Goal: Transaction & Acquisition: Purchase product/service

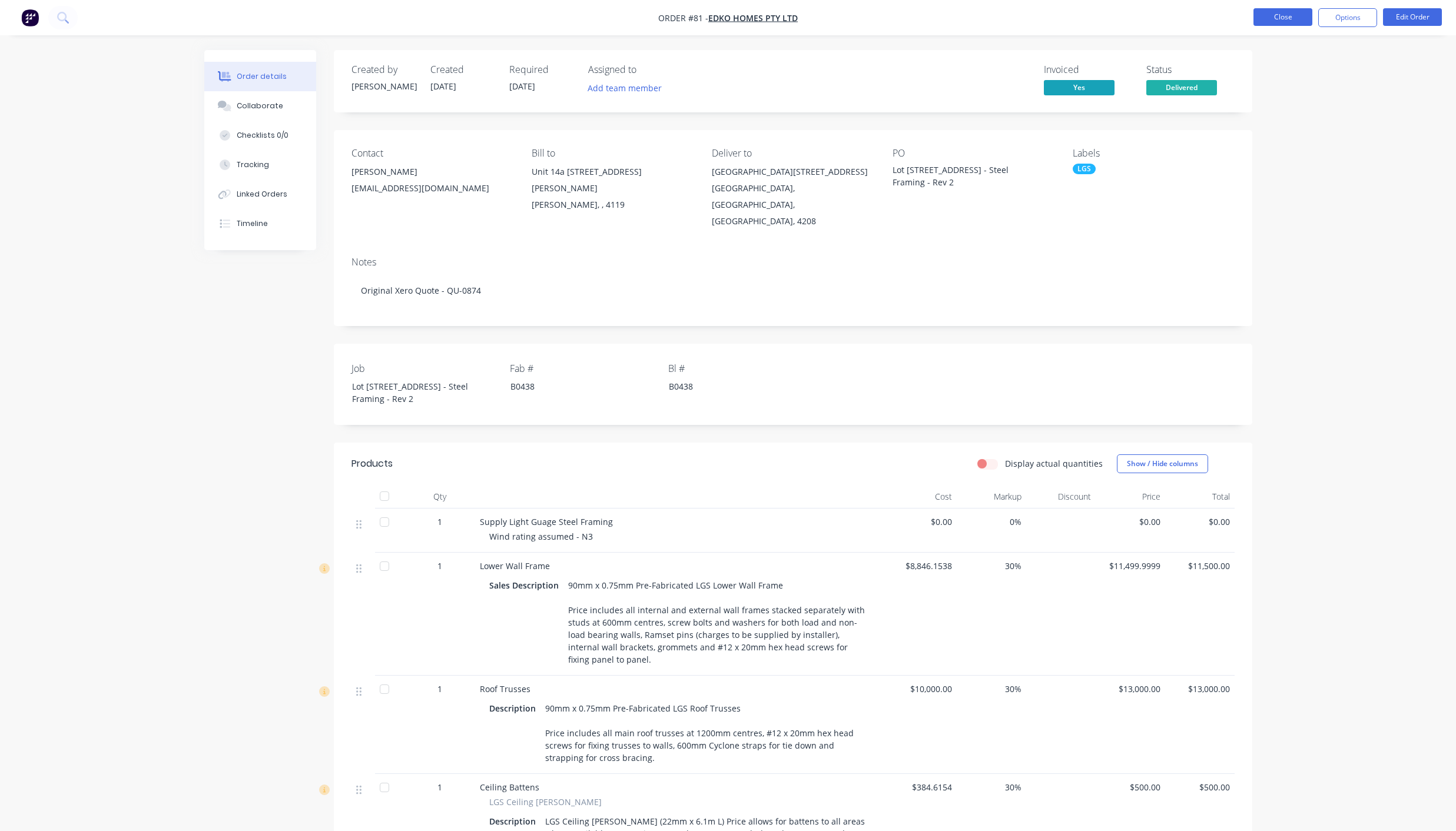
click at [1280, 19] on button "Close" at bounding box center [1282, 17] width 59 height 18
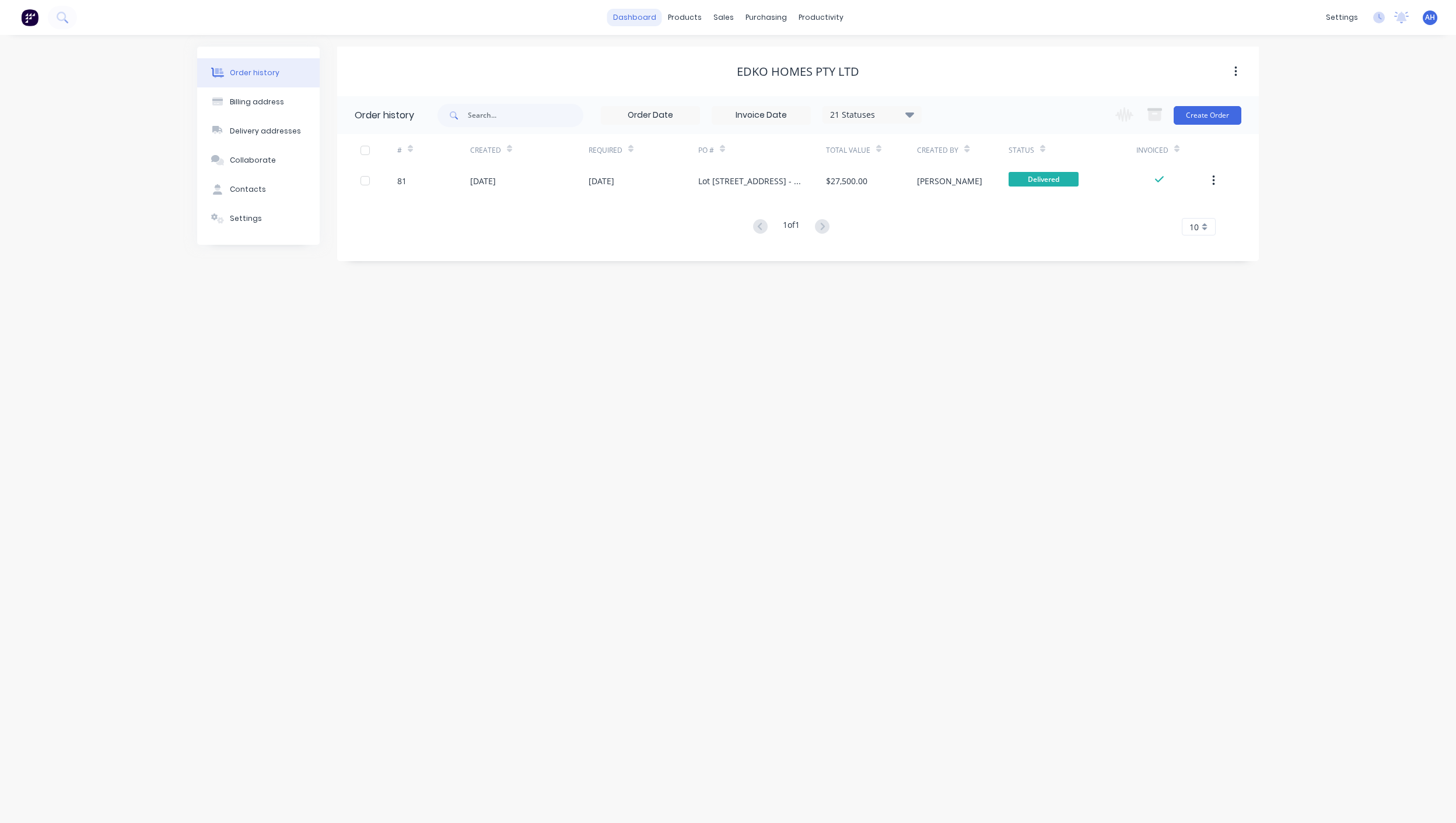
click at [644, 20] on link "dashboard" at bounding box center [634, 17] width 55 height 18
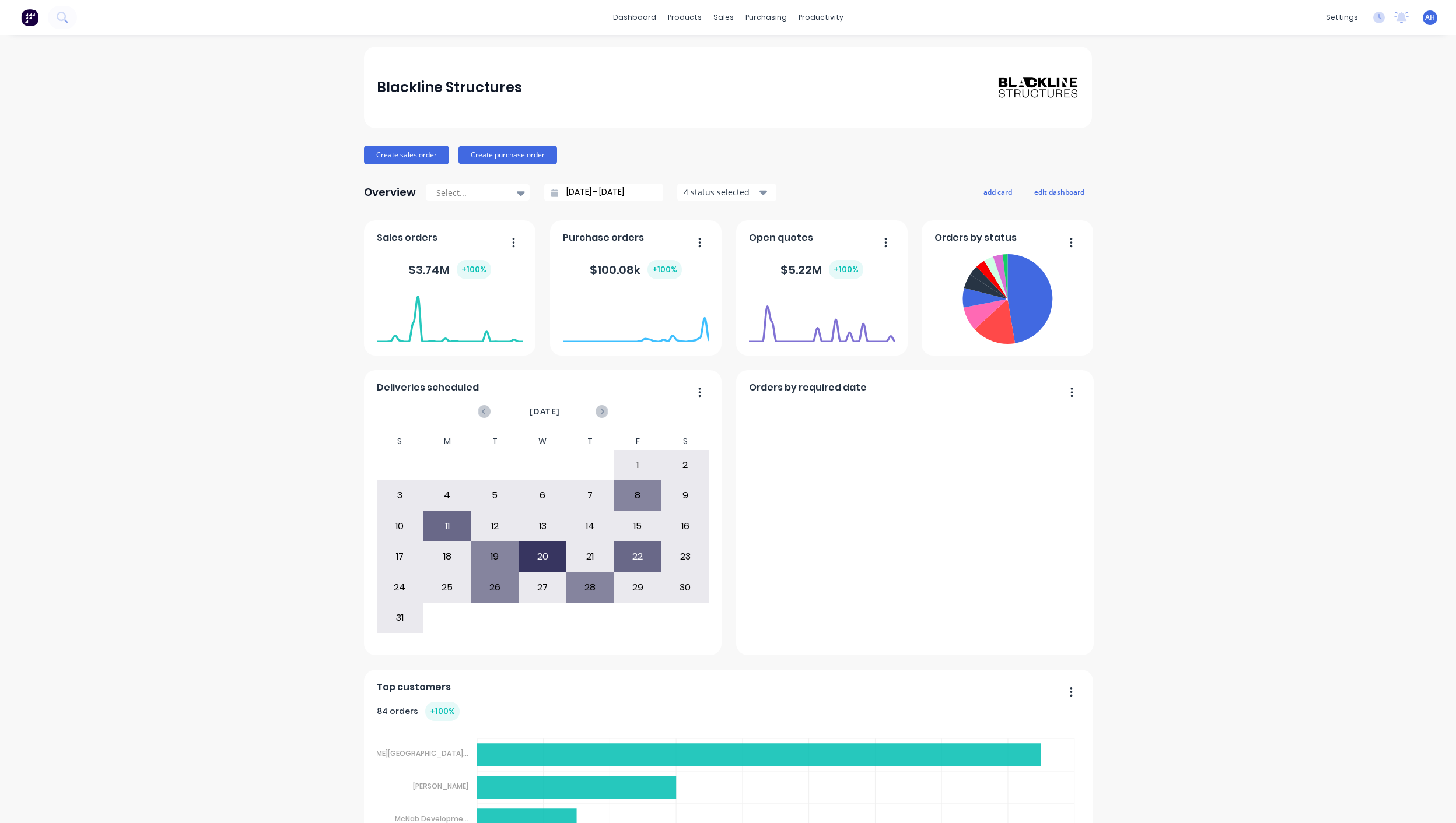
click at [482, 481] on div "5" at bounding box center [496, 495] width 47 height 29
click at [479, 481] on div "5" at bounding box center [496, 495] width 47 height 29
click at [519, 481] on div "6" at bounding box center [543, 495] width 47 height 29
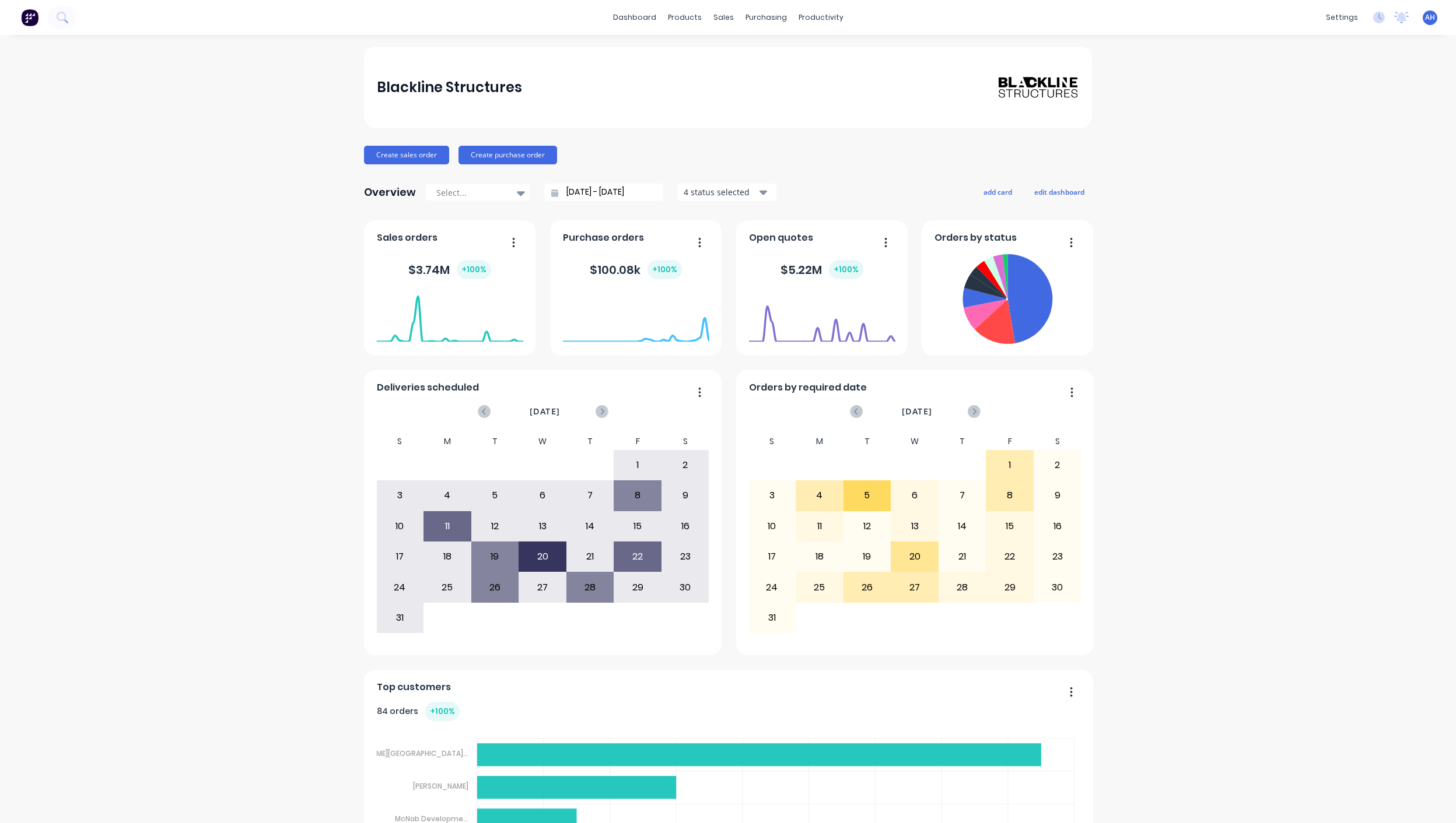
click at [226, 225] on div "Blackline Structures Create sales order Create purchase order Overview Select..…" at bounding box center [728, 576] width 1456 height 1058
click at [1055, 190] on button "edit dashboard" at bounding box center [1059, 191] width 66 height 15
click at [992, 194] on button "add card" at bounding box center [996, 191] width 44 height 15
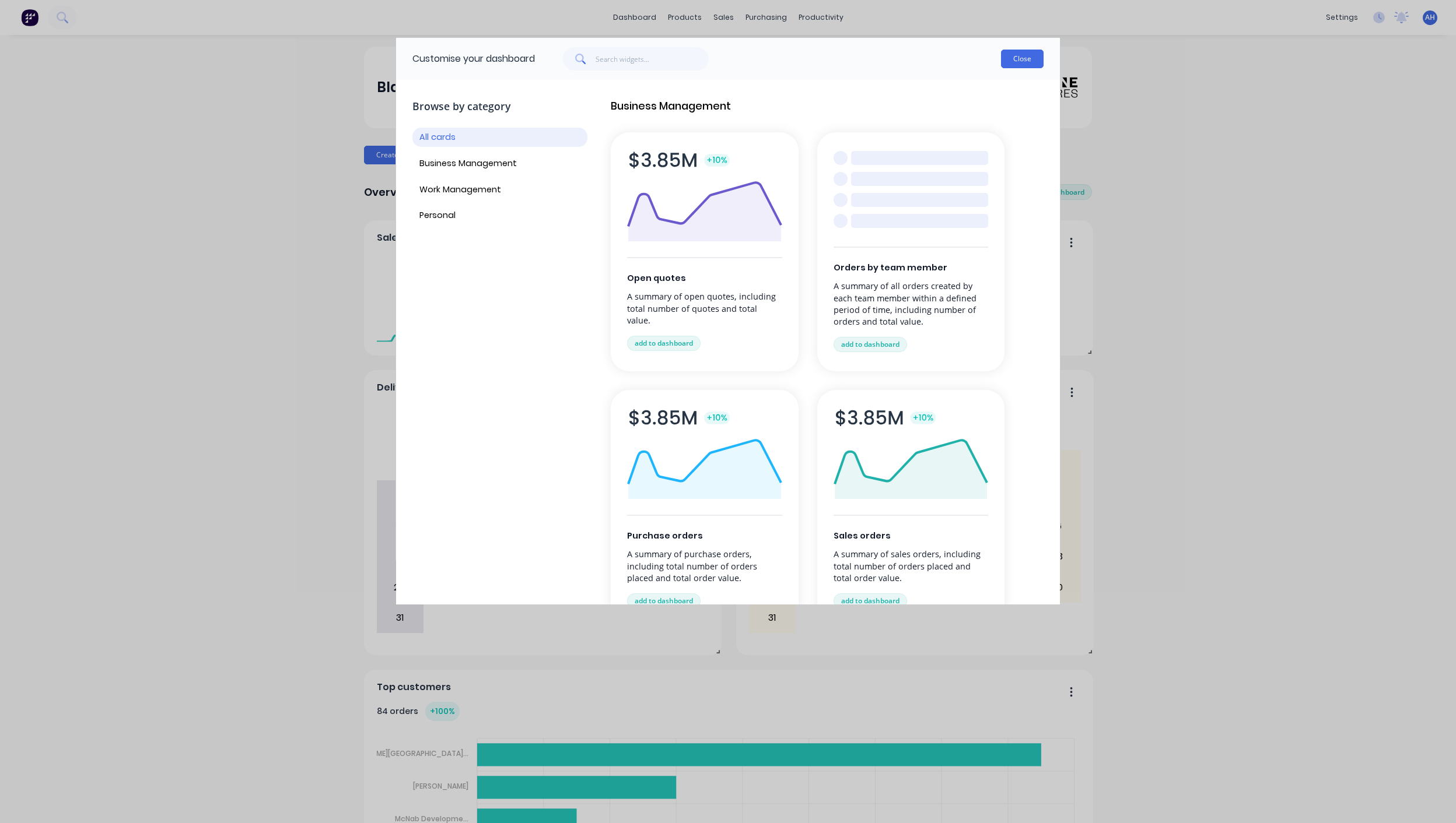
click at [1022, 62] on button "Close" at bounding box center [1022, 59] width 43 height 18
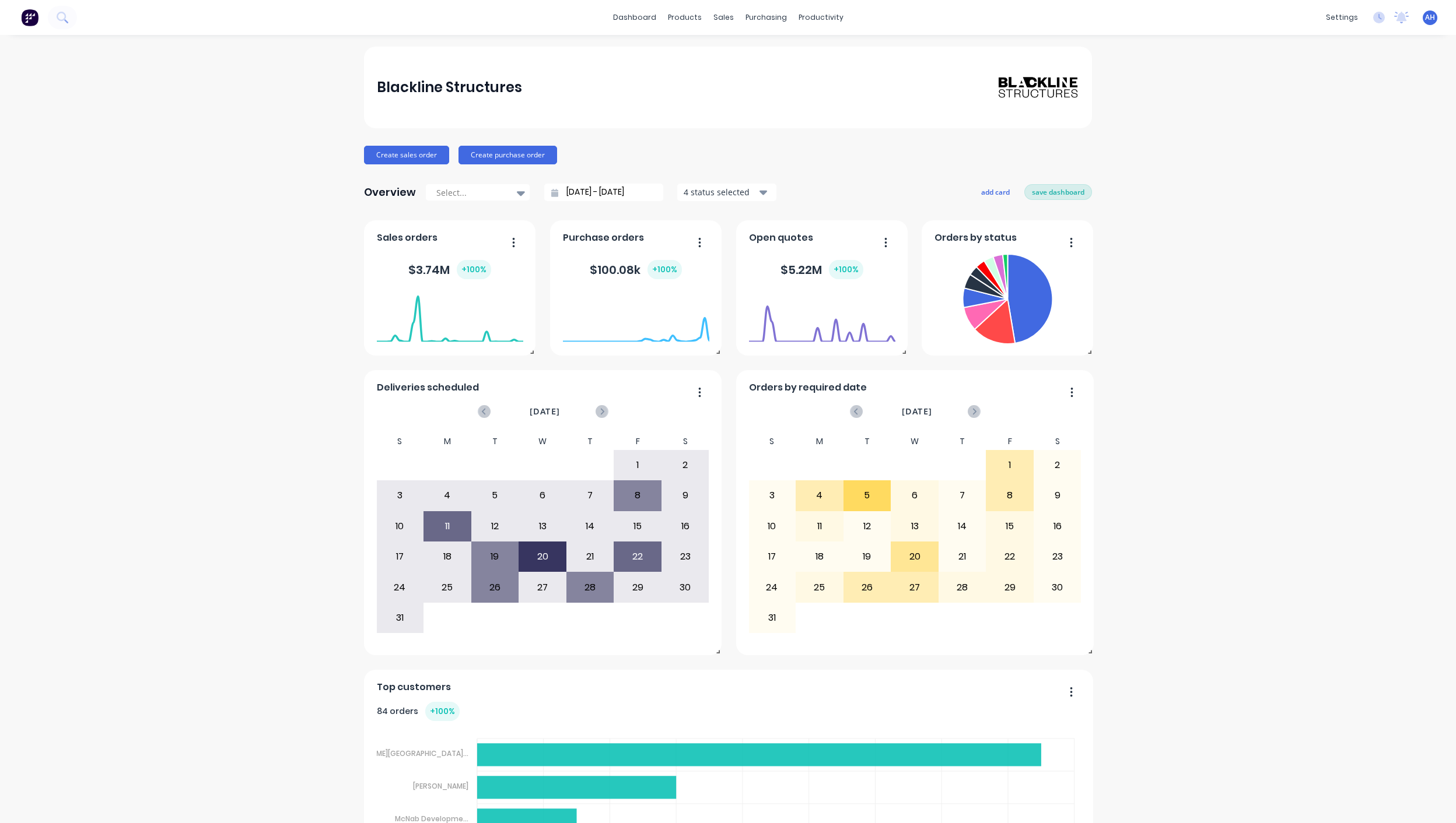
click at [1040, 190] on button "save dashboard" at bounding box center [1058, 191] width 68 height 15
click at [807, 77] on div at bounding box center [805, 79] width 18 height 10
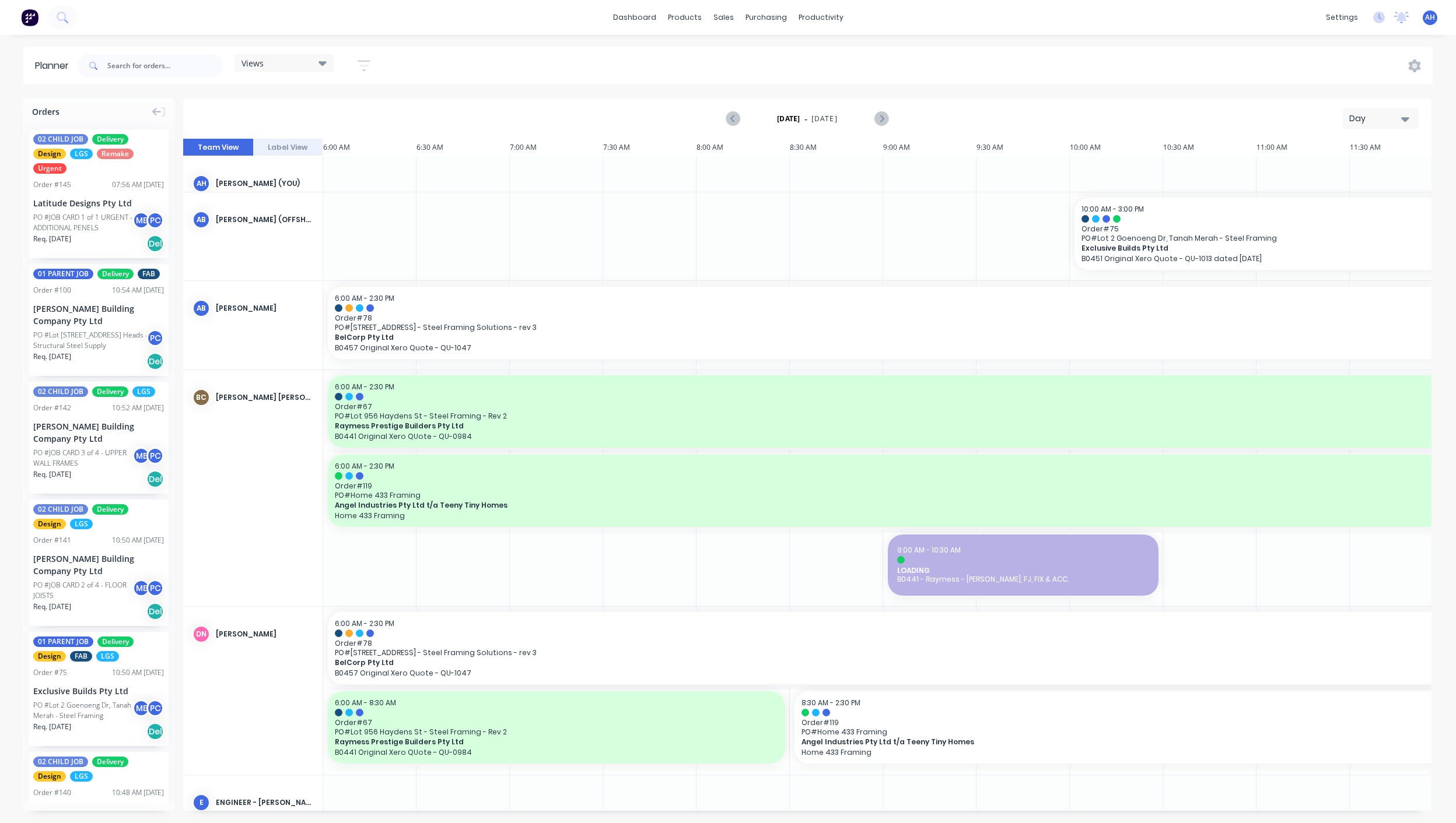
scroll to position [0, 483]
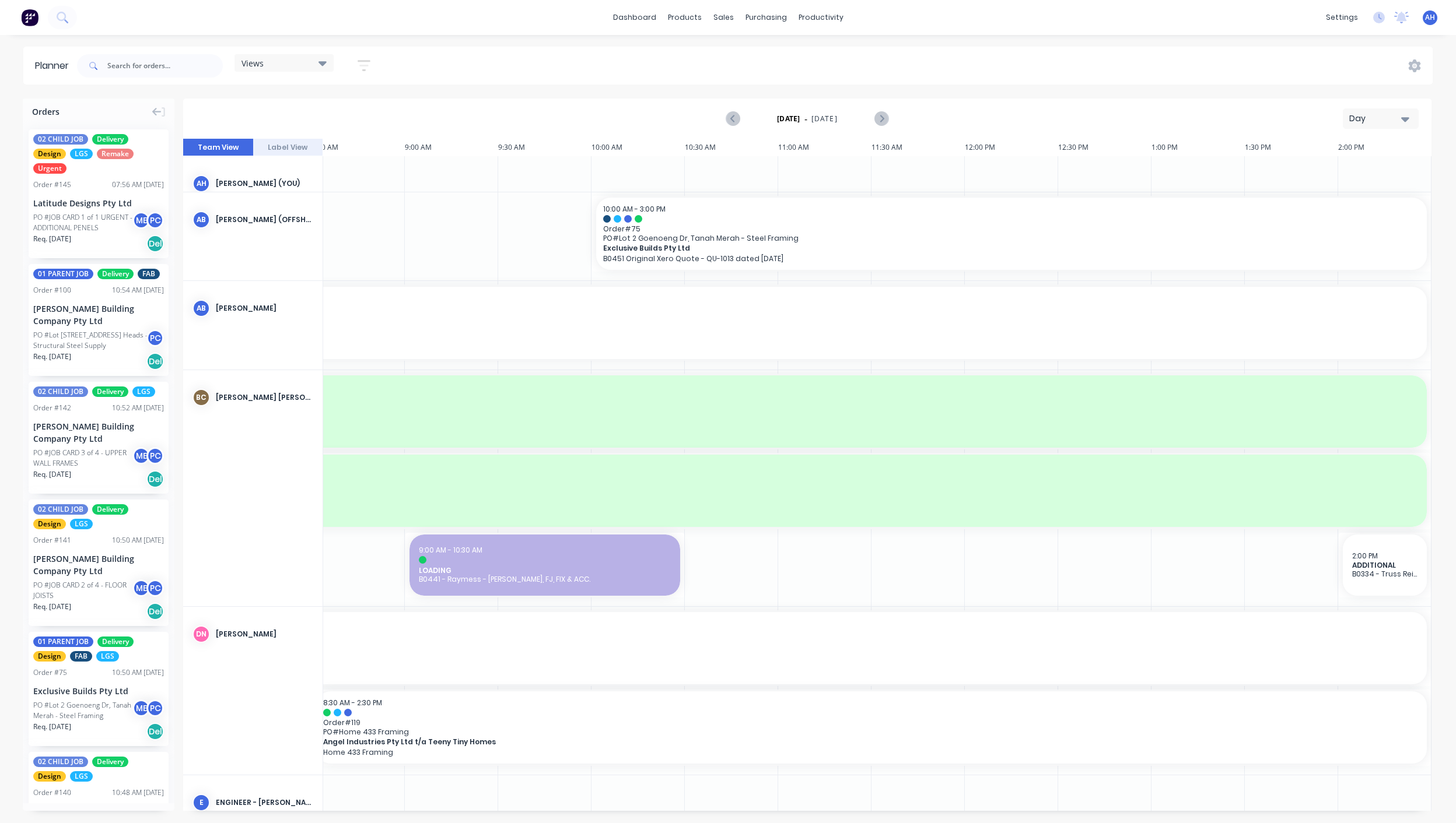
click at [243, 66] on span "Views" at bounding box center [252, 63] width 22 height 13
click at [271, 216] on button "FACTORY PRODUCTION" at bounding box center [305, 219] width 124 height 13
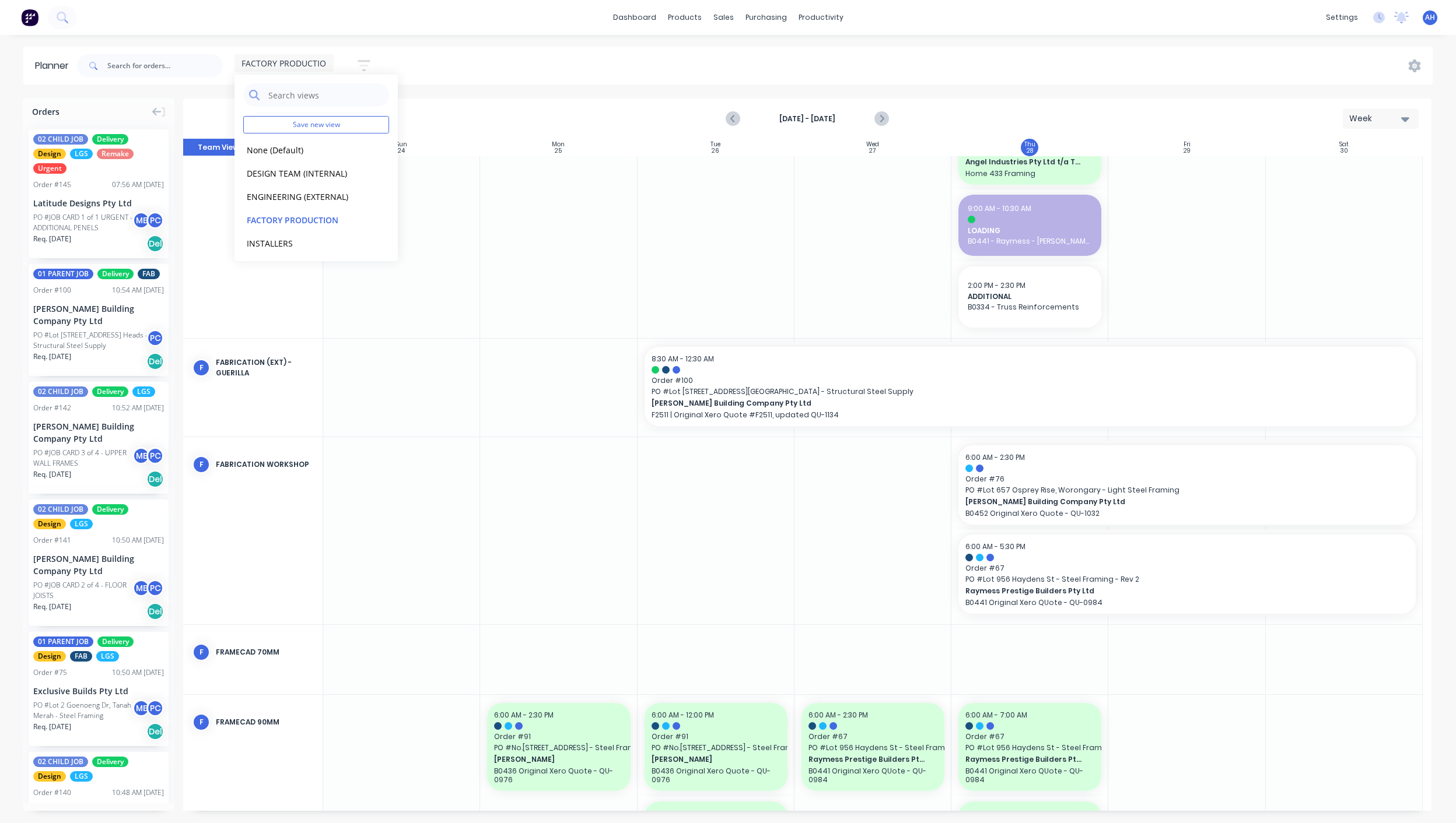
scroll to position [149, 0]
click at [487, 564] on div at bounding box center [558, 530] width 157 height 187
click at [885, 118] on icon "Next page" at bounding box center [880, 118] width 14 height 14
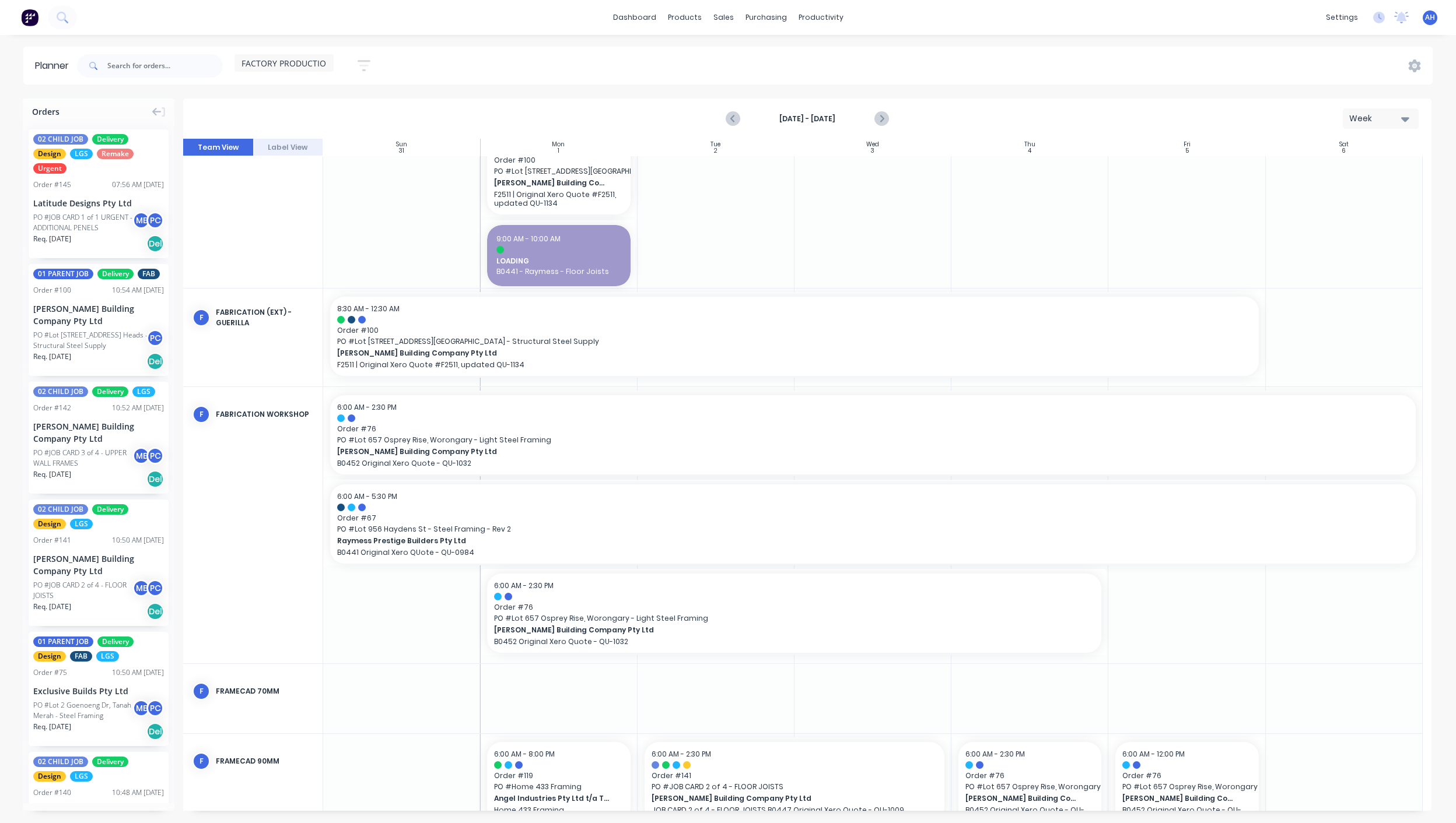
scroll to position [226, 0]
click at [585, 266] on span "B0441 - Raymess - Floor Joists" at bounding box center [559, 271] width 124 height 10
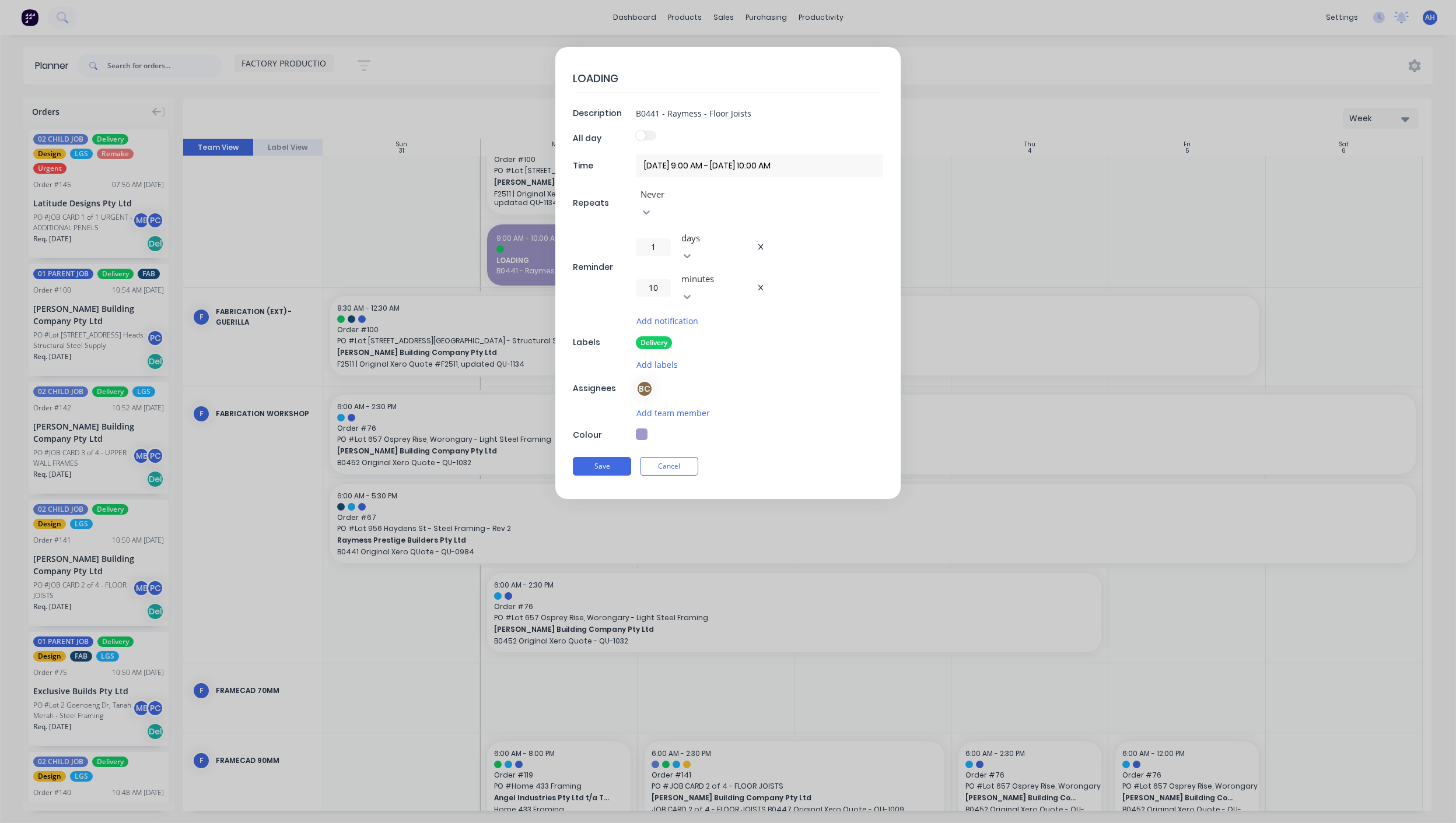
type textarea "x"
click at [681, 457] on button "Cancel" at bounding box center [669, 466] width 58 height 18
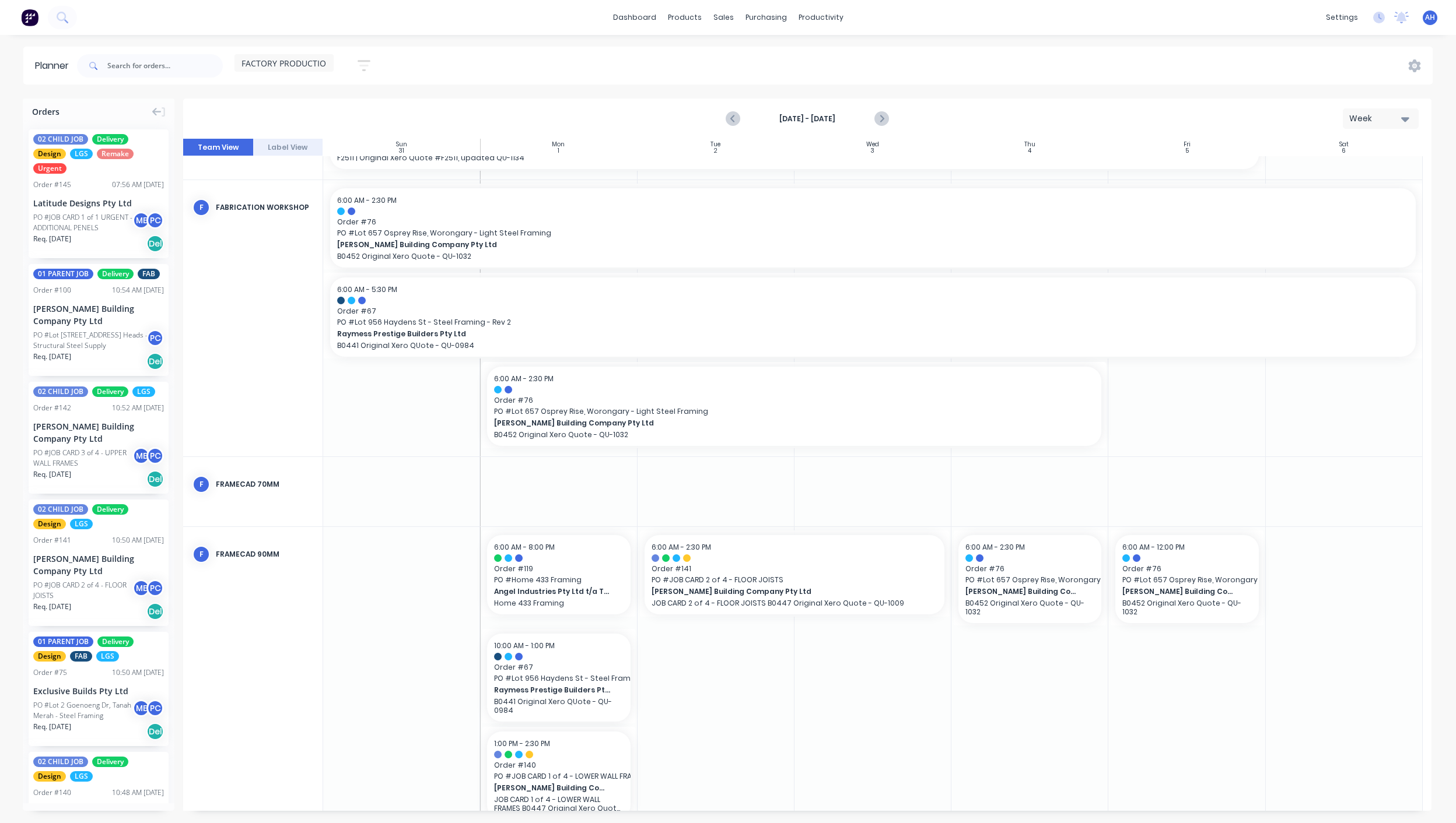
scroll to position [443, 0]
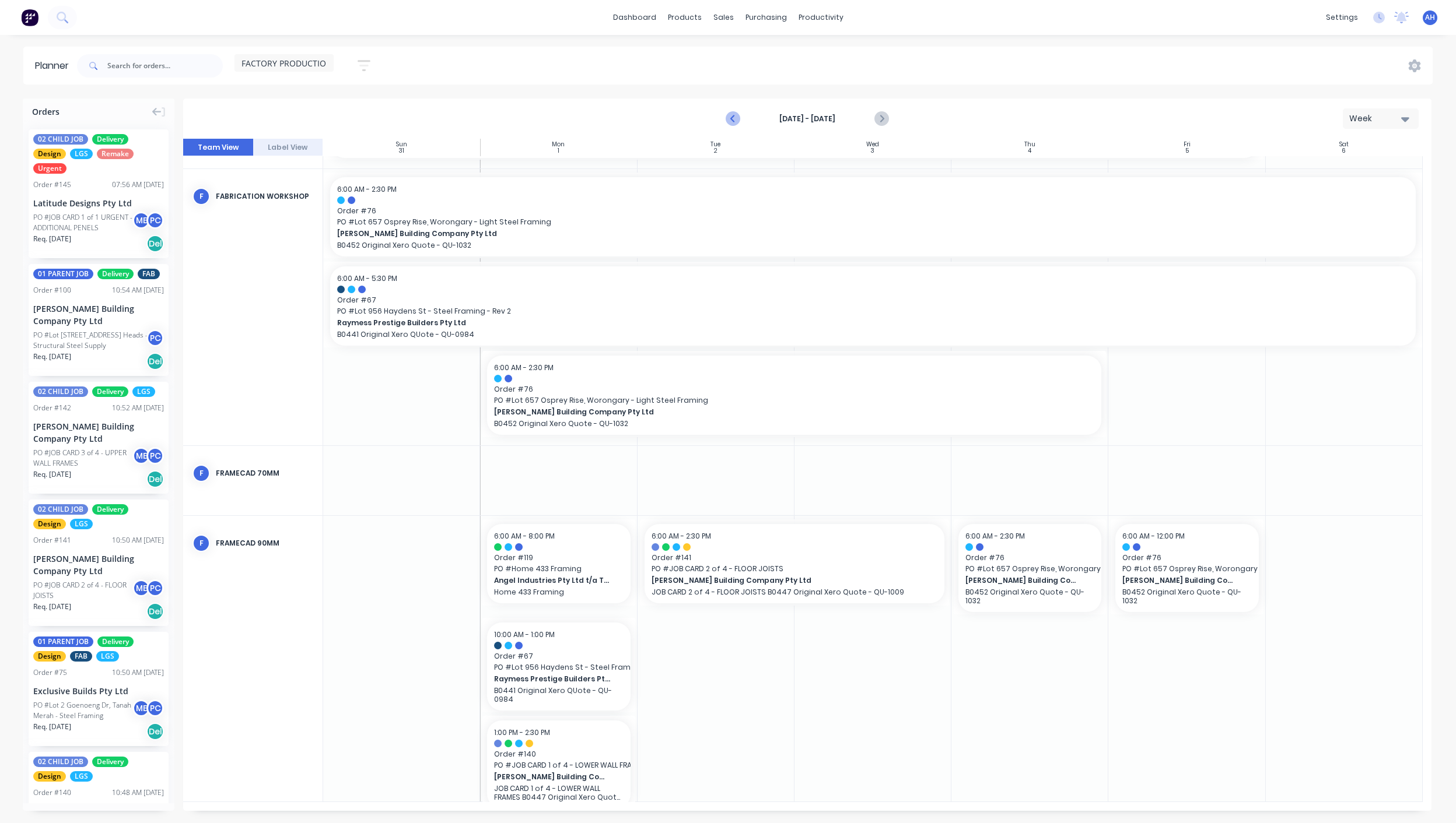
click at [733, 119] on icon "Previous page" at bounding box center [733, 118] width 5 height 9
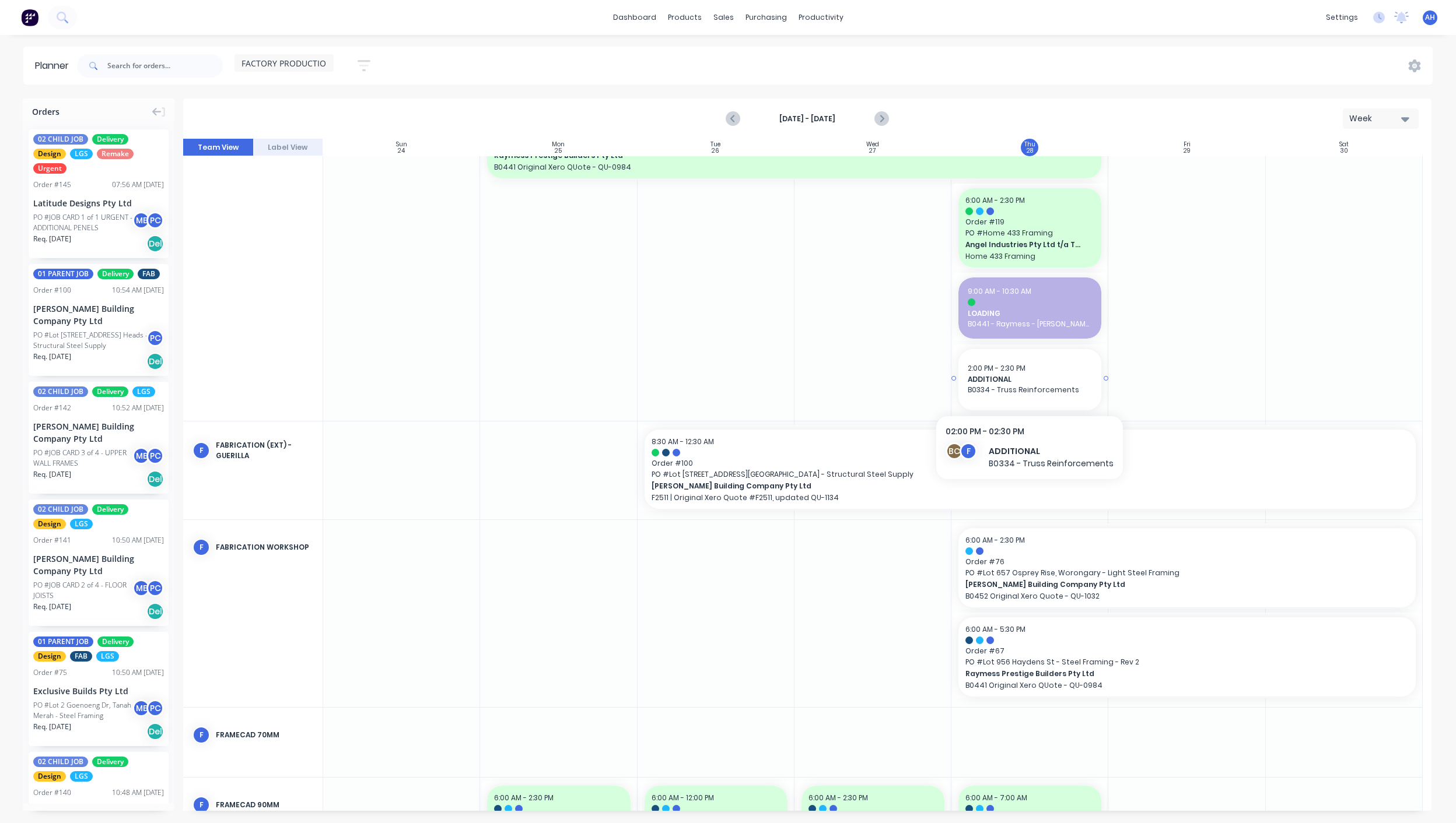
scroll to position [51, 0]
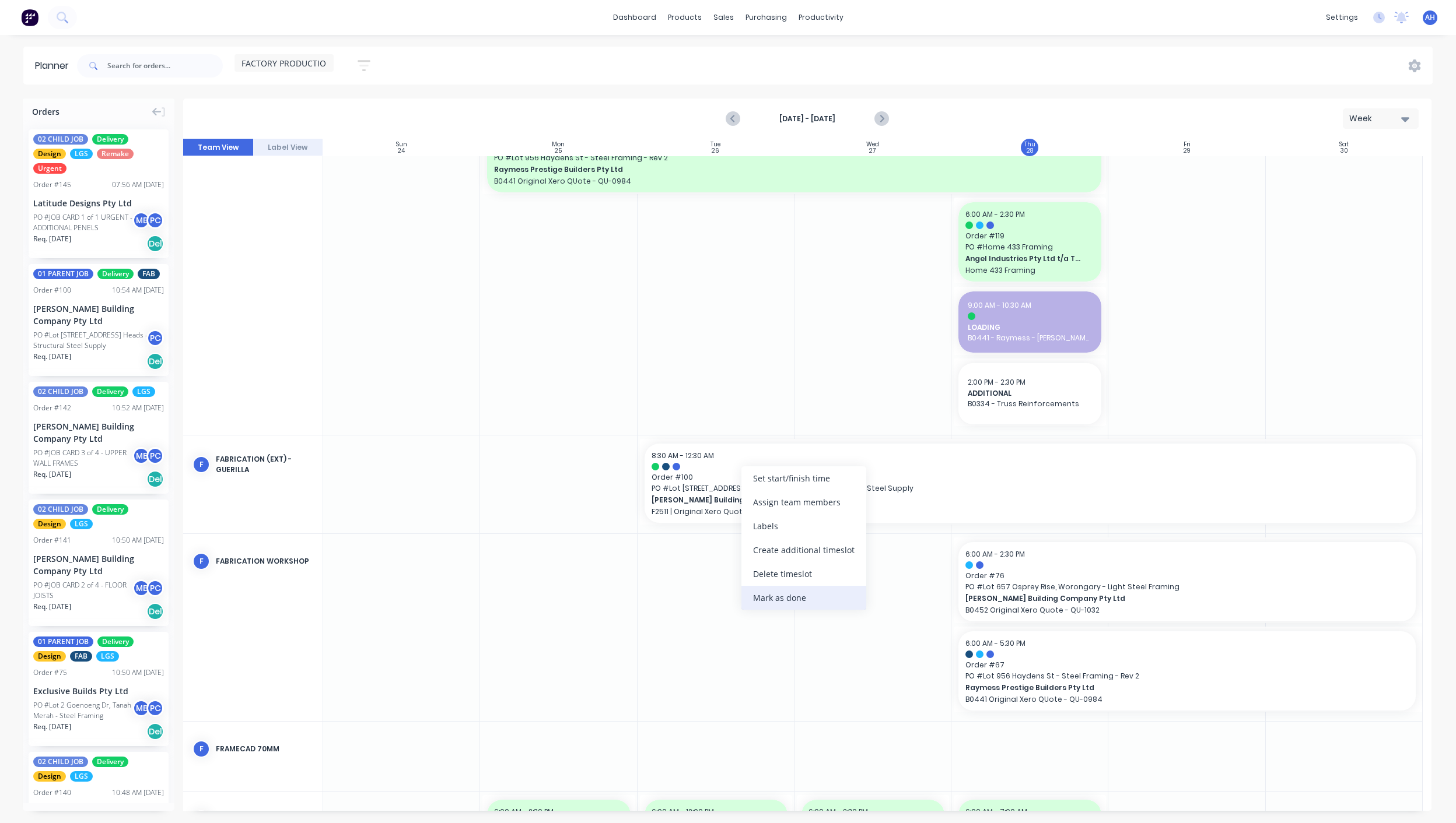
click at [778, 595] on div "Mark as done" at bounding box center [803, 598] width 125 height 24
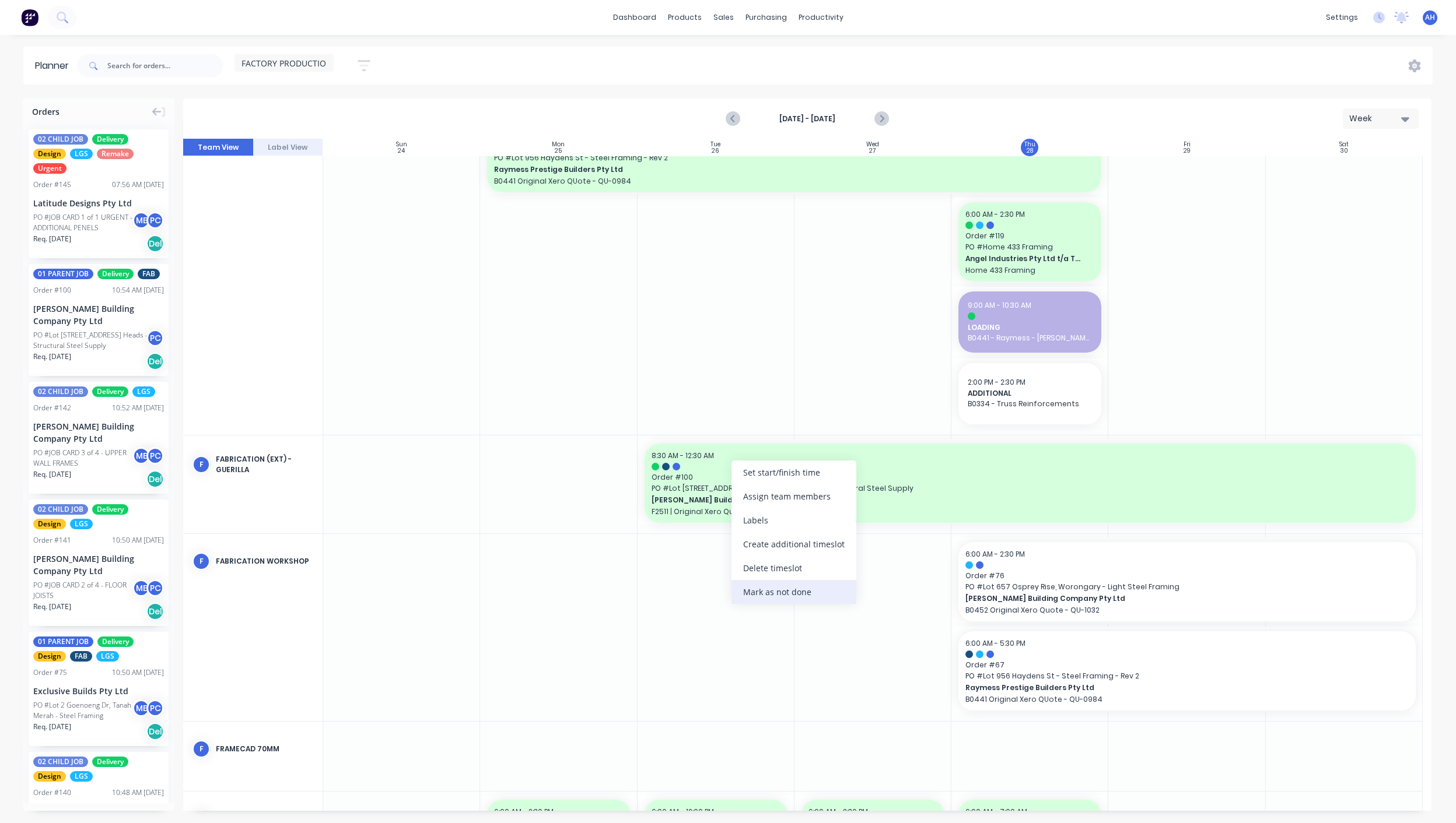
click at [771, 593] on div "Mark as not done" at bounding box center [793, 592] width 125 height 24
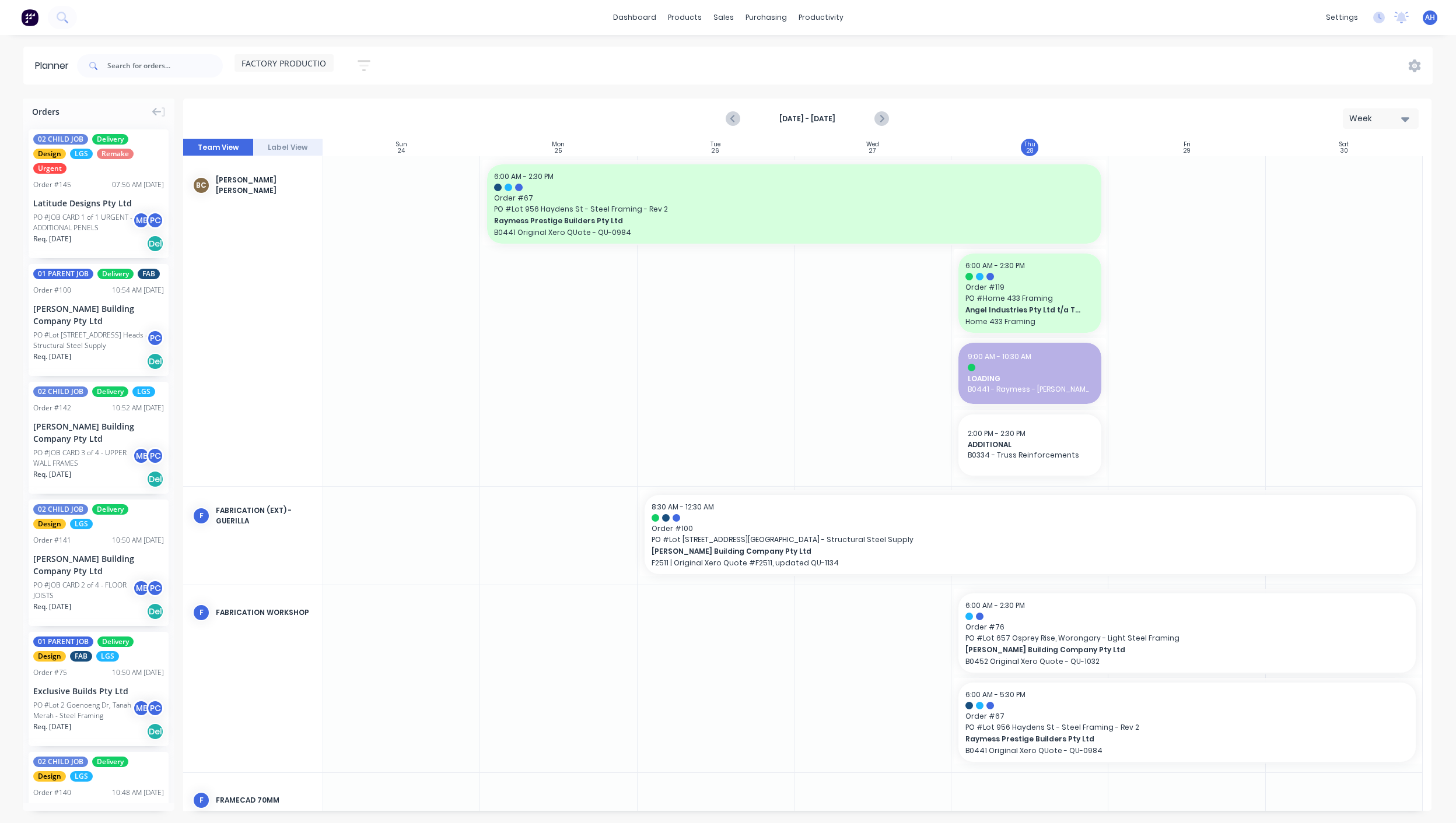
scroll to position [398, 0]
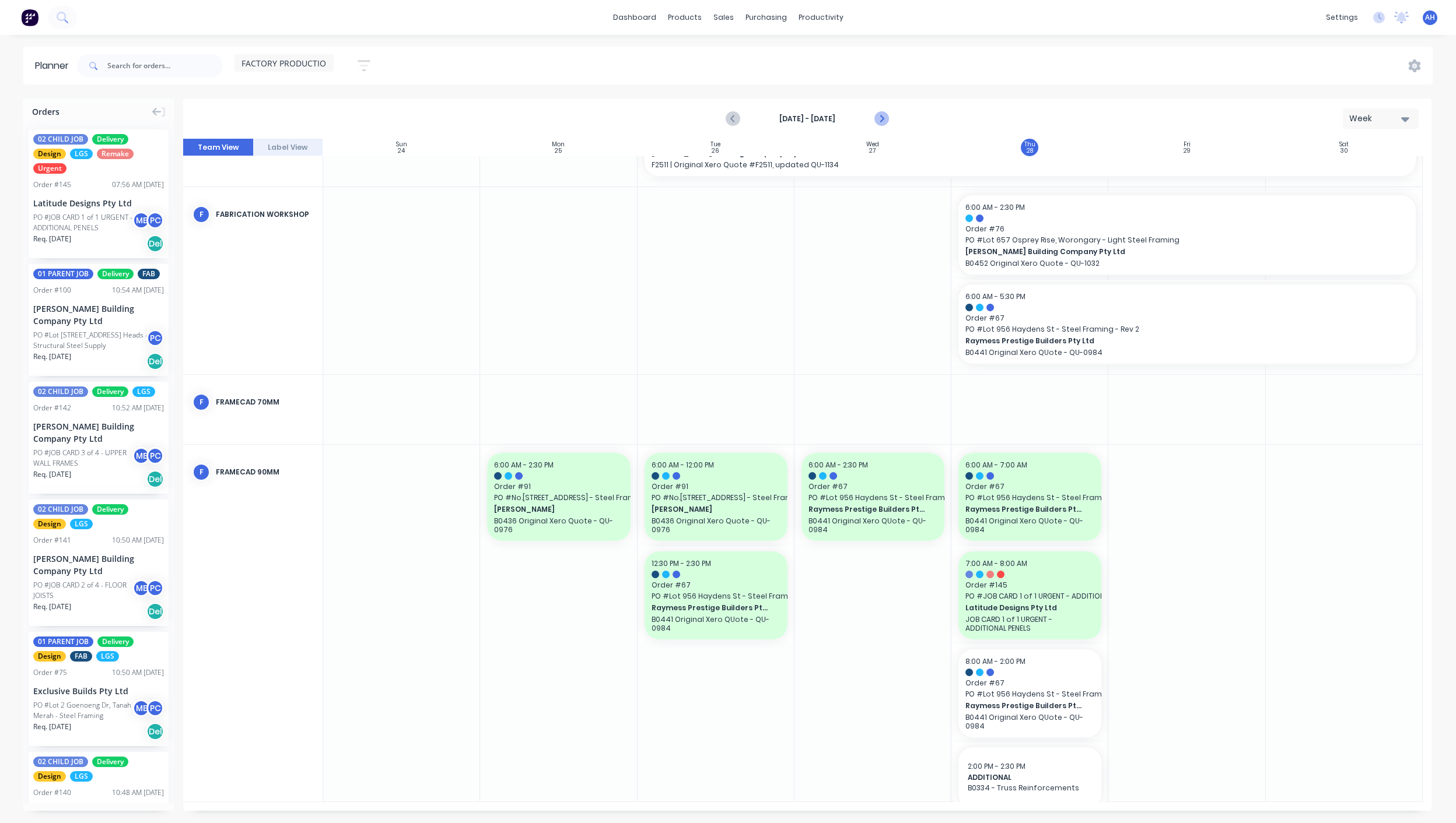
click at [880, 120] on icon "Next page" at bounding box center [880, 118] width 5 height 9
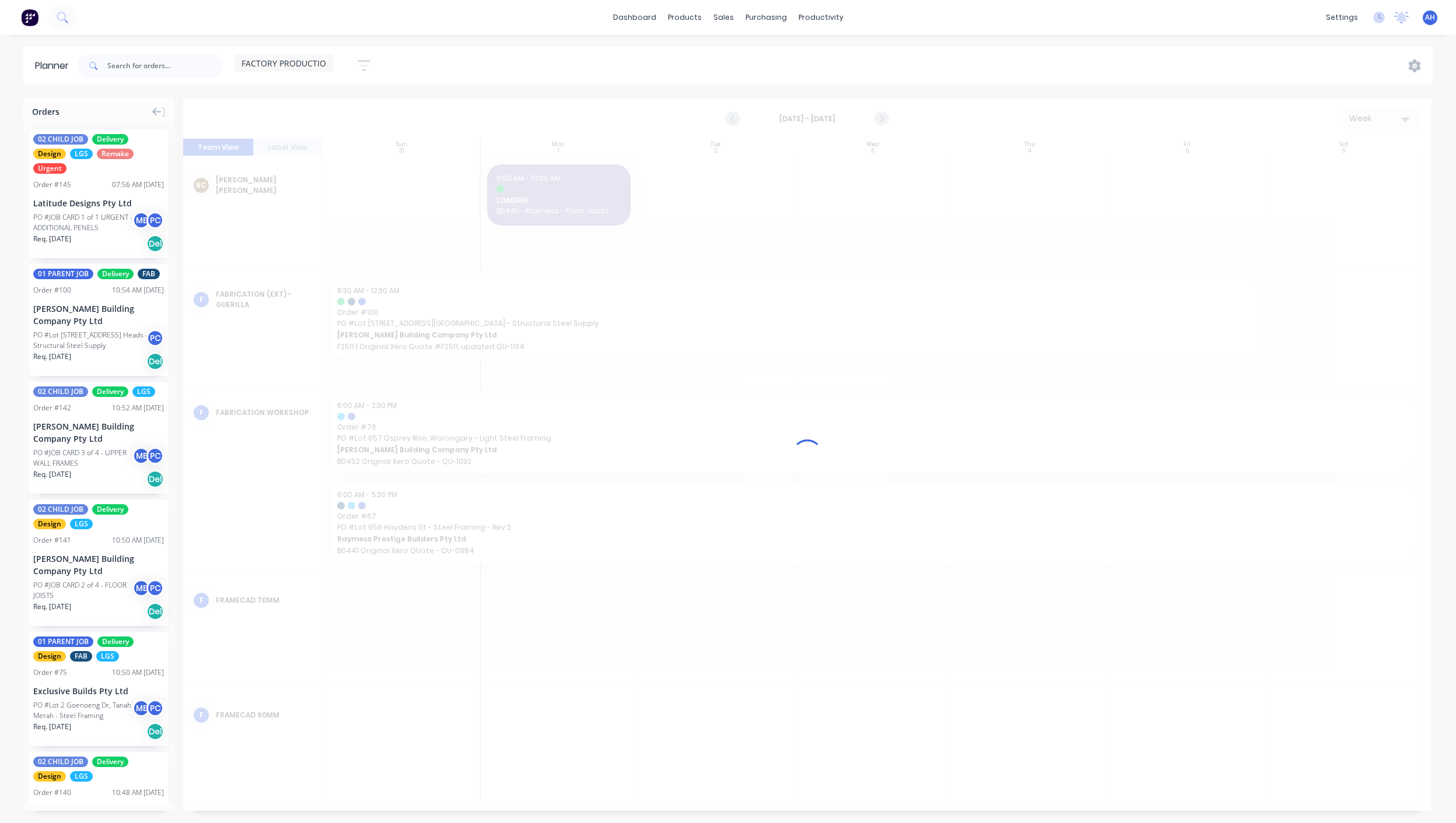
scroll to position [0, 0]
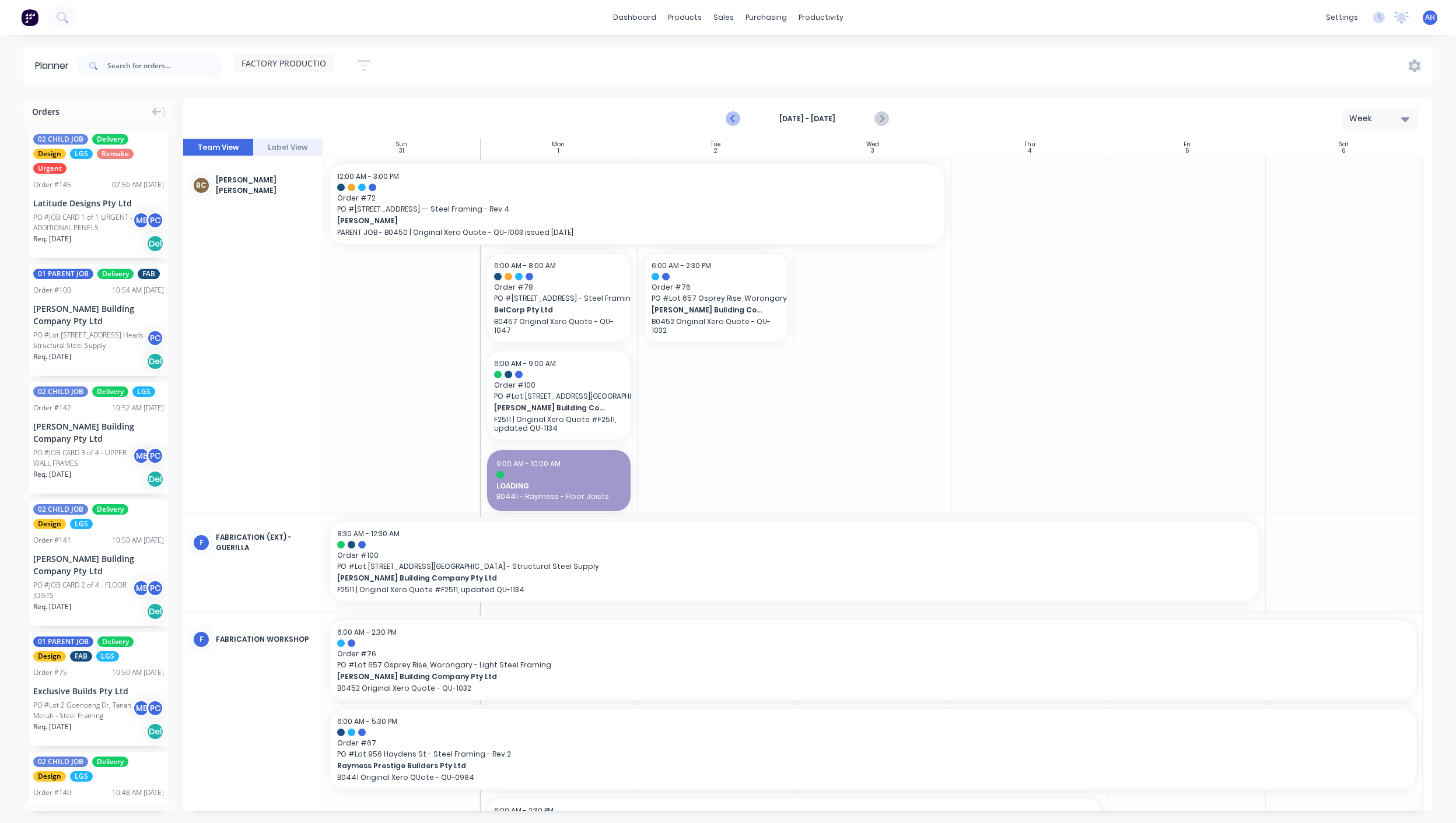
click at [733, 118] on icon "Previous page" at bounding box center [733, 118] width 14 height 14
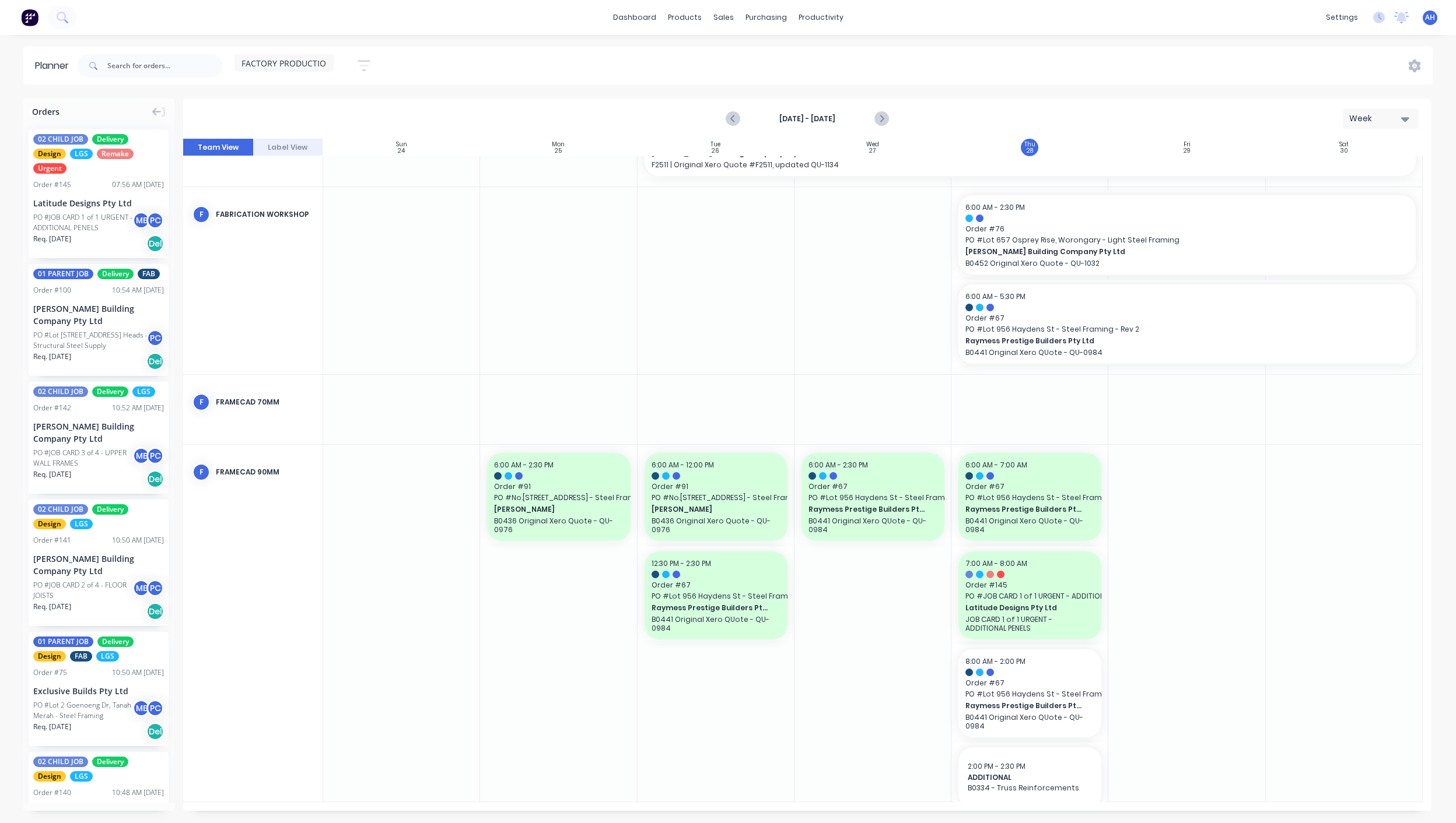
scroll to position [397, 0]
click at [878, 115] on icon "Next page" at bounding box center [880, 118] width 14 height 14
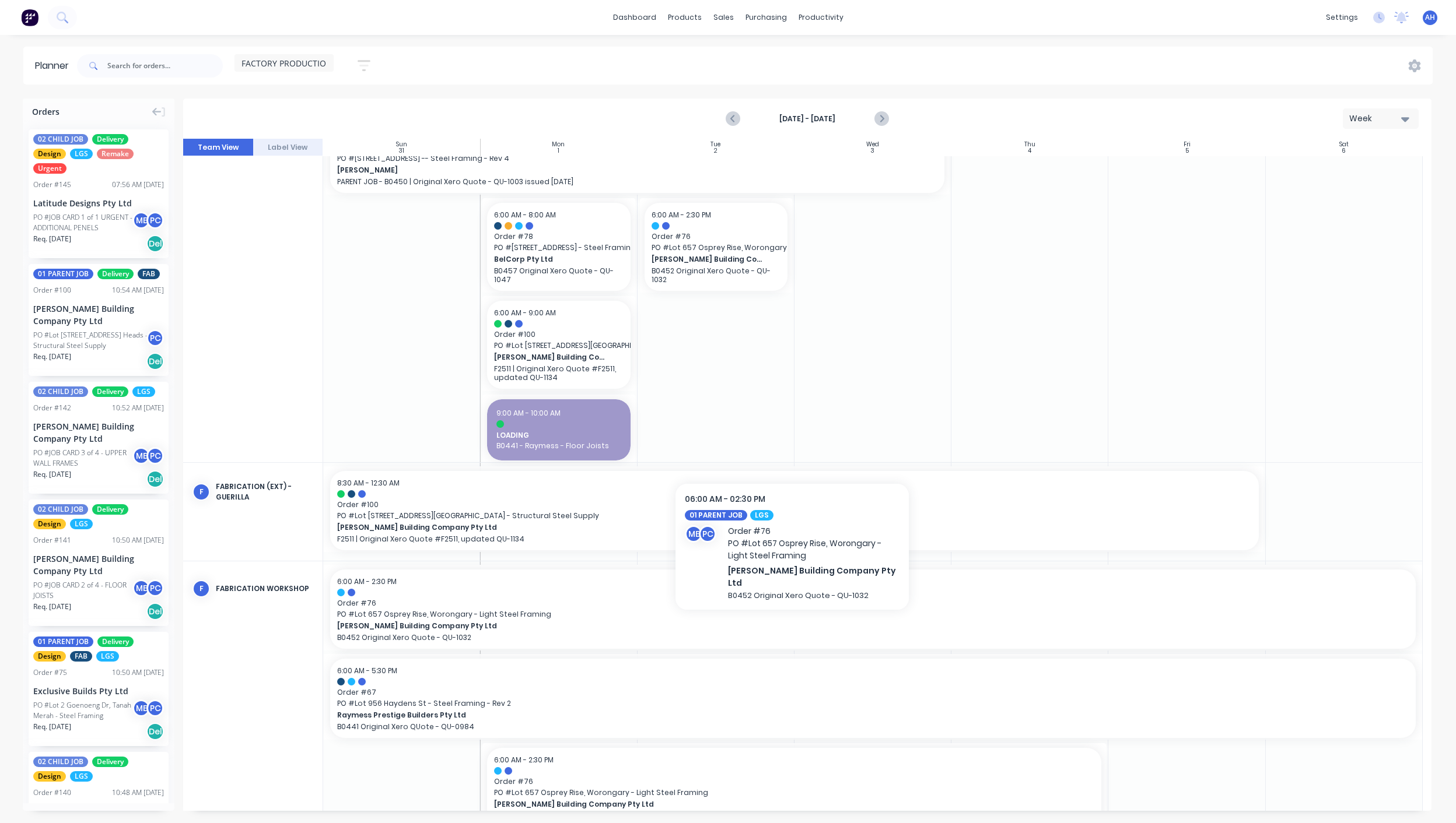
scroll to position [0, 0]
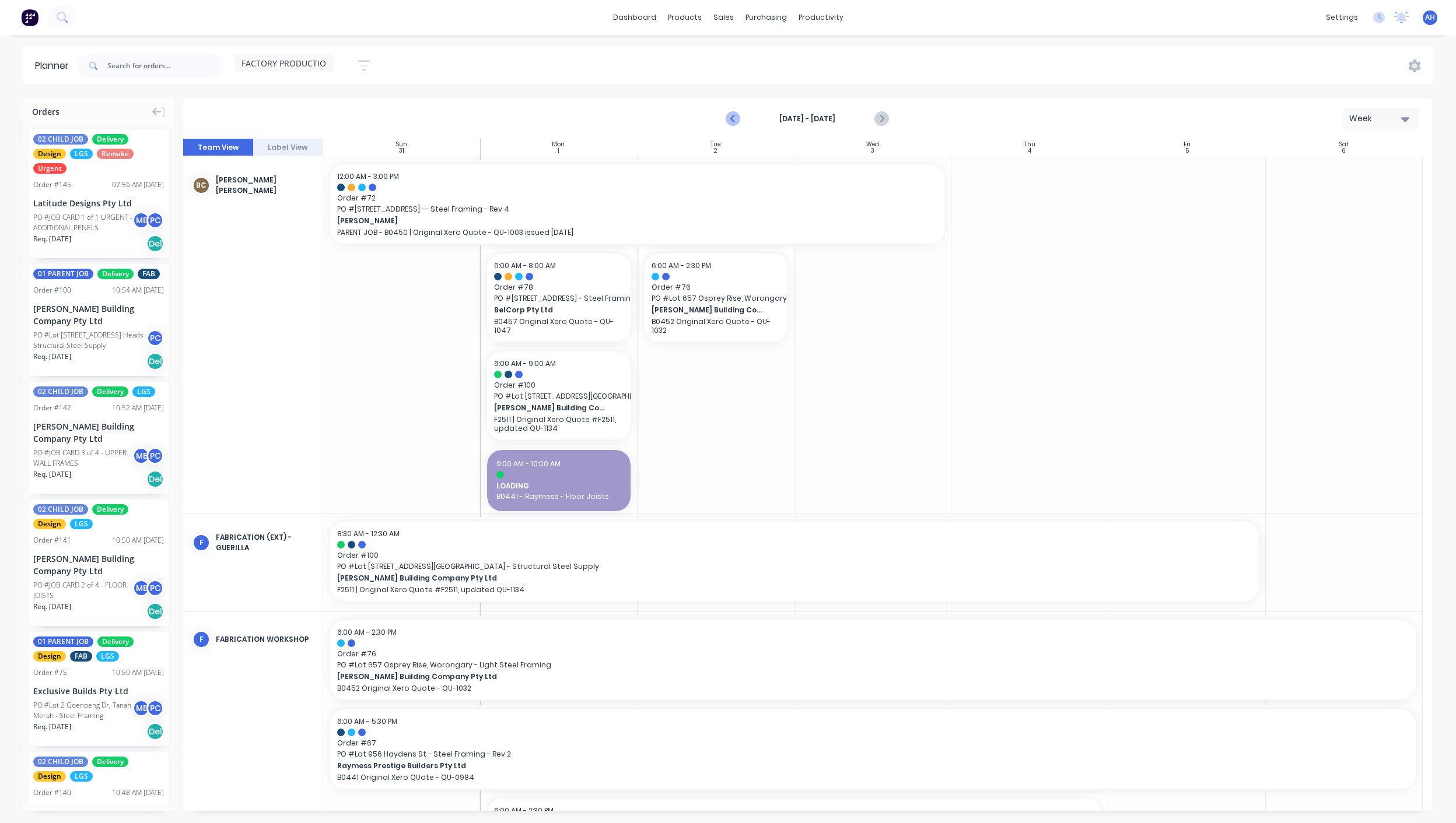
click at [730, 114] on icon "Previous page" at bounding box center [733, 118] width 14 height 14
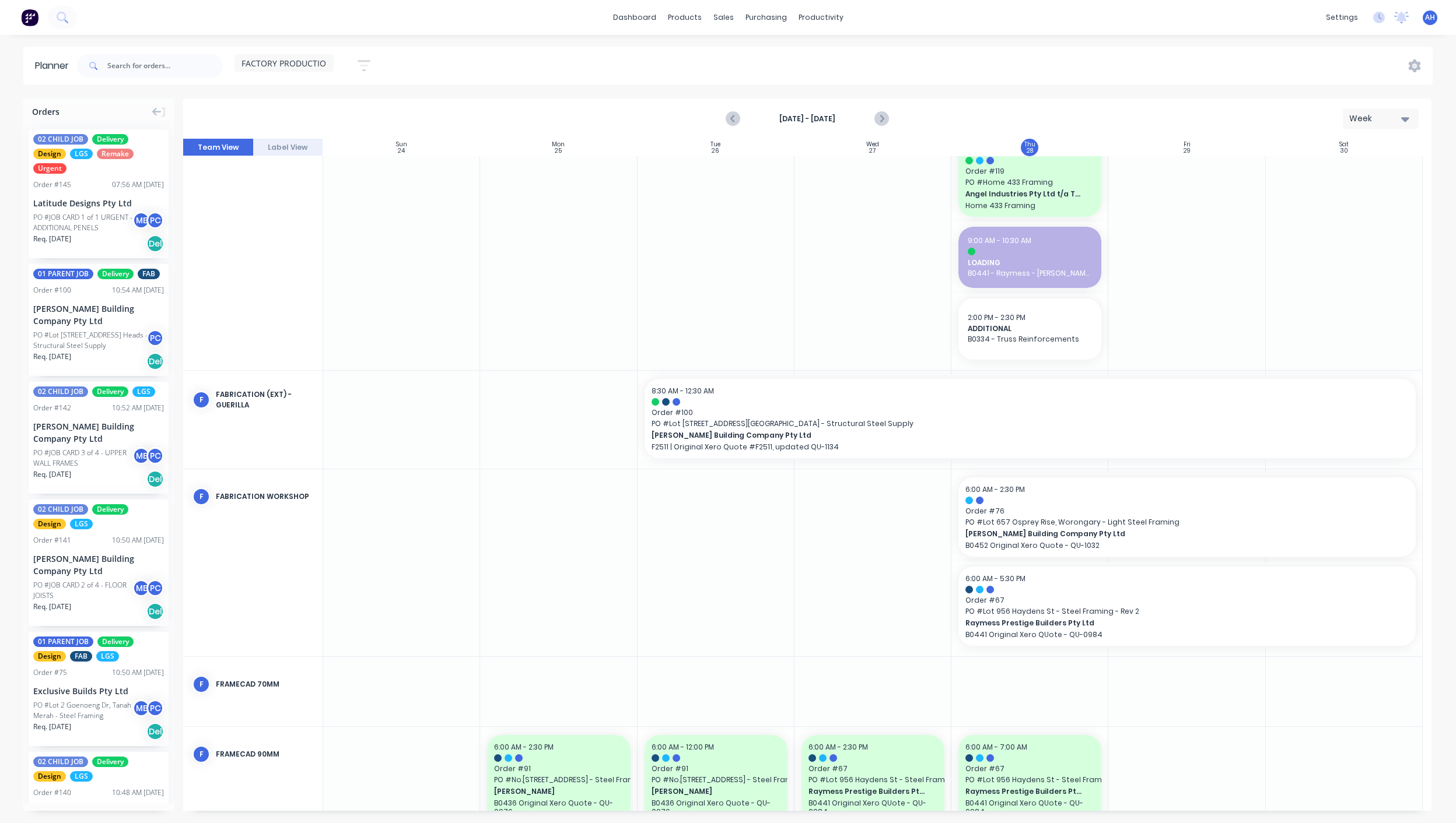
scroll to position [115, 0]
click at [779, 514] on div "Delete timeslot" at bounding box center [773, 513] width 125 height 24
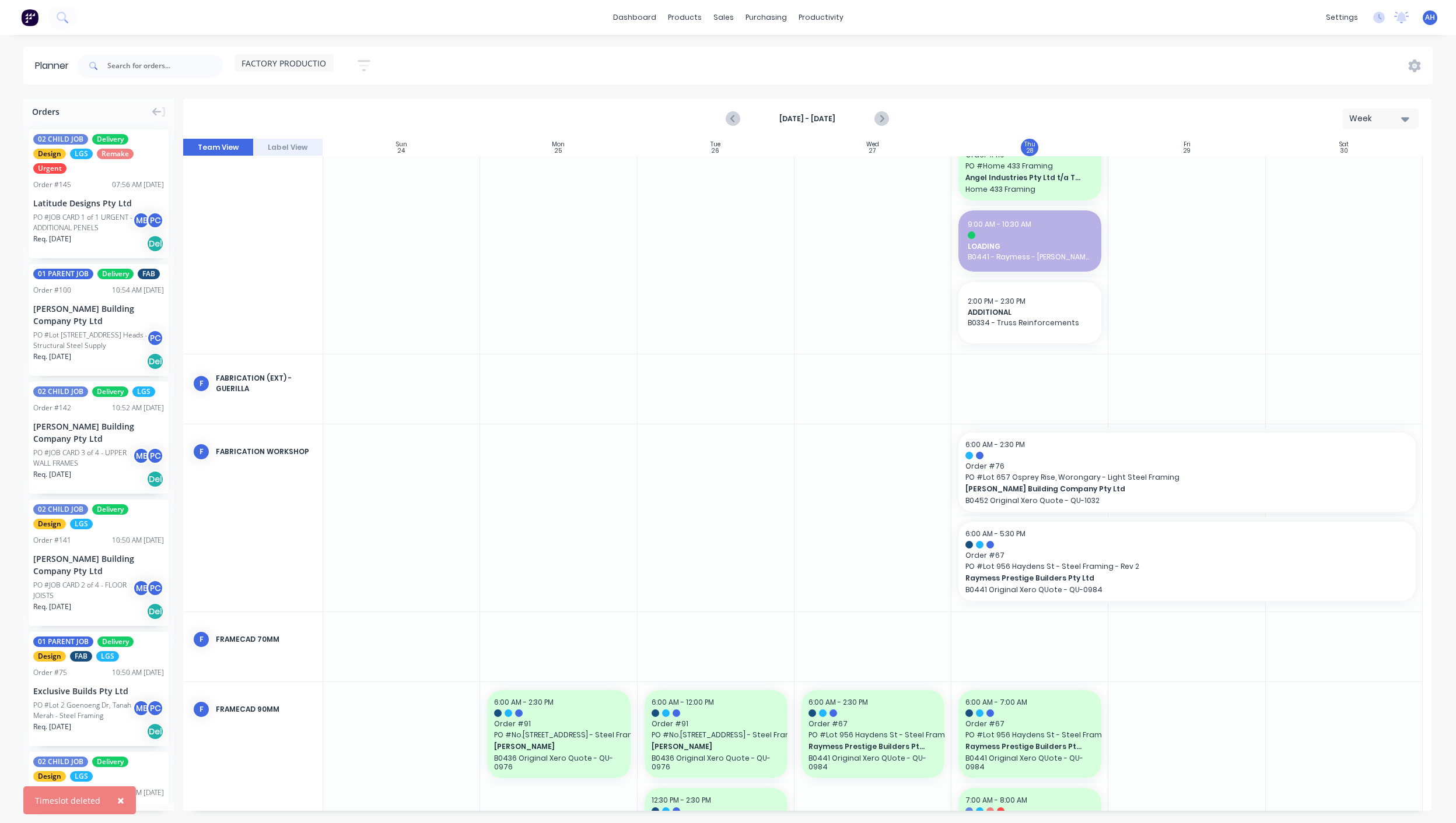
scroll to position [112, 0]
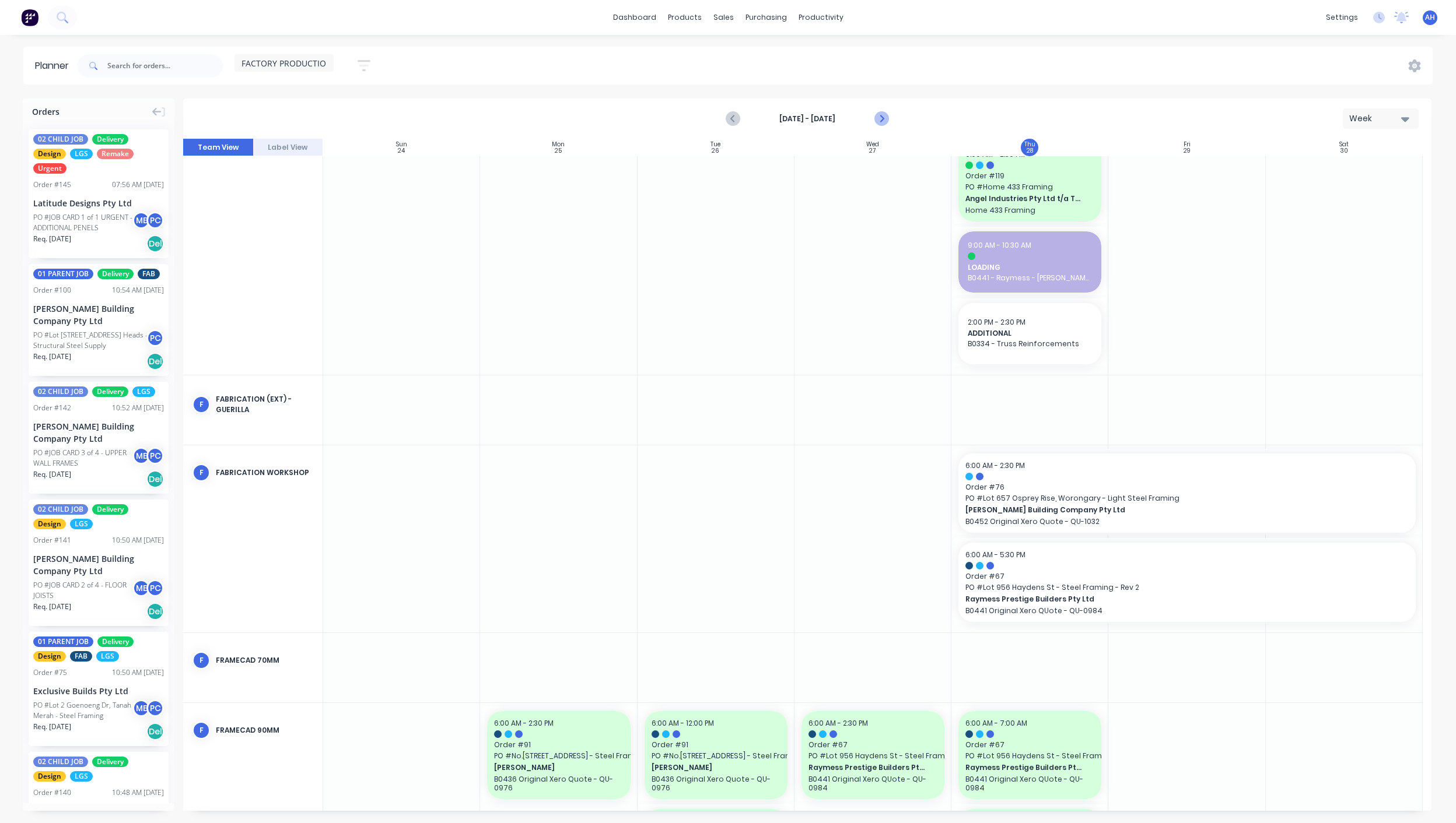
click at [880, 116] on icon "Next page" at bounding box center [880, 118] width 5 height 9
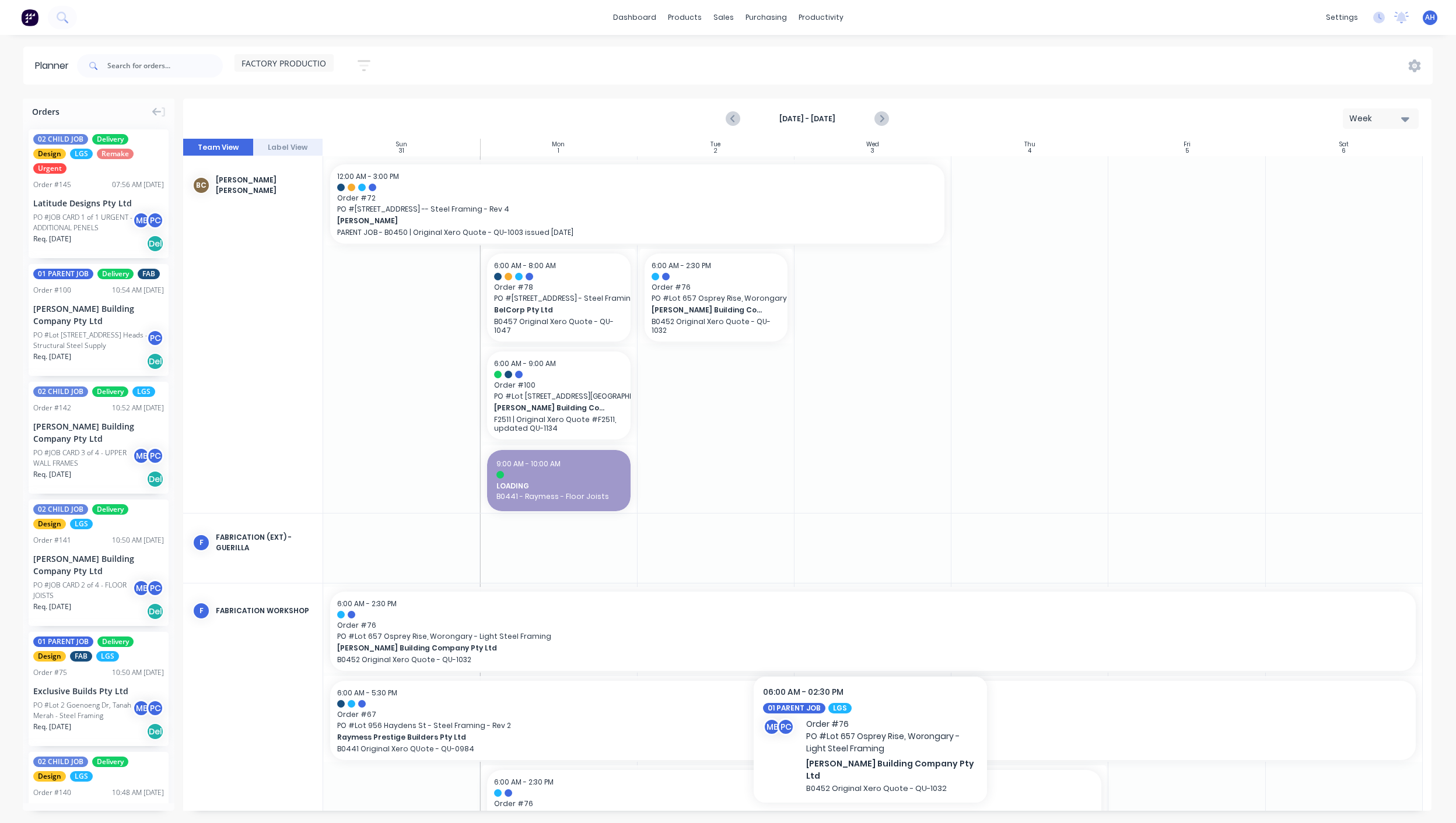
scroll to position [212, 0]
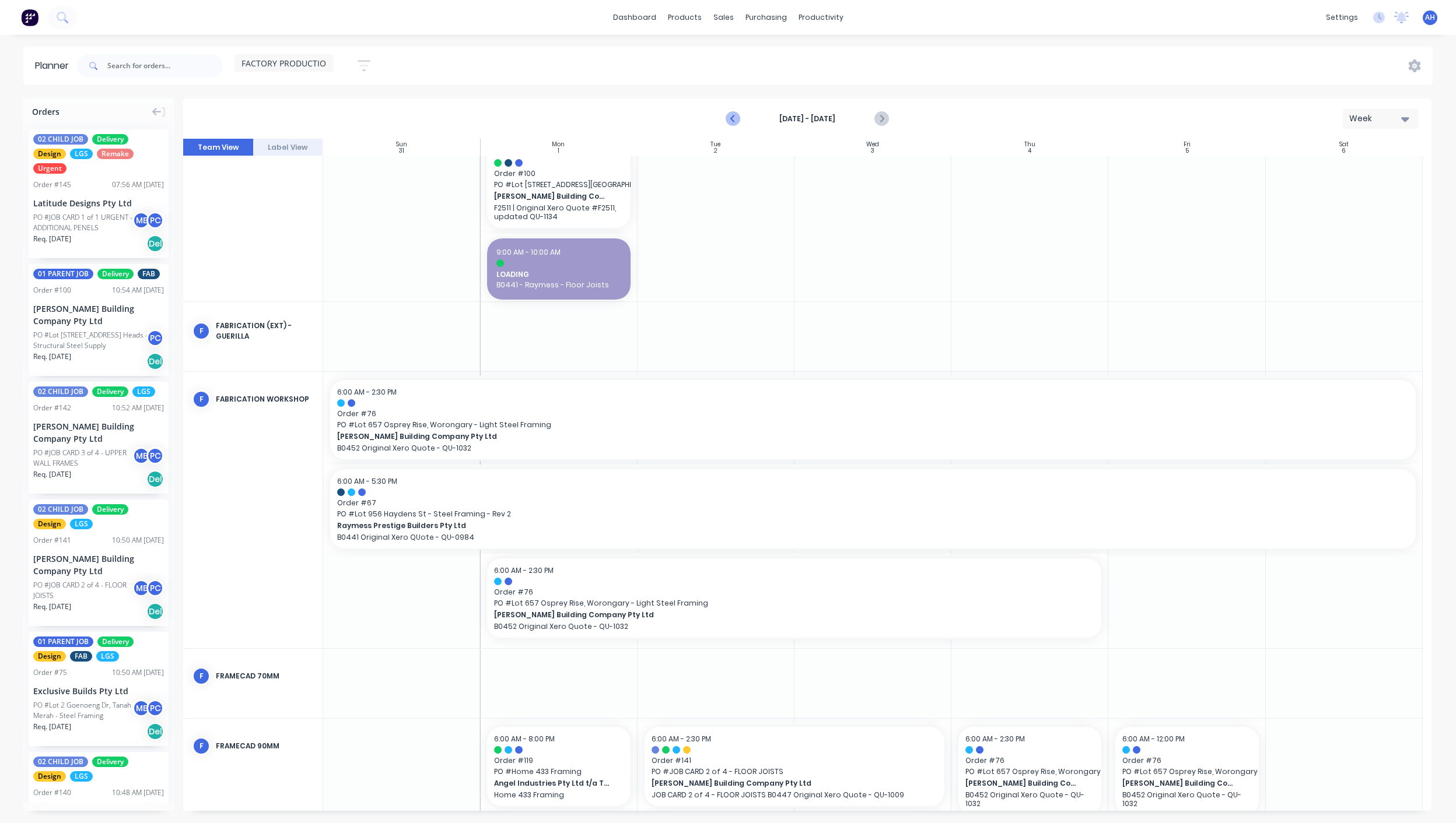
click at [737, 117] on icon "Previous page" at bounding box center [733, 118] width 14 height 14
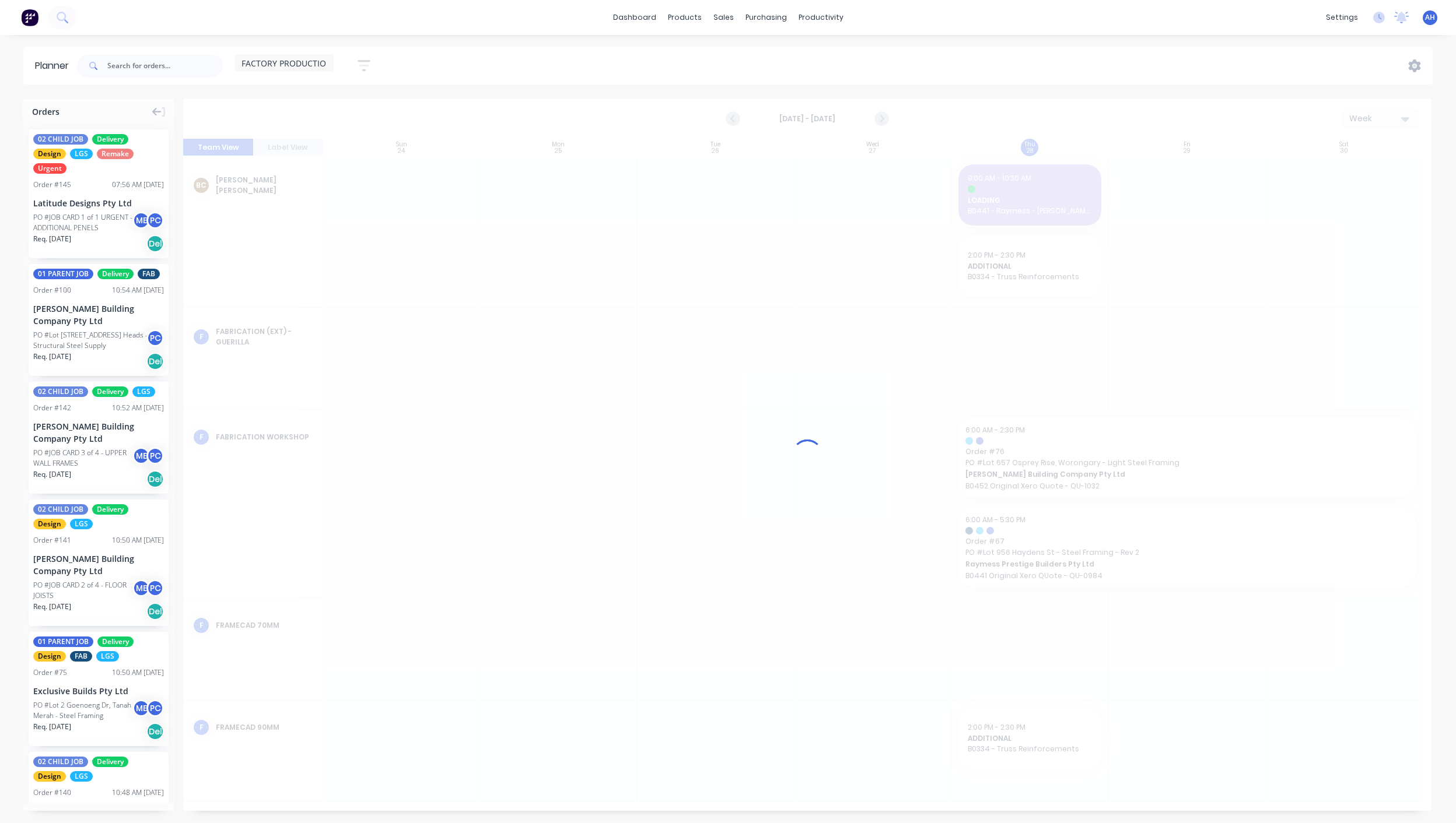
scroll to position [0, 0]
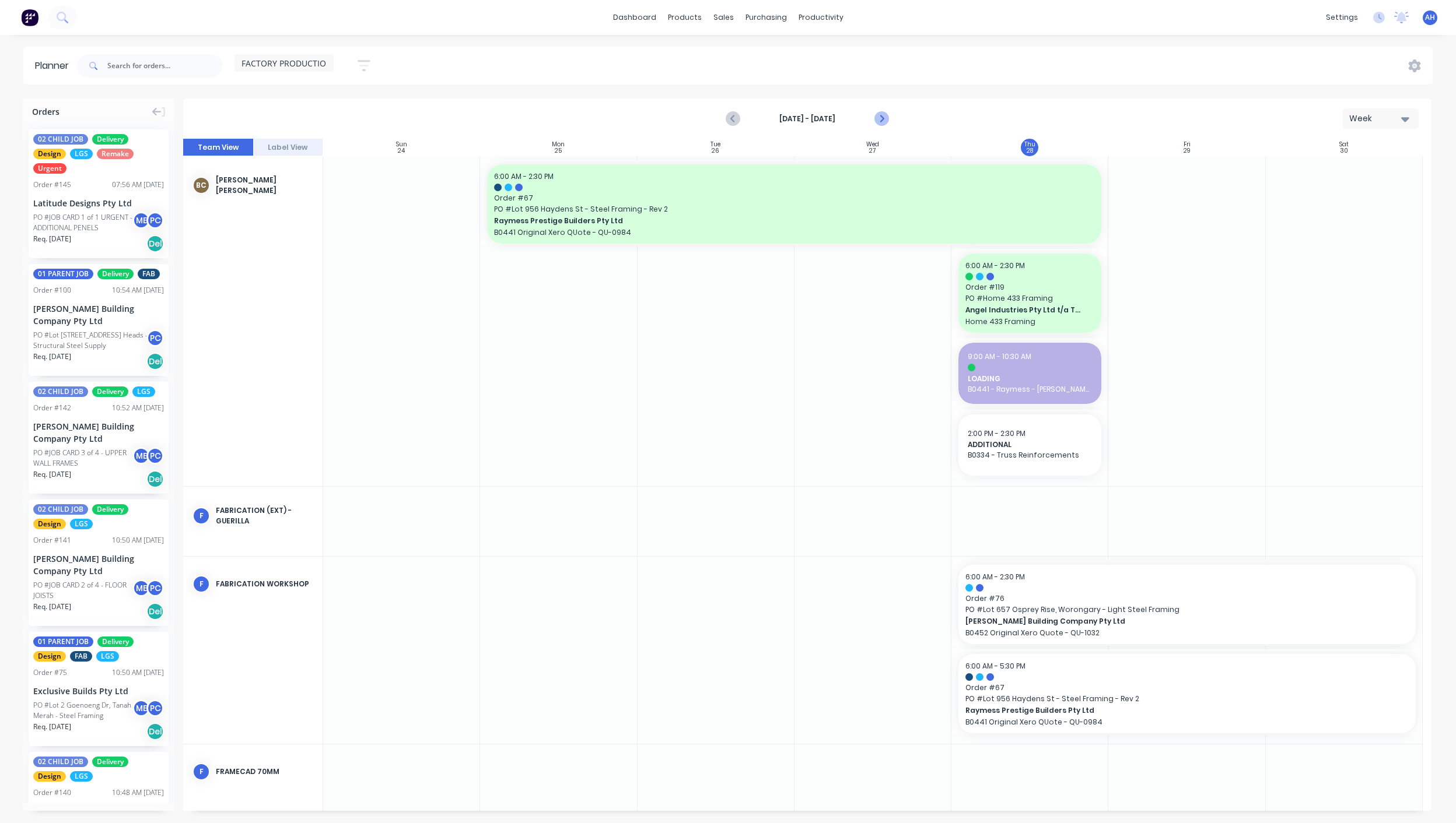
click at [878, 113] on icon "Next page" at bounding box center [880, 118] width 14 height 14
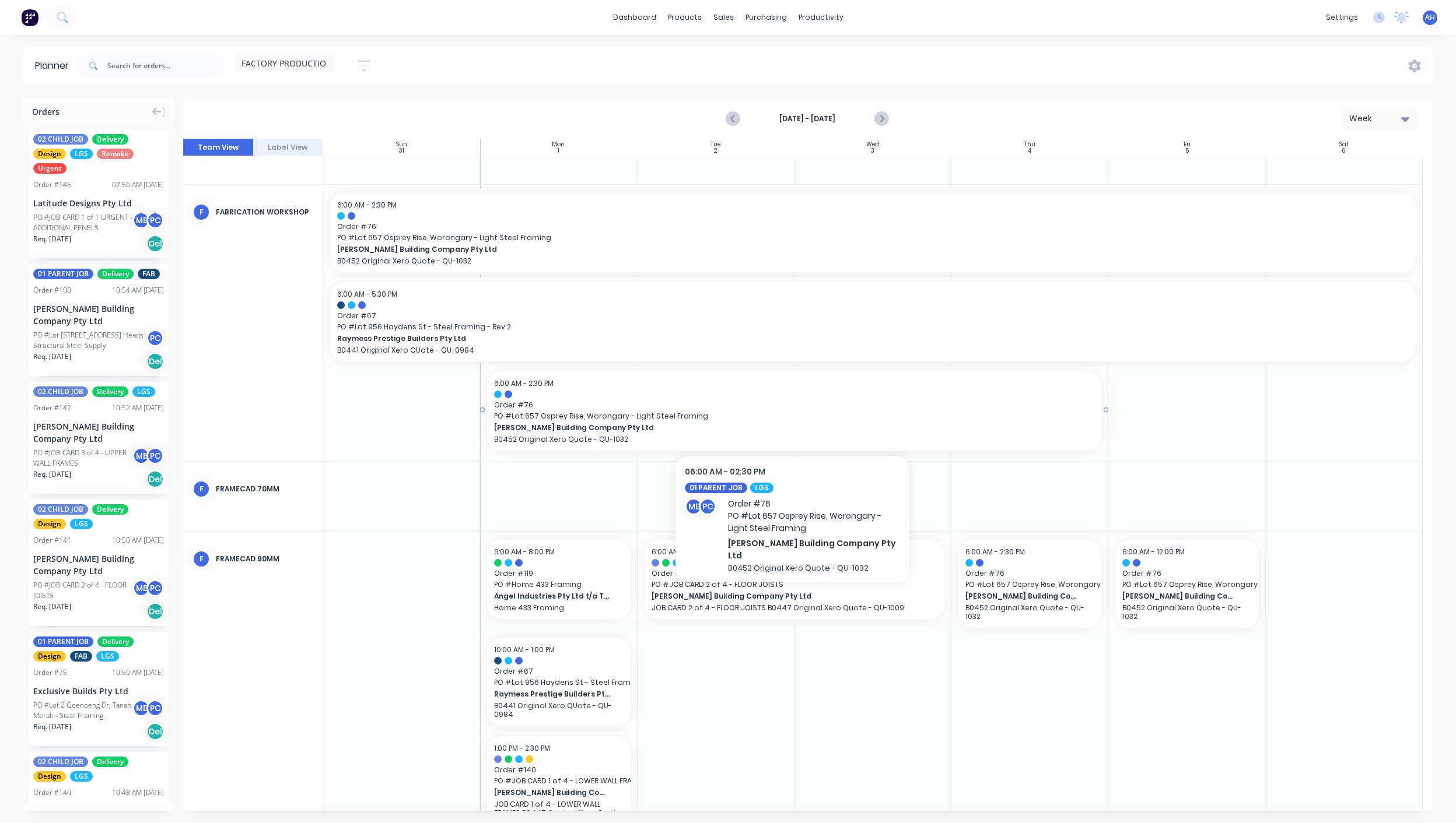
scroll to position [249, 0]
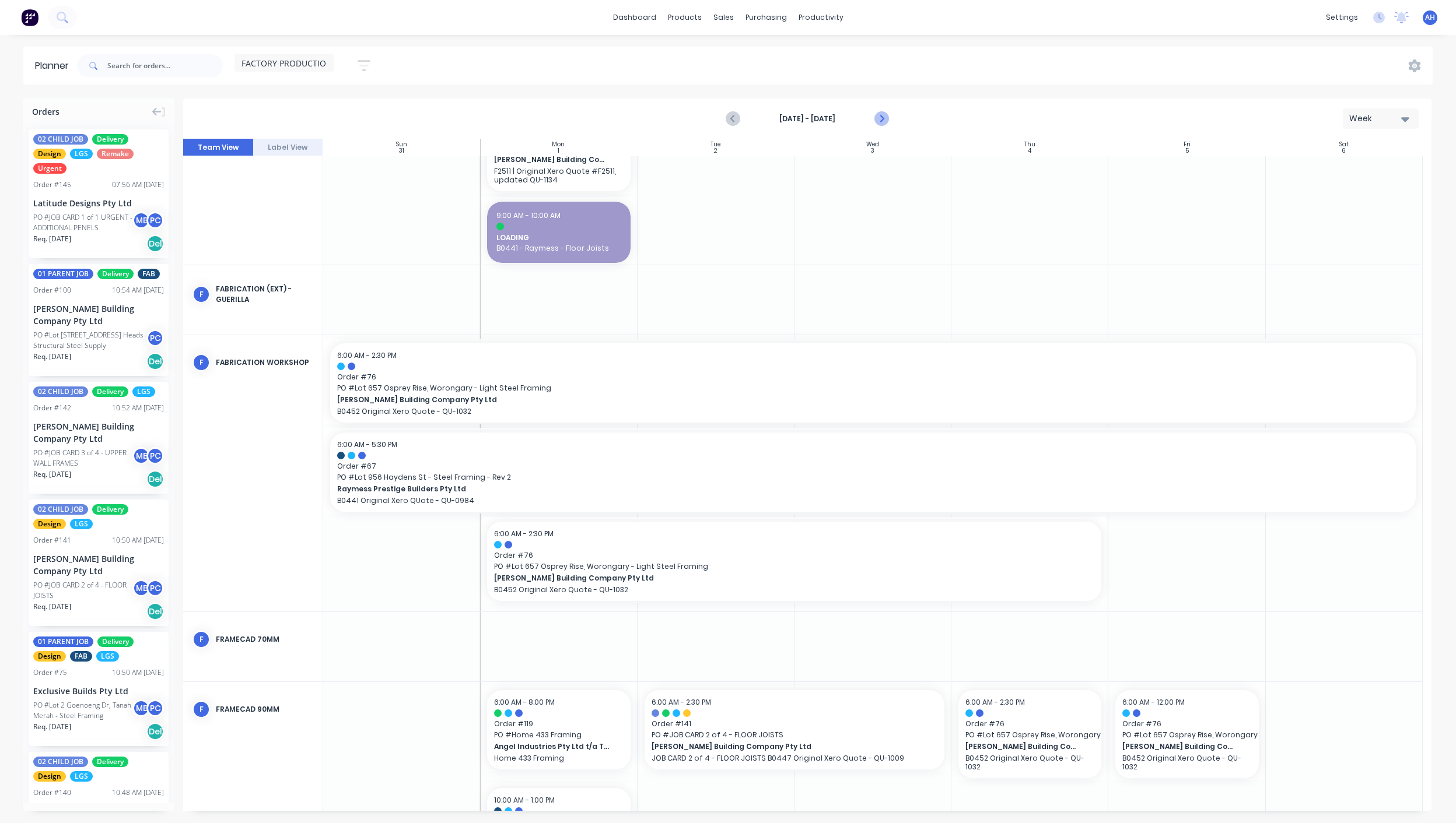
click at [882, 122] on icon "Next page" at bounding box center [880, 118] width 14 height 14
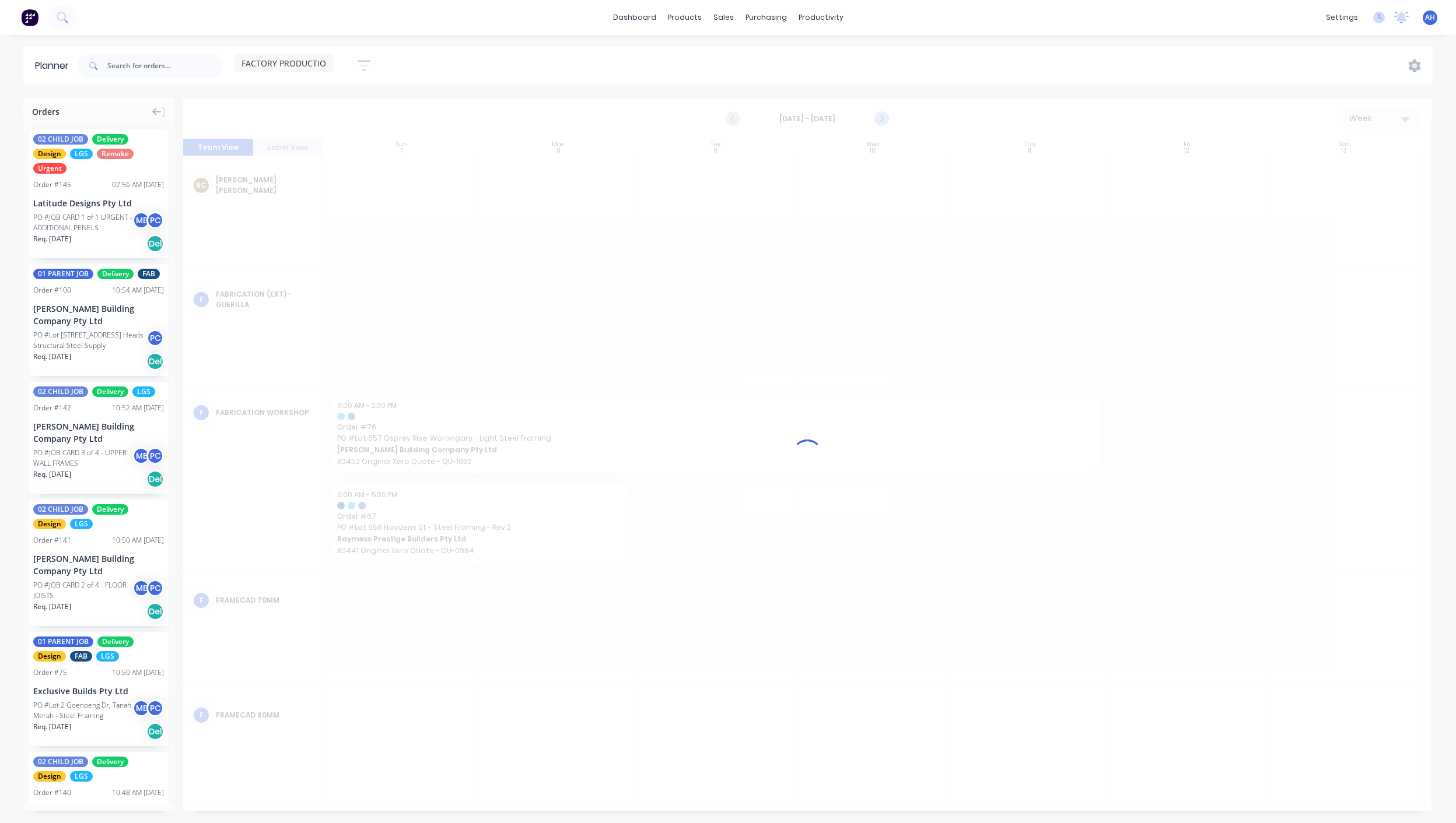
scroll to position [0, 0]
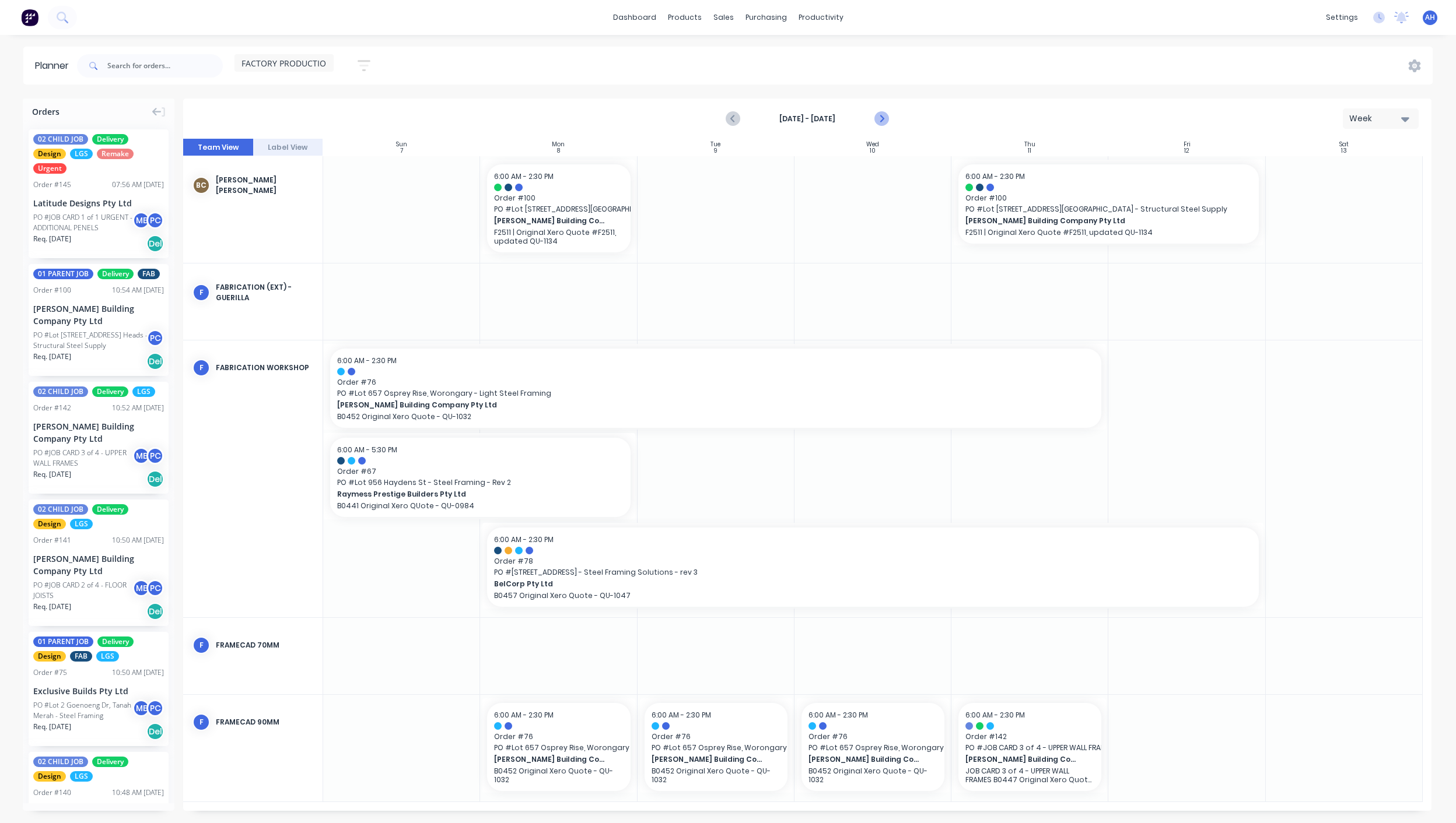
click at [881, 119] on icon "Next page" at bounding box center [880, 118] width 5 height 9
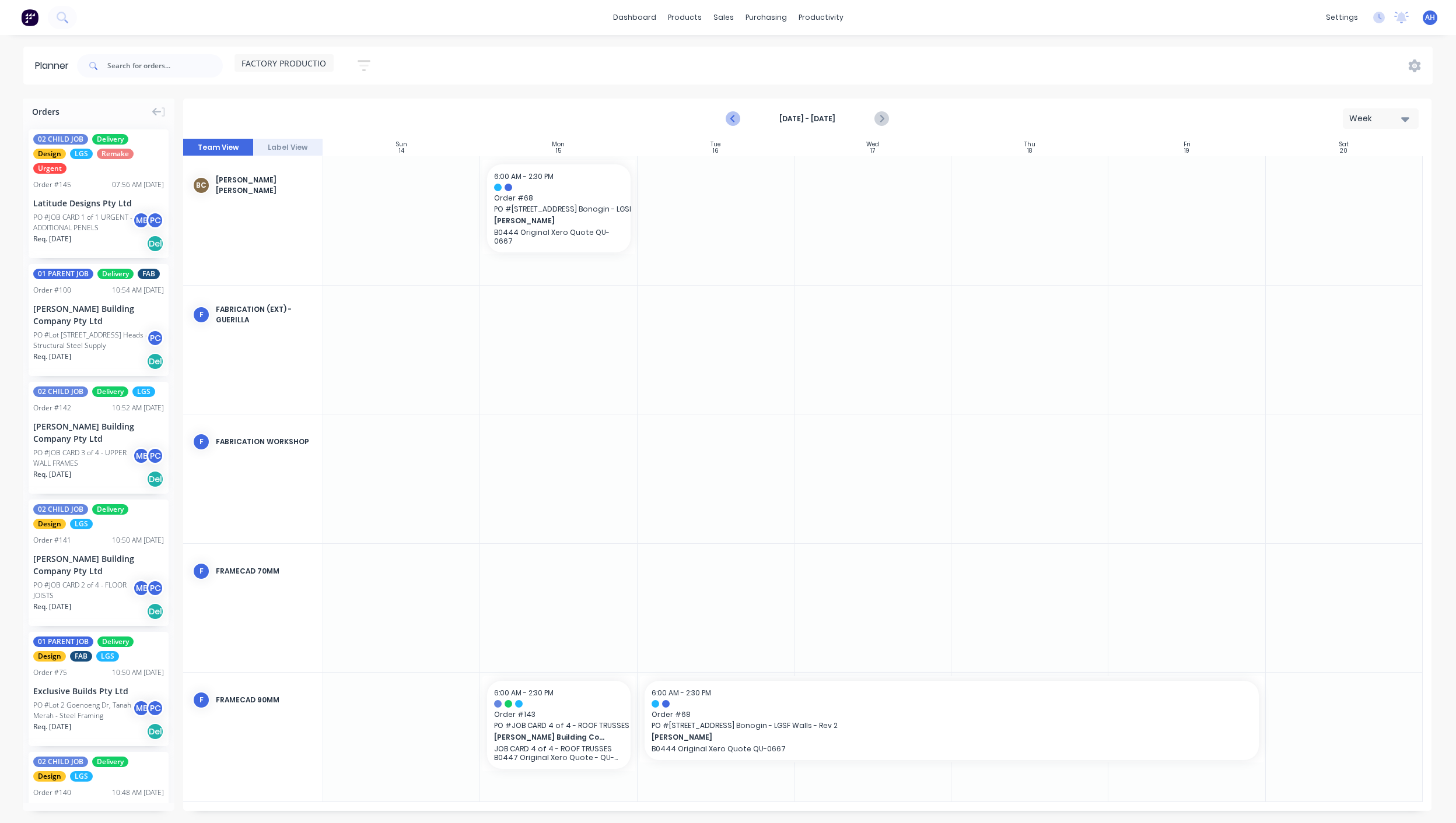
click at [728, 118] on icon "Previous page" at bounding box center [733, 118] width 14 height 14
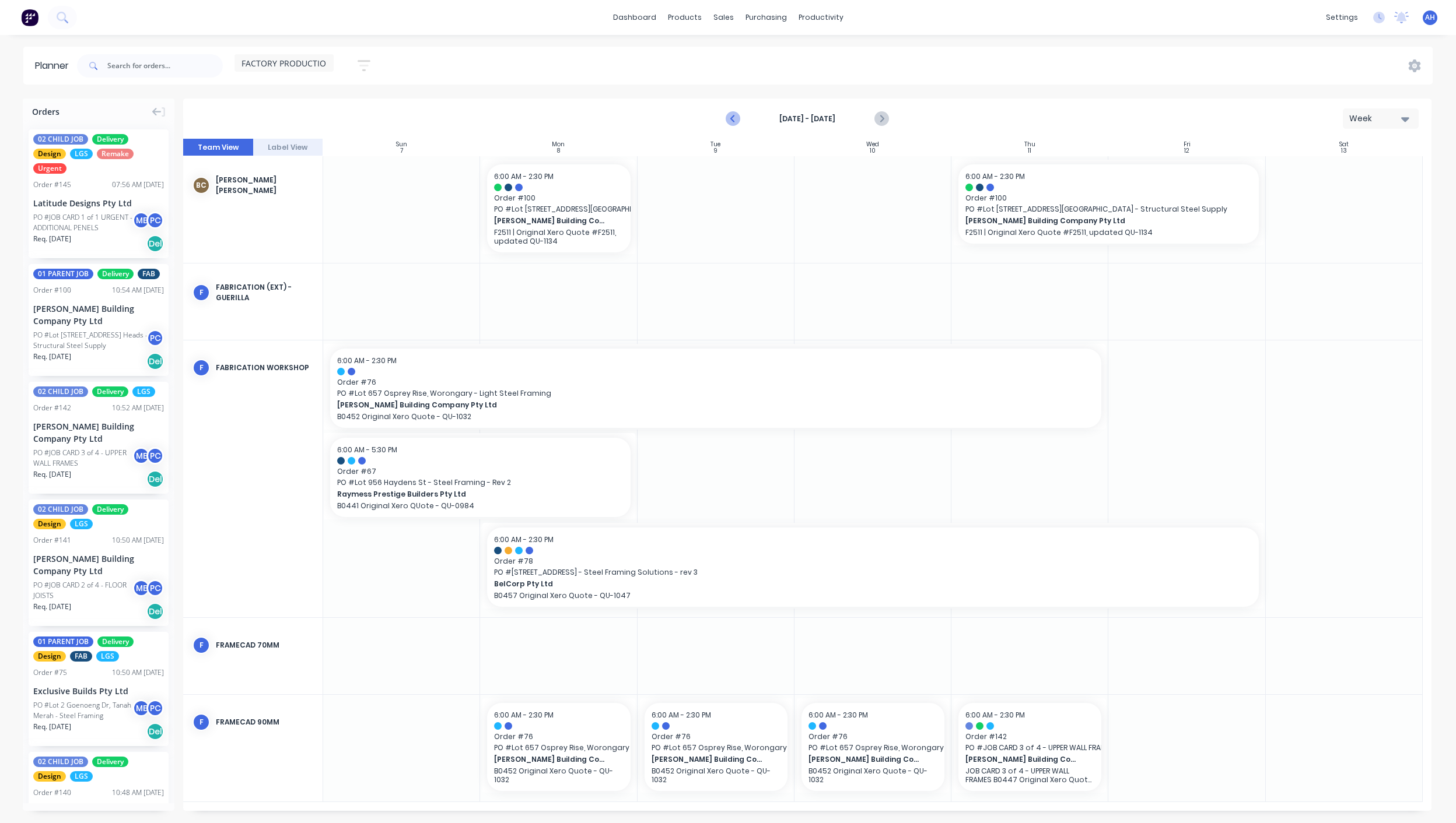
click at [728, 118] on icon "Previous page" at bounding box center [733, 118] width 14 height 14
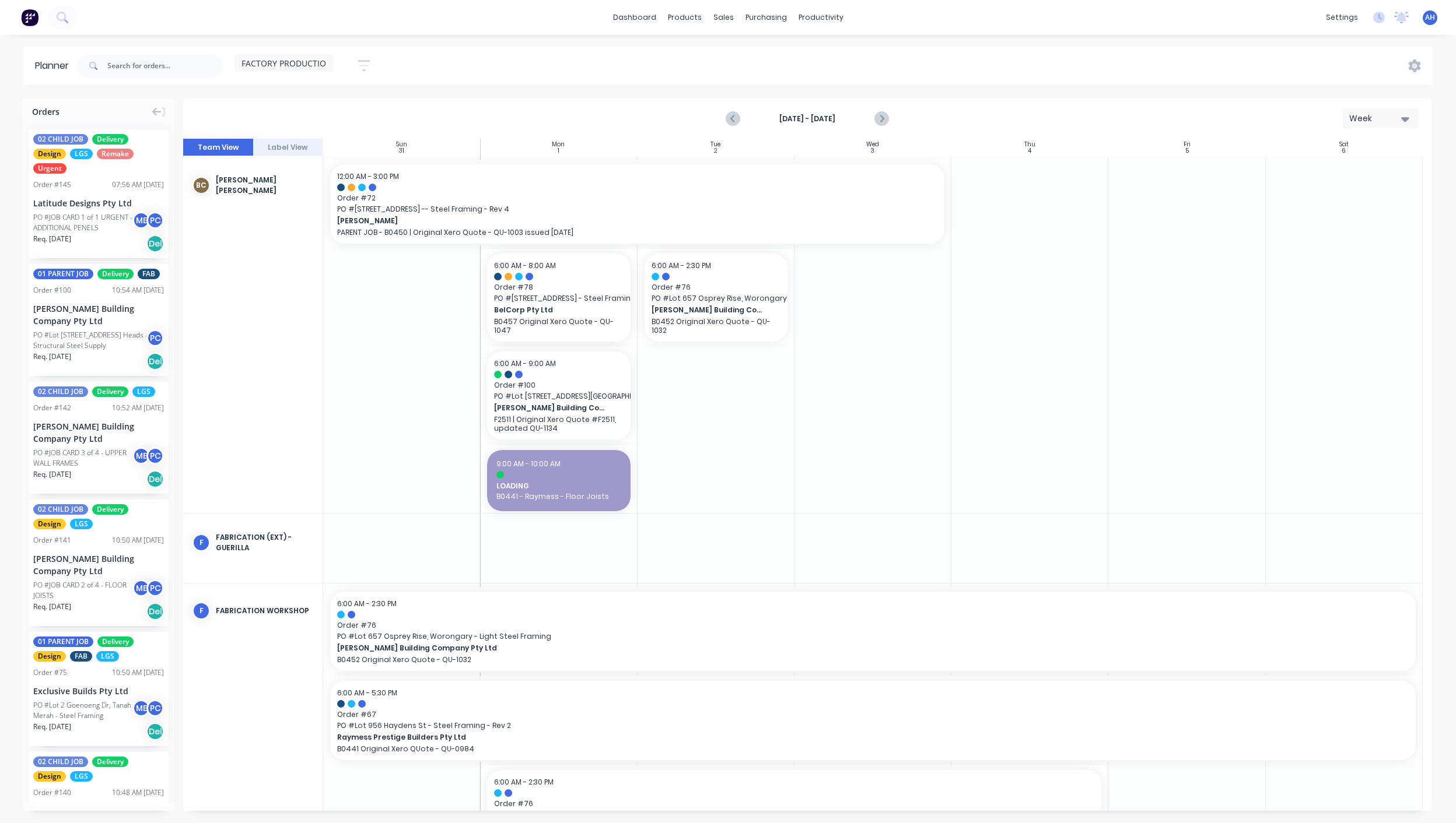
click at [370, 59] on icon "button" at bounding box center [364, 65] width 13 height 14
click at [348, 217] on icon "button" at bounding box center [350, 213] width 8 height 13
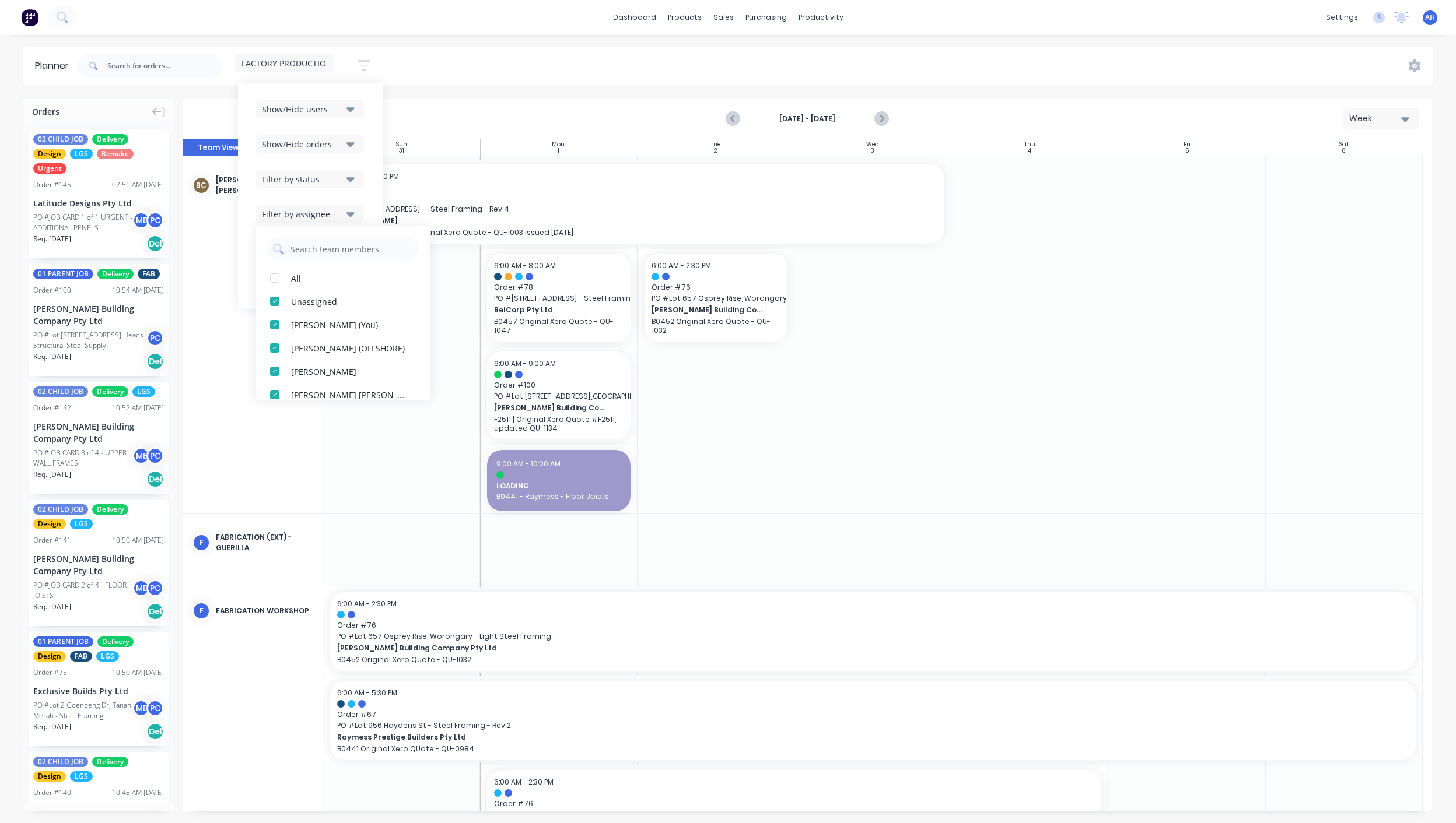
click at [326, 112] on div "Show/Hide users" at bounding box center [302, 109] width 81 height 13
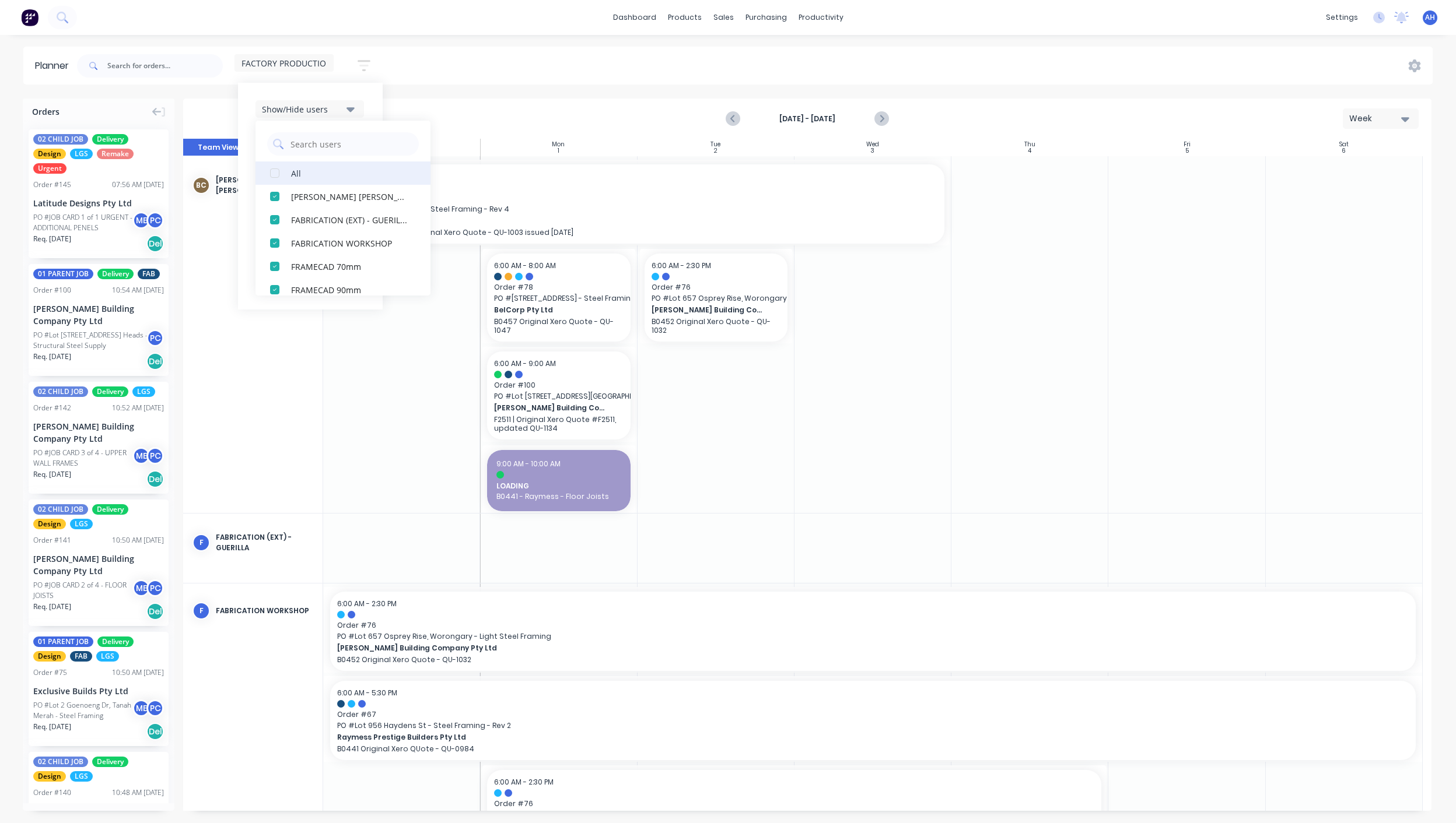
click at [278, 172] on div "button" at bounding box center [275, 173] width 24 height 24
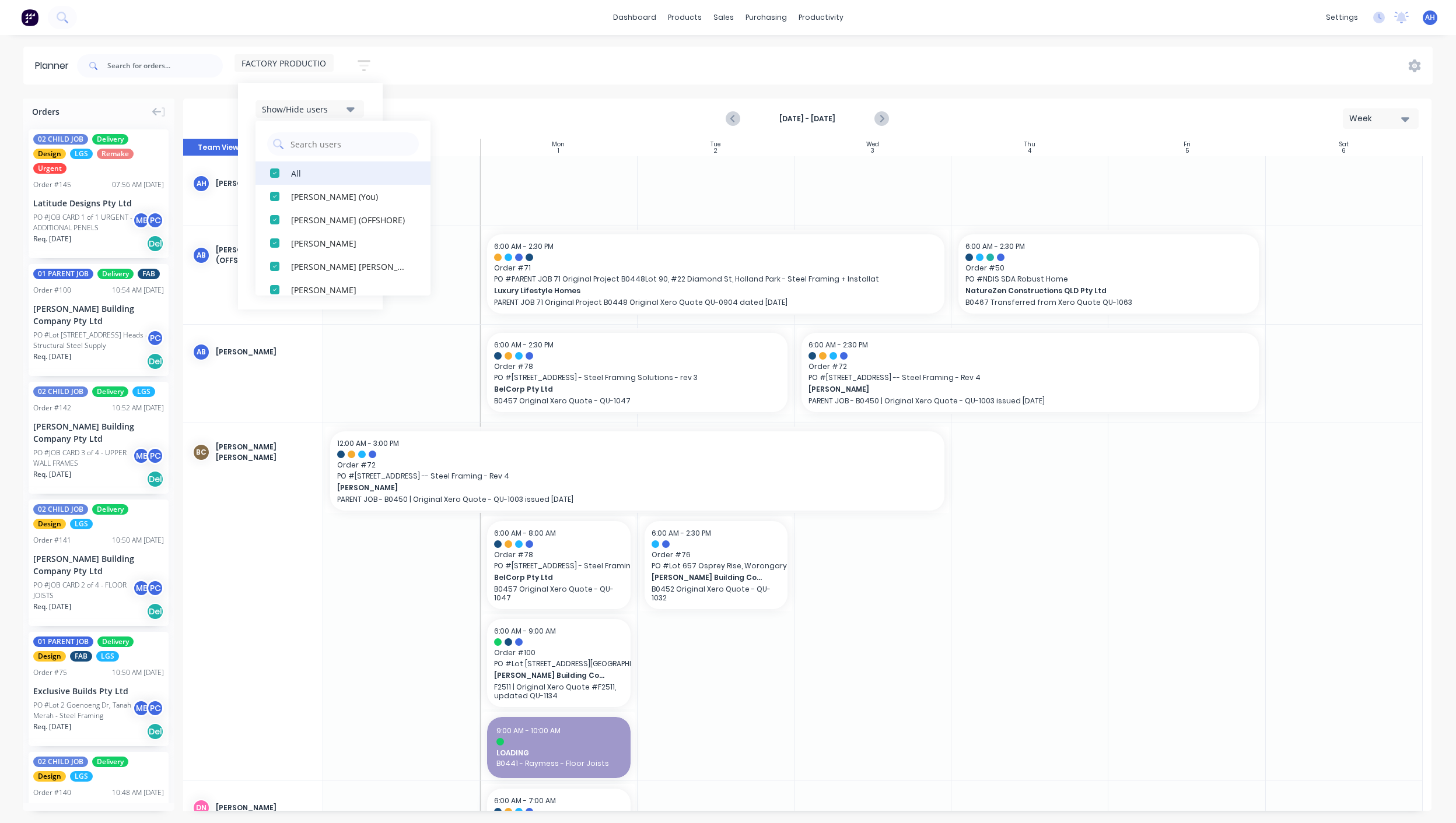
click at [278, 172] on div "button" at bounding box center [275, 173] width 24 height 24
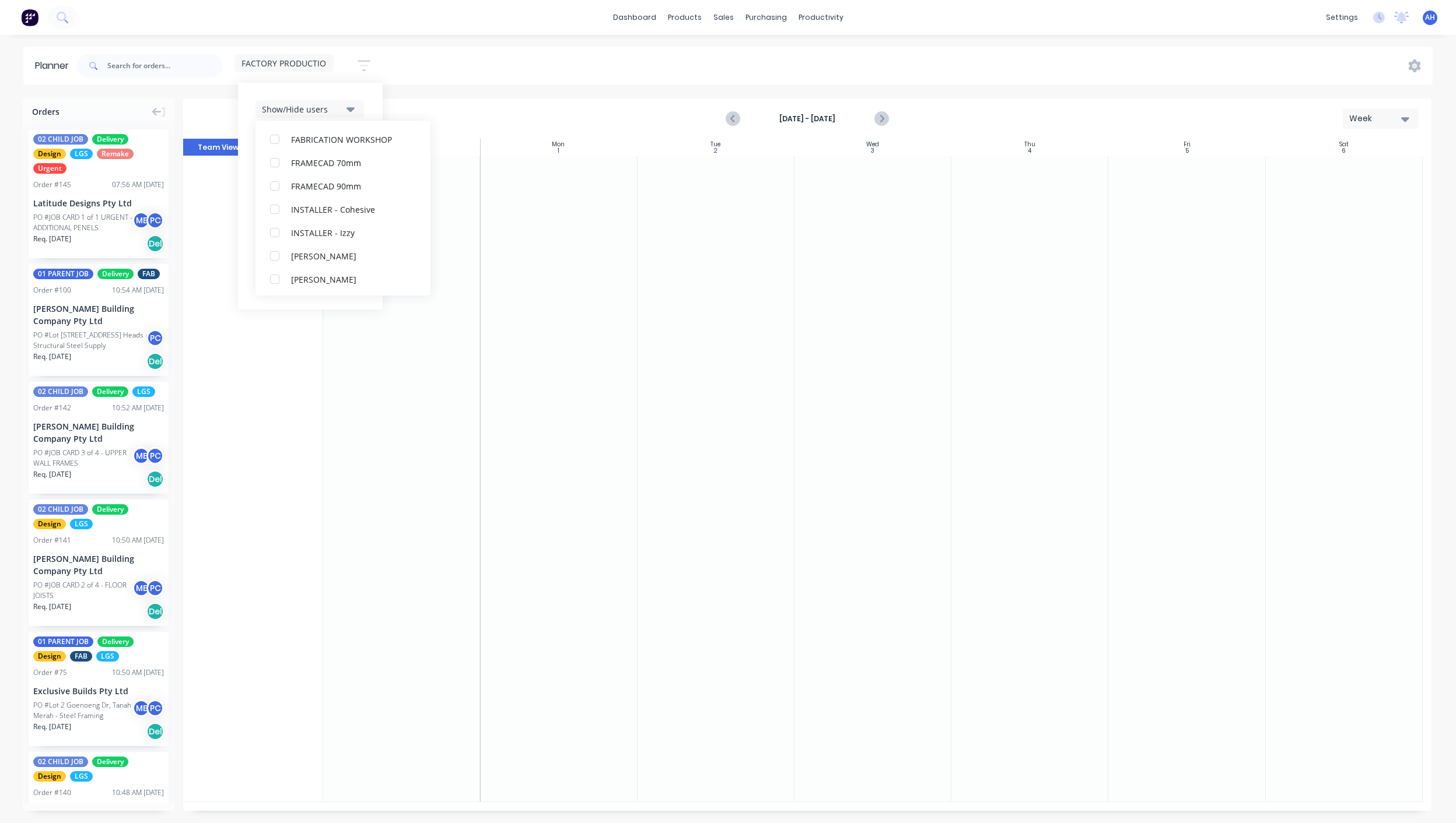
scroll to position [276, 0]
click at [277, 176] on div "button" at bounding box center [275, 176] width 24 height 24
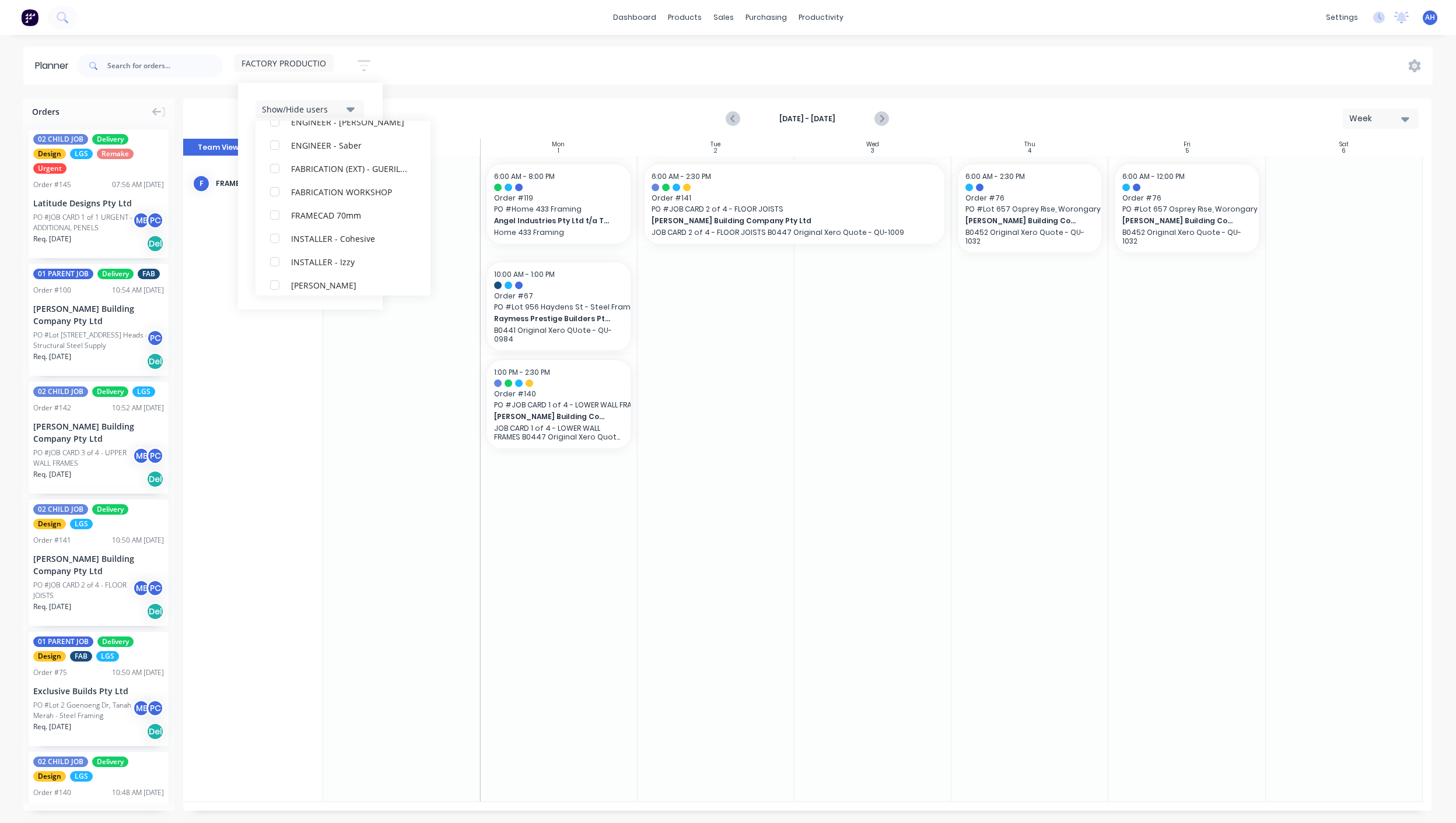
scroll to position [249, 0]
click at [280, 207] on div "button" at bounding box center [275, 204] width 24 height 24
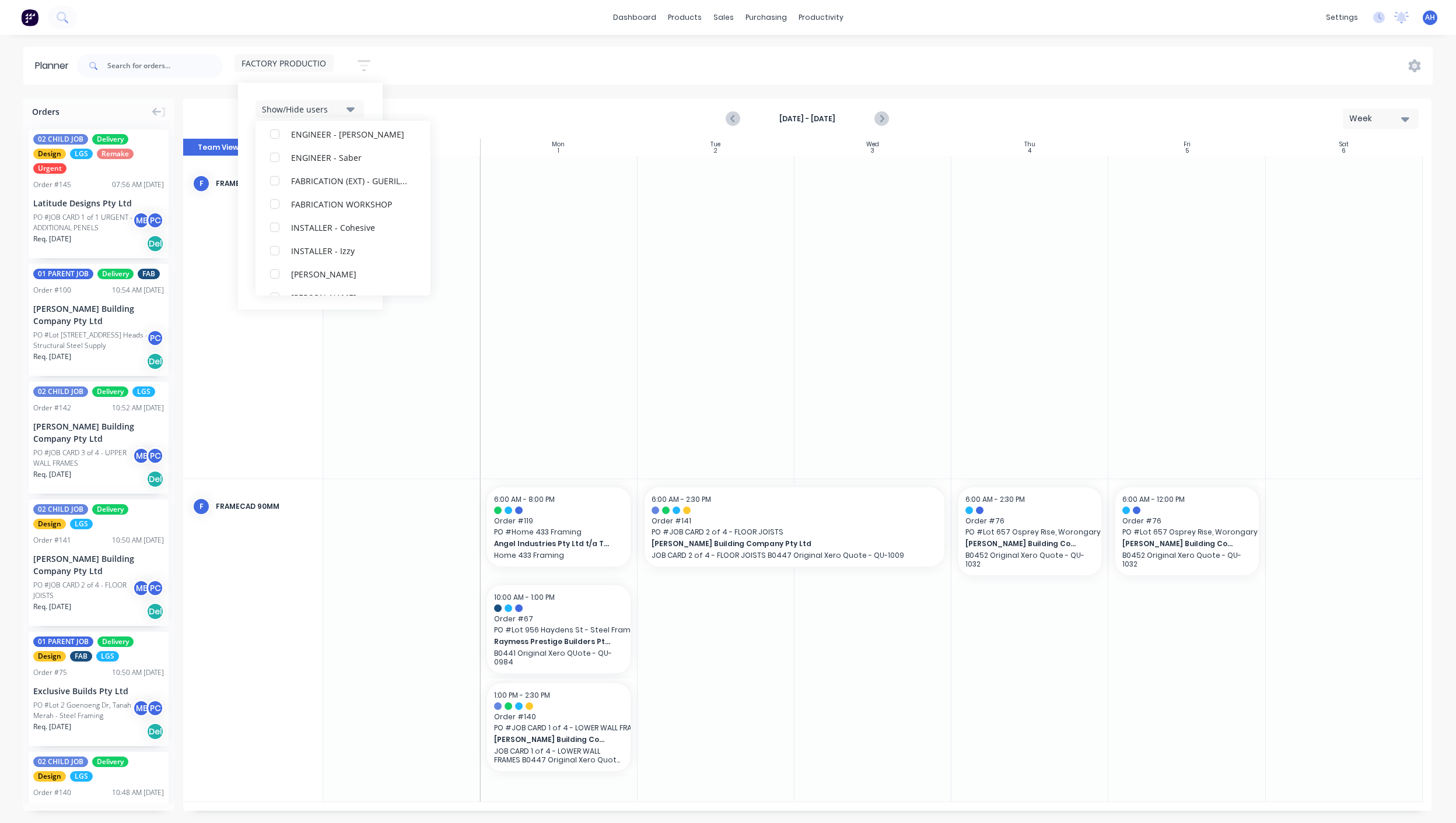
scroll to position [0, 0]
click at [533, 85] on div "Planner FACTORY PRODUCTION Save new view None (Default) edit DESIGN TEAM (INTER…" at bounding box center [728, 435] width 1456 height 776
click at [331, 61] on div "FACTORY PRODUCTION" at bounding box center [284, 63] width 99 height 18
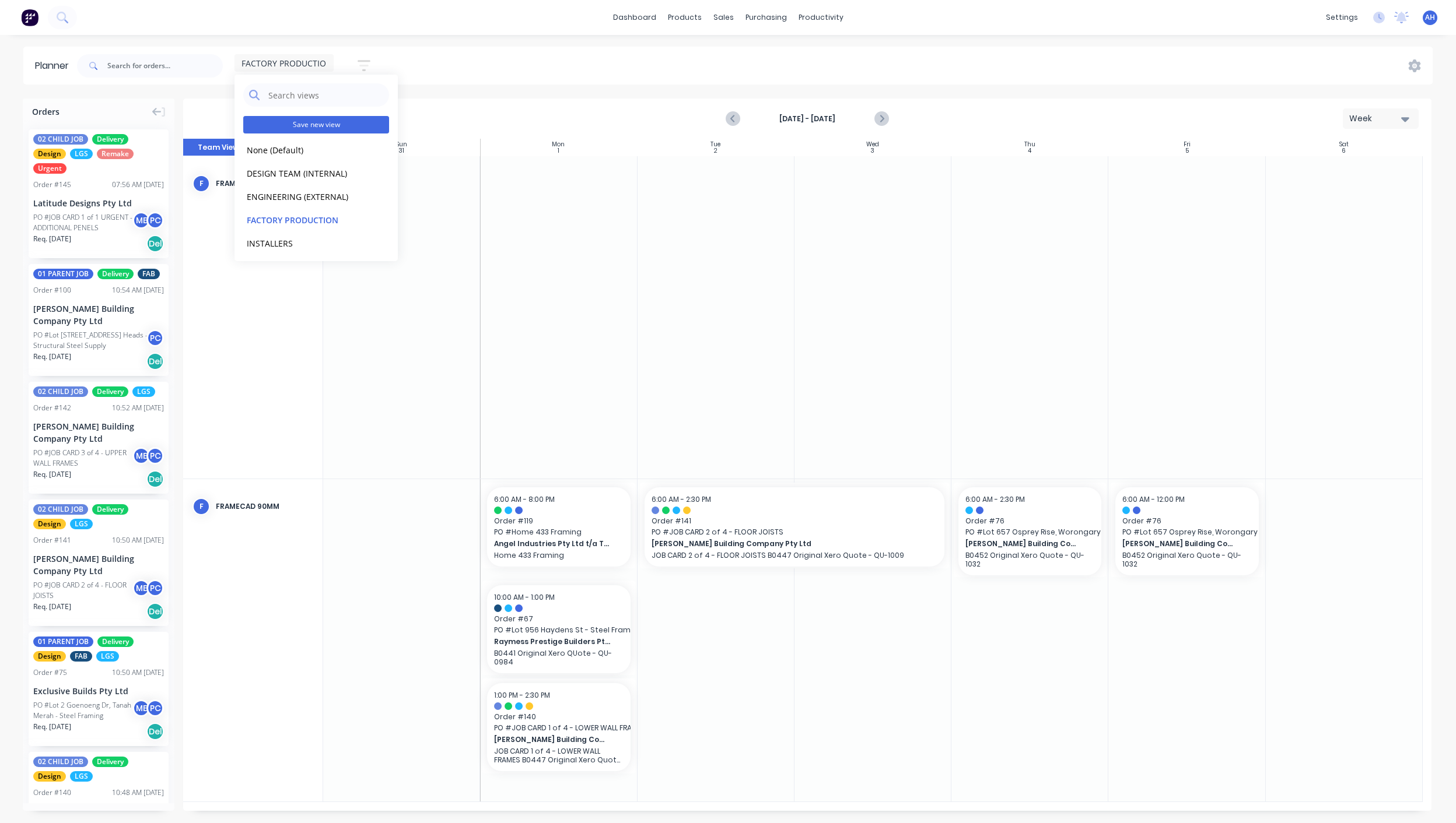
click at [334, 128] on button "Save new view" at bounding box center [316, 124] width 146 height 18
click at [465, 90] on input "text" at bounding box center [485, 97] width 127 height 22
type input "FACTORY - (FRAMCECAD ONLY)"
click at [454, 150] on button "Save" at bounding box center [449, 146] width 70 height 20
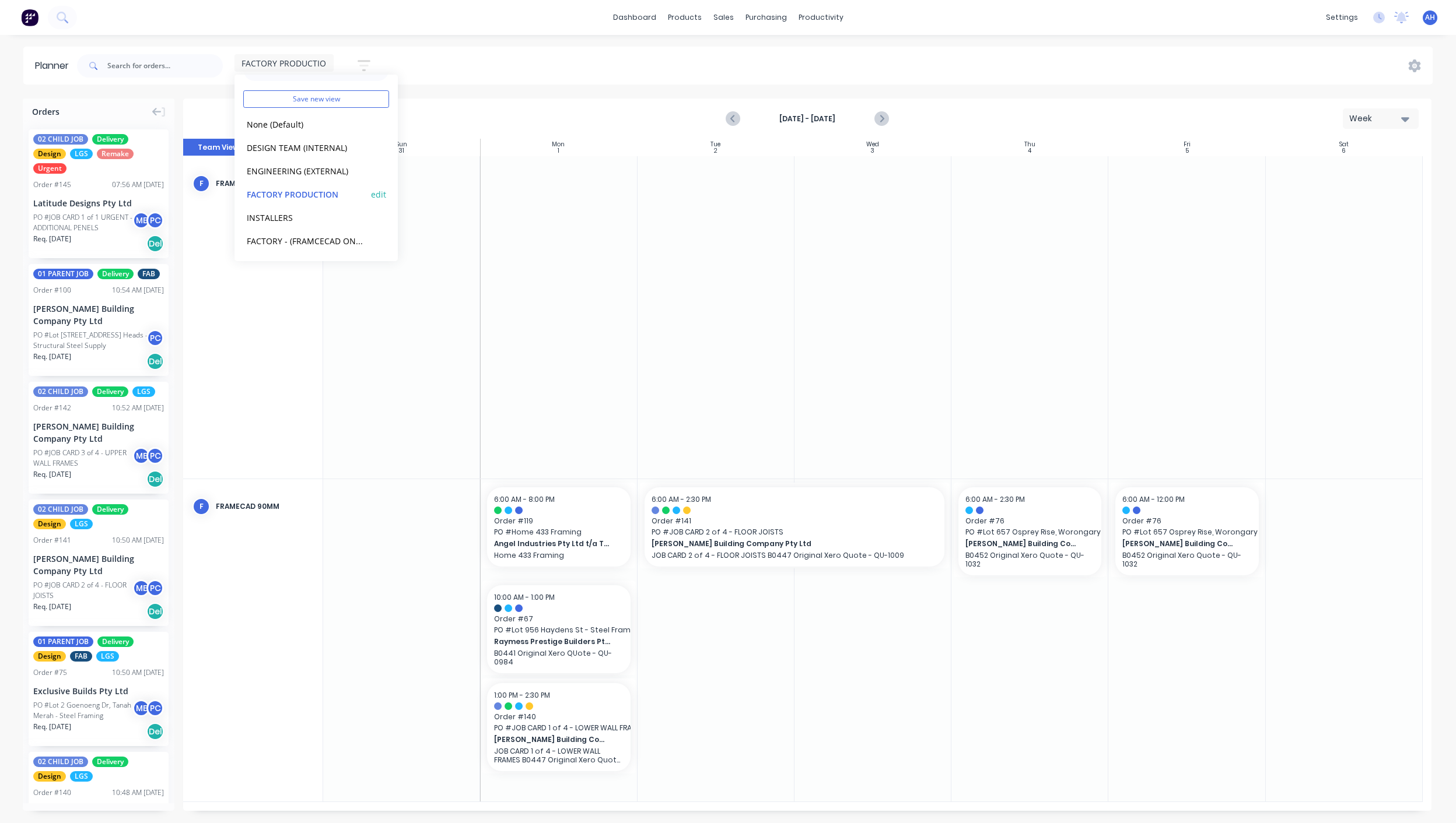
drag, startPoint x: 274, startPoint y: 244, endPoint x: 272, endPoint y: 183, distance: 61.0
click at [272, 183] on div "Save new view None (Default) edit DESIGN TEAM (INTERNAL) edit ENGINEERING (EXTE…" at bounding box center [316, 168] width 163 height 186
click at [266, 233] on div "FACTORY - (FRAMCECAD ONLY) edit" at bounding box center [316, 241] width 146 height 24
click at [276, 238] on button "FACTORY - (FRAMCECAD ONLY)" at bounding box center [305, 240] width 124 height 13
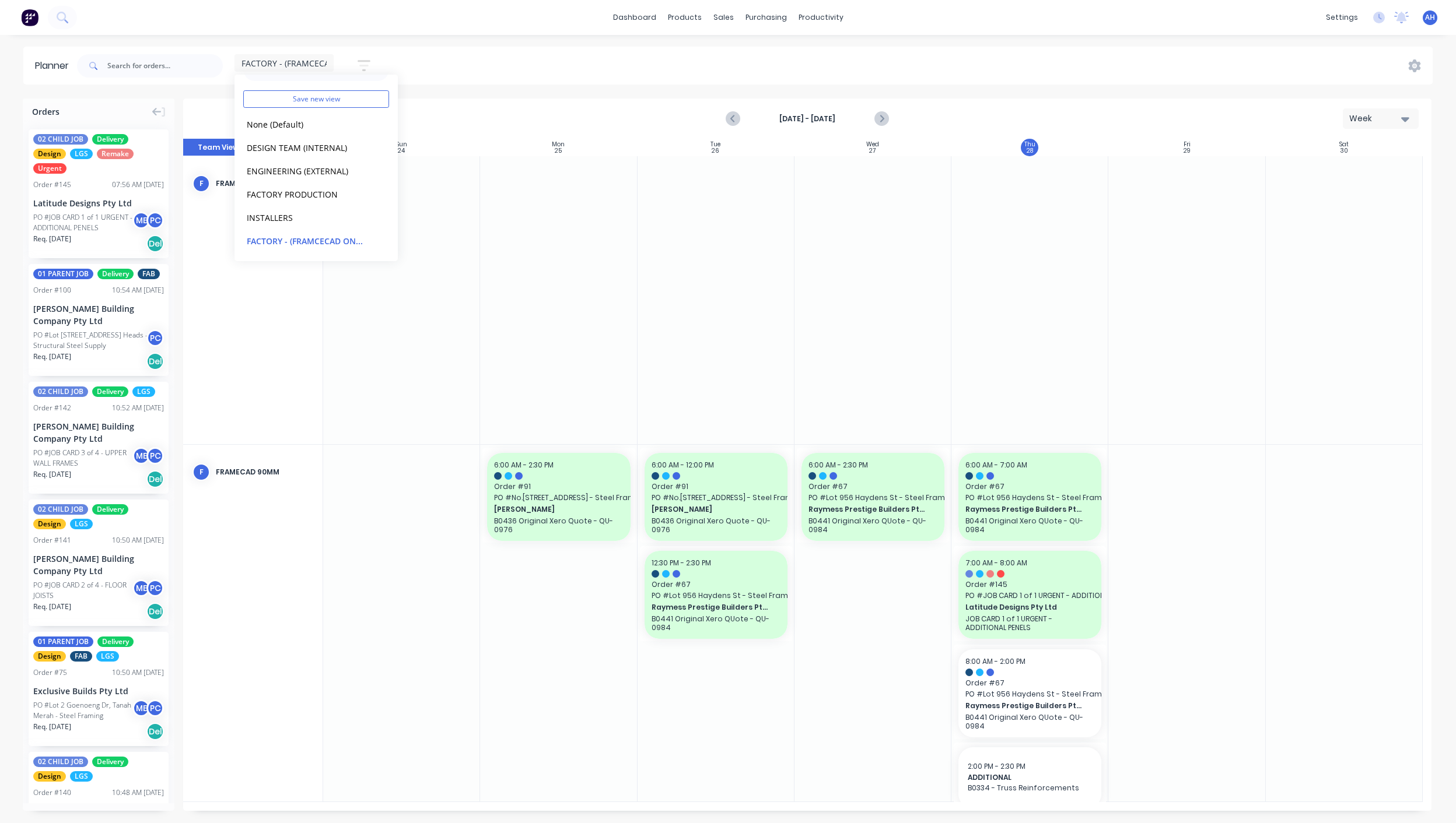
click at [591, 321] on div at bounding box center [558, 300] width 157 height 288
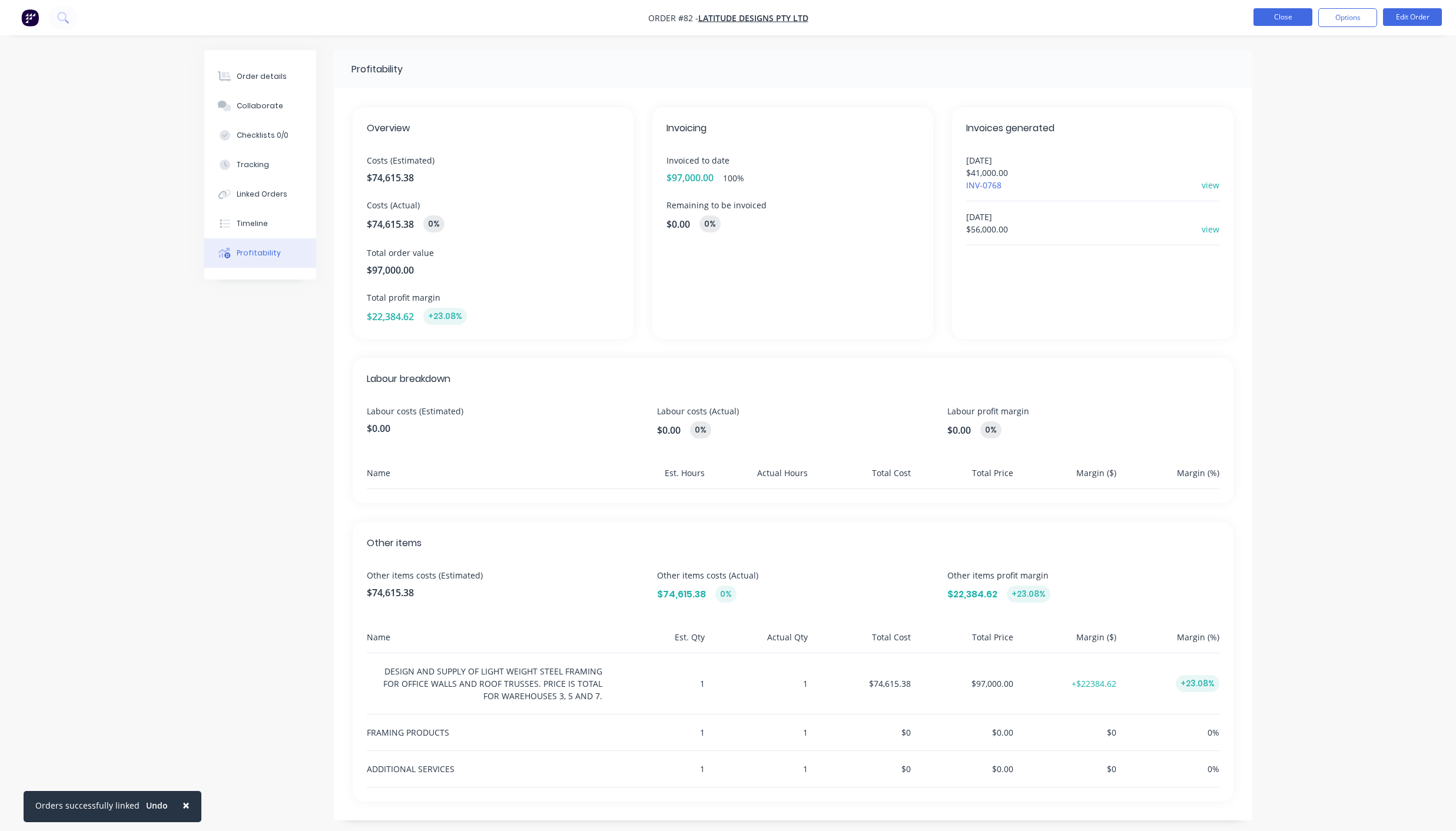
click at [1277, 18] on button "Close" at bounding box center [1282, 17] width 59 height 18
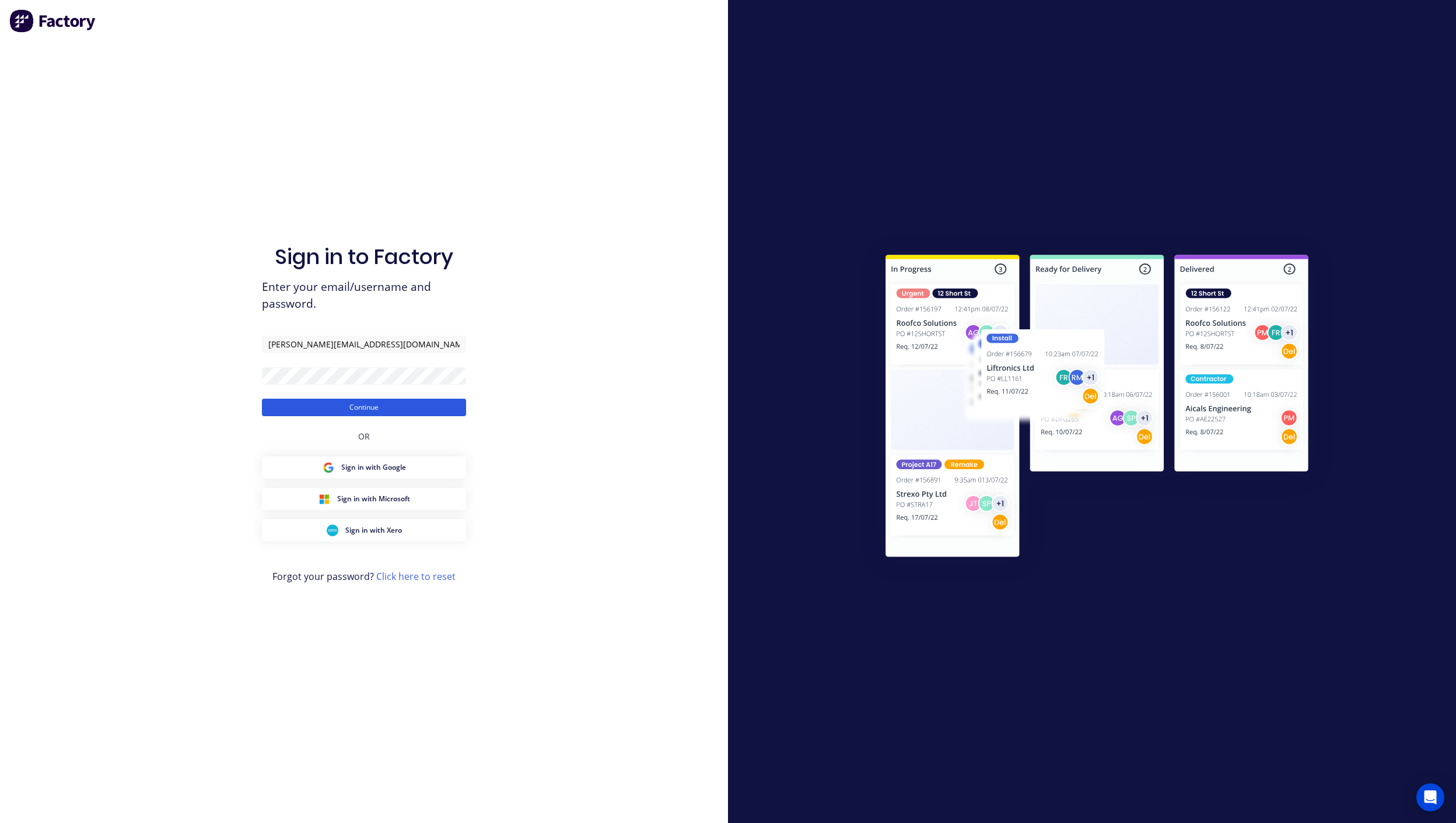
click at [367, 411] on button "Continue" at bounding box center [364, 407] width 204 height 18
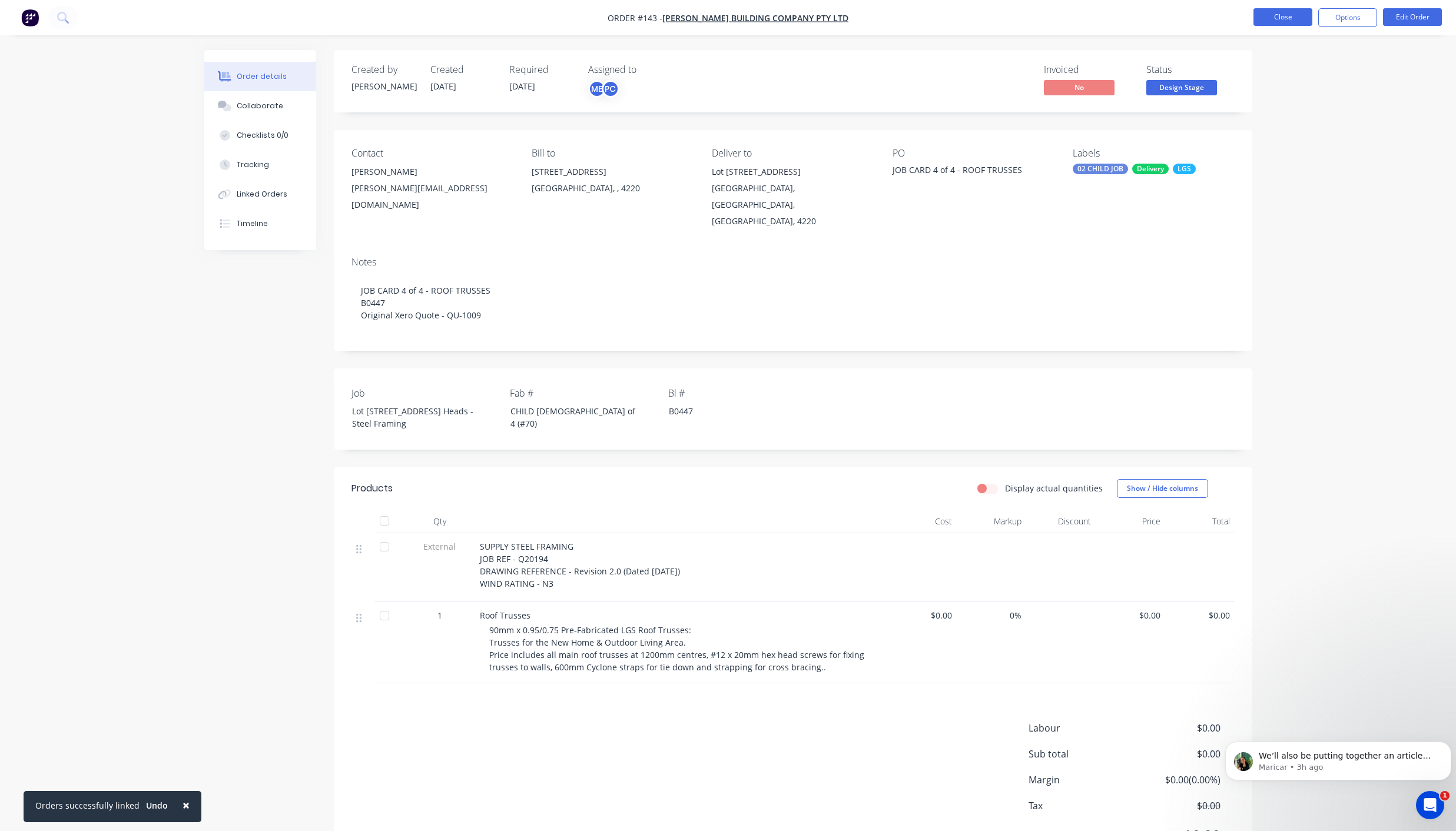
click at [1271, 12] on button "Close" at bounding box center [1282, 17] width 59 height 18
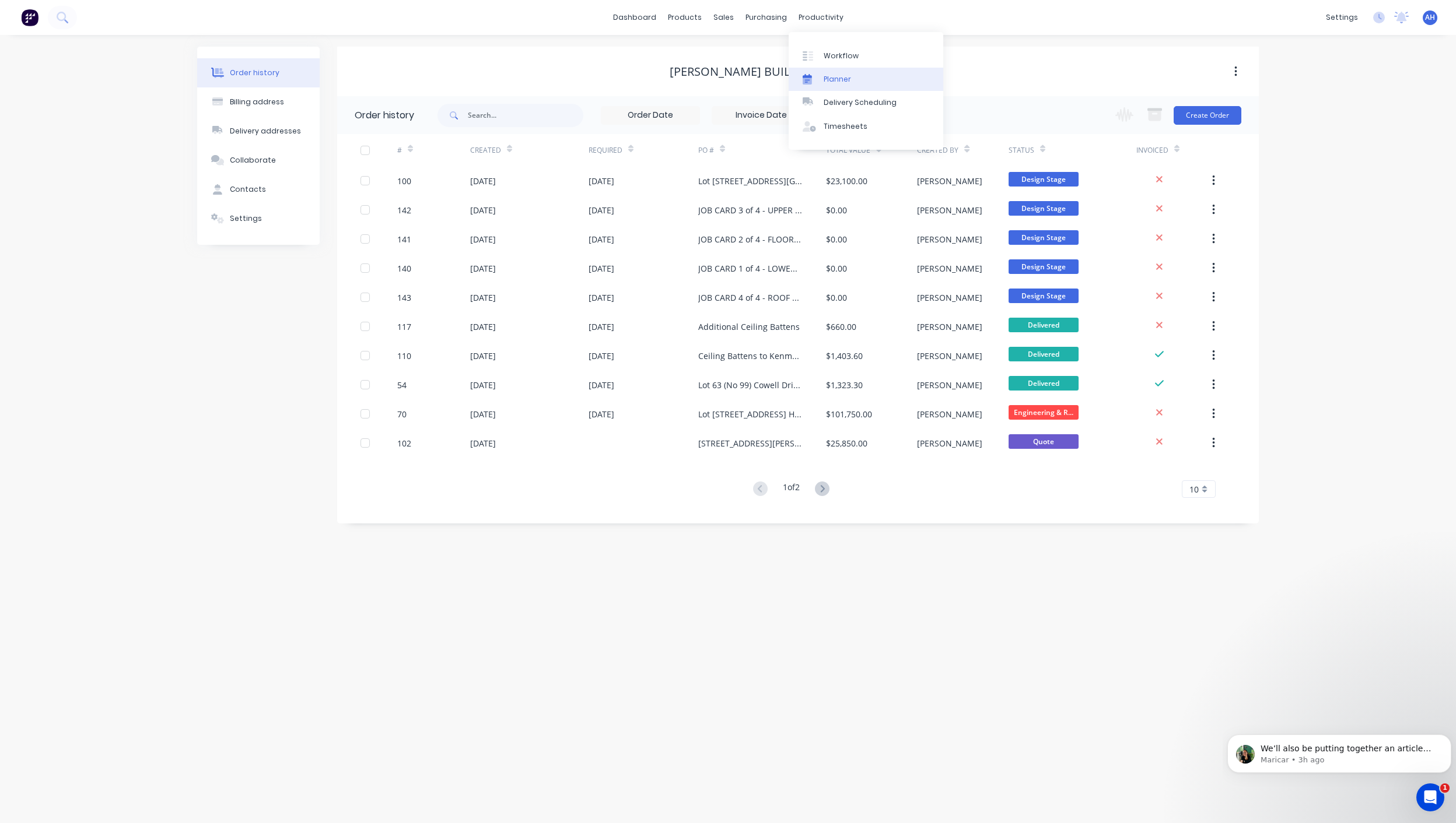
click at [838, 76] on div "Planner" at bounding box center [837, 79] width 28 height 10
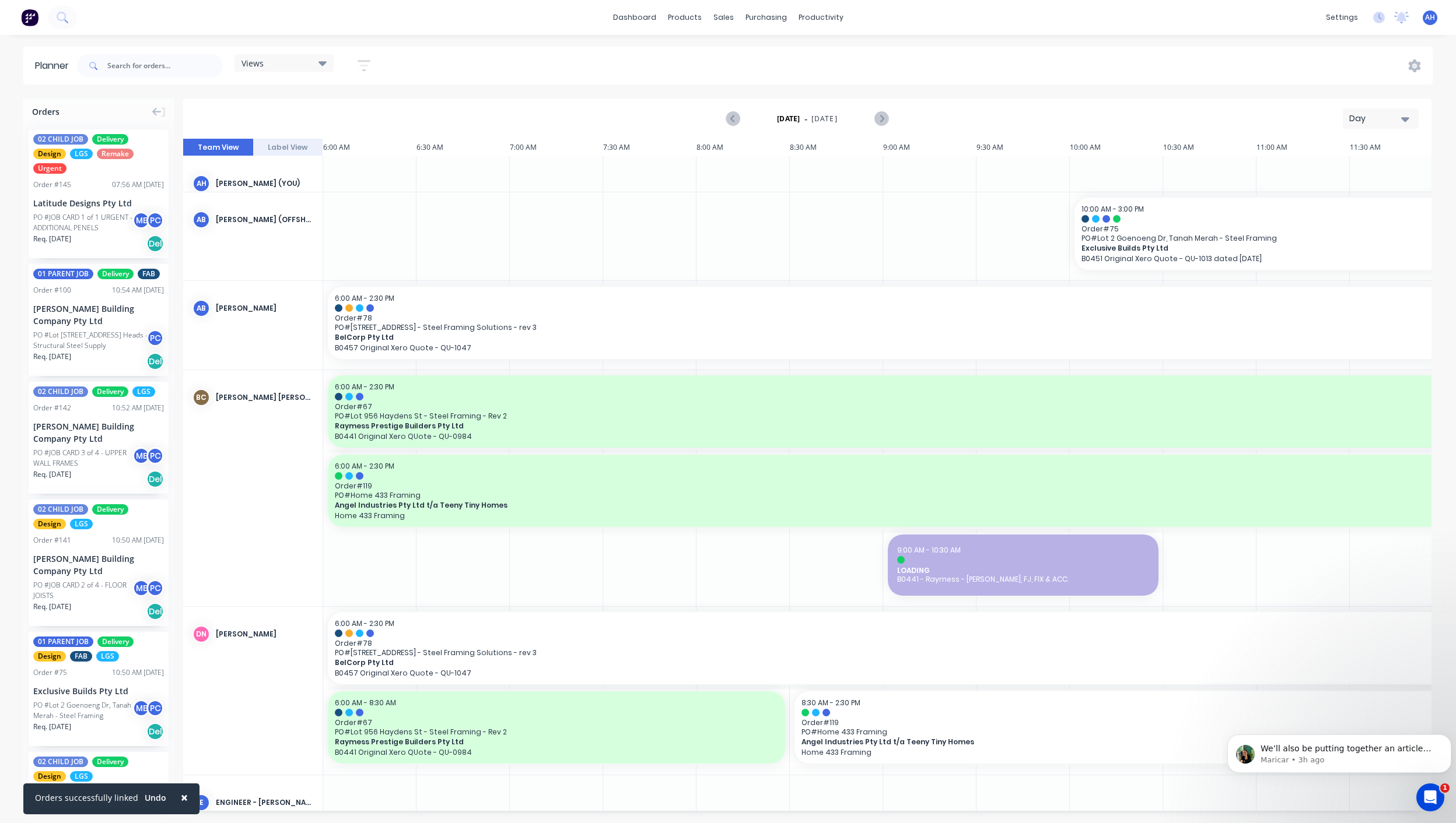
scroll to position [0, 483]
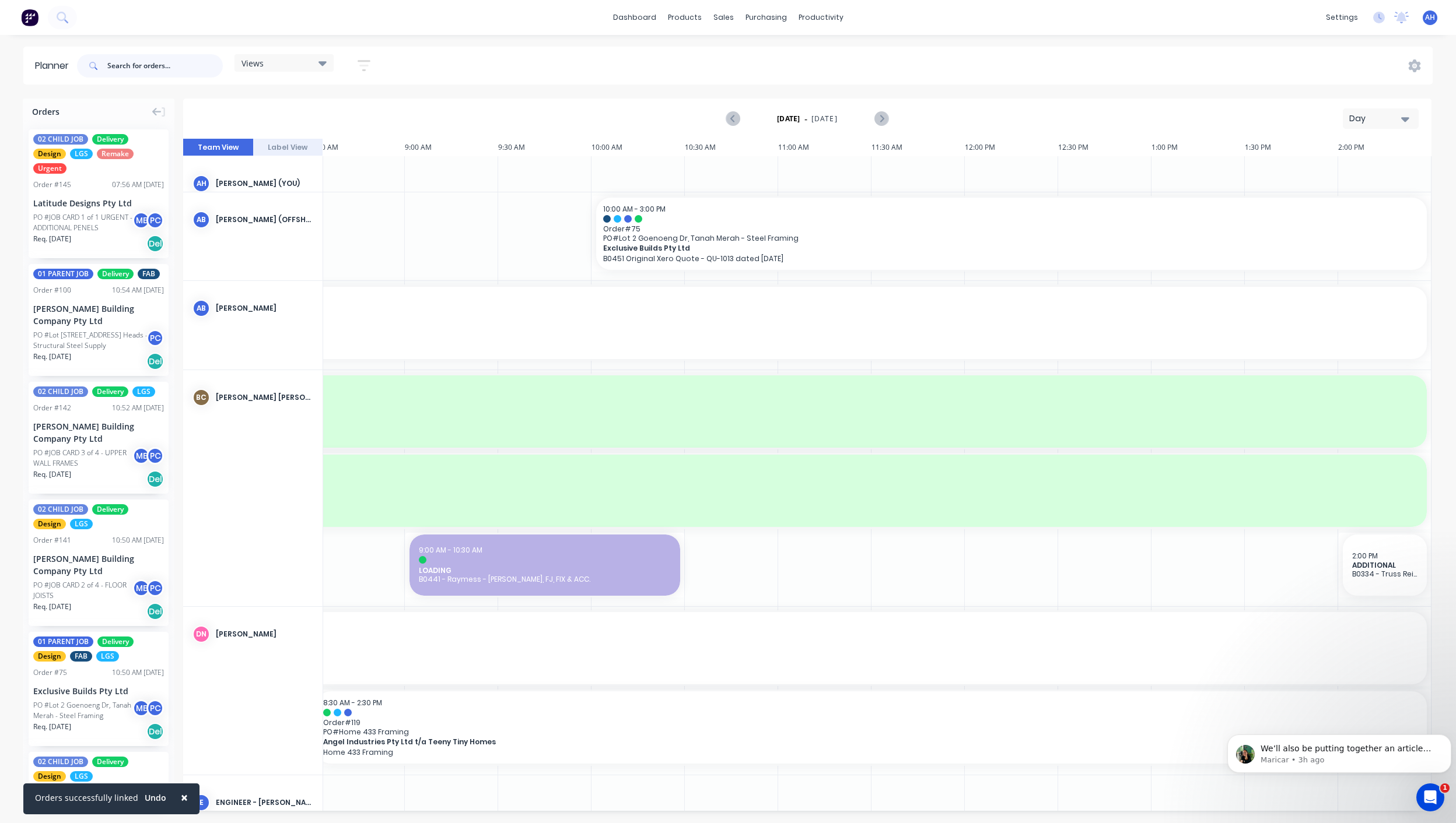
click at [154, 66] on input "text" at bounding box center [165, 66] width 115 height 24
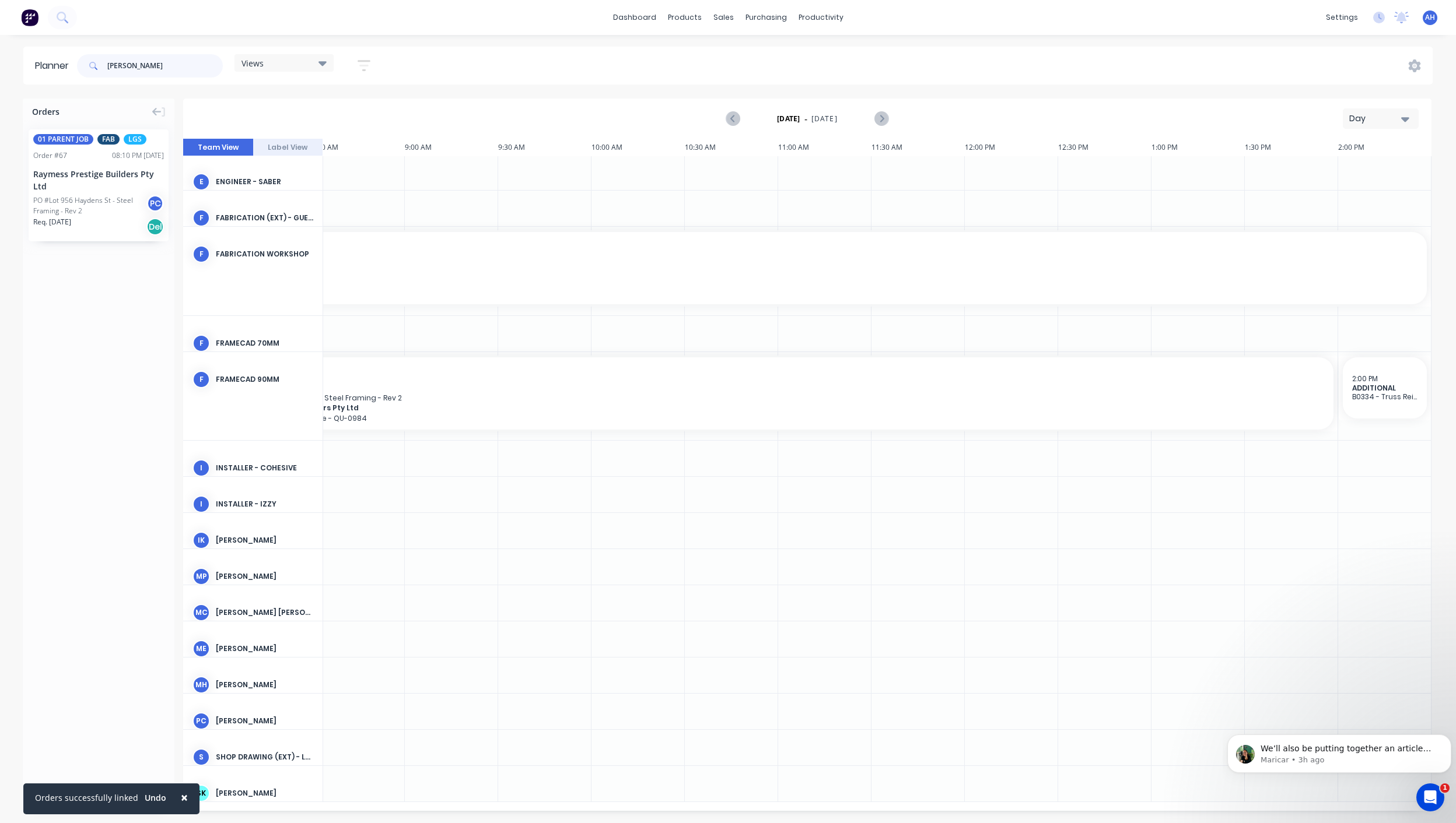
scroll to position [432, 483]
click at [883, 118] on icon "Next page" at bounding box center [880, 118] width 5 height 9
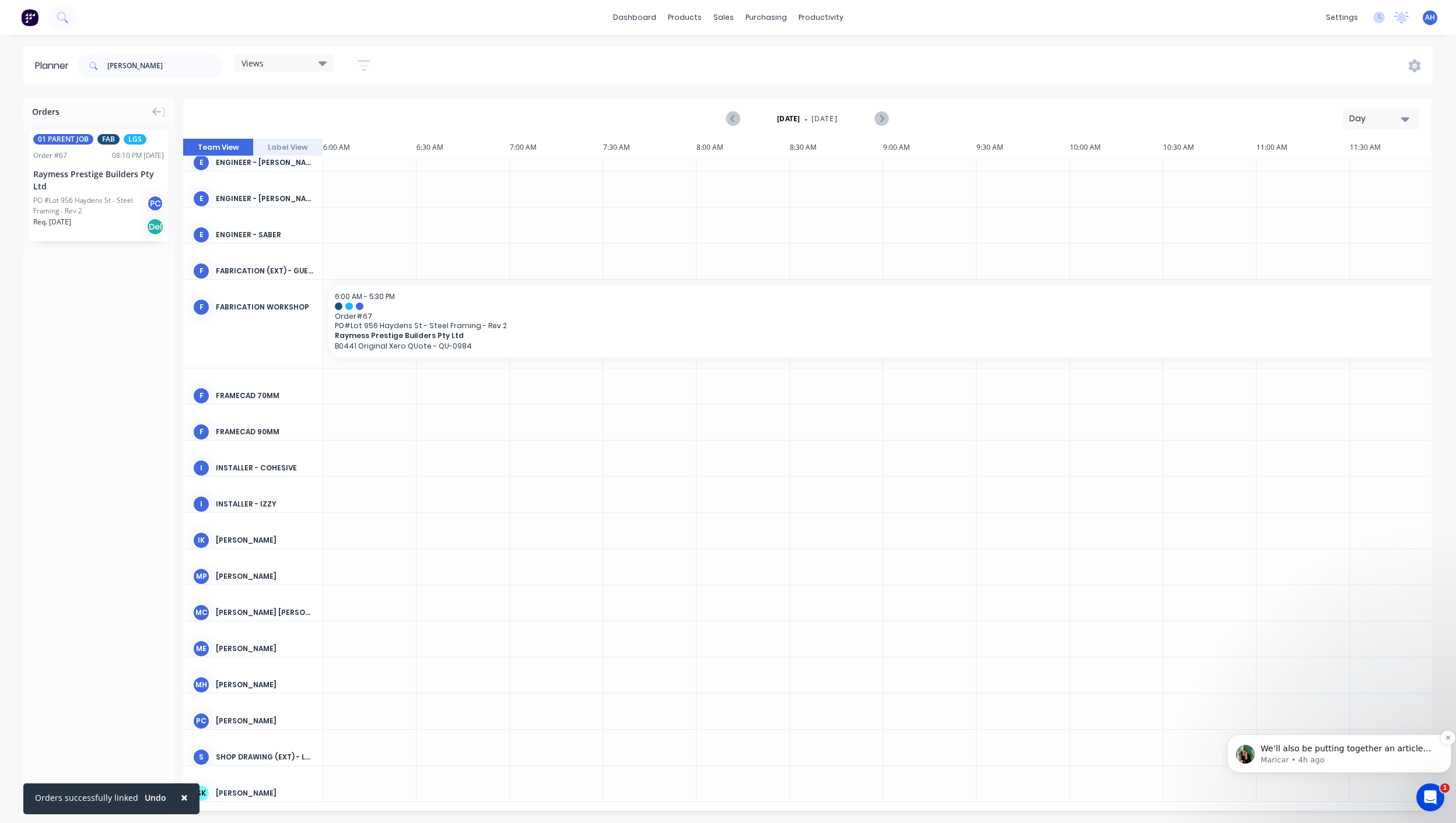
scroll to position [197, 0]
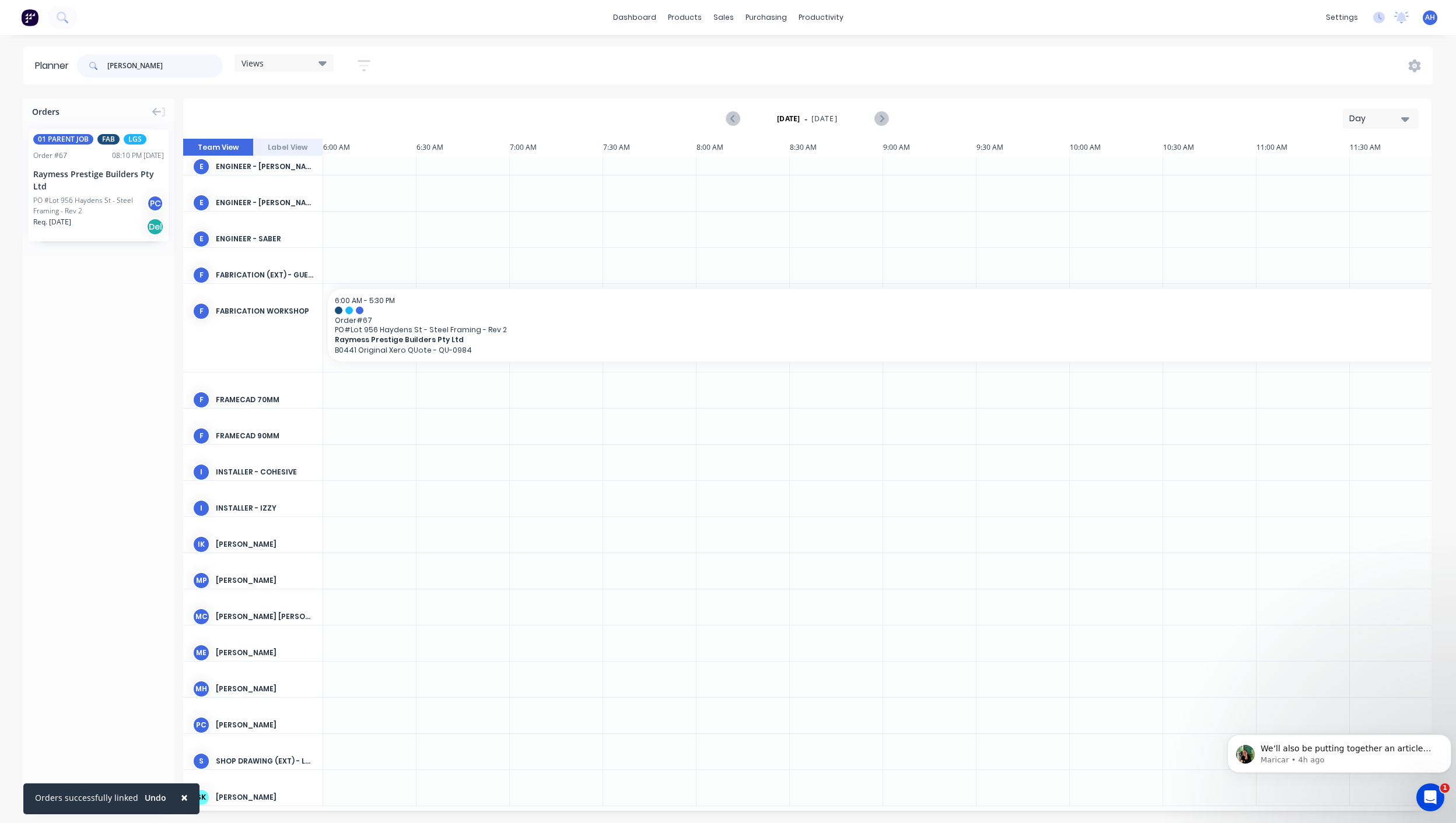
drag, startPoint x: 151, startPoint y: 59, endPoint x: 43, endPoint y: 75, distance: 109.2
click at [43, 75] on header "Planner hayden Views Save new view None (Default) edit DESIGN TEAM (INTERNAL) e…" at bounding box center [728, 66] width 1409 height 38
type input "flack"
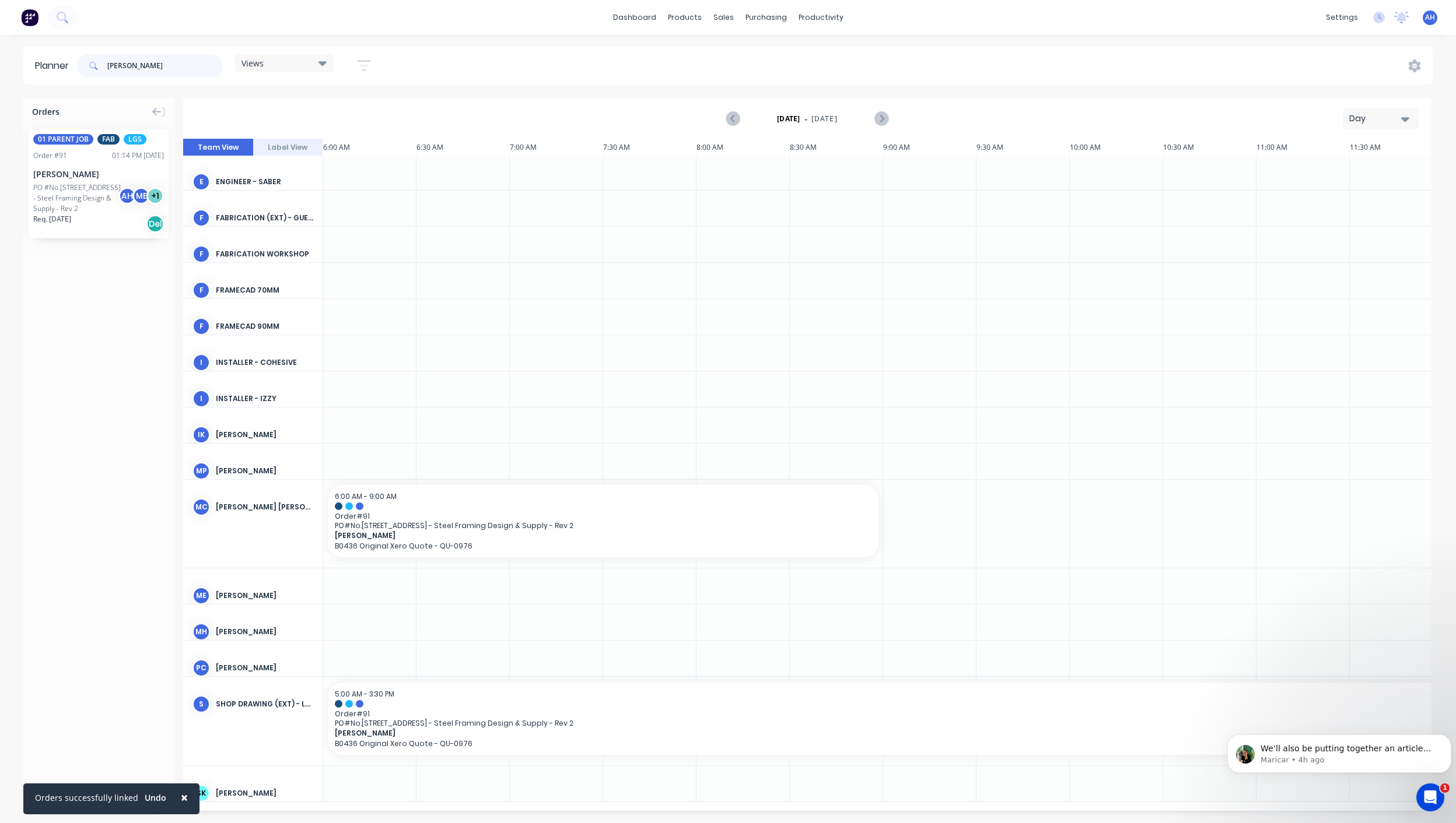
scroll to position [250, 0]
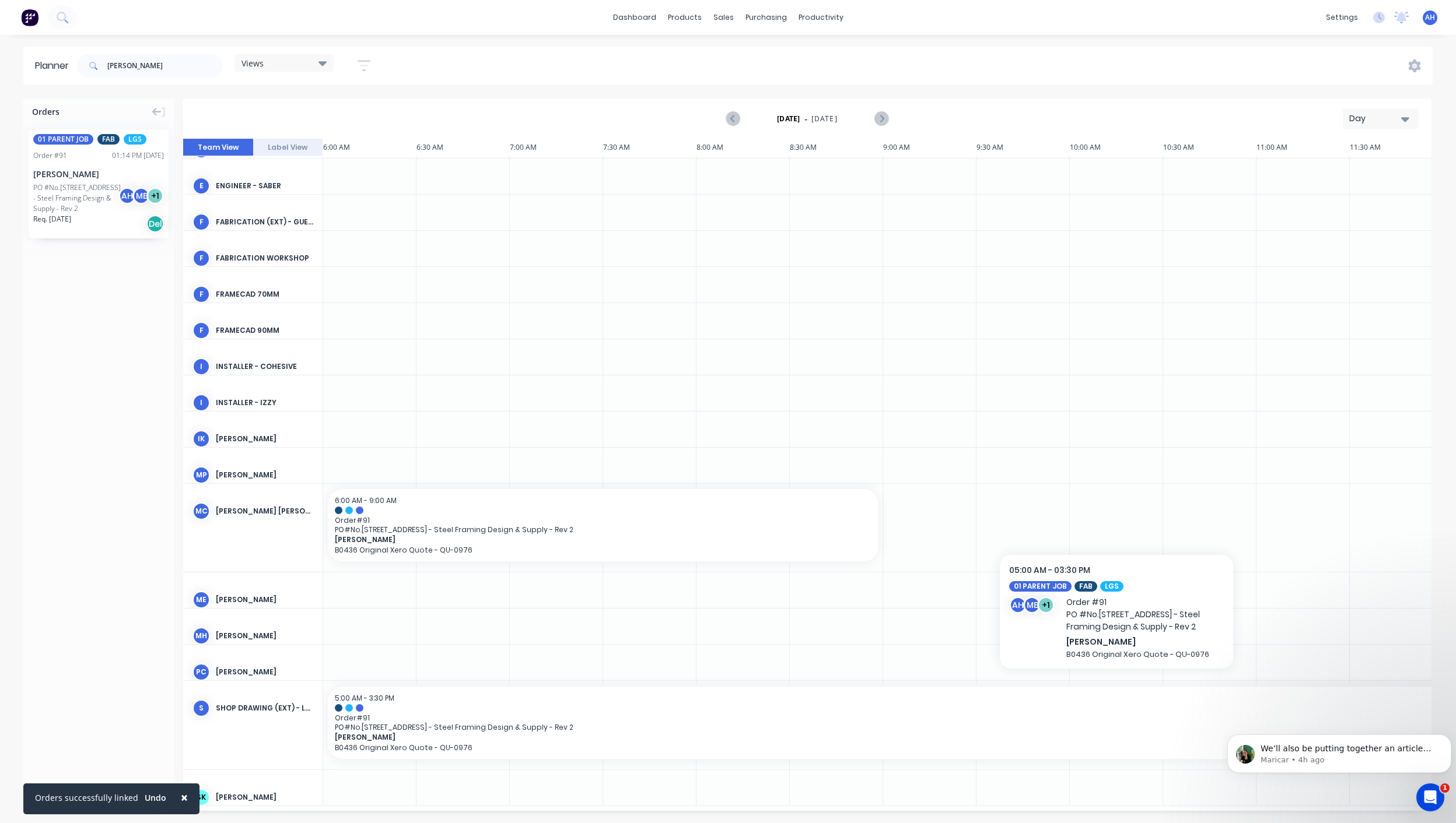
click at [418, 716] on span "Order # 91" at bounding box center [1116, 718] width 1563 height 8
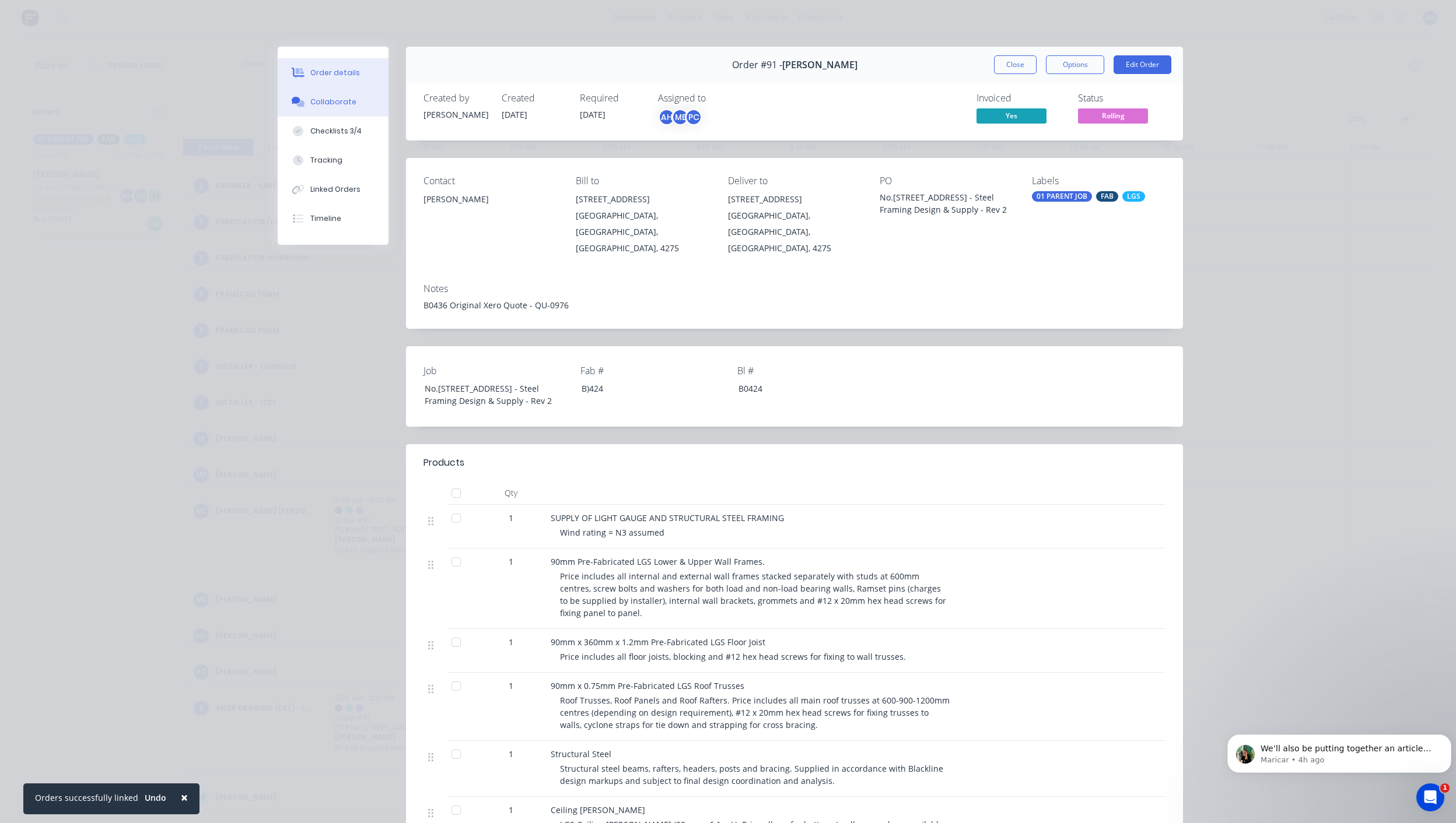
click at [326, 105] on div "Collaborate" at bounding box center [333, 102] width 46 height 10
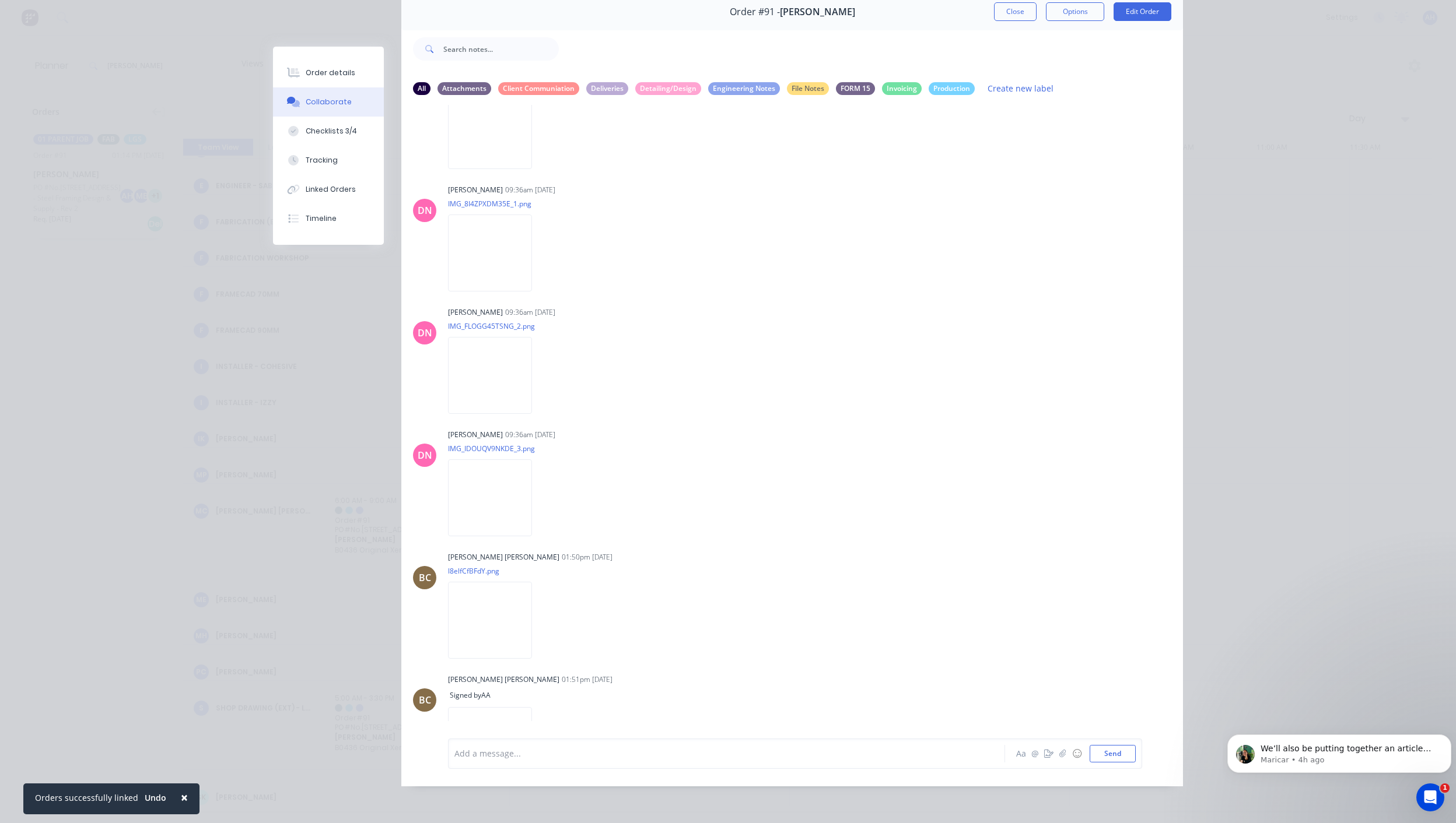
scroll to position [4633, 0]
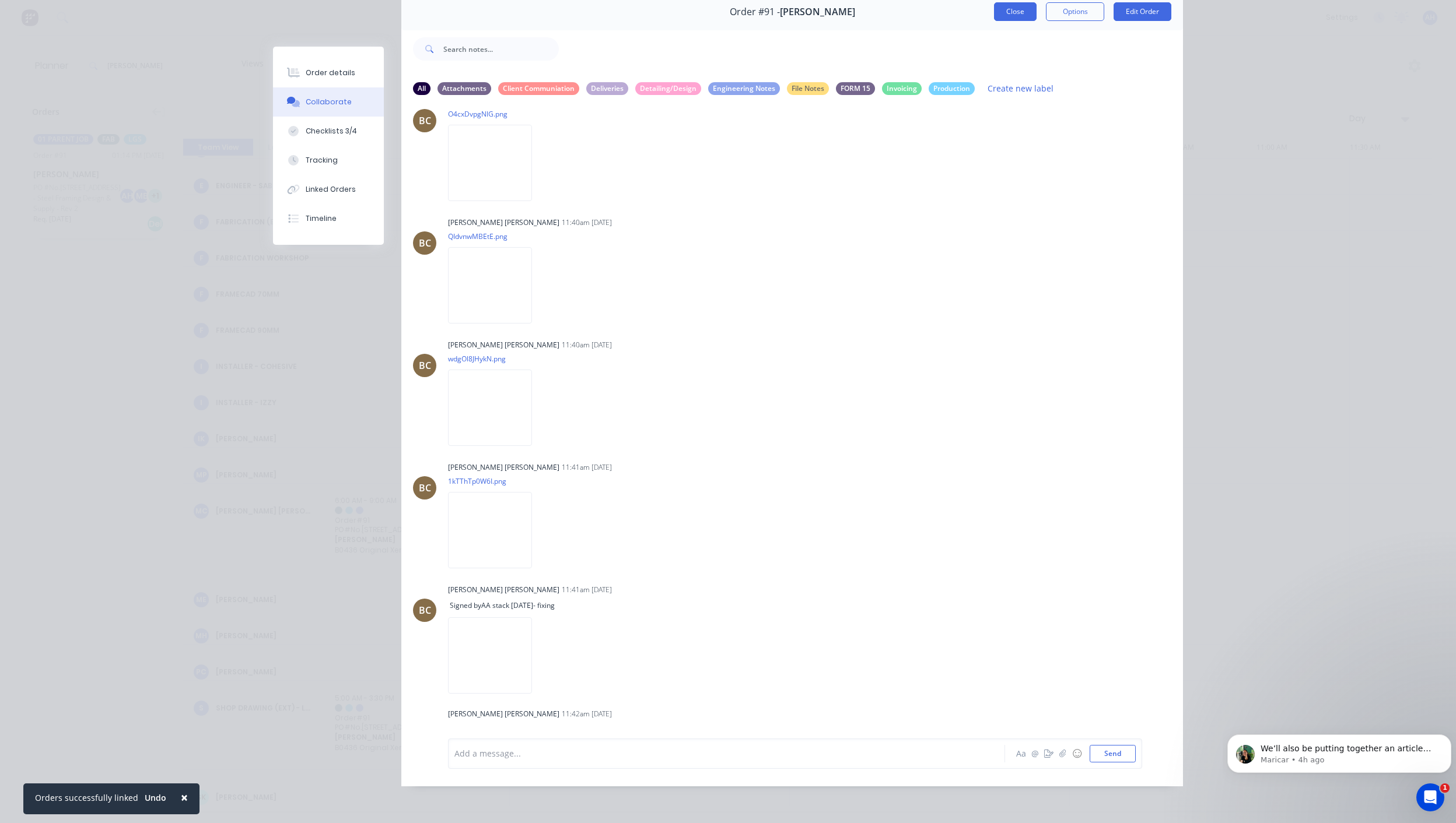
click at [1023, 5] on button "Close" at bounding box center [1015, 12] width 43 height 18
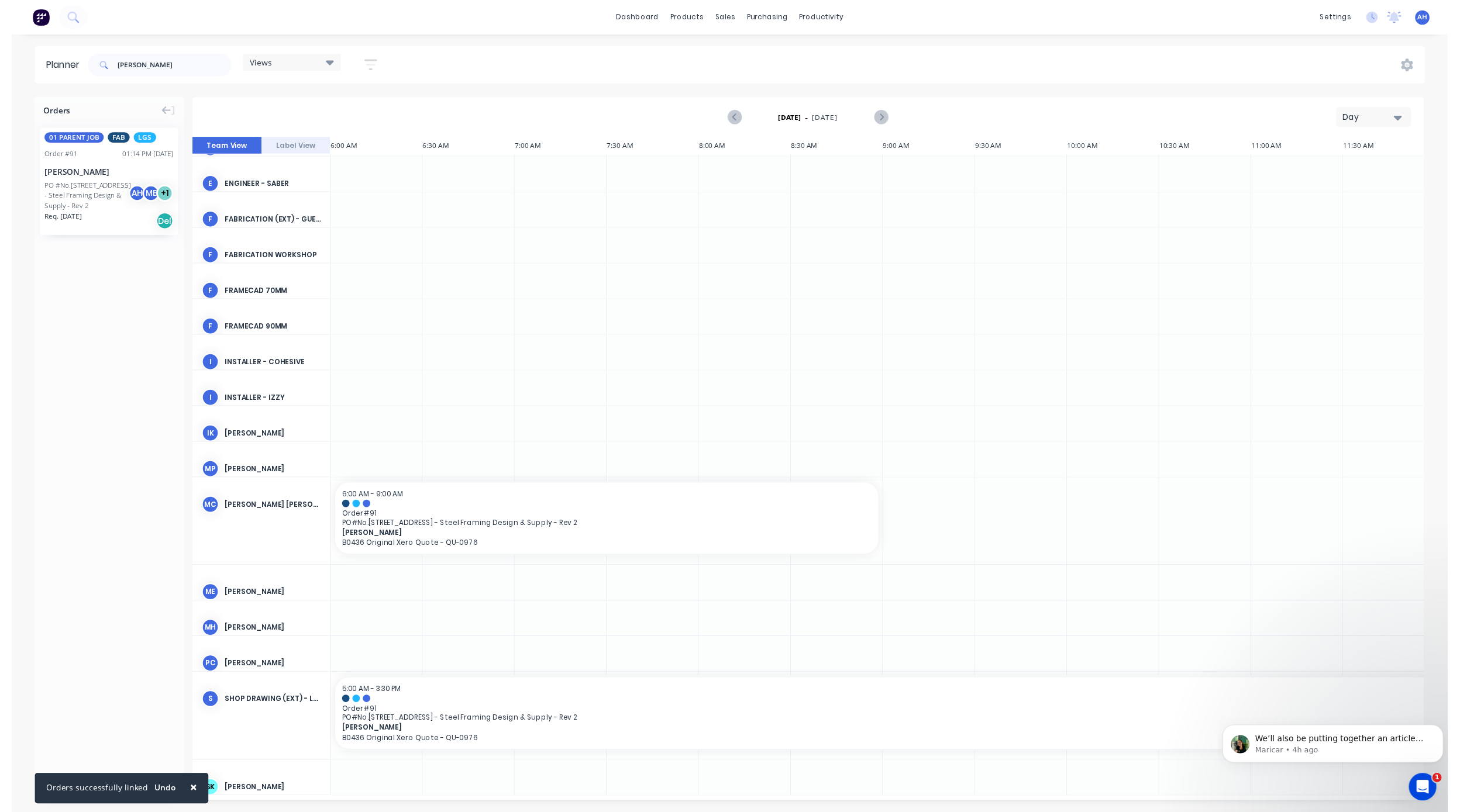
scroll to position [0, 0]
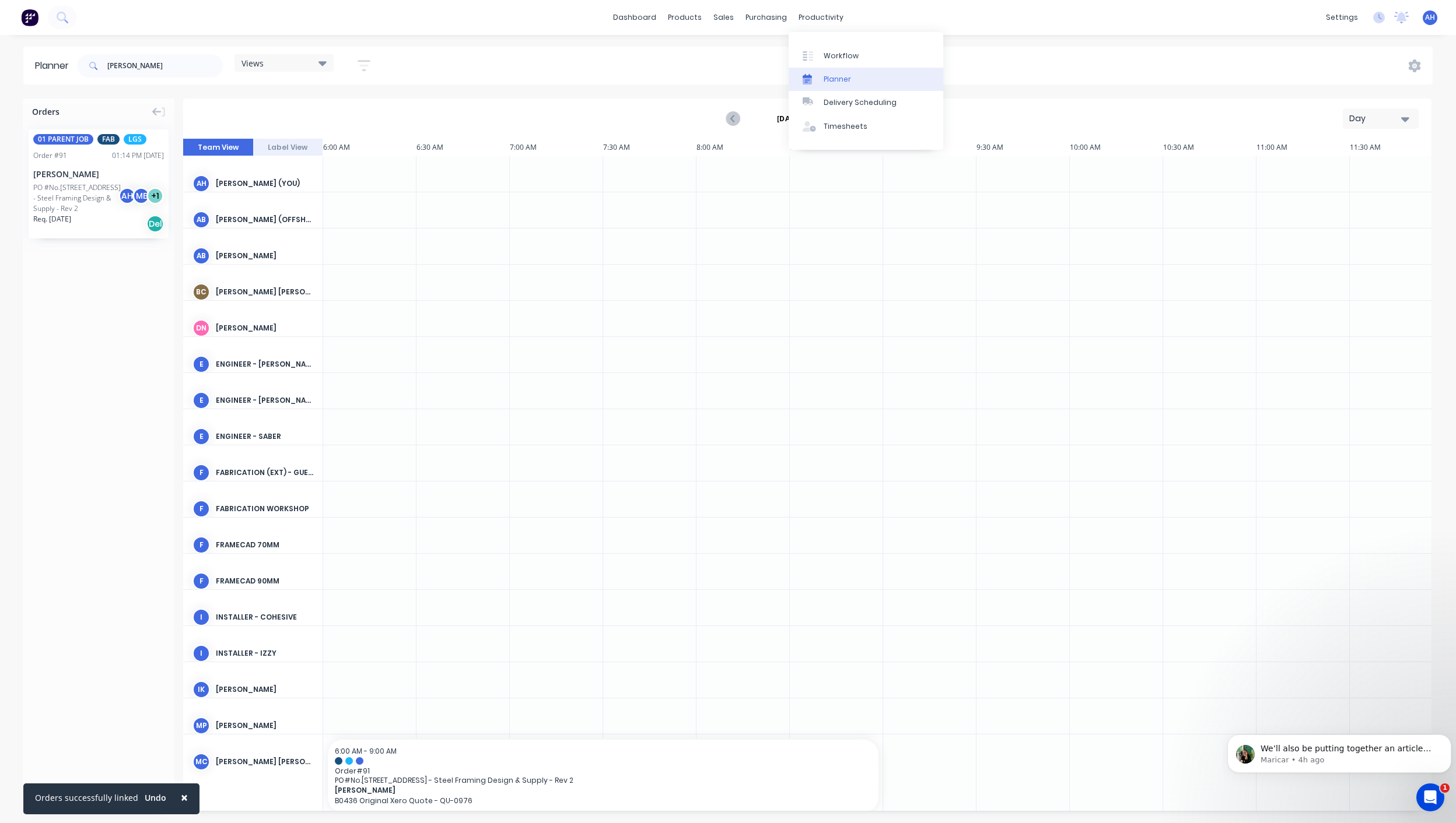
click at [827, 74] on div "Planner" at bounding box center [837, 79] width 28 height 10
click at [819, 50] on div at bounding box center [811, 55] width 18 height 10
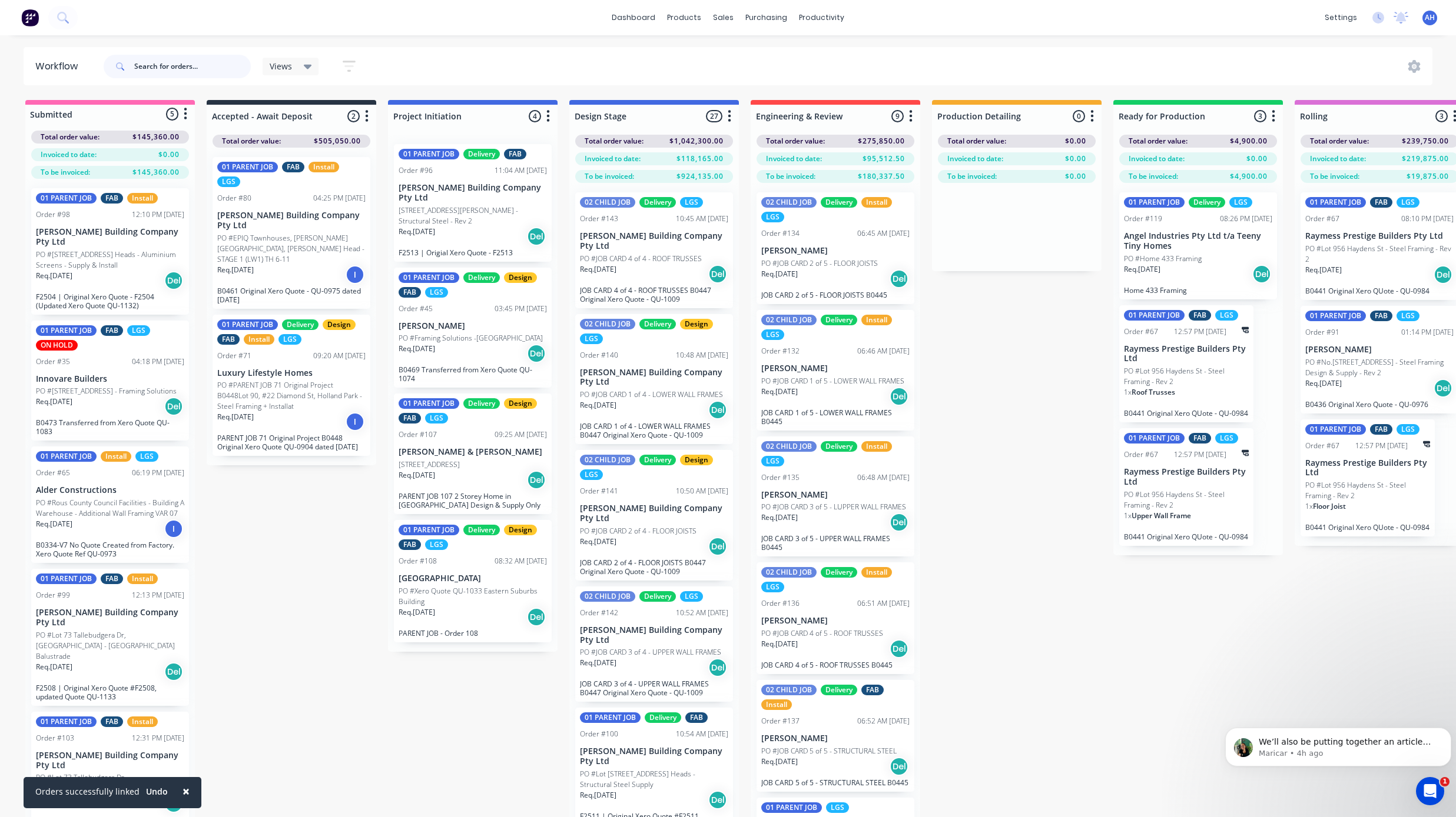
click at [196, 63] on input "text" at bounding box center [192, 67] width 116 height 24
type input "[PERSON_NAME]"
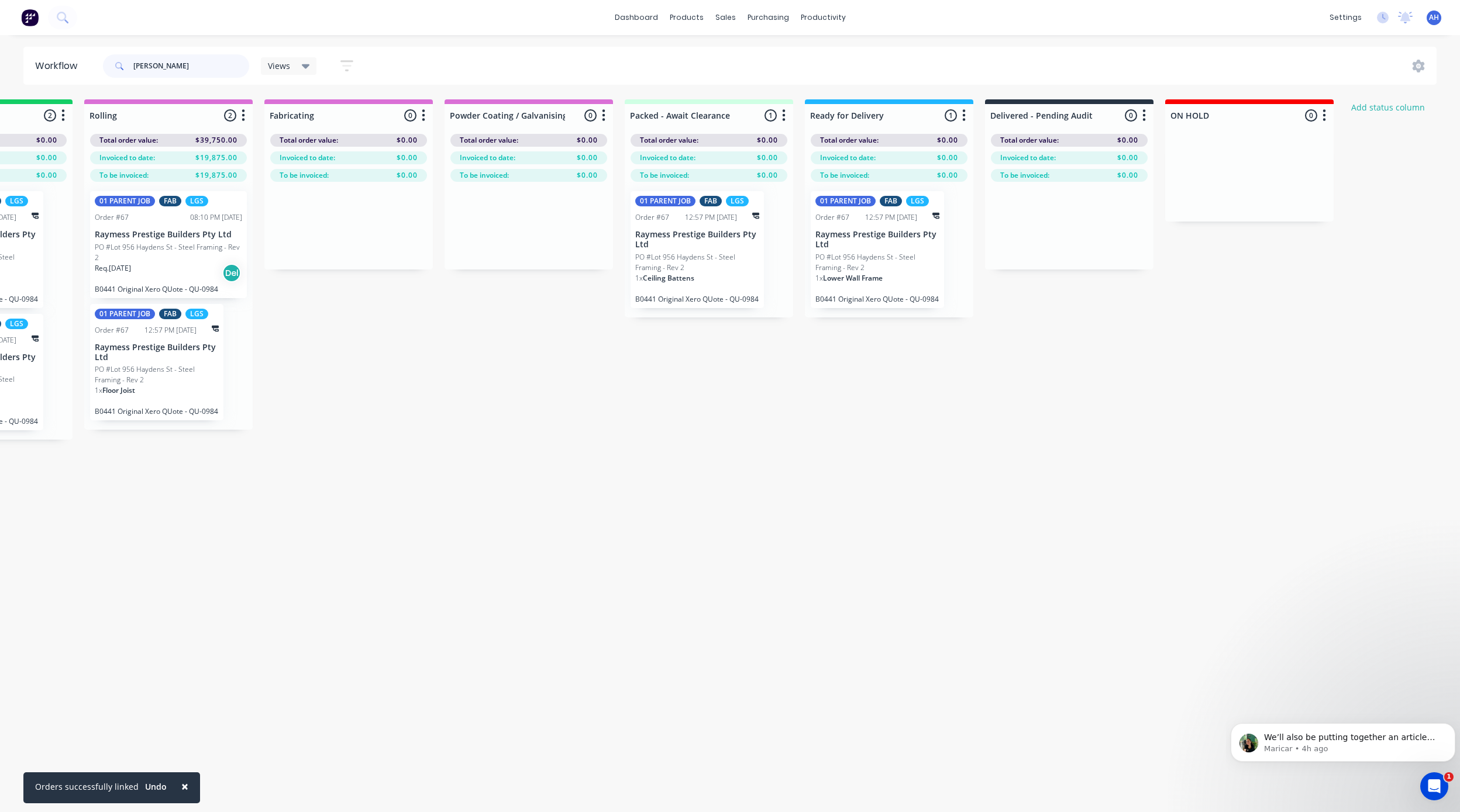
scroll to position [0, 997]
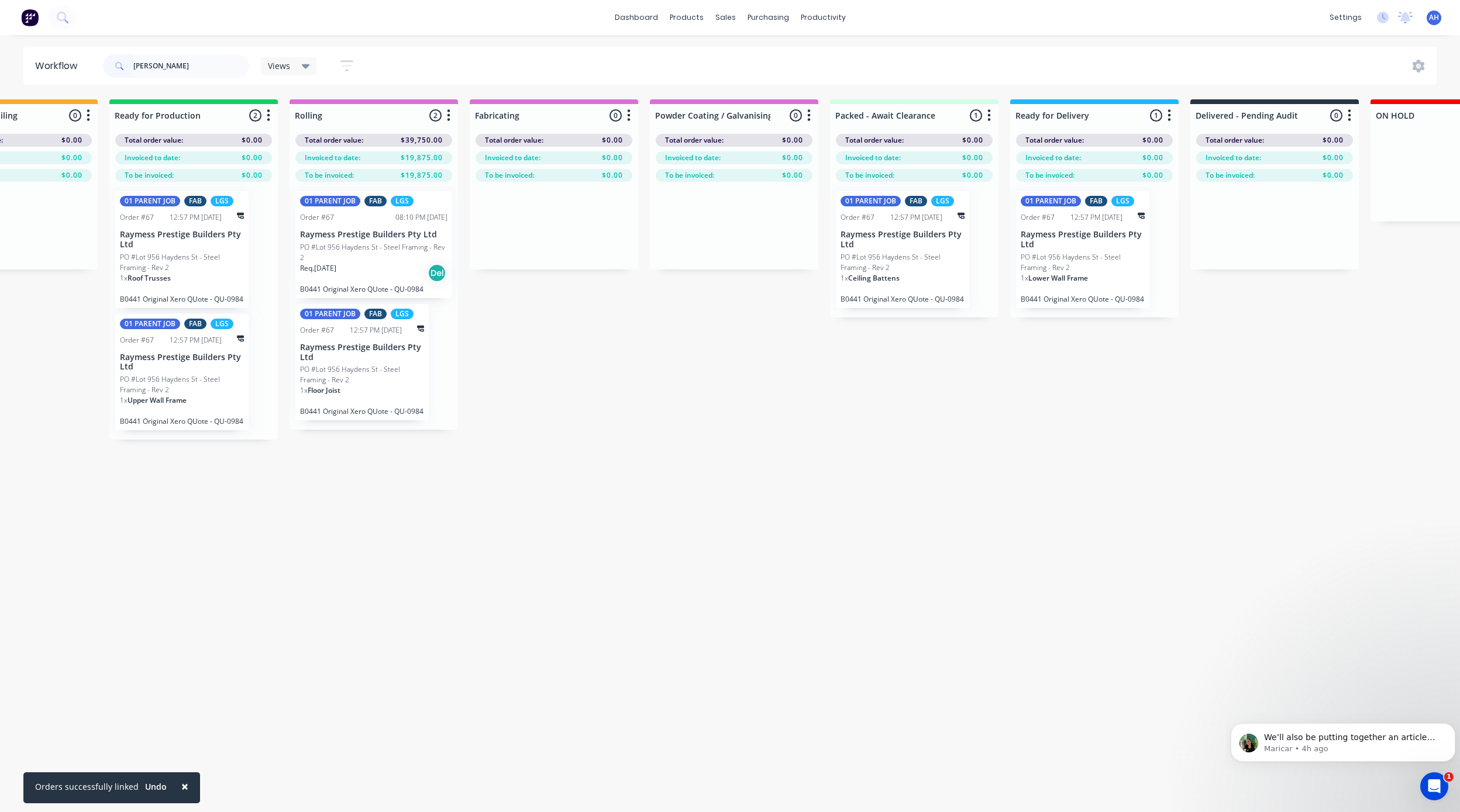
click at [354, 250] on p "PO #Lot 956 Haydens St - Steel Framing - Rev 2" at bounding box center [373, 252] width 147 height 21
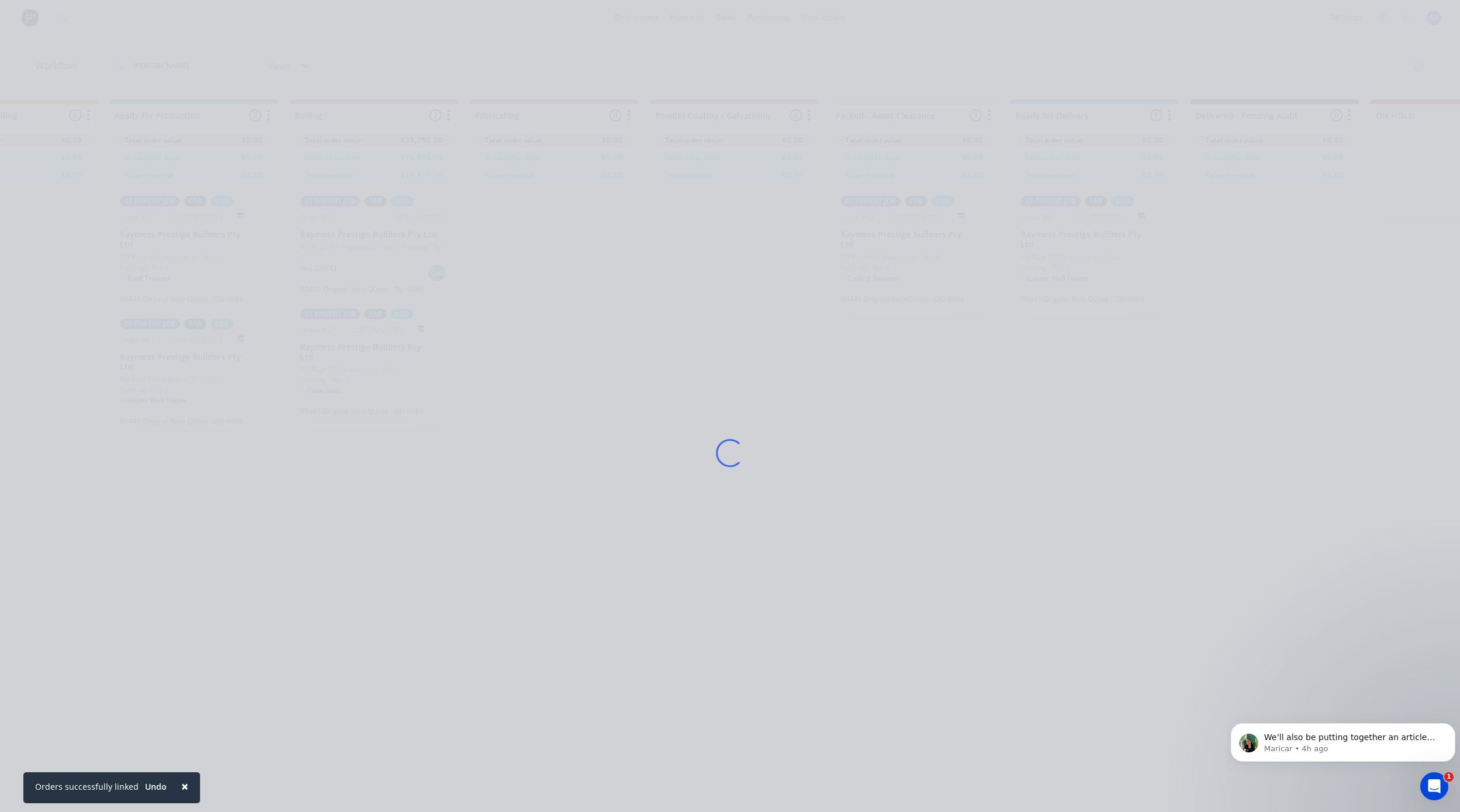
click at [354, 250] on div "Loading..." at bounding box center [730, 453] width 936 height 812
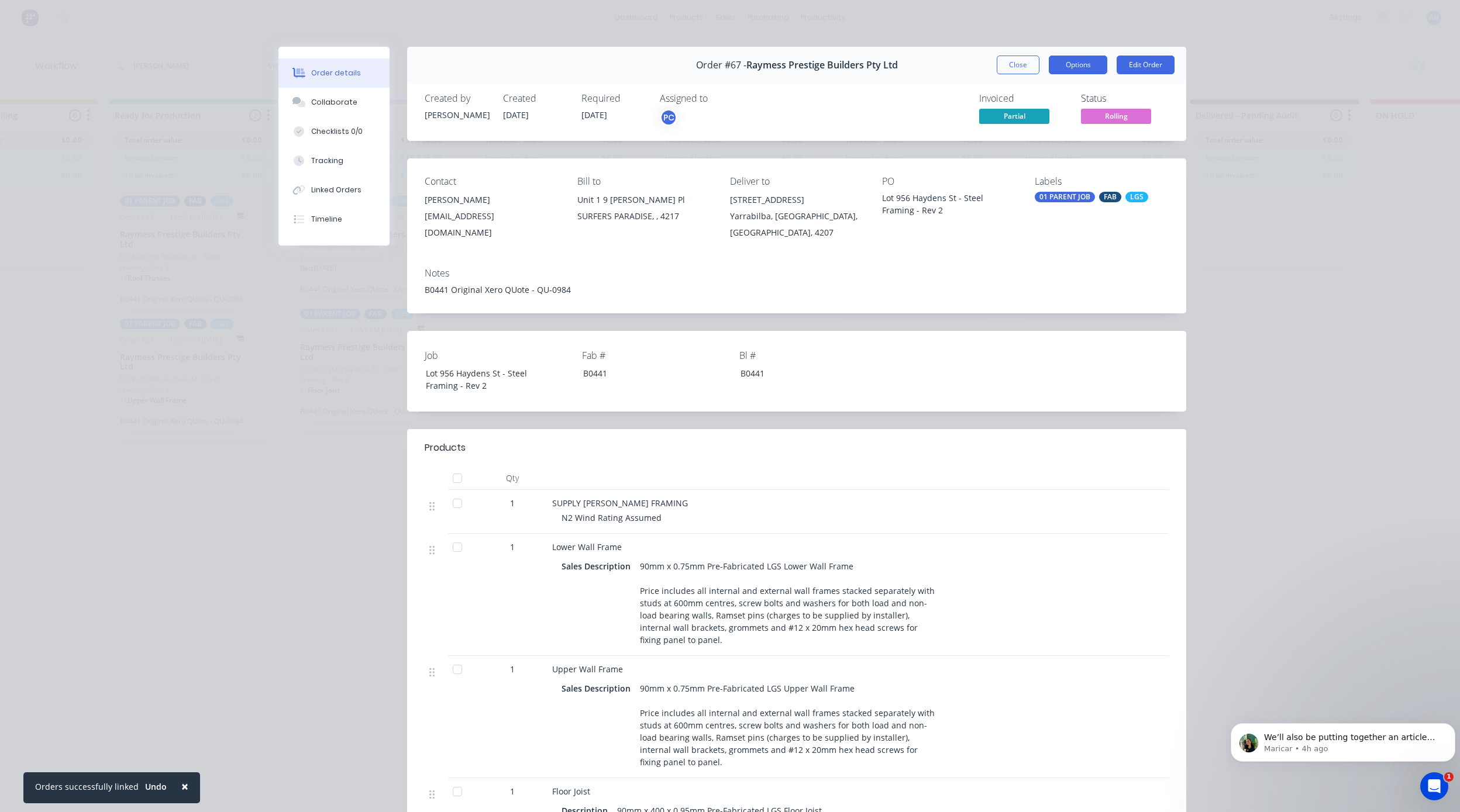
click at [1072, 61] on button "Options" at bounding box center [1078, 65] width 58 height 19
click at [1011, 64] on button "Close" at bounding box center [1018, 65] width 43 height 19
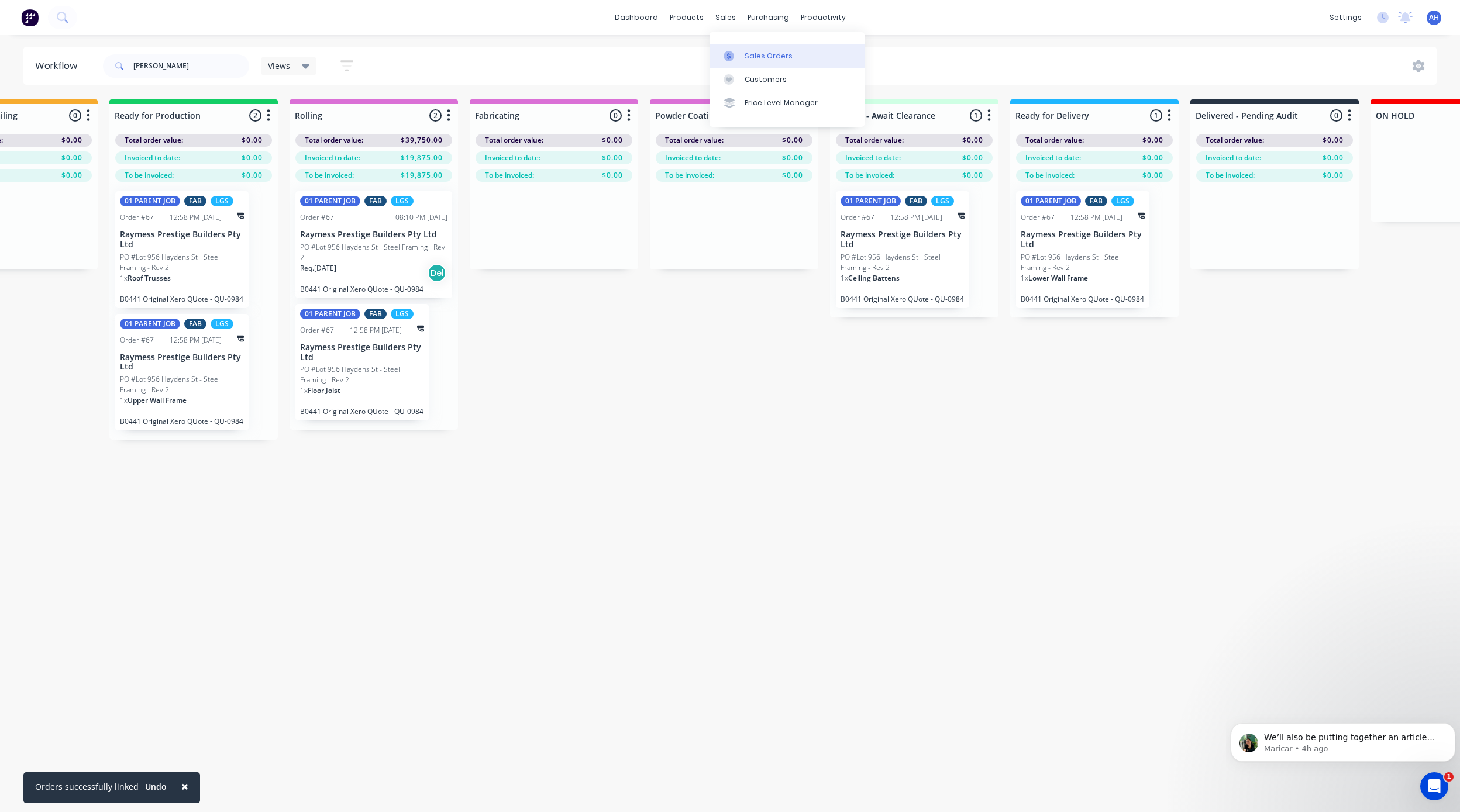
click at [773, 56] on div "Sales Orders" at bounding box center [768, 56] width 48 height 10
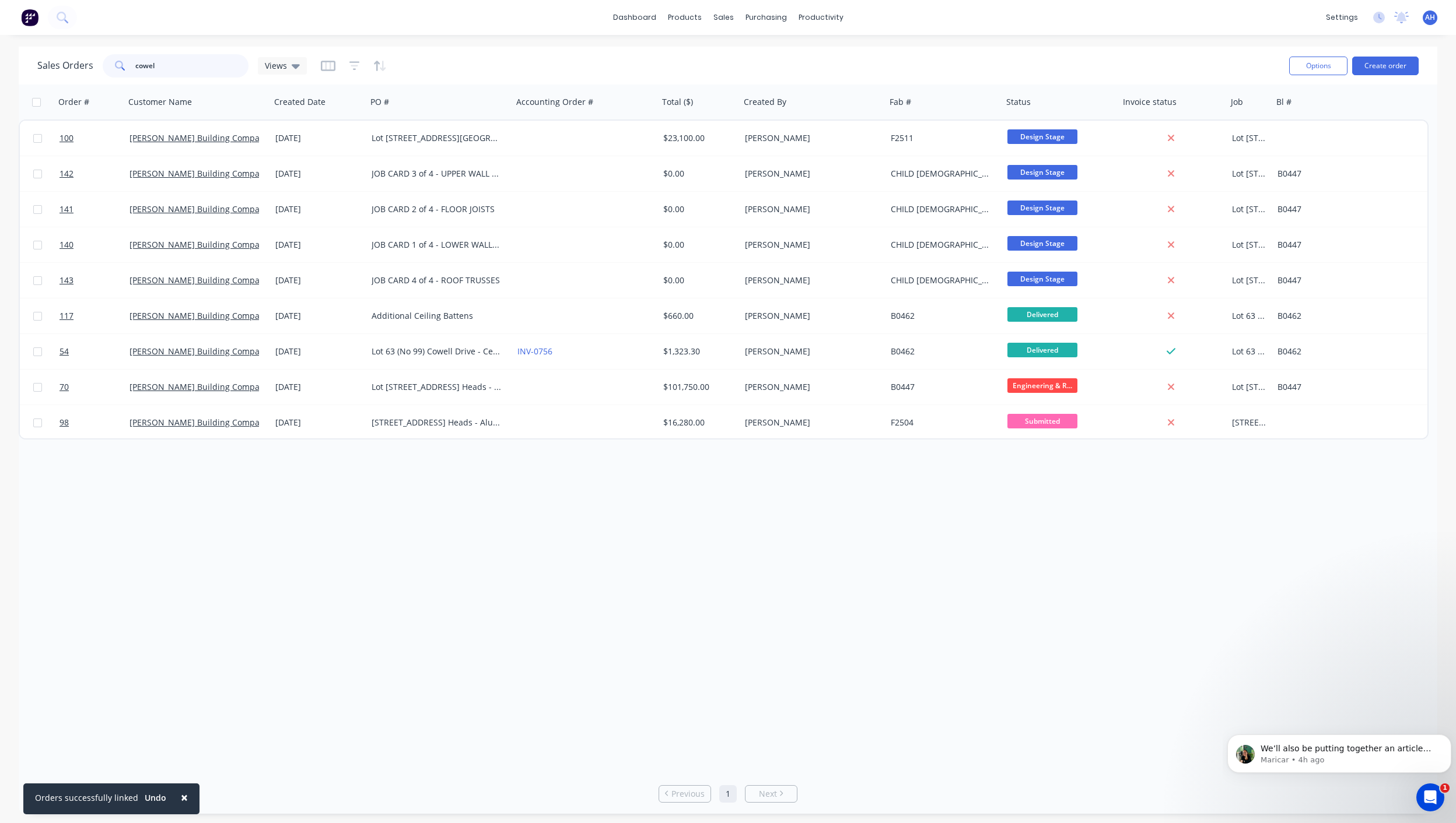
drag, startPoint x: 214, startPoint y: 62, endPoint x: 120, endPoint y: 51, distance: 94.6
click at [120, 51] on div "Sales Orders cowel Views" at bounding box center [658, 66] width 1243 height 29
type input "[PERSON_NAME]"
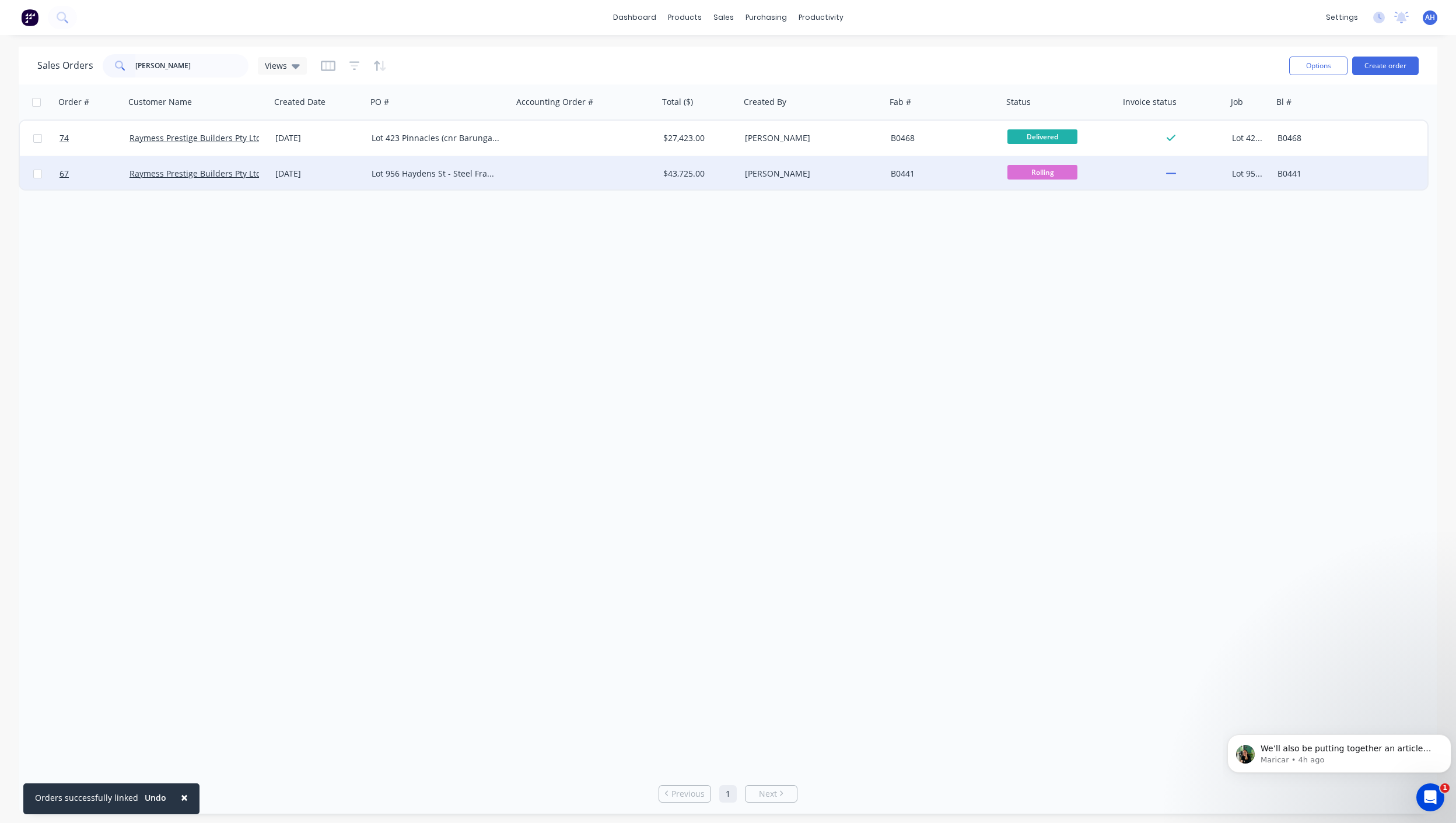
click at [750, 171] on div "[PERSON_NAME]" at bounding box center [809, 174] width 129 height 12
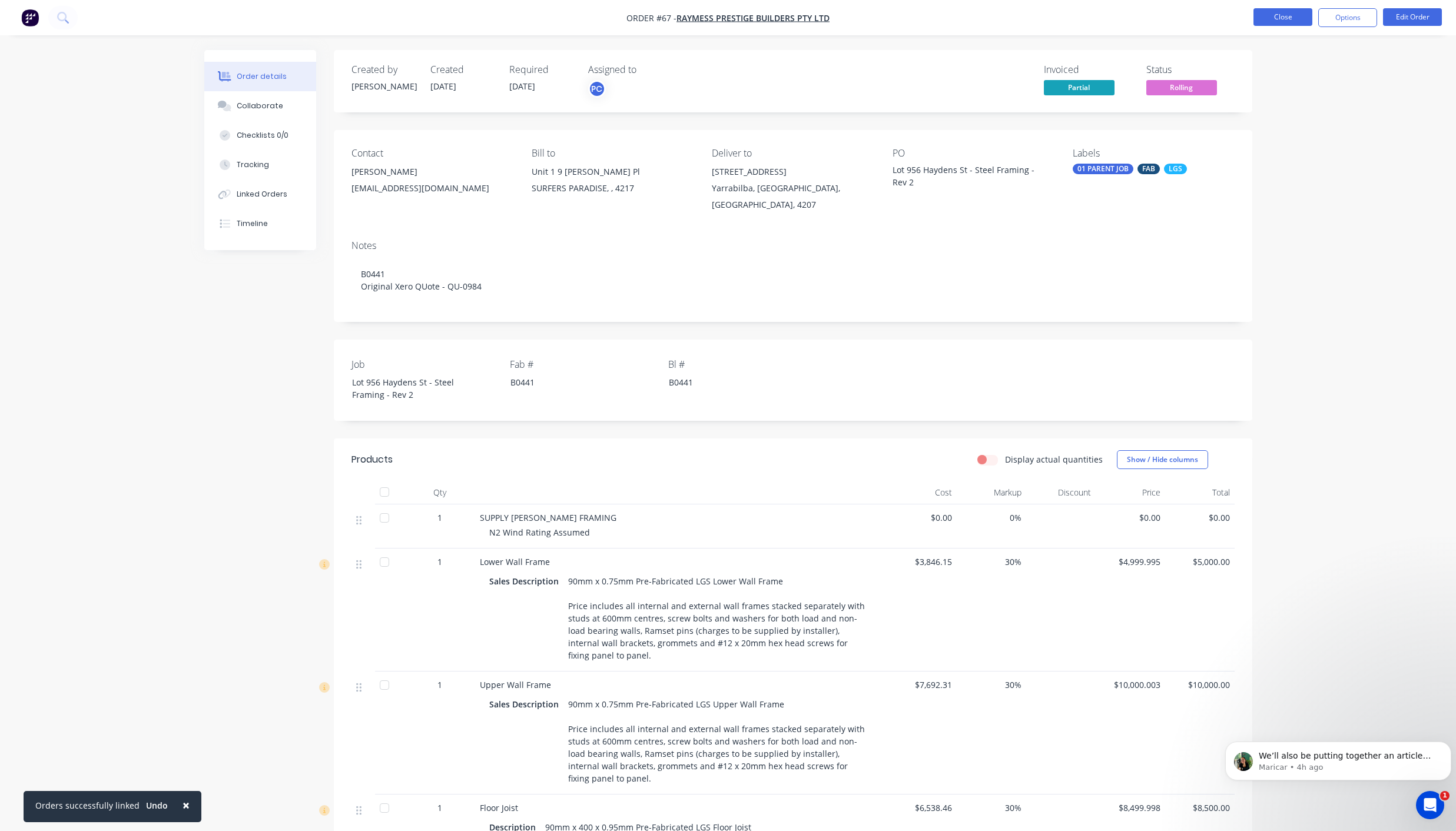
click at [1289, 21] on button "Close" at bounding box center [1282, 17] width 59 height 18
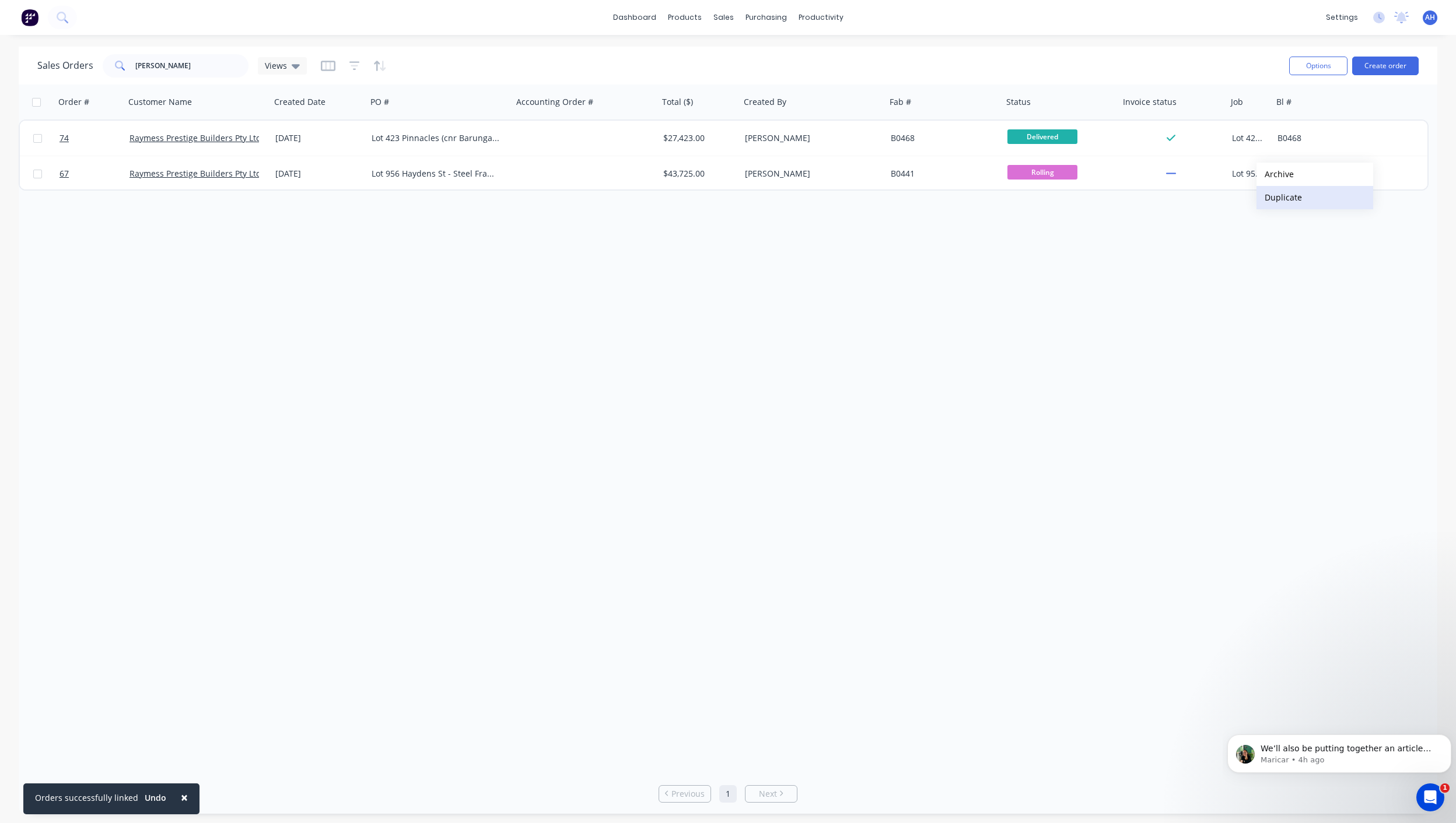
click at [1278, 202] on button "Duplicate" at bounding box center [1314, 197] width 117 height 24
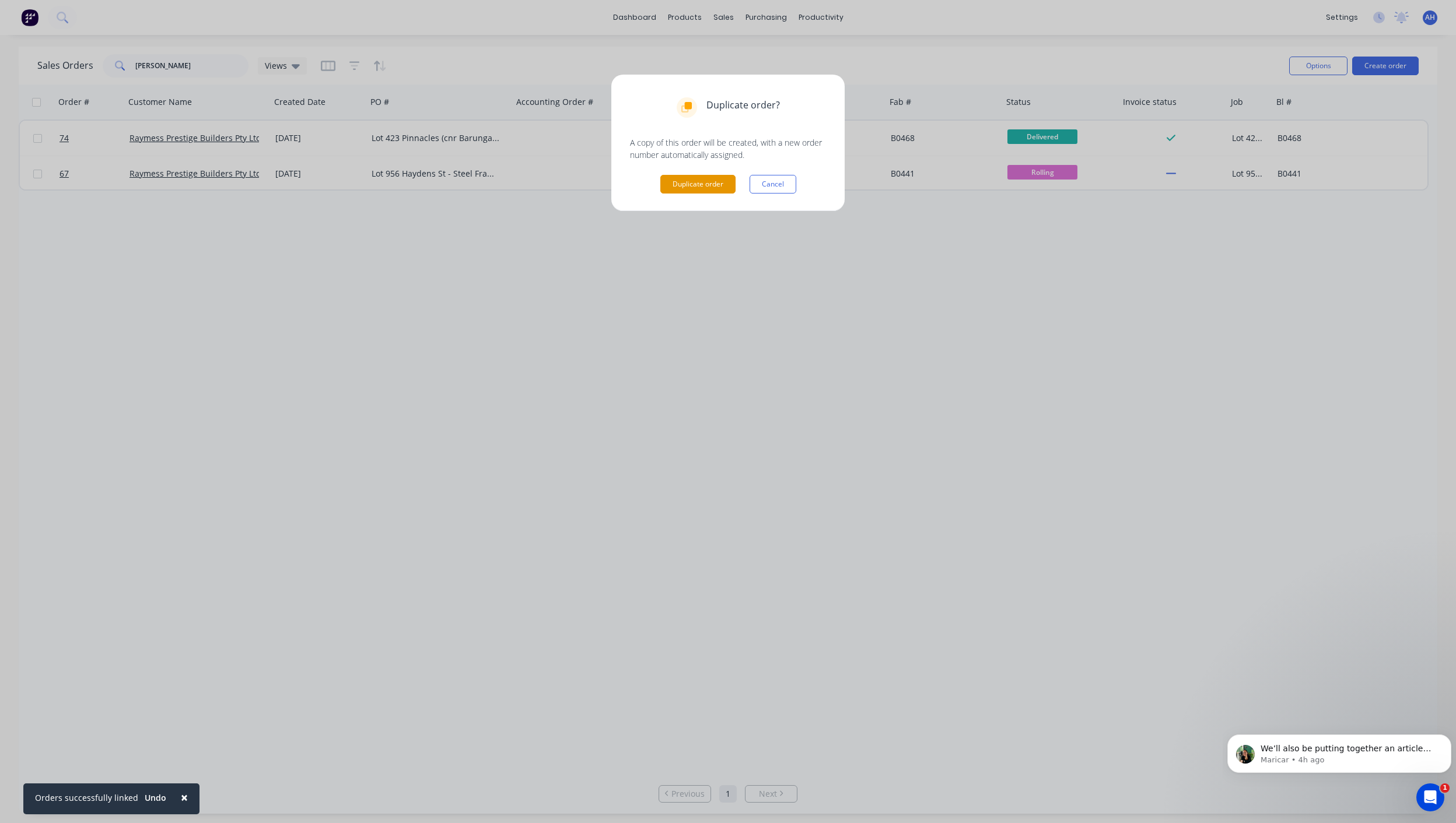
click at [714, 181] on button "Duplicate order" at bounding box center [698, 184] width 76 height 18
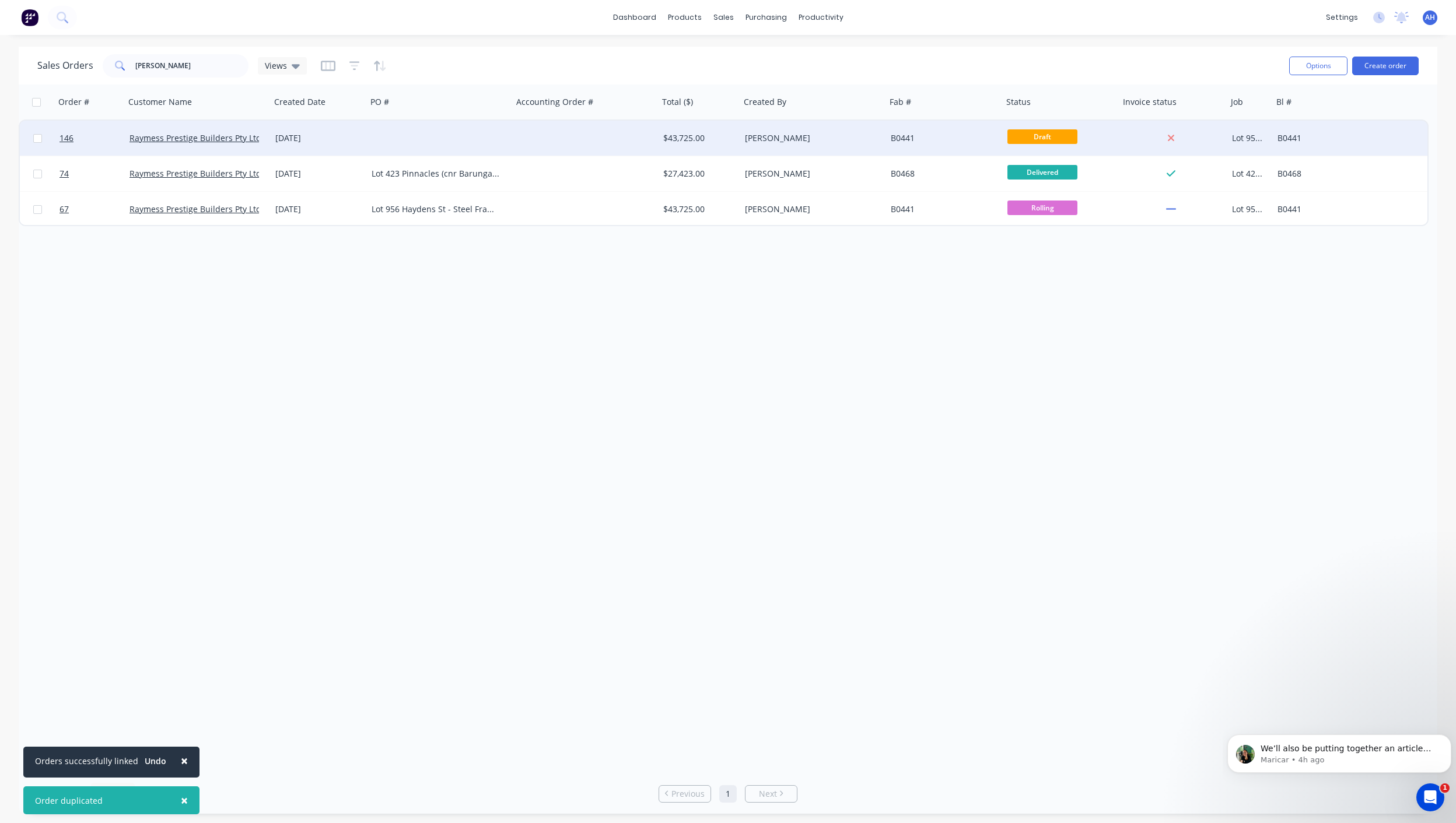
click at [686, 140] on div "$43,725.00" at bounding box center [697, 139] width 69 height 12
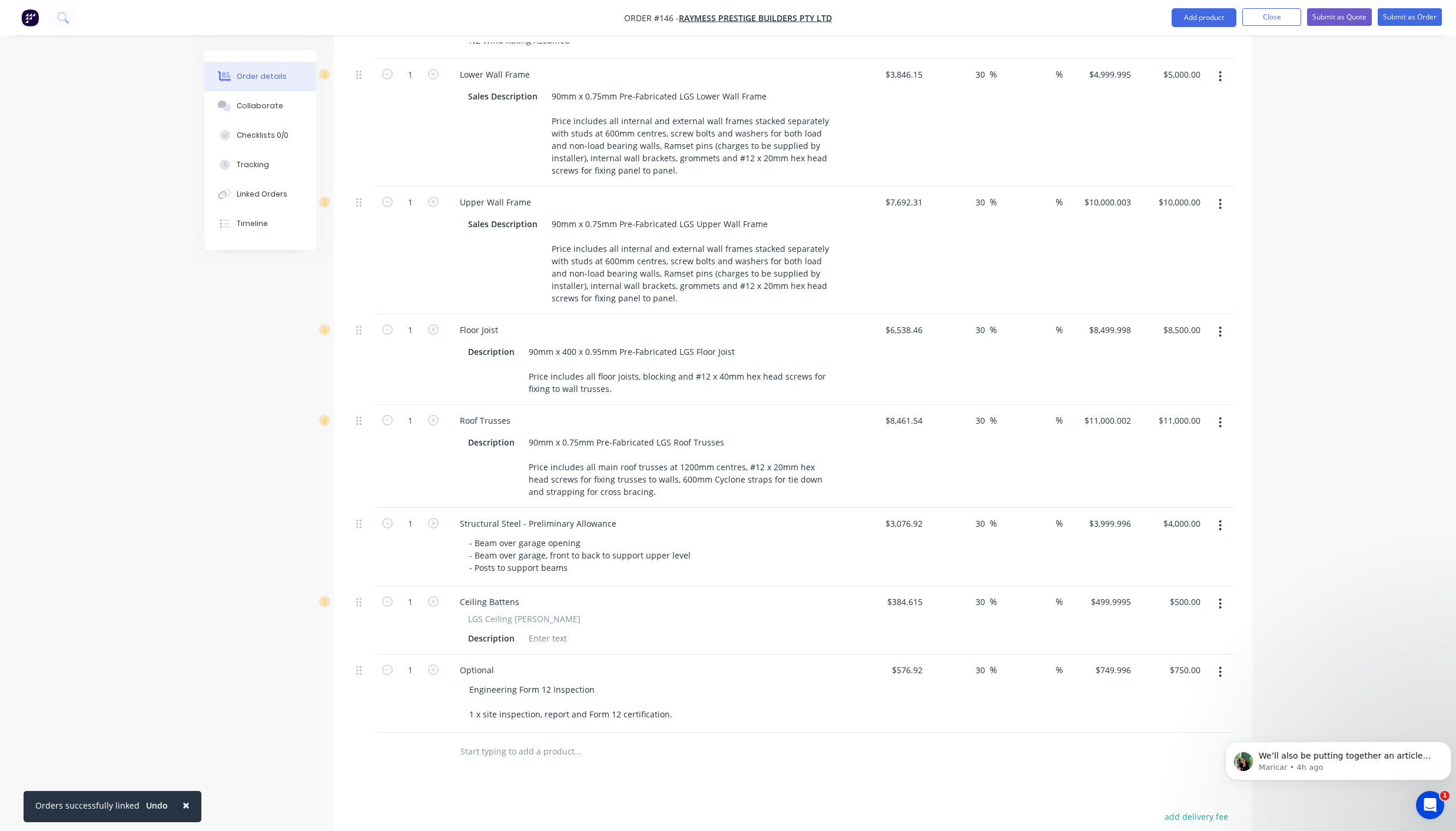
scroll to position [535, 0]
click at [257, 130] on div "Checklists 0/0" at bounding box center [262, 135] width 52 height 10
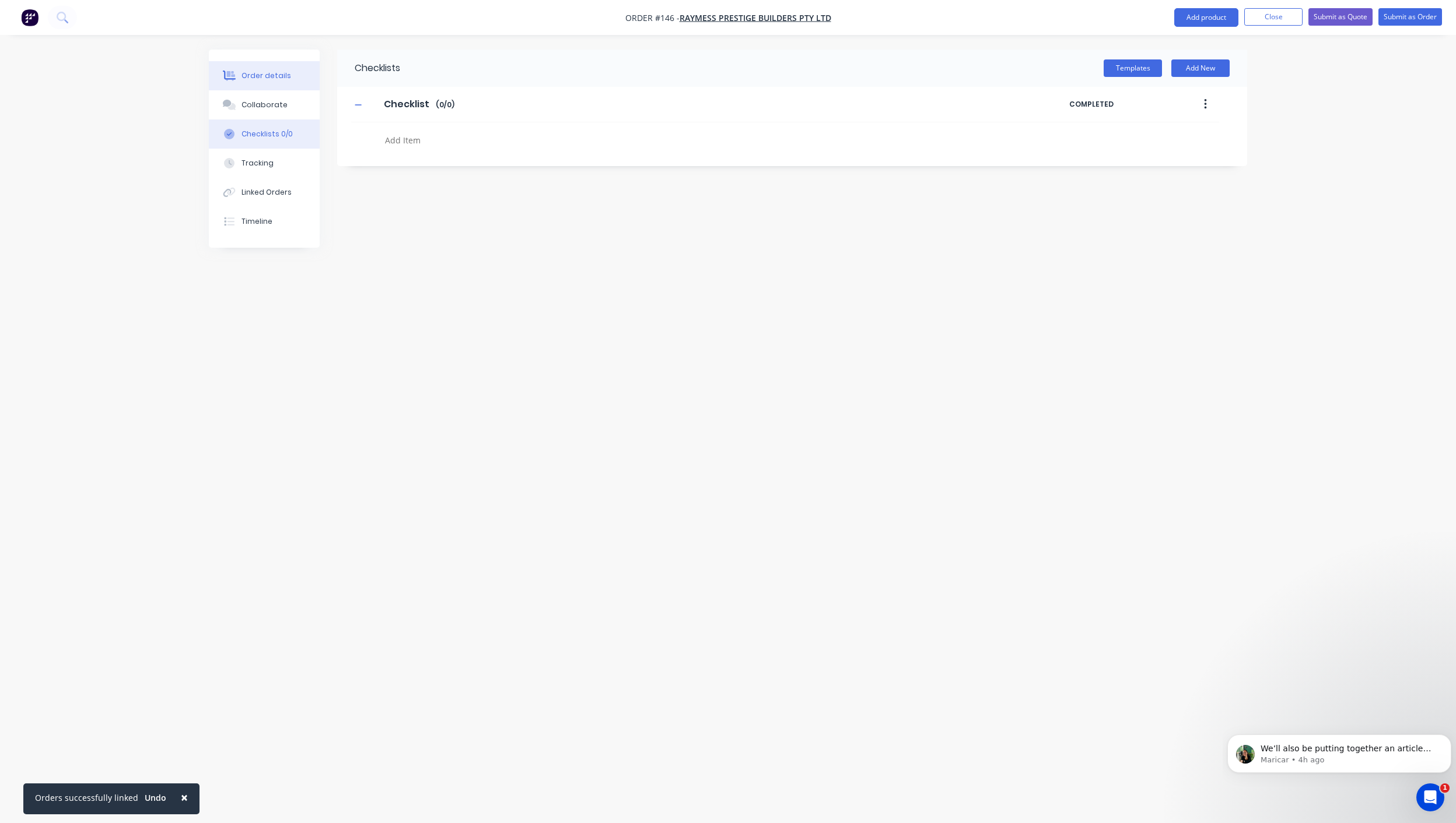
click at [260, 76] on div "Order details" at bounding box center [265, 76] width 50 height 10
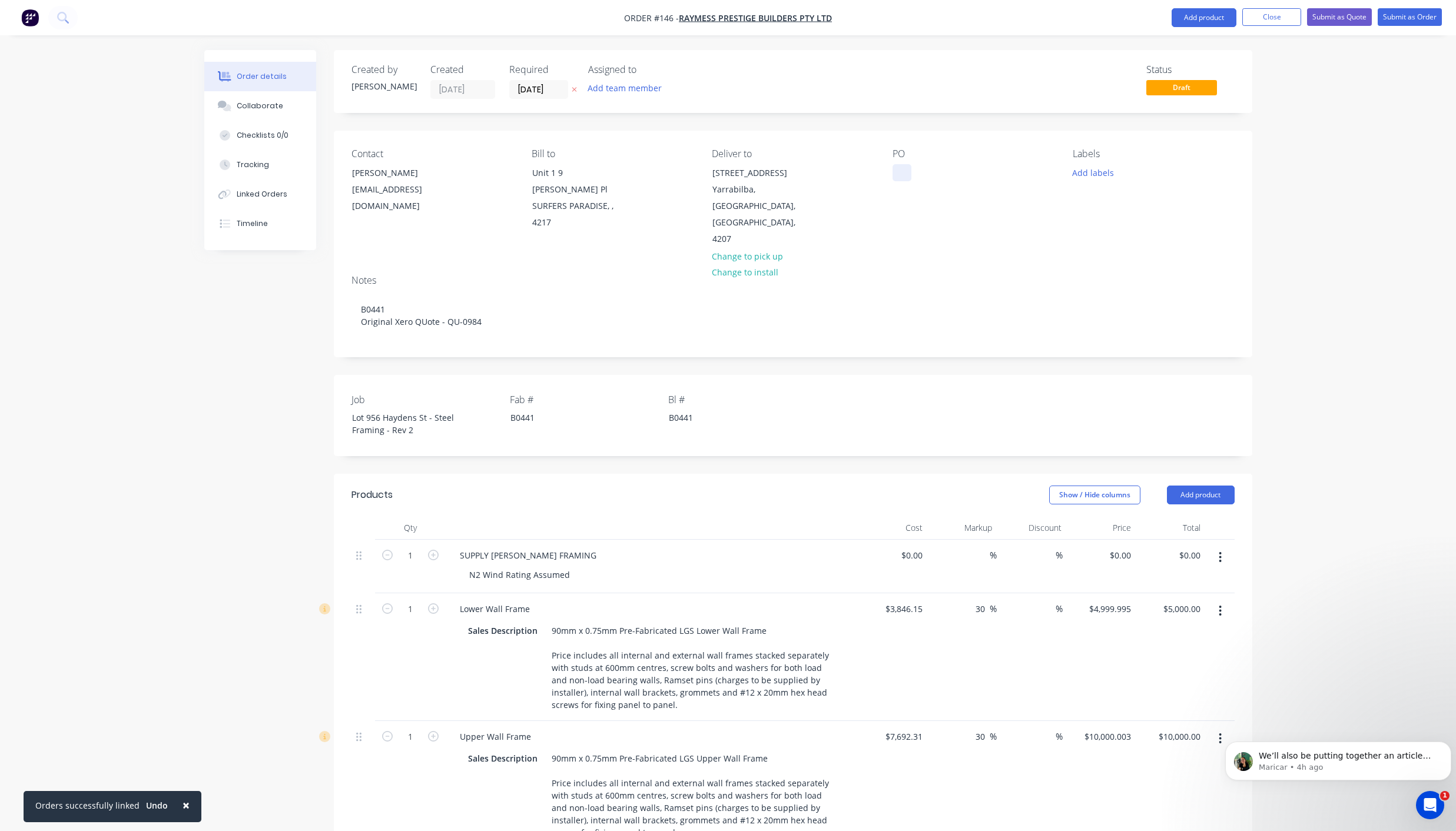
click at [901, 175] on div at bounding box center [901, 173] width 19 height 17
click at [1104, 170] on button "Add labels" at bounding box center [1093, 172] width 54 height 16
click at [1118, 295] on div "02 CHILD JOB" at bounding box center [1131, 301] width 55 height 13
click at [1122, 317] on div "Delivery" at bounding box center [1122, 319] width 36 height 13
click at [1122, 336] on div "Design" at bounding box center [1120, 342] width 33 height 13
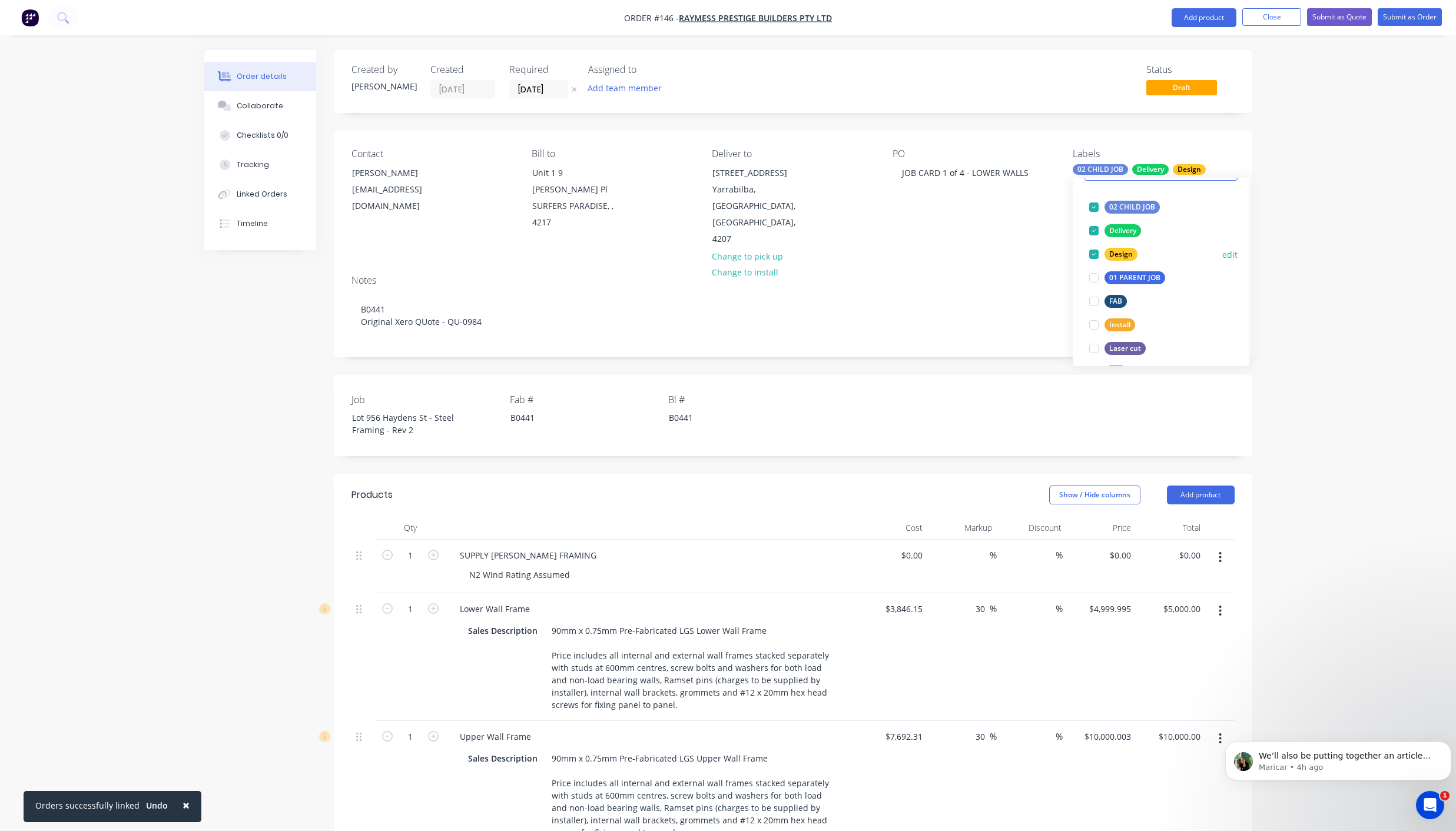
scroll to position [70, 0]
click at [1113, 248] on div "Design" at bounding box center [1120, 248] width 33 height 13
click at [1112, 347] on div "LGS" at bounding box center [1115, 344] width 23 height 13
click at [1303, 270] on div "Order details Collaborate Checklists 0/0 Tracking Linked Orders Timeline Order …" at bounding box center [728, 803] width 1456 height 1606
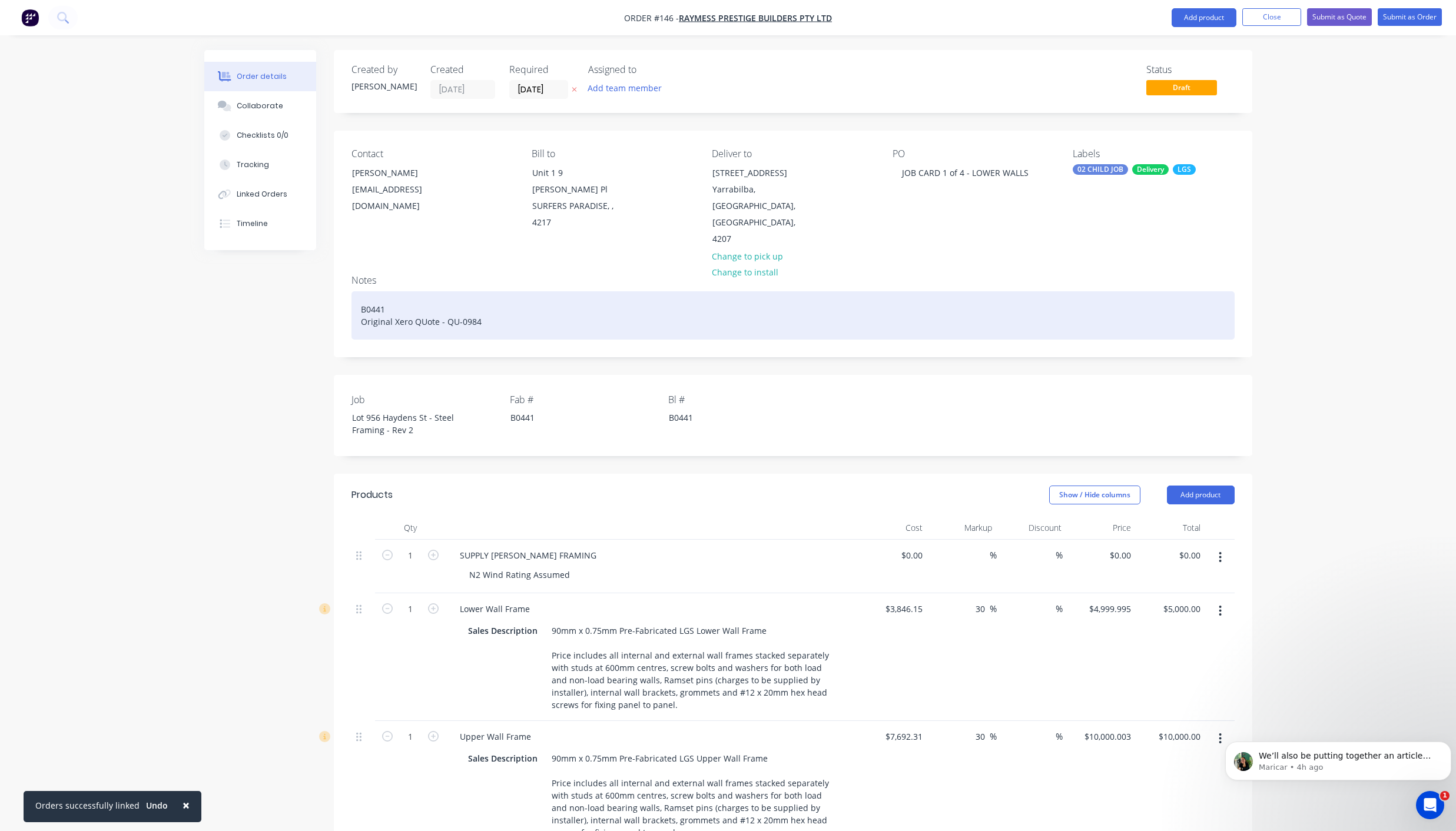
click at [359, 292] on div "B0441 Original Xero QUote - QU-0984" at bounding box center [792, 315] width 883 height 48
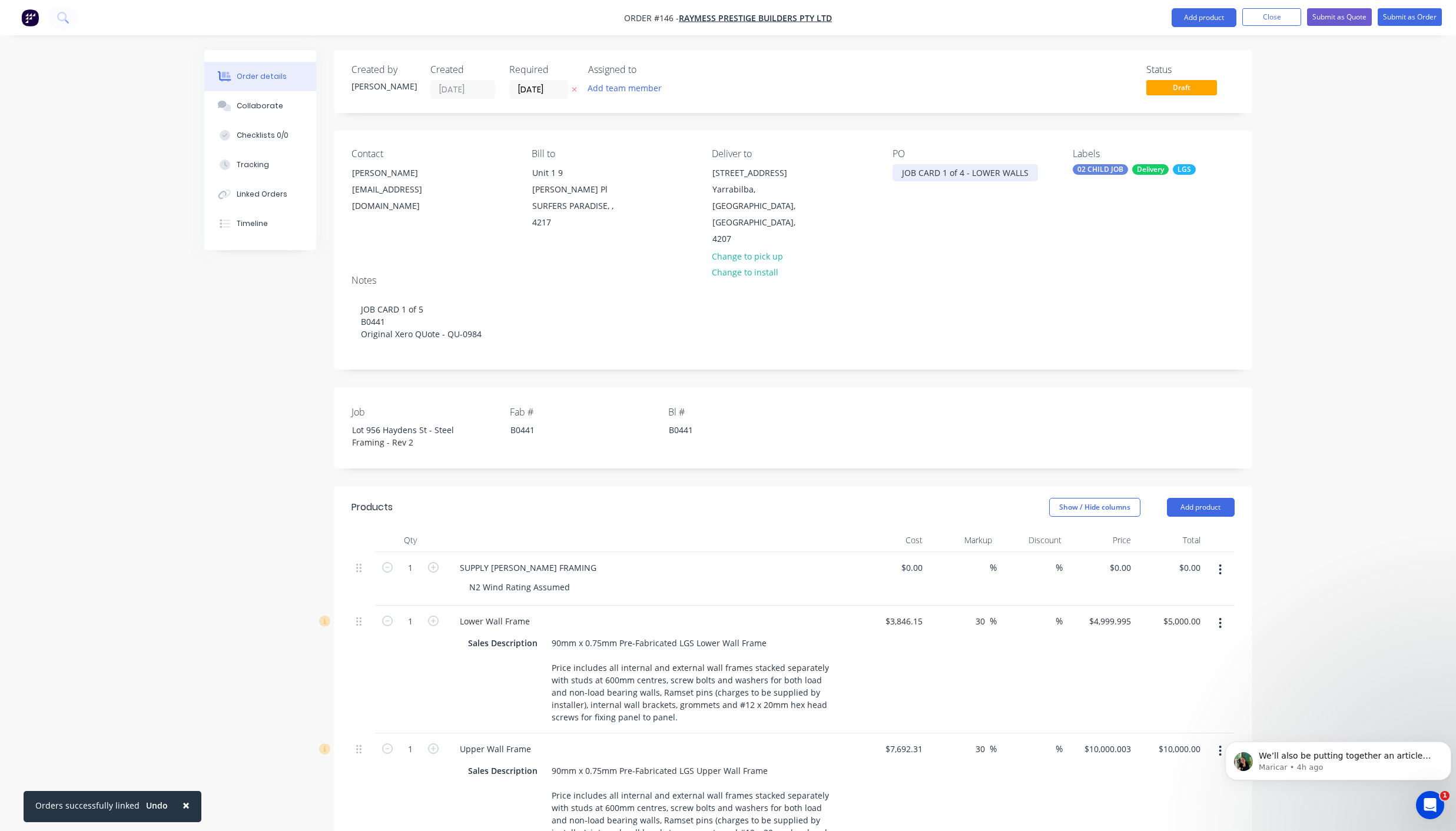
click at [965, 174] on div "JOB CARD 1 of 4 - LOWER WALLS" at bounding box center [964, 173] width 145 height 17
drag, startPoint x: 1039, startPoint y: 170, endPoint x: 939, endPoint y: 178, distance: 100.3
click at [939, 178] on div "PO JOB CARD 1 of 5 - LOWER WALLS" at bounding box center [973, 198] width 161 height 99
drag, startPoint x: 901, startPoint y: 173, endPoint x: 1088, endPoint y: 163, distance: 187.3
click at [1088, 163] on div "Contact Ramiz Kapur raymessprestige@gmail.com Bill to Unit 1 9 Esther Pl SURFER…" at bounding box center [793, 198] width 918 height 135
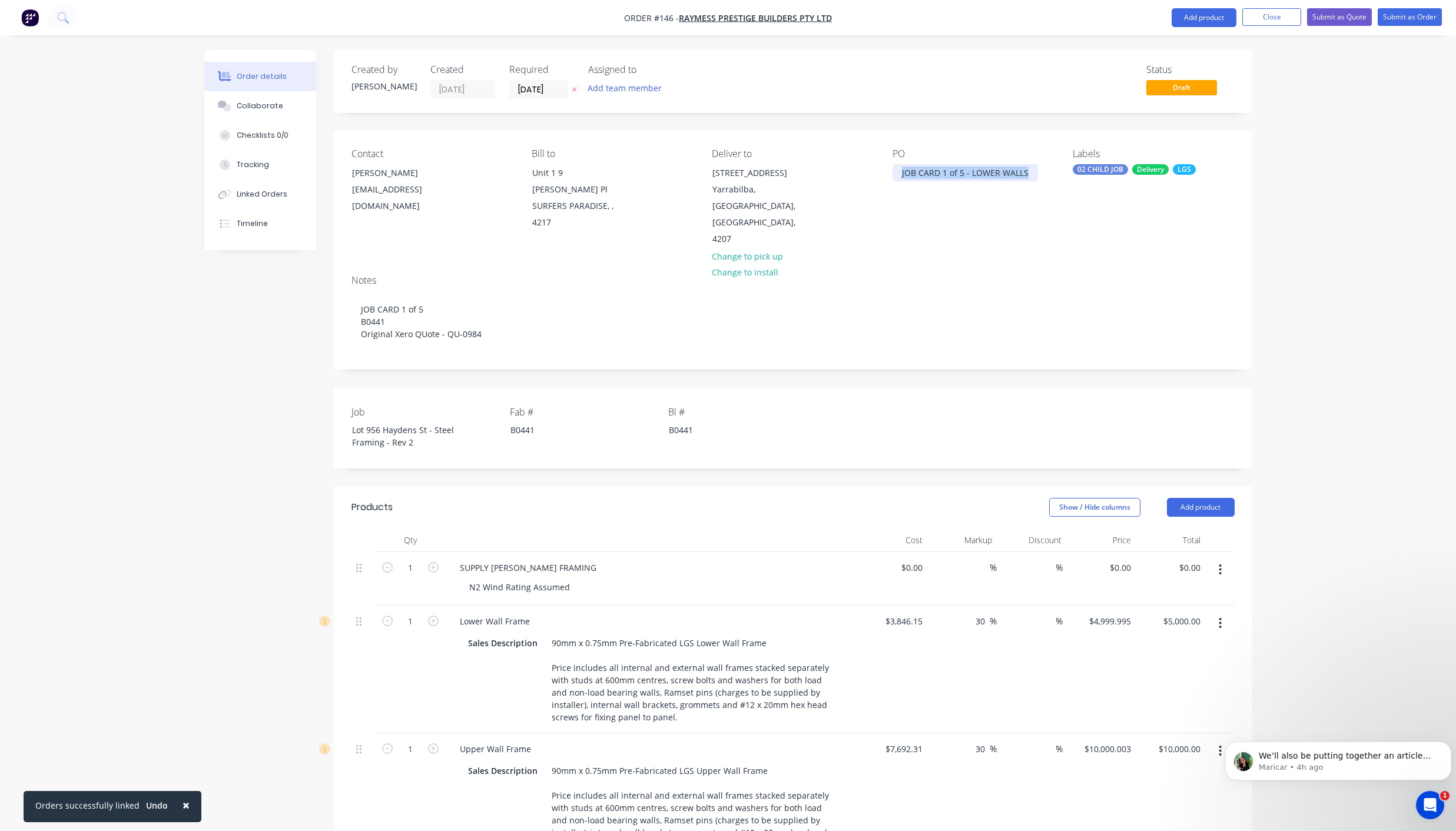
copy div "JOB CARD 1 of 5 - LOWER WALLS"
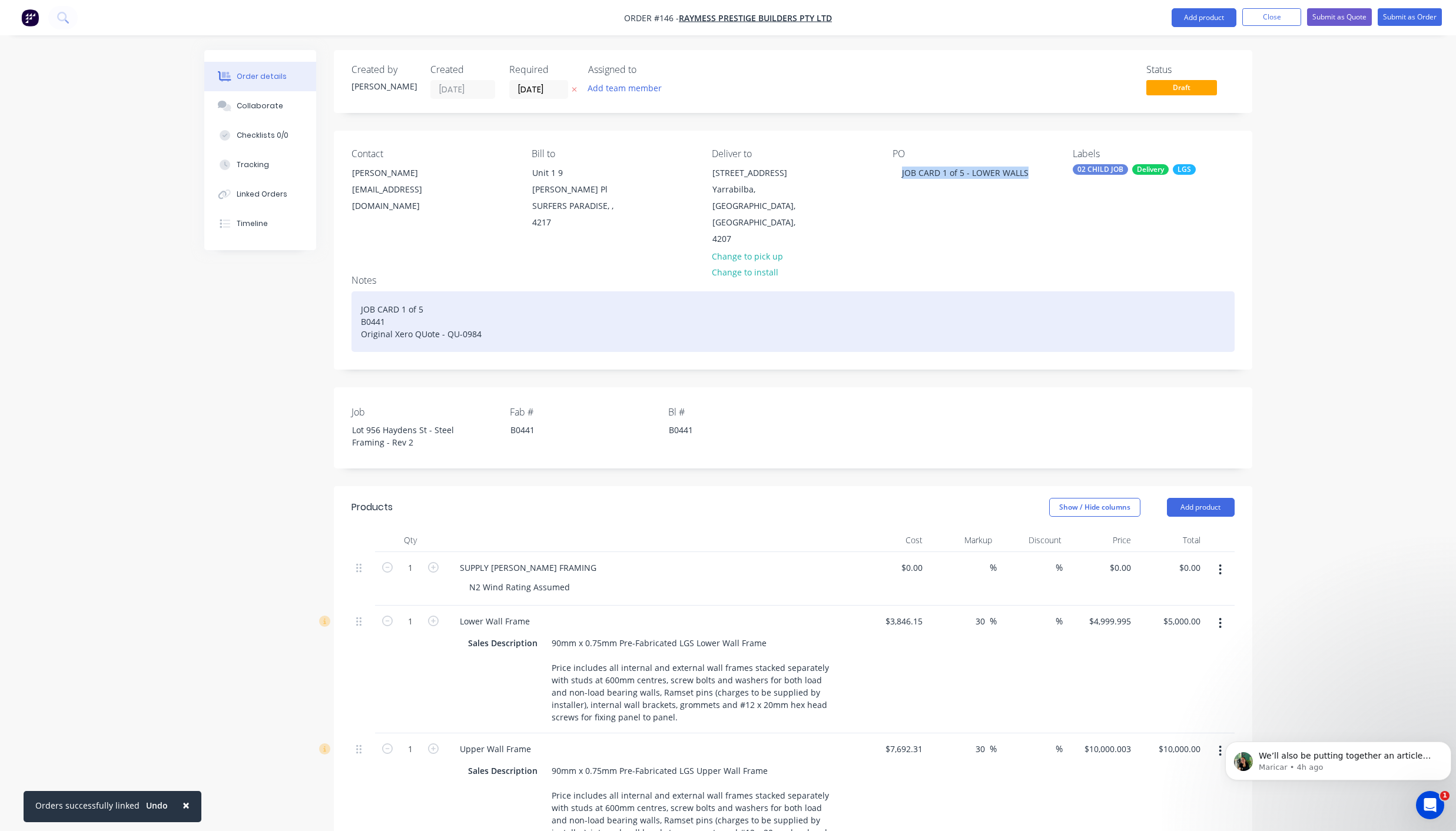
click at [415, 292] on div "JOB CARD 1 of 5 B0441 Original Xero QUote - QU-0984" at bounding box center [792, 322] width 883 height 61
drag, startPoint x: 432, startPoint y: 277, endPoint x: 357, endPoint y: 278, distance: 75.0
click at [357, 292] on div "JOB CARD 1 of 5 B0441 Original Xero QUote - QU-0984" at bounding box center [792, 322] width 883 height 61
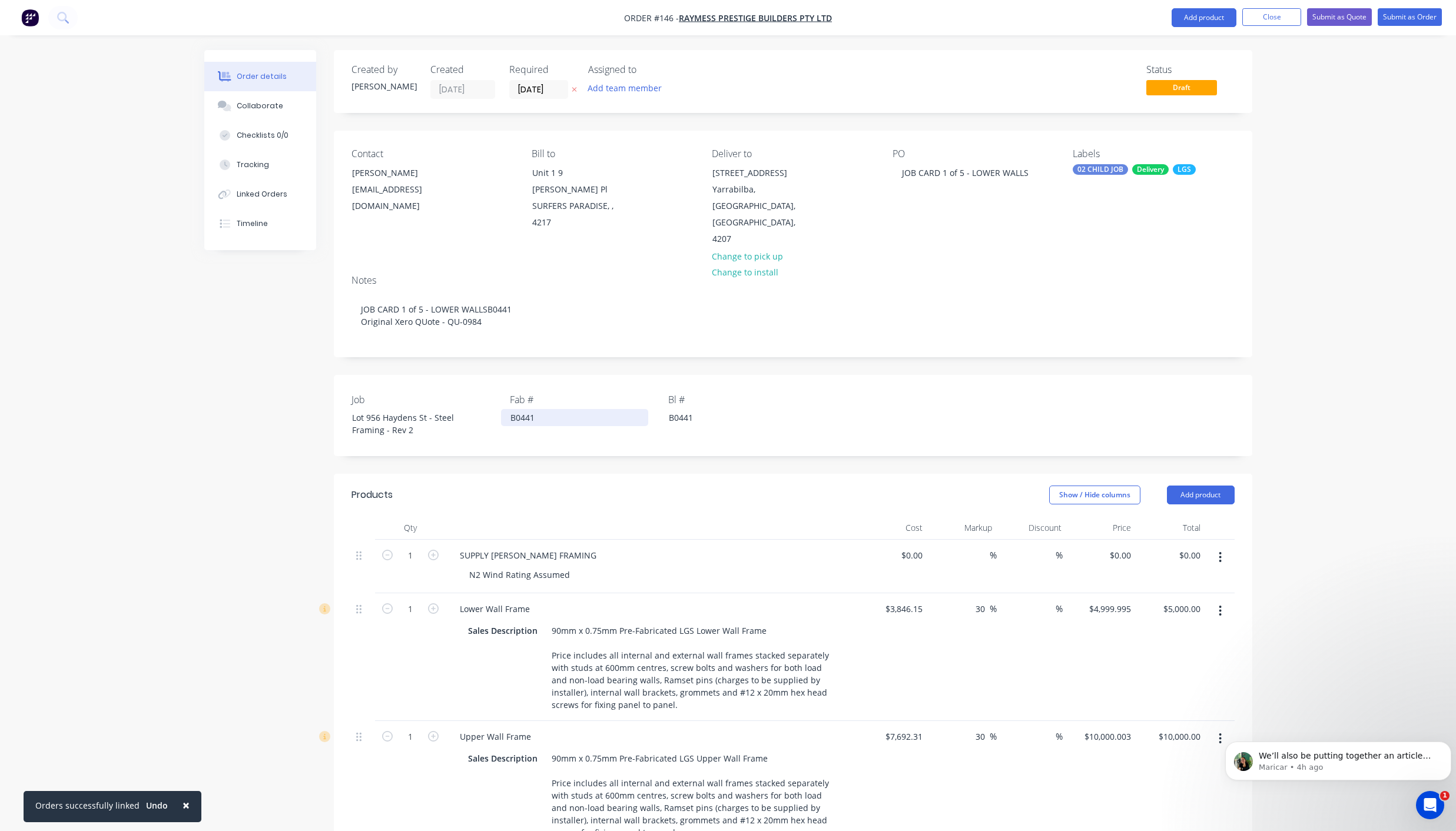
click at [511, 409] on div "B0441" at bounding box center [575, 417] width 148 height 17
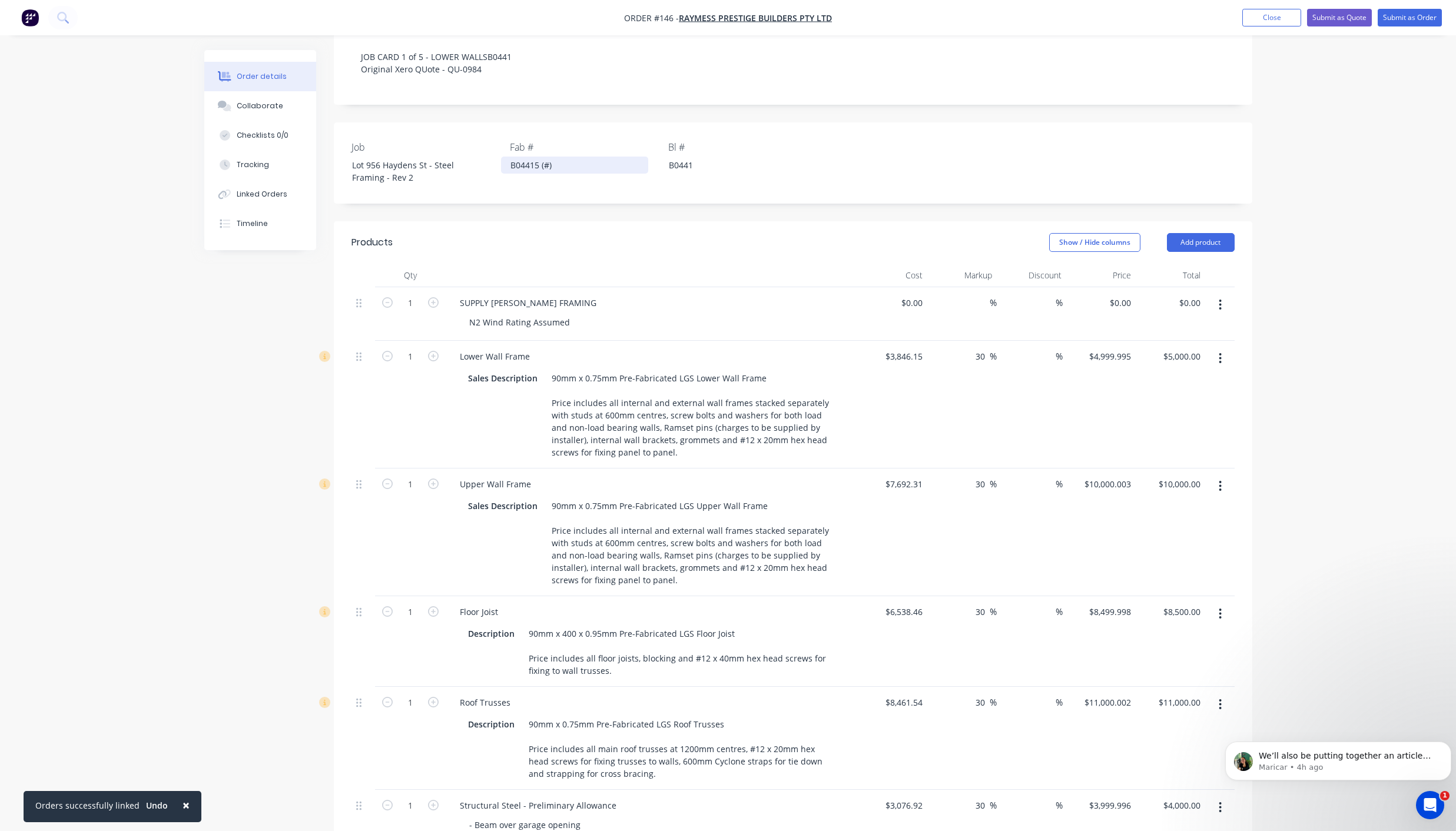
scroll to position [293, 0]
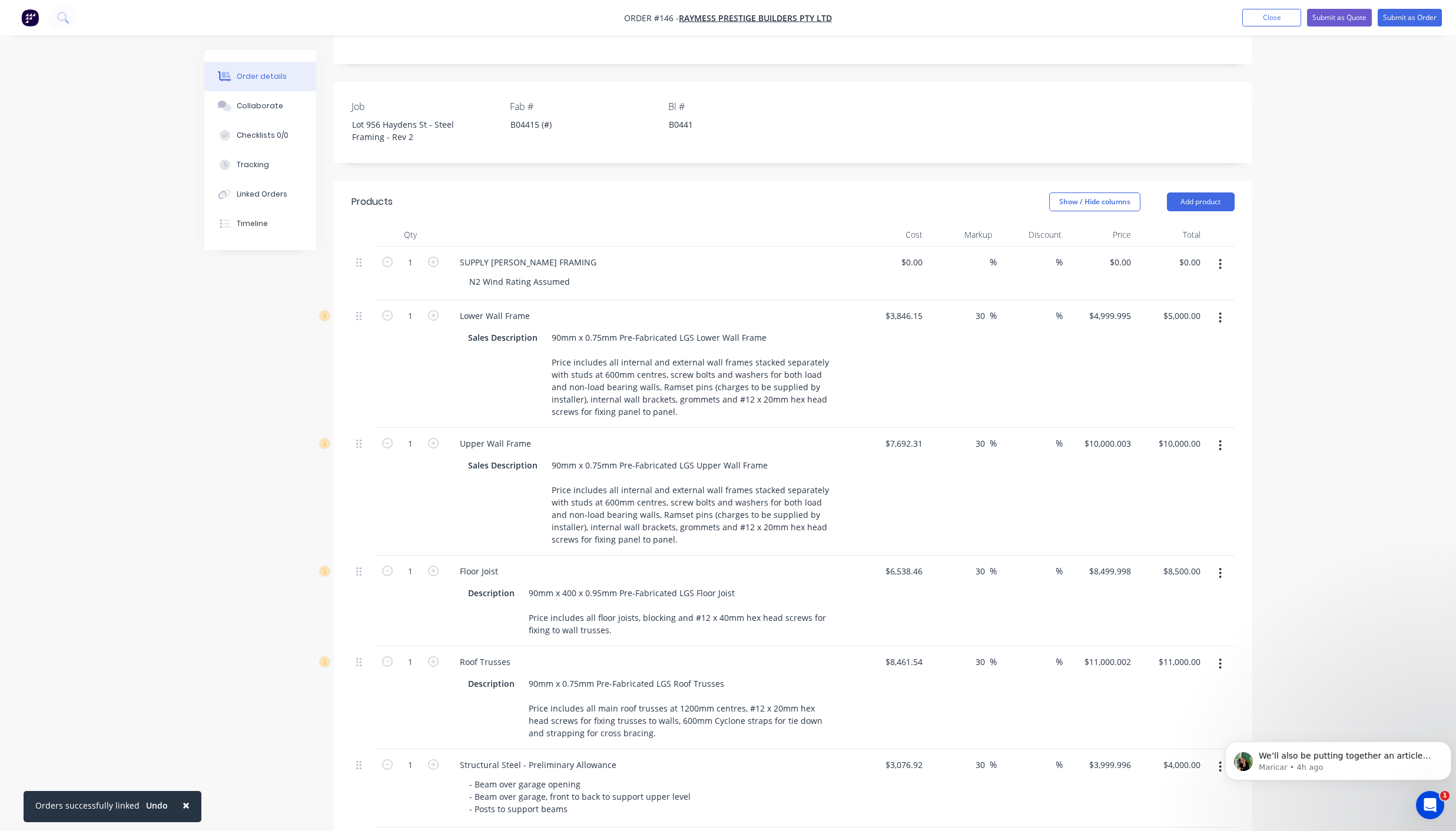
click at [1218, 435] on button "button" at bounding box center [1219, 445] width 28 height 21
click at [1164, 538] on div "Delete" at bounding box center [1178, 547] width 91 height 17
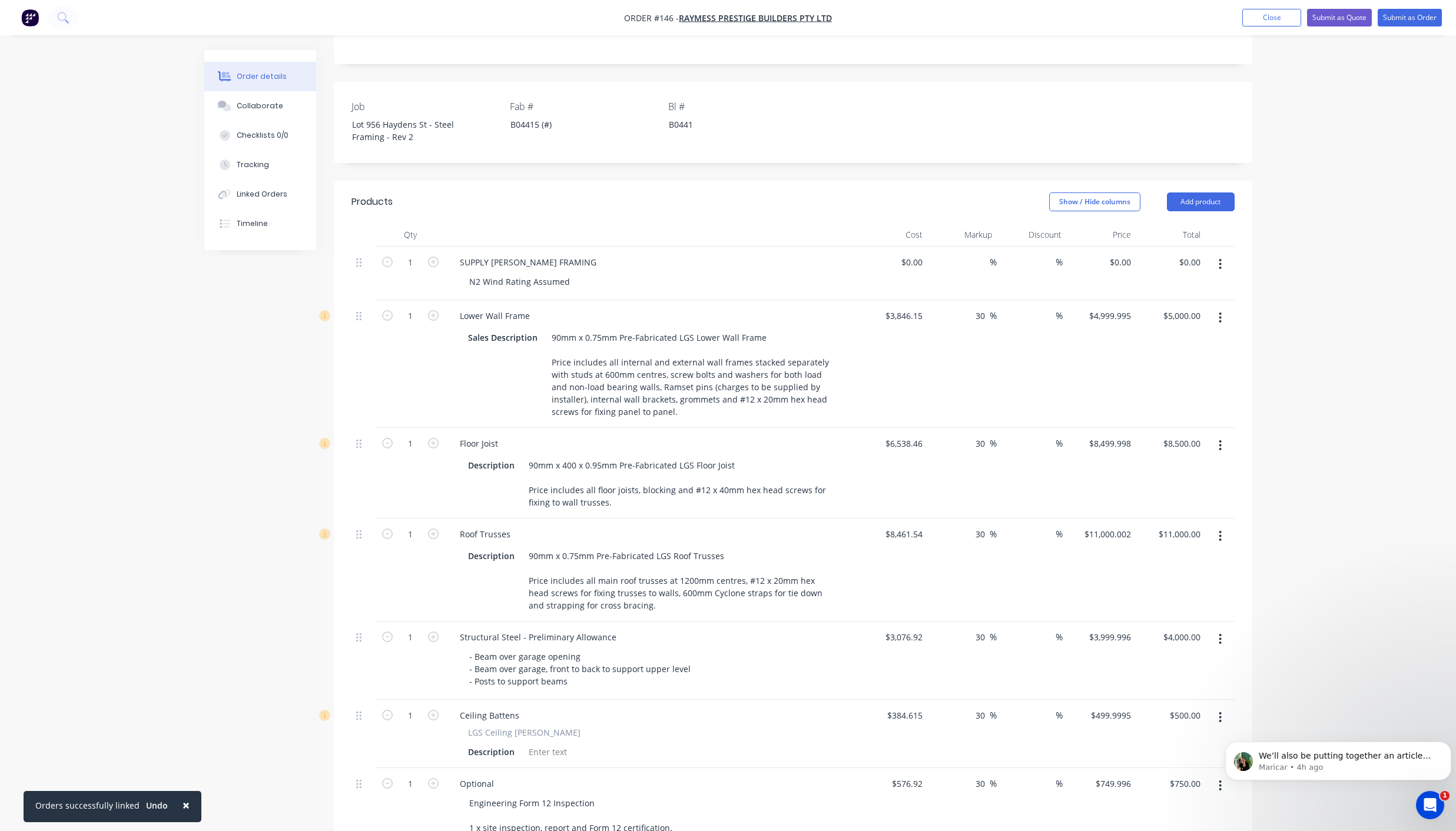
click at [1222, 435] on button "button" at bounding box center [1219, 445] width 28 height 21
click at [1180, 538] on div "Delete" at bounding box center [1178, 547] width 91 height 17
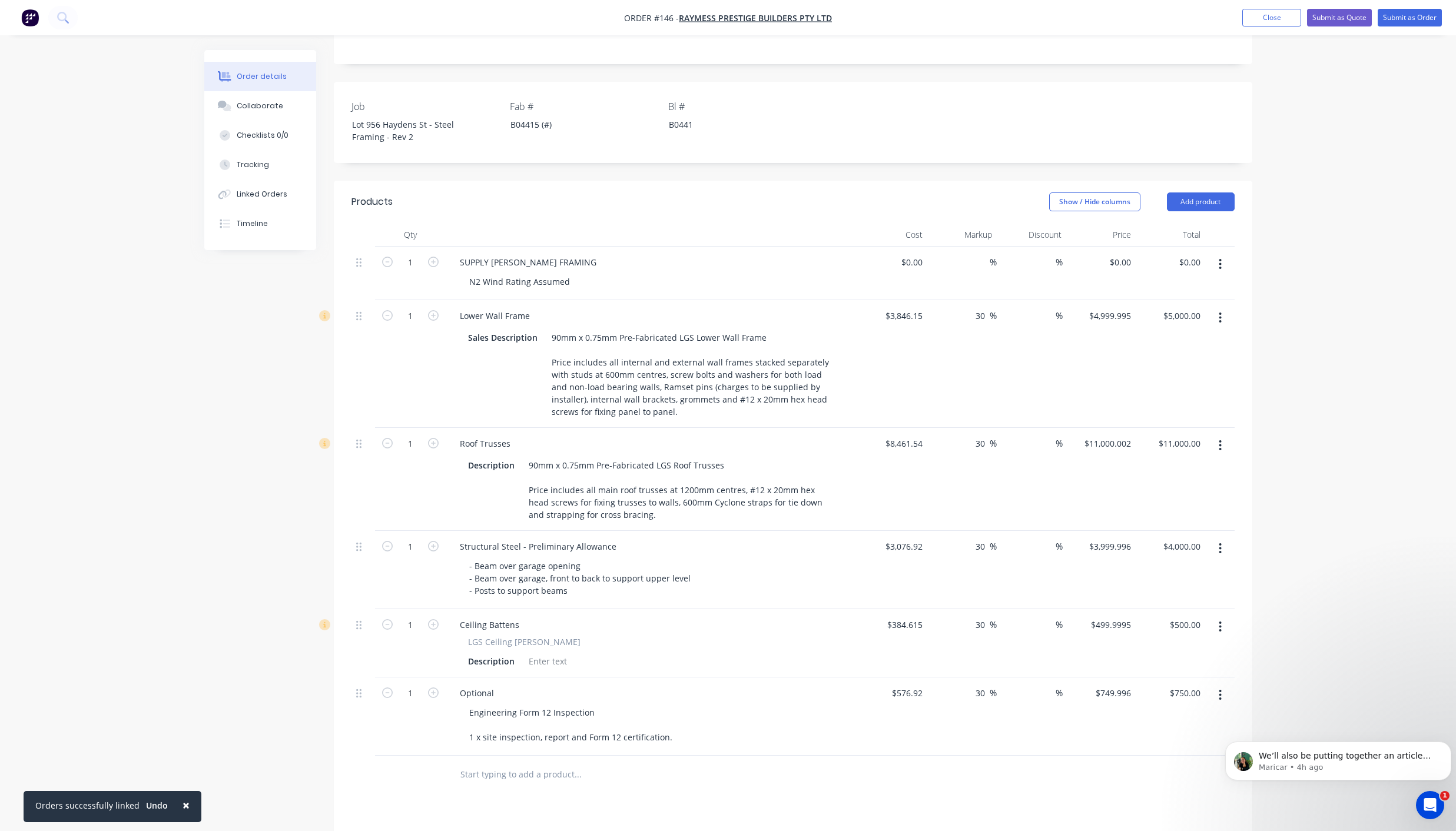
click at [1219, 439] on icon "button" at bounding box center [1219, 445] width 3 height 13
click at [1183, 538] on div "Delete" at bounding box center [1178, 547] width 91 height 17
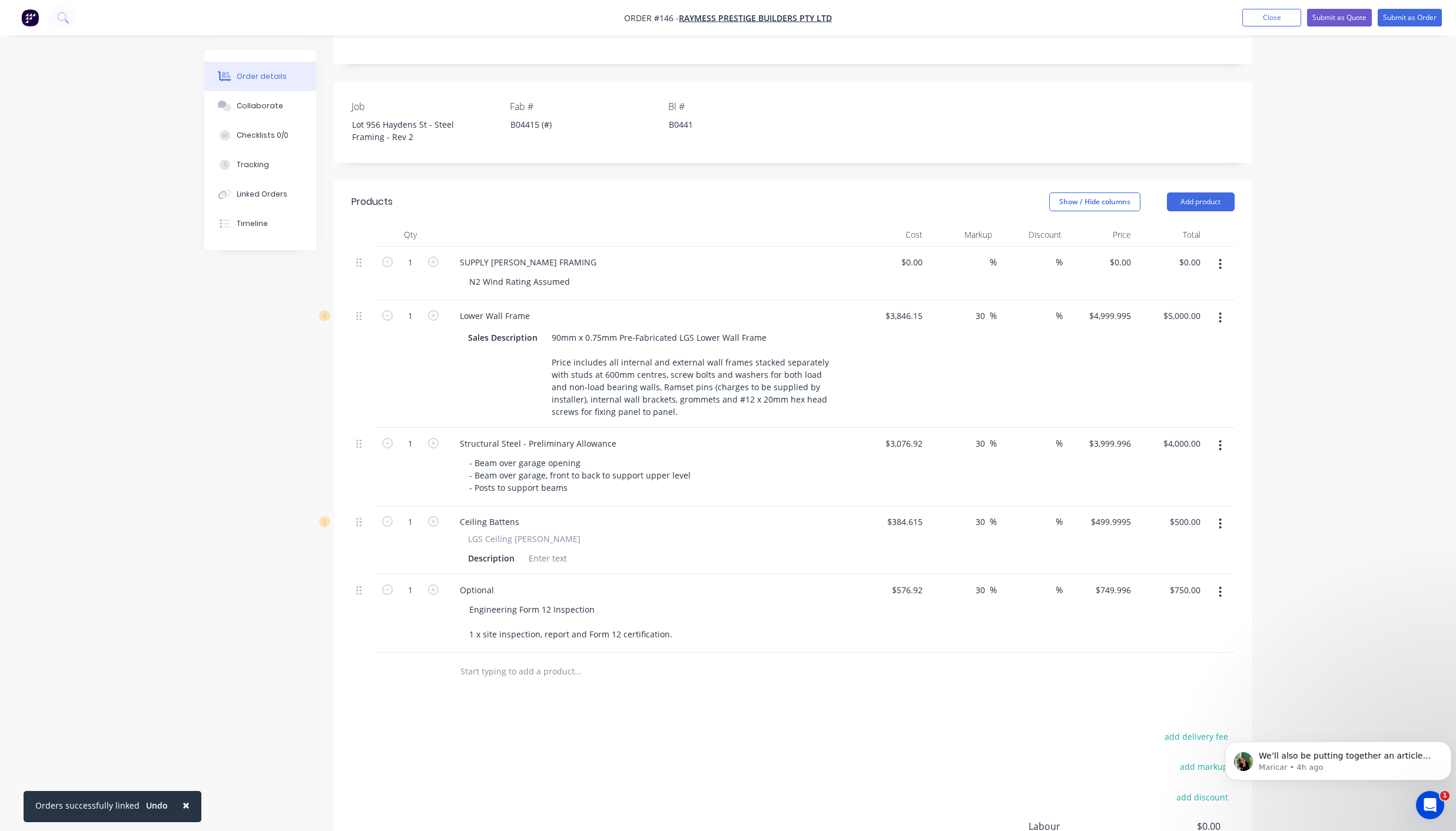
click at [1221, 439] on icon "button" at bounding box center [1219, 445] width 3 height 13
click at [1180, 538] on div "Delete" at bounding box center [1178, 547] width 91 height 17
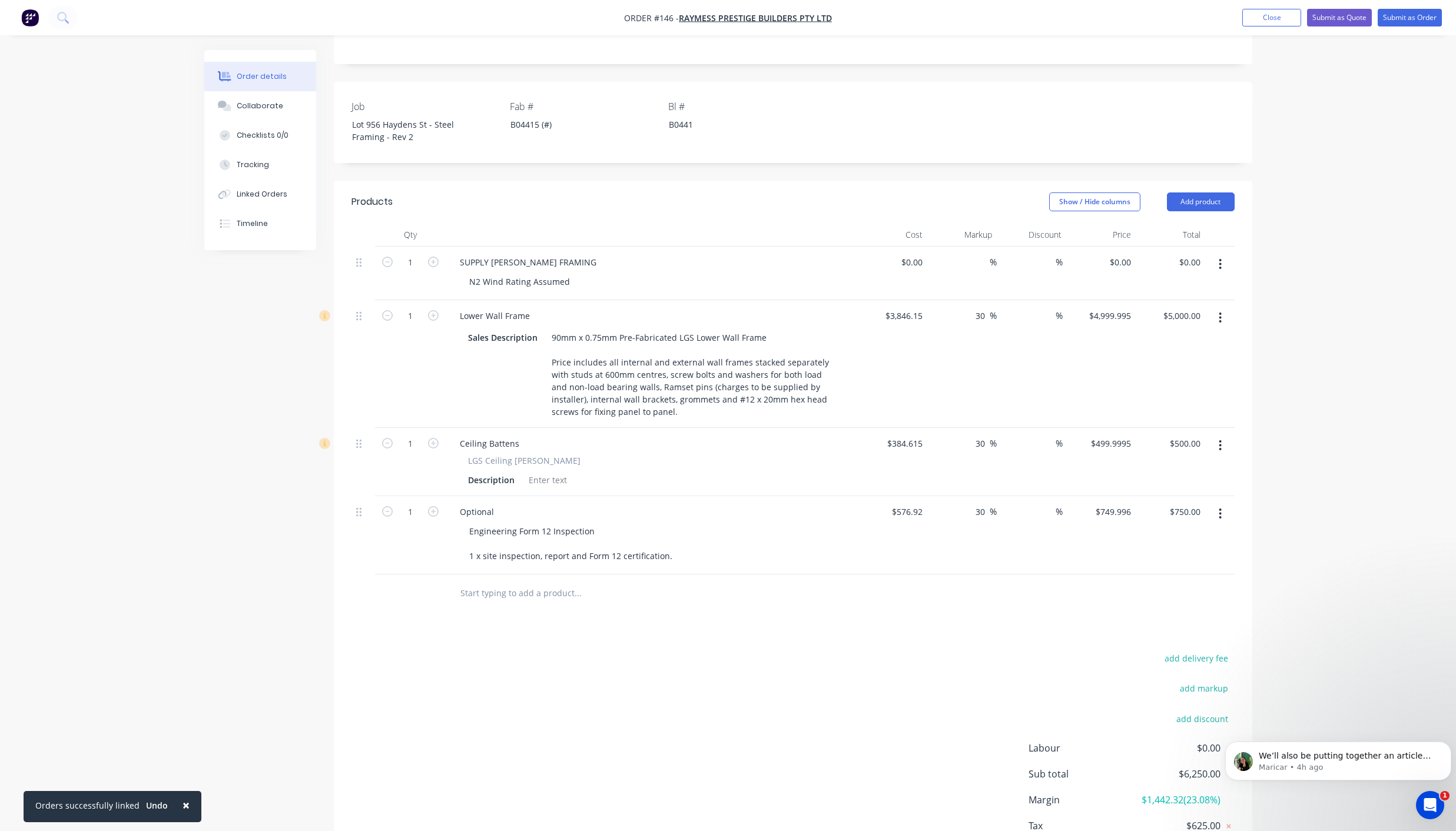
click at [1219, 439] on icon "button" at bounding box center [1219, 445] width 3 height 13
click at [1167, 538] on div "Delete" at bounding box center [1178, 547] width 91 height 17
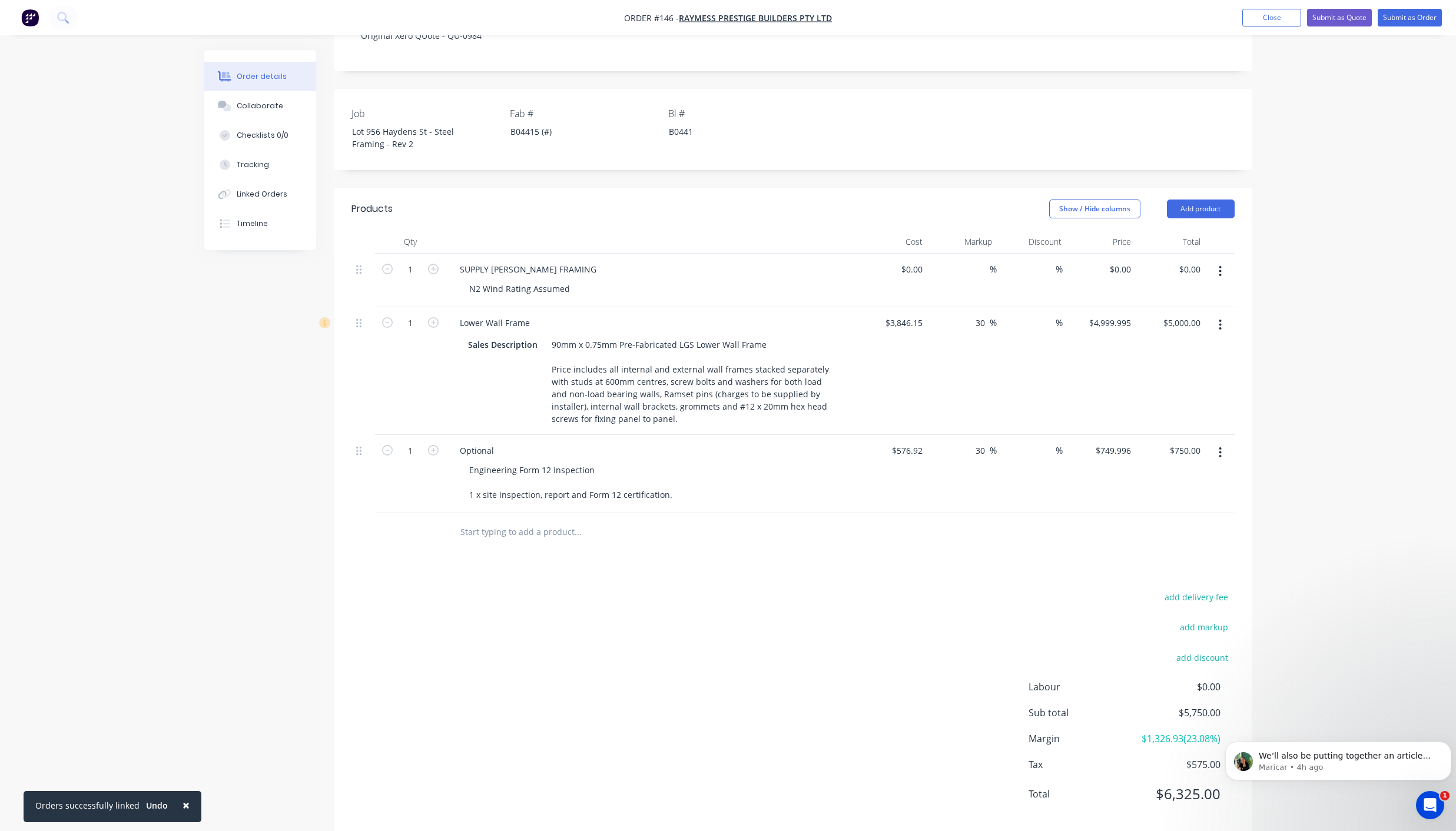
click at [1219, 448] on icon "button" at bounding box center [1220, 453] width 3 height 10
click at [1161, 546] on div "Delete" at bounding box center [1178, 555] width 91 height 17
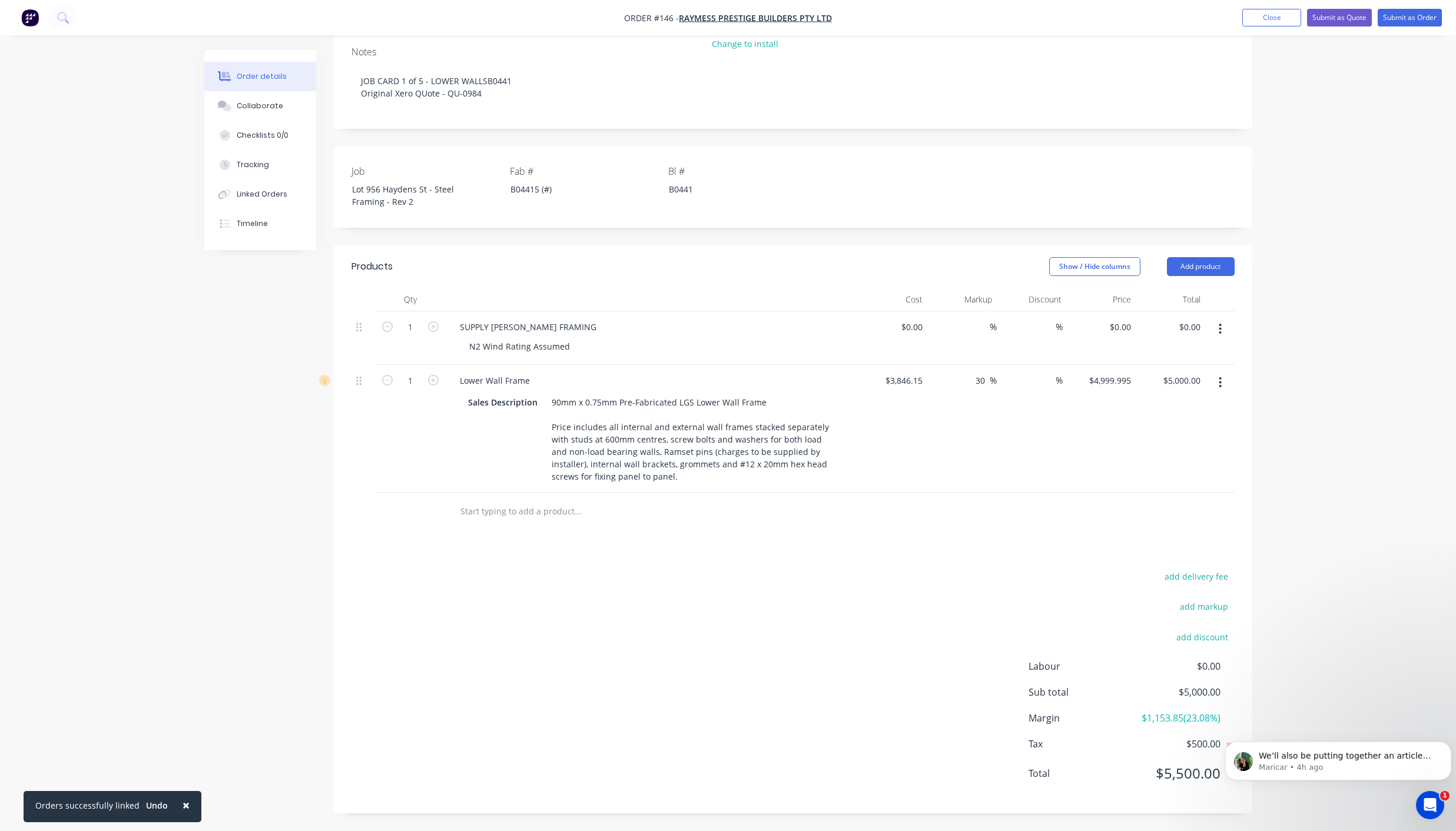
scroll to position [208, 0]
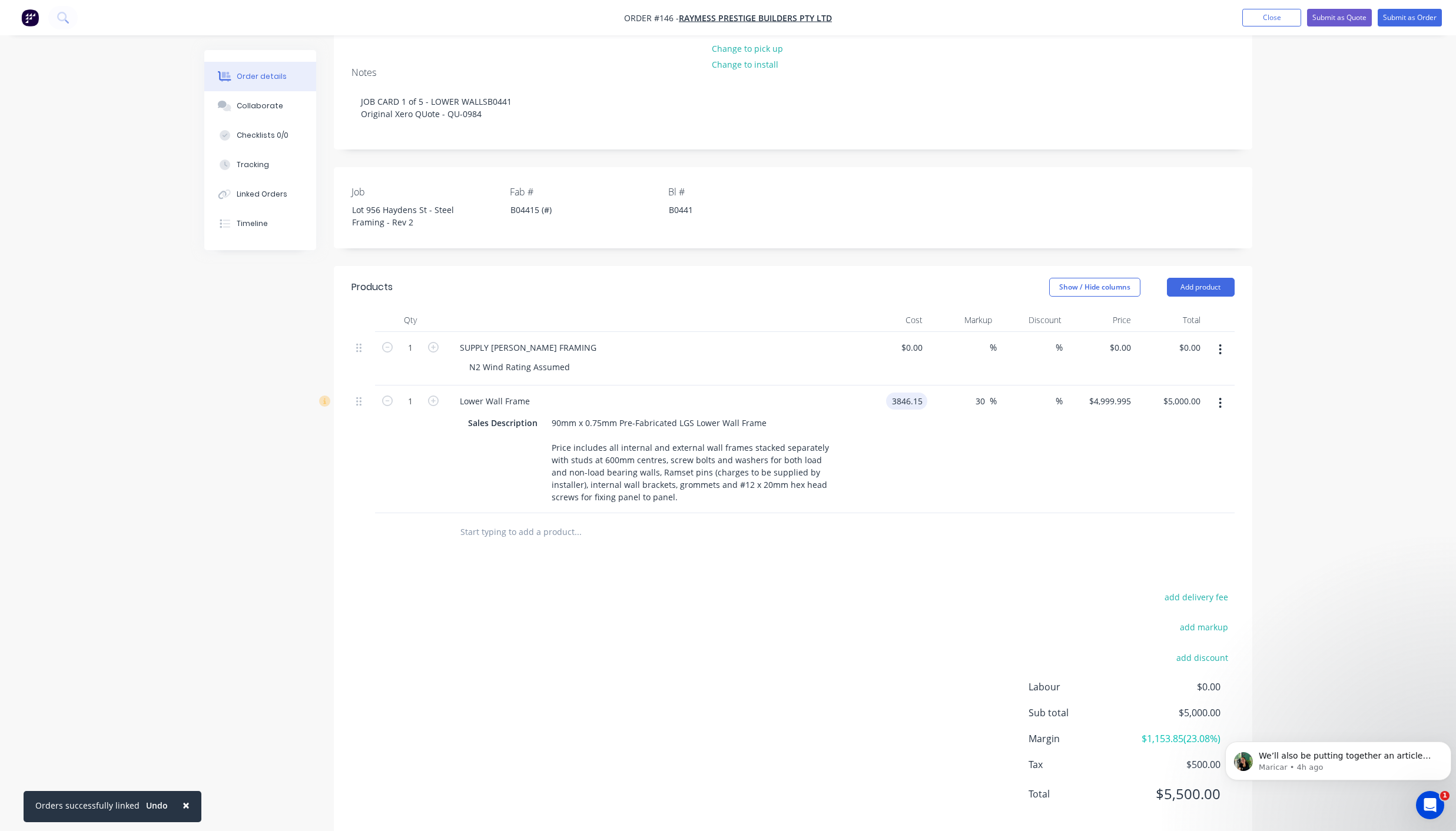
click at [900, 393] on input "3846.15" at bounding box center [908, 401] width 36 height 17
type input "$0.00"
type input "0"
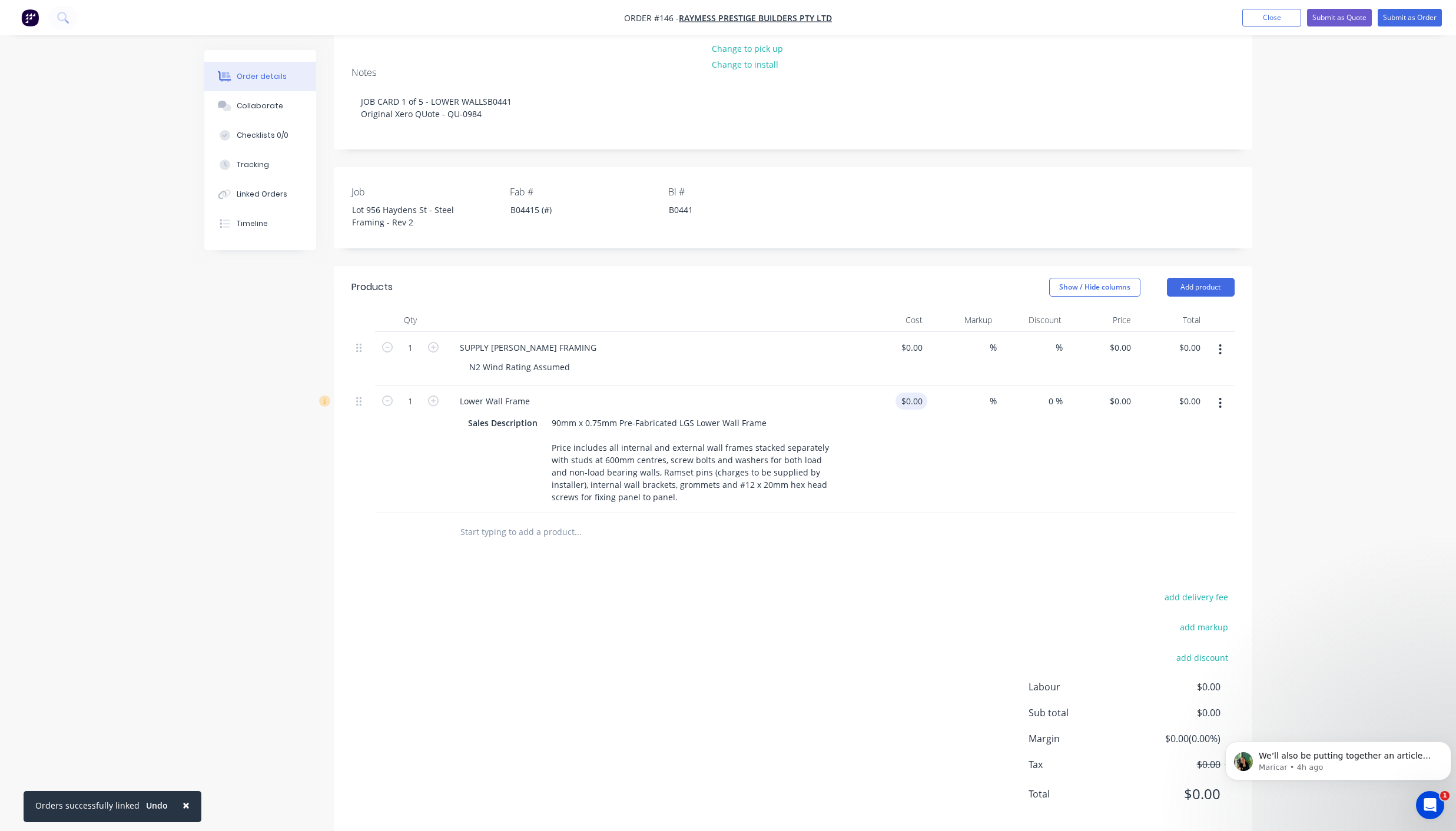
type input "0"
type input "$0.00"
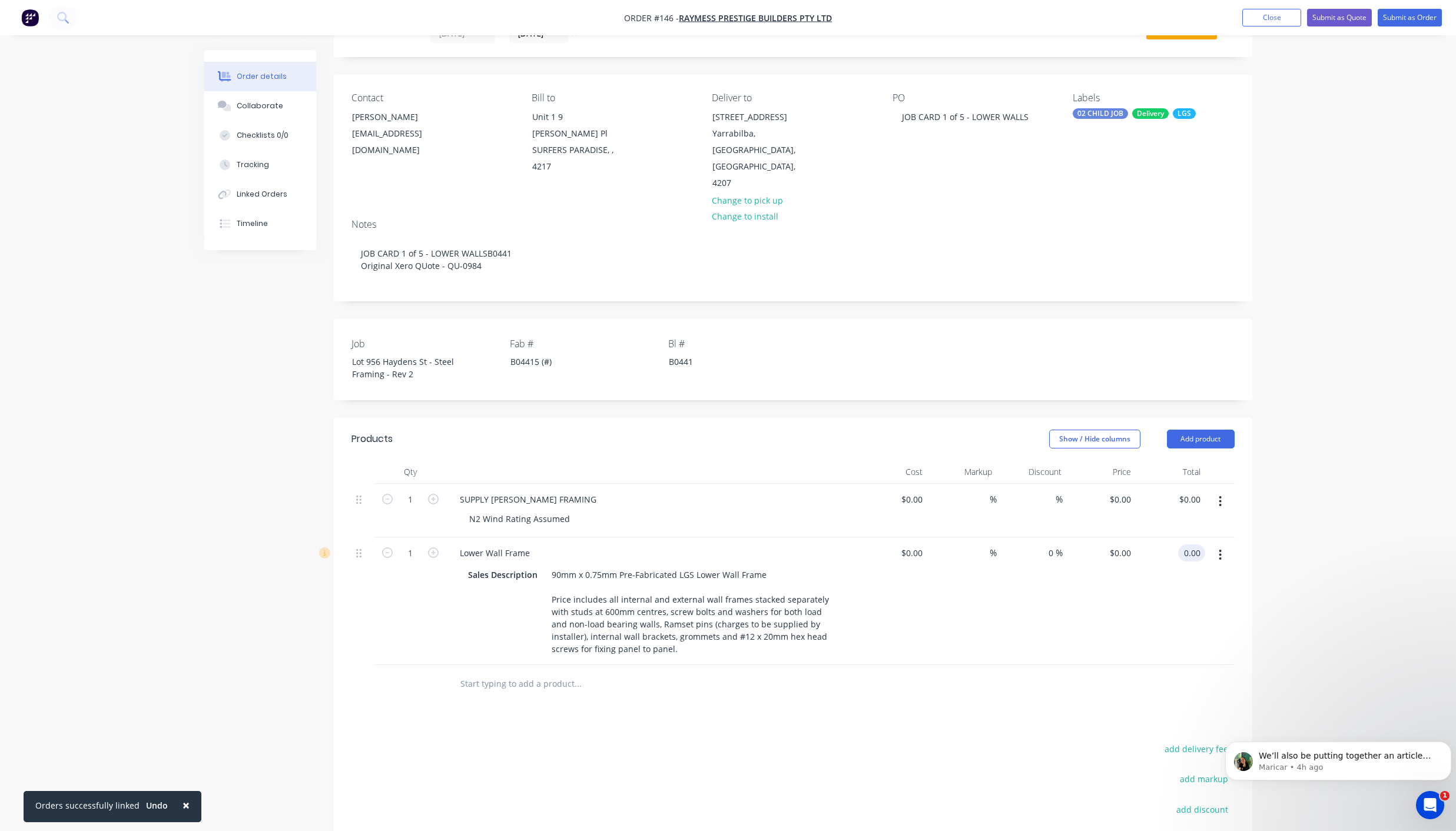
scroll to position [0, 0]
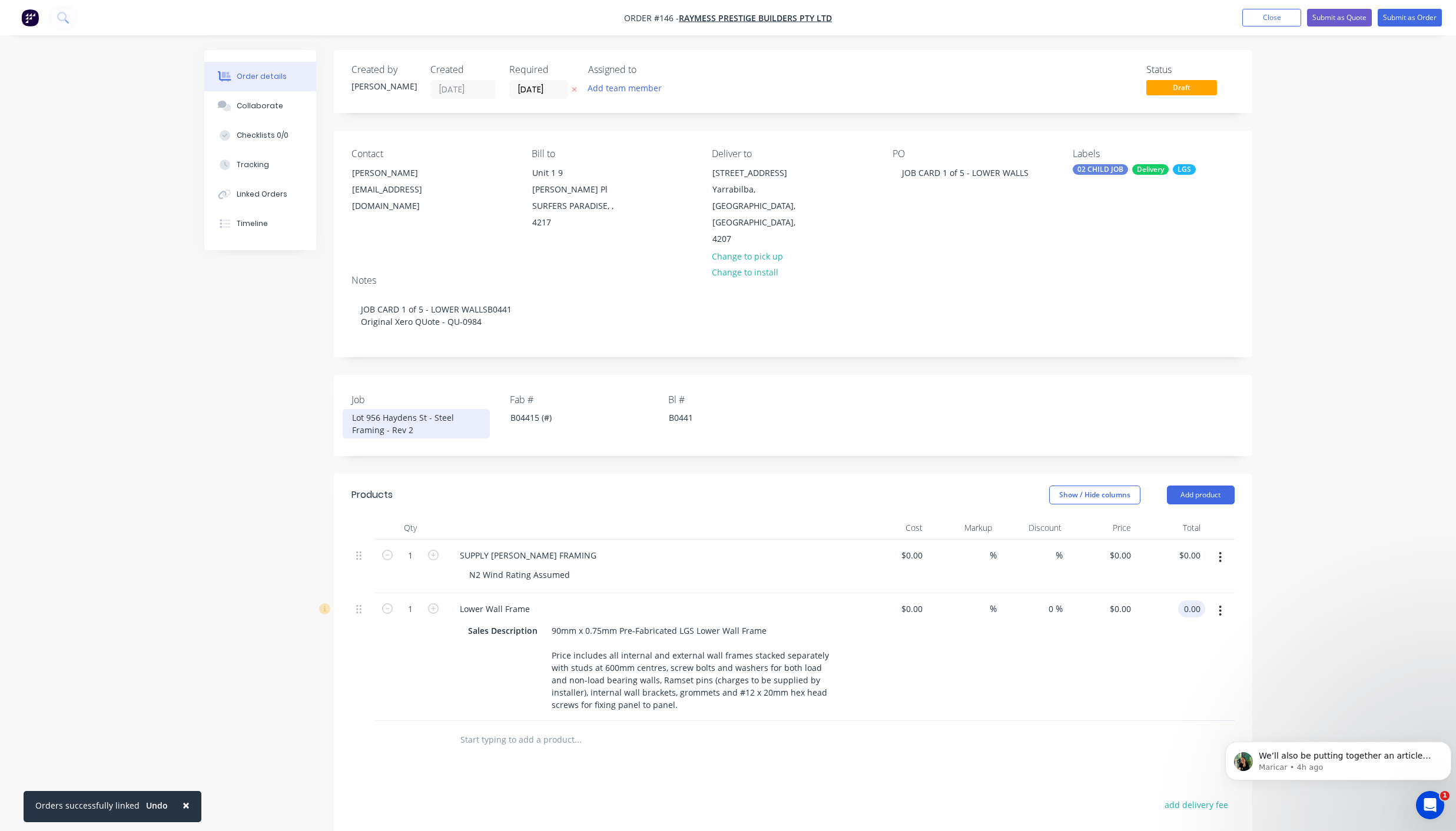
click at [349, 409] on div "Lot 956 Haydens St - Steel Framing - Rev 2" at bounding box center [416, 423] width 148 height 30
type input "$0.00"
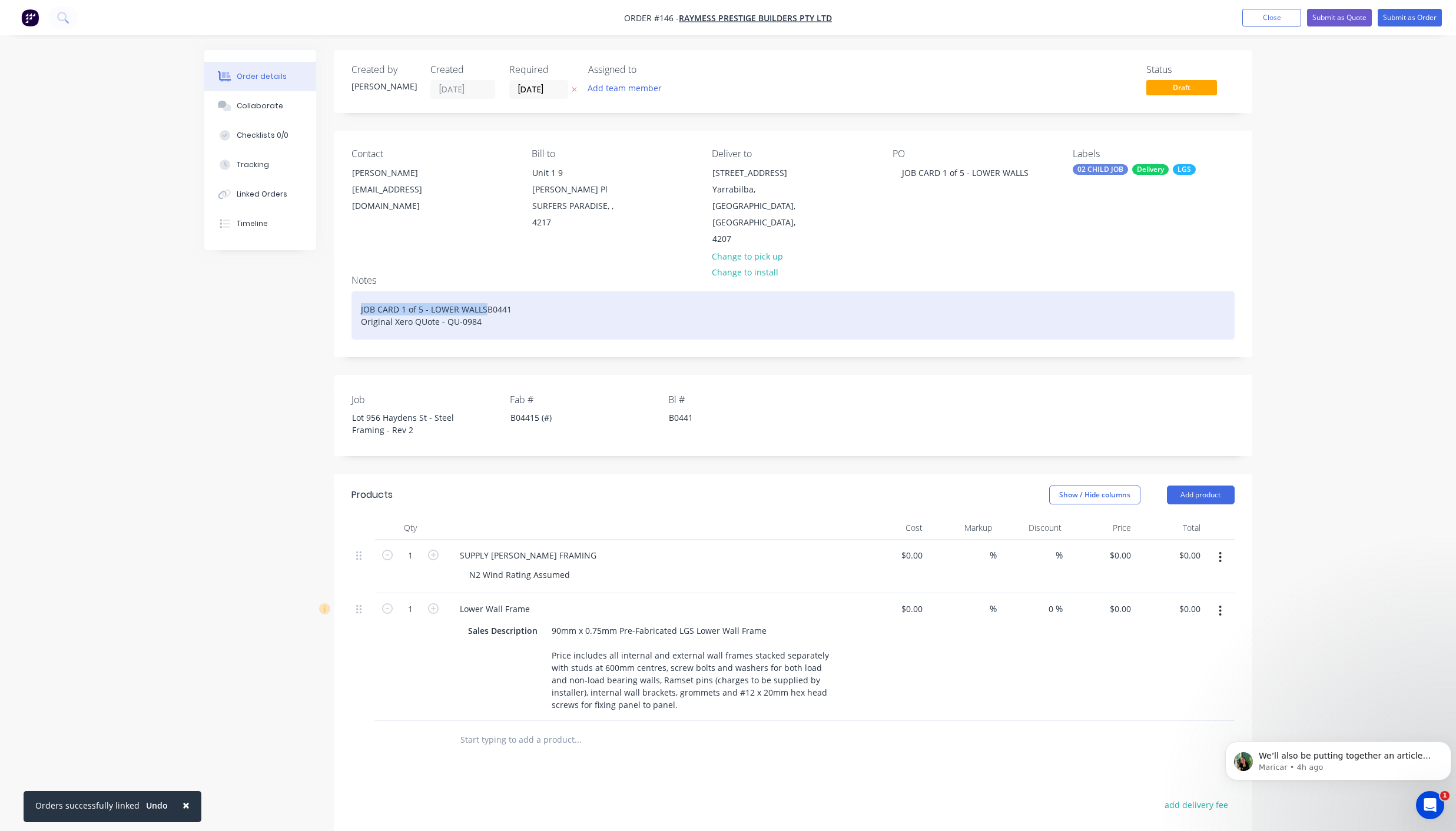
drag, startPoint x: 488, startPoint y: 276, endPoint x: 351, endPoint y: 276, distance: 137.0
click at [351, 292] on div "JOB CARD 1 of 5 - LOWER WALLS B0441 Original Xero QUote - QU-0984" at bounding box center [792, 315] width 883 height 48
copy div "JOB CARD 1 of 5 - LOWER WALLS"
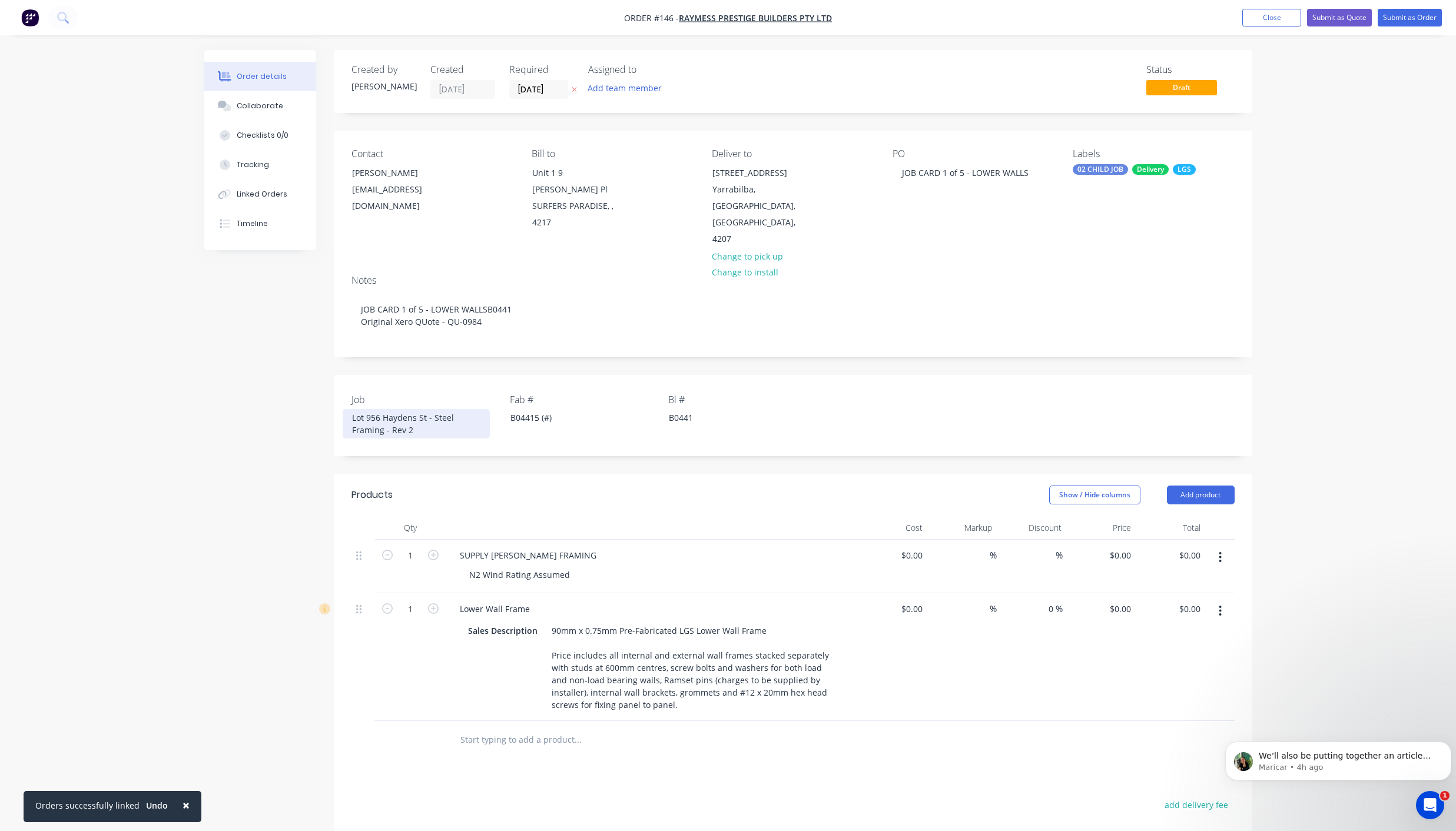
click at [349, 409] on div "Lot 956 Haydens St - Steel Framing - Rev 2" at bounding box center [416, 423] width 148 height 30
click at [508, 409] on div "B04415 (#)" at bounding box center [575, 417] width 148 height 17
click at [1419, 20] on button "Submit as Order" at bounding box center [1409, 17] width 64 height 18
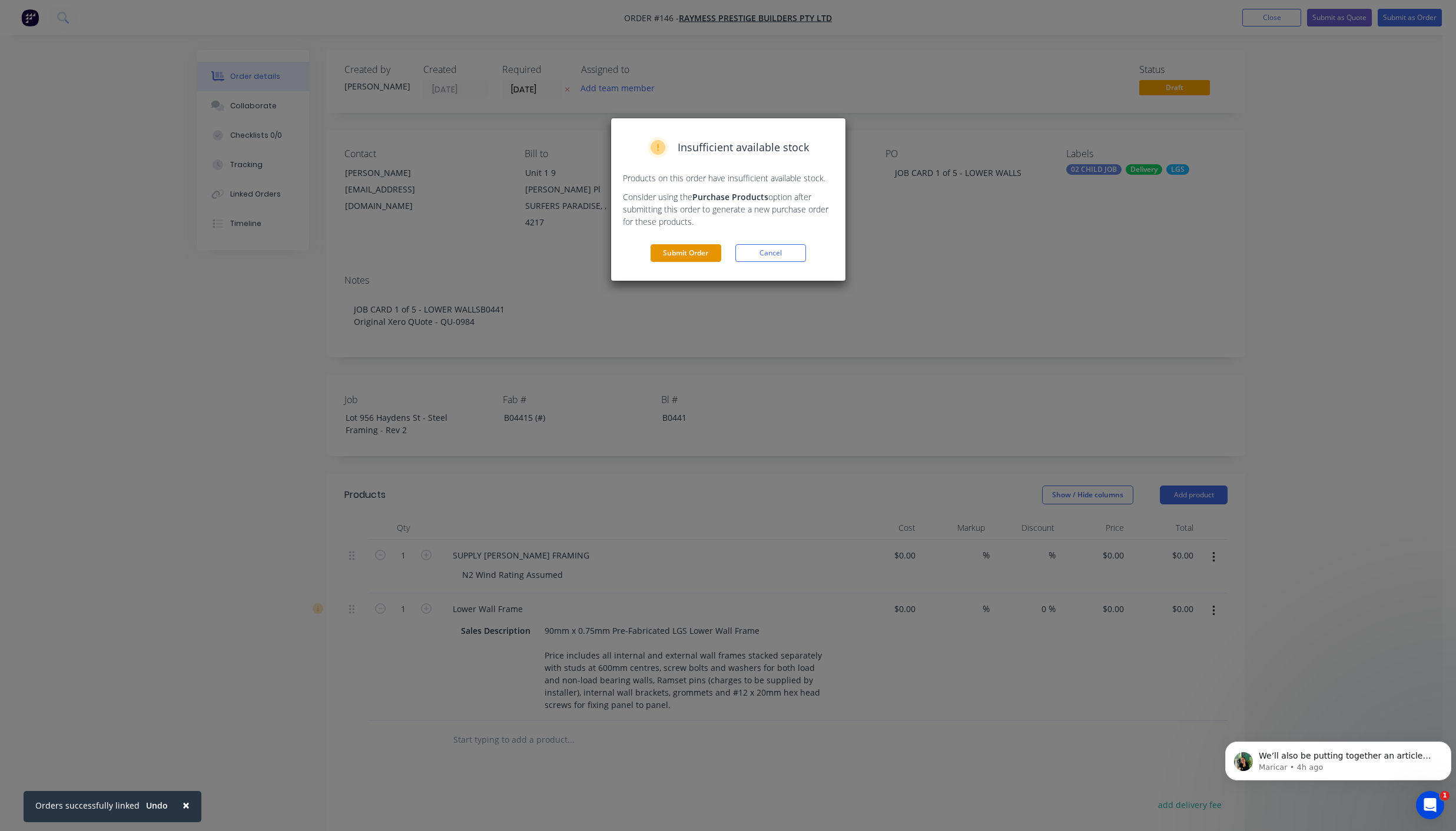
click at [707, 251] on button "Submit Order" at bounding box center [685, 253] width 70 height 18
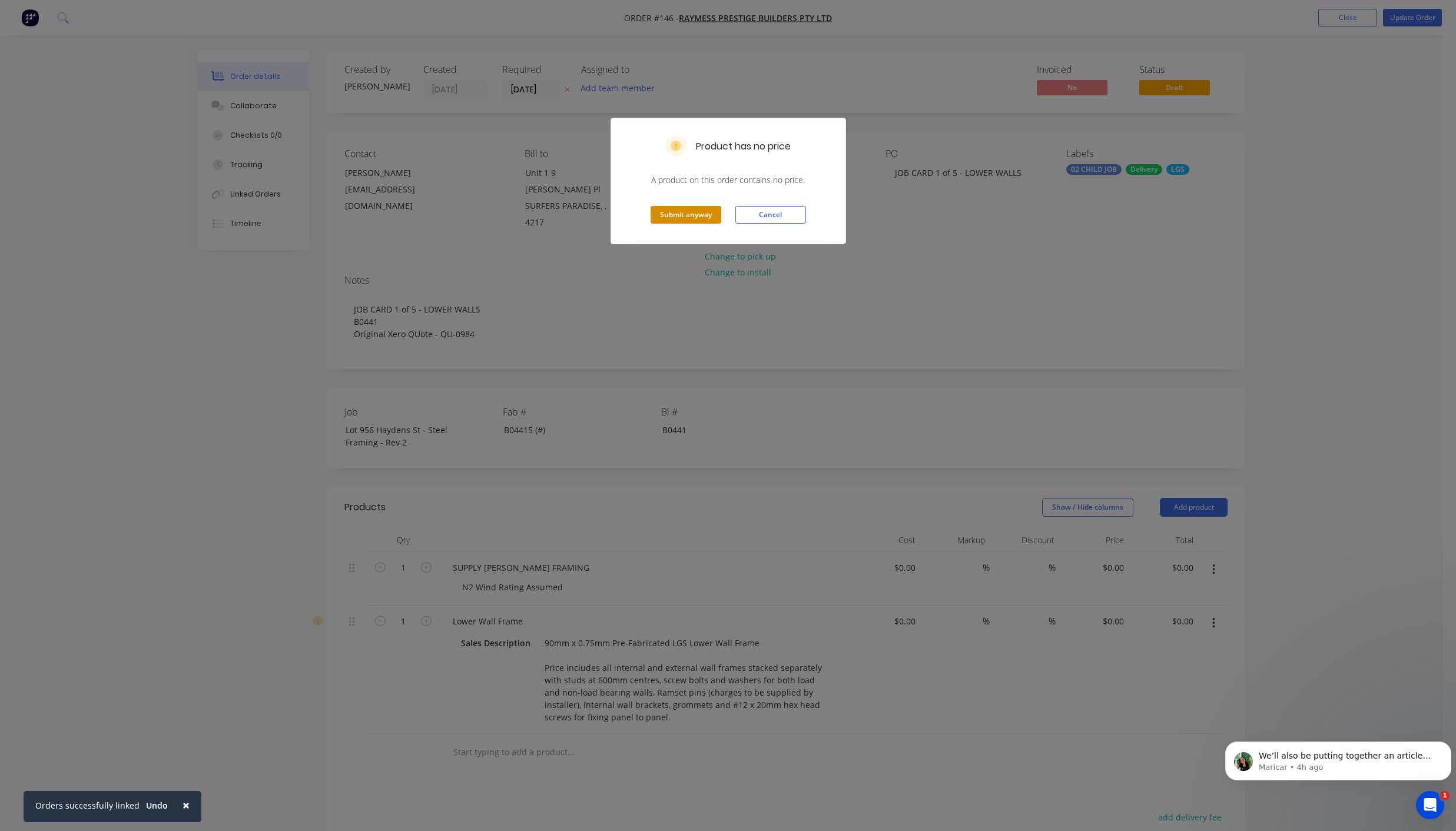
click at [690, 209] on button "Submit anyway" at bounding box center [685, 215] width 70 height 18
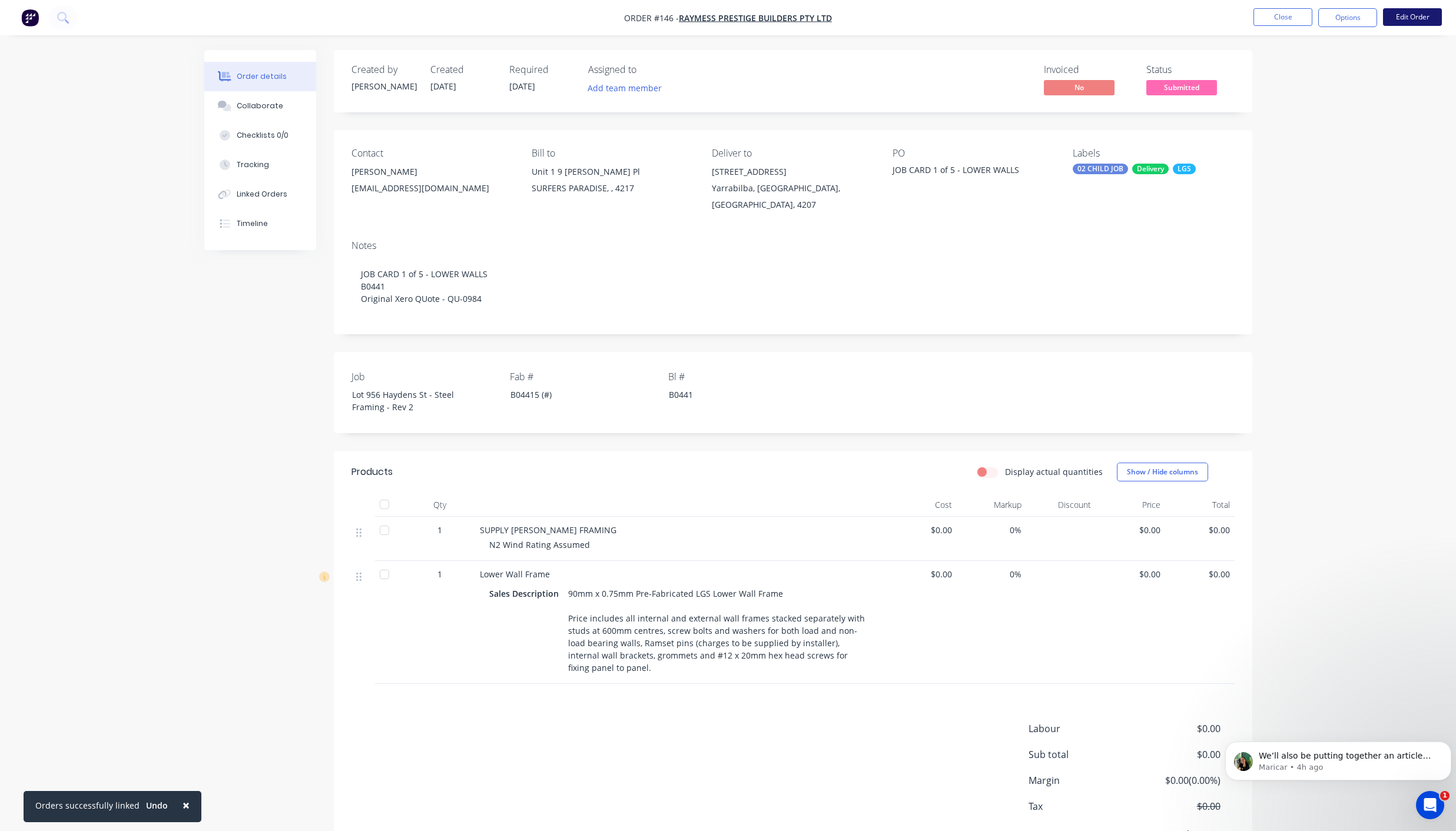
click at [1417, 11] on button "Edit Order" at bounding box center [1412, 17] width 59 height 18
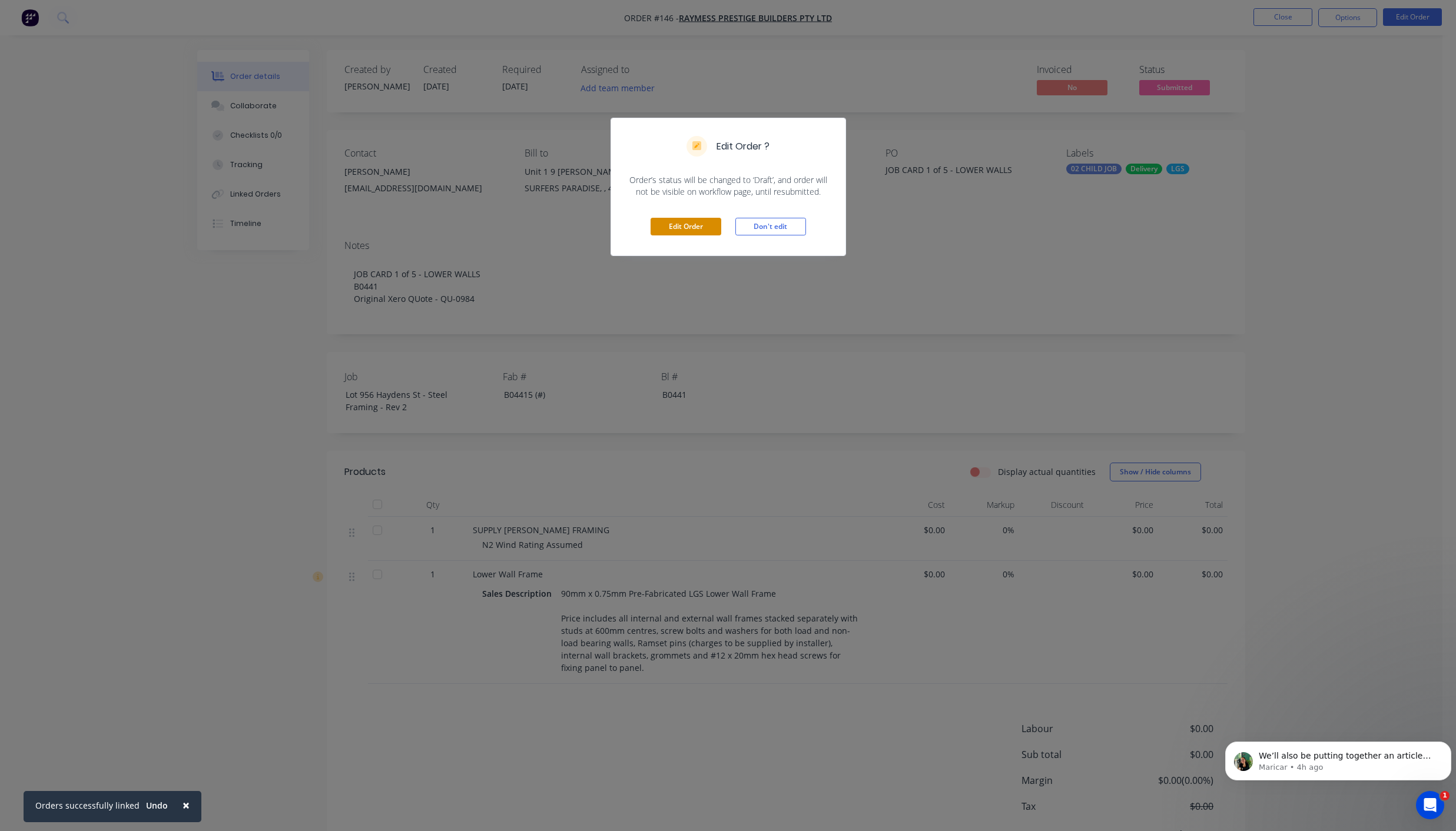
click at [698, 227] on button "Edit Order" at bounding box center [685, 226] width 70 height 18
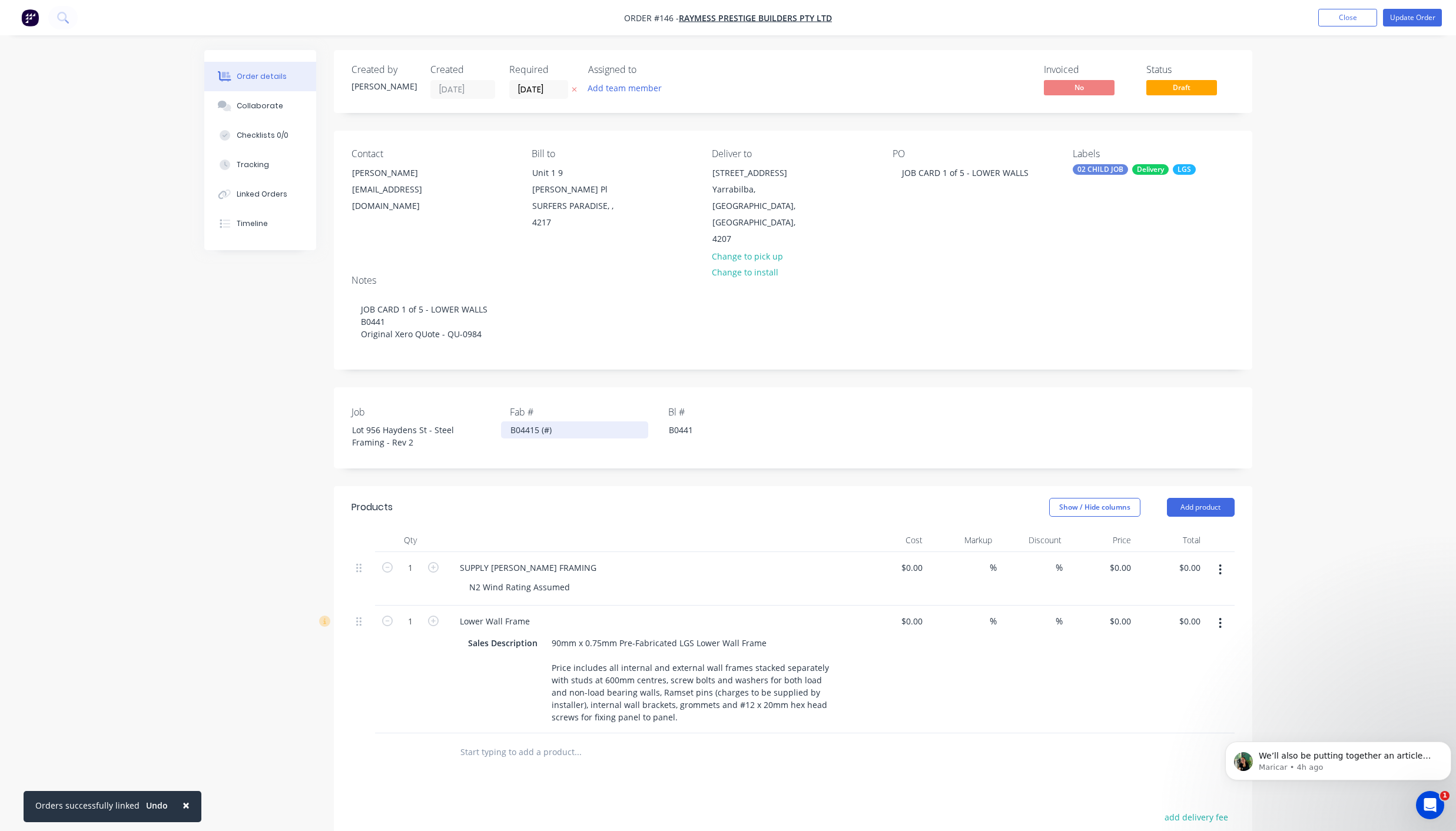
click at [531, 421] on div "B04415 (#)" at bounding box center [575, 430] width 148 height 17
drag, startPoint x: 559, startPoint y: 395, endPoint x: 477, endPoint y: 409, distance: 83.2
click at [477, 409] on div "Job Lot 956 Haydens St - Steel Framing - Rev 2 Fab # B04415 (#) Bl # B0441" at bounding box center [793, 428] width 918 height 81
click at [1405, 24] on button "Update Order" at bounding box center [1412, 17] width 59 height 18
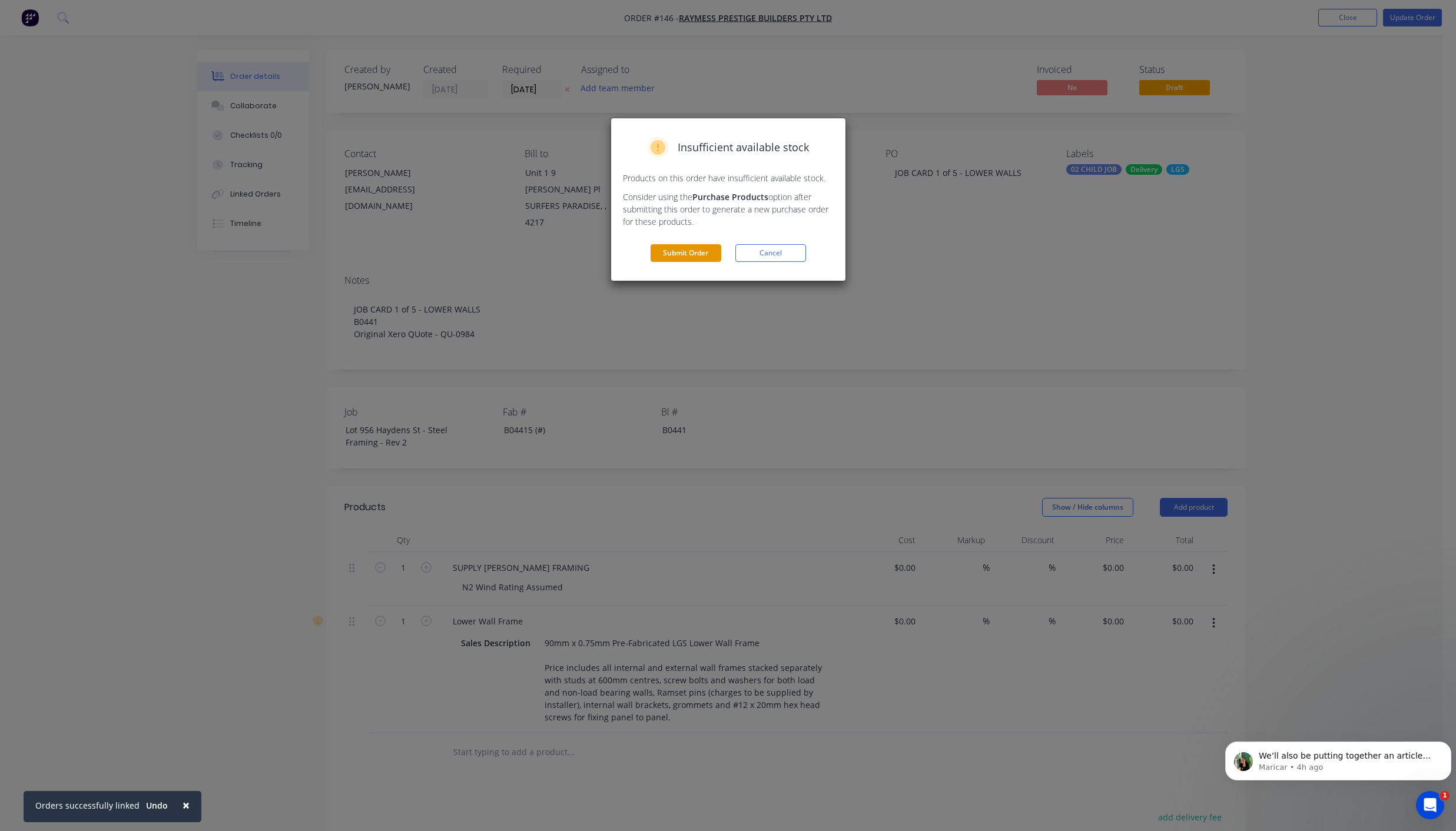
click at [680, 249] on button "Submit Order" at bounding box center [685, 253] width 70 height 18
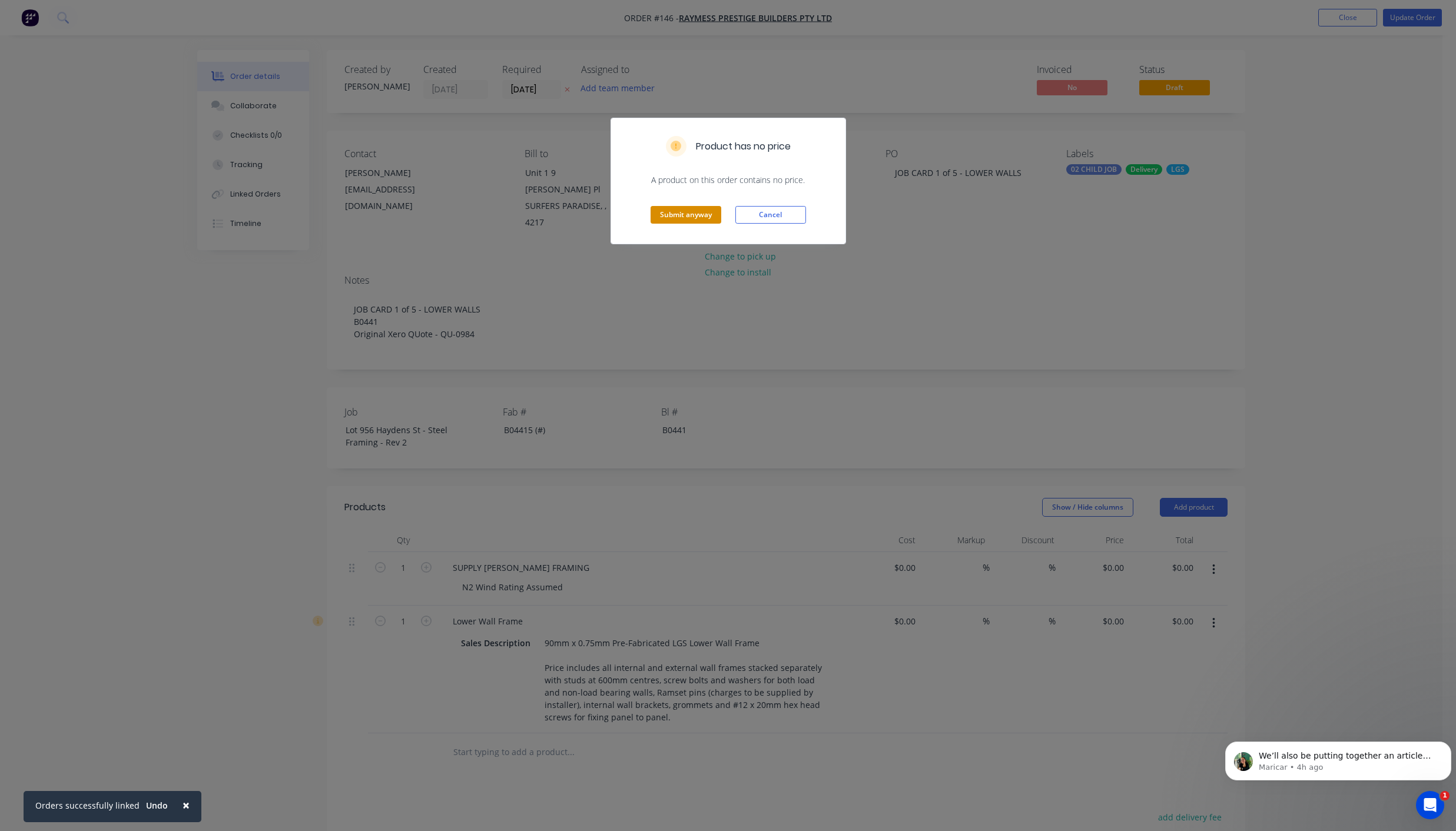
click at [686, 218] on button "Submit anyway" at bounding box center [685, 215] width 70 height 18
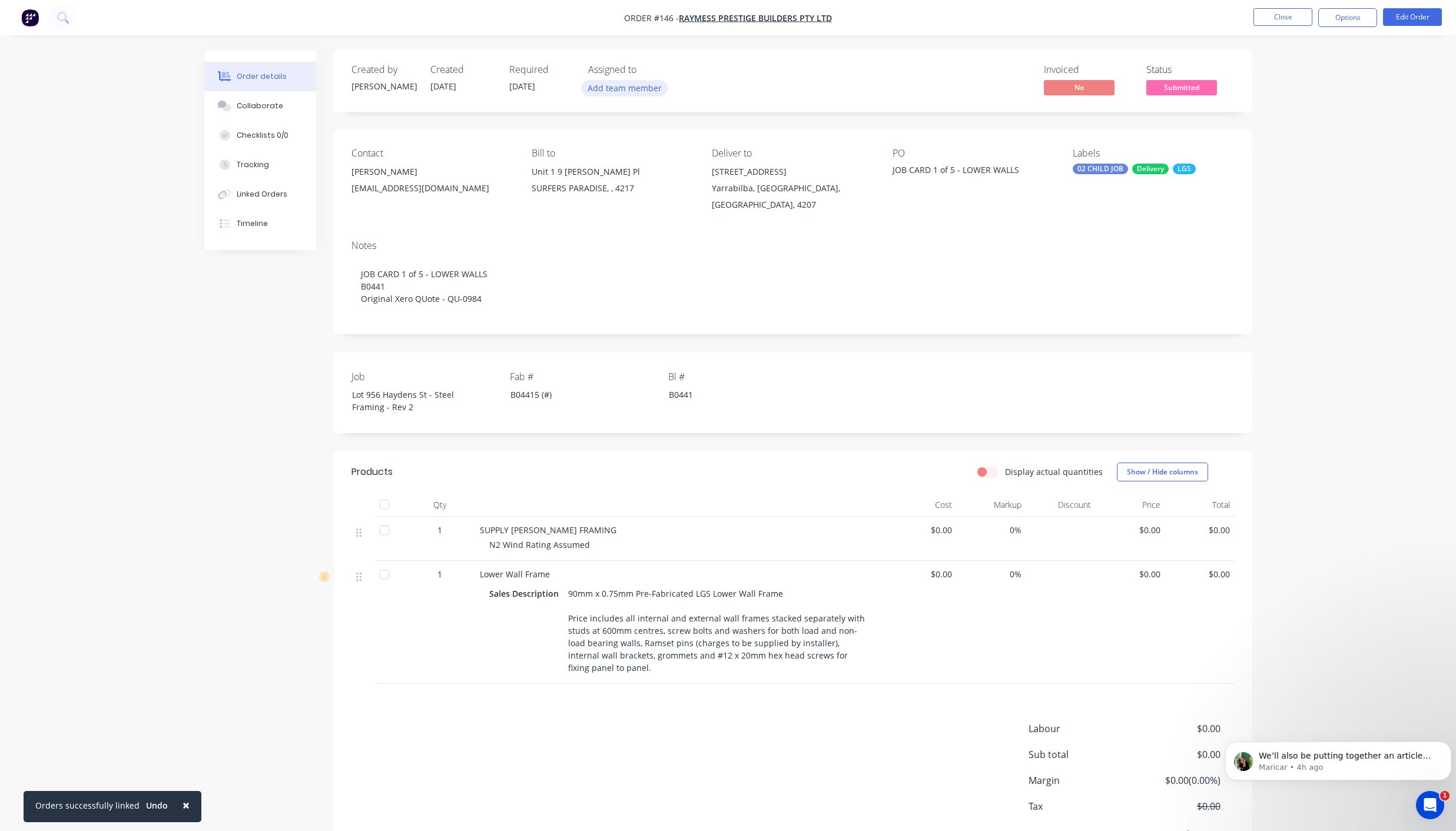
click at [601, 86] on button "Add team member" at bounding box center [624, 87] width 86 height 16
click at [657, 155] on div "[PERSON_NAME]" at bounding box center [683, 153] width 118 height 13
drag, startPoint x: 658, startPoint y: 128, endPoint x: 602, endPoint y: 127, distance: 56.0
click at [602, 127] on div "pau" at bounding box center [676, 125] width 153 height 24
type input "elms"
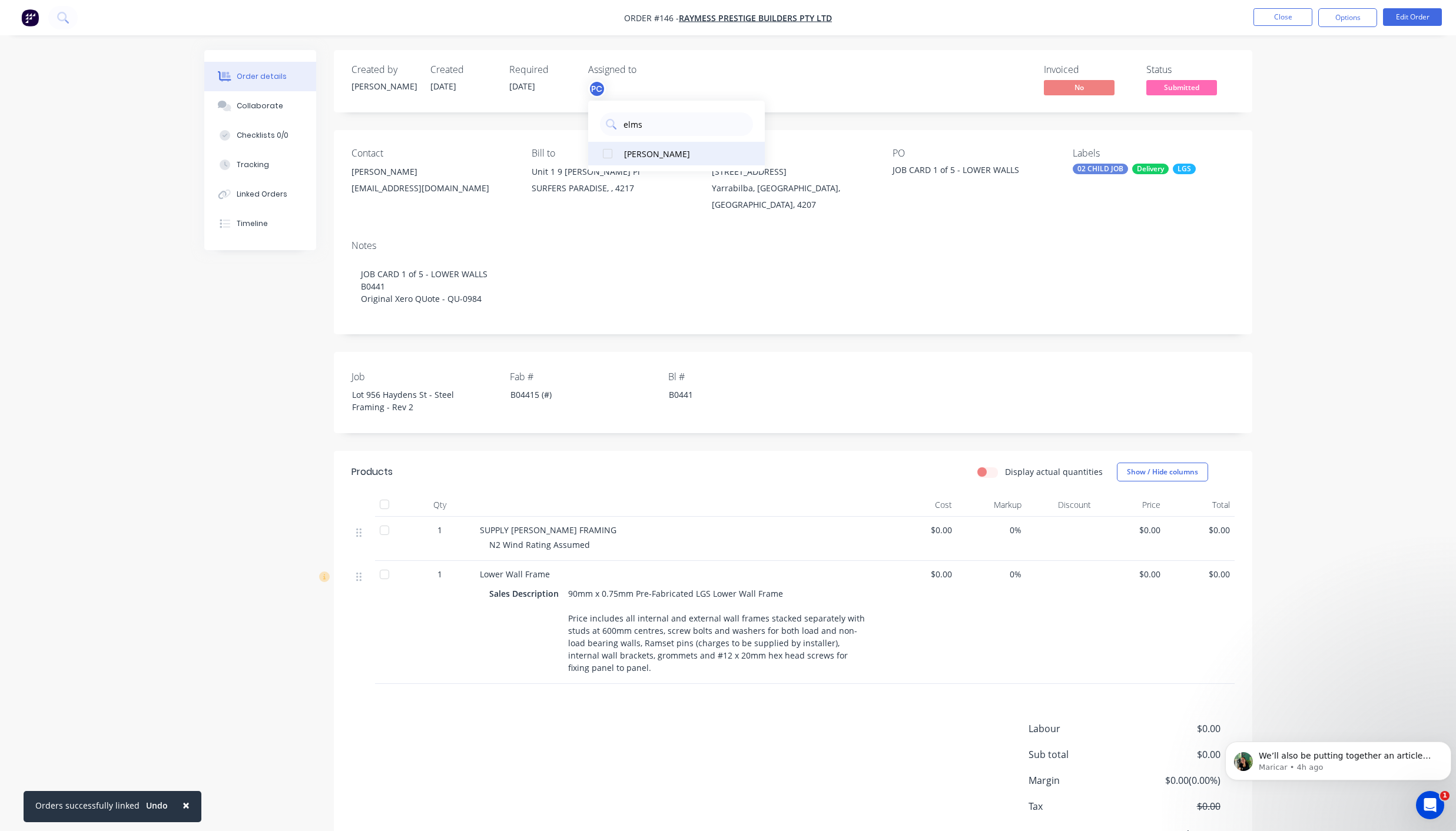
click at [622, 149] on button "[PERSON_NAME]" at bounding box center [676, 153] width 176 height 24
click at [1248, 231] on div "Notes JOB CARD 1 of 5 - LOWER WALLS B0441 Original Xero QUote - QU-0984" at bounding box center [793, 282] width 918 height 103
click at [1298, 19] on button "Close" at bounding box center [1282, 17] width 59 height 18
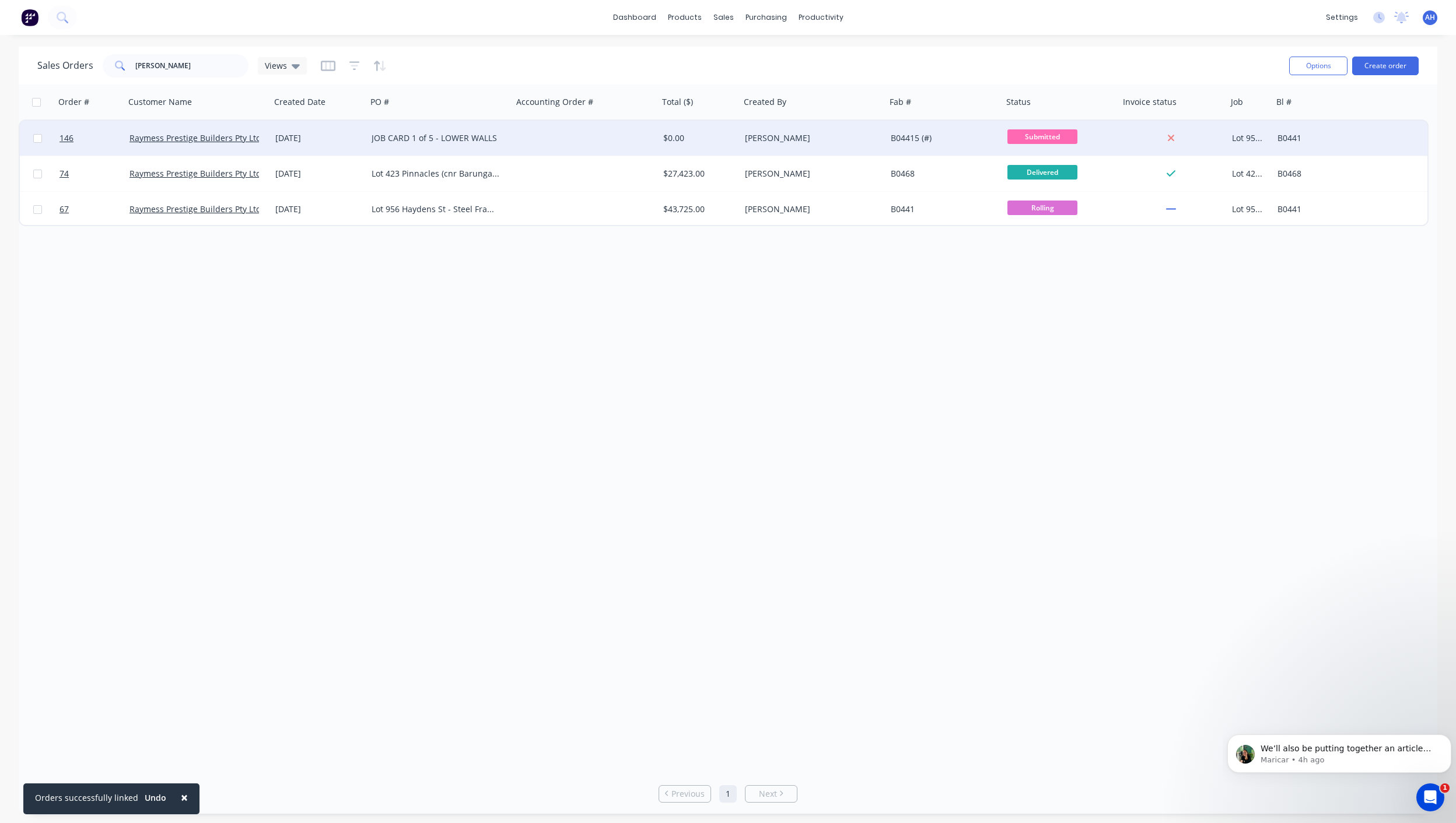
click at [912, 136] on div "B04415 (#)" at bounding box center [941, 139] width 102 height 12
drag, startPoint x: 939, startPoint y: 127, endPoint x: 873, endPoint y: 121, distance: 66.3
click at [873, 121] on div "146 Raymess Prestige Builders Pty Ltd 28 Aug 2025 JOB CARD 1 of 5 - LOWER WALLS…" at bounding box center [723, 139] width 1407 height 35
click at [954, 144] on div "CHILD 1 of 5 (#" at bounding box center [944, 139] width 117 height 35
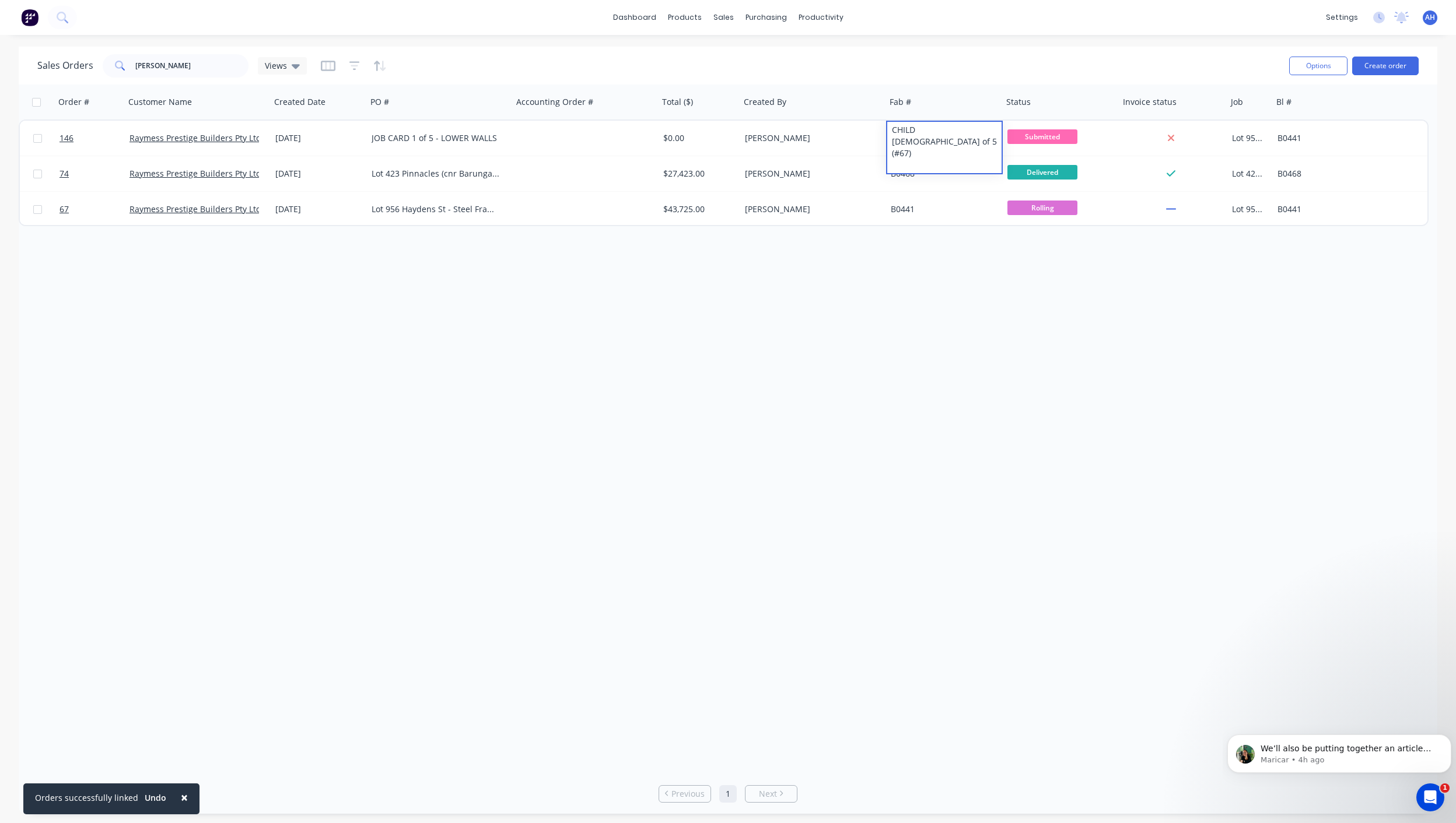
click at [924, 326] on div "Order # Customer Name Created Date PO # Accounting Order # Total ($) Created By…" at bounding box center [728, 429] width 1418 height 689
click at [1046, 155] on button "Duplicate" at bounding box center [1082, 157] width 117 height 24
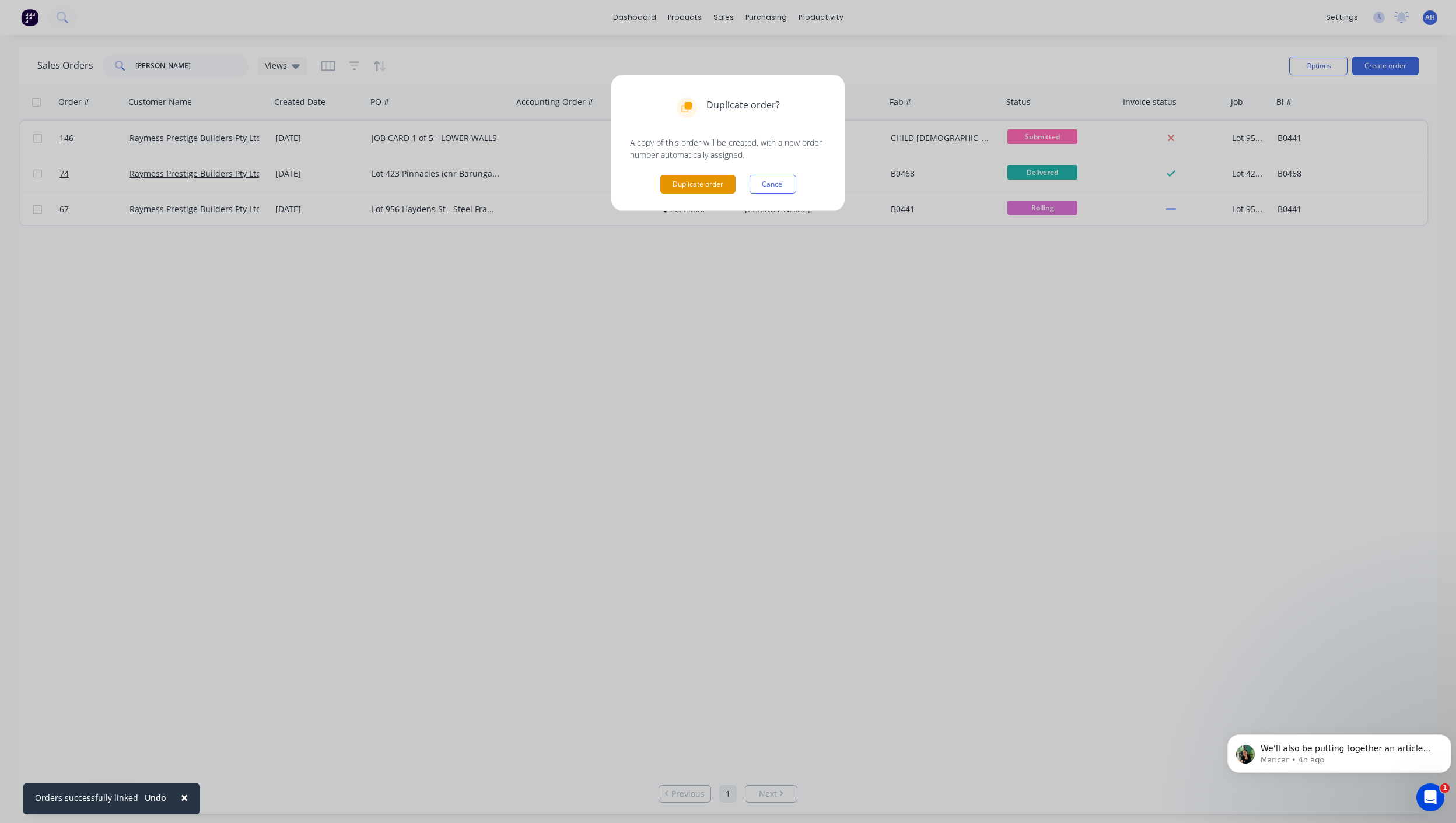
click at [701, 184] on button "Duplicate order" at bounding box center [698, 184] width 76 height 18
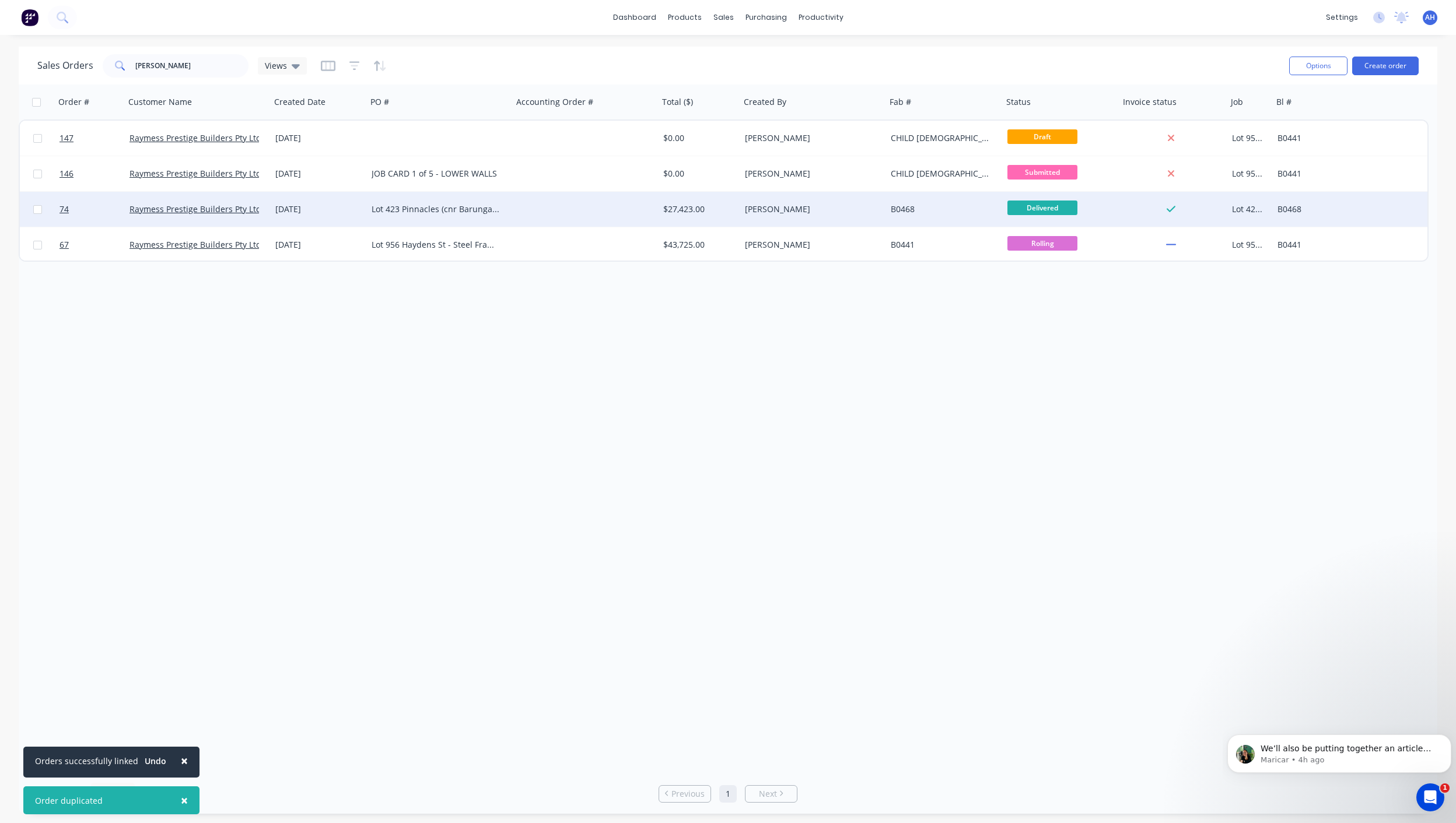
click at [418, 207] on div "Lot 423 Pinnacles (cnr Barunga), Yarrabilba - Steel Framing - Rev 2" at bounding box center [436, 209] width 129 height 12
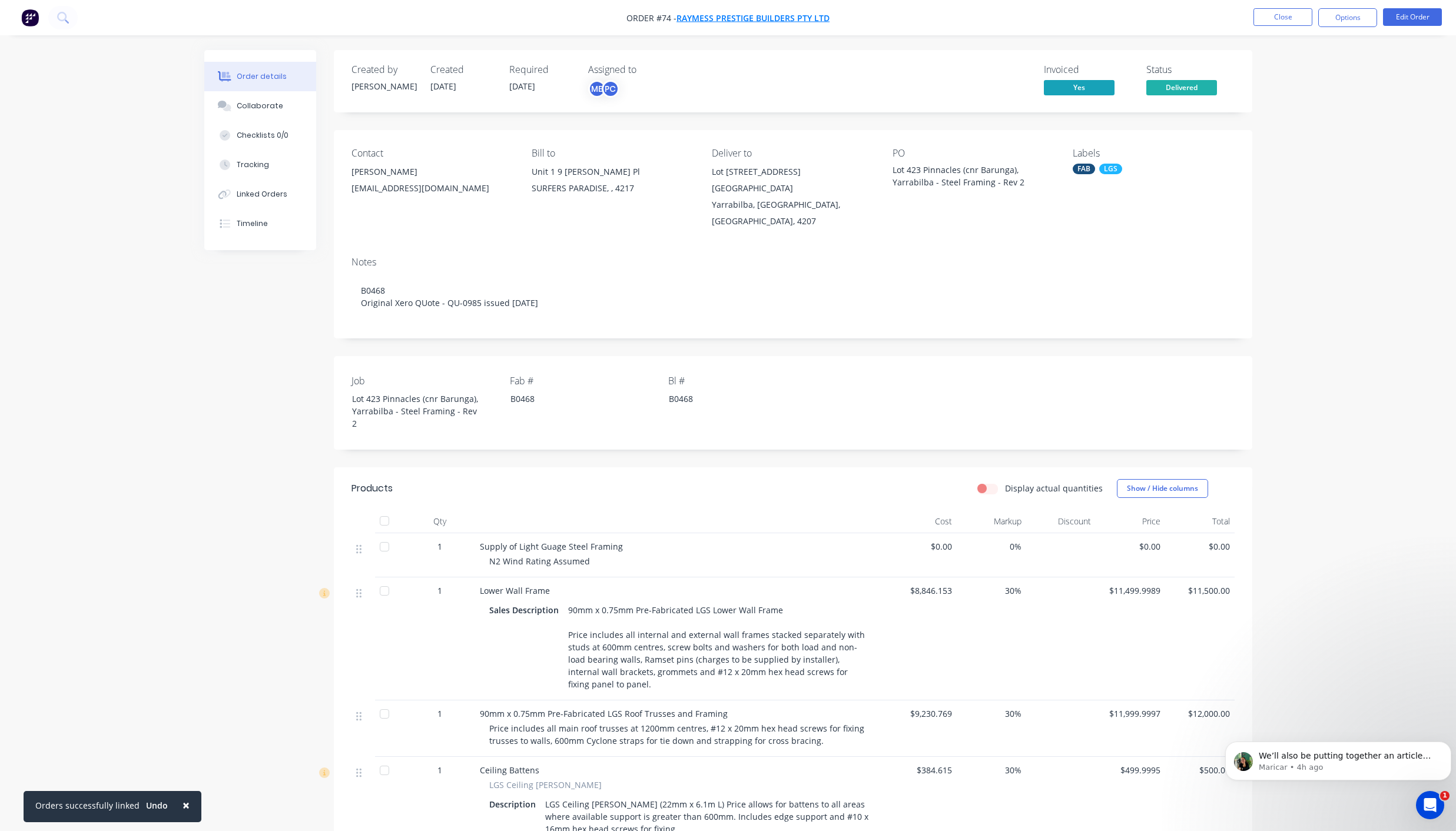
click at [788, 19] on span "Raymess Prestige Builders Pty Ltd" at bounding box center [753, 18] width 153 height 11
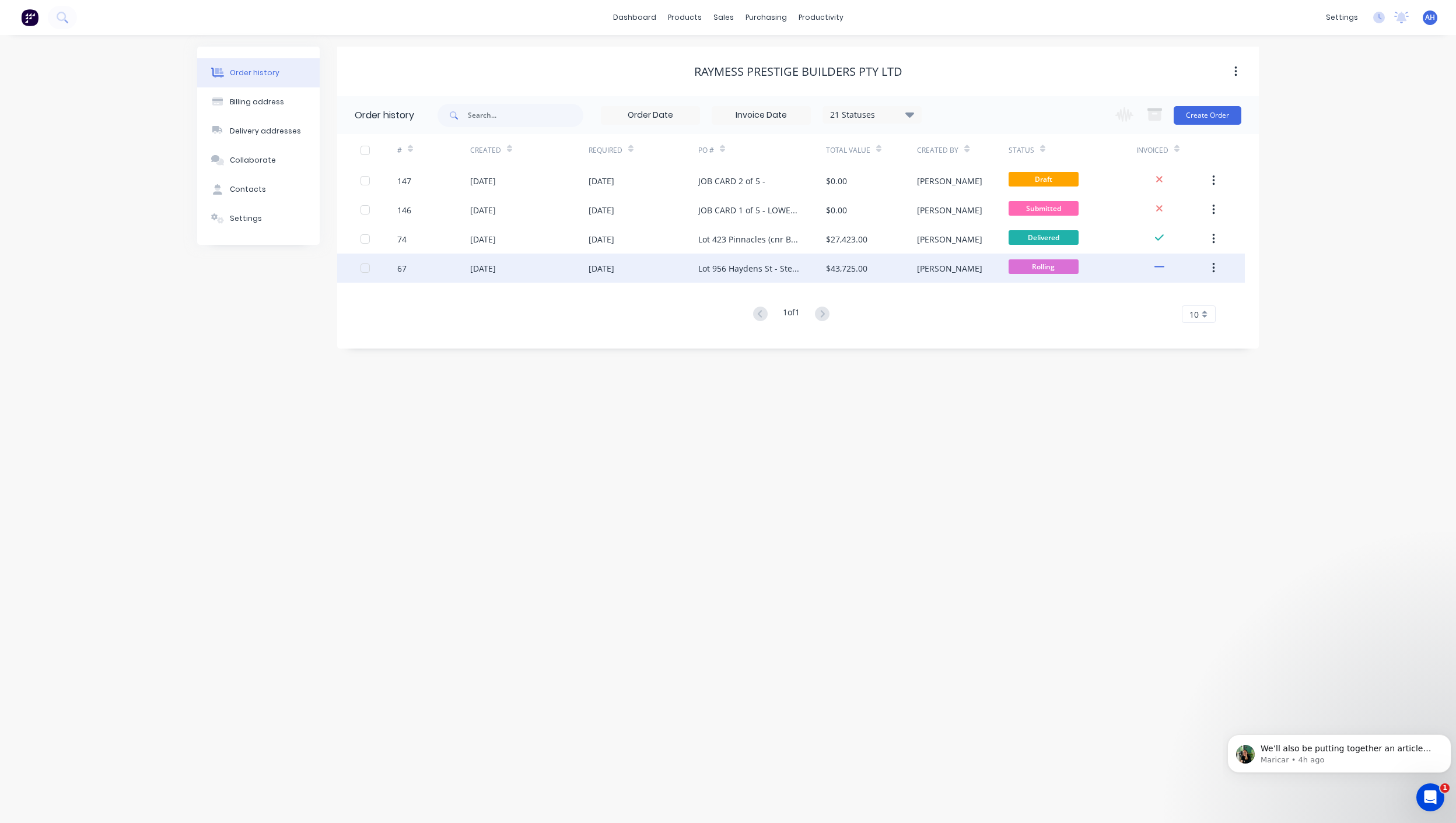
drag, startPoint x: 497, startPoint y: 265, endPoint x: 476, endPoint y: 267, distance: 21.1
click at [476, 267] on div "[DATE]" at bounding box center [483, 268] width 26 height 13
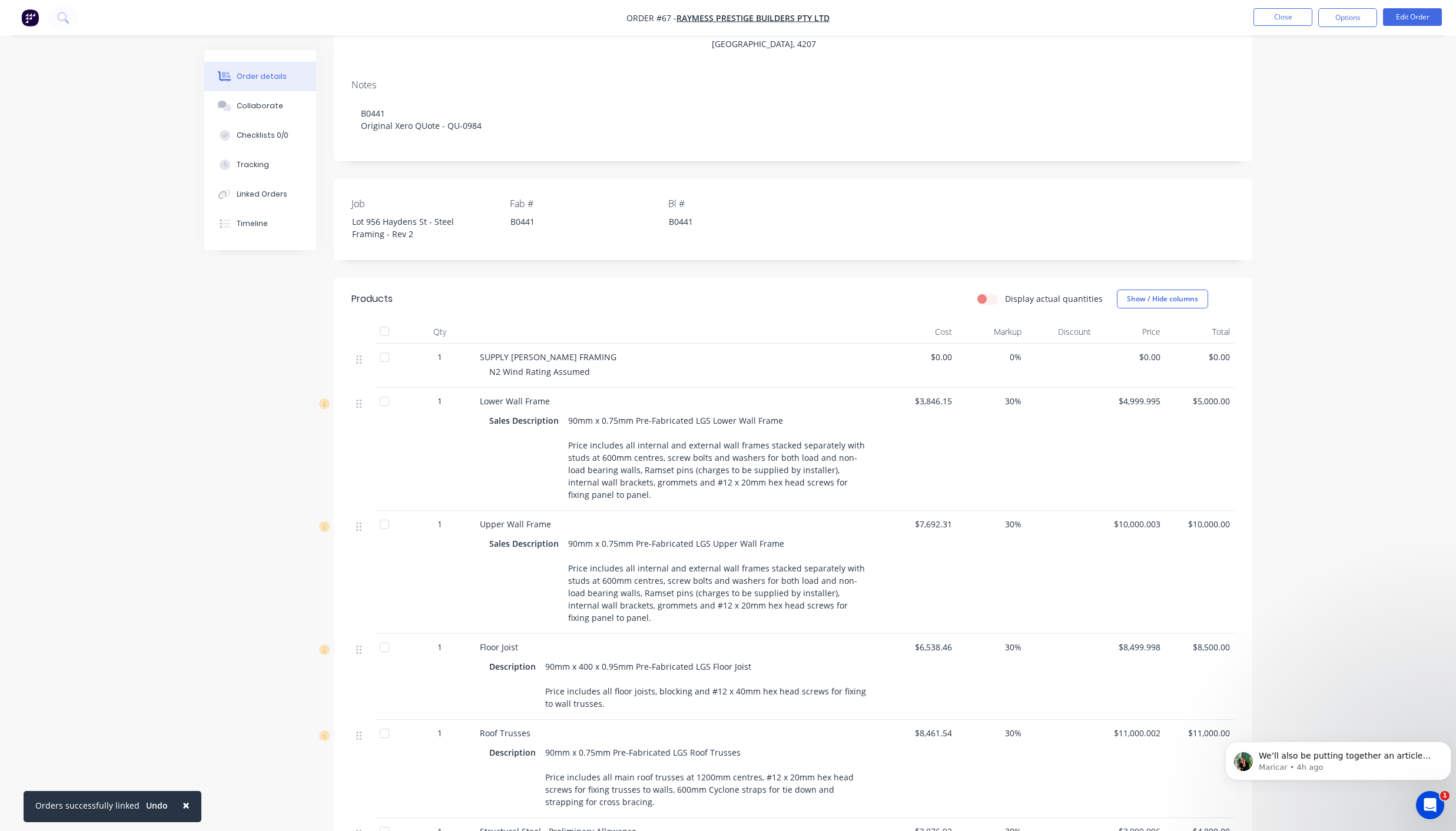
scroll to position [207, 0]
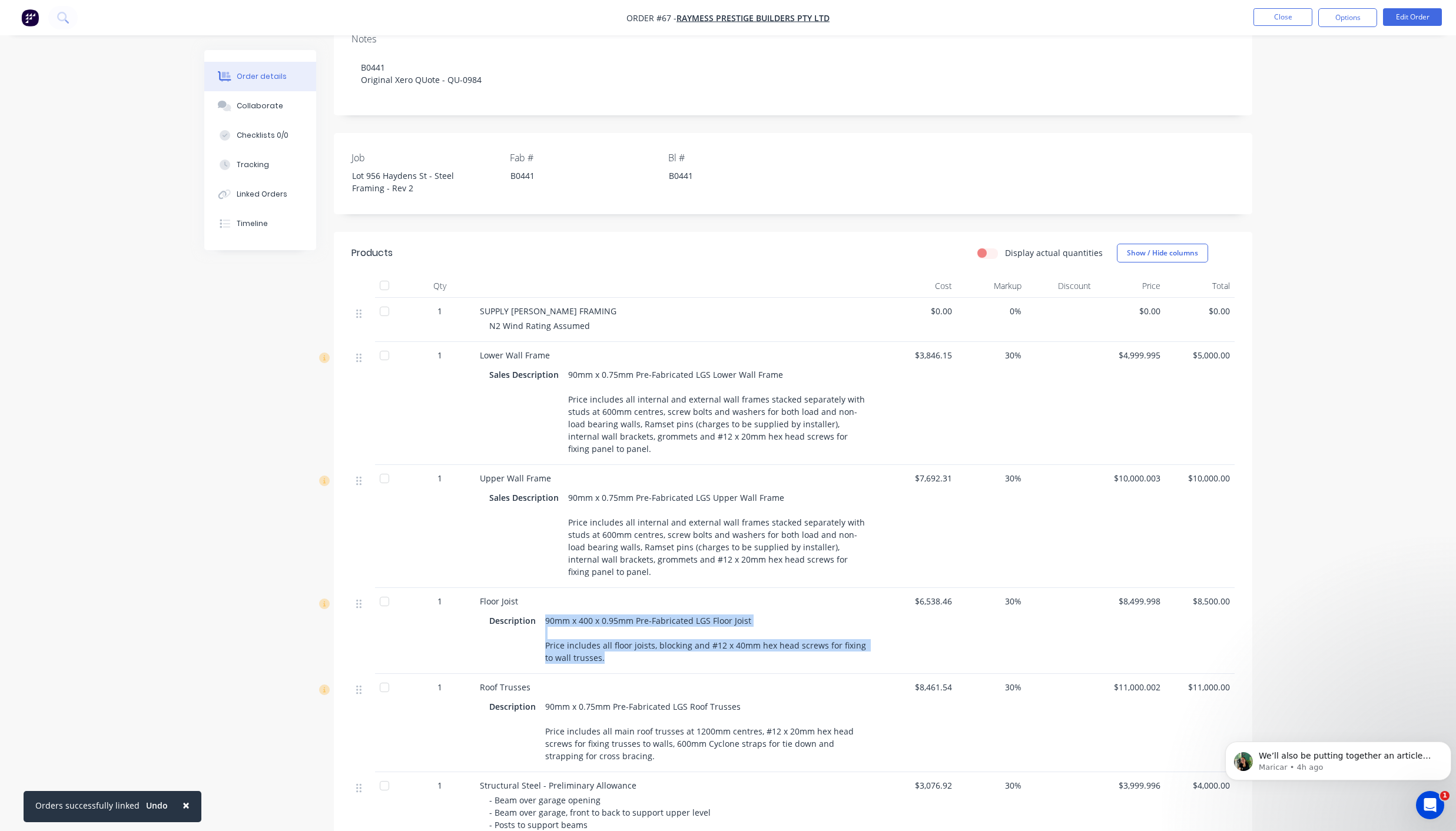
drag, startPoint x: 598, startPoint y: 648, endPoint x: 544, endPoint y: 615, distance: 63.3
click at [544, 615] on div "90mm x 400 x 0.95mm Pre-Fabricated LGS Floor Joist Price includes all floor joi…" at bounding box center [706, 639] width 332 height 54
copy div "90mm x 400 x 0.95mm Pre-Fabricated LGS Floor Joist Price includes all floor joi…"
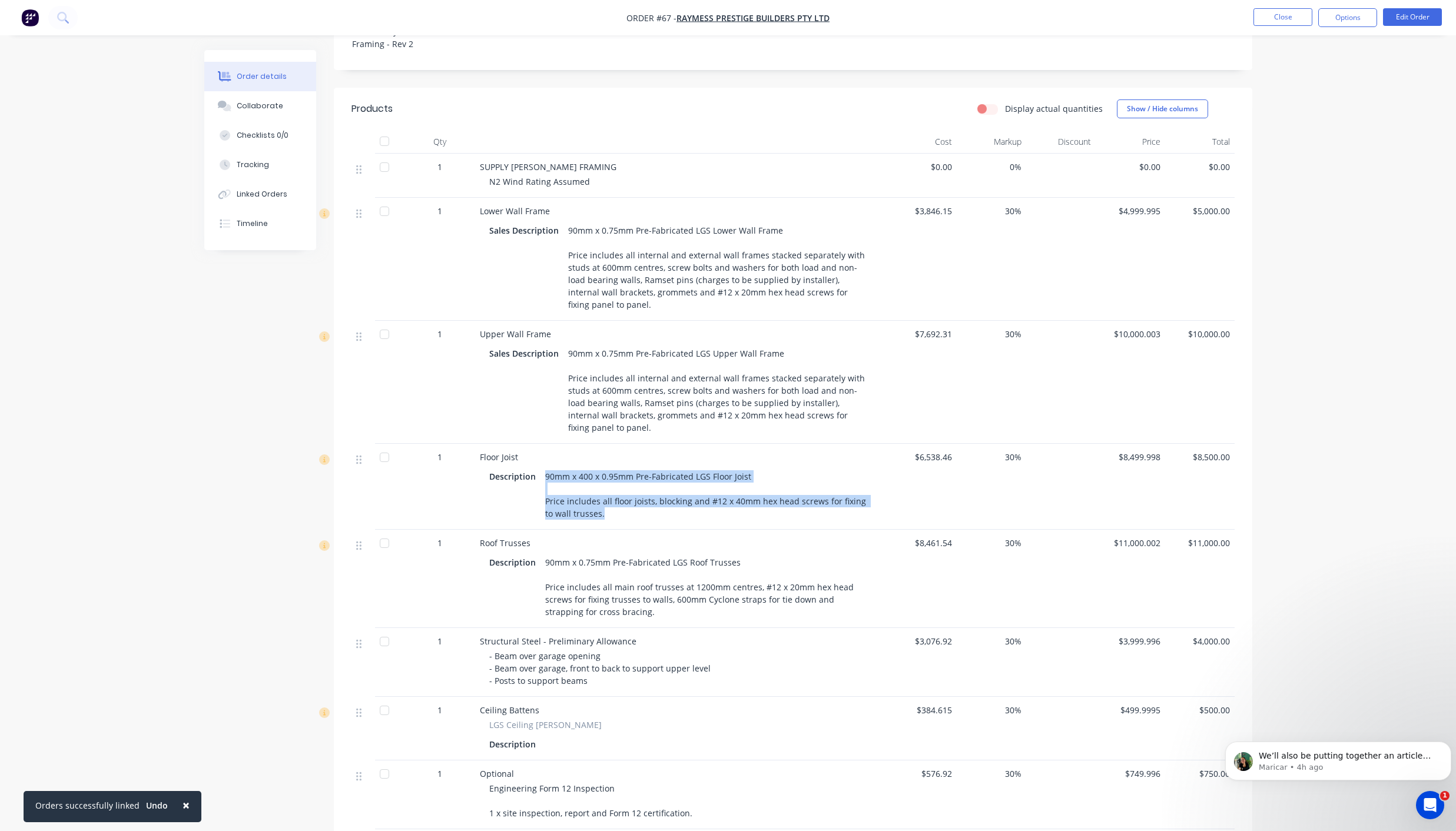
scroll to position [487, 0]
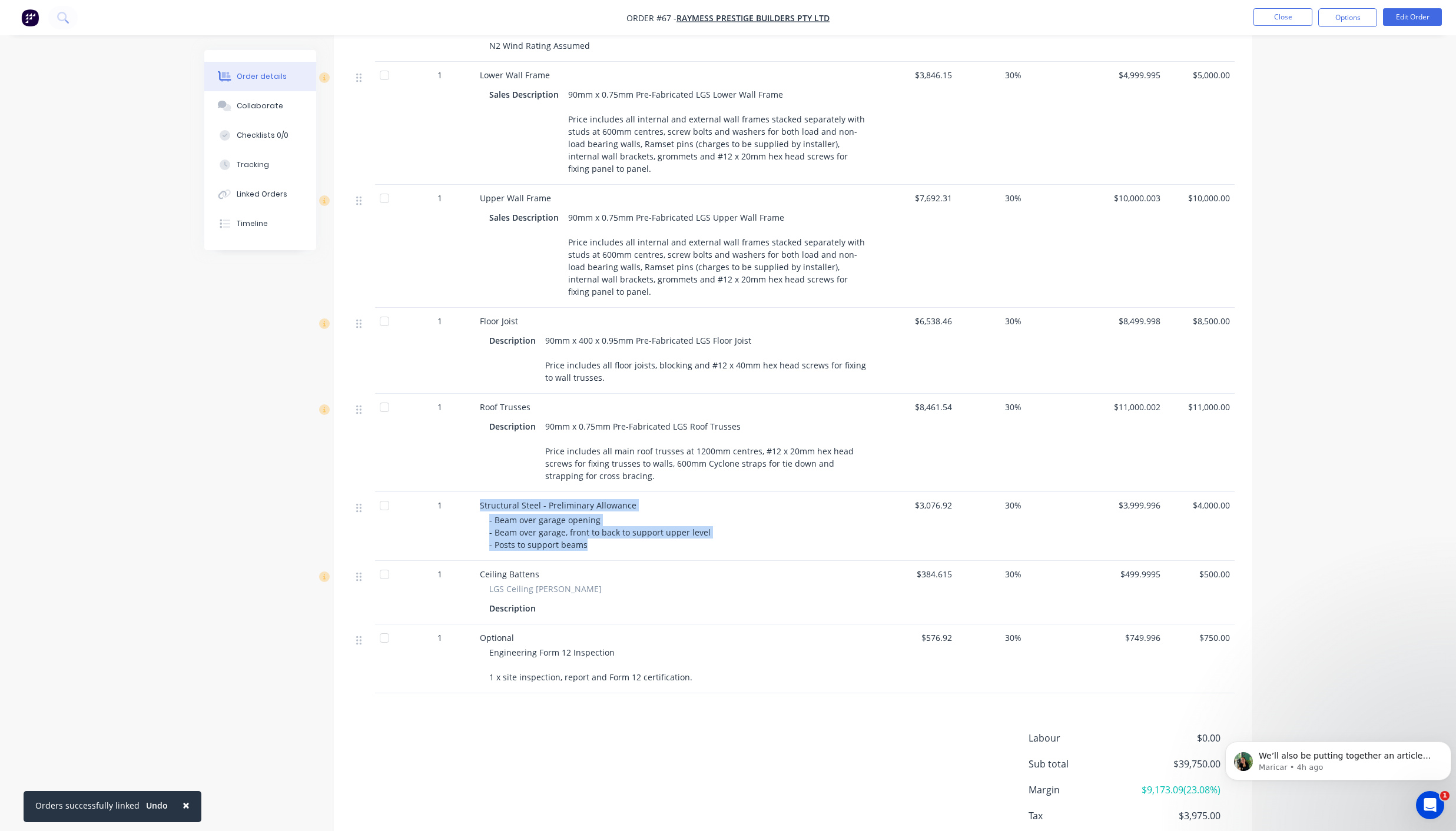
drag, startPoint x: 596, startPoint y: 533, endPoint x: 472, endPoint y: 496, distance: 129.4
click at [472, 496] on div "1 Structural Steel - Preliminary Allowance - Beam over garage opening - Beam ov…" at bounding box center [792, 526] width 883 height 69
copy div "Structural Steel - Preliminary Allowance - Beam over garage opening - Beam over…"
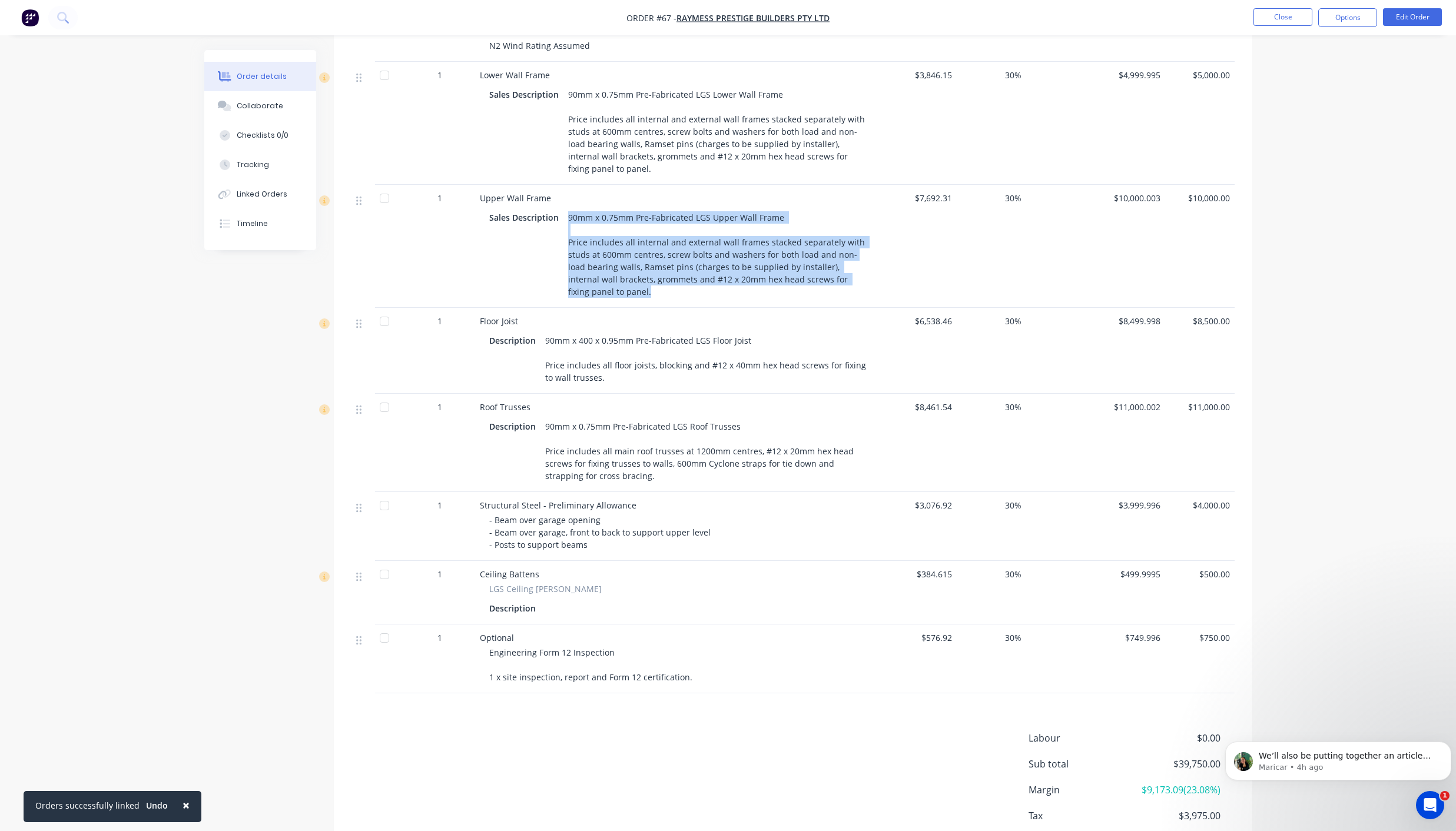
drag, startPoint x: 628, startPoint y: 282, endPoint x: 559, endPoint y: 202, distance: 105.6
click at [559, 209] on div "Sales Description 90mm x 0.75mm Pre-Fabricated LGS Upper Wall Frame Price inclu…" at bounding box center [681, 254] width 384 height 92
copy div "90mm x 0.75mm Pre-Fabricated LGS Upper Wall Frame Price includes all internal a…"
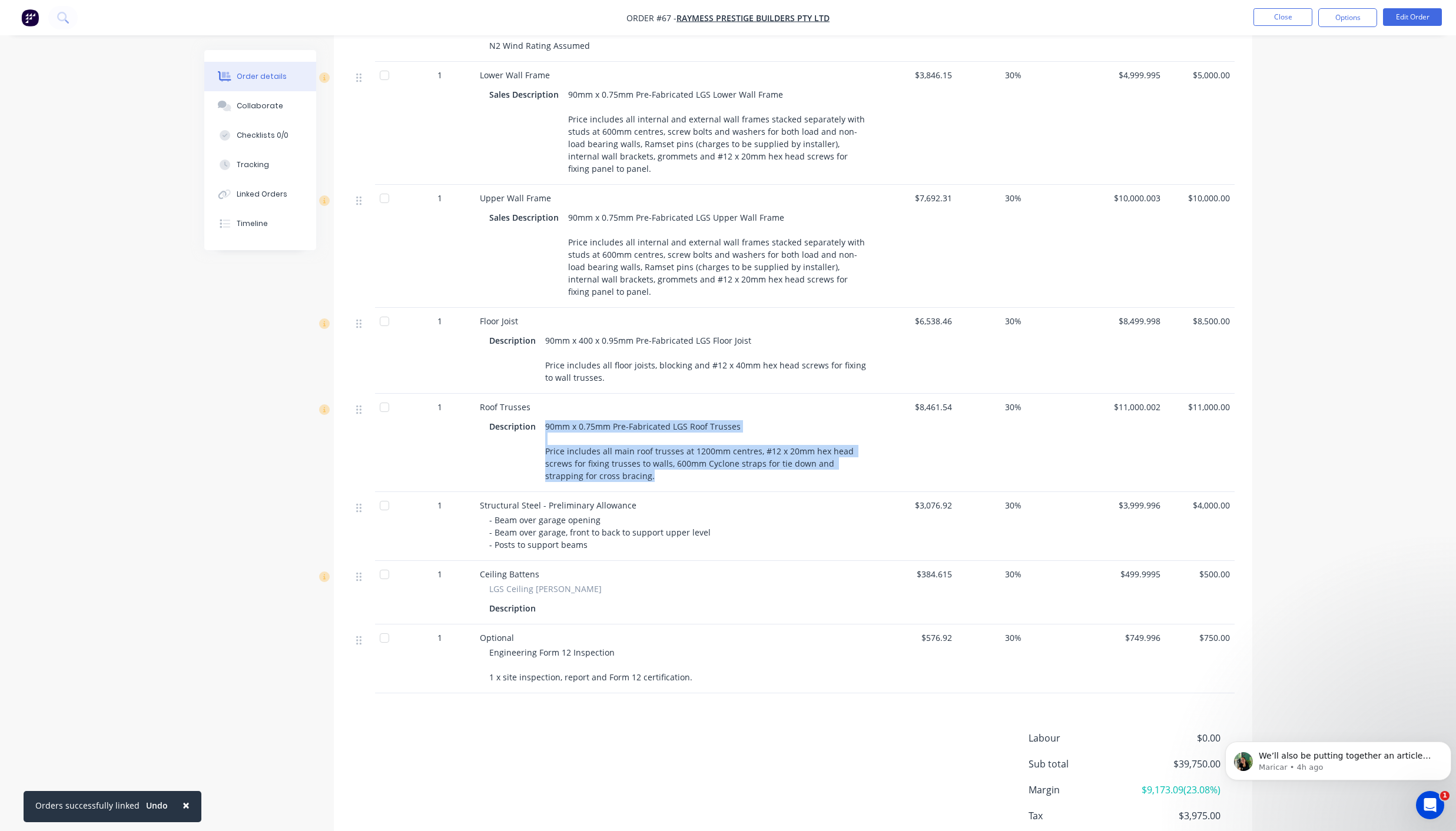
drag, startPoint x: 684, startPoint y: 462, endPoint x: 544, endPoint y: 410, distance: 149.3
click at [544, 418] on div "90mm x 0.75mm Pre-Fabricated LGS Roof Trusses Price includes all main roof trus…" at bounding box center [706, 451] width 332 height 66
copy div "90mm x 0.75mm Pre-Fabricated LGS Roof Trusses Price includes all main roof trus…"
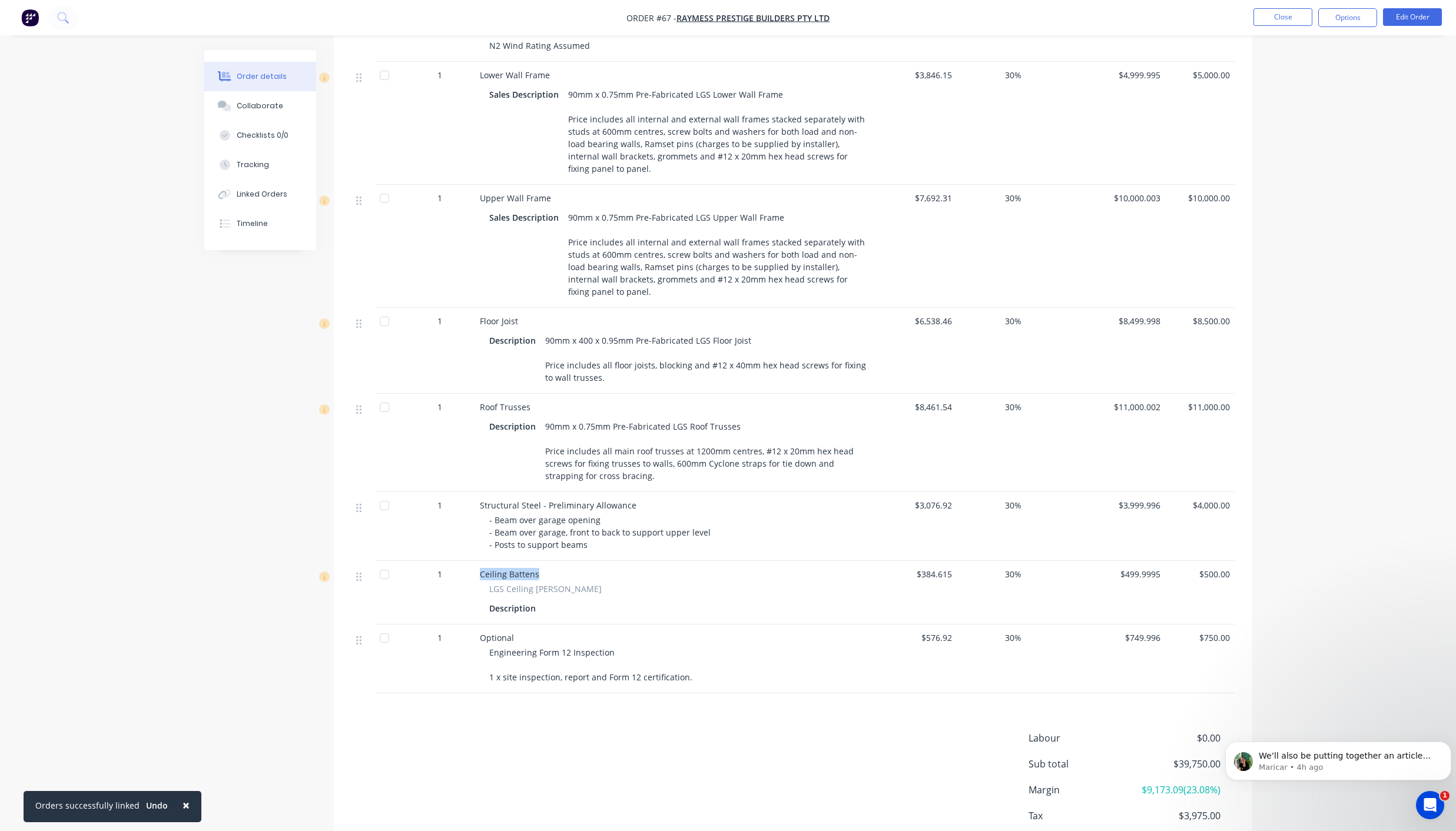
drag, startPoint x: 546, startPoint y: 563, endPoint x: 470, endPoint y: 562, distance: 76.0
click at [470, 562] on div "1 Ceiling Battens LGS Ceiling Batten Description $384.615 30% $499.9995 $500.00" at bounding box center [792, 593] width 883 height 64
copy div "Ceiling Battens"
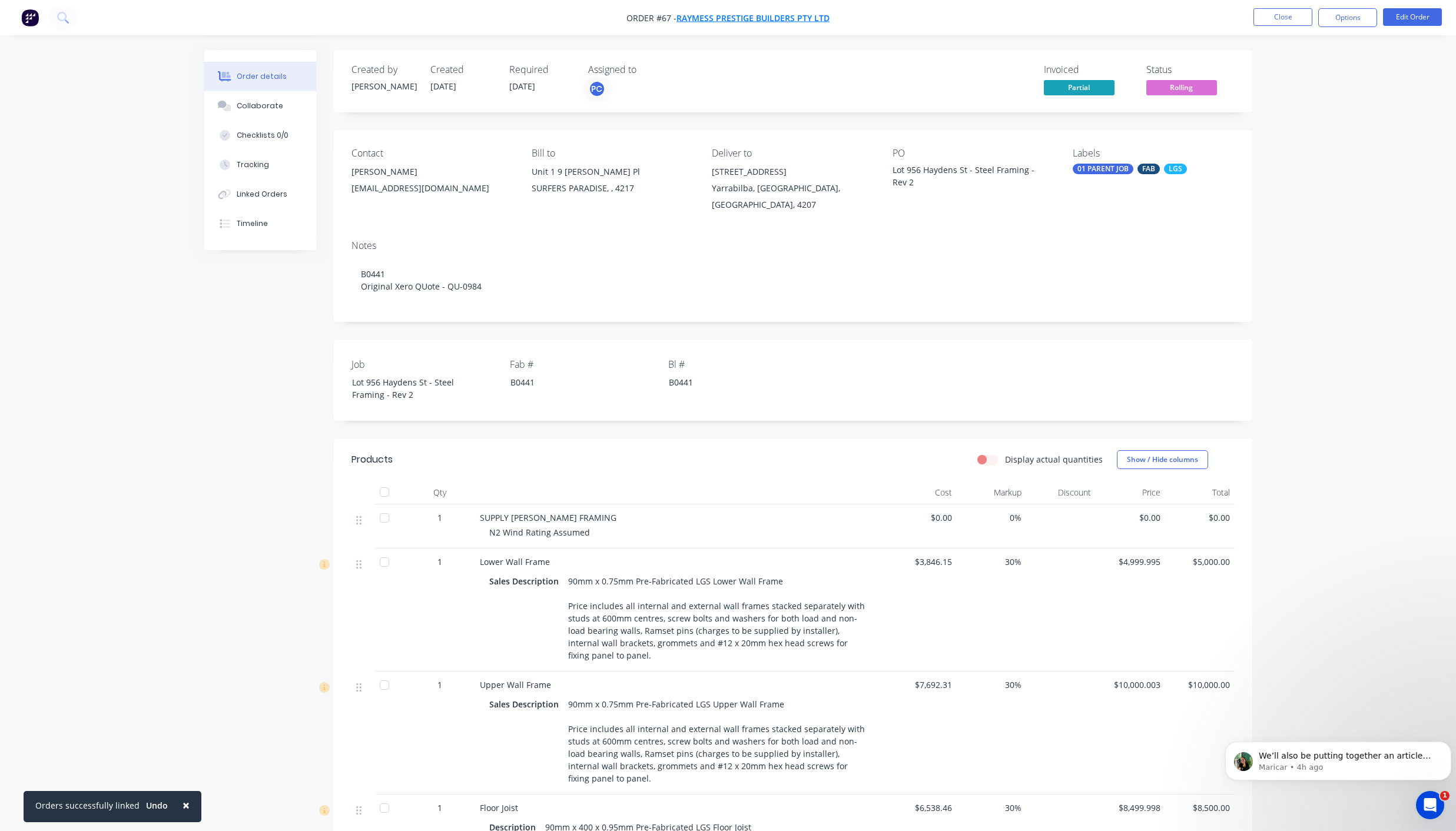
click at [778, 19] on span "Raymess Prestige Builders Pty Ltd" at bounding box center [753, 18] width 153 height 11
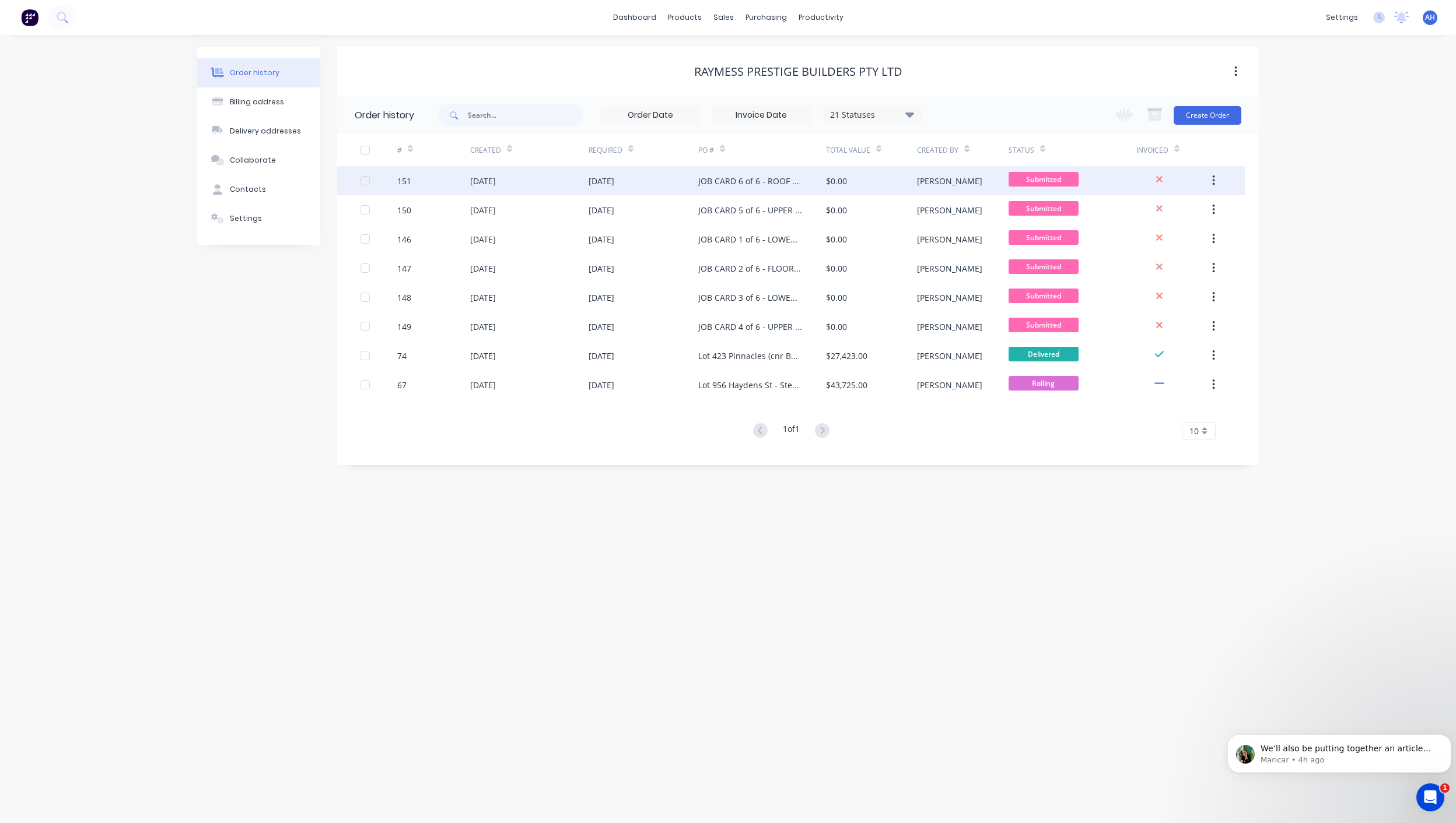
click at [725, 182] on div "JOB CARD 6 of 6 - ROOF TRUSSES" at bounding box center [750, 181] width 104 height 13
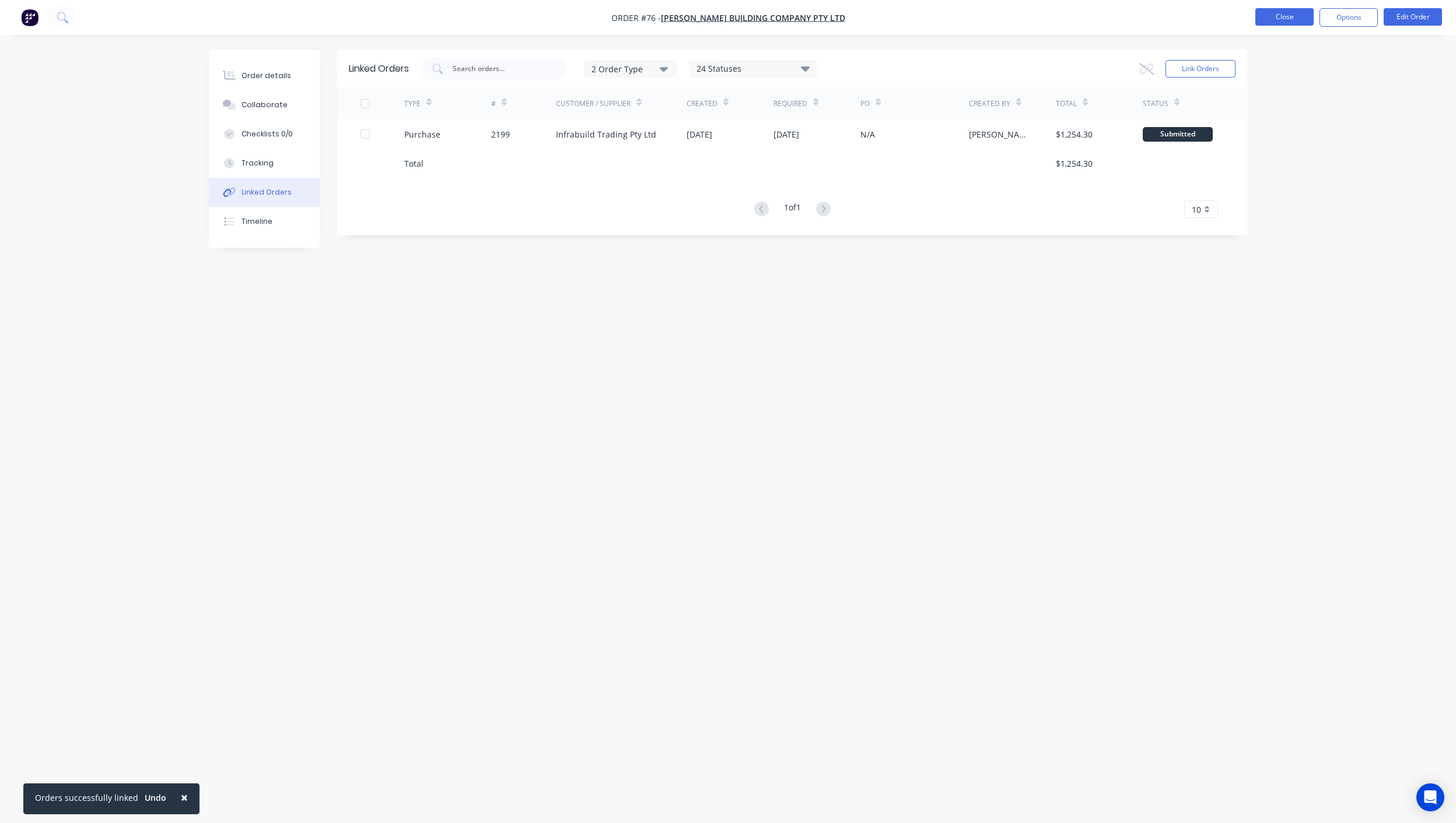
click at [1262, 16] on button "Close" at bounding box center [1284, 17] width 58 height 18
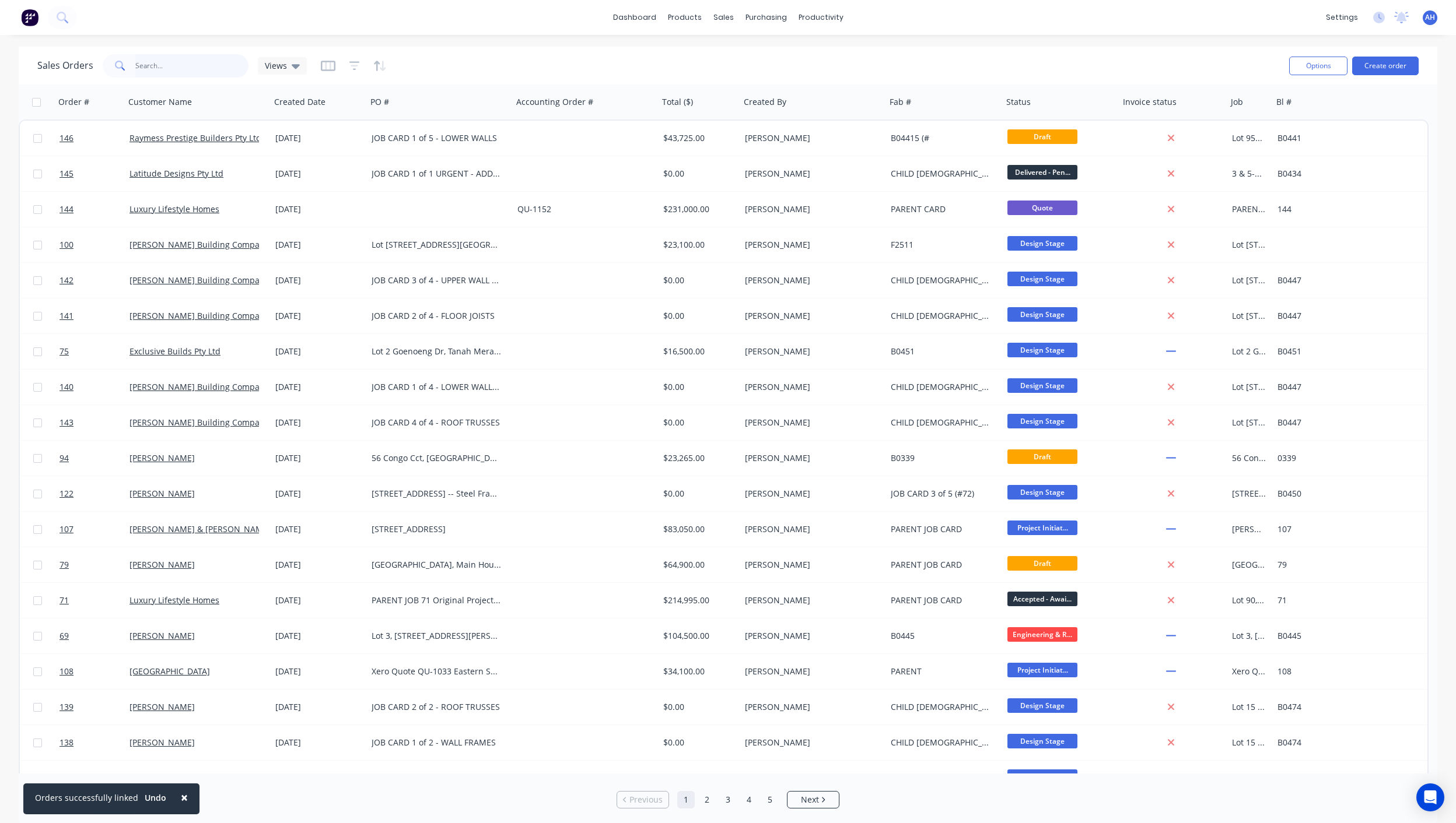
click at [152, 64] on input "text" at bounding box center [192, 66] width 113 height 24
type input "[PERSON_NAME]"
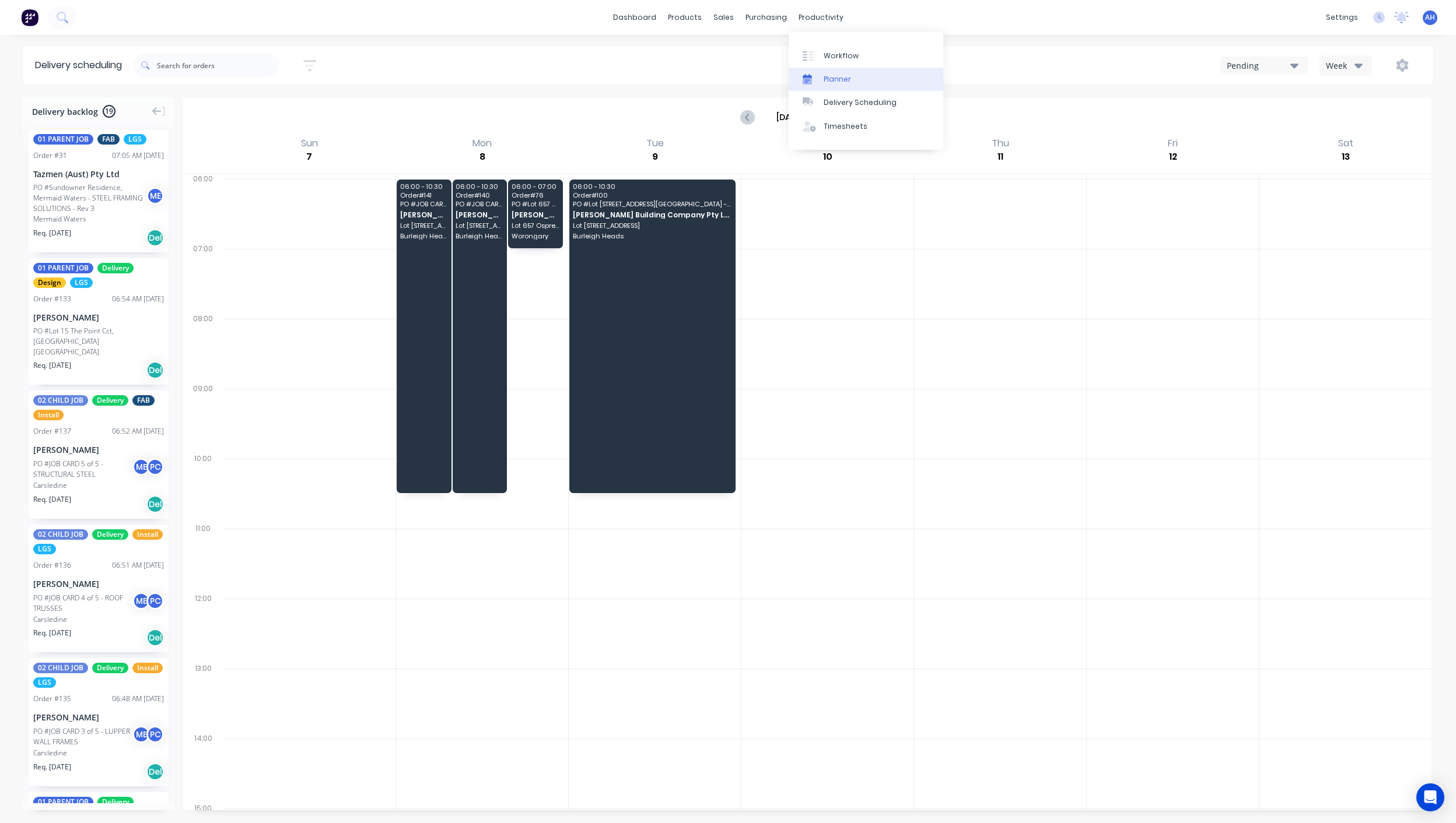
click at [827, 69] on link "Planner" at bounding box center [866, 80] width 155 height 24
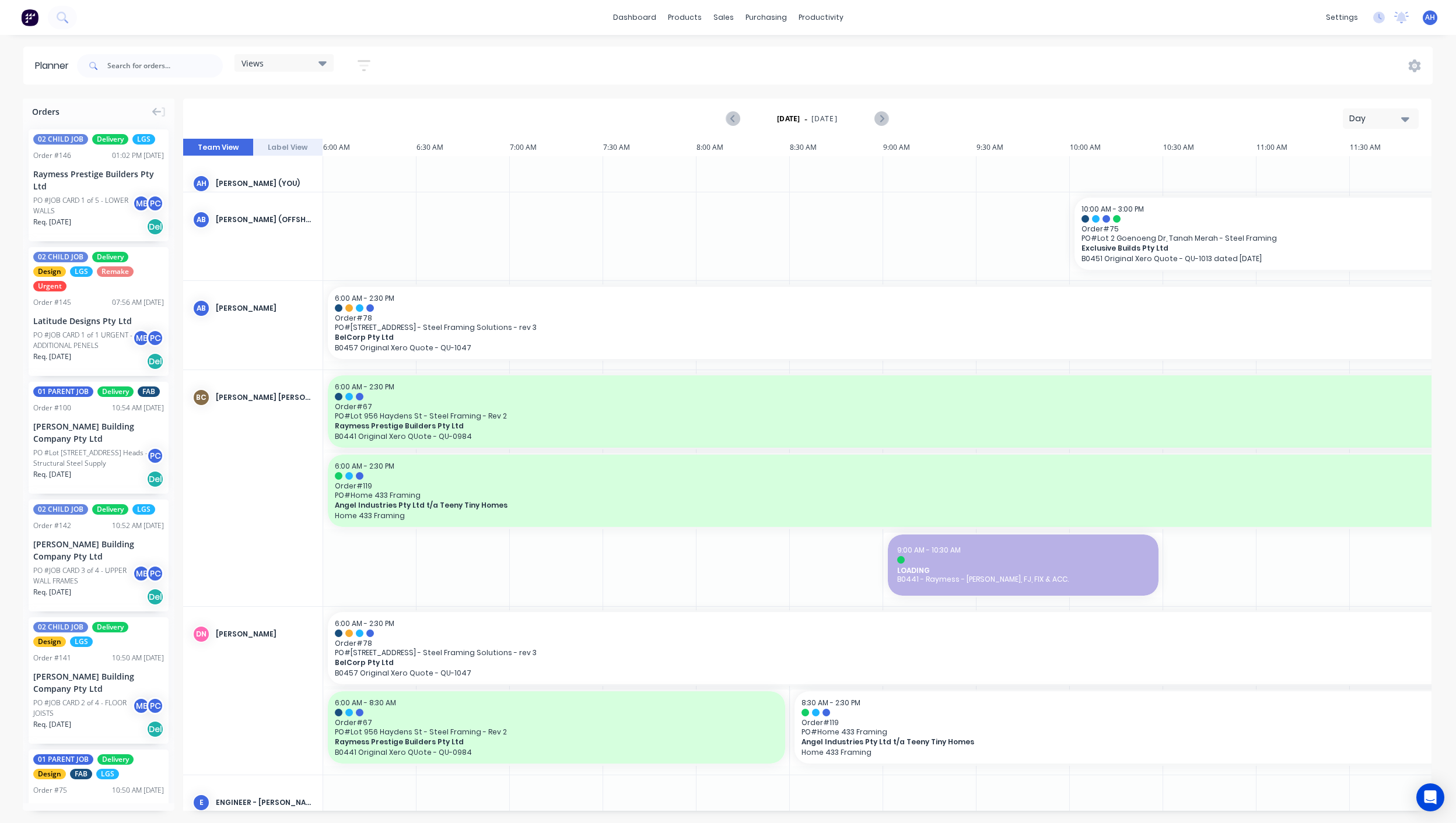
click at [281, 71] on div "Views Save new view None (Default) edit DESIGN TEAM (INTERNAL) edit ENGINEERING…" at bounding box center [284, 66] width 99 height 23
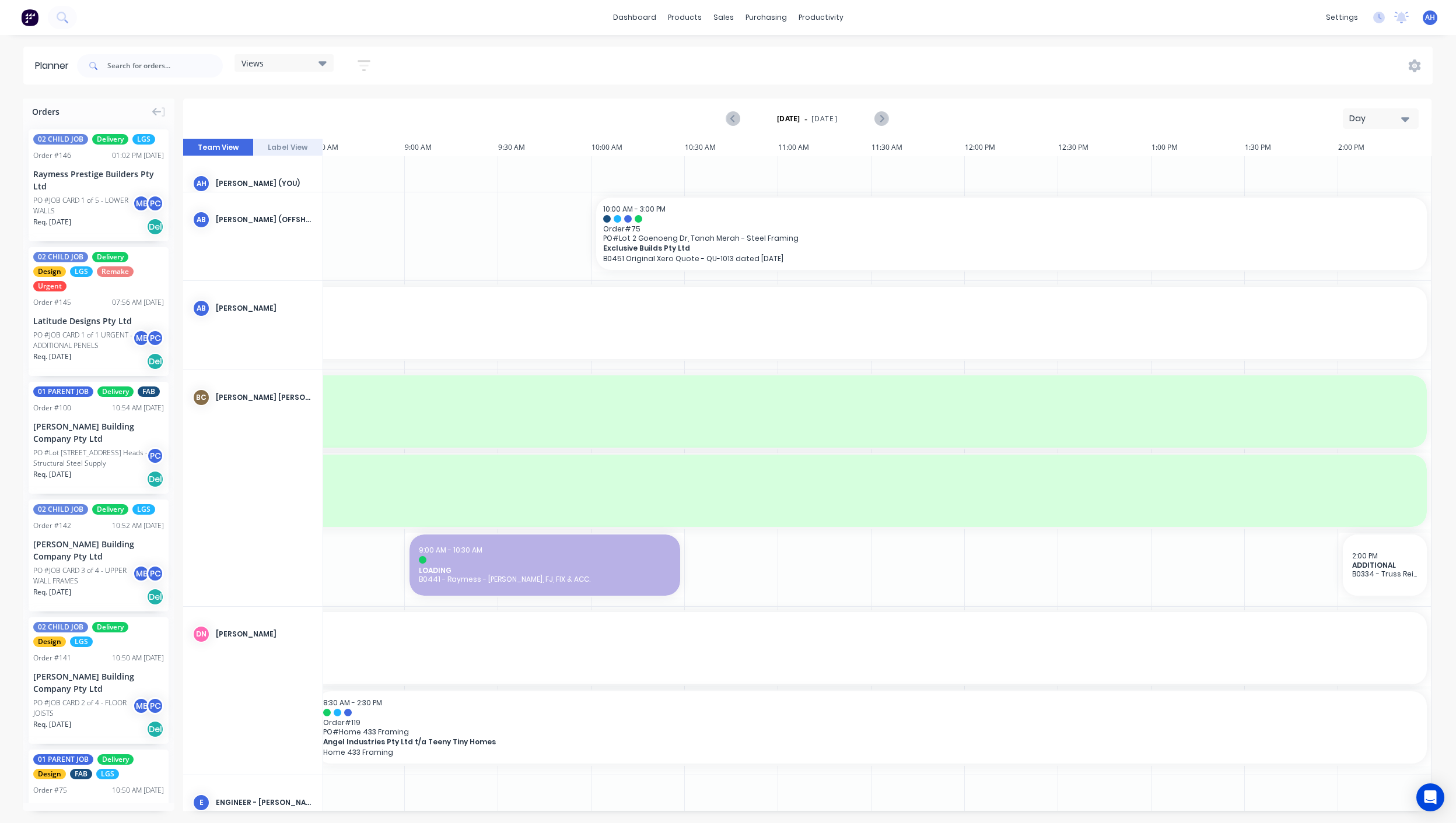
click at [281, 62] on div "Views" at bounding box center [283, 63] width 85 height 10
click at [284, 236] on button "INSTALLERS" at bounding box center [305, 240] width 124 height 13
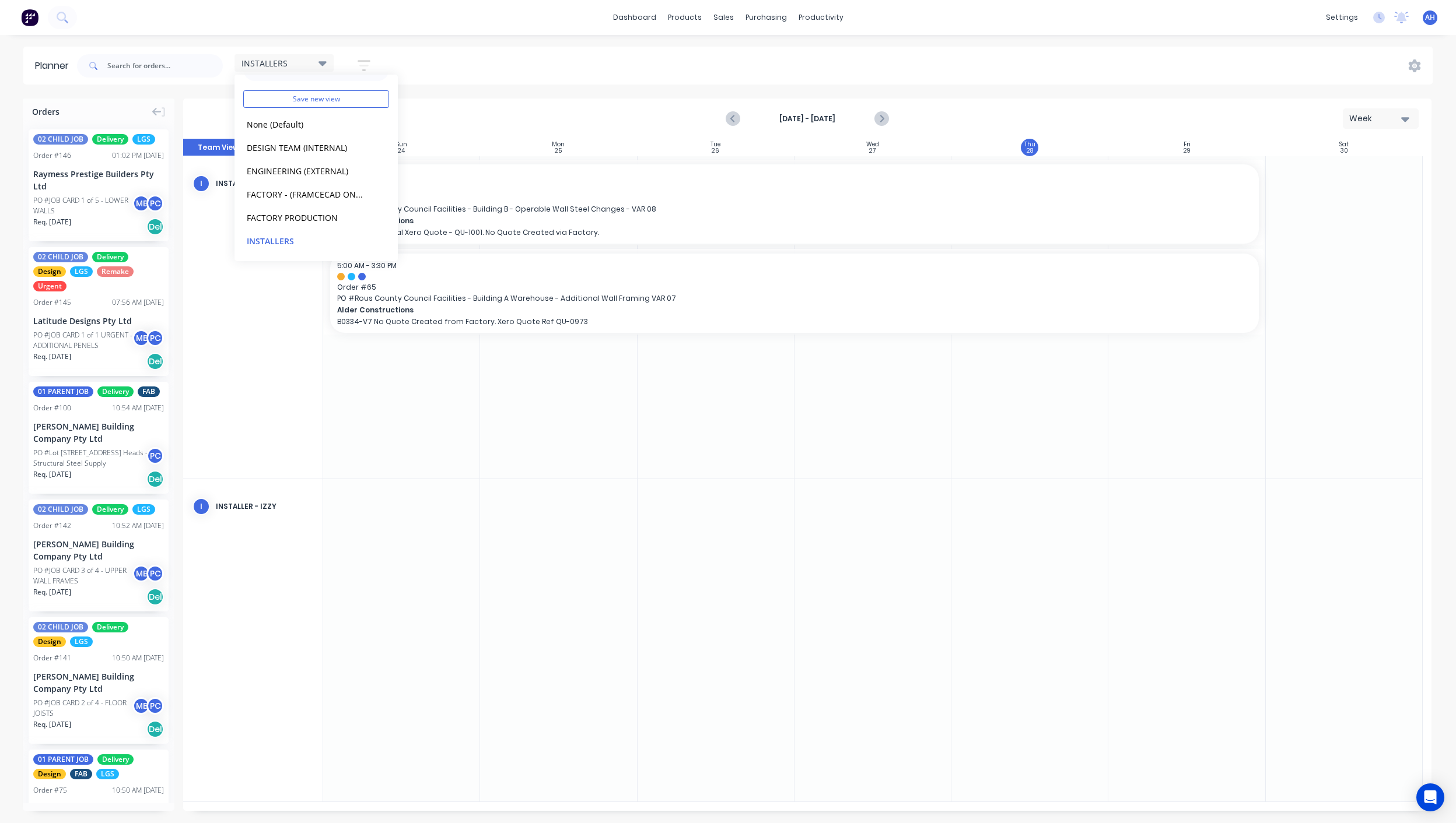
click at [561, 76] on div "INSTALLERS Save new view None (Default) edit DESIGN TEAM (INTERNAL) edit ENGINE…" at bounding box center [754, 66] width 1358 height 35
click at [283, 62] on span "INSTALLERS" at bounding box center [264, 63] width 46 height 13
click at [443, 72] on div "INSTALLERS Save new view None (Default) edit DESIGN TEAM (INTERNAL) edit ENGINE…" at bounding box center [754, 66] width 1358 height 35
click at [878, 118] on icon "Next page" at bounding box center [880, 118] width 14 height 14
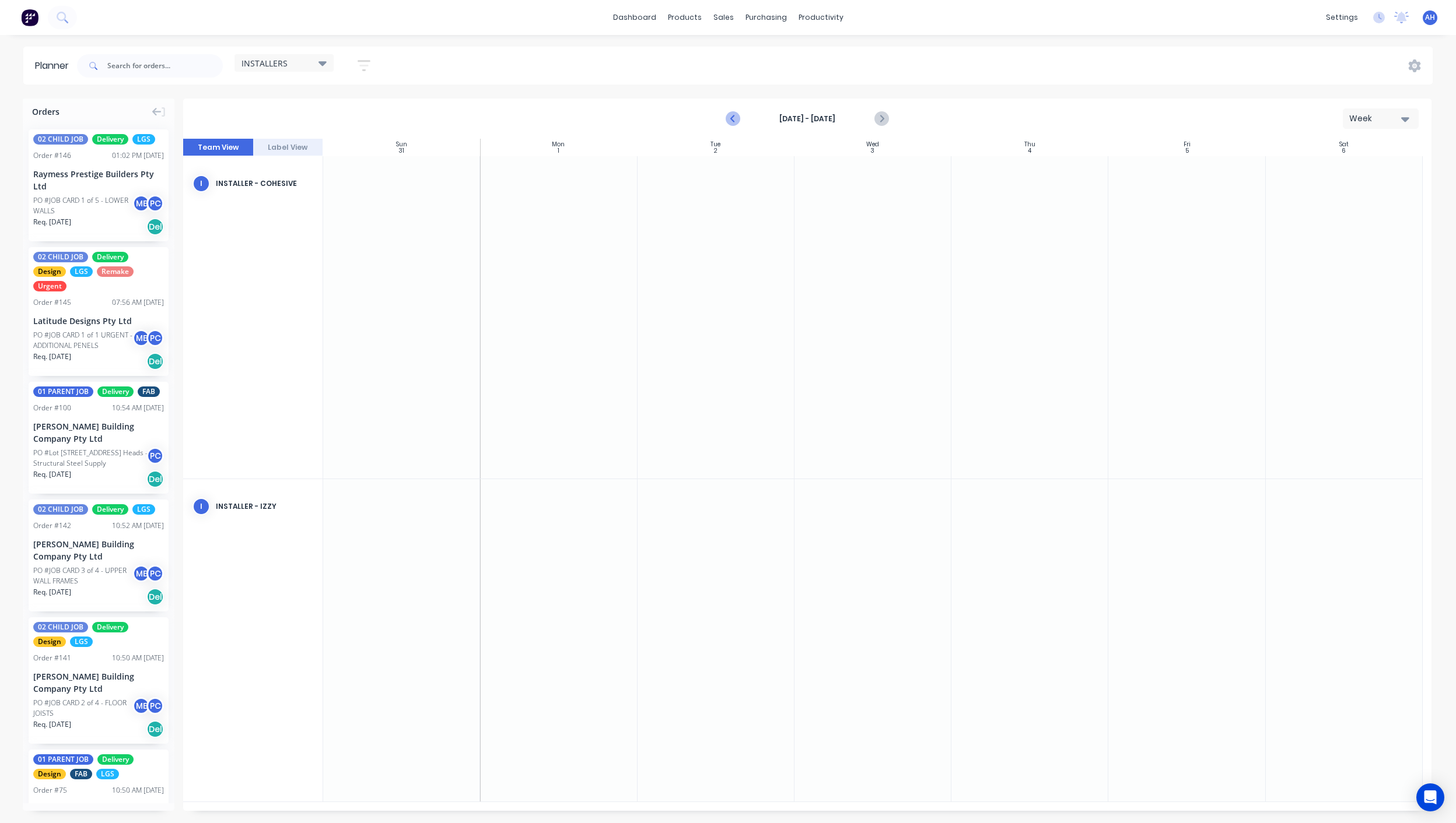
click at [737, 122] on icon "Previous page" at bounding box center [733, 118] width 14 height 14
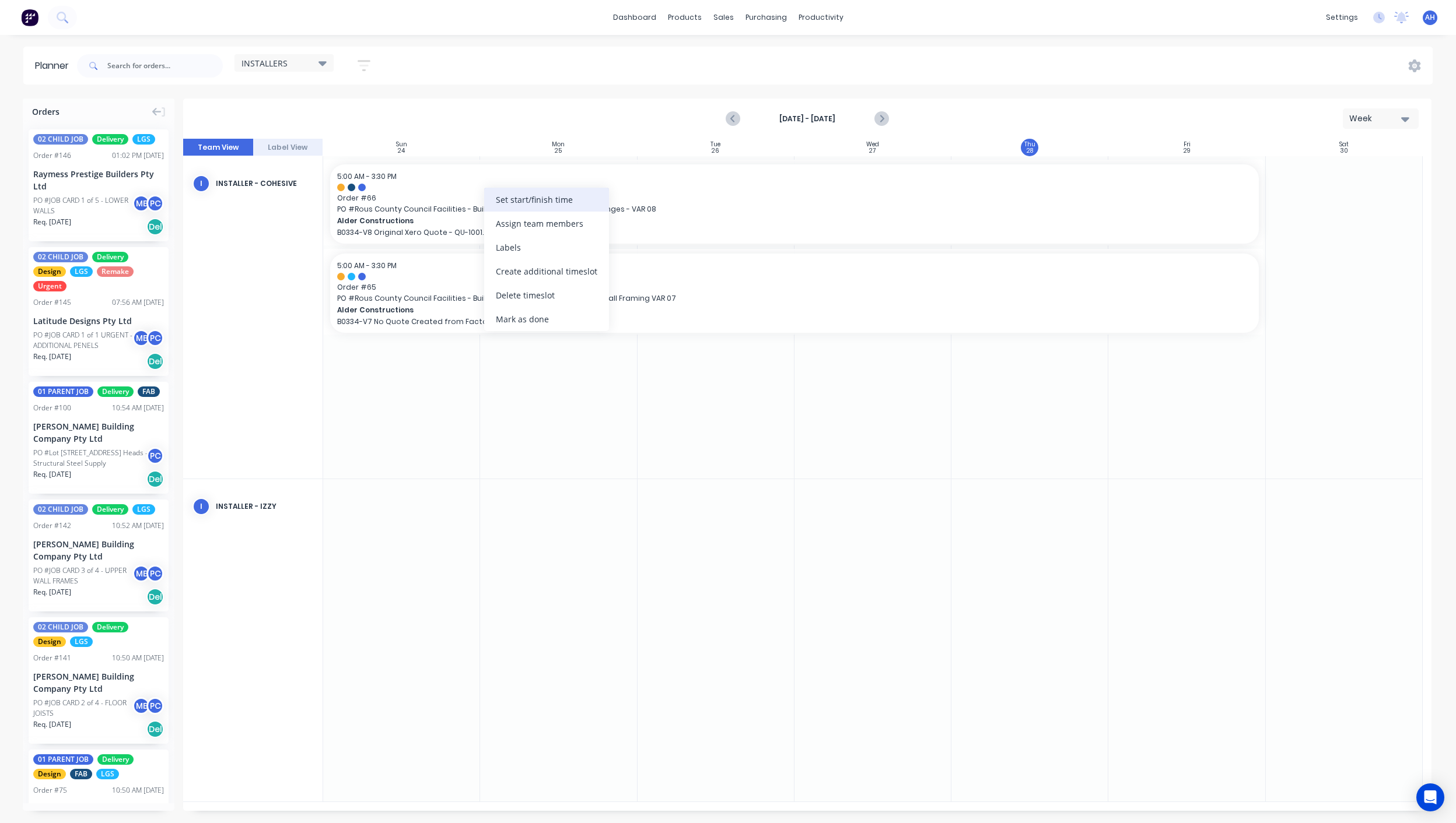
click at [514, 207] on div "Set start/finish time" at bounding box center [546, 200] width 125 height 24
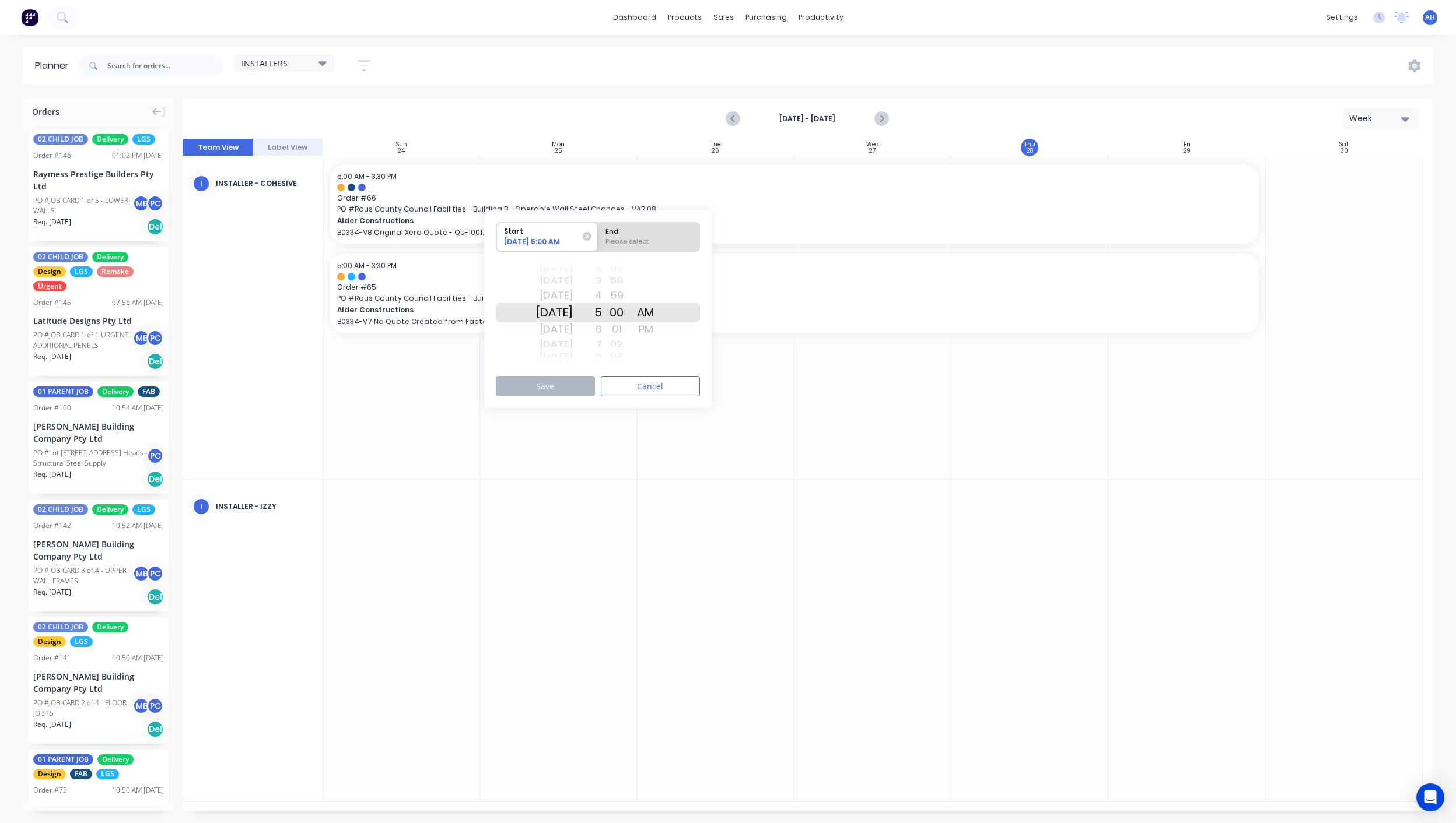
click at [660, 322] on div "PM" at bounding box center [645, 329] width 29 height 18
click at [640, 390] on button "Cancel" at bounding box center [650, 386] width 99 height 20
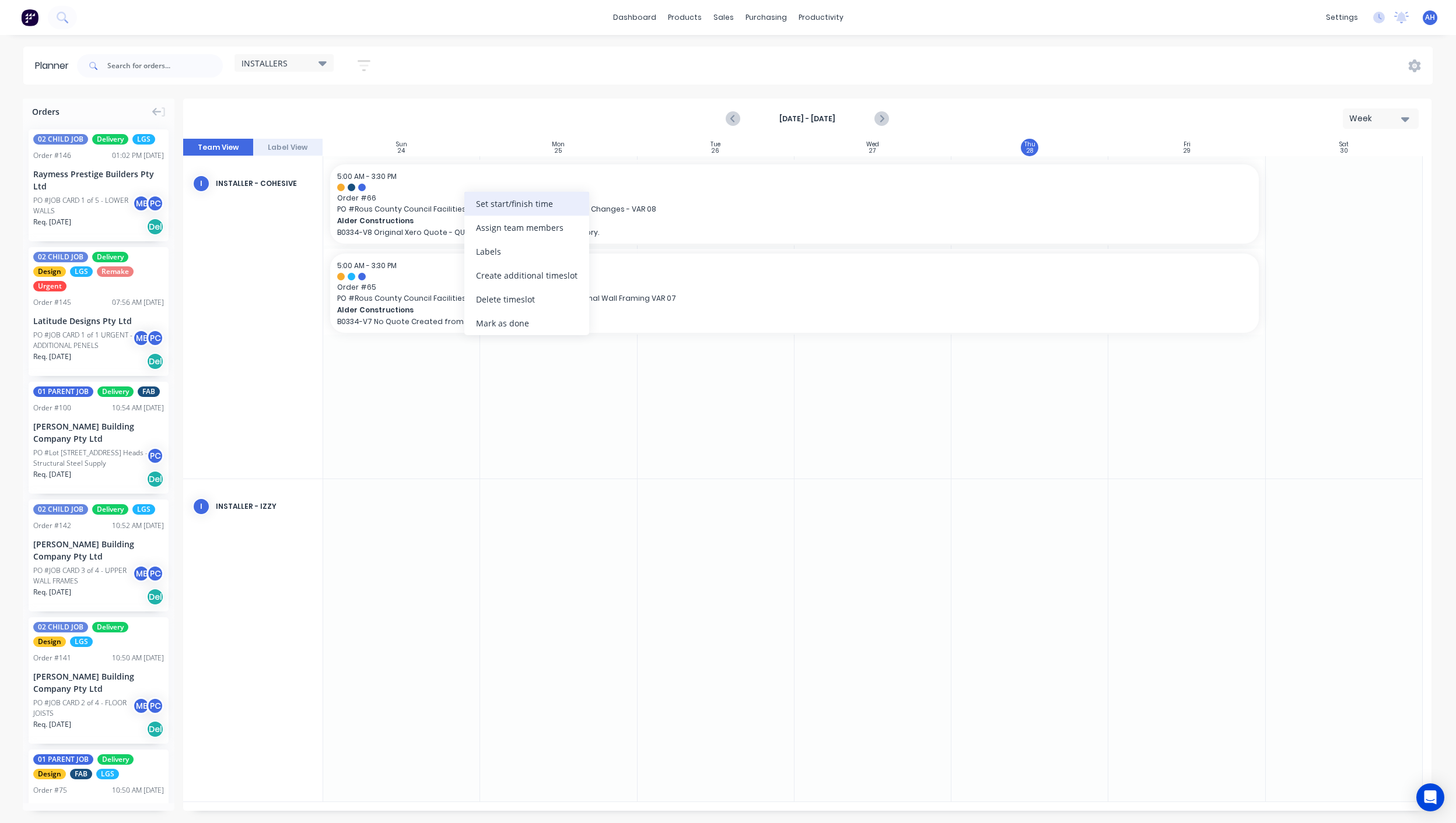
click at [491, 201] on div "Set start/finish time" at bounding box center [527, 203] width 125 height 24
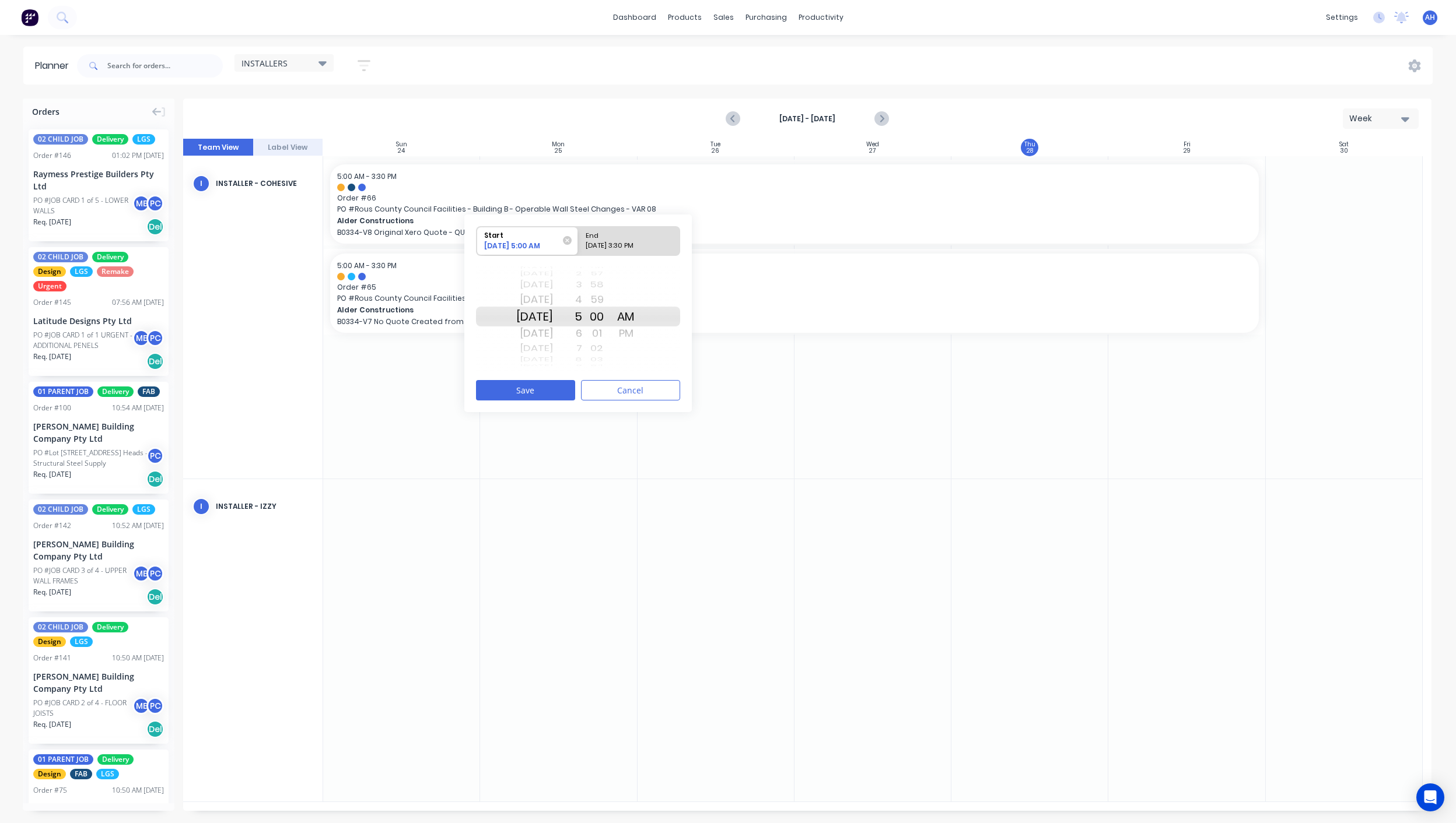
click at [607, 239] on div "End" at bounding box center [623, 233] width 85 height 14
click at [579, 239] on input "End 08/29/2025 3:30 PM" at bounding box center [578, 241] width 1 height 29
radio input "true"
click at [537, 386] on button "Save" at bounding box center [525, 391] width 99 height 20
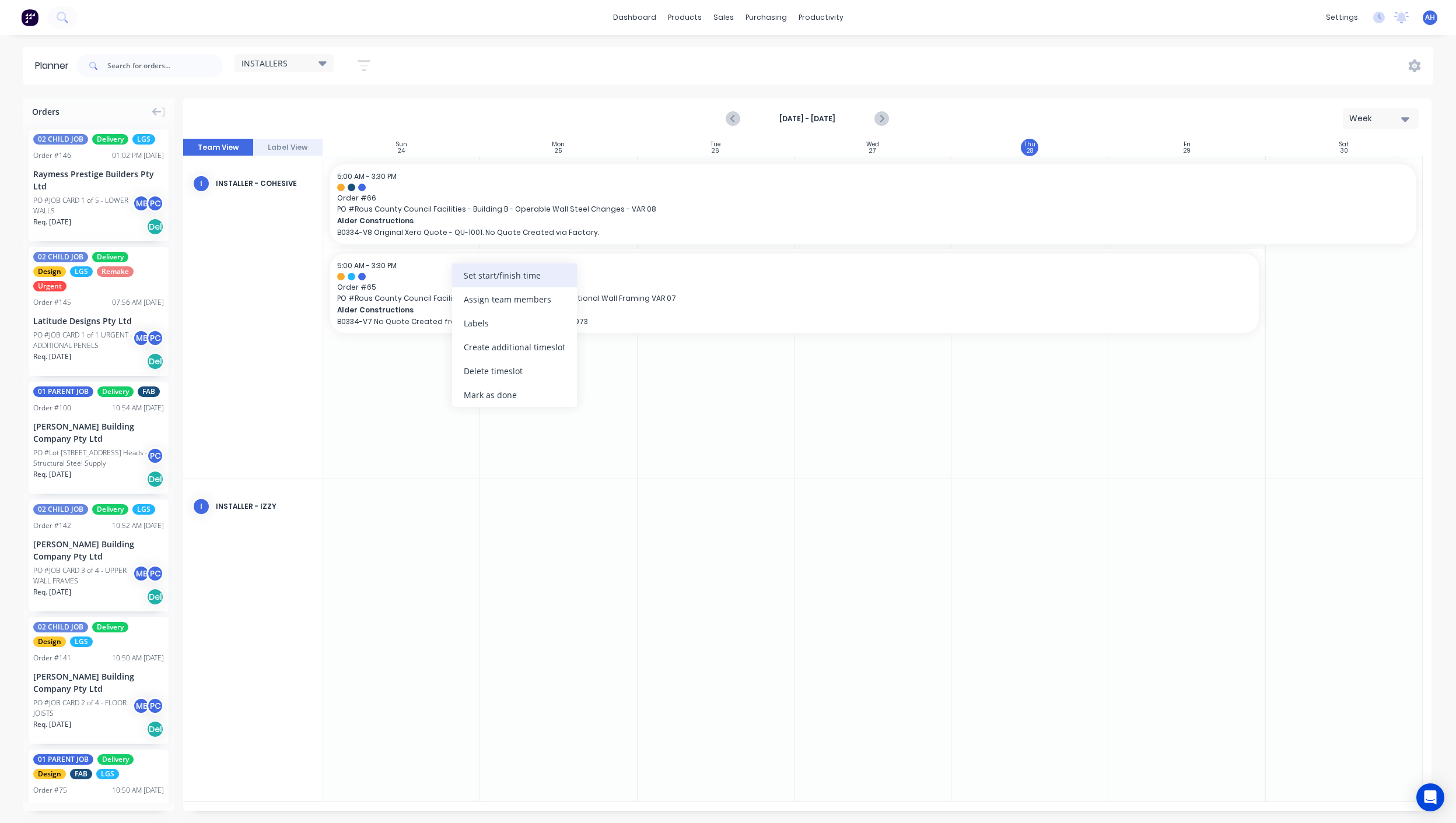
click at [483, 275] on div "Set start/finish time" at bounding box center [514, 275] width 125 height 24
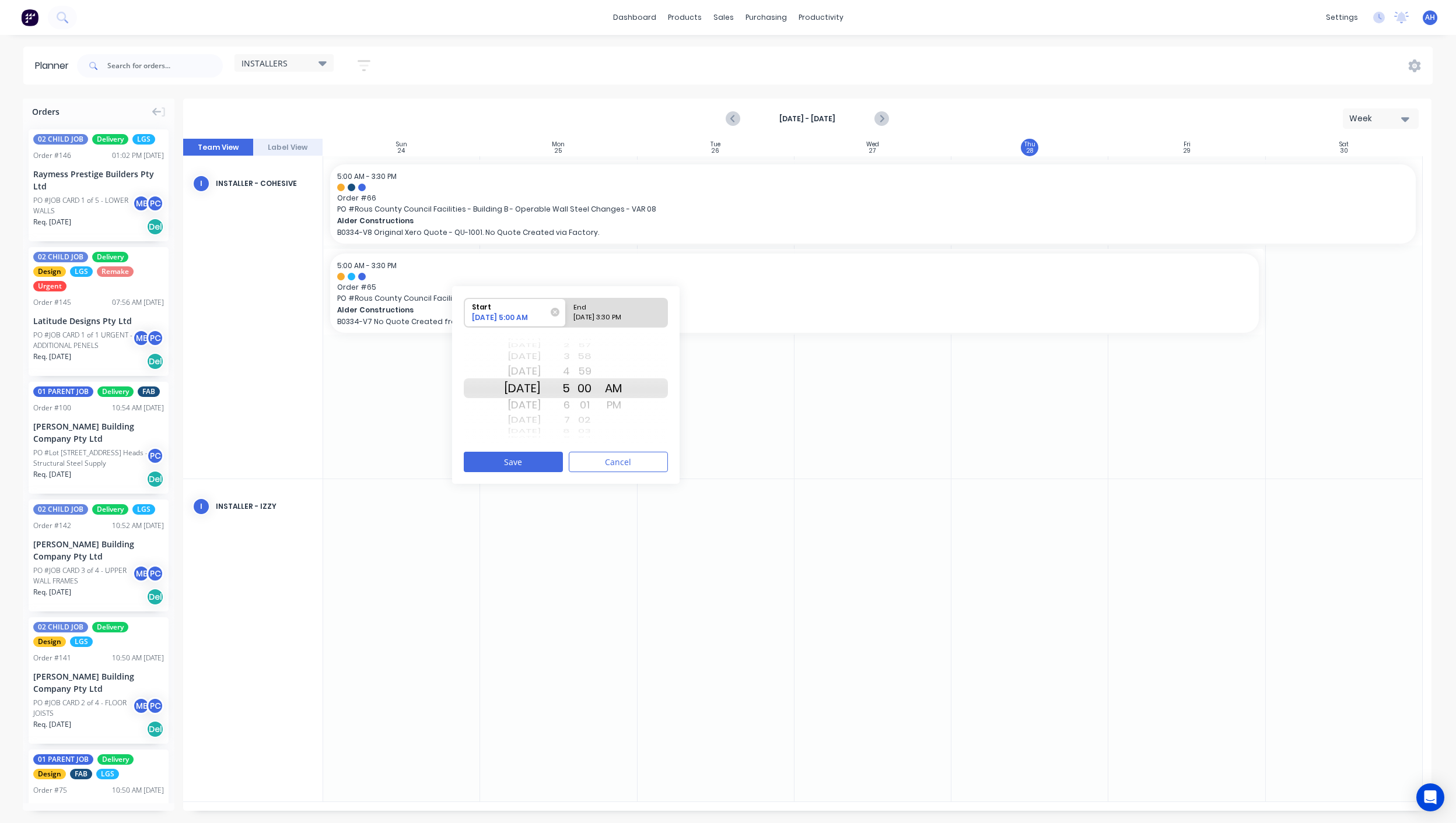
click at [597, 312] on div "08/29/2025 3:30 PM" at bounding box center [612, 319] width 85 height 14
click at [566, 312] on input "End 08/29/2025 3:30 PM" at bounding box center [565, 312] width 1 height 29
radio input "true"
click at [519, 463] on button "Save" at bounding box center [513, 462] width 99 height 20
click at [880, 118] on icon "Next page" at bounding box center [880, 118] width 14 height 14
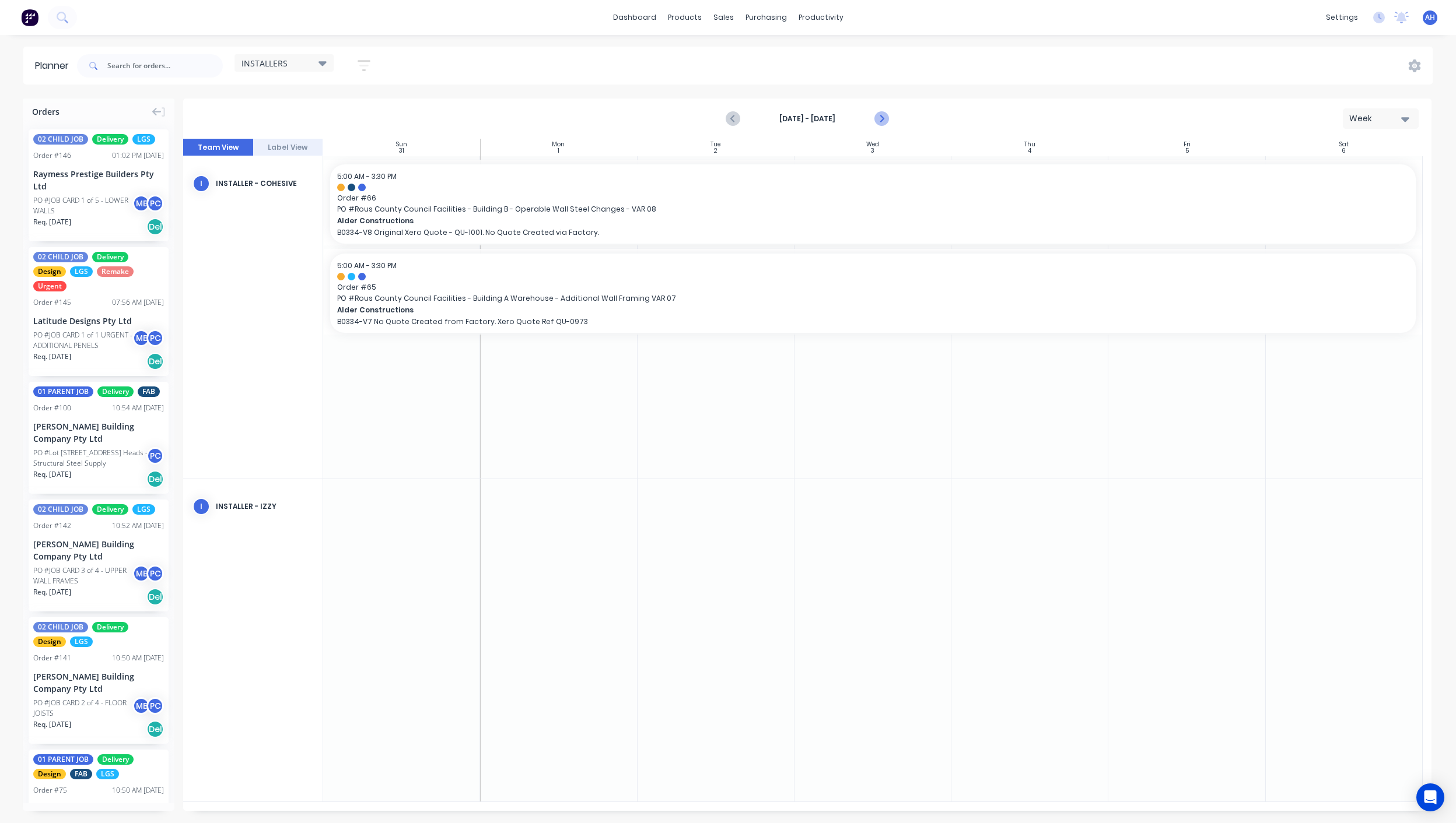
click at [880, 118] on icon "Next page" at bounding box center [880, 118] width 14 height 14
click at [884, 113] on icon "Next page" at bounding box center [880, 118] width 14 height 14
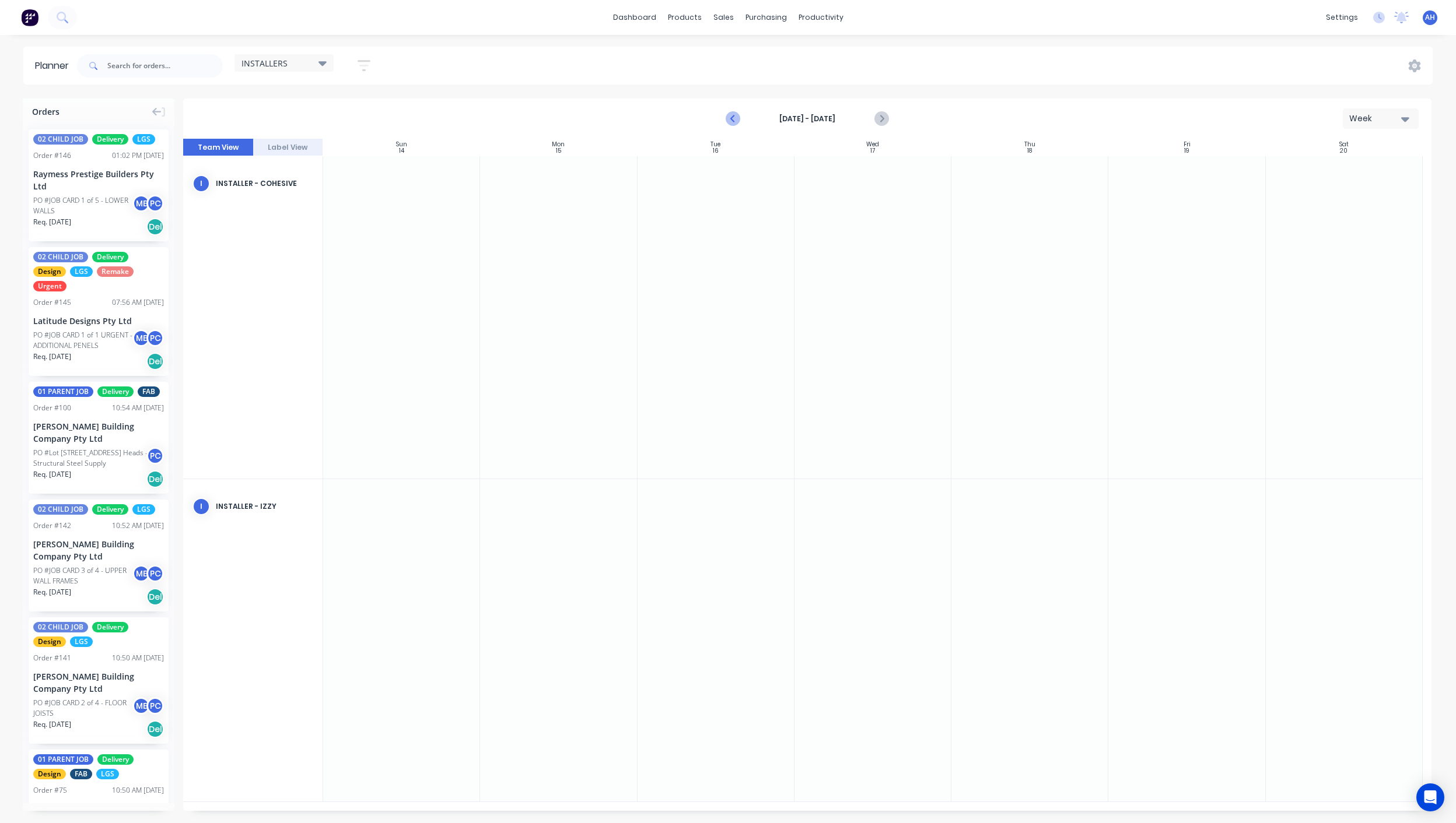
click at [732, 119] on icon "Previous page" at bounding box center [733, 118] width 5 height 9
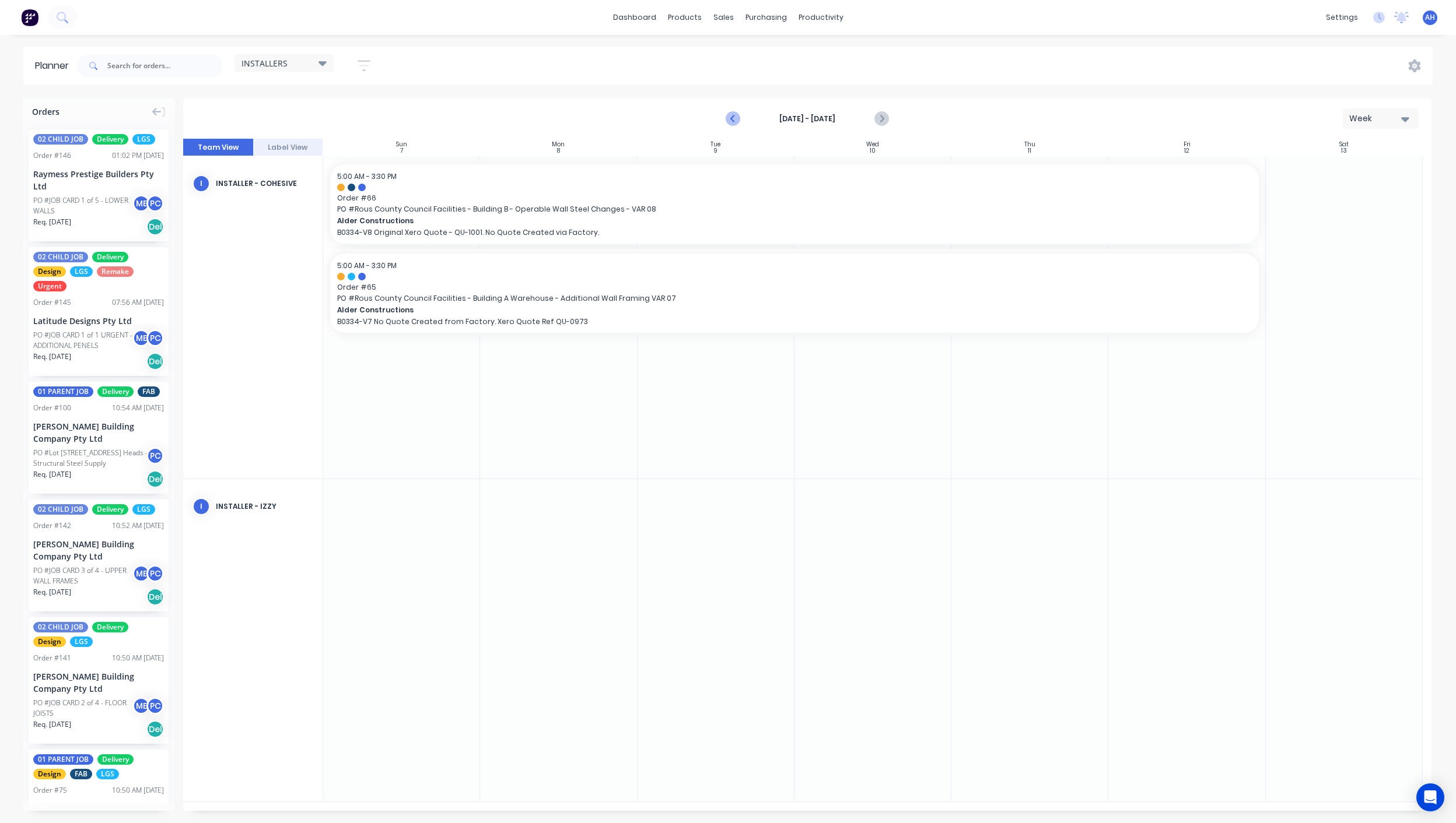
click at [732, 119] on icon "Previous page" at bounding box center [733, 118] width 5 height 9
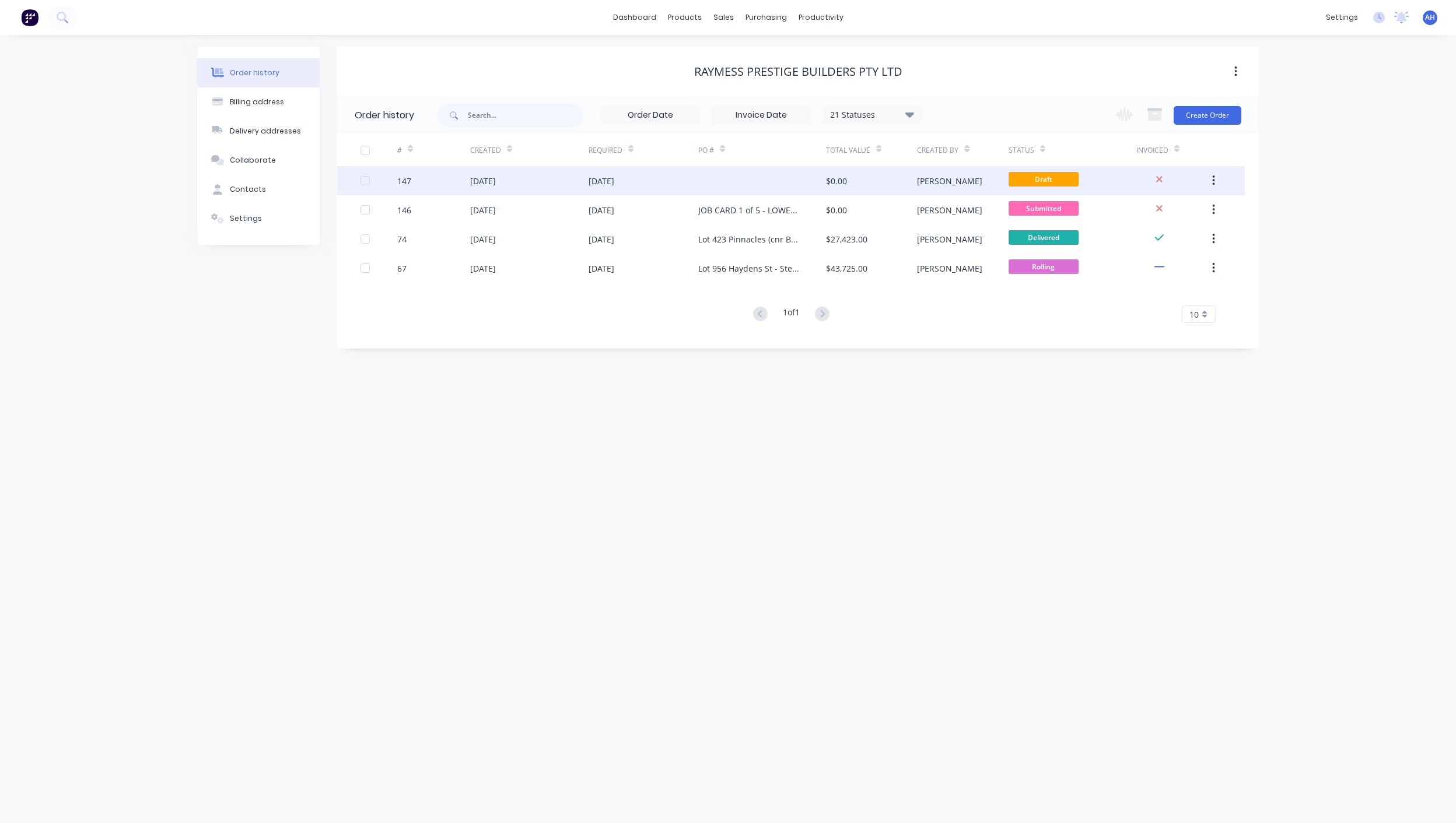
click at [545, 176] on div "[DATE]" at bounding box center [529, 181] width 118 height 29
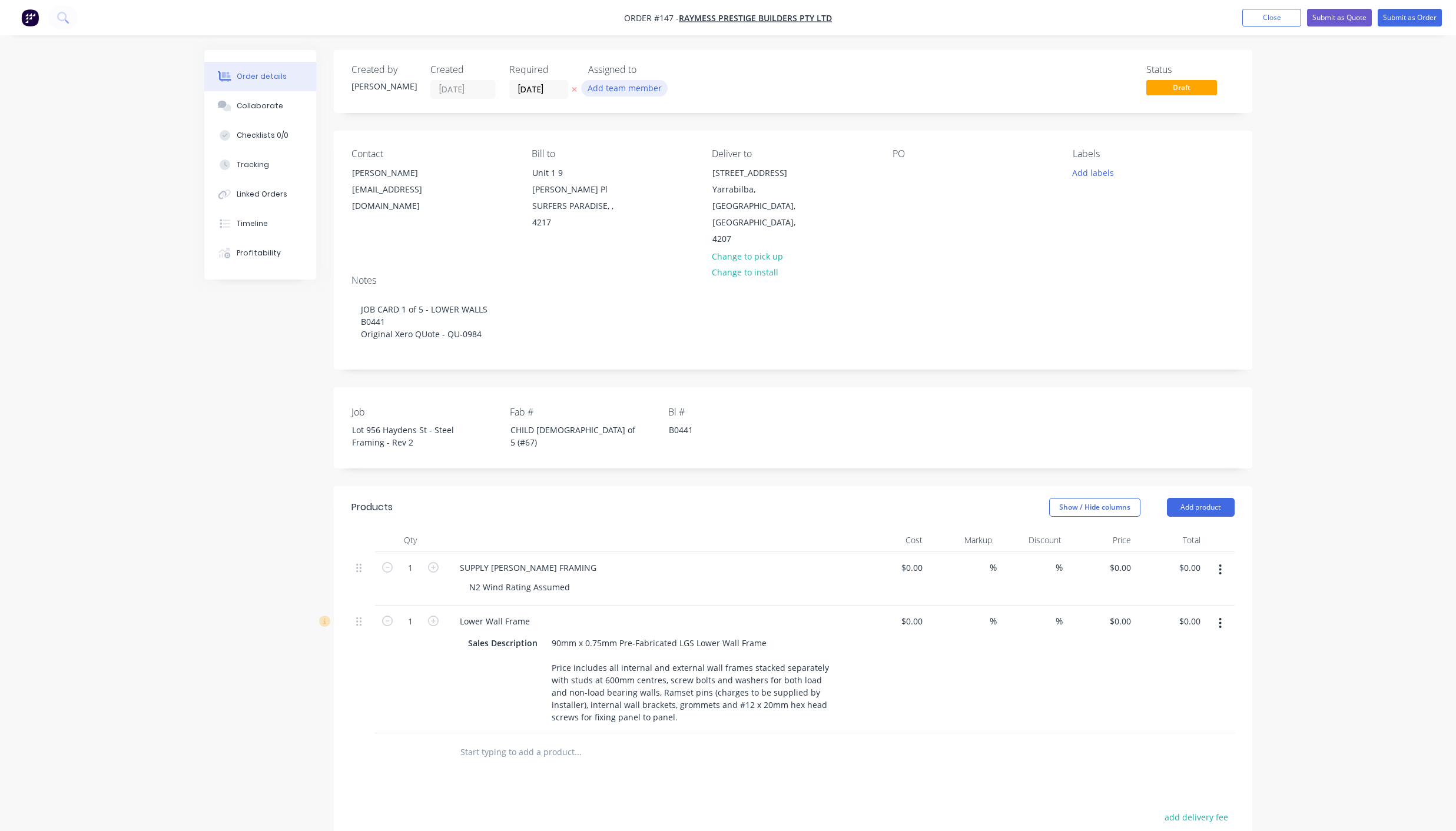
click at [628, 88] on button "Add team member" at bounding box center [624, 87] width 86 height 16
click at [690, 157] on div "[PERSON_NAME]" at bounding box center [683, 153] width 118 height 13
drag, startPoint x: 649, startPoint y: 130, endPoint x: 603, endPoint y: 126, distance: 46.2
click at [603, 126] on div "pau" at bounding box center [676, 125] width 153 height 24
type input "elm"
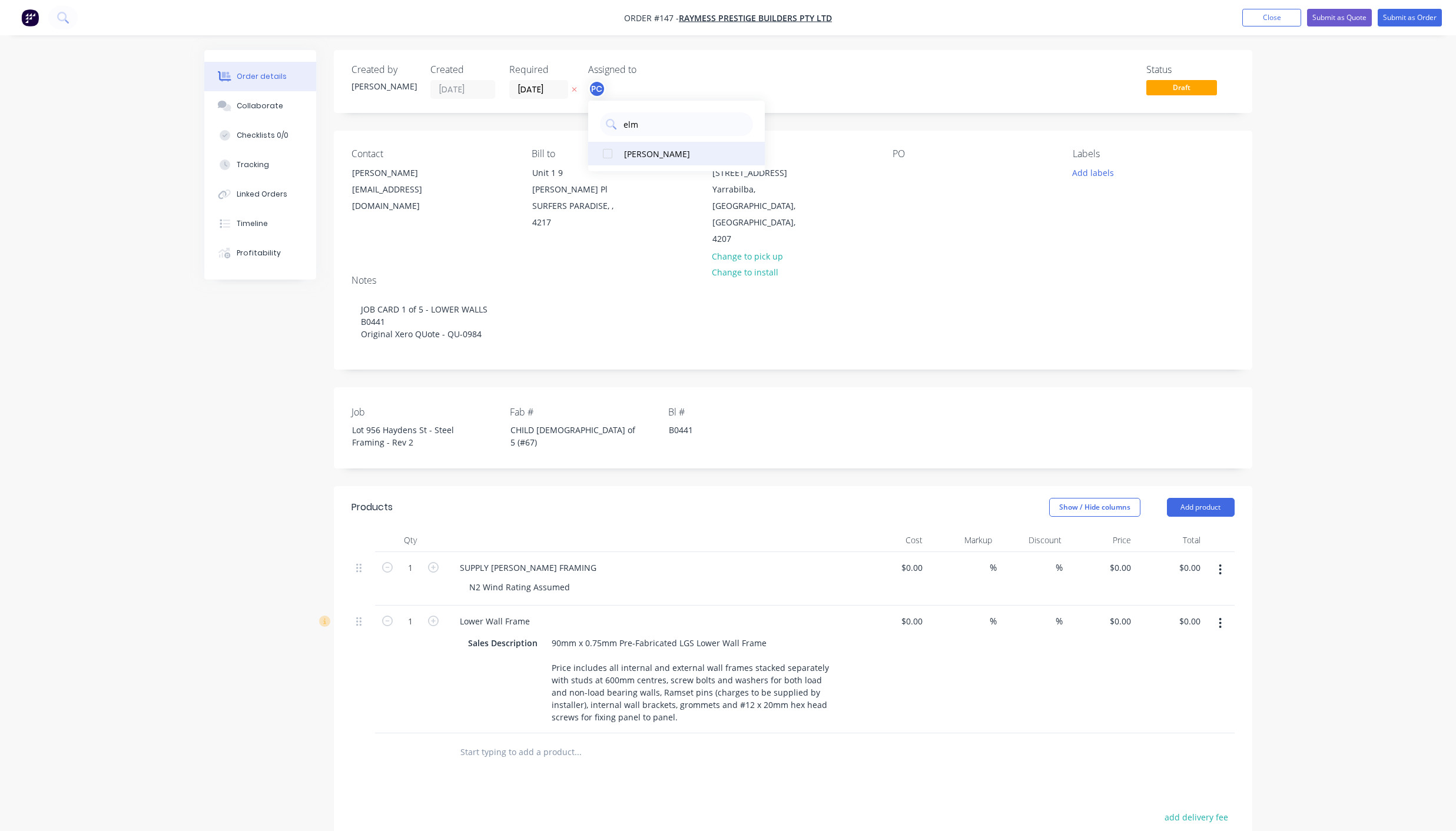
click at [632, 147] on button "[PERSON_NAME]" at bounding box center [676, 153] width 176 height 24
click at [889, 92] on div "Status Draft" at bounding box center [969, 81] width 528 height 35
click at [901, 176] on div at bounding box center [901, 173] width 19 height 17
drag, startPoint x: 1025, startPoint y: 170, endPoint x: 885, endPoint y: 180, distance: 140.4
click at [885, 180] on div "Contact [PERSON_NAME] [EMAIL_ADDRESS][DOMAIN_NAME] Bill to Unit 1 9 [PERSON_NAM…" at bounding box center [793, 198] width 918 height 135
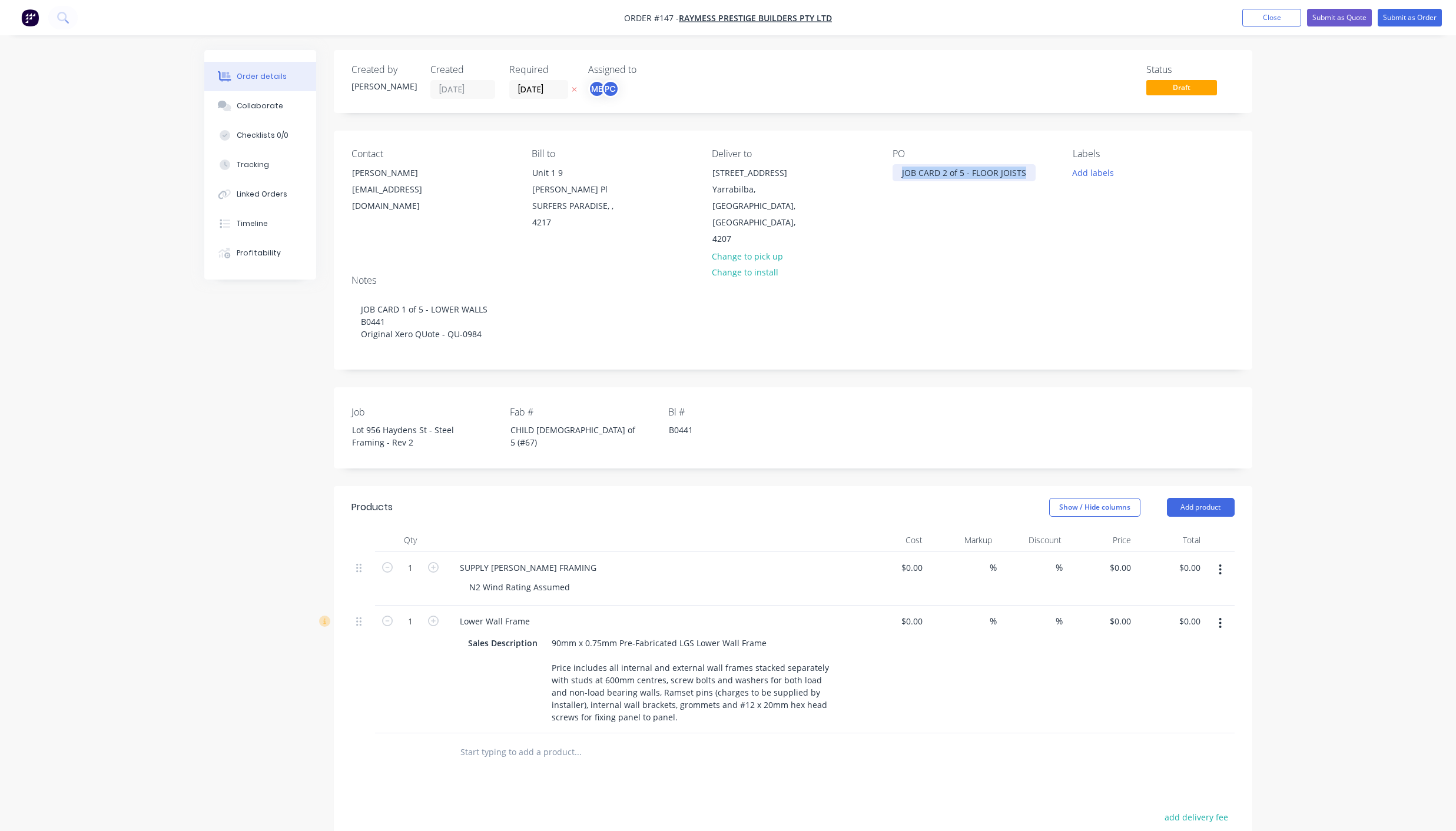
copy div "JOB CARD 2 of 5 - FLOOR JOISTS"
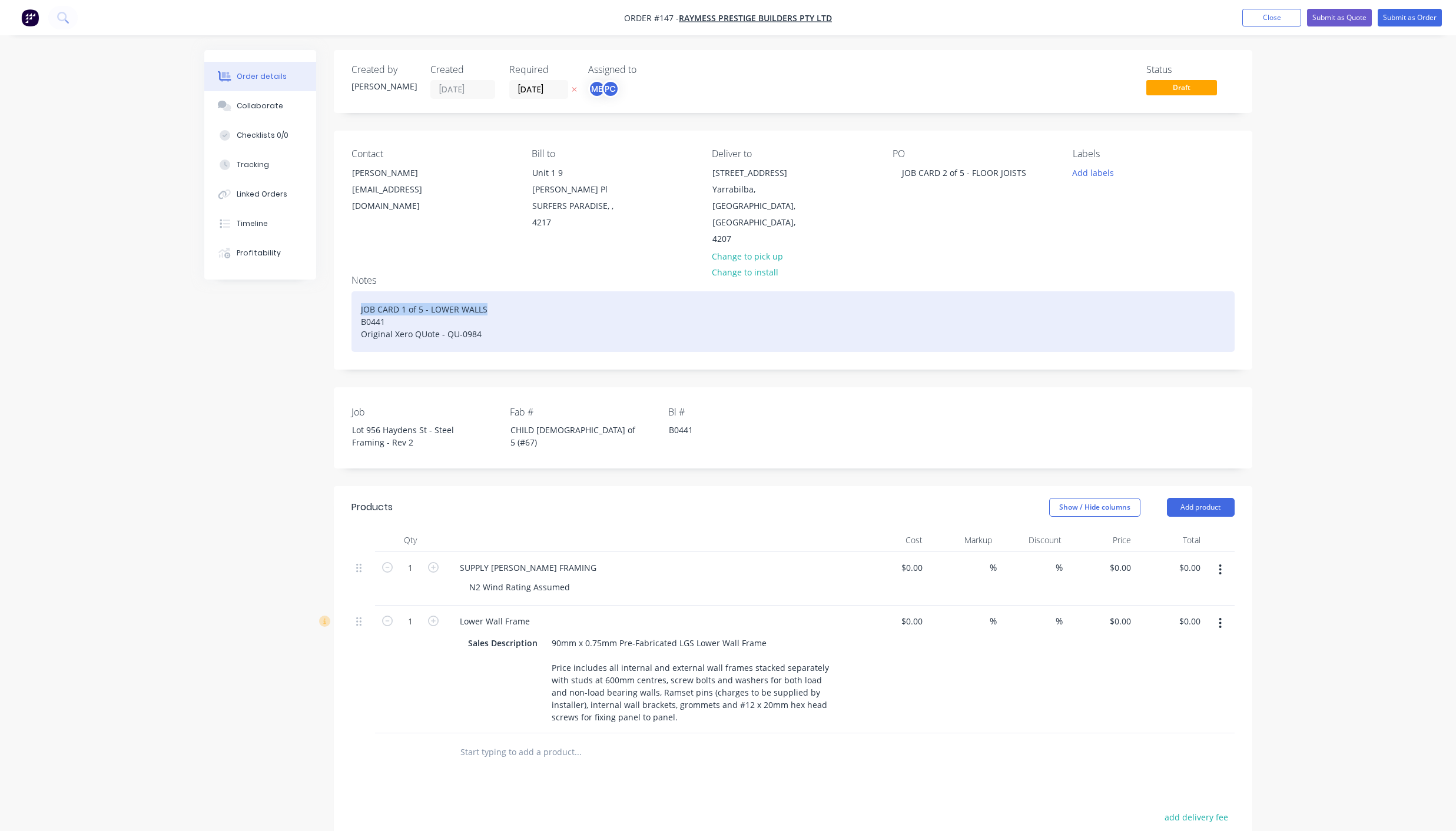
drag, startPoint x: 499, startPoint y: 272, endPoint x: 357, endPoint y: 282, distance: 142.4
click at [357, 292] on div "JOB CARD 1 of 5 - LOWER WALLS B0441 Original Xero QUote - QU-0984" at bounding box center [792, 322] width 883 height 61
paste div
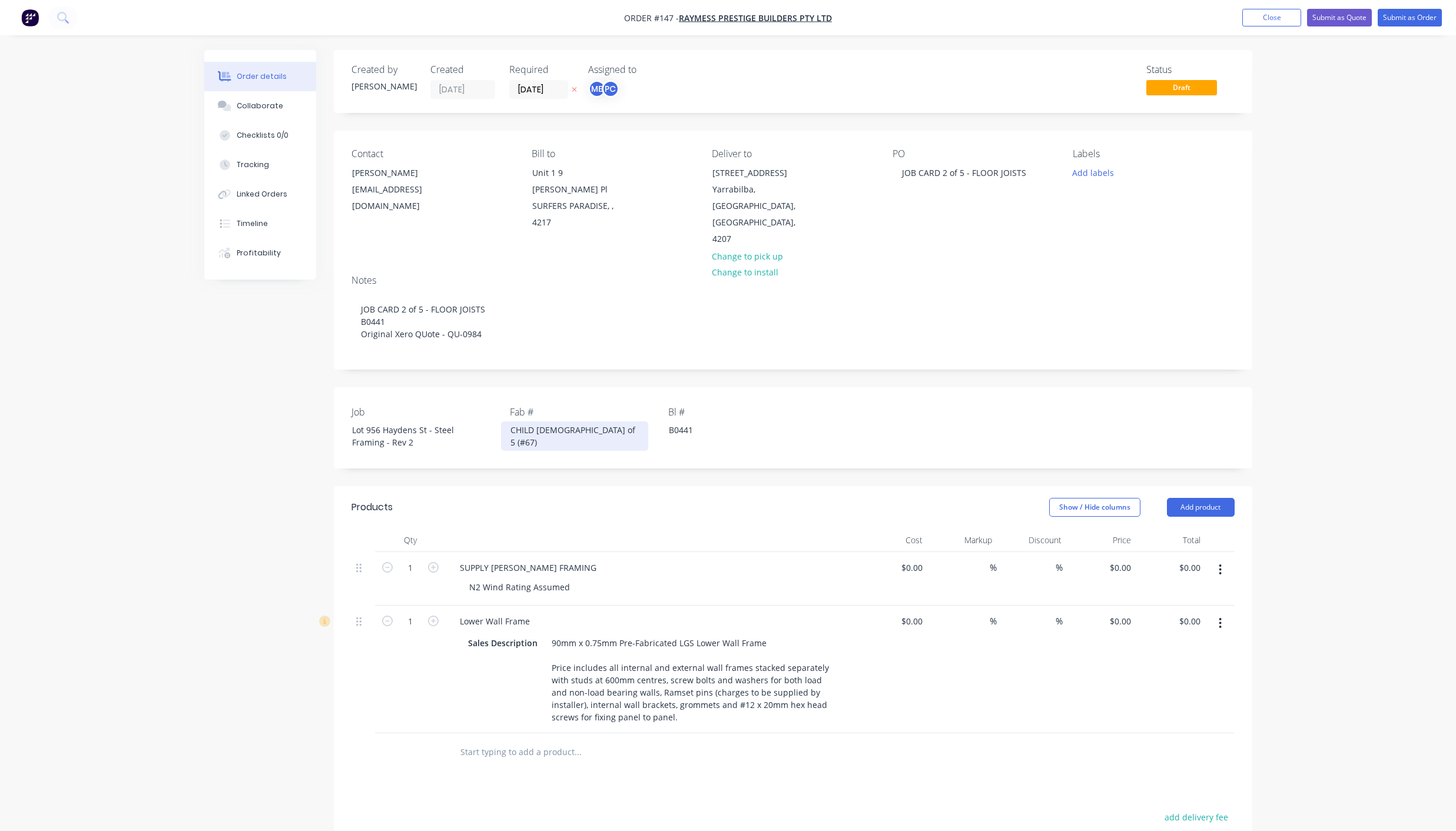
click at [538, 421] on div "CHILD [DEMOGRAPHIC_DATA] of 5 (#67)" at bounding box center [575, 436] width 148 height 30
click at [1089, 174] on button "Add labels" at bounding box center [1093, 172] width 54 height 16
click at [1123, 302] on div "02 CHILD JOB" at bounding box center [1131, 301] width 55 height 13
click at [1120, 316] on div "Delivery" at bounding box center [1122, 319] width 36 height 13
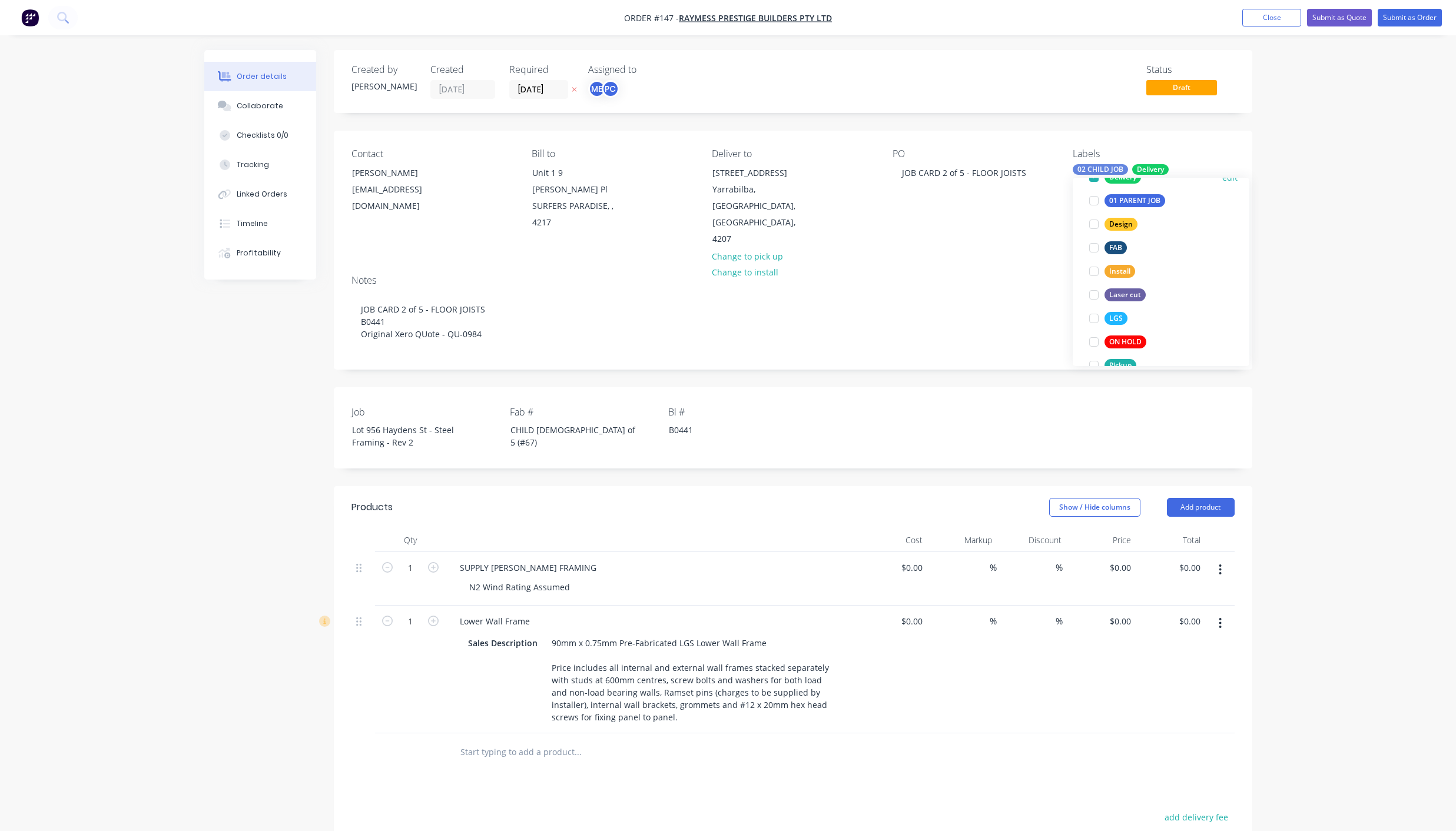
scroll to position [122, 0]
click at [1120, 316] on div "LGS" at bounding box center [1115, 315] width 23 height 13
click at [1353, 319] on div "Order details Collaborate Checklists 0/0 Tracking Linked Orders Timeline Profit…" at bounding box center [728, 536] width 1456 height 1072
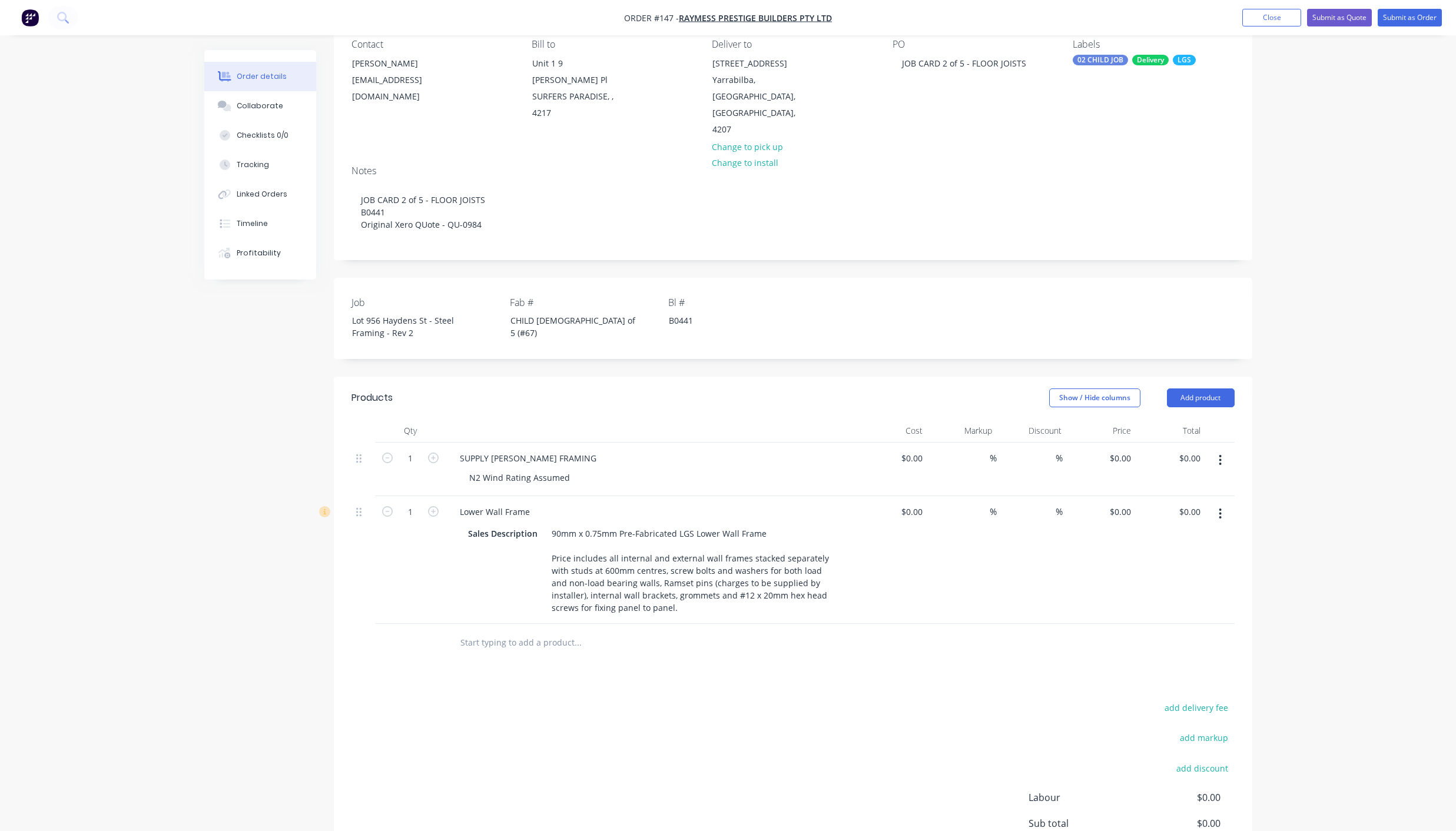
scroll to position [111, 0]
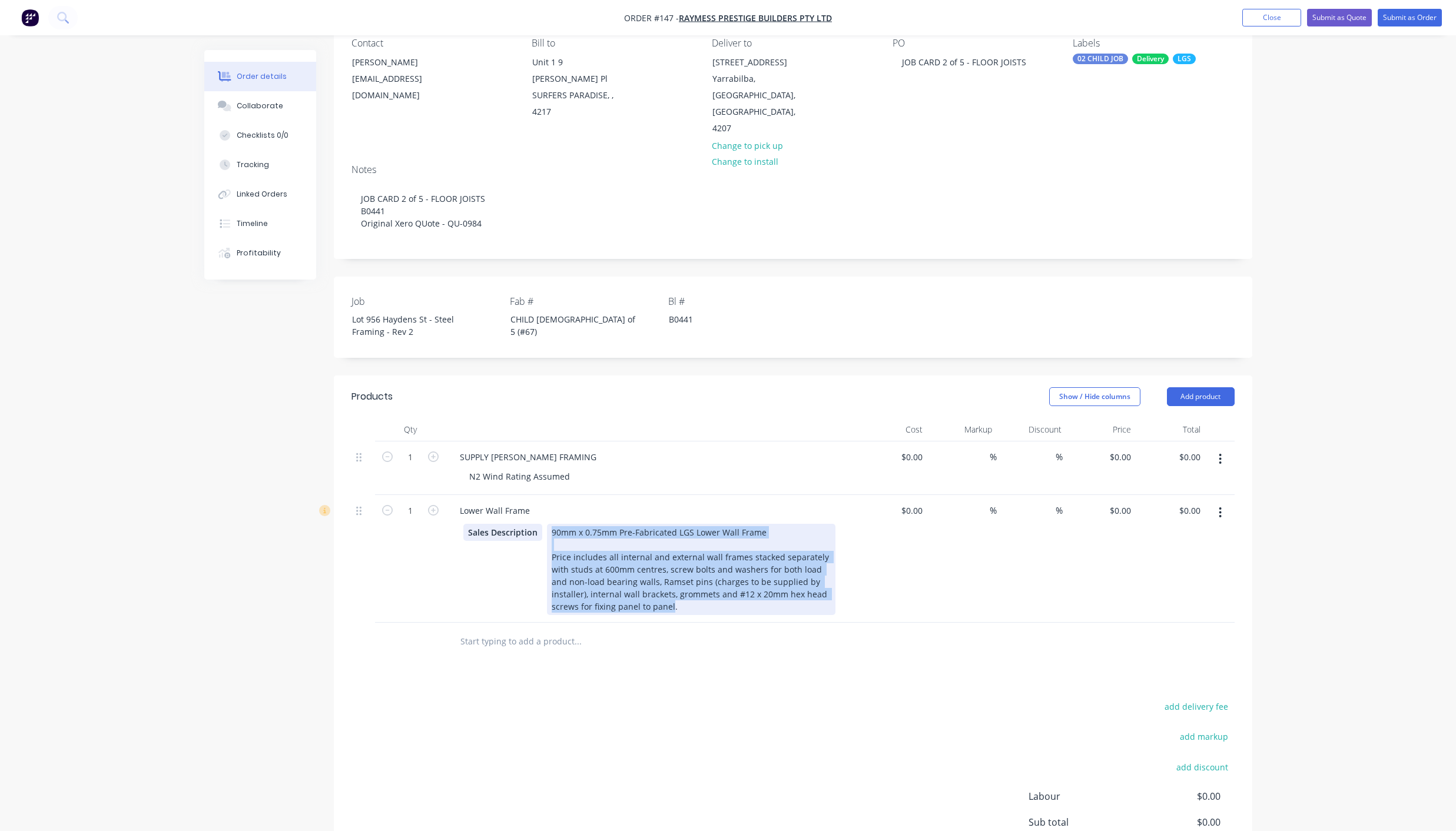
drag, startPoint x: 627, startPoint y: 570, endPoint x: 533, endPoint y: 496, distance: 119.6
click at [533, 524] on div "Sales Description 90mm x 0.75mm Pre-Fabricated LGS Lower Wall Frame Price inclu…" at bounding box center [649, 570] width 372 height 92
paste div
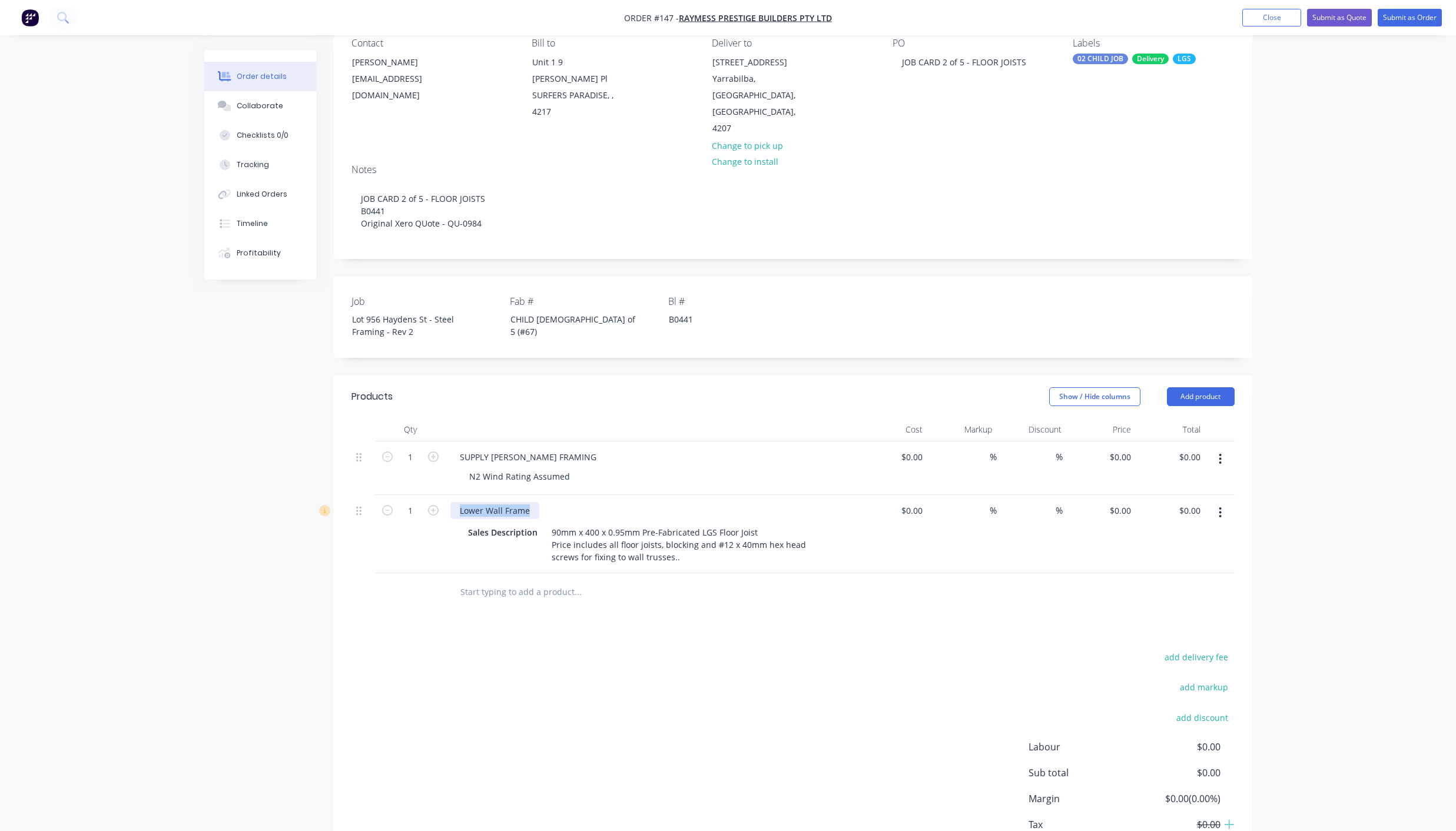
drag, startPoint x: 460, startPoint y: 476, endPoint x: 532, endPoint y: 479, distance: 72.1
click at [532, 502] on div "Lower Wall Frame" at bounding box center [494, 510] width 89 height 17
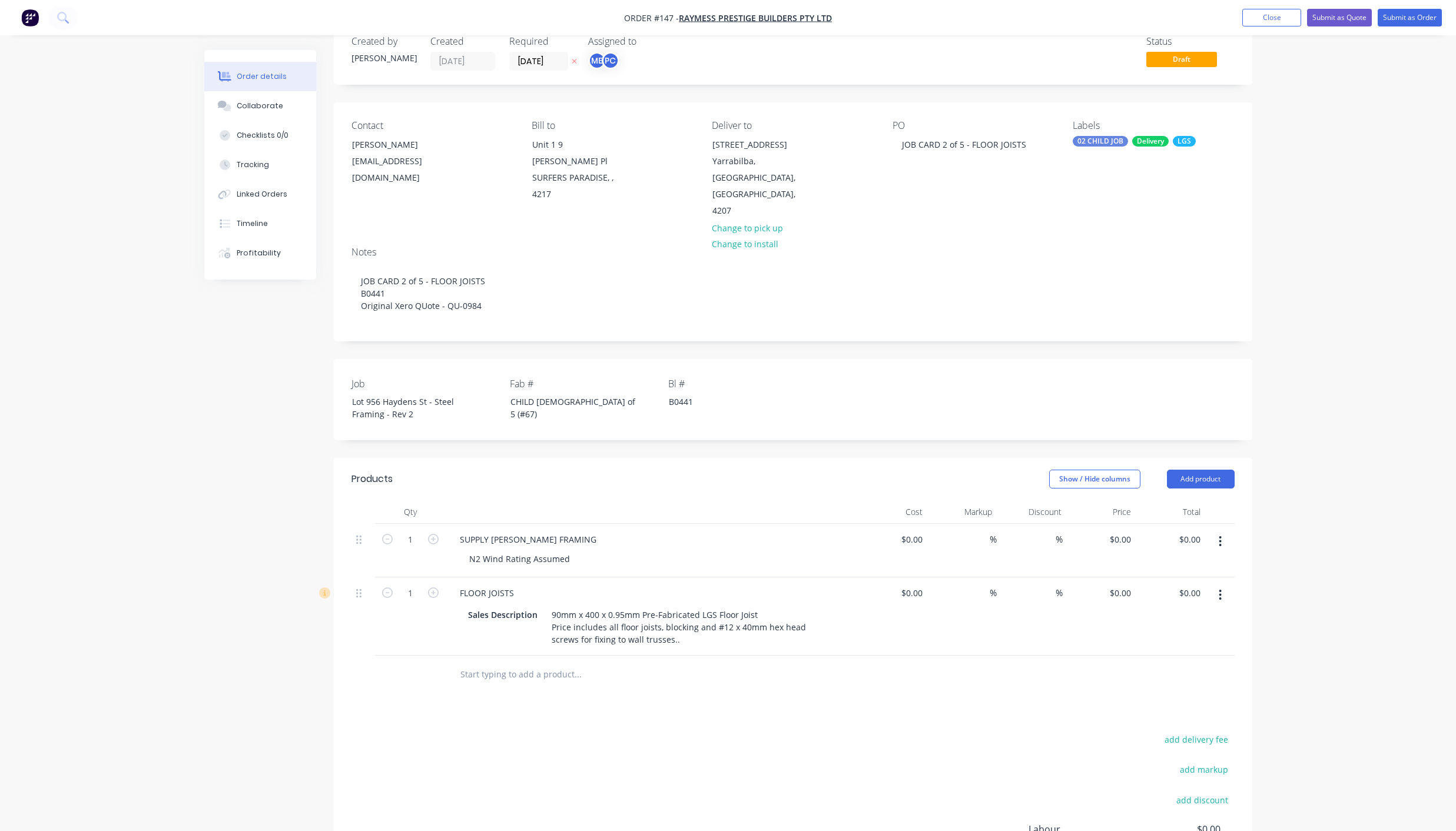
scroll to position [26, 0]
click at [554, 64] on input "[DATE]" at bounding box center [538, 64] width 58 height 18
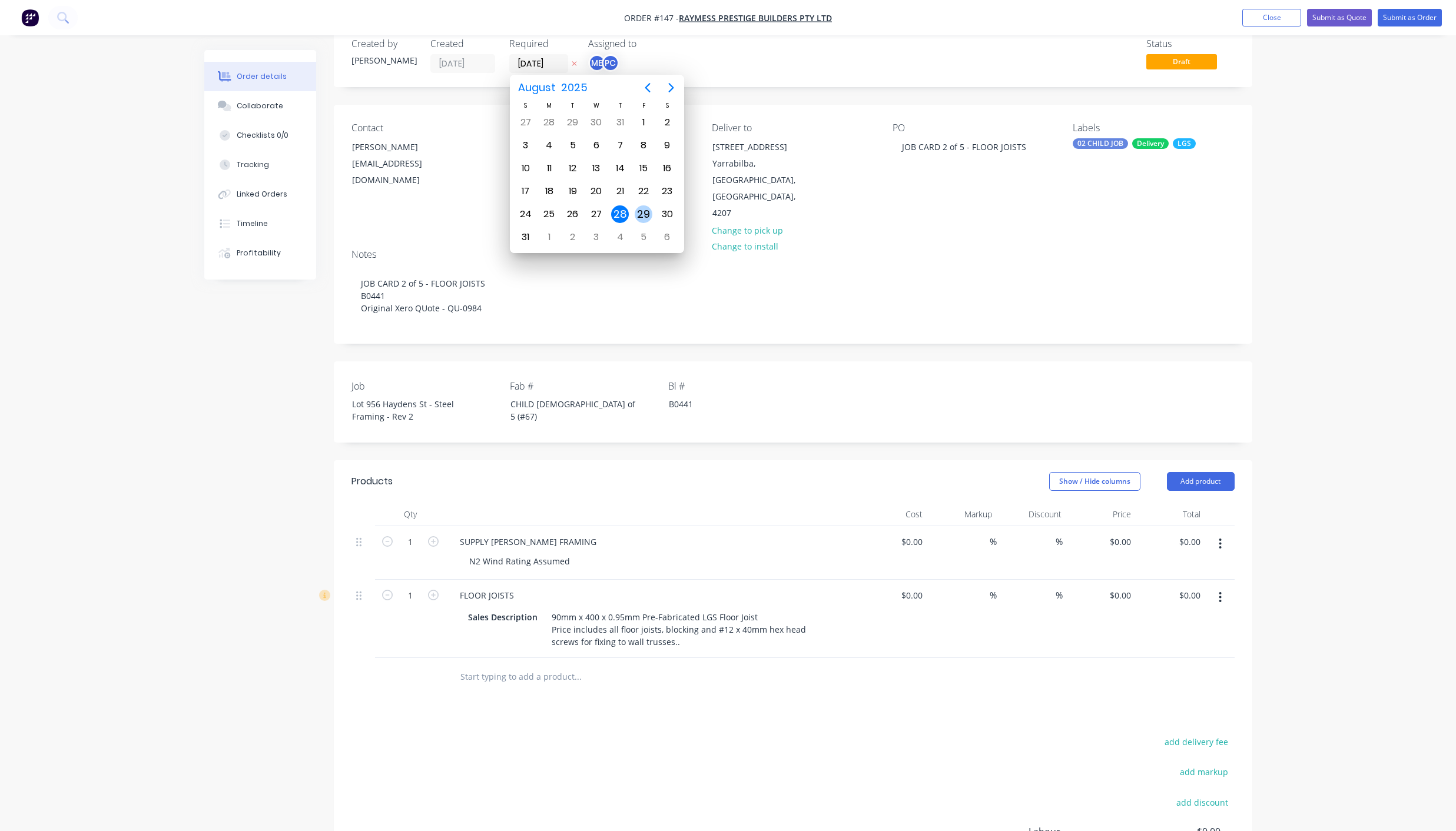
click at [639, 220] on div "29" at bounding box center [643, 214] width 18 height 18
type input "[DATE]"
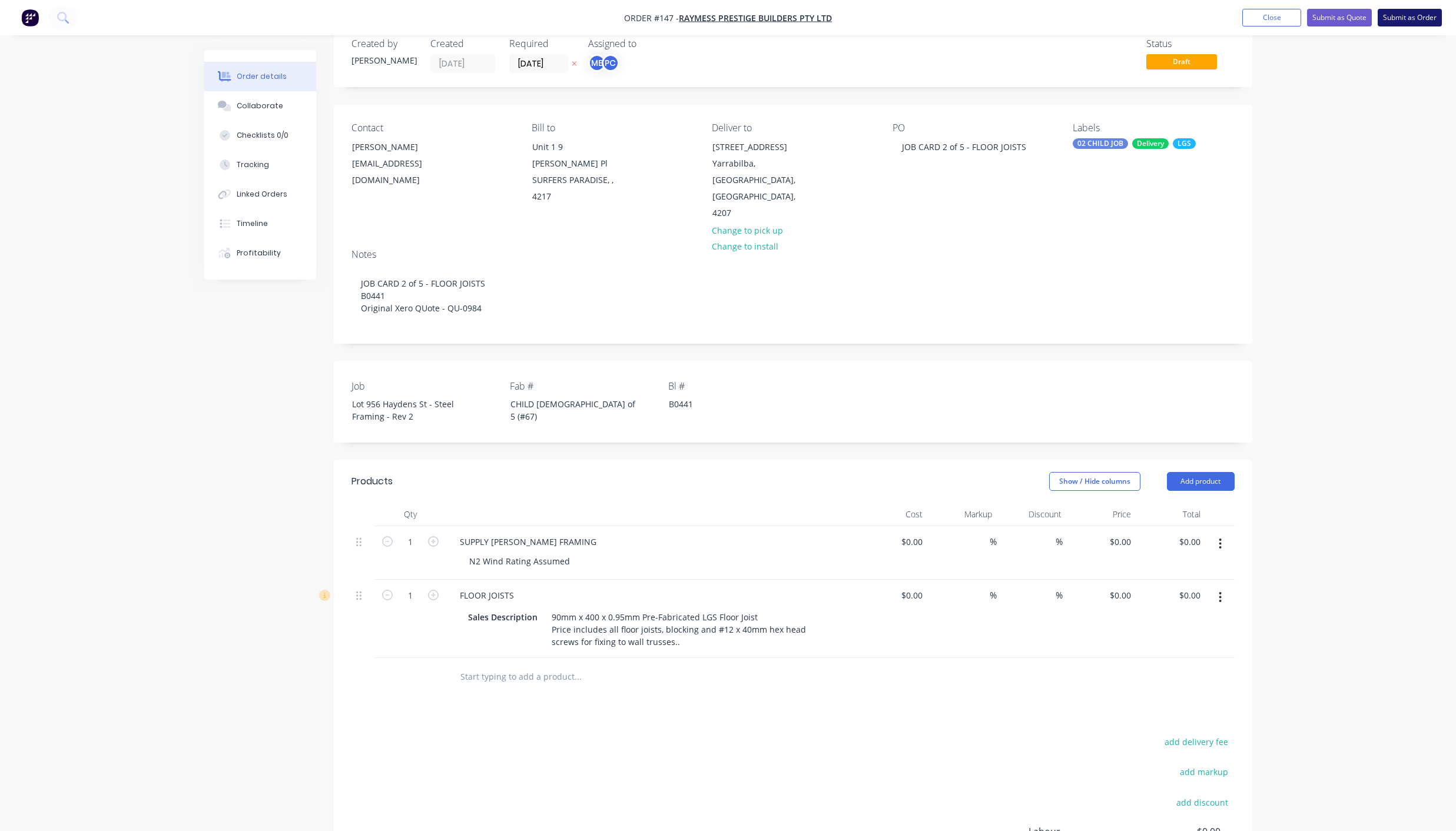
click at [1414, 16] on button "Submit as Order" at bounding box center [1409, 17] width 64 height 18
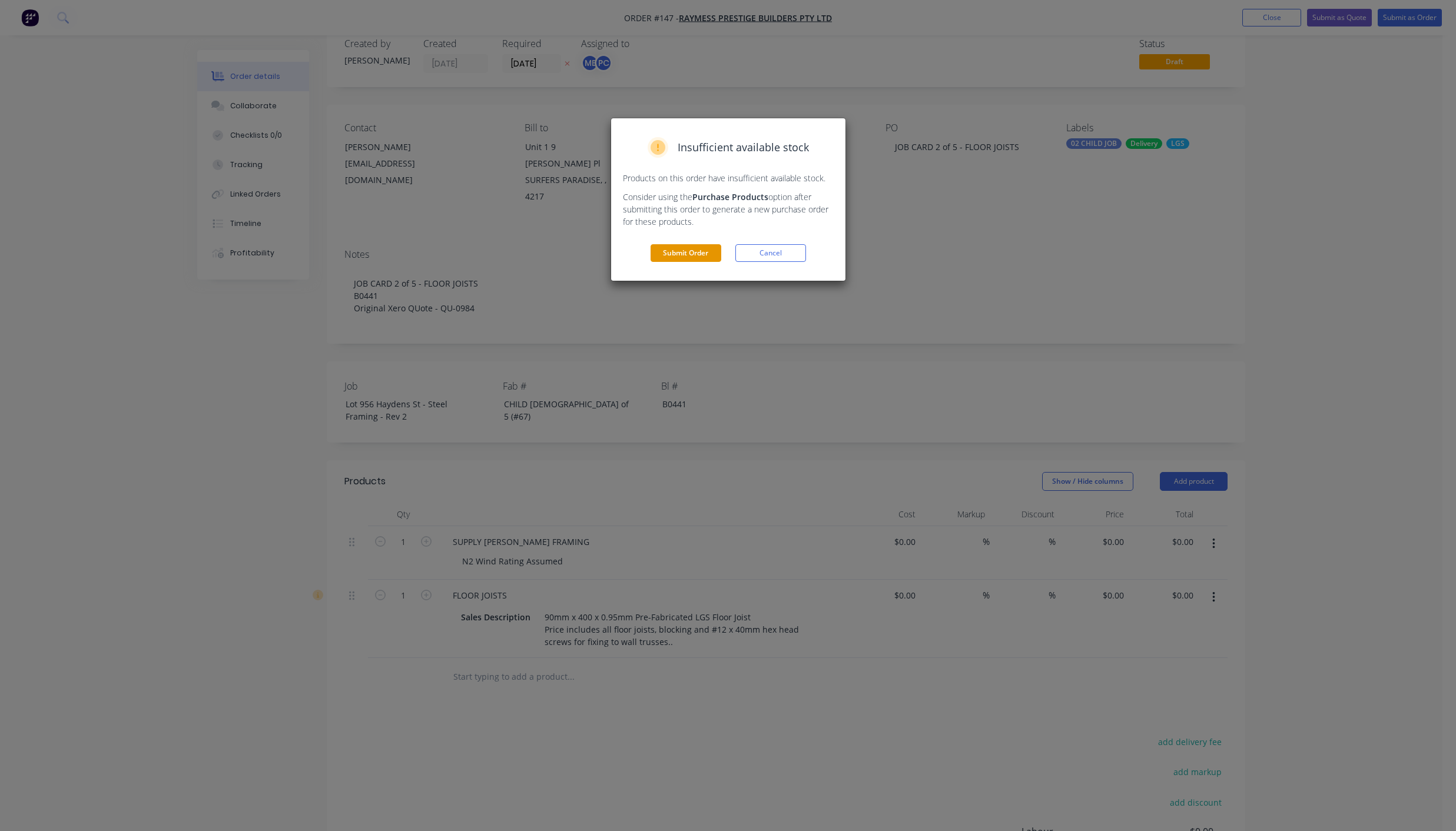
click at [683, 257] on button "Submit Order" at bounding box center [685, 253] width 70 height 18
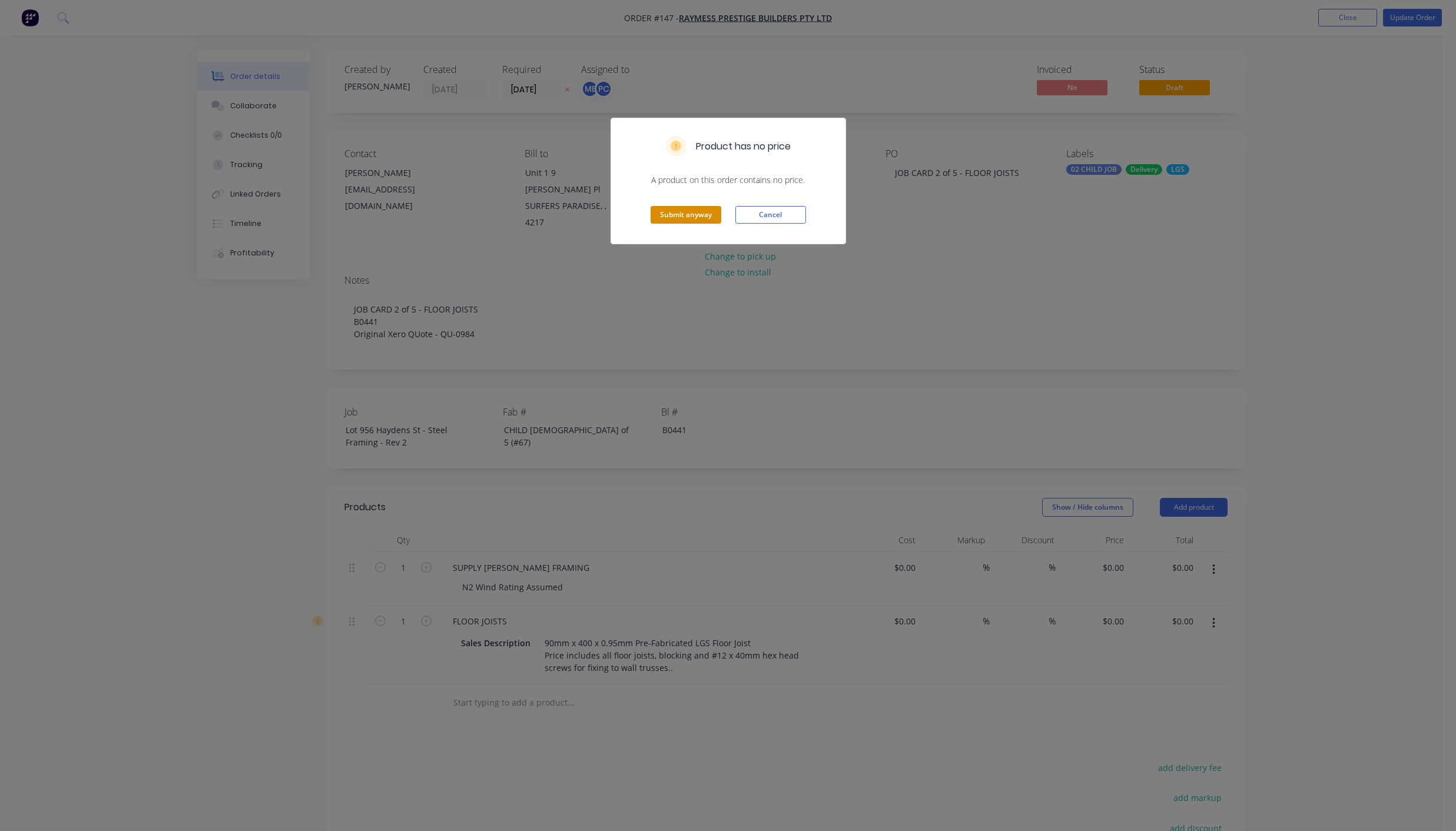
click at [699, 215] on button "Submit anyway" at bounding box center [685, 215] width 70 height 18
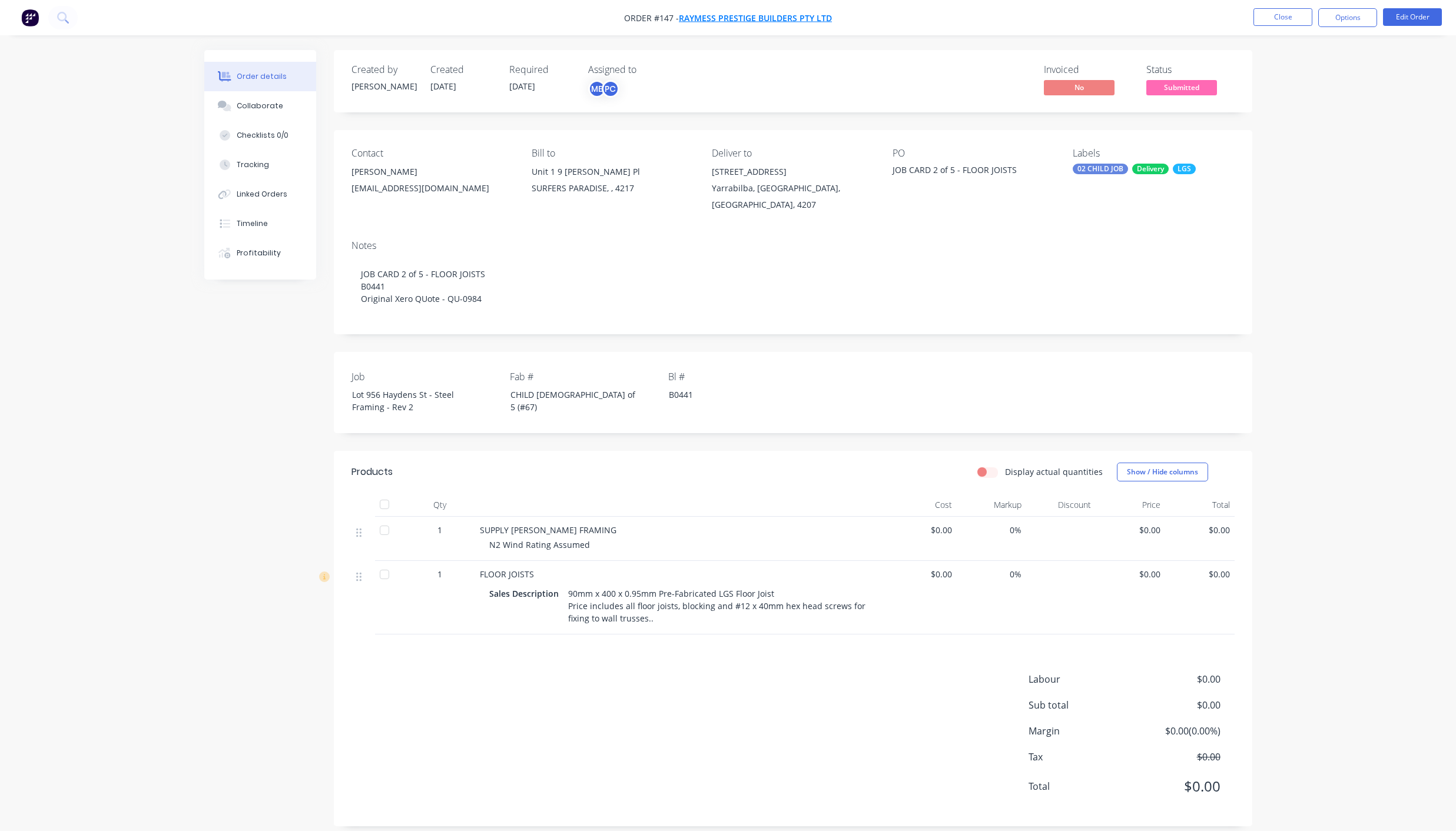
click at [738, 14] on span "Raymess Prestige Builders Pty Ltd" at bounding box center [755, 18] width 153 height 11
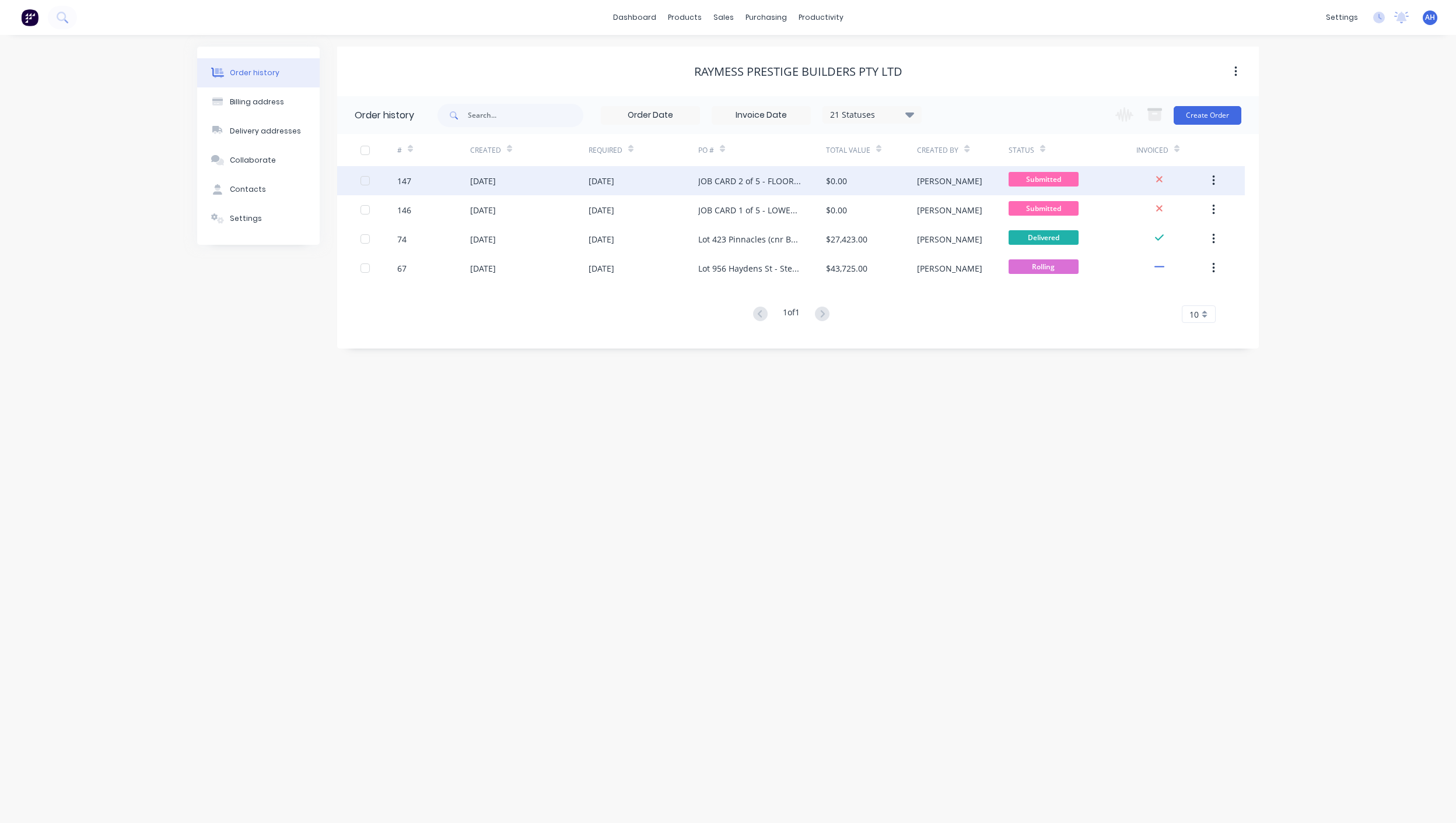
drag, startPoint x: 719, startPoint y: 181, endPoint x: 1038, endPoint y: 172, distance: 319.1
drag, startPoint x: 1038, startPoint y: 172, endPoint x: 1013, endPoint y: 178, distance: 25.7
drag, startPoint x: 1013, startPoint y: 178, endPoint x: 922, endPoint y: 184, distance: 91.2
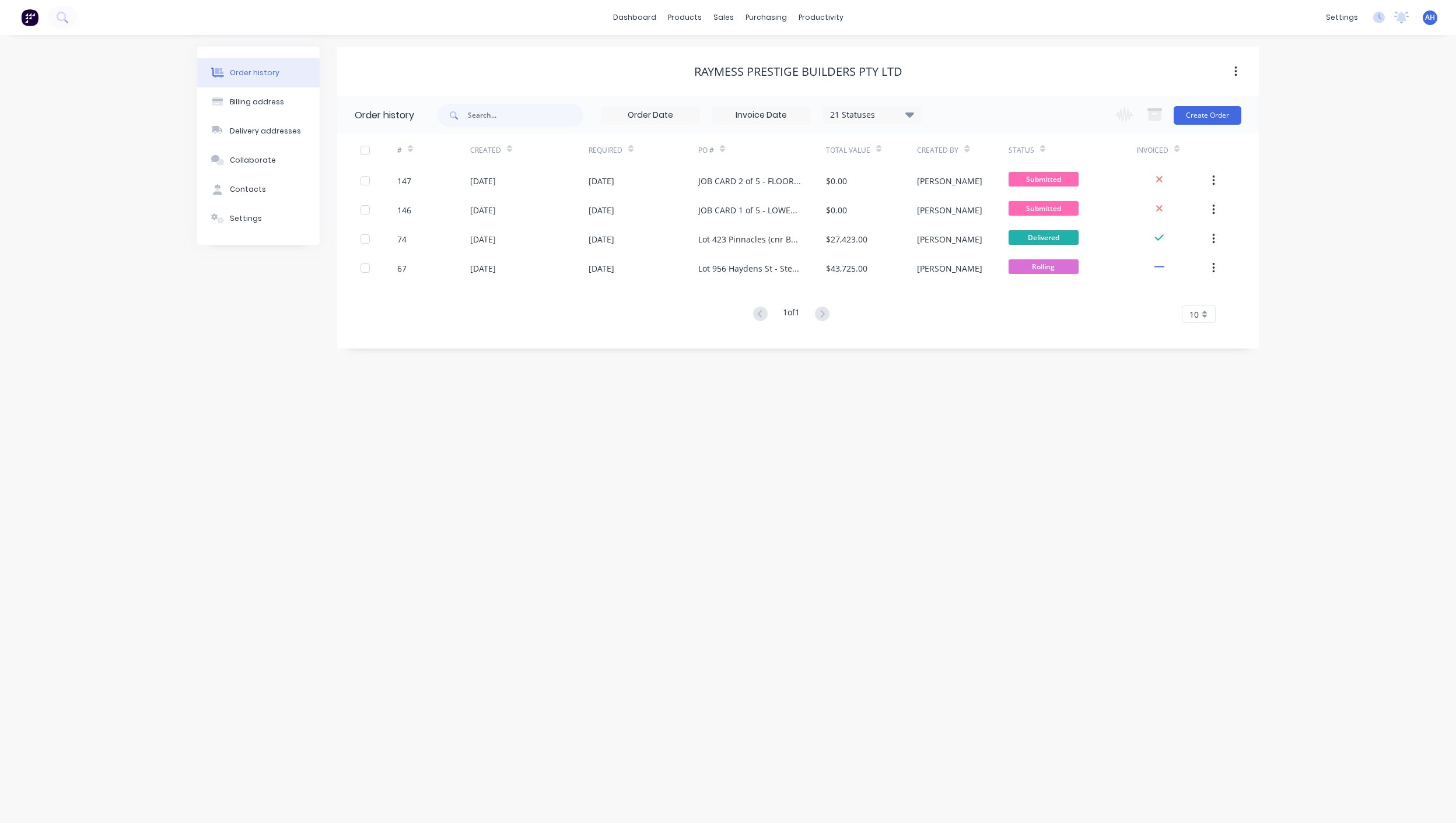
drag, startPoint x: 922, startPoint y: 184, endPoint x: 812, endPoint y: 433, distance: 272.2
click at [812, 433] on div "Order history Billing address Delivery addresses Collaborate Contacts Settings …" at bounding box center [728, 429] width 1456 height 789
drag, startPoint x: 1057, startPoint y: 176, endPoint x: 737, endPoint y: 441, distance: 415.5
click at [737, 441] on div "Order history Billing address Delivery addresses Collaborate Contacts Settings …" at bounding box center [728, 429] width 1456 height 789
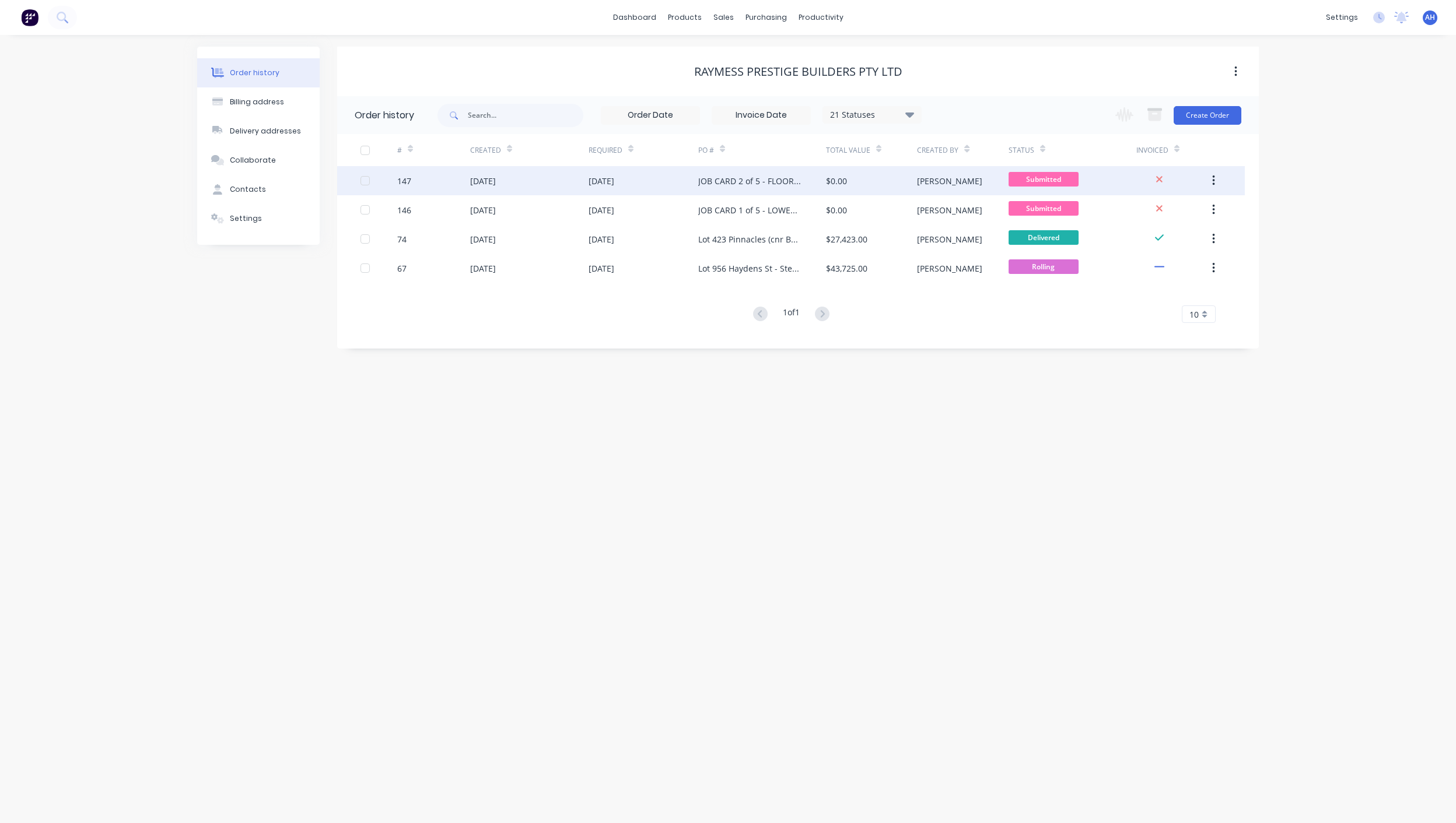
click at [1206, 181] on button "button" at bounding box center [1213, 181] width 28 height 21
click at [1174, 232] on div "Duplicate" at bounding box center [1171, 234] width 90 height 17
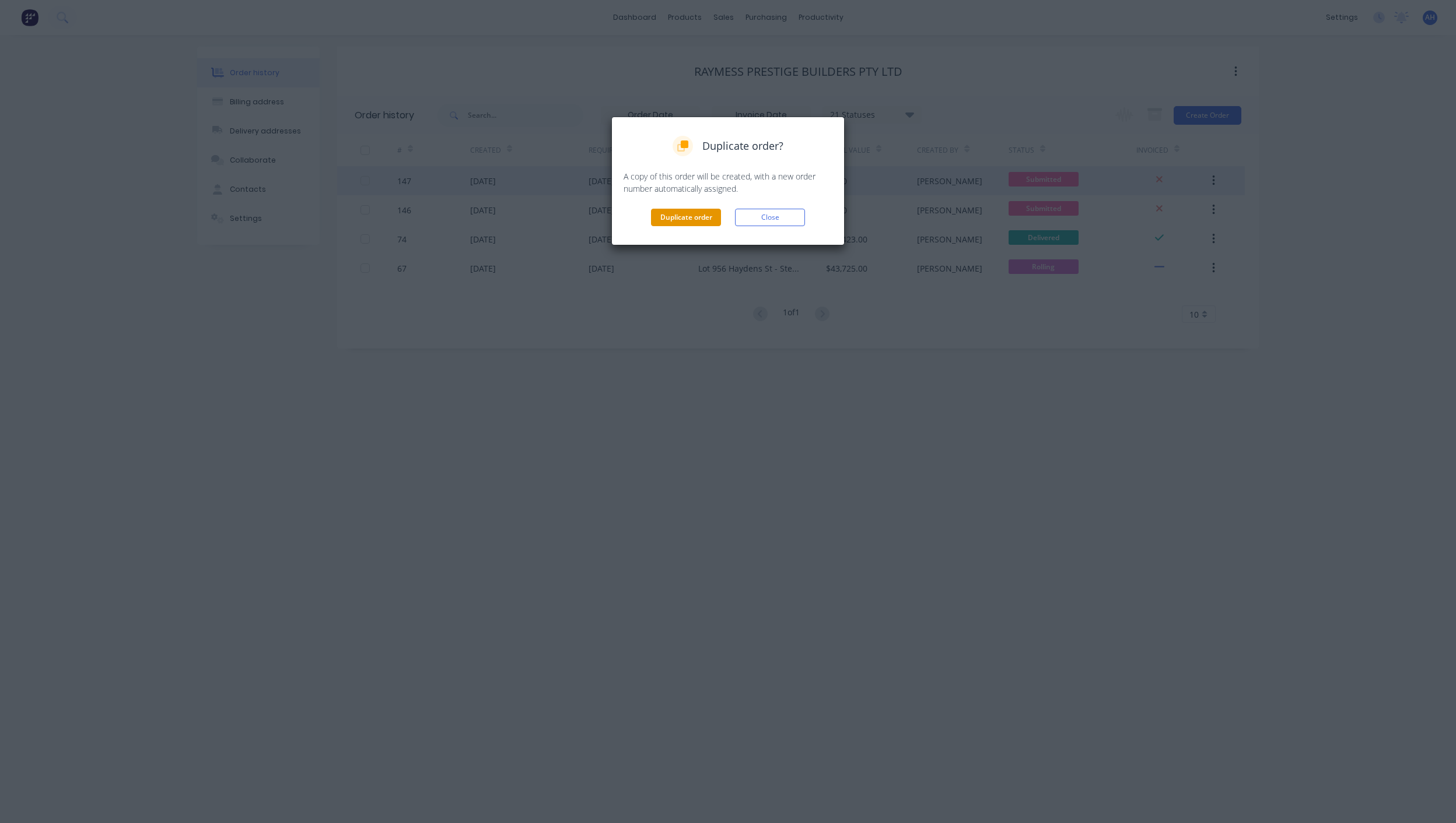
click at [681, 216] on button "Duplicate order" at bounding box center [686, 218] width 70 height 18
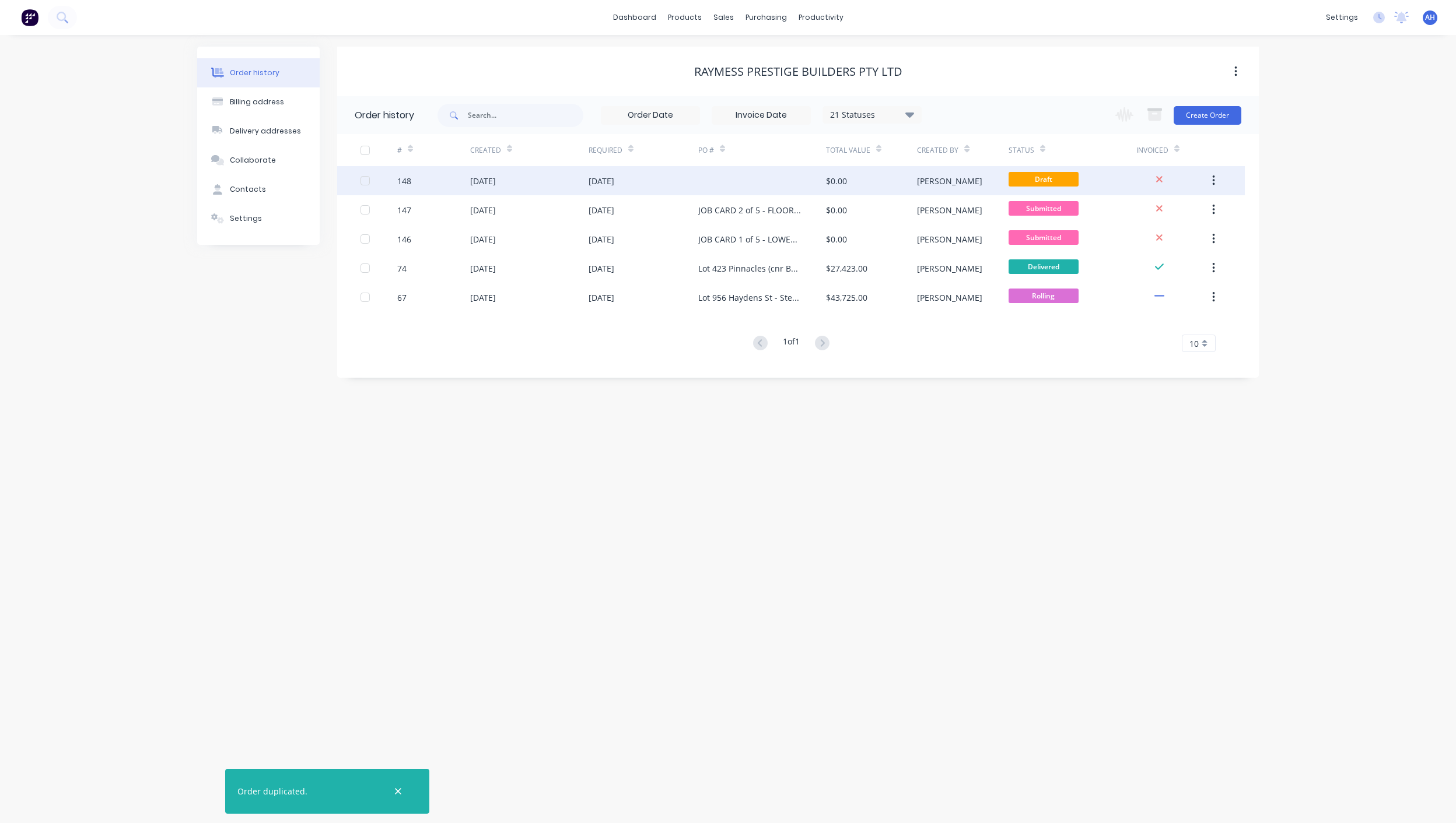
click at [942, 185] on div "[PERSON_NAME]" at bounding box center [949, 181] width 66 height 13
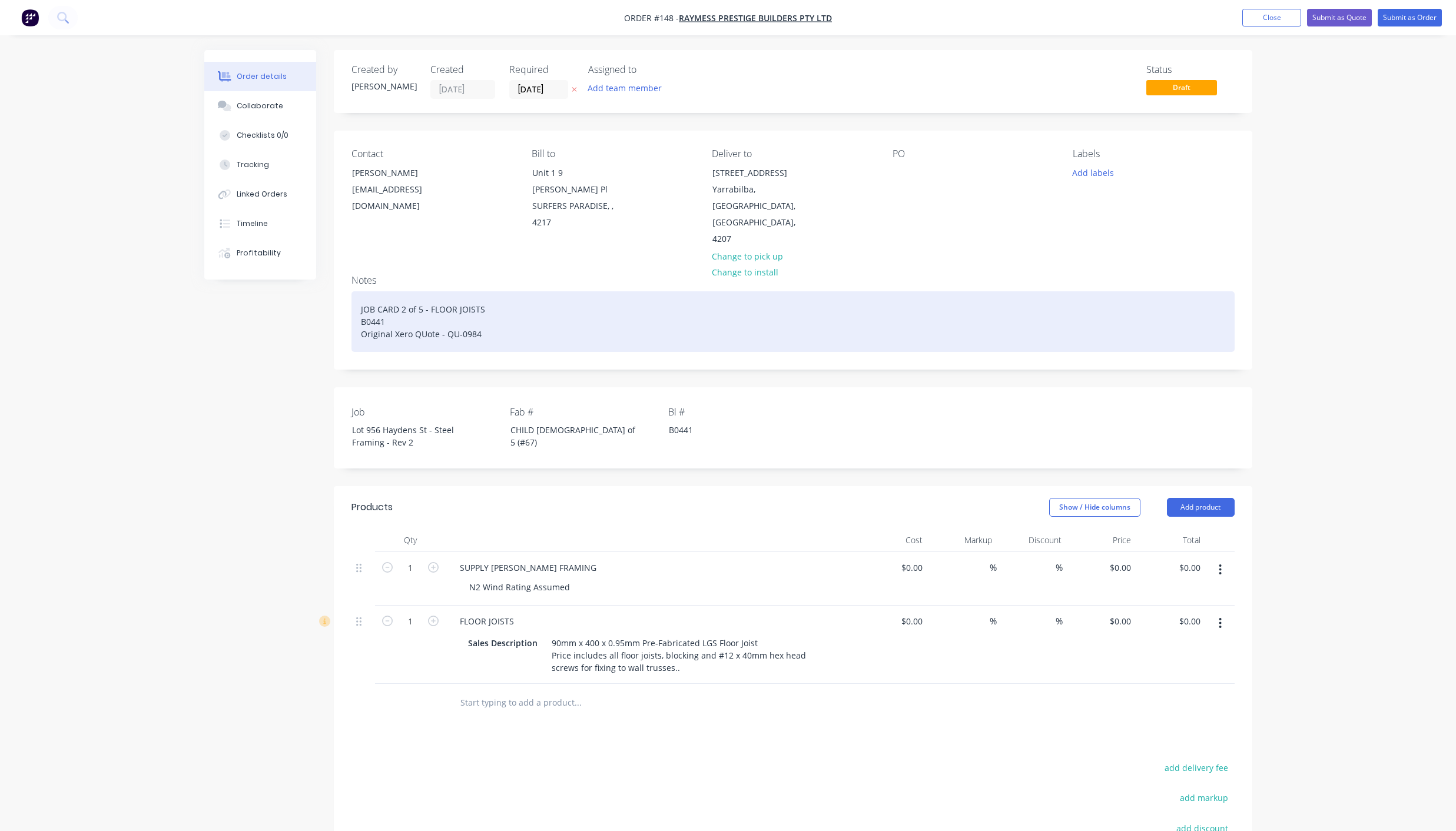
click at [399, 292] on div "JOB CARD 2 of 5 - FLOOR JOISTS B0441 Original Xero QUote - QU-0984" at bounding box center [792, 322] width 883 height 61
drag, startPoint x: 481, startPoint y: 278, endPoint x: 343, endPoint y: 277, distance: 138.0
click at [343, 277] on div "Notes JOB CARD 3 of 5 - FLOOR JOISTS B0441 Original Xero QUote - QU-0984" at bounding box center [793, 317] width 918 height 103
copy div "JOB CARD 3 of 5 - FLOOR JOISTS"
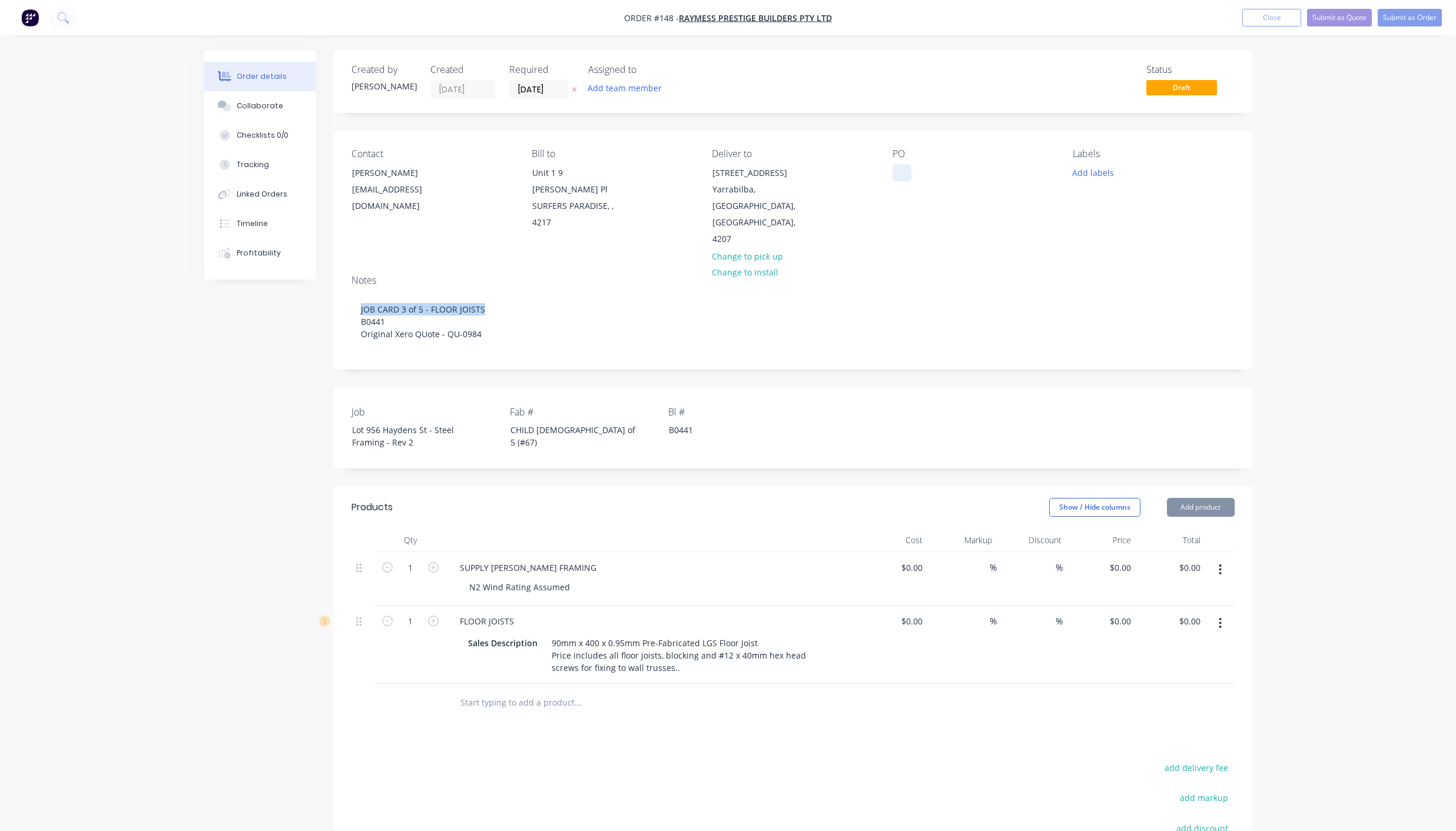
click at [901, 174] on div at bounding box center [901, 173] width 19 height 17
paste div
click at [540, 421] on div "CHILD [DEMOGRAPHIC_DATA] of 5 (#67)" at bounding box center [575, 436] width 148 height 30
click at [1090, 172] on button "Add labels" at bounding box center [1093, 172] width 54 height 16
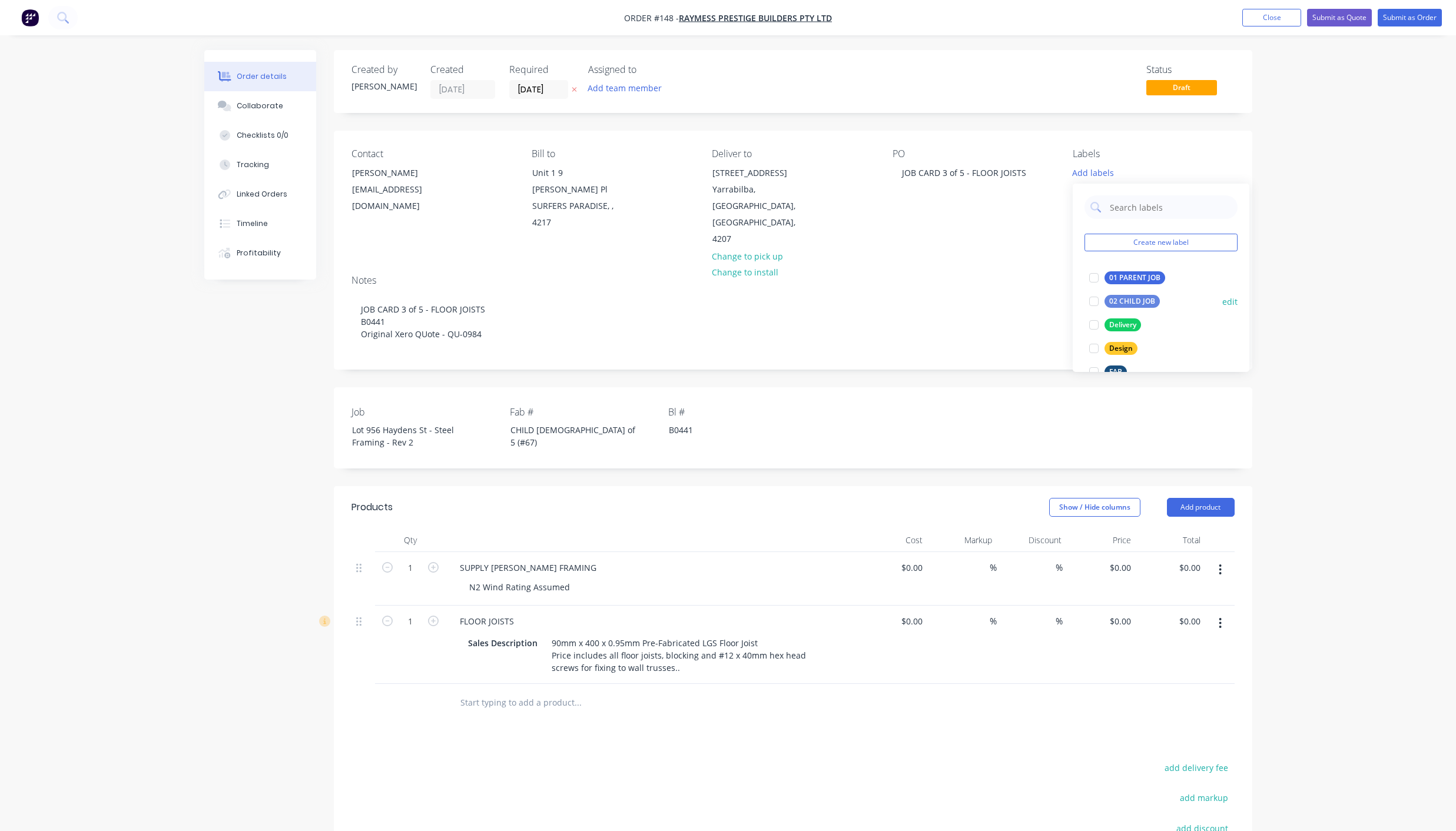
click at [1120, 295] on div "02 CHILD JOB" at bounding box center [1131, 301] width 55 height 13
click at [1120, 315] on div "Delivery" at bounding box center [1122, 319] width 36 height 13
click at [1120, 315] on div "Install" at bounding box center [1119, 310] width 31 height 13
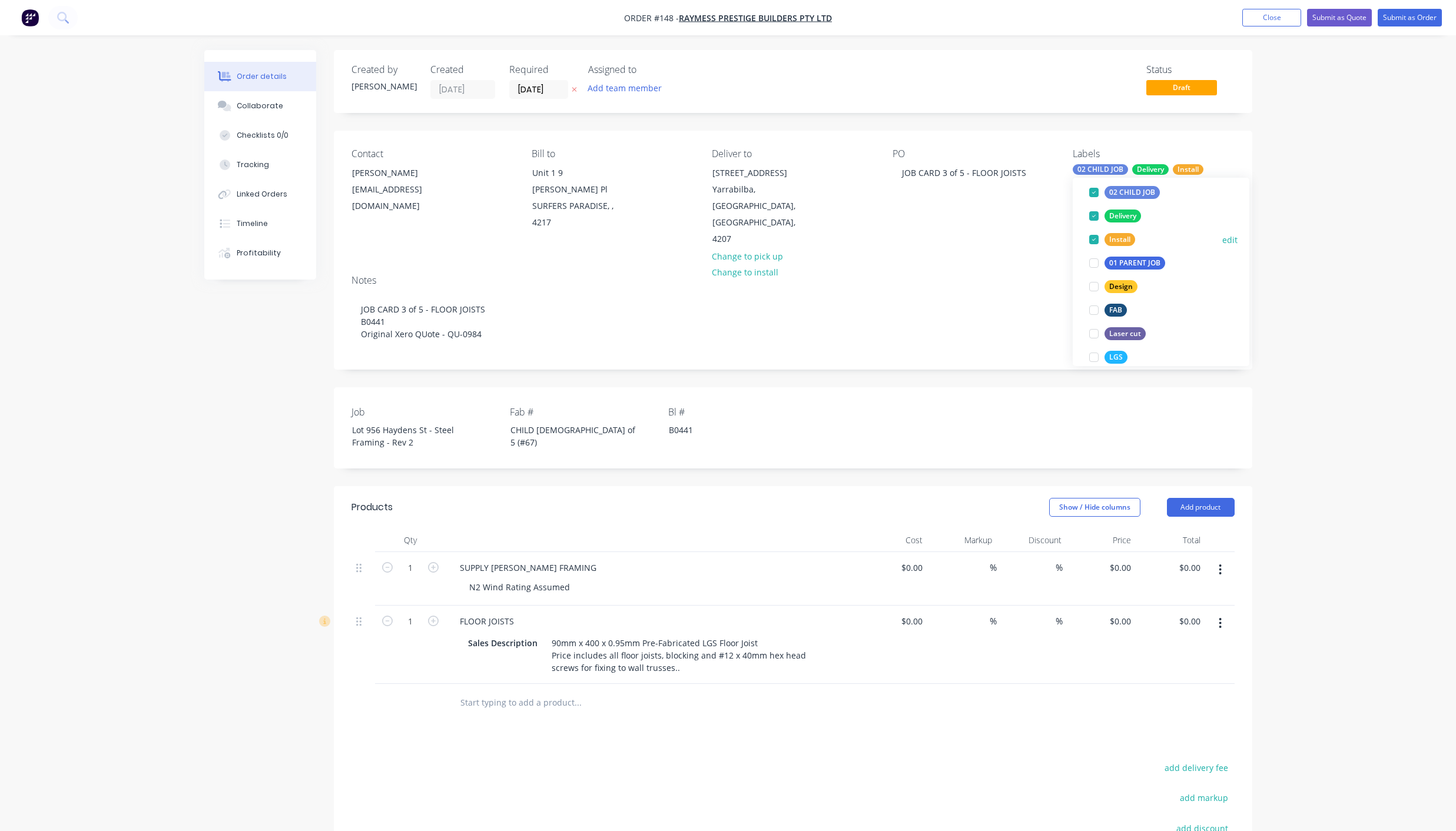
click at [1095, 236] on div at bounding box center [1094, 240] width 24 height 24
click at [1104, 359] on div at bounding box center [1094, 357] width 24 height 24
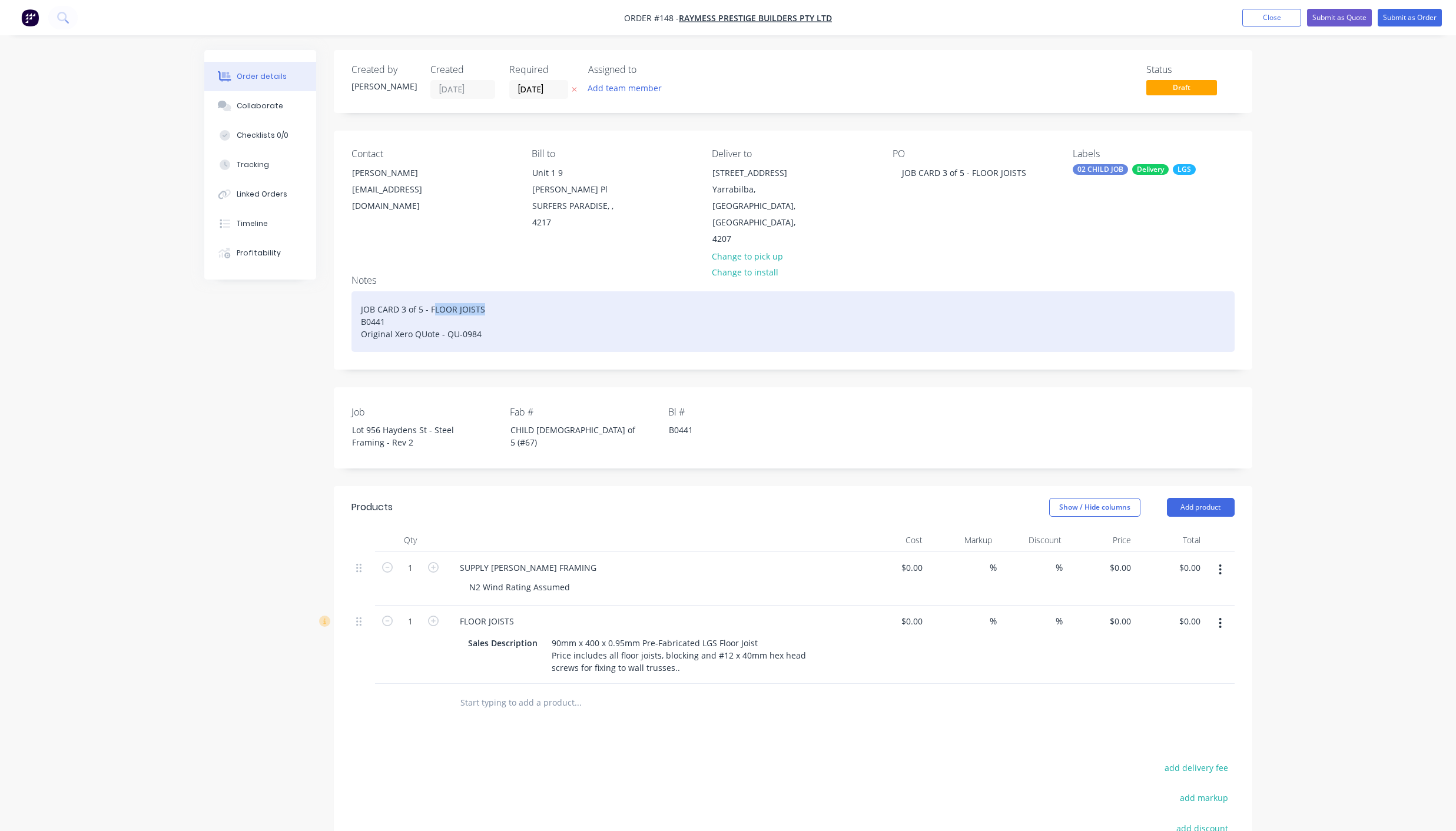
drag, startPoint x: 482, startPoint y: 278, endPoint x: 432, endPoint y: 282, distance: 50.2
click at [432, 292] on div "JOB CARD 3 of 5 - FLOOR JOISTS B0441 Original Xero QUote - QU-0984" at bounding box center [792, 322] width 883 height 61
drag, startPoint x: 548, startPoint y: 275, endPoint x: 363, endPoint y: 278, distance: 185.0
click at [363, 292] on div "JOB CARD 3 of 5 - LOWER STRUCTURAL STEEL B0441 Original Xero QUote - QU-0984" at bounding box center [792, 322] width 883 height 61
copy div "JOB CARD 3 of 5 - LOWER STRUCTURAL STEEL"
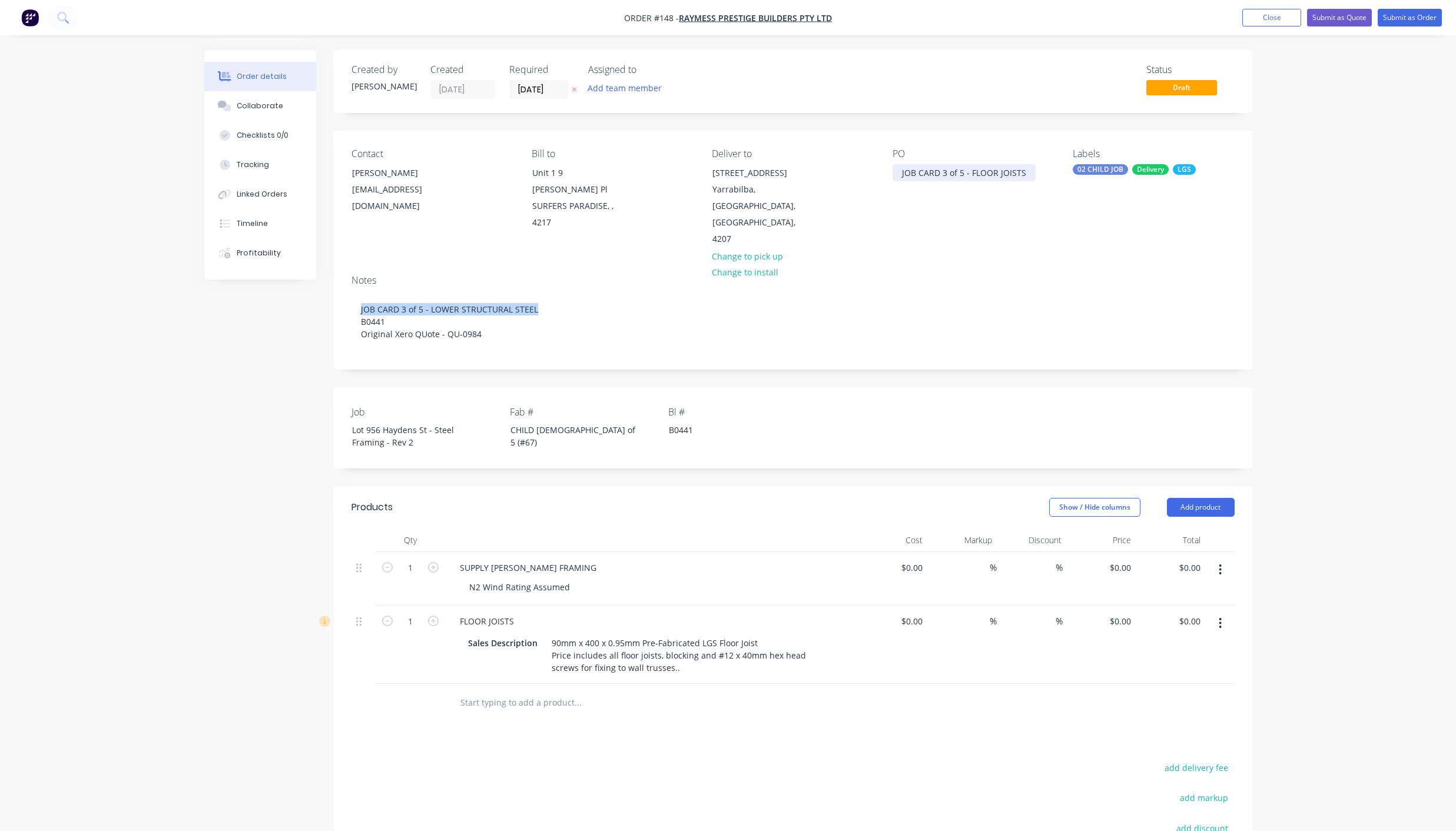
click at [1012, 172] on div "JOB CARD 3 of 5 - FLOOR JOISTS" at bounding box center [963, 173] width 143 height 17
drag, startPoint x: 1023, startPoint y: 172, endPoint x: 901, endPoint y: 170, distance: 122.0
click at [901, 170] on div "JOB CARD 3 of 5 - FLOOR JOISTS" at bounding box center [963, 173] width 143 height 17
click at [639, 89] on button "Add team member" at bounding box center [624, 87] width 86 height 16
click at [639, 145] on button "[PERSON_NAME]" at bounding box center [676, 153] width 176 height 24
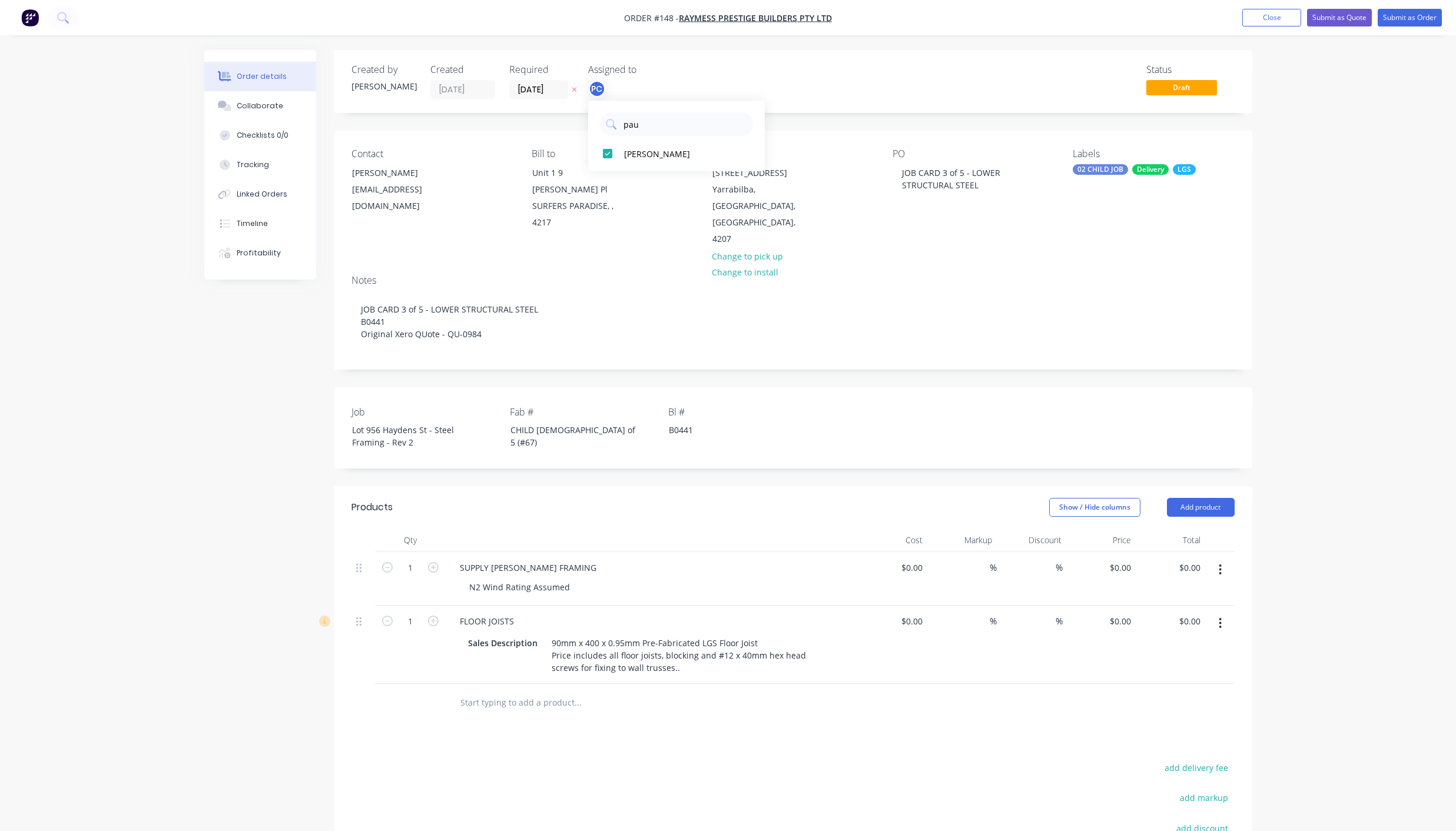
drag, startPoint x: 672, startPoint y: 122, endPoint x: 580, endPoint y: 127, distance: 92.1
click at [580, 127] on body "Order #148 - Raymess Prestige Builders Pty Ltd Add product Close Submit as Quot…" at bounding box center [728, 511] width 1456 height 1023
drag, startPoint x: 660, startPoint y: 122, endPoint x: 553, endPoint y: 126, distance: 107.1
click at [553, 126] on body "Order #148 - Raymess Prestige Builders Pty Ltd Add product Close Submit as Quot…" at bounding box center [728, 511] width 1456 height 1023
type input "p"
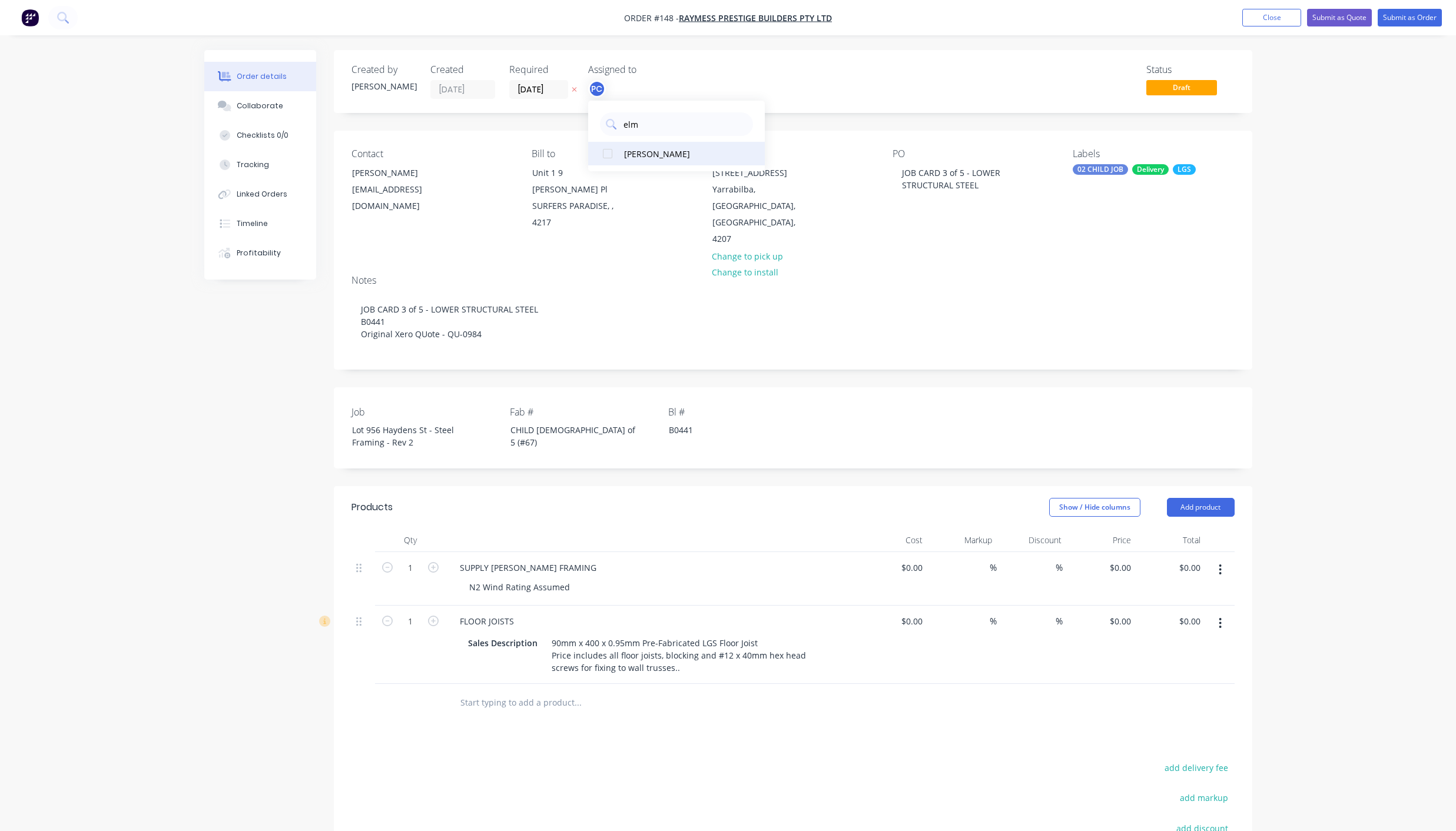
type input "elm"
click at [644, 151] on div "[PERSON_NAME]" at bounding box center [683, 153] width 118 height 13
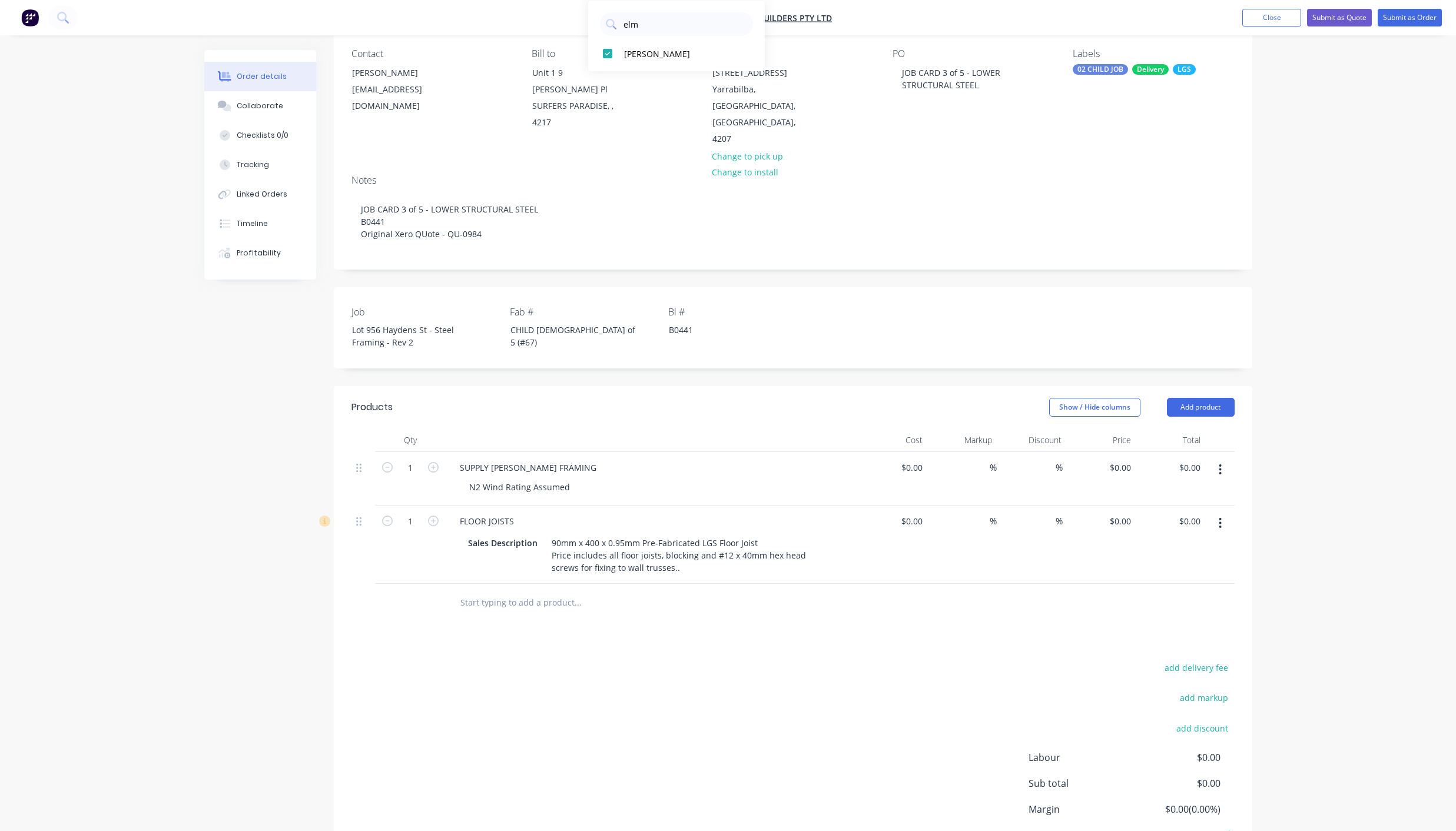
scroll to position [101, 0]
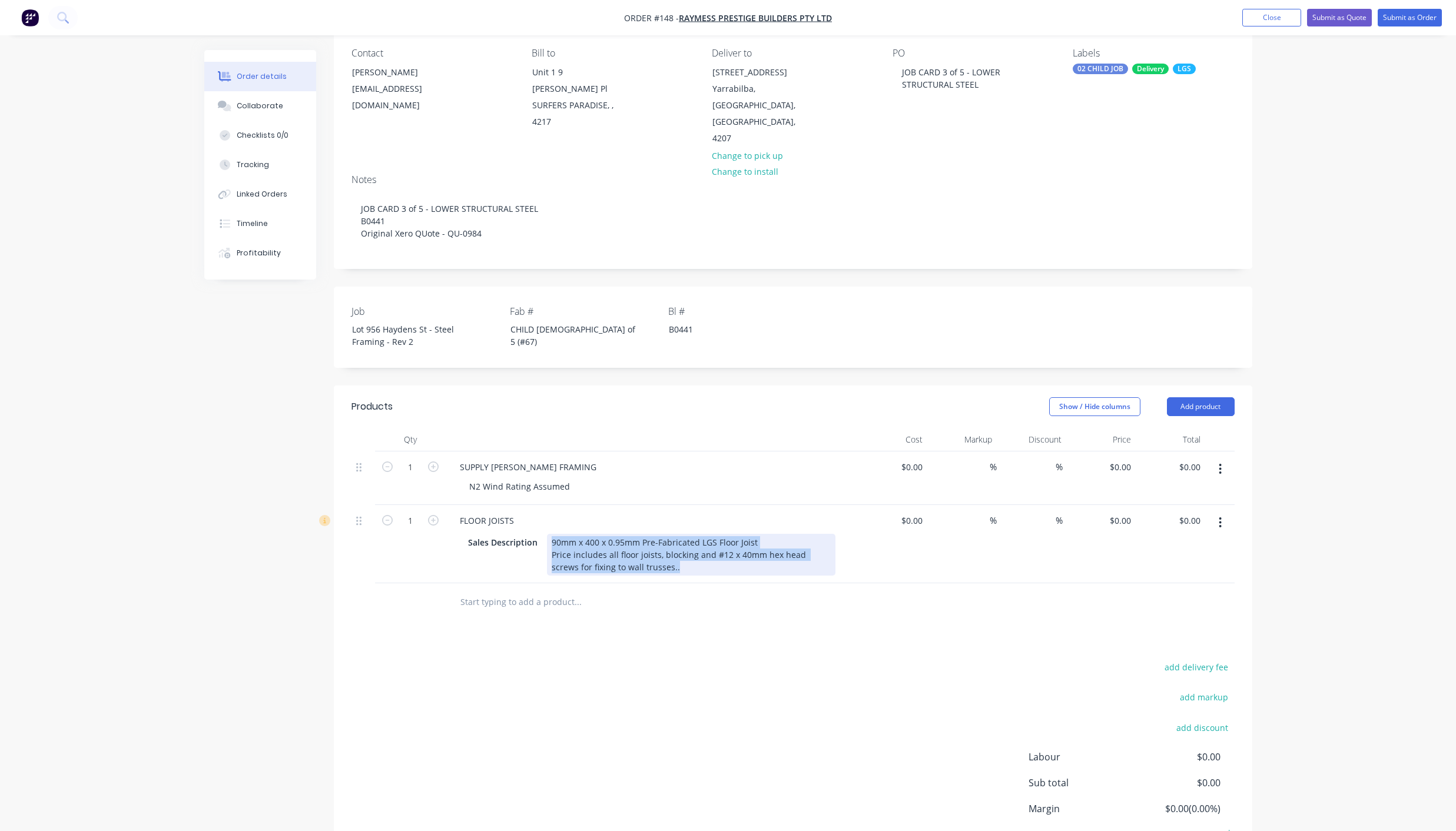
drag, startPoint x: 661, startPoint y: 536, endPoint x: 542, endPoint y: 510, distance: 121.8
click at [542, 534] on div "Sales Description 90mm x 400 x 0.95mm Pre-Fabricated LGS Floor Joist Price incl…" at bounding box center [649, 555] width 372 height 42
paste div
drag, startPoint x: 517, startPoint y: 486, endPoint x: 429, endPoint y: 494, distance: 88.4
click at [429, 505] on div "1 FLOOR JOISTS Sales Description Structural Steel - Preliminary Allowance- Beam…" at bounding box center [792, 544] width 883 height 78
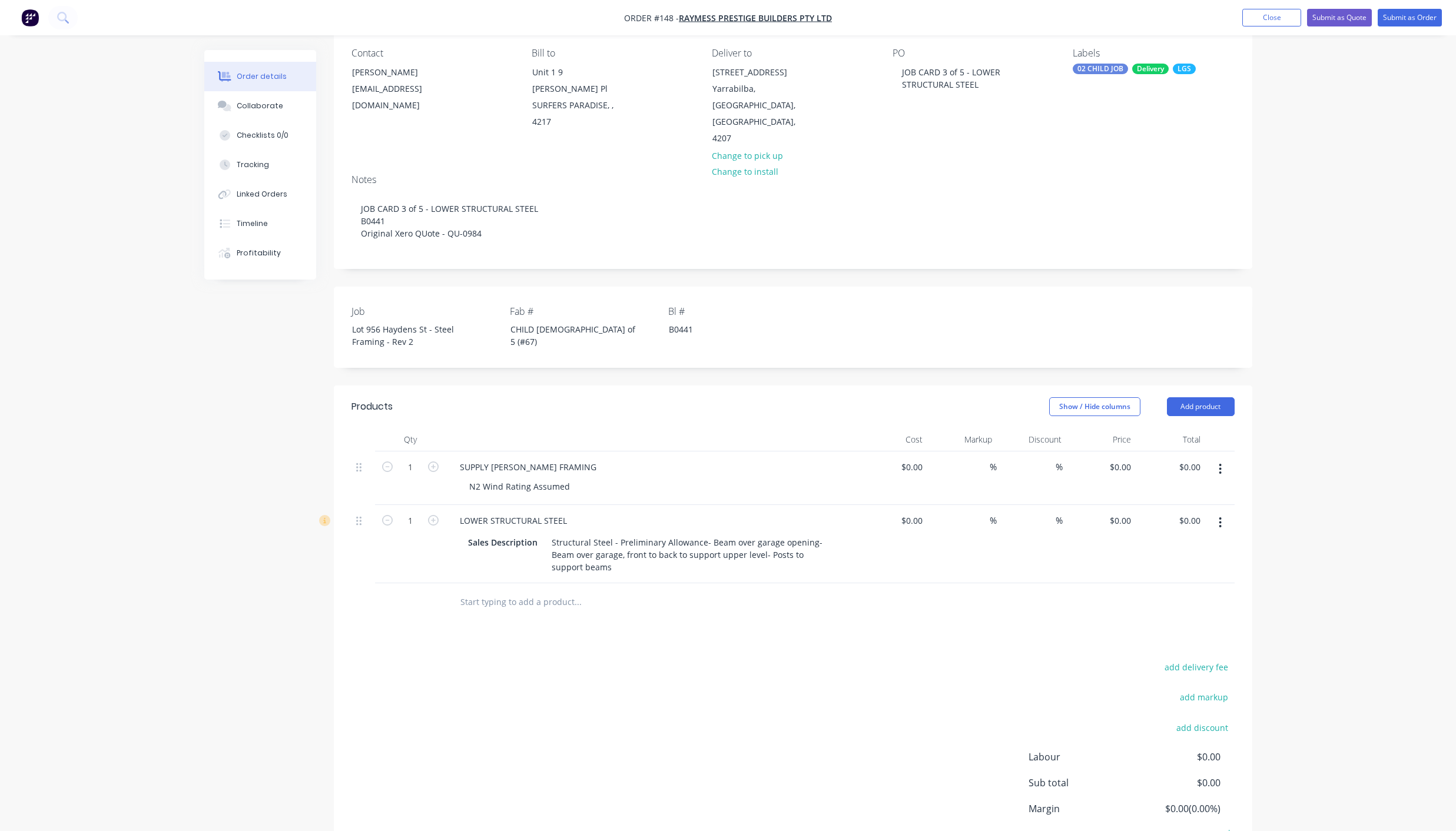
drag, startPoint x: 552, startPoint y: 522, endPoint x: 611, endPoint y: 555, distance: 67.6
click at [611, 555] on div "LOWER STRUCTURAL STEEL Sales Description Structural Steel - Preliminary Allowan…" at bounding box center [651, 544] width 412 height 78
drag, startPoint x: 590, startPoint y: 545, endPoint x: 526, endPoint y: 516, distance: 70.3
click at [526, 534] on div "Sales Description Structural Steel - Preliminary Allowance- Beam over garage op…" at bounding box center [649, 555] width 372 height 42
click at [600, 634] on div "add delivery fee add markup add discount Labour $0.00 Sub total $0.00 Margin $0…" at bounding box center [792, 748] width 883 height 227
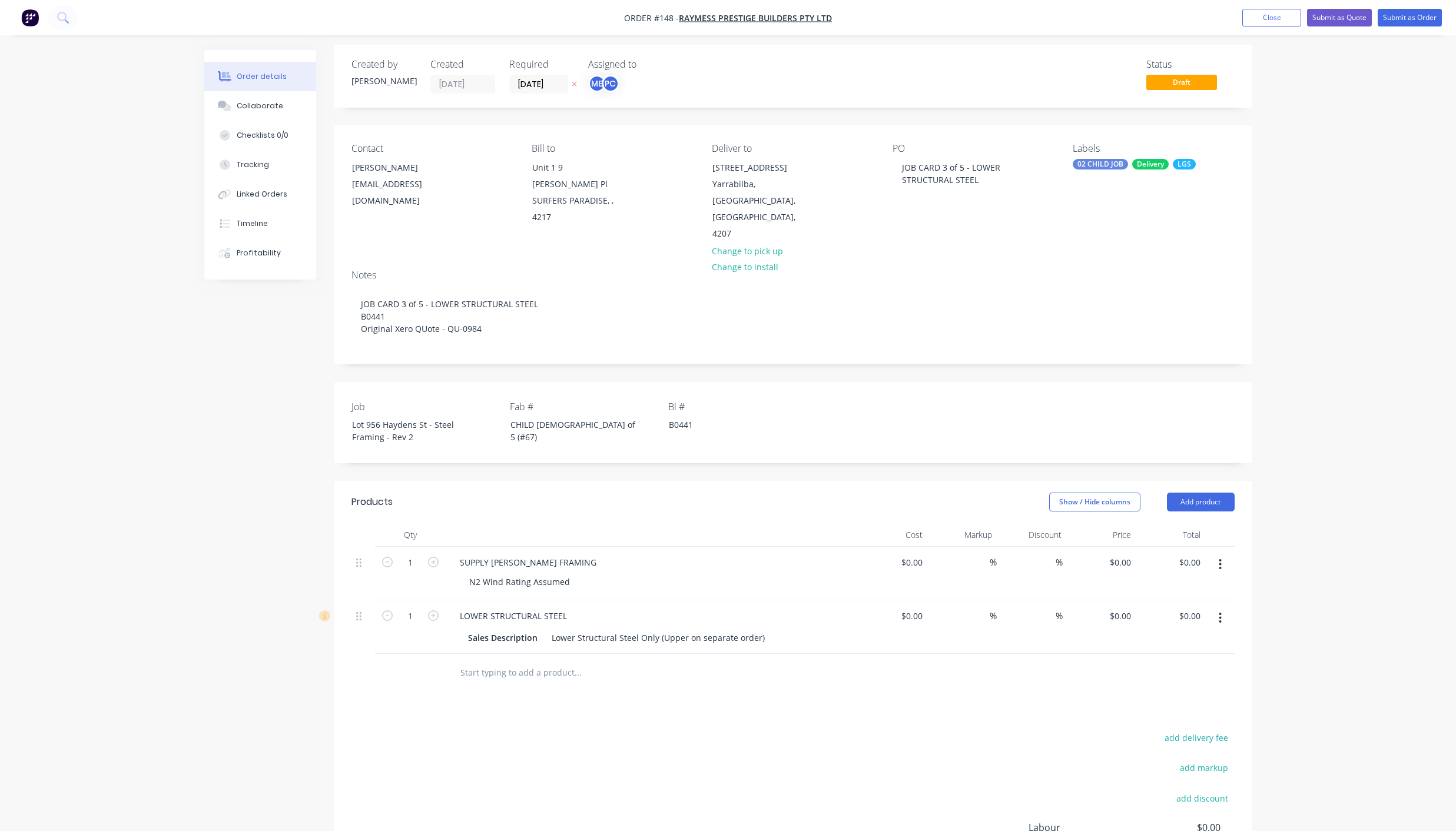
scroll to position [0, 0]
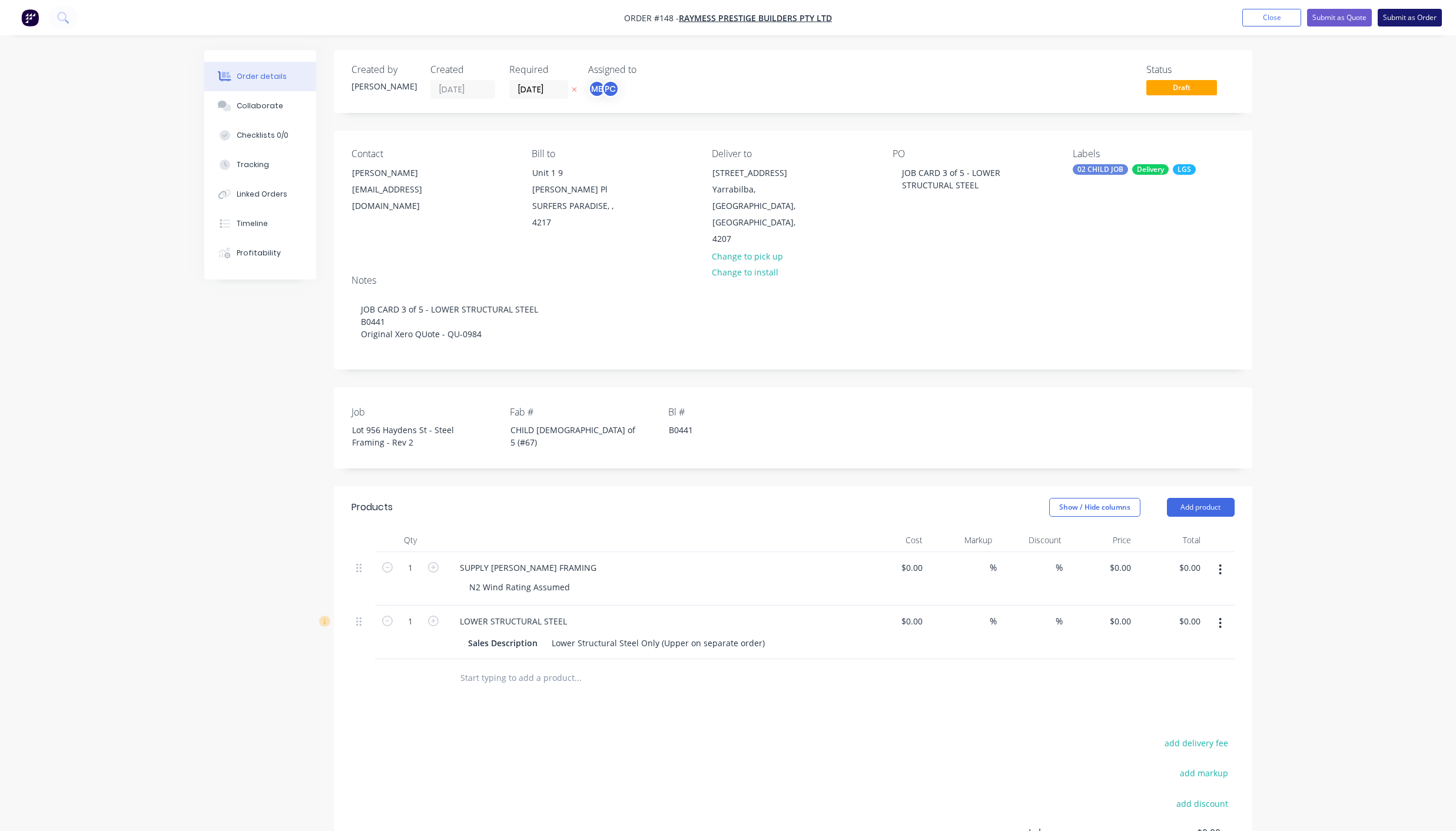
click at [1404, 20] on button "Submit as Order" at bounding box center [1409, 17] width 64 height 18
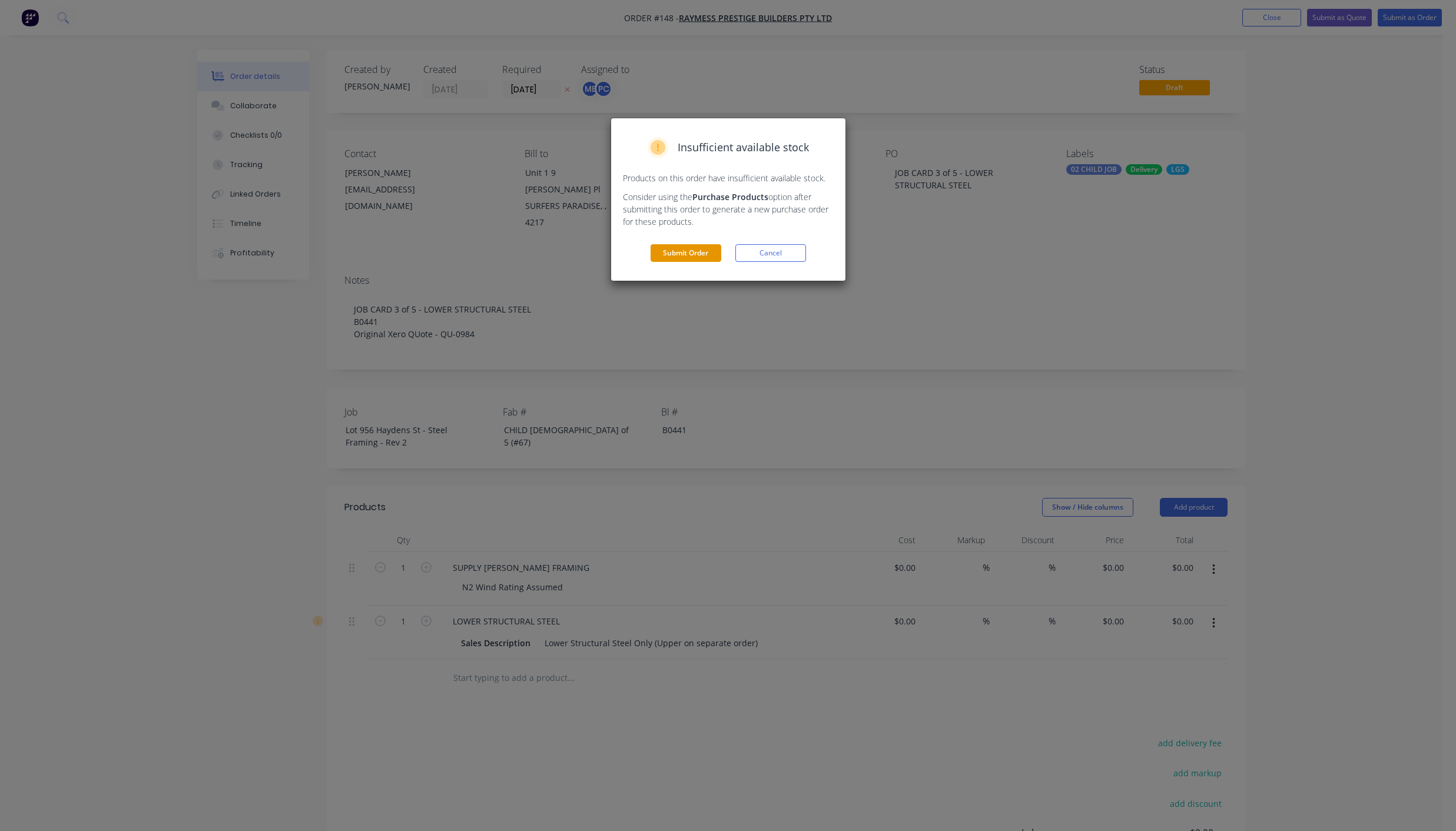
click at [690, 253] on button "Submit Order" at bounding box center [685, 253] width 70 height 18
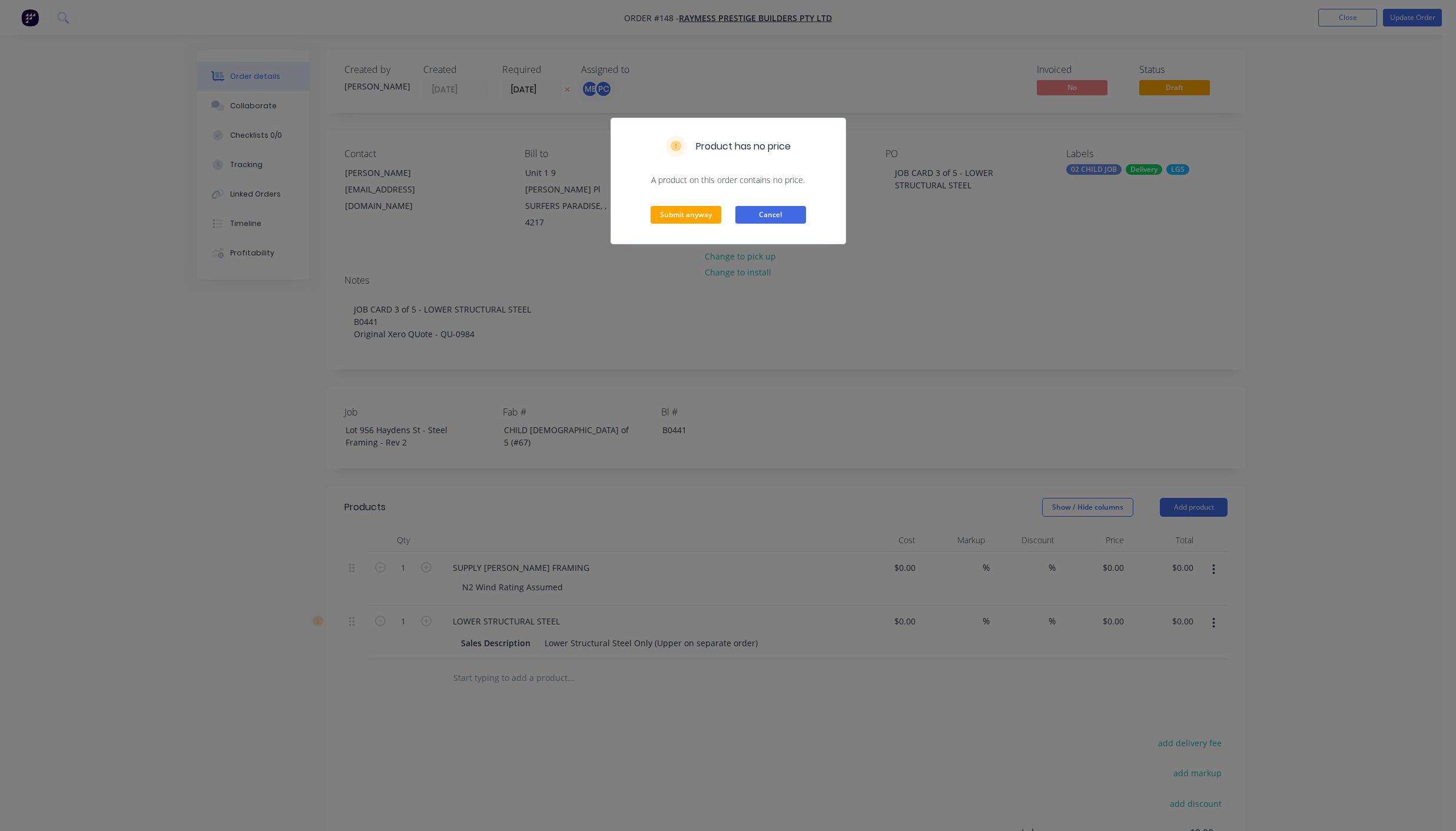
click at [766, 213] on button "Cancel" at bounding box center [770, 215] width 70 height 18
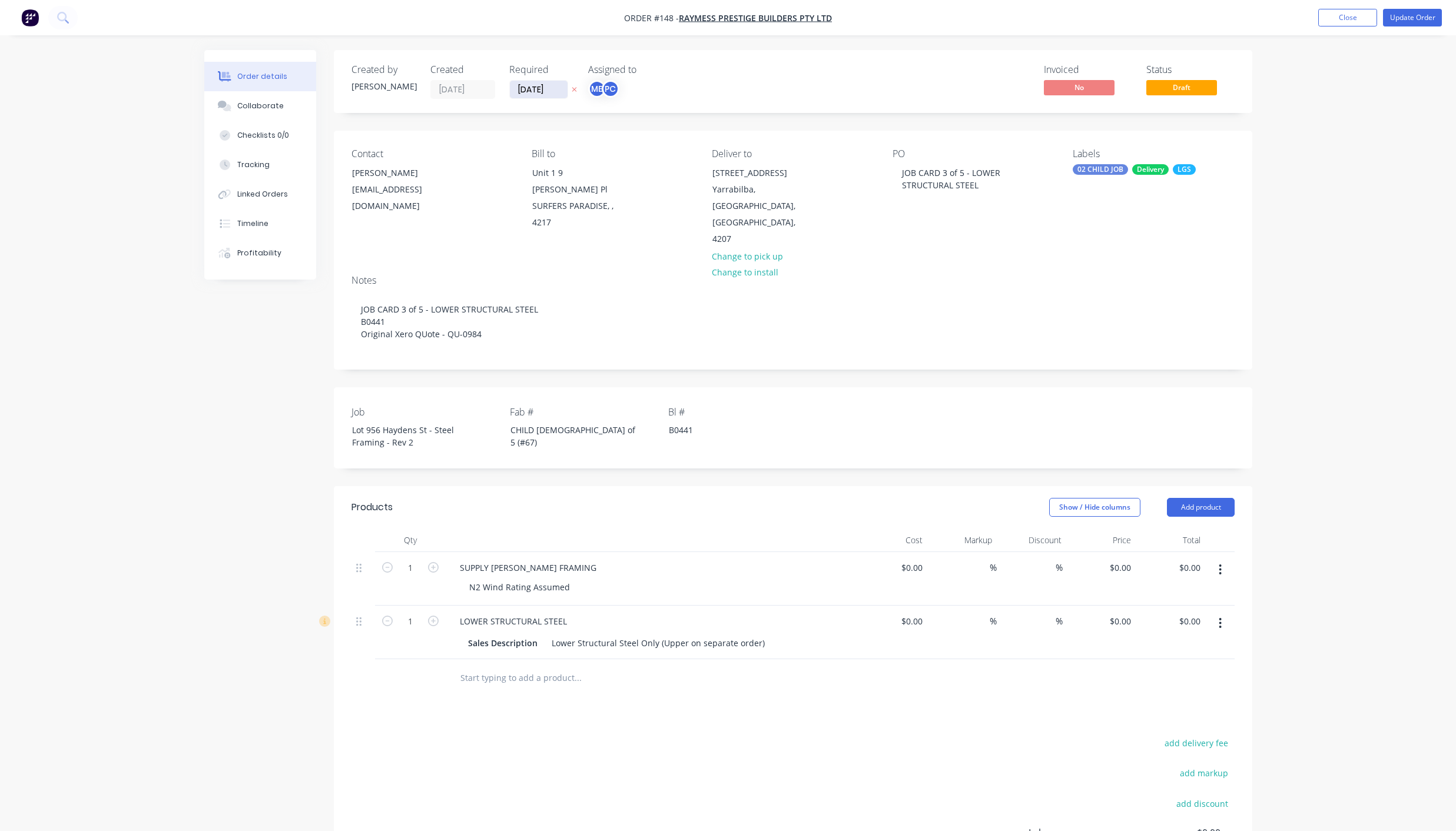
click at [529, 91] on input "[DATE]" at bounding box center [538, 89] width 58 height 18
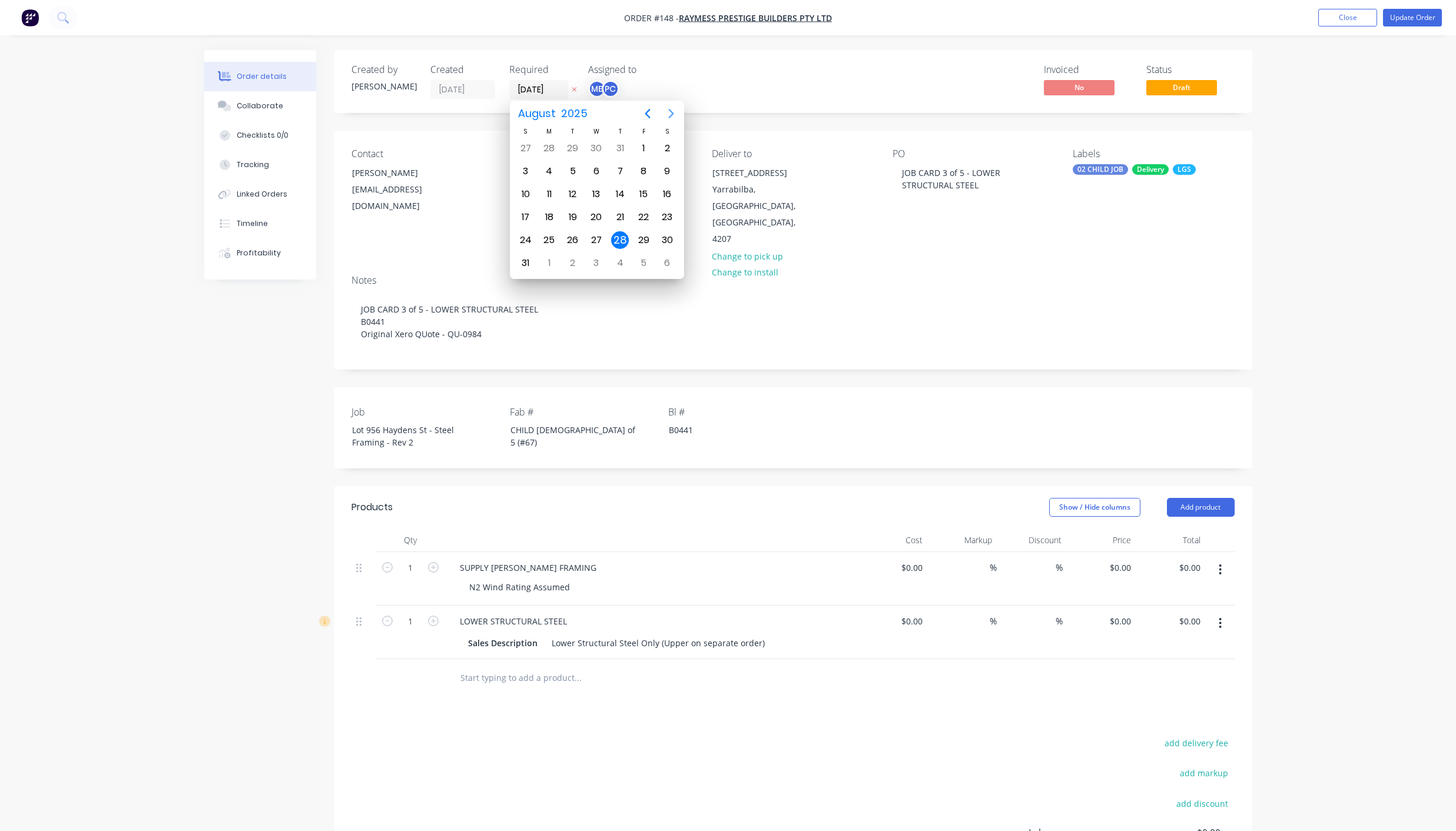
click at [674, 113] on icon "Next page" at bounding box center [671, 114] width 14 height 14
click at [650, 148] on div "5" at bounding box center [643, 148] width 18 height 18
type input "[DATE]"
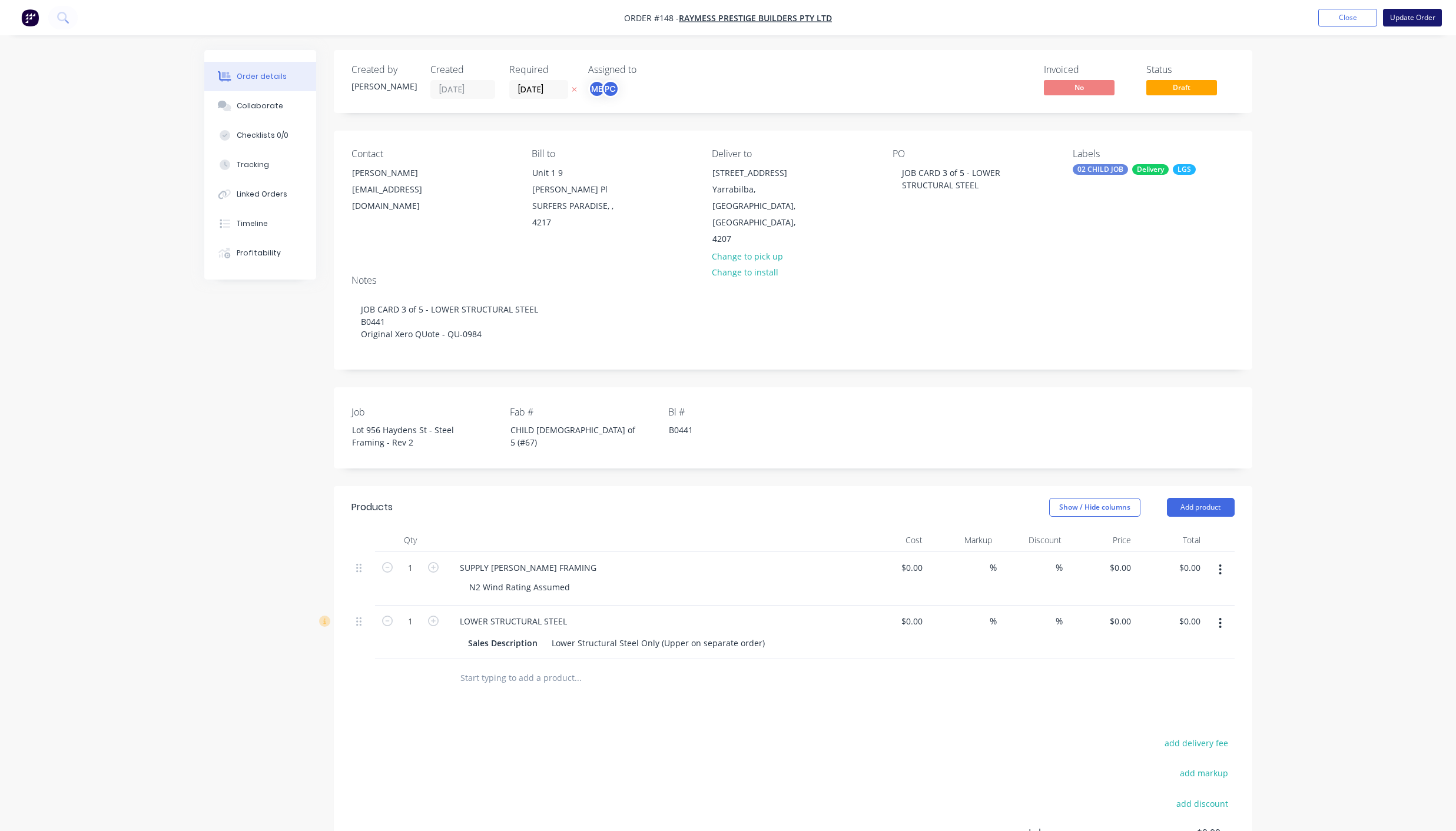
click at [1403, 14] on button "Update Order" at bounding box center [1412, 17] width 59 height 18
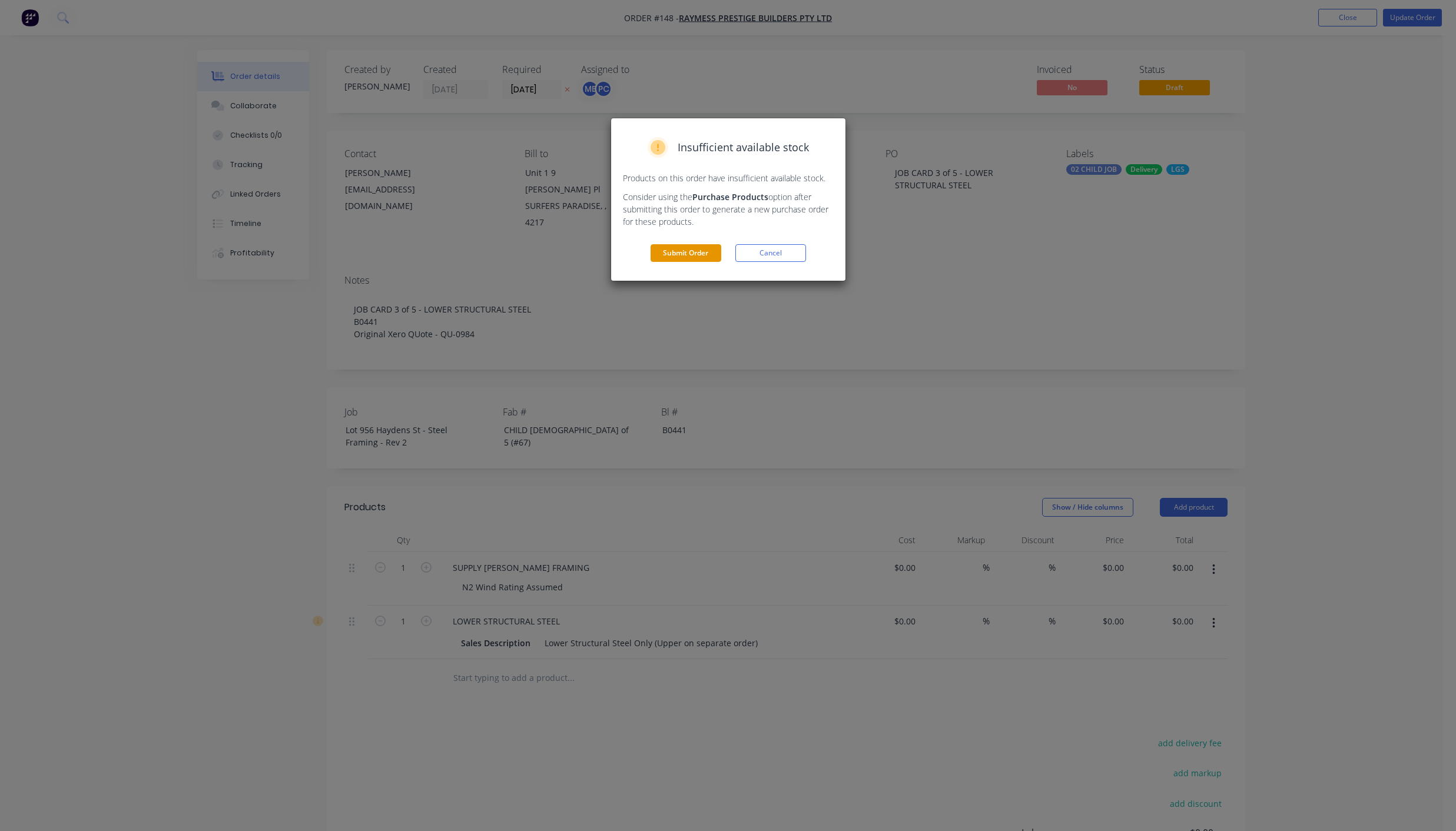
click at [695, 249] on button "Submit Order" at bounding box center [685, 253] width 70 height 18
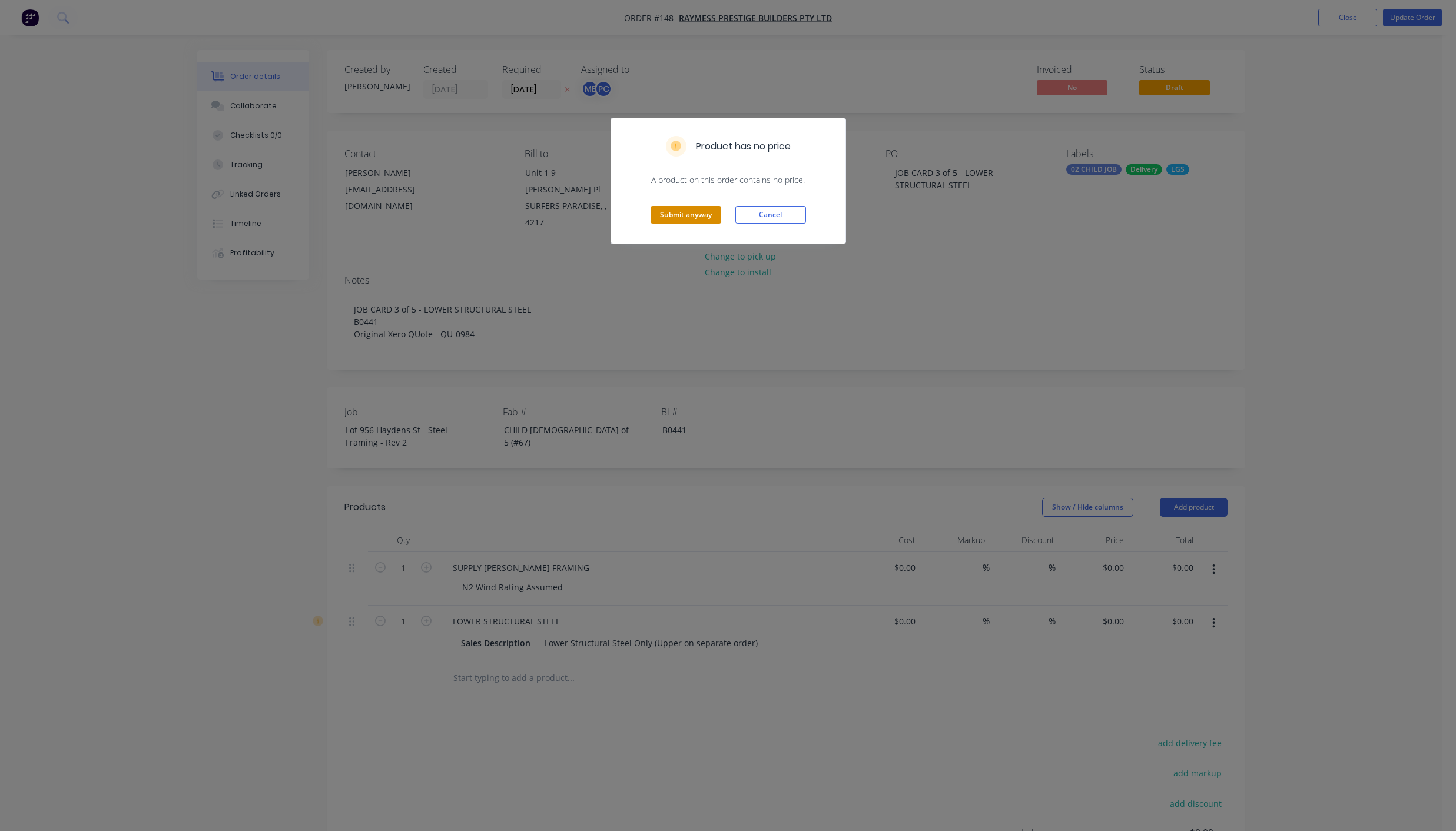
click at [693, 216] on button "Submit anyway" at bounding box center [685, 215] width 70 height 18
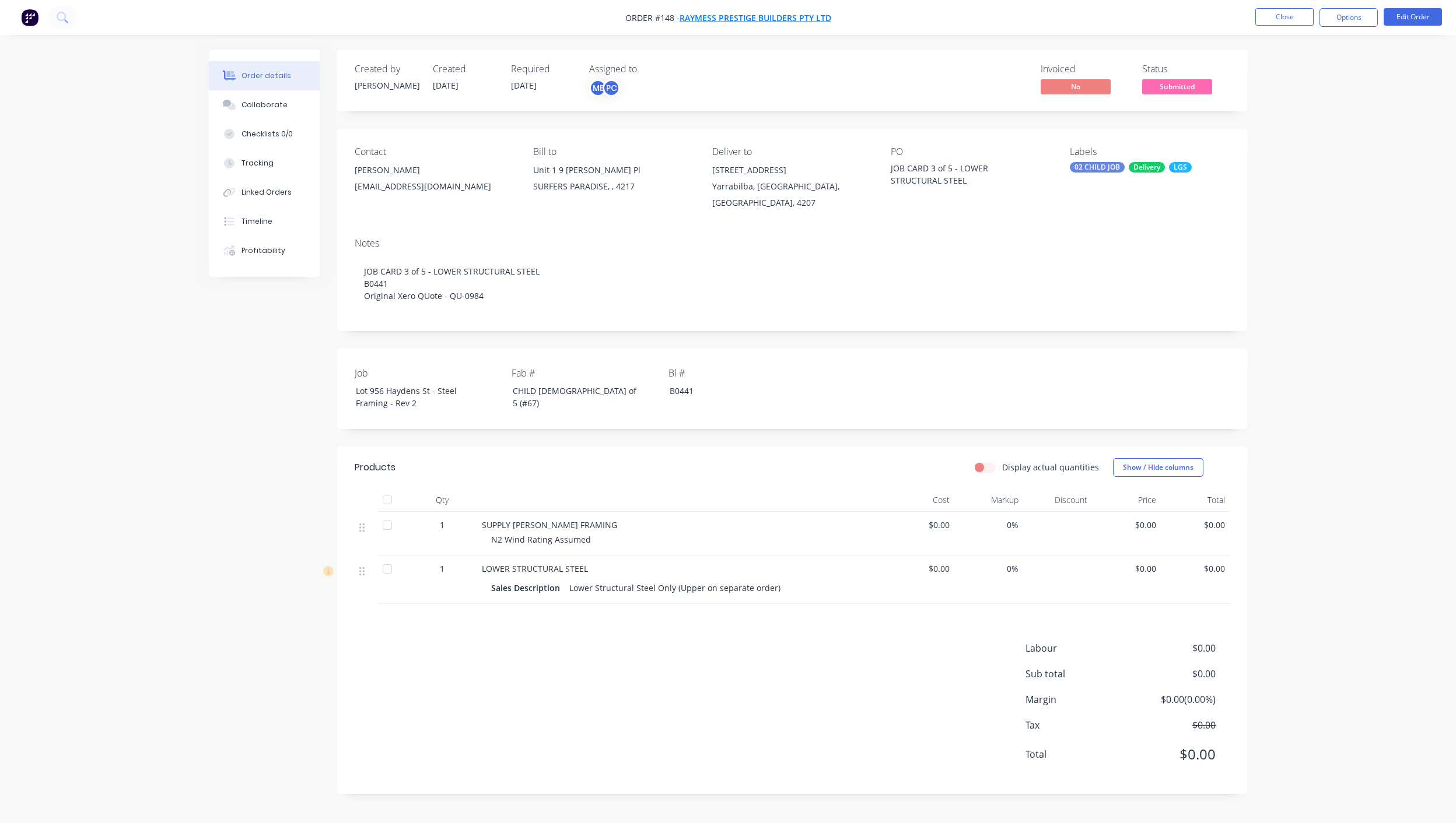
click at [768, 17] on span "Raymess Prestige Builders Pty Ltd" at bounding box center [755, 18] width 151 height 11
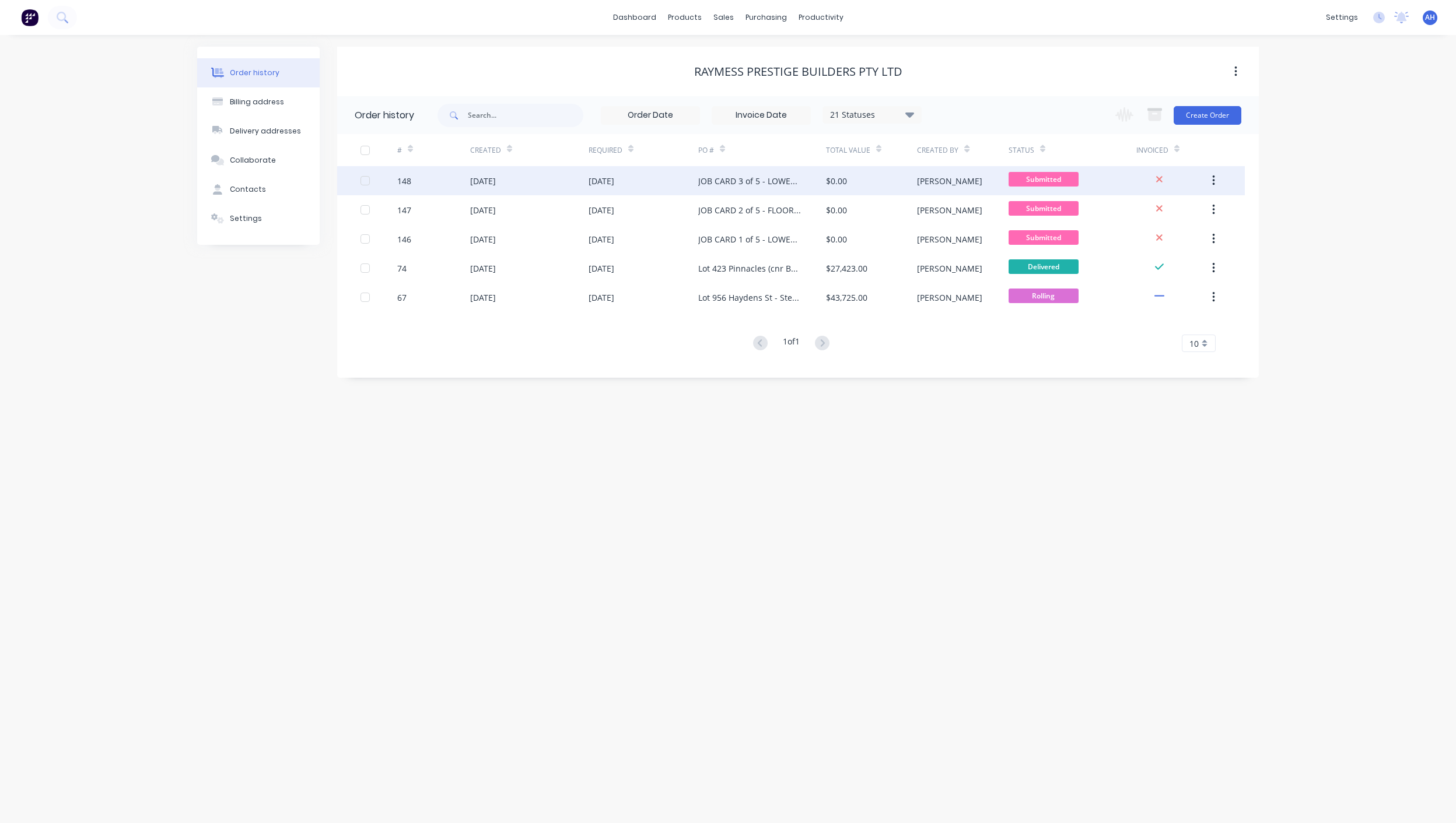
click at [1213, 181] on icon "button" at bounding box center [1212, 181] width 3 height 10
click at [1147, 228] on div "Duplicate" at bounding box center [1171, 234] width 90 height 17
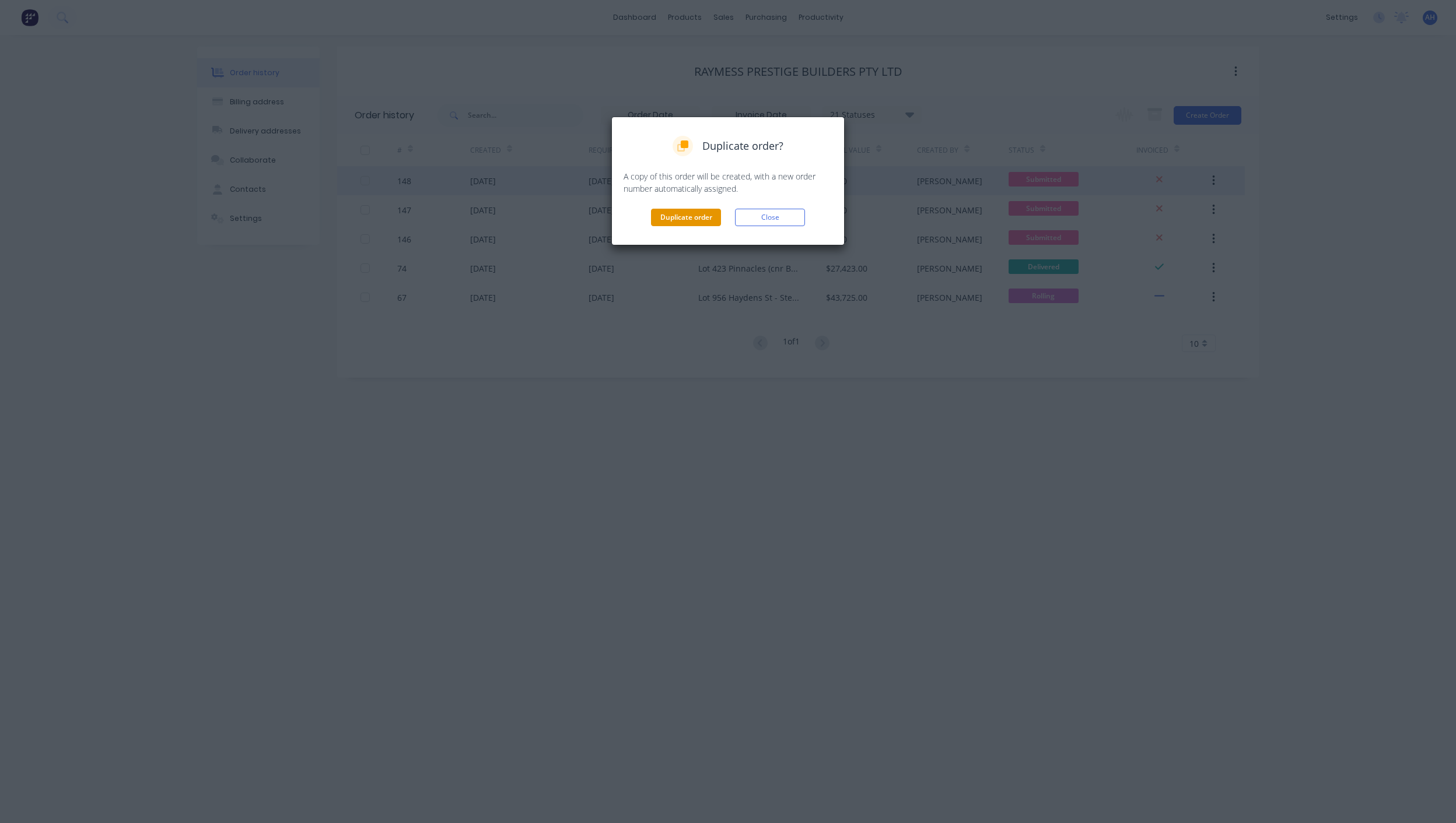
click at [695, 217] on button "Duplicate order" at bounding box center [686, 218] width 70 height 18
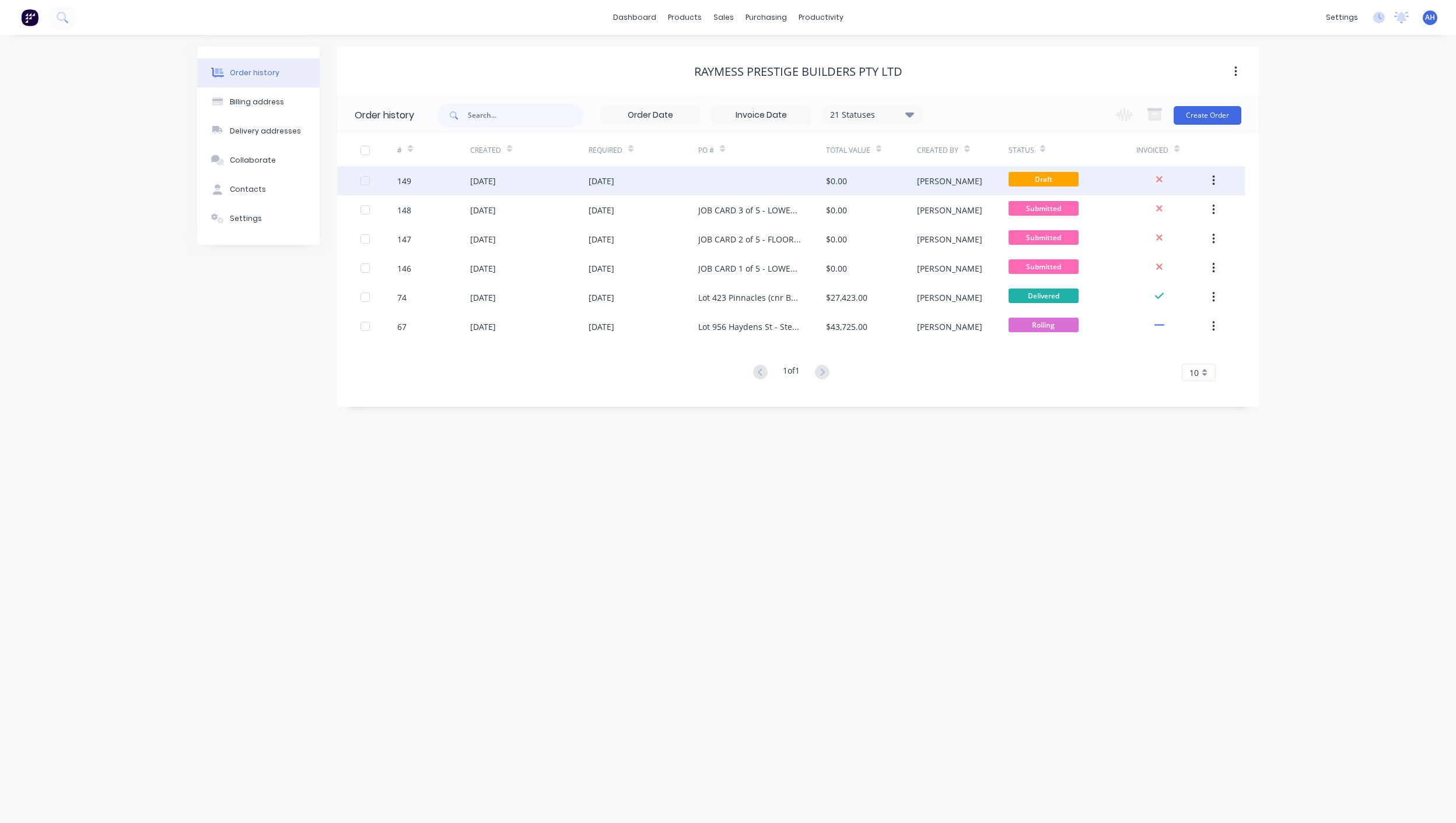
click at [714, 181] on div at bounding box center [762, 181] width 128 height 29
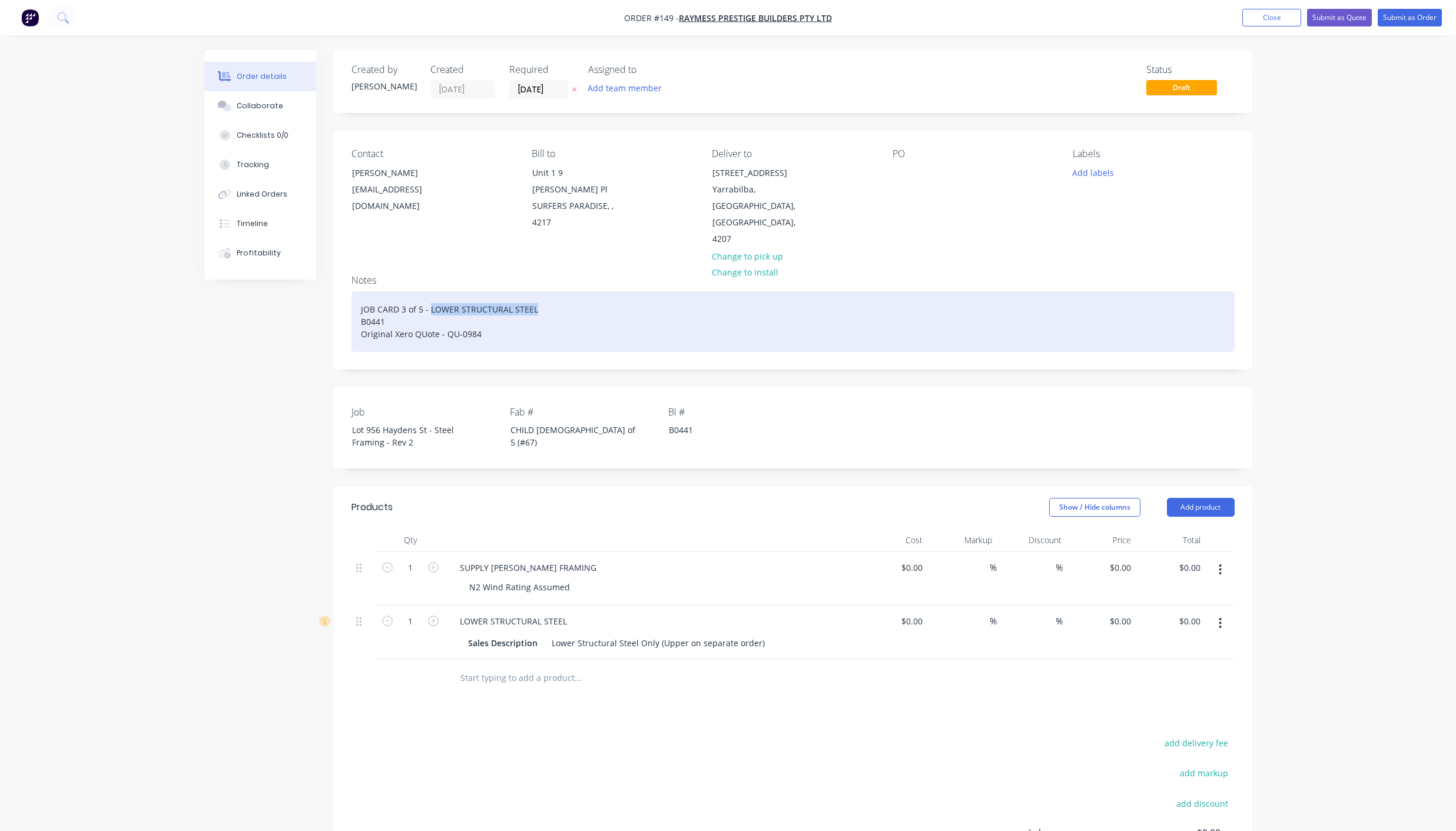
drag, startPoint x: 533, startPoint y: 274, endPoint x: 428, endPoint y: 274, distance: 105.0
click at [428, 292] on div "JOB CARD 3 of 5 - LOWER STRUCTURAL STEEL B0441 Original Xero QUote - QU-0984" at bounding box center [792, 322] width 883 height 61
click at [404, 292] on div "JOB CARD 3 of 5 - UPPER WALLS B0441 Original Xero QUote - QU-0984" at bounding box center [792, 322] width 883 height 61
click at [421, 292] on div "JOB CARD 4 of 5 - UPPER WALLS B0441 Original Xero QUote - QU-0984" at bounding box center [792, 322] width 883 height 61
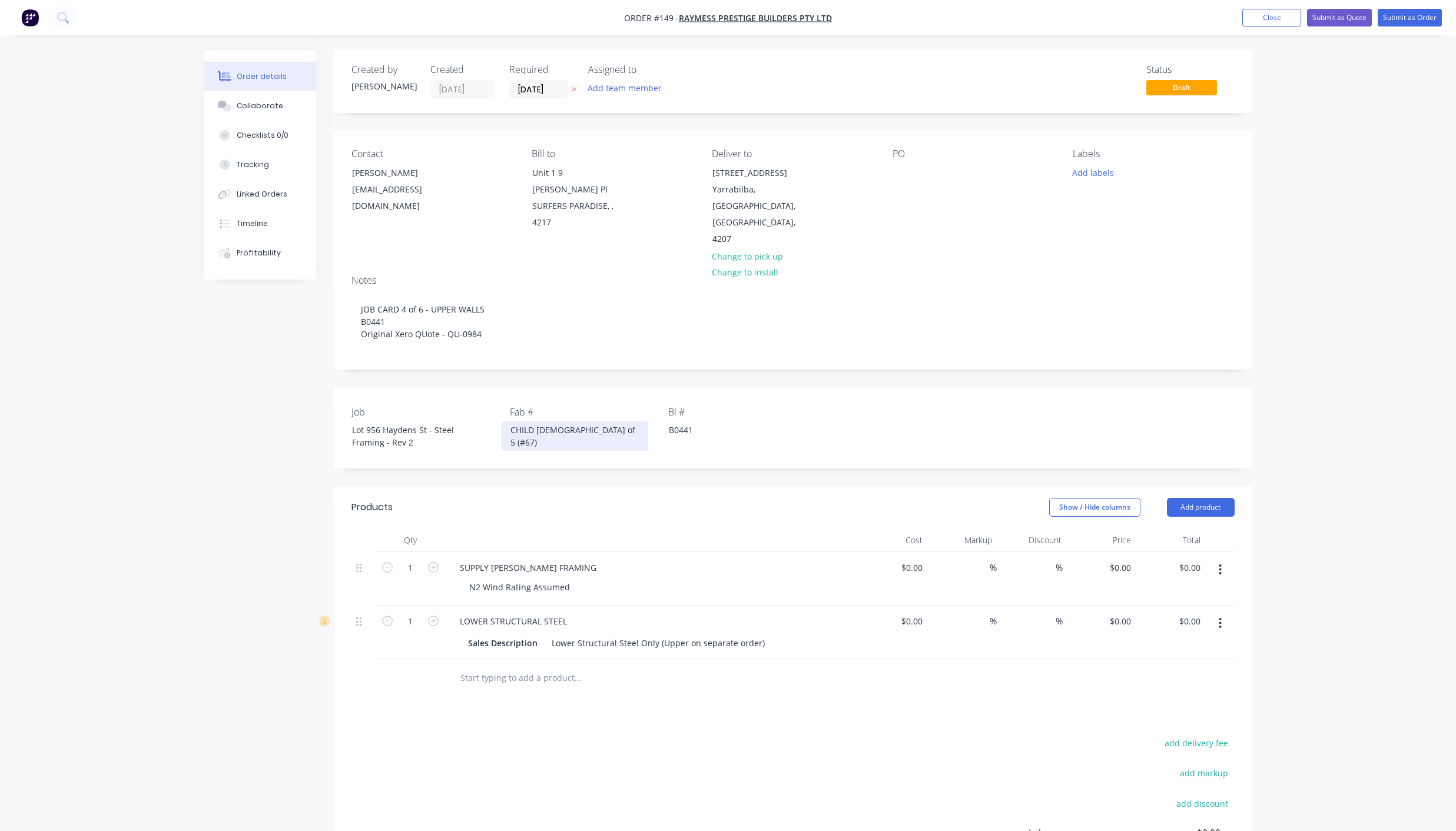
click at [556, 421] on div "CHILD [DEMOGRAPHIC_DATA] of 5 (#67)" at bounding box center [575, 436] width 148 height 30
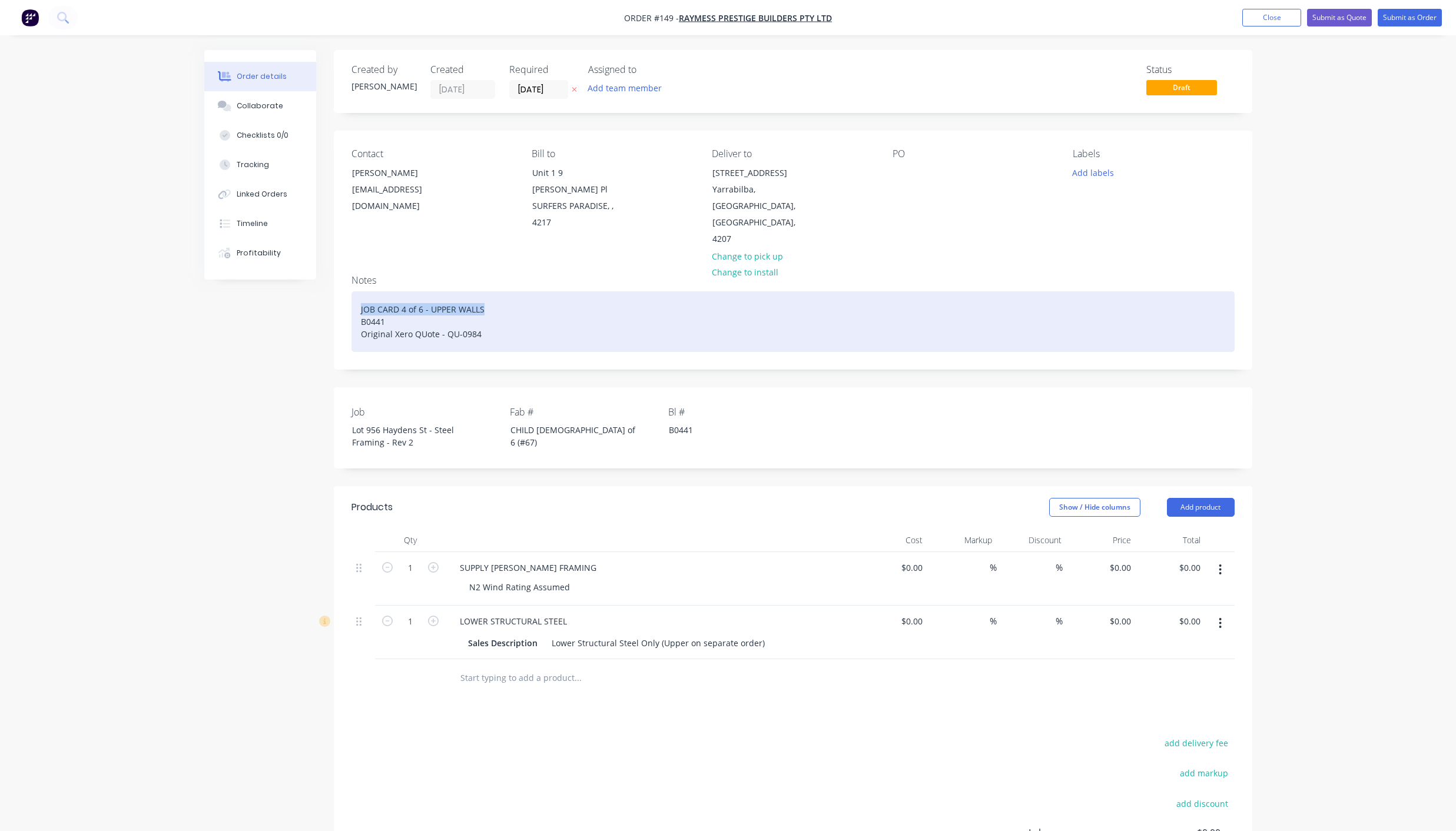
drag, startPoint x: 493, startPoint y: 274, endPoint x: 361, endPoint y: 276, distance: 132.0
click at [361, 292] on div "JOB CARD 4 of 6 - UPPER WALLS B0441 Original Xero QUote - QU-0984" at bounding box center [792, 322] width 883 height 61
copy div "JOB CARD 4 of 6 - UPPER WALLS"
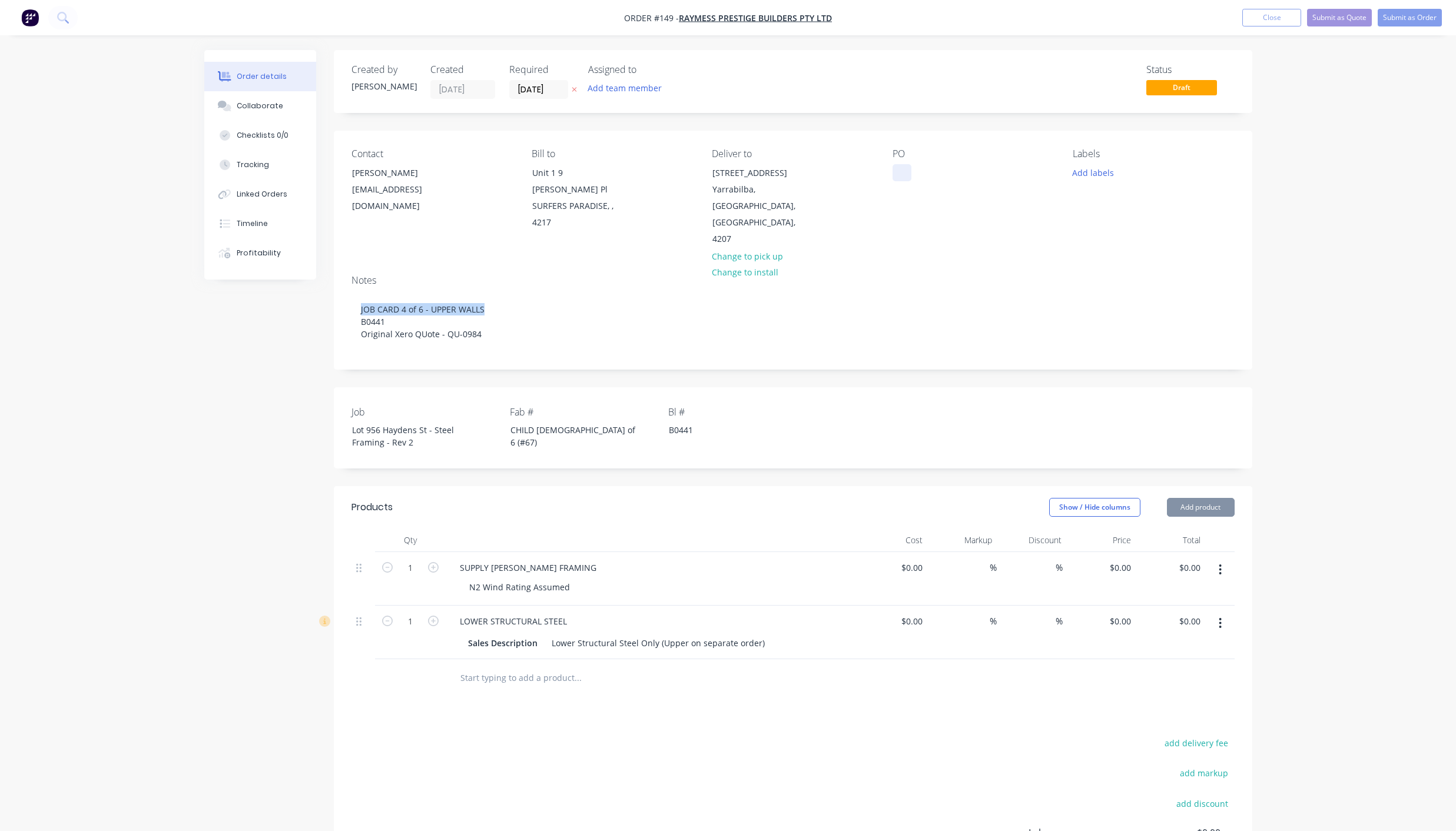
click at [895, 171] on div at bounding box center [901, 173] width 19 height 17
paste div
click at [612, 86] on button "Add team member" at bounding box center [624, 87] width 86 height 16
click at [660, 152] on div "[PERSON_NAME]" at bounding box center [683, 153] width 118 height 13
drag, startPoint x: 639, startPoint y: 126, endPoint x: 600, endPoint y: 130, distance: 39.2
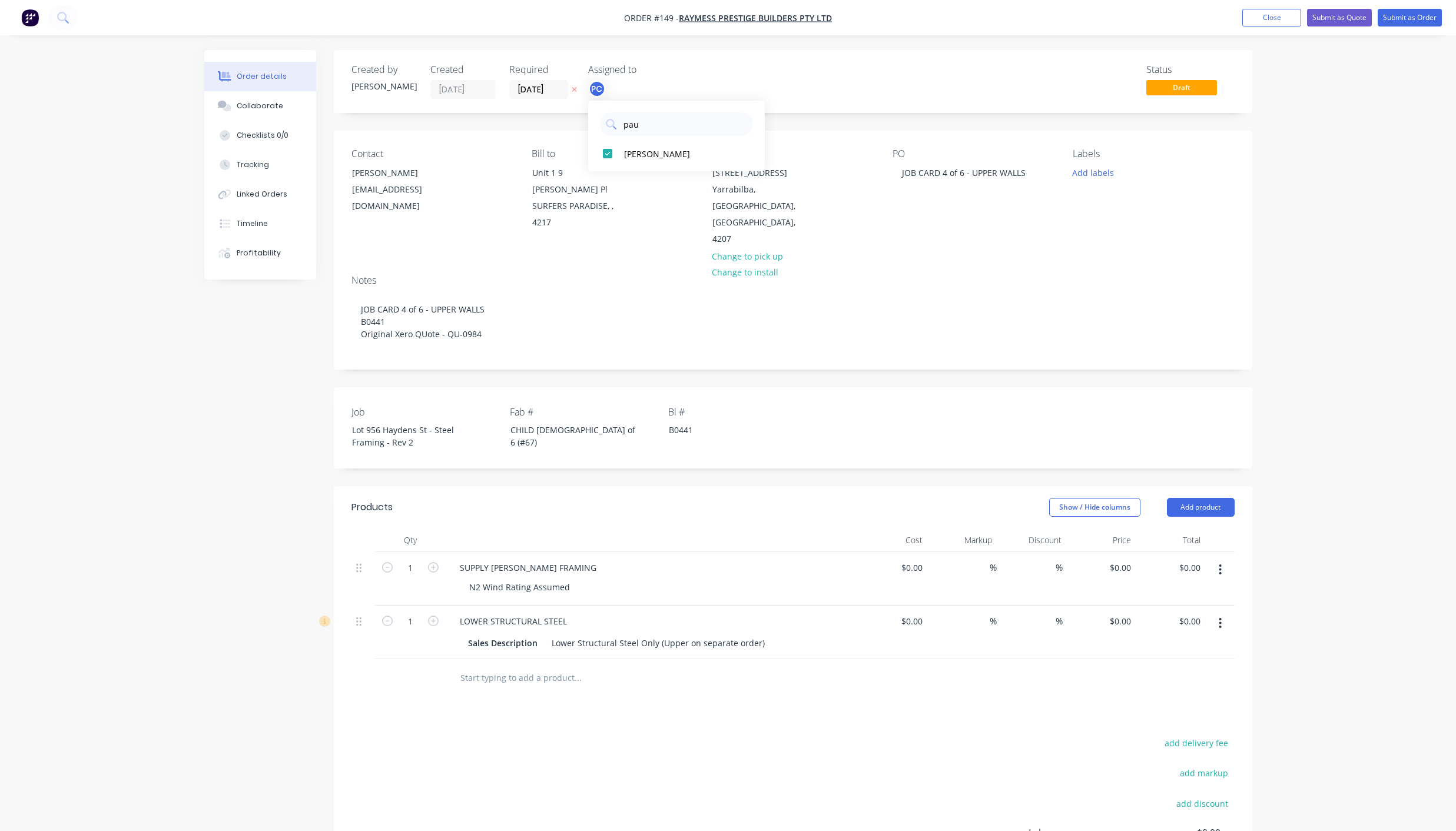
click at [600, 130] on div "pau" at bounding box center [676, 121] width 176 height 30
type input "elm"
click at [640, 154] on div "[PERSON_NAME]" at bounding box center [683, 153] width 118 height 13
click at [549, 95] on input "[DATE]" at bounding box center [538, 89] width 58 height 18
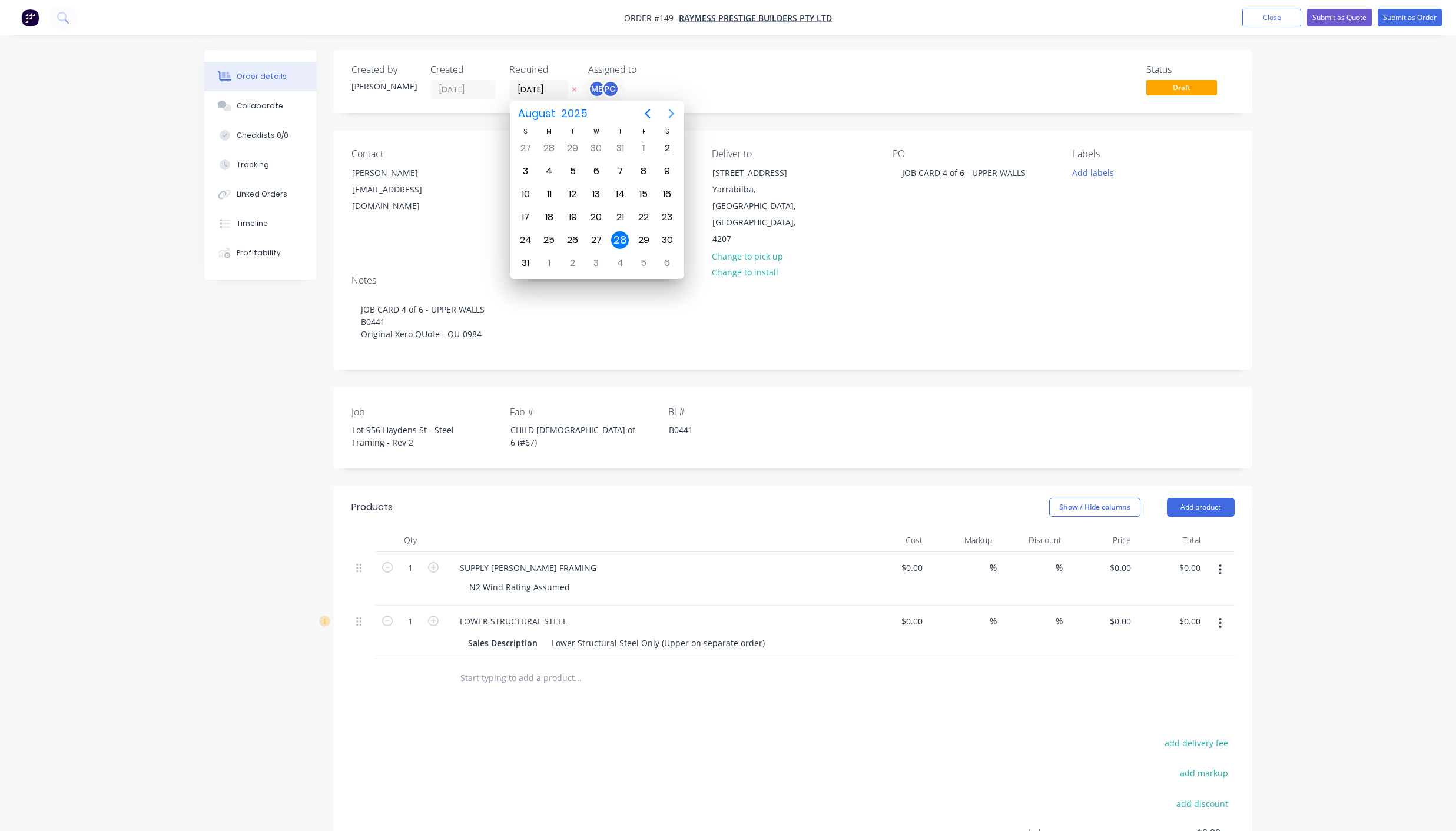
click at [672, 112] on icon "Next page" at bounding box center [671, 114] width 14 height 14
click at [645, 149] on div "5" at bounding box center [643, 148] width 18 height 18
type input "[DATE]"
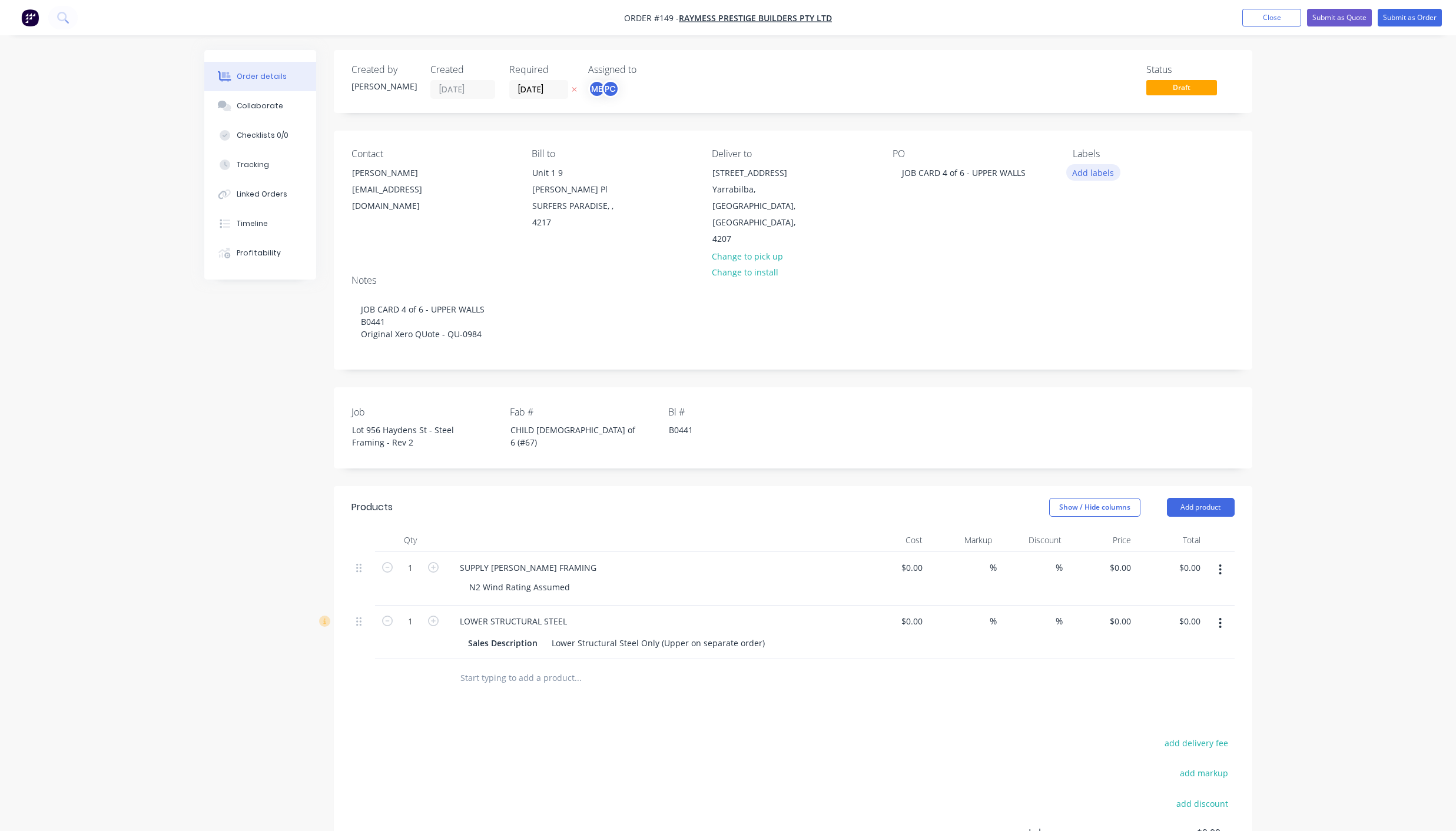
click at [1097, 174] on button "Add labels" at bounding box center [1093, 172] width 54 height 16
click at [1113, 305] on div "02 CHILD JOB" at bounding box center [1131, 301] width 55 height 13
click at [1113, 315] on div "Delivery" at bounding box center [1122, 319] width 36 height 13
click at [1113, 315] on div "LGS" at bounding box center [1115, 311] width 23 height 13
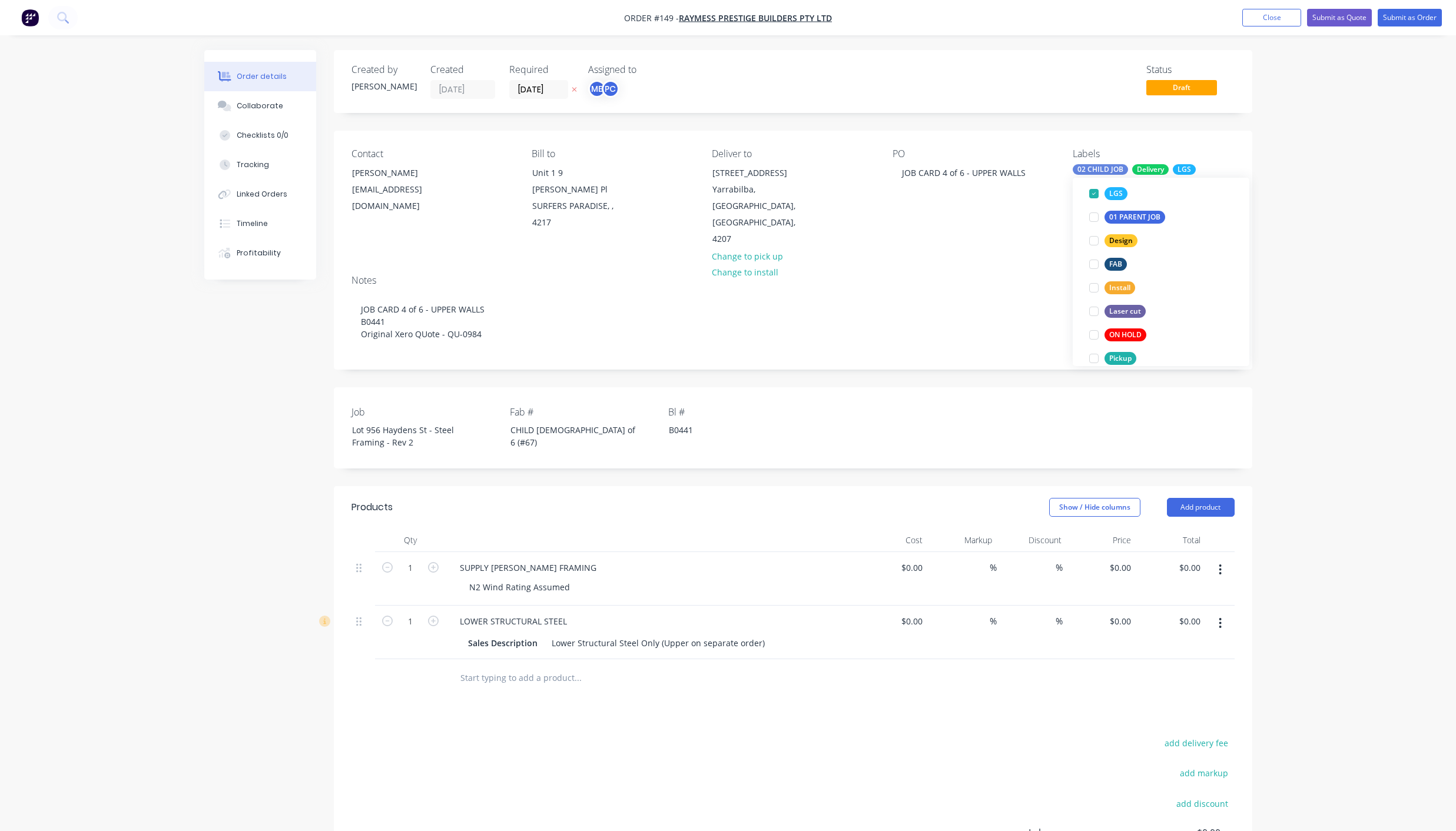
click at [1356, 304] on div "Order details Collaborate Checklists 0/0 Tracking Linked Orders Timeline Profit…" at bounding box center [728, 499] width 1456 height 998
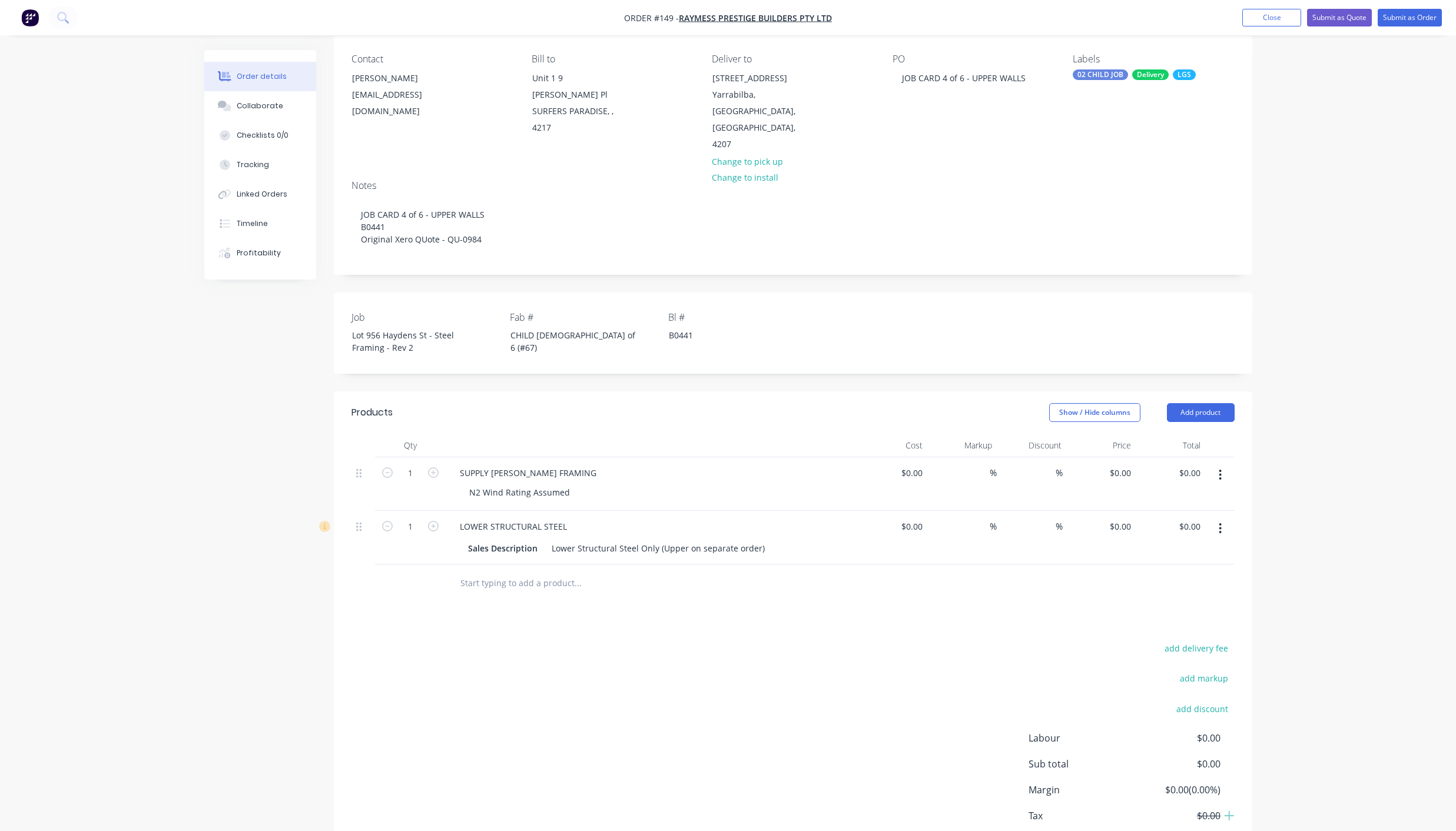
scroll to position [98, 0]
drag, startPoint x: 756, startPoint y: 523, endPoint x: 525, endPoint y: 519, distance: 231.0
click at [525, 538] on div "Sales Description Lower Structural Steel Only (Upper on separate order)" at bounding box center [649, 546] width 372 height 17
paste div
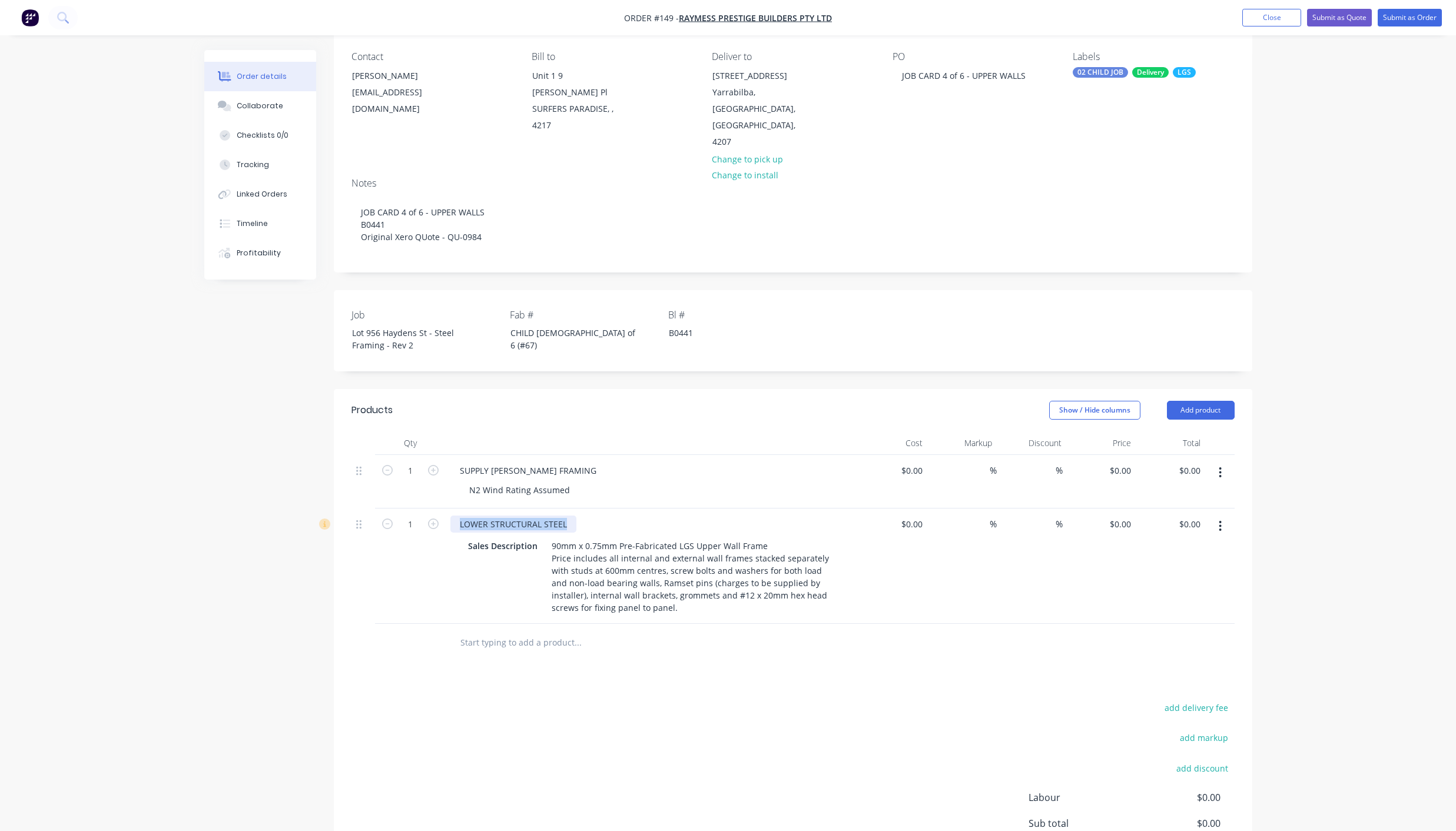
drag, startPoint x: 568, startPoint y: 490, endPoint x: 442, endPoint y: 494, distance: 126.1
click at [442, 509] on div "1 LOWER STRUCTURAL STEEL Sales Description 90mm x 0.75mm Pre-Fabricated LGS Upp…" at bounding box center [792, 566] width 883 height 115
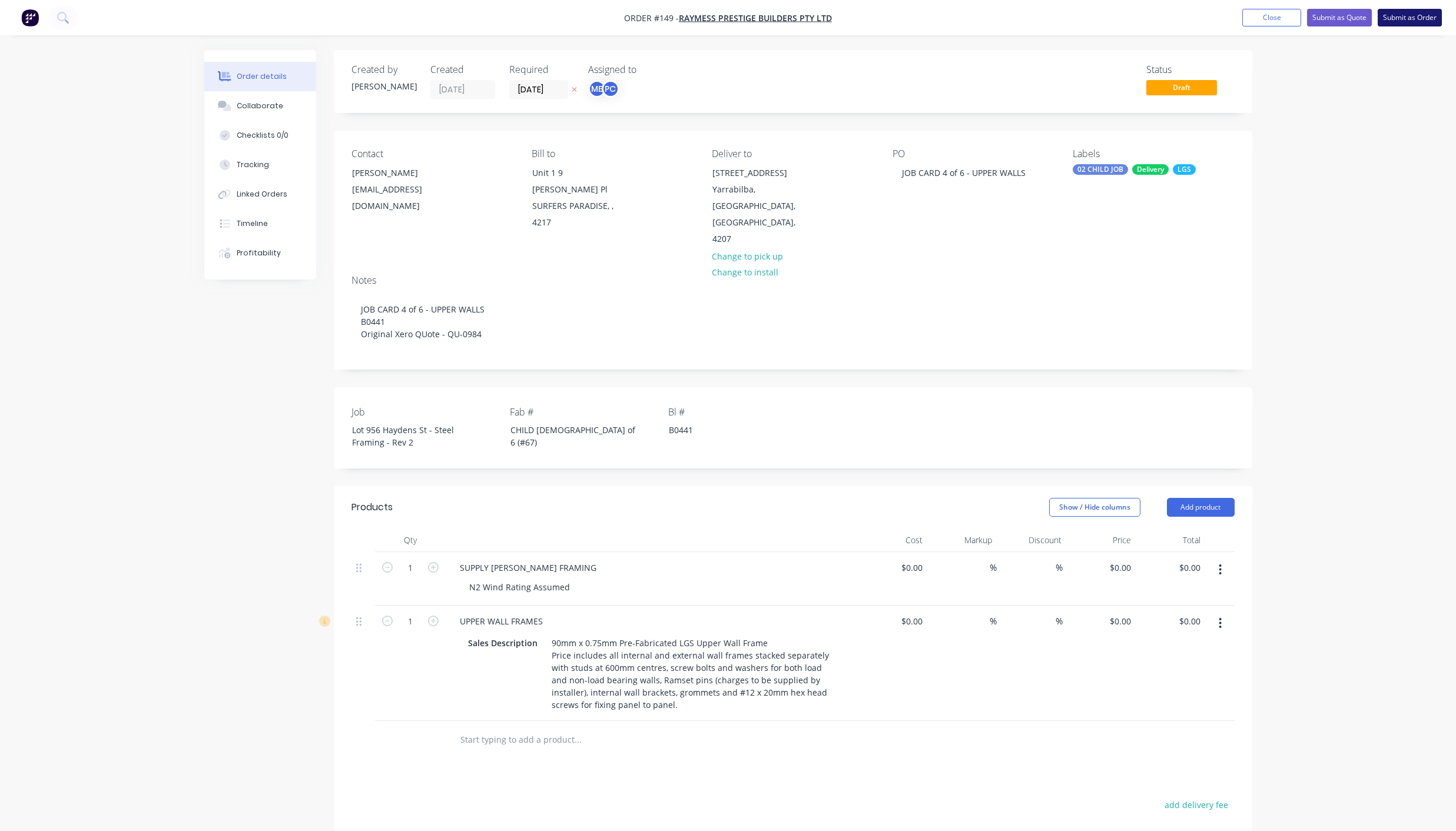
click at [1403, 20] on button "Submit as Order" at bounding box center [1409, 17] width 64 height 18
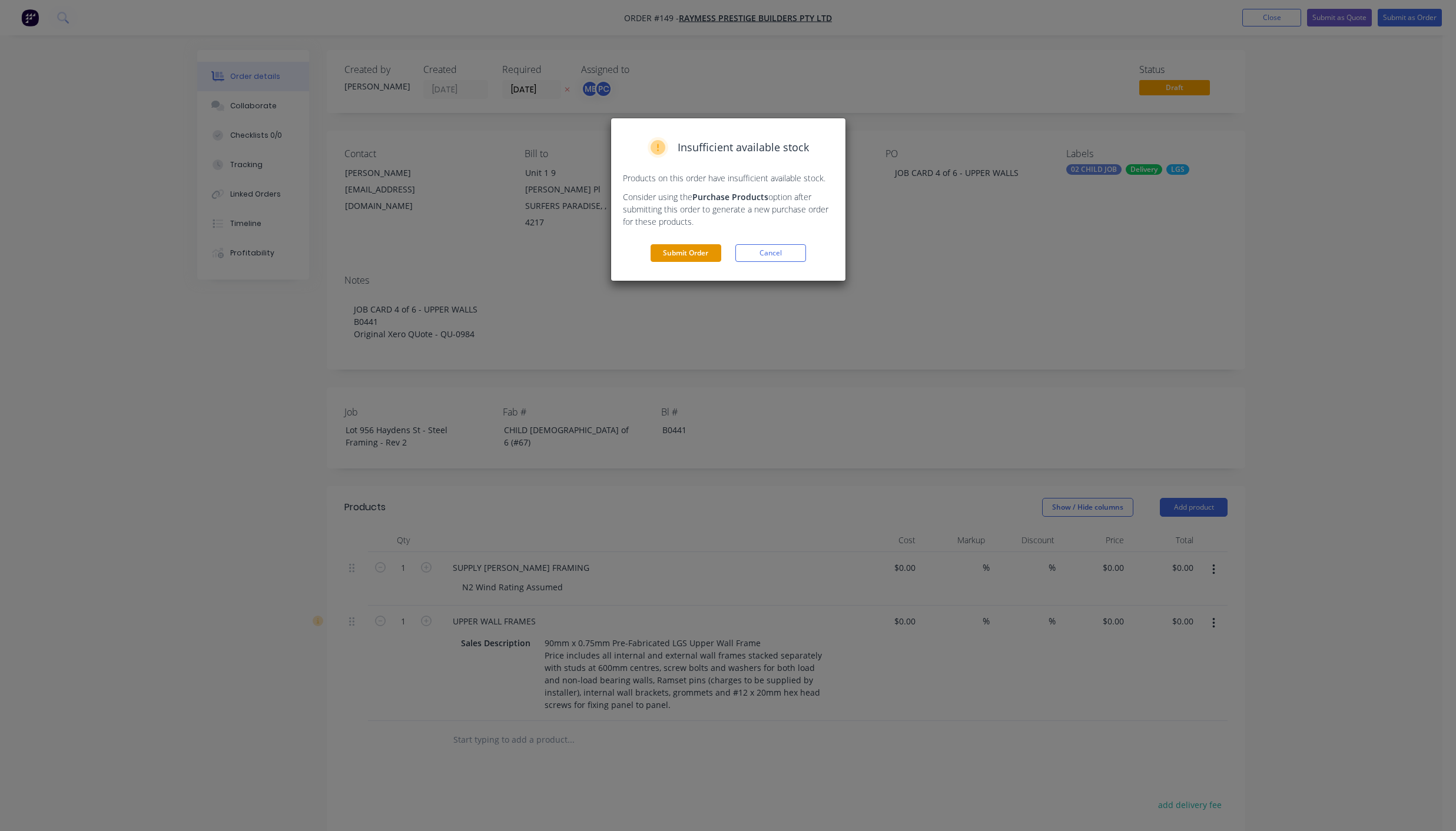
click at [692, 250] on button "Submit Order" at bounding box center [685, 253] width 70 height 18
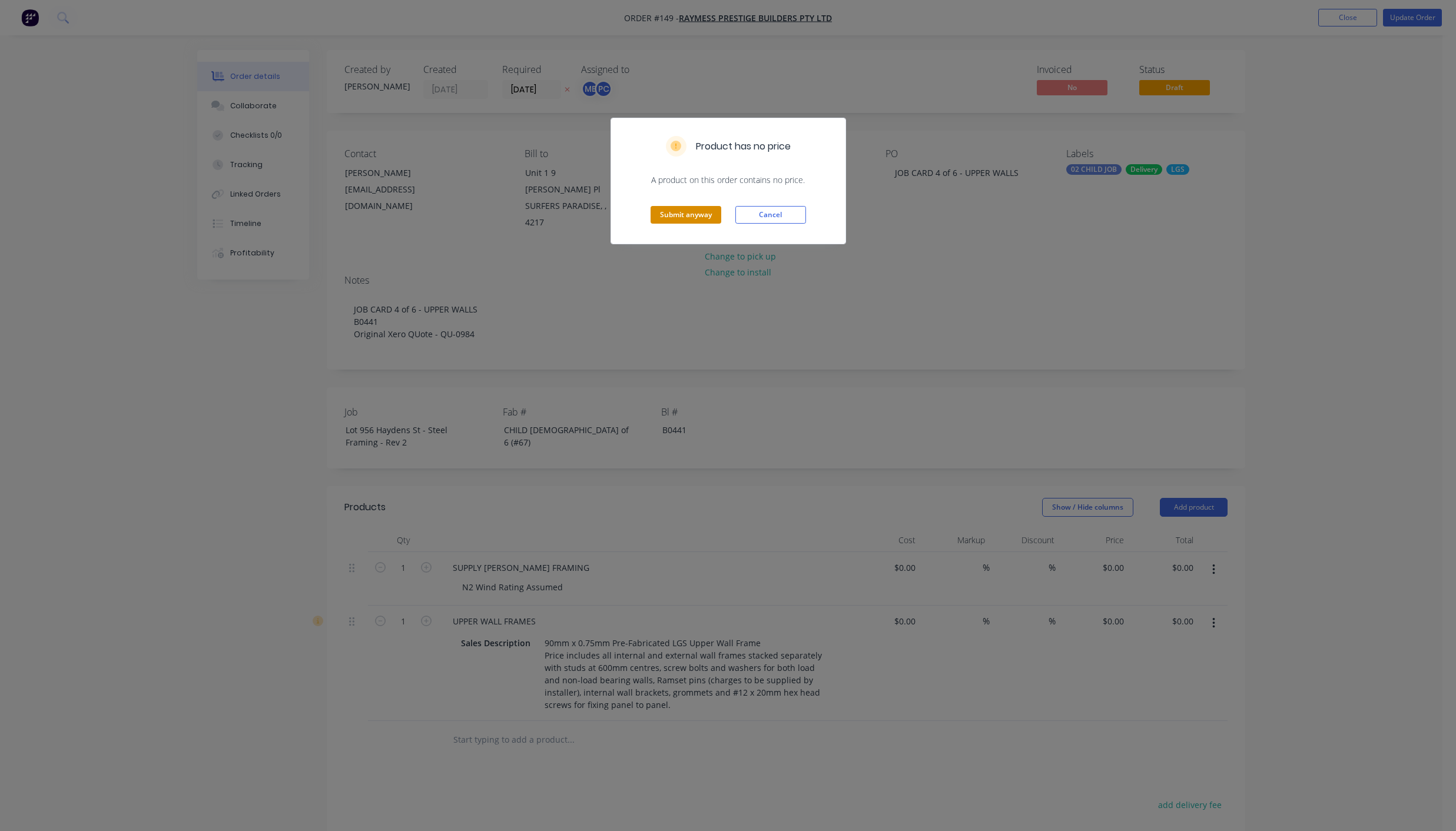
click at [689, 222] on button "Submit anyway" at bounding box center [685, 215] width 70 height 18
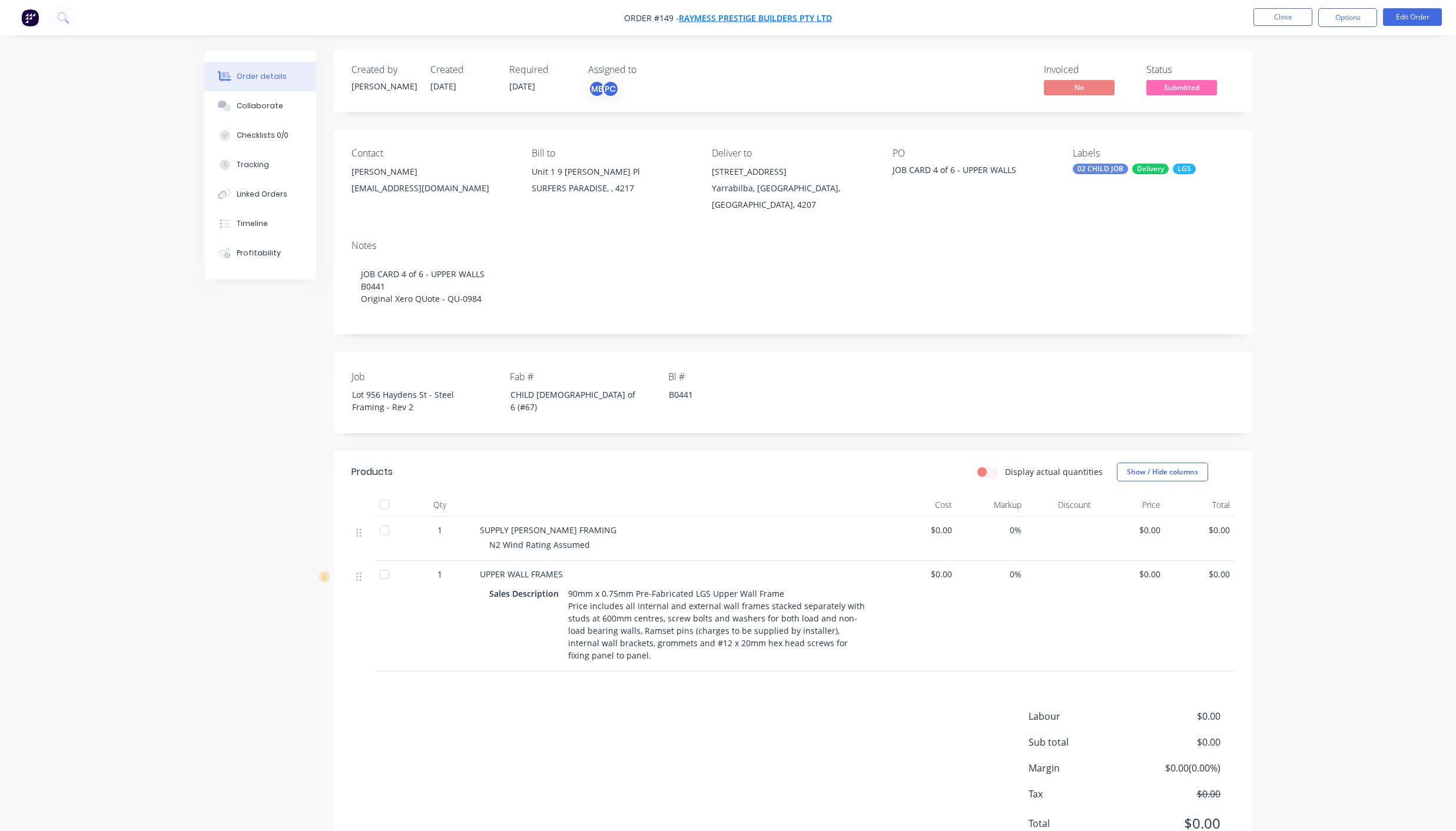
click at [733, 18] on span "Raymess Prestige Builders Pty Ltd" at bounding box center [755, 18] width 153 height 11
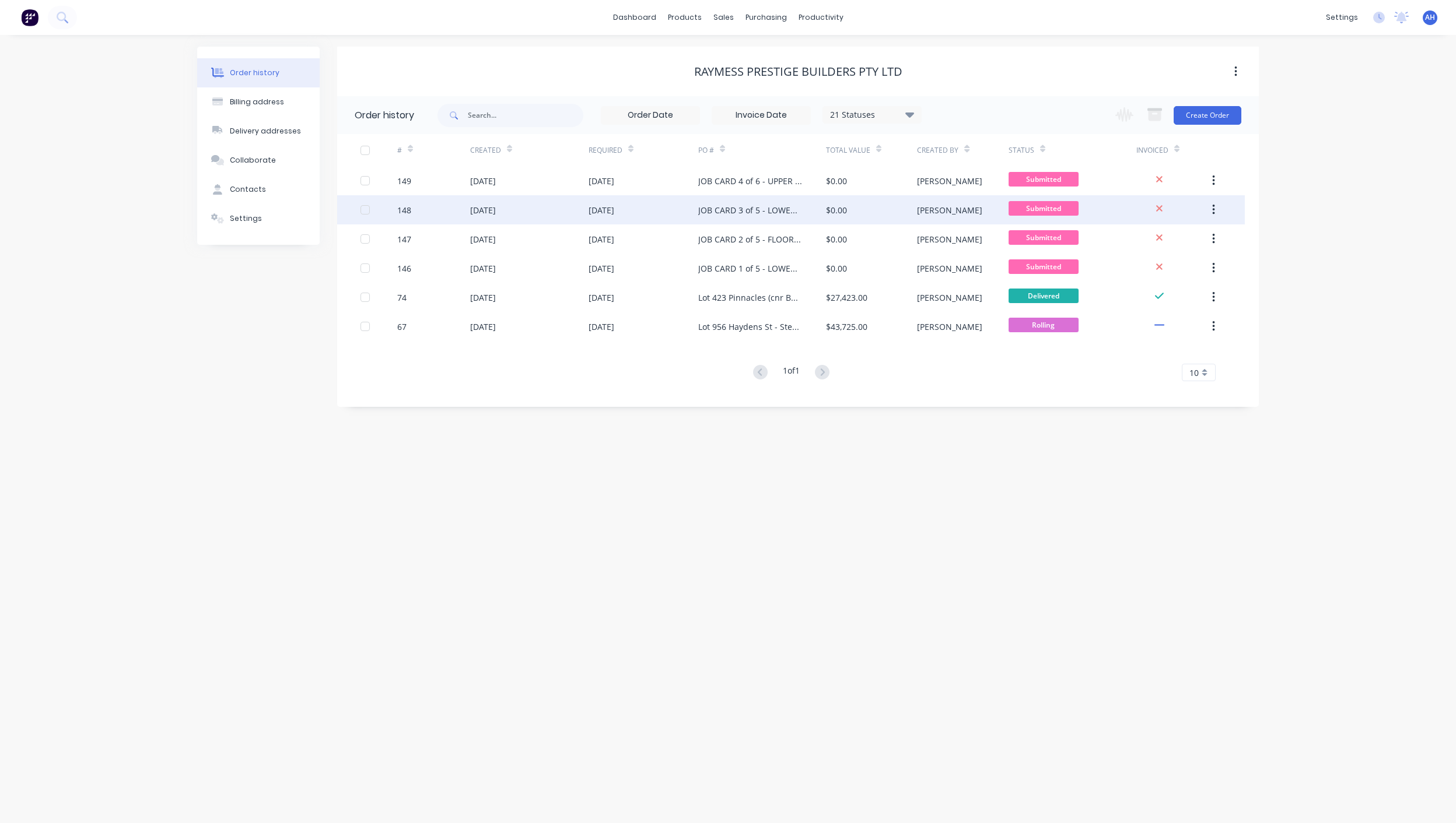
click at [708, 209] on div "JOB CARD 3 of 5 - LOWER STRUCTURAL STEEL" at bounding box center [750, 210] width 104 height 13
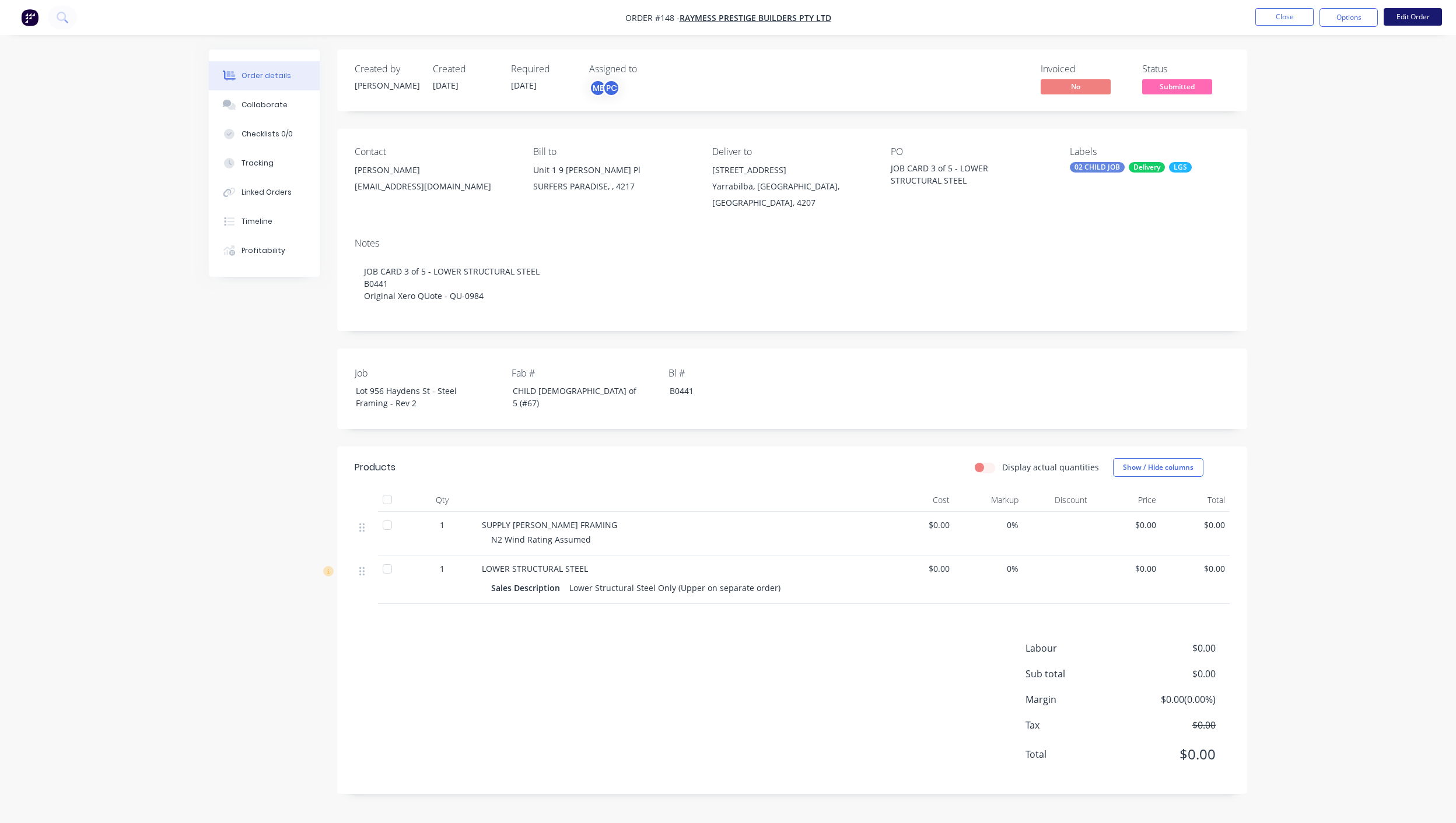
click at [1422, 14] on button "Edit Order" at bounding box center [1412, 17] width 58 height 18
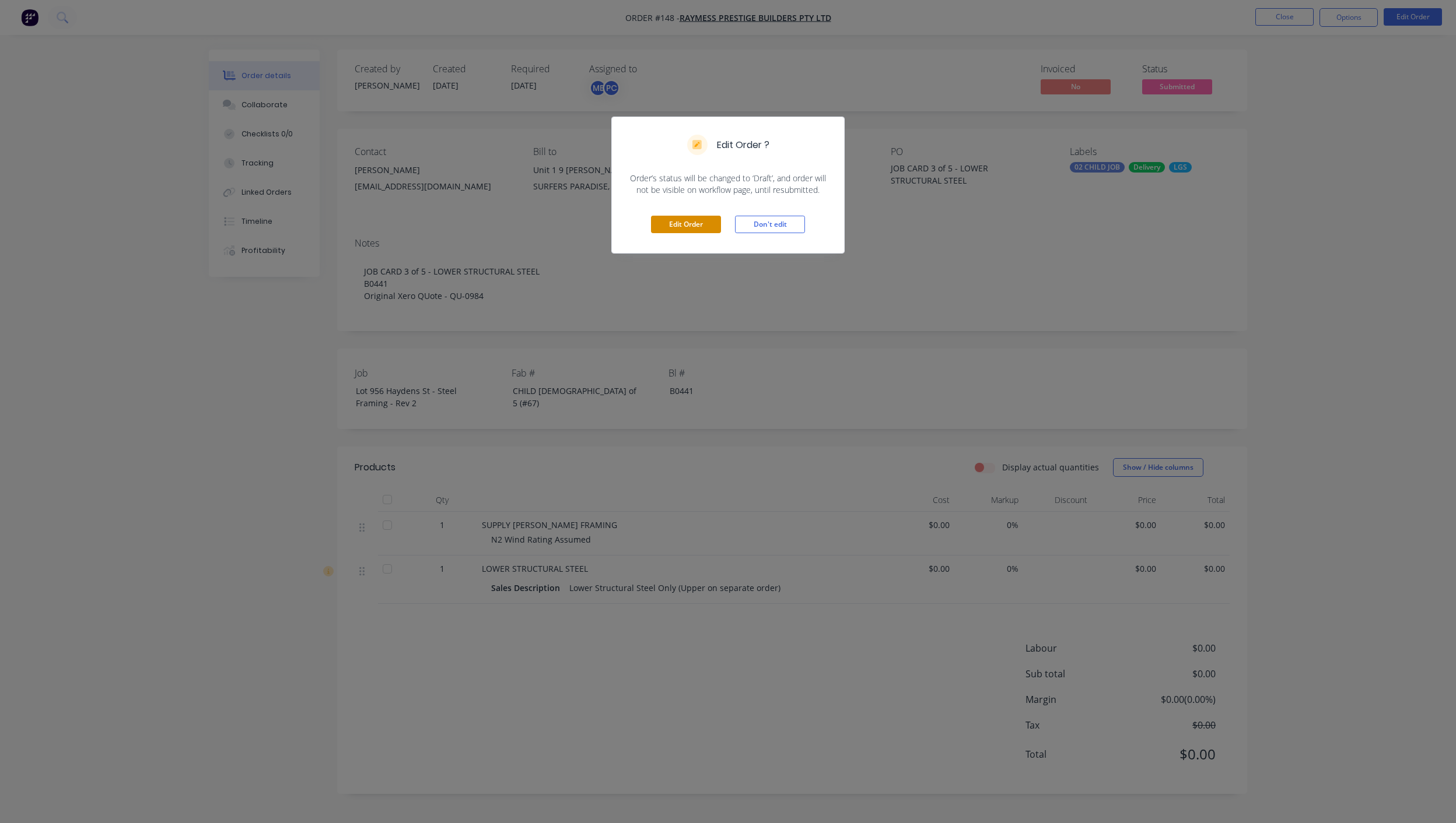
click at [702, 227] on button "Edit Order" at bounding box center [686, 224] width 70 height 18
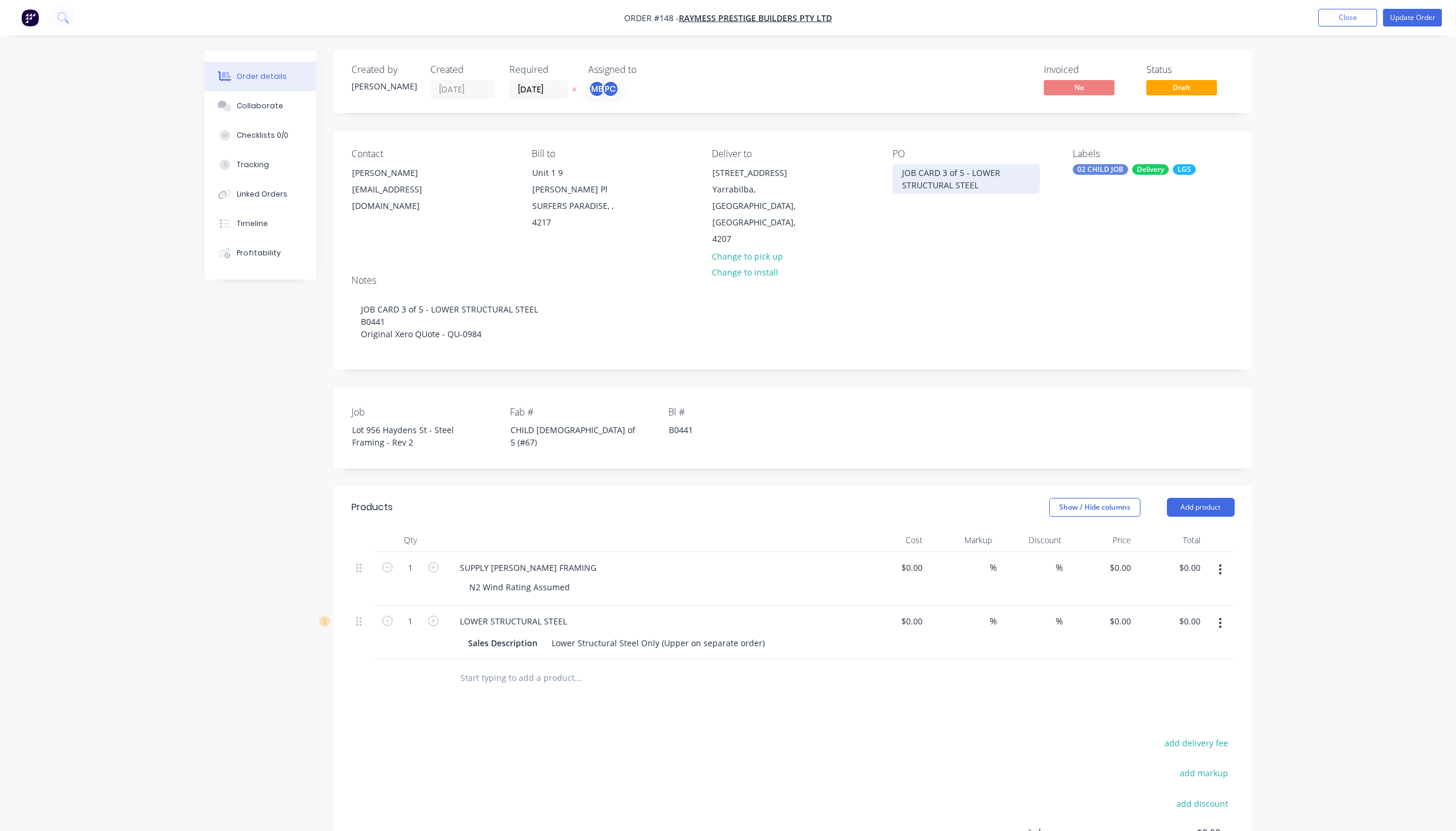
click at [962, 176] on div "JOB CARD 3 of 5 - LOWER STRUCTURAL STEEL" at bounding box center [966, 179] width 148 height 30
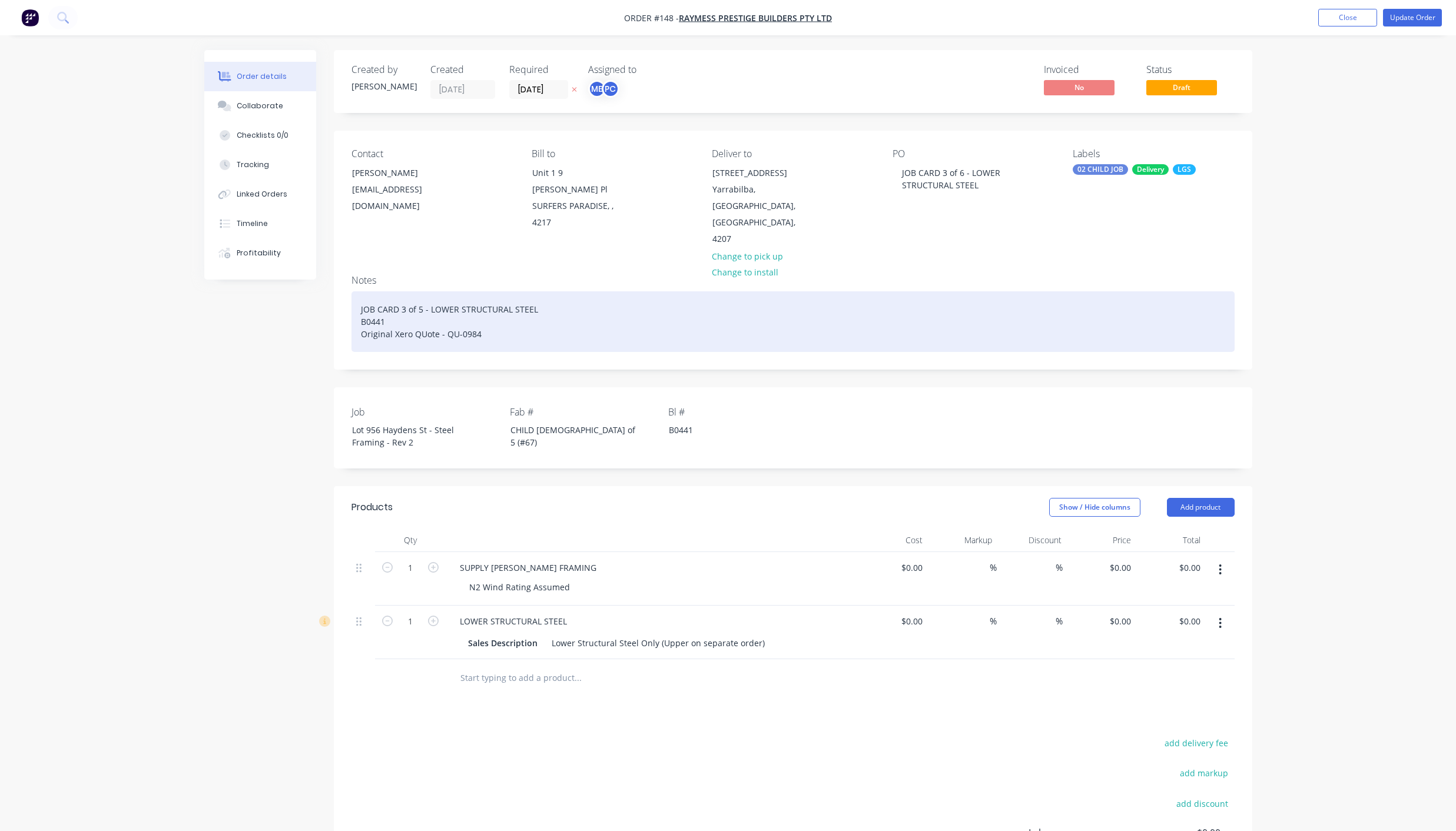
click at [419, 292] on div "JOB CARD 3 of 5 - LOWER STRUCTURAL STEEL B0441 Original Xero QUote - QU-0984" at bounding box center [792, 322] width 883 height 61
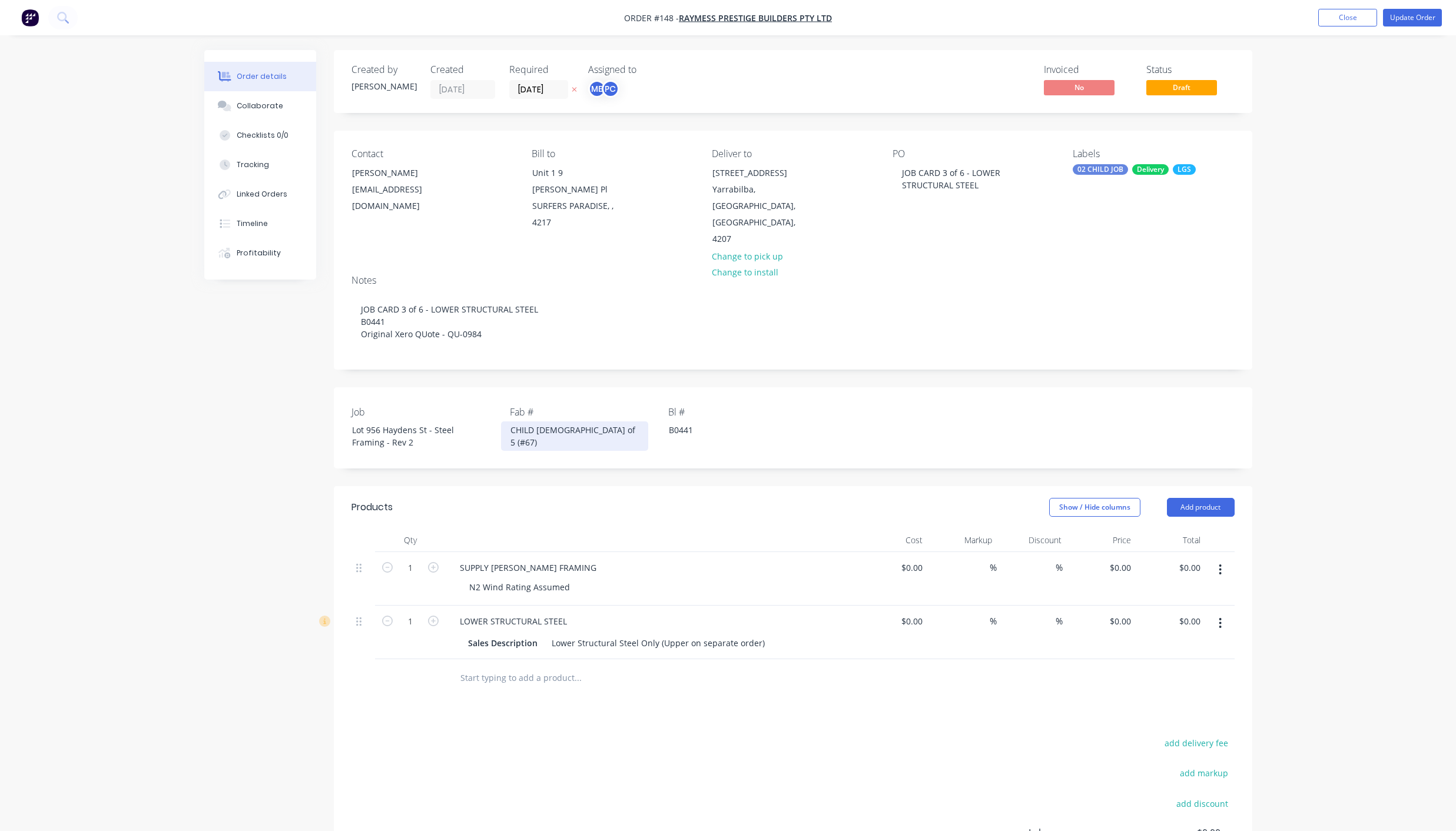
click at [554, 421] on div "CHILD [DEMOGRAPHIC_DATA] of 5 (#67)" at bounding box center [575, 436] width 148 height 30
click at [1429, 10] on button "Update Order" at bounding box center [1412, 17] width 59 height 18
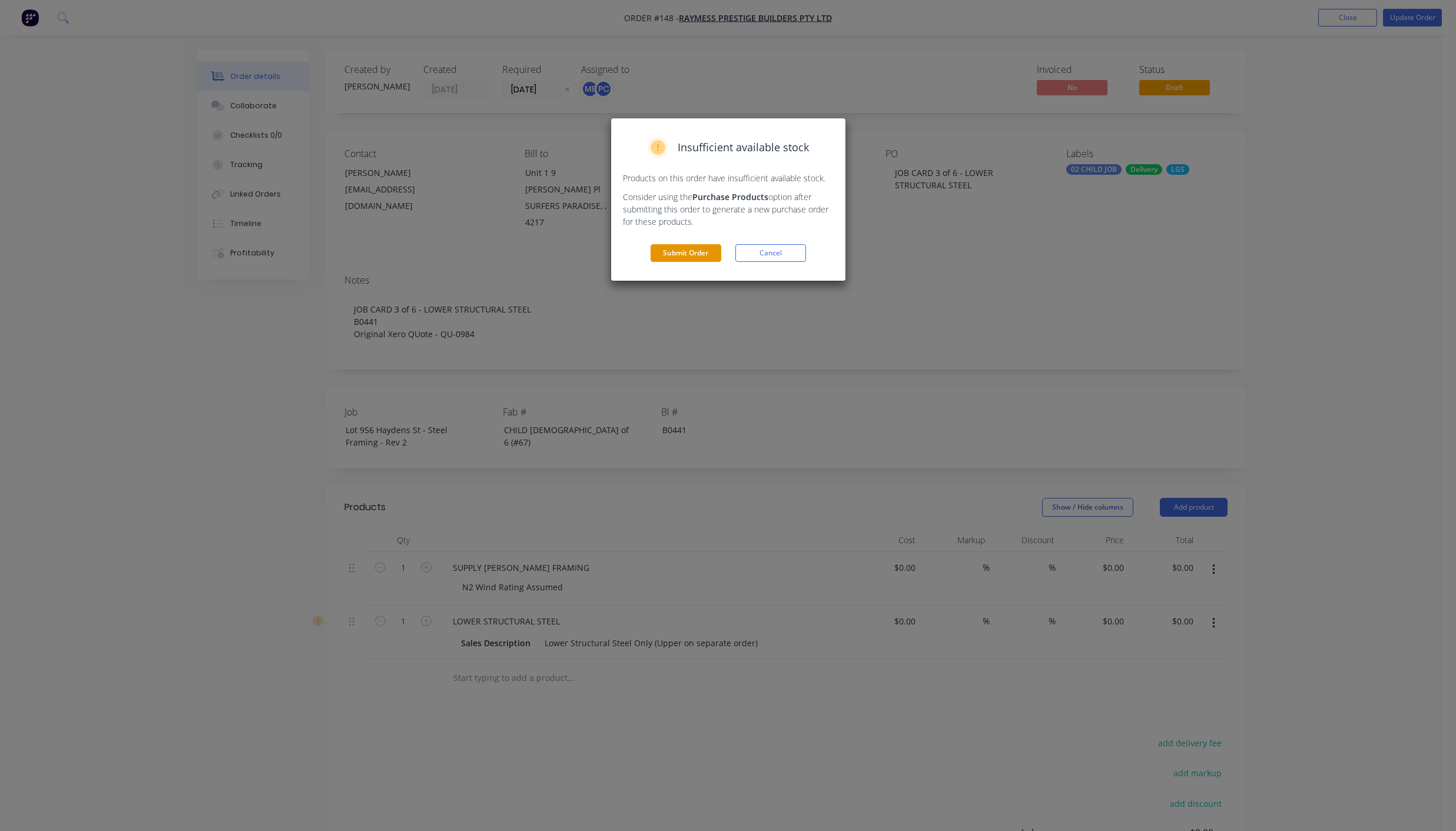
click at [692, 251] on button "Submit Order" at bounding box center [685, 253] width 70 height 18
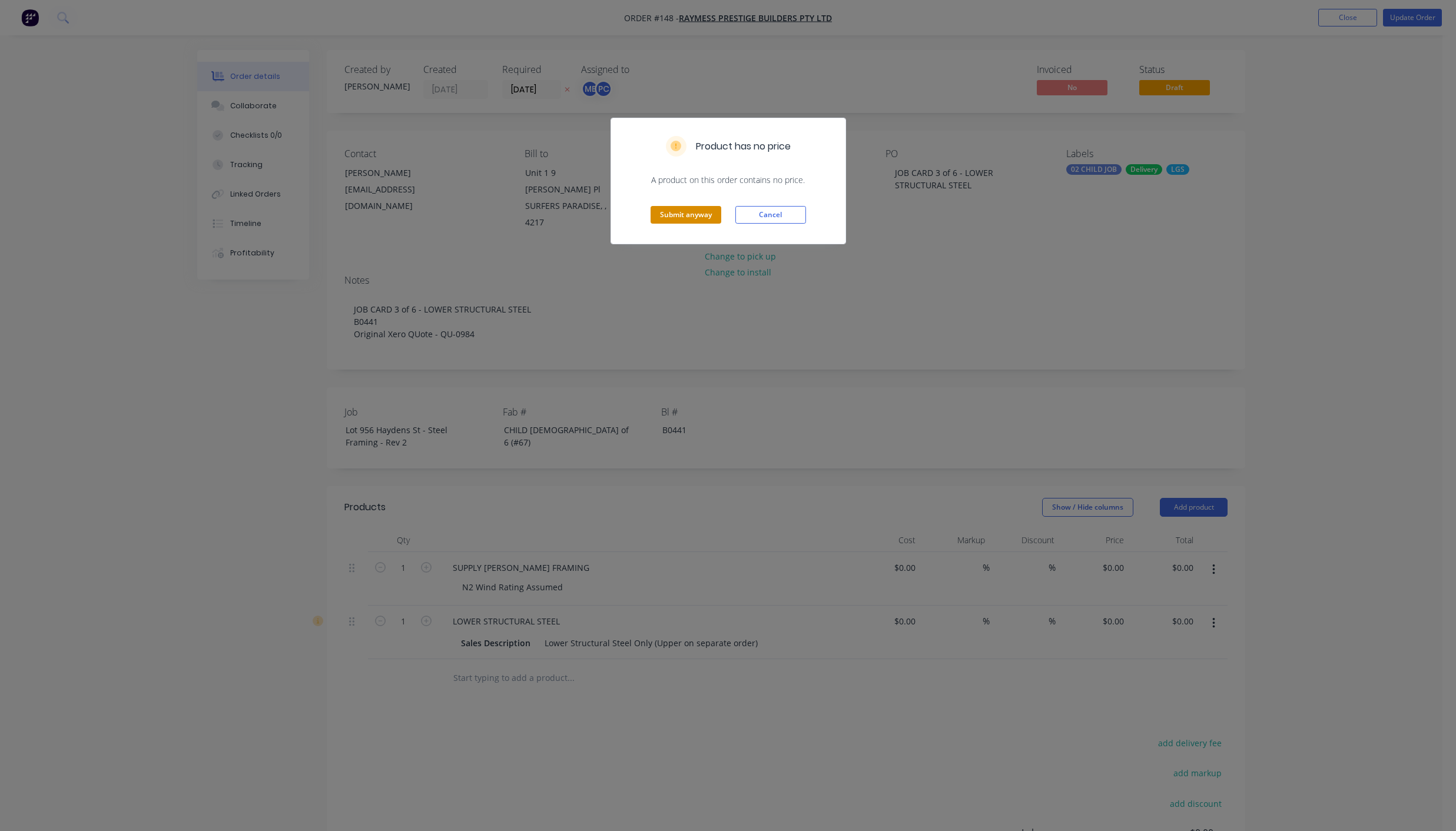
click at [676, 216] on button "Submit anyway" at bounding box center [685, 215] width 70 height 18
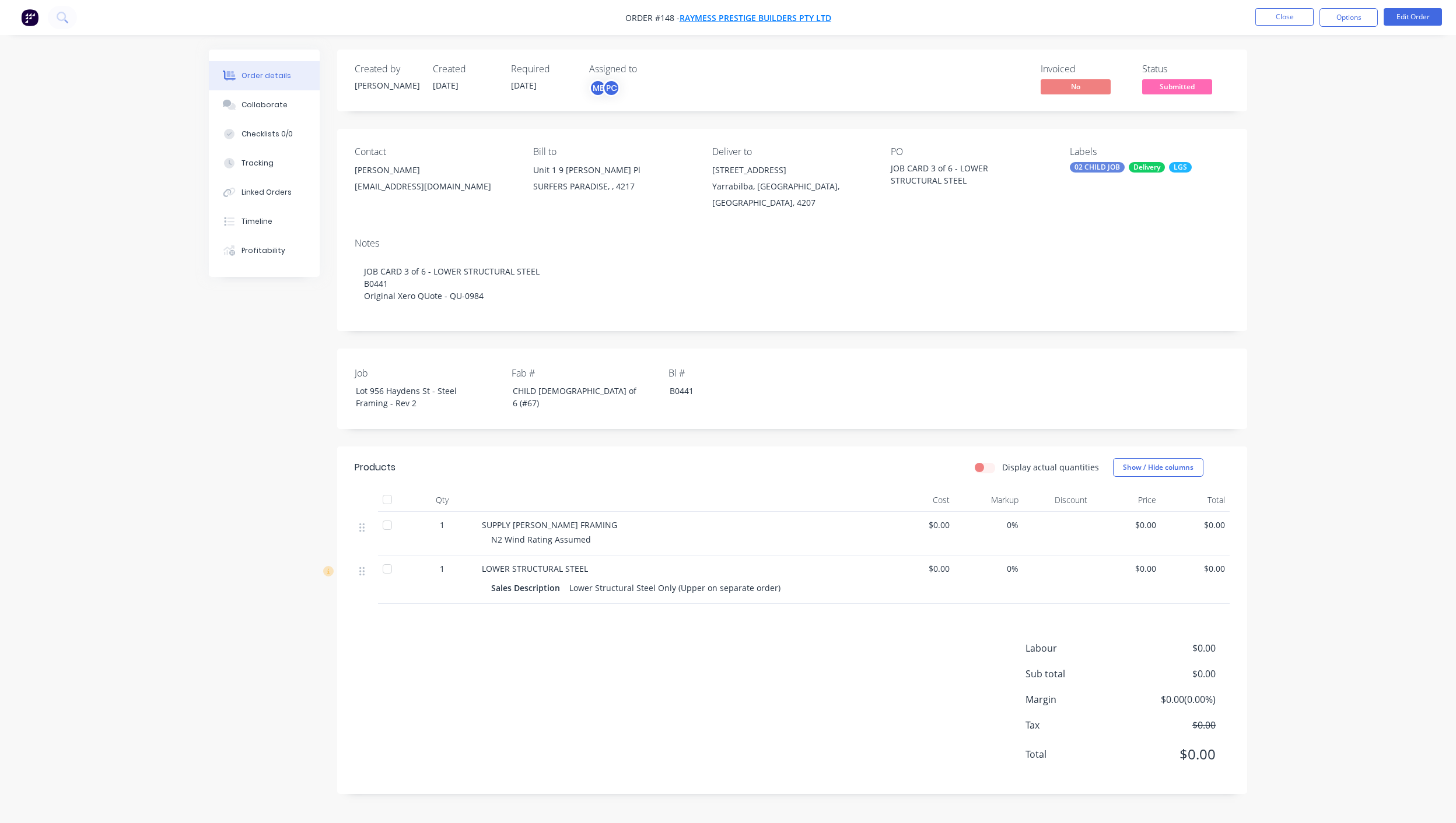
click at [768, 18] on span "Raymess Prestige Builders Pty Ltd" at bounding box center [755, 18] width 151 height 11
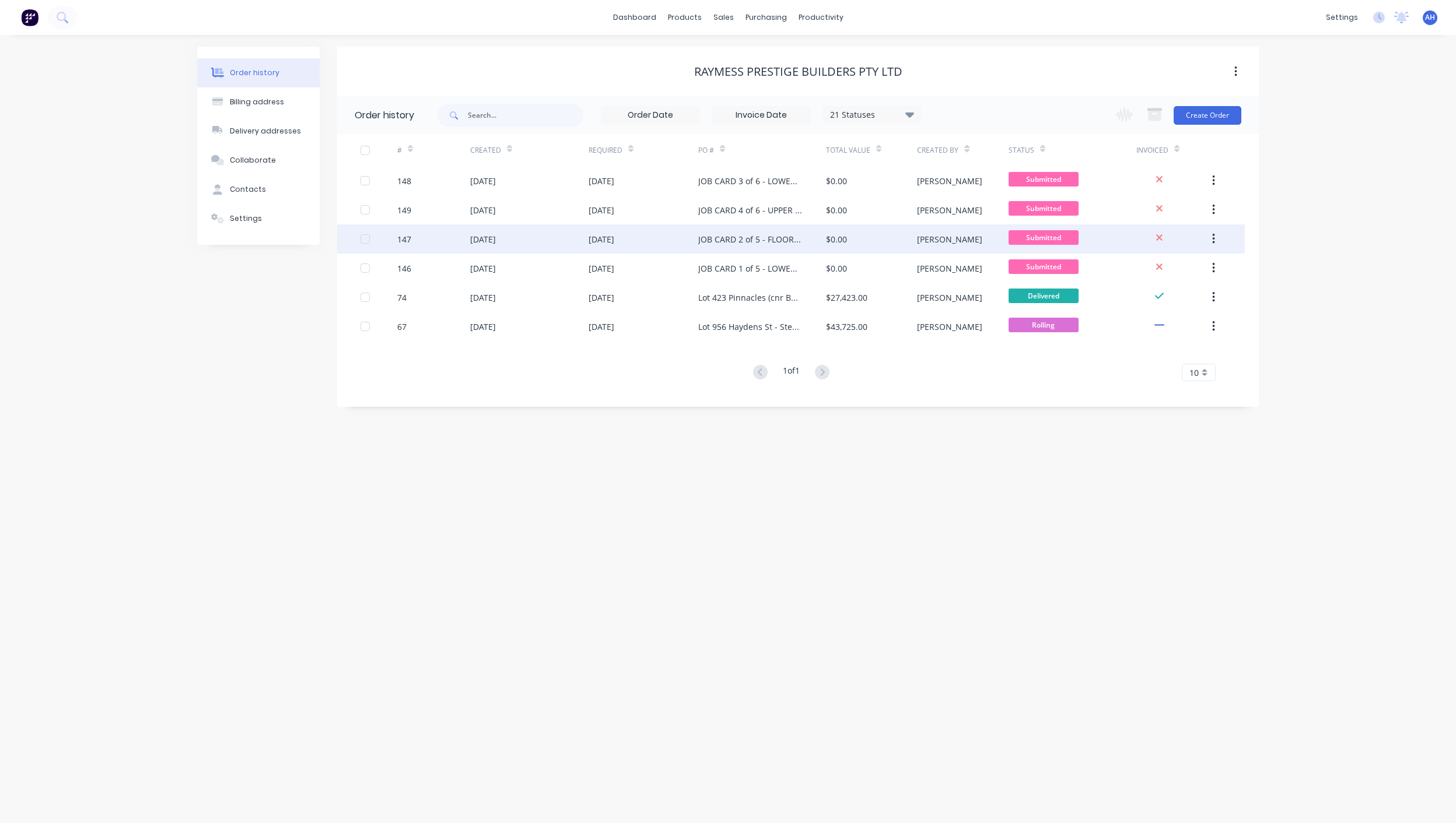
click at [751, 244] on div "JOB CARD 2 of 5 - FLOOR JOISTS" at bounding box center [750, 239] width 104 height 13
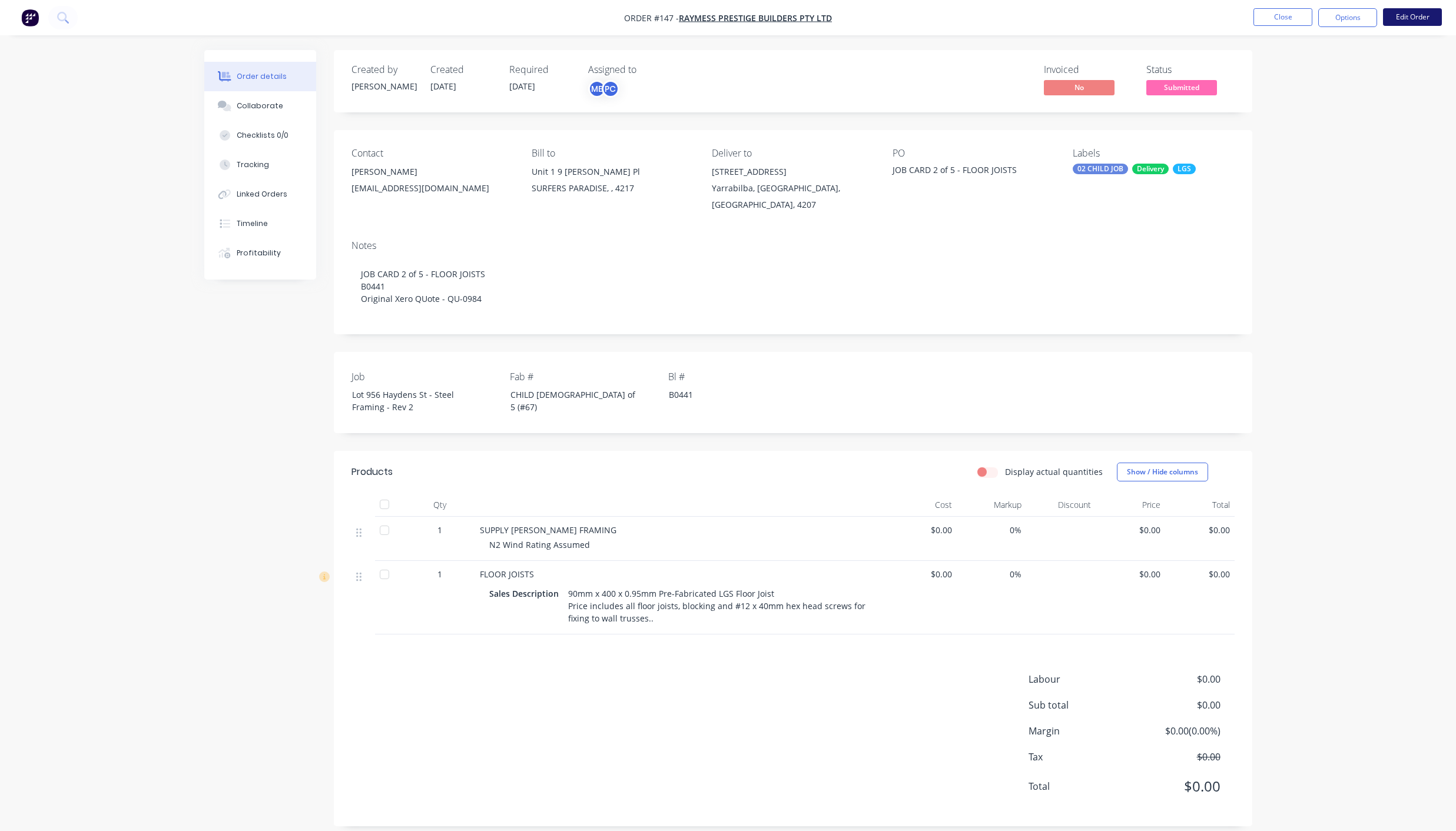
click at [1402, 19] on button "Edit Order" at bounding box center [1412, 17] width 59 height 18
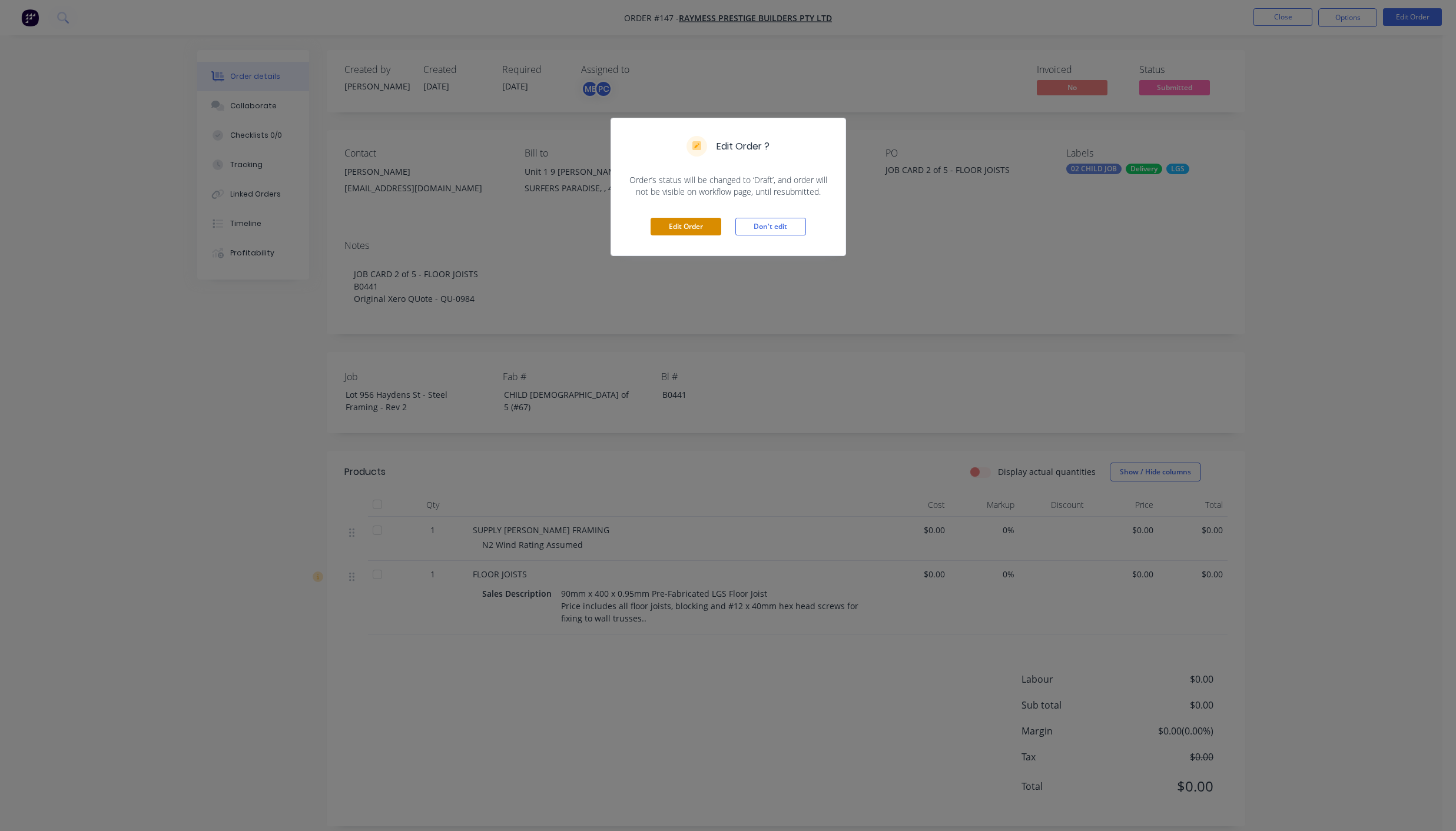
click at [672, 220] on button "Edit Order" at bounding box center [685, 226] width 70 height 18
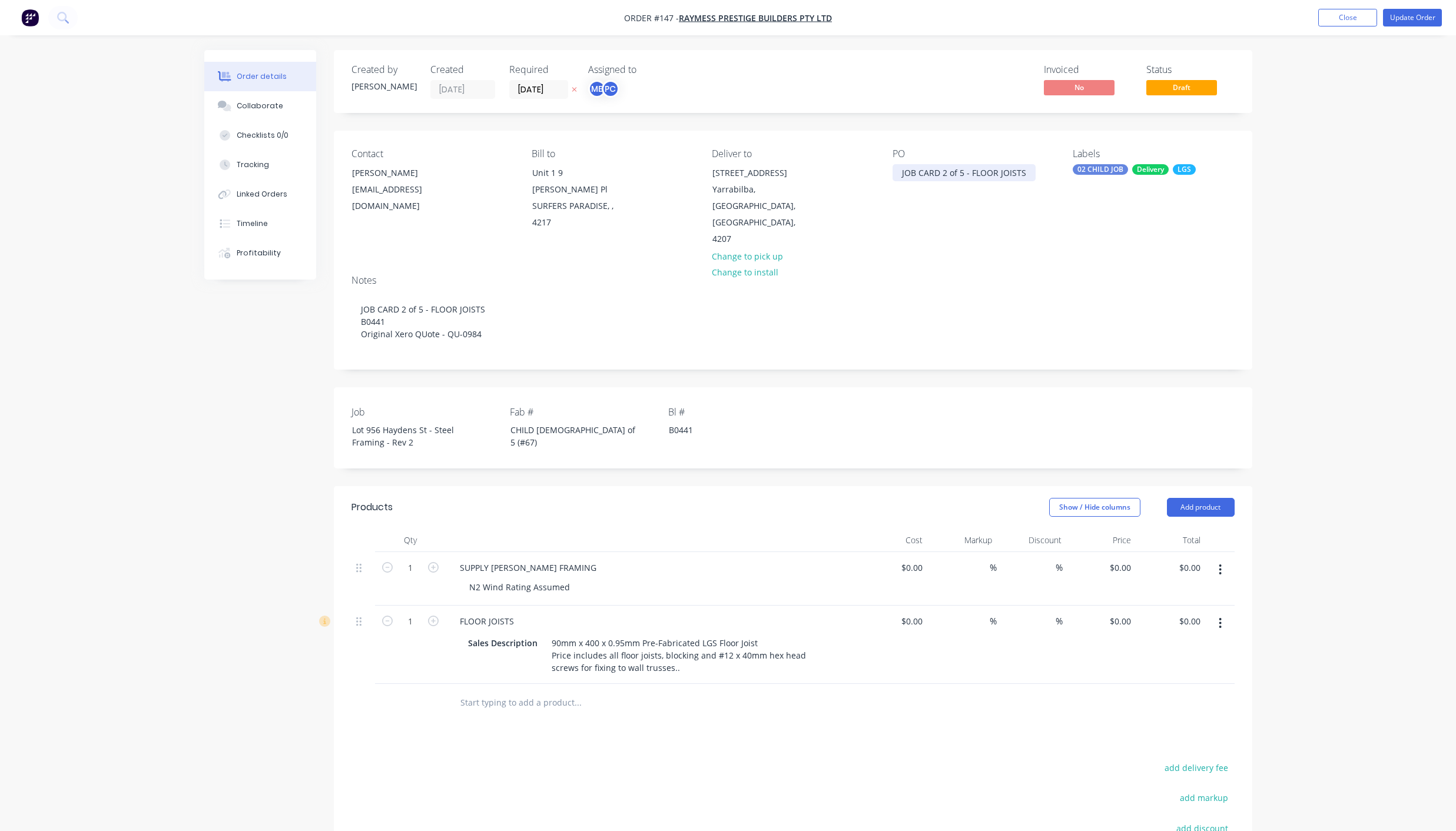
click at [958, 171] on div "JOB CARD 2 of 5 - FLOOR JOISTS" at bounding box center [963, 173] width 143 height 17
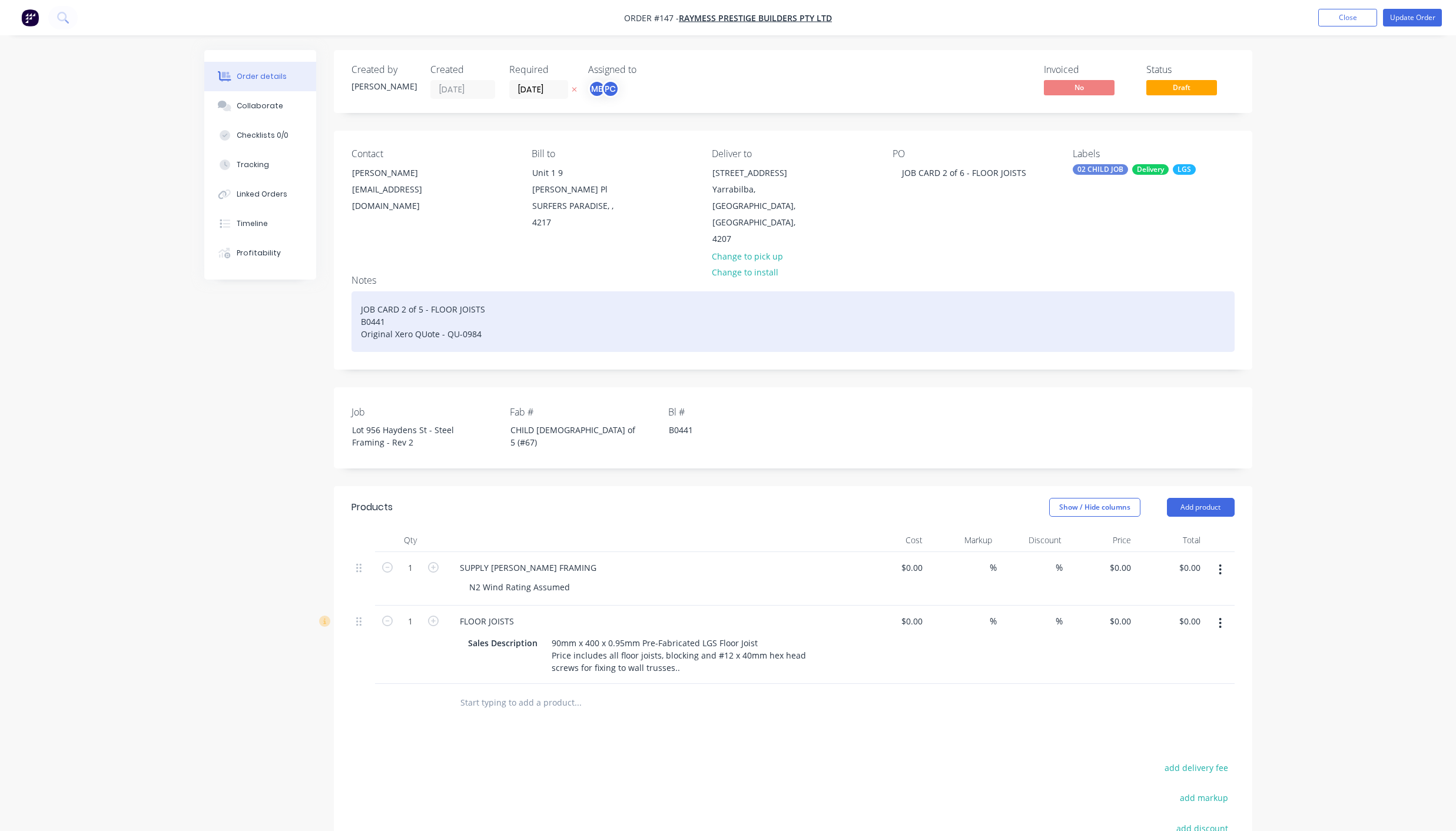
click at [417, 292] on div "JOB CARD 2 of 5 - FLOOR JOISTS B0441 Original Xero QUote - QU-0984" at bounding box center [792, 322] width 883 height 61
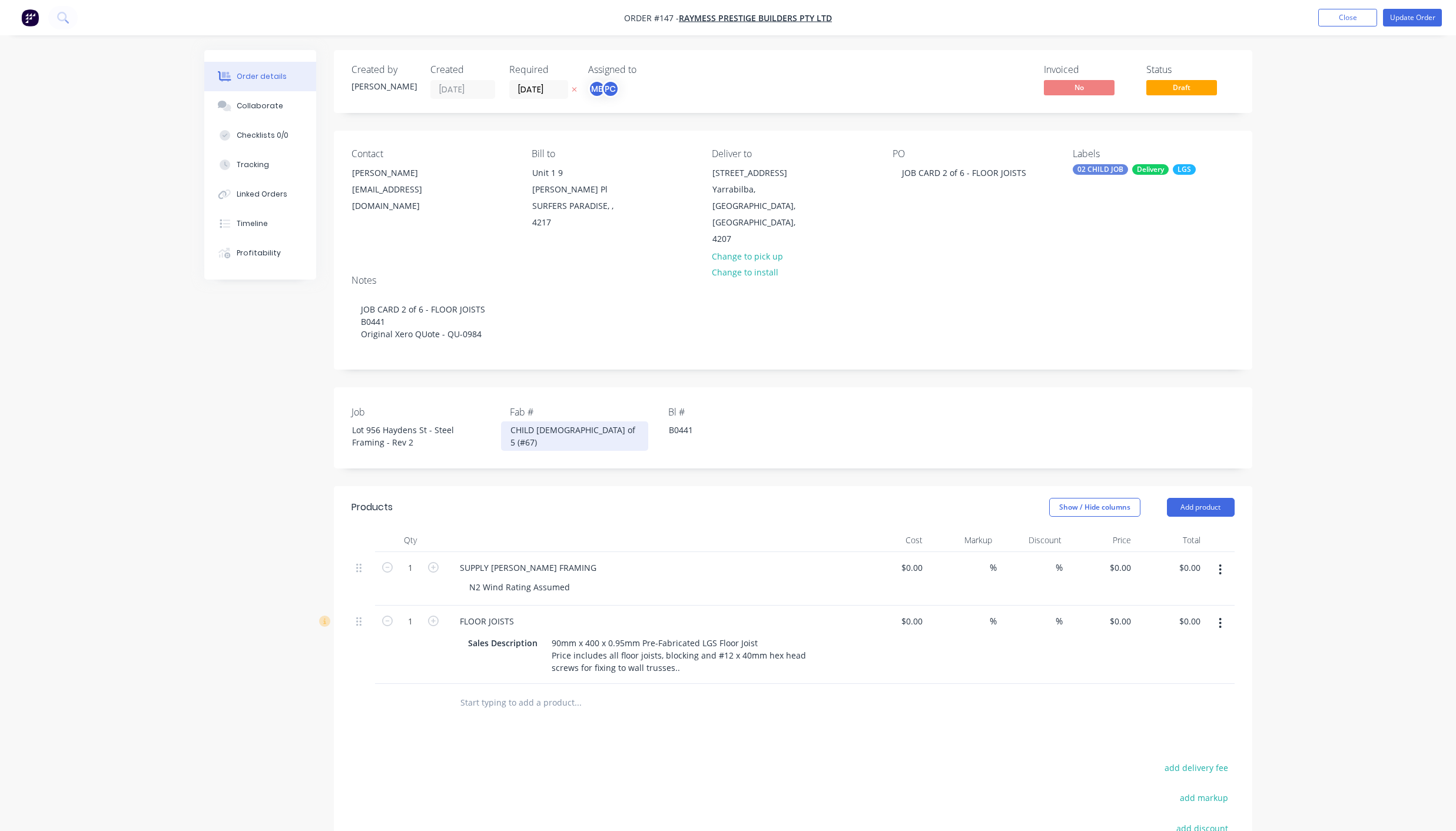
click at [554, 421] on div "CHILD [DEMOGRAPHIC_DATA] of 5 (#67)" at bounding box center [575, 436] width 148 height 30
click at [1403, 16] on button "Update Order" at bounding box center [1412, 17] width 59 height 18
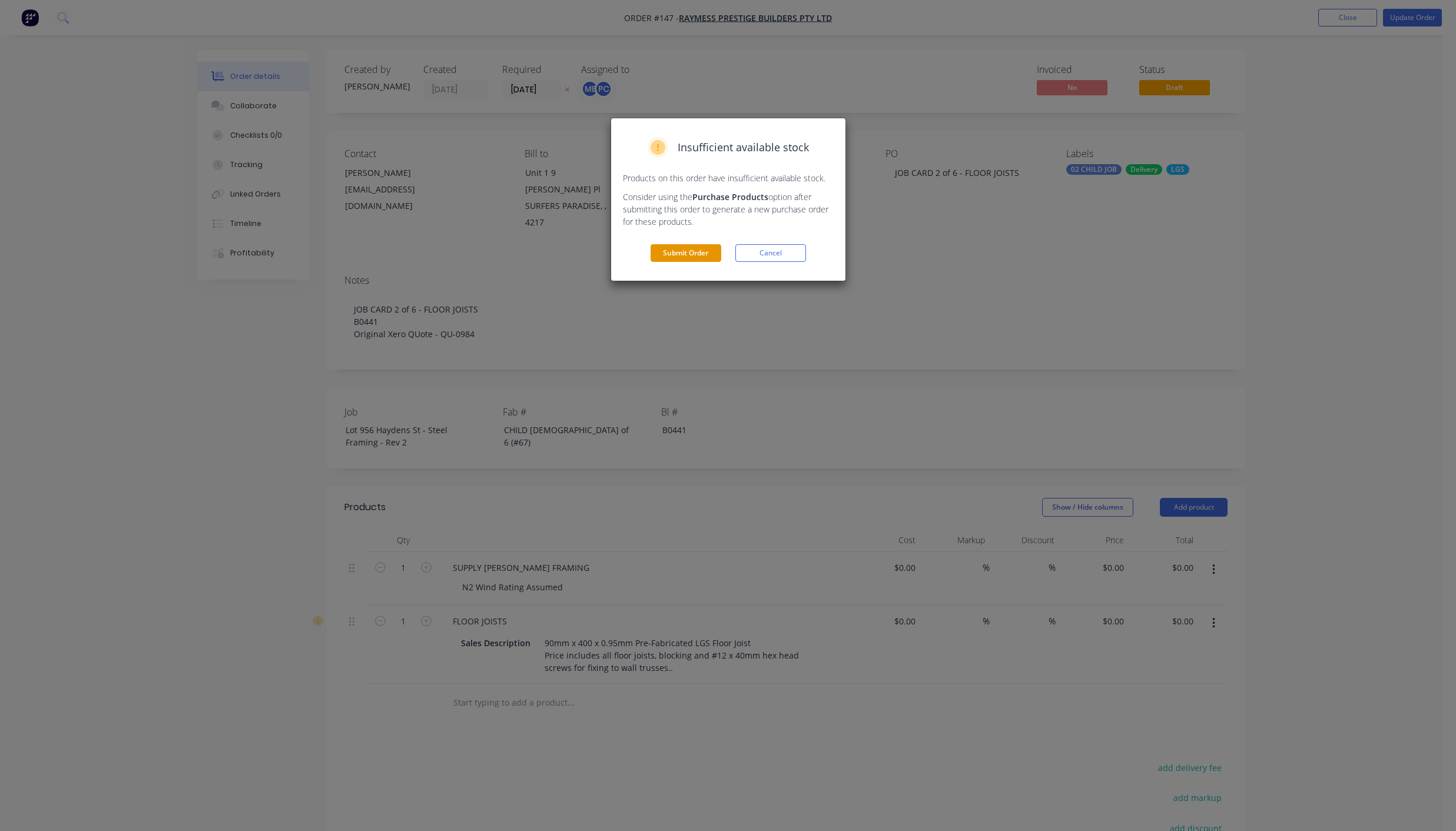
click at [698, 249] on button "Submit Order" at bounding box center [685, 253] width 70 height 18
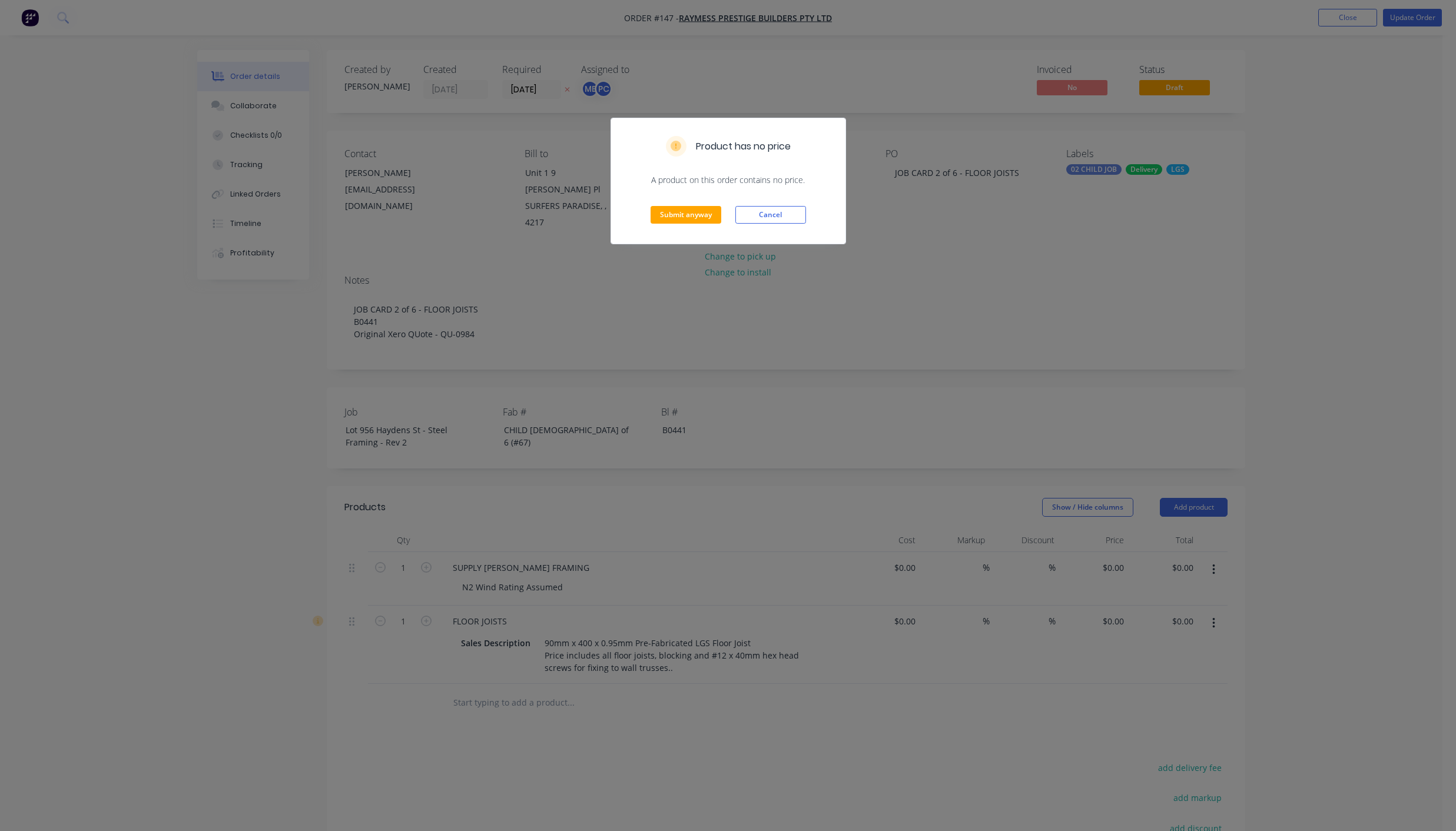
click at [671, 205] on div "Submit anyway Cancel" at bounding box center [728, 215] width 234 height 58
click at [672, 215] on button "Submit anyway" at bounding box center [685, 215] width 70 height 18
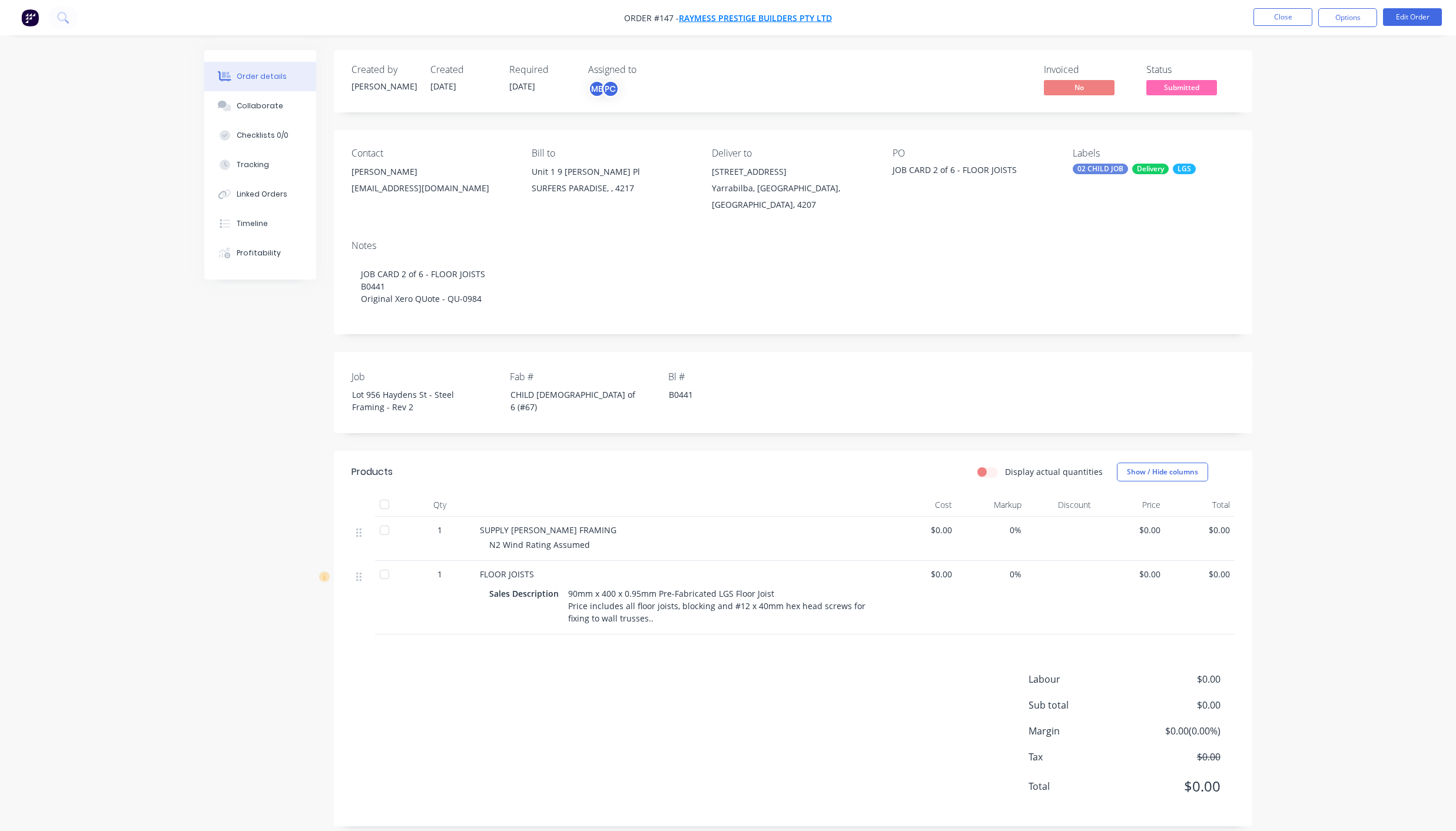
click at [730, 22] on span "Raymess Prestige Builders Pty Ltd" at bounding box center [755, 18] width 153 height 11
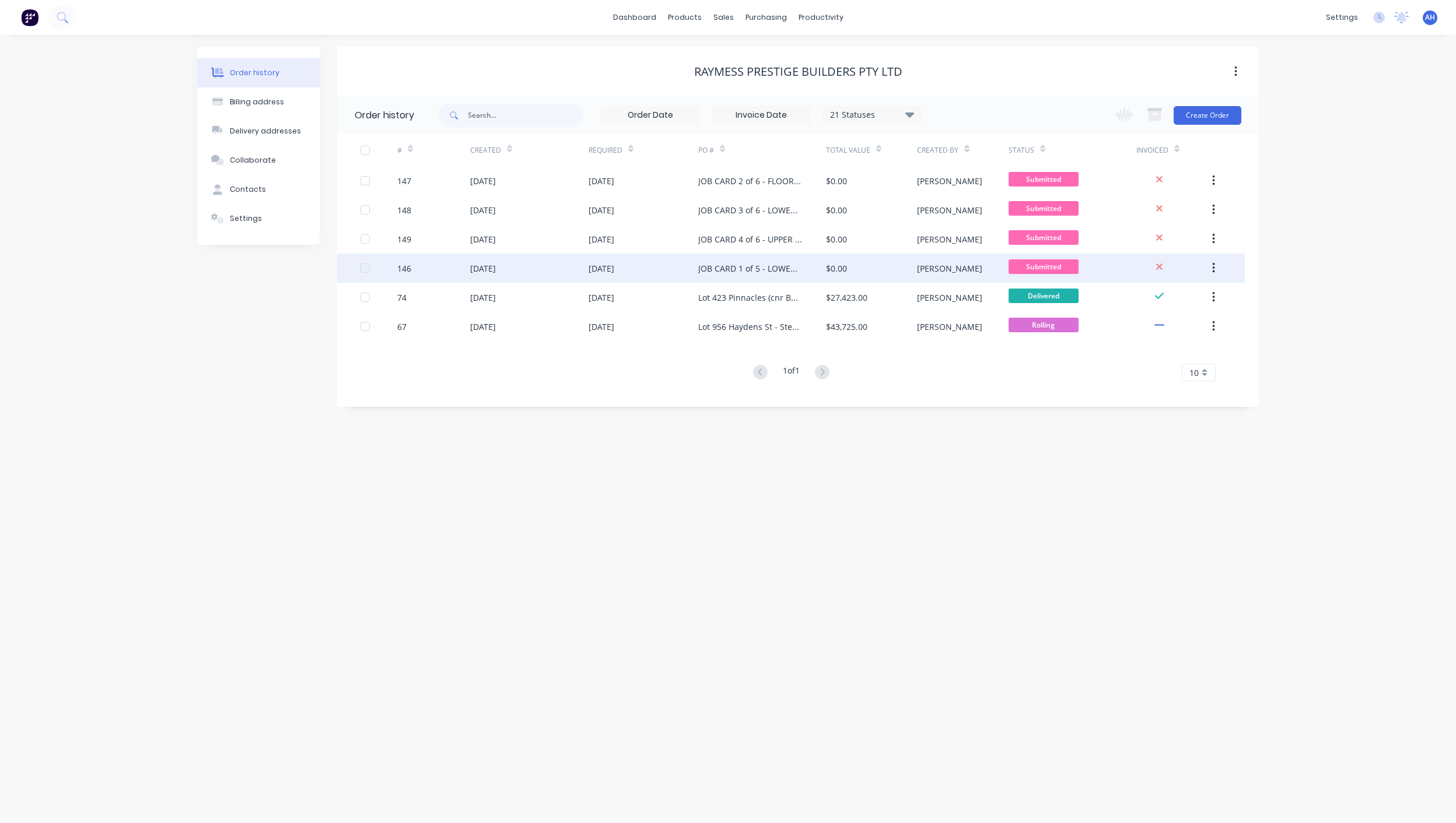
click at [716, 264] on div "JOB CARD 1 of 5 - LOWER WALLS" at bounding box center [750, 268] width 104 height 13
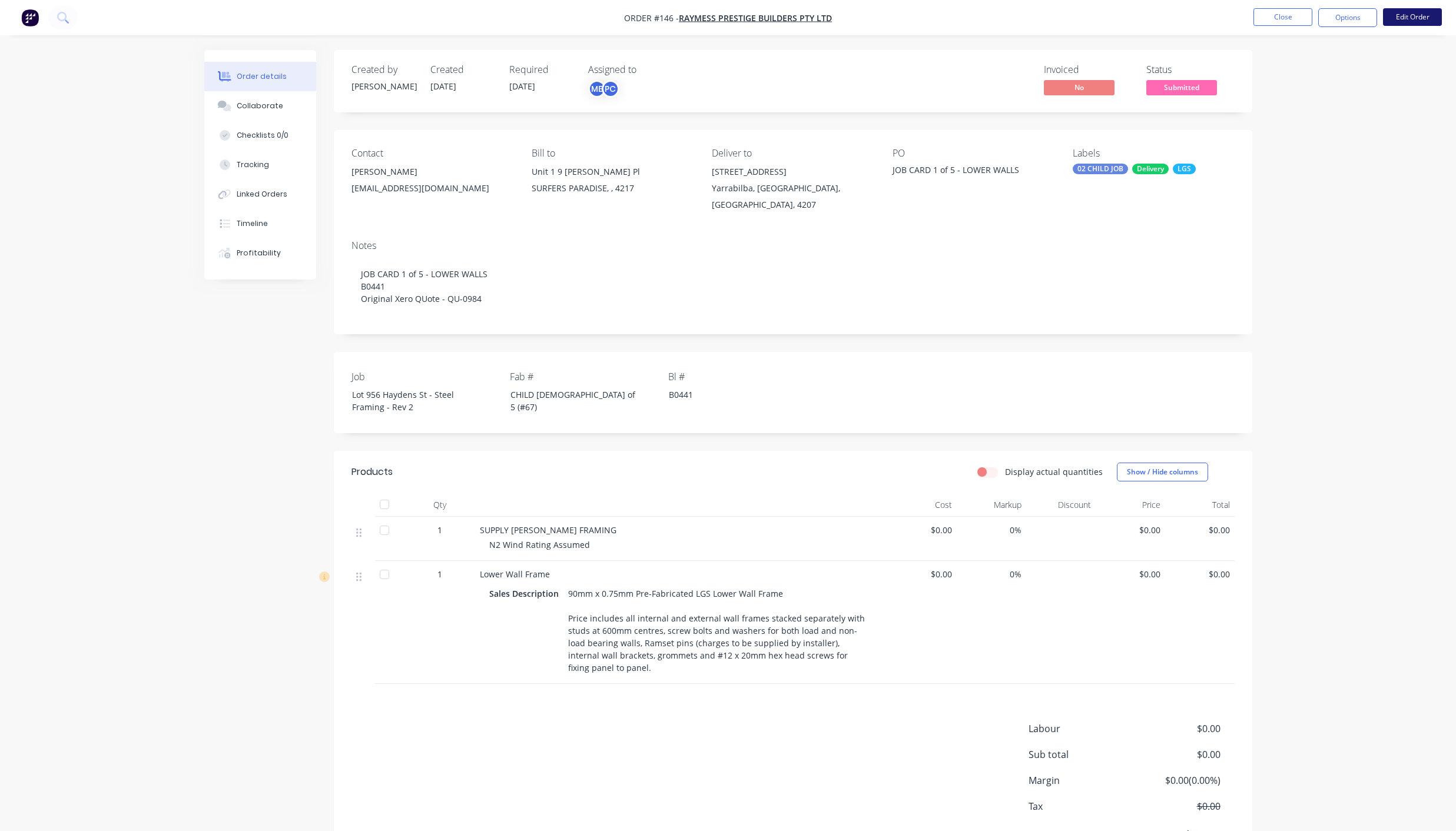
click at [1403, 19] on button "Edit Order" at bounding box center [1412, 17] width 59 height 18
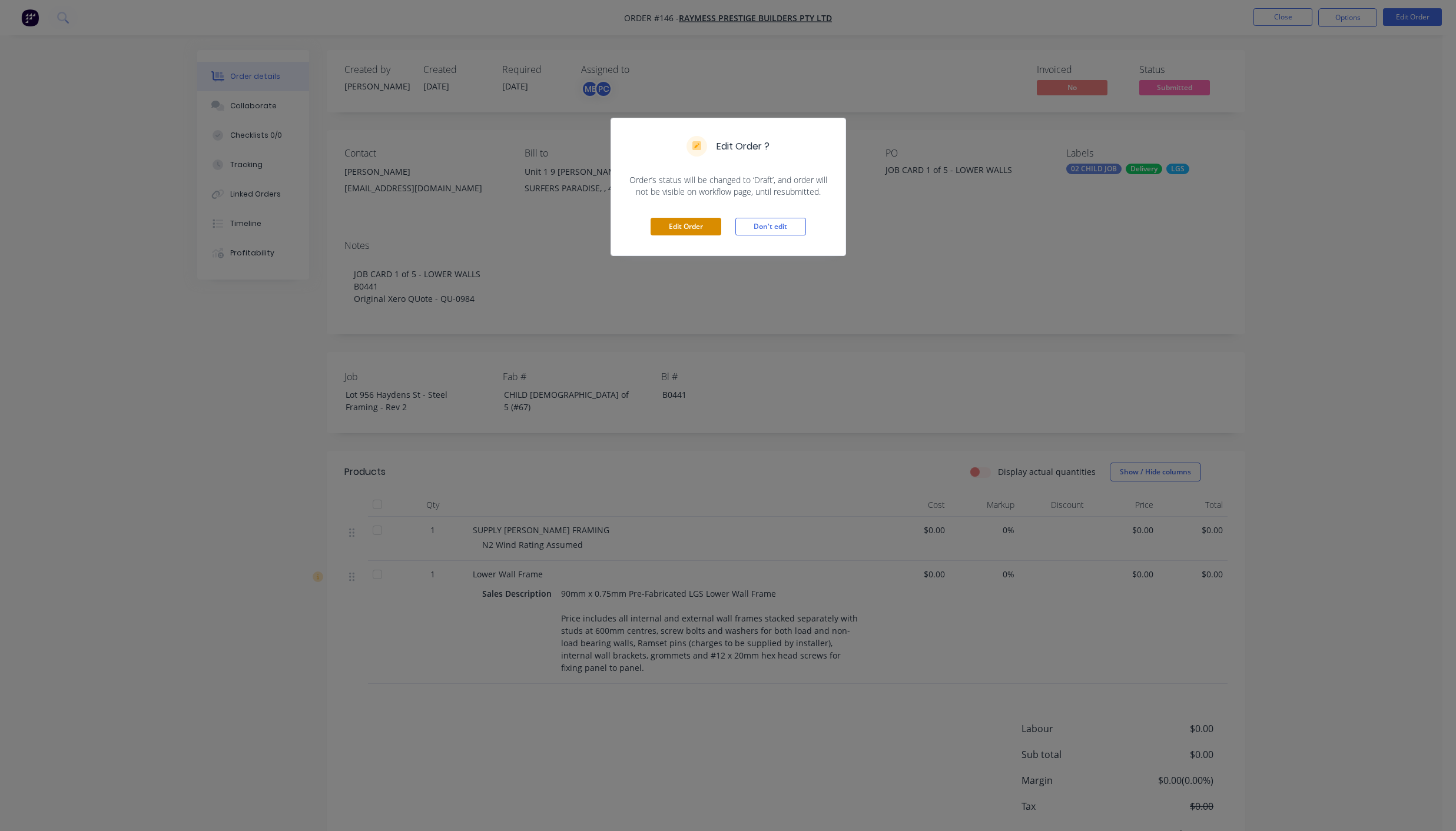
click at [701, 226] on button "Edit Order" at bounding box center [685, 226] width 70 height 18
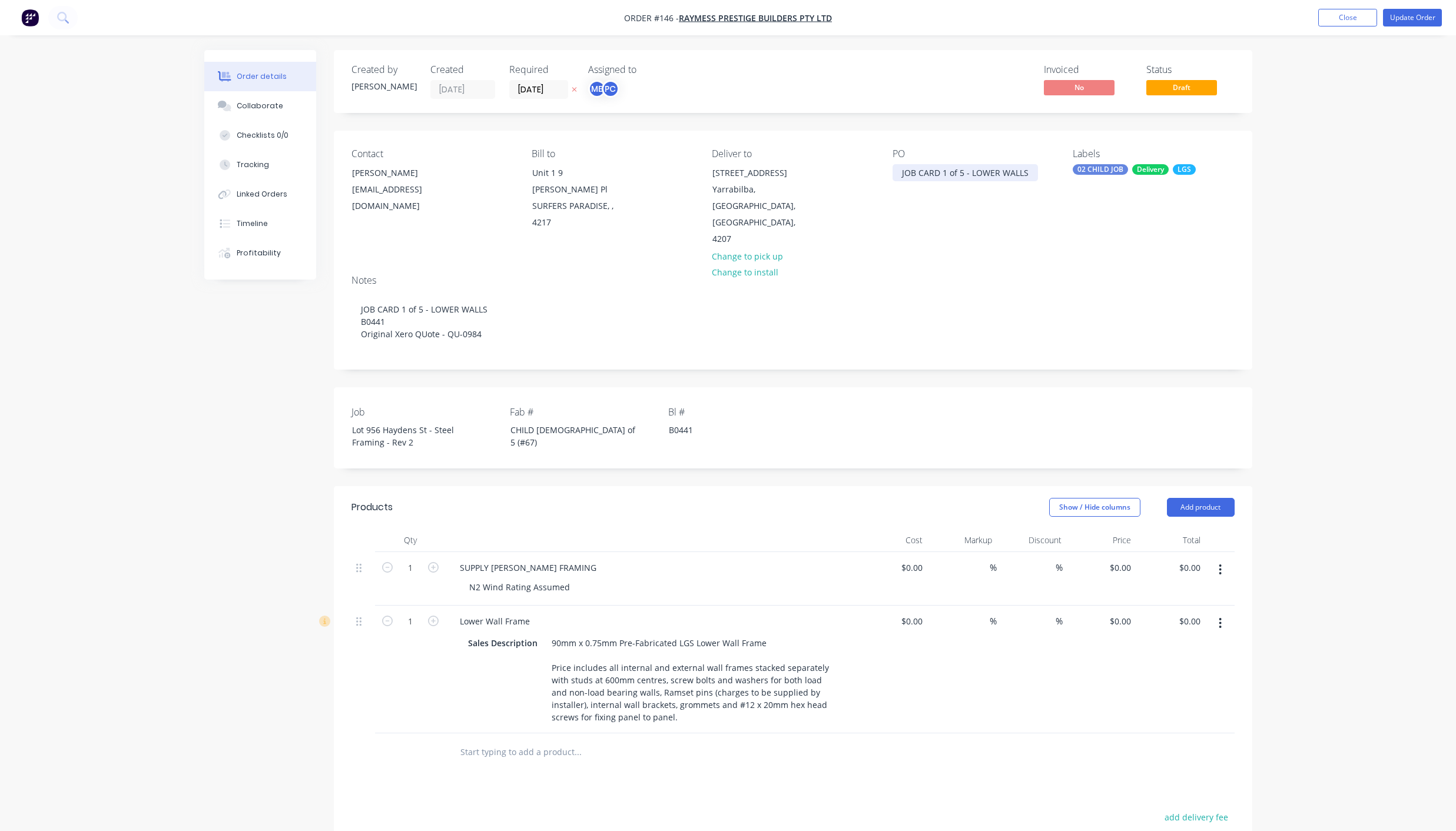
click at [960, 172] on div "JOB CARD 1 of 5 - LOWER WALLS" at bounding box center [964, 173] width 145 height 17
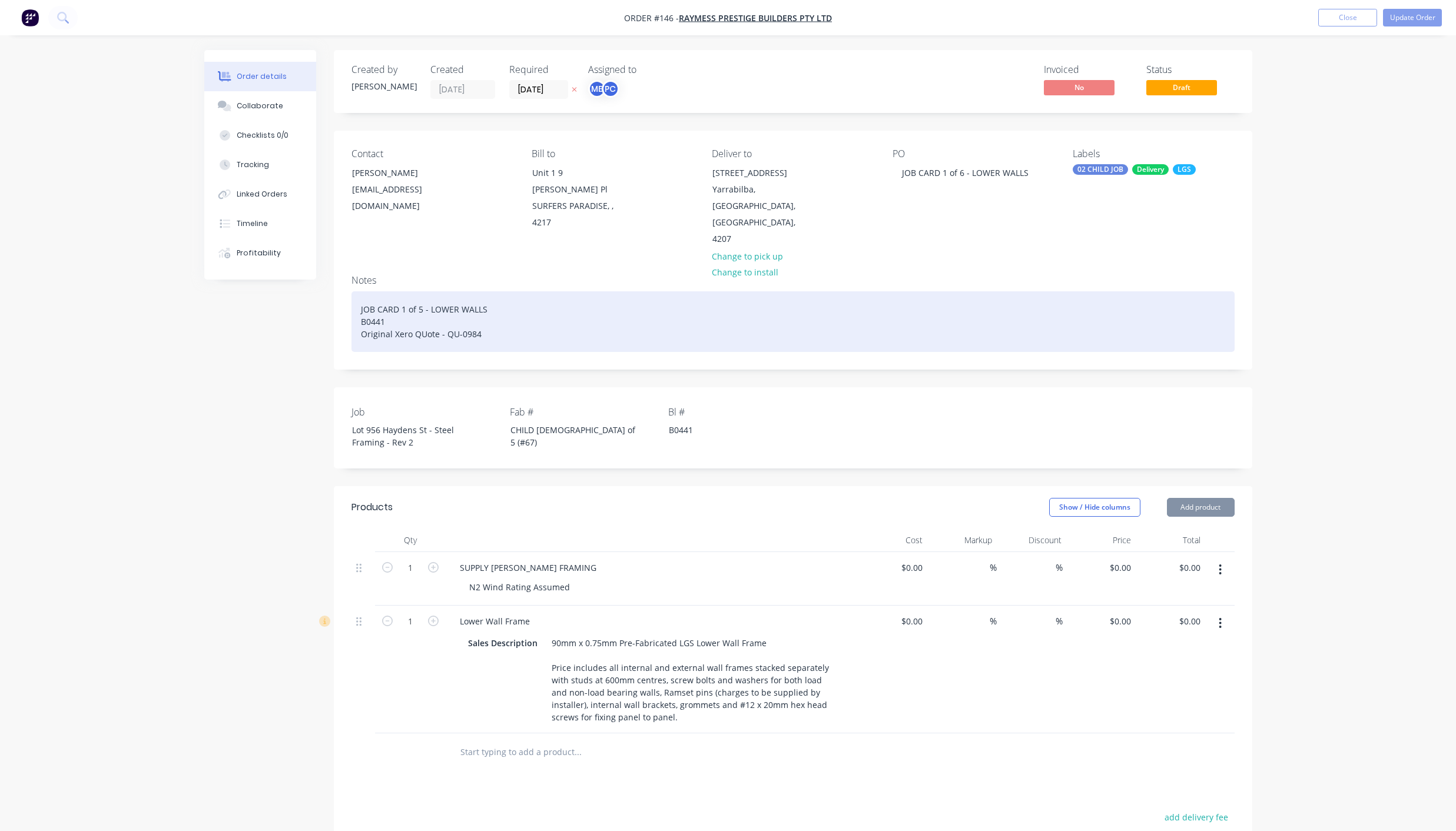
click at [416, 292] on div "JOB CARD 1 of 5 - LOWER WALLS B0441 Original Xero QUote - QU-0984" at bounding box center [792, 322] width 883 height 61
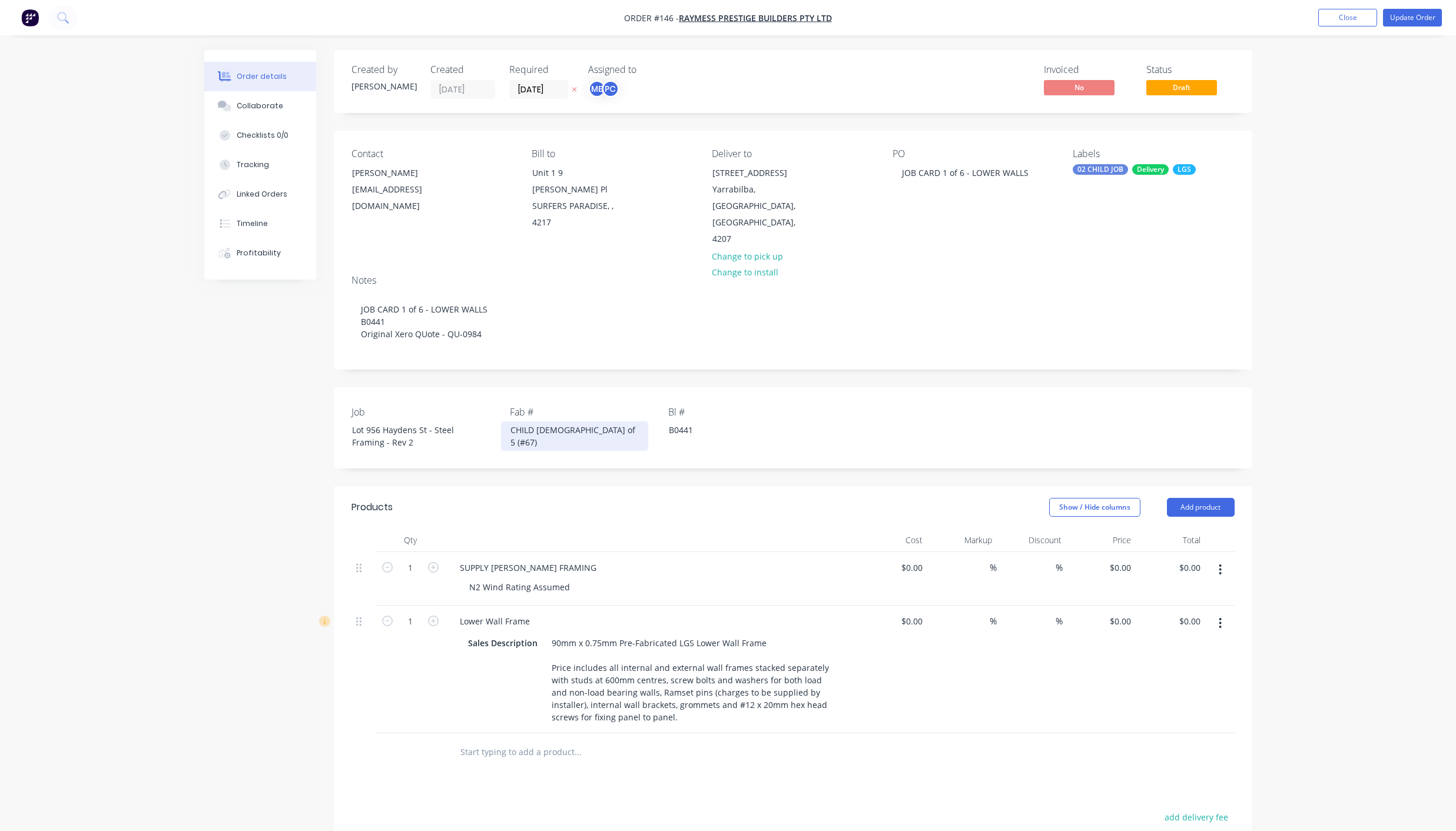
click at [552, 421] on div "CHILD [DEMOGRAPHIC_DATA] of 5 (#67)" at bounding box center [575, 436] width 148 height 30
click at [1431, 14] on button "Update Order" at bounding box center [1412, 17] width 59 height 18
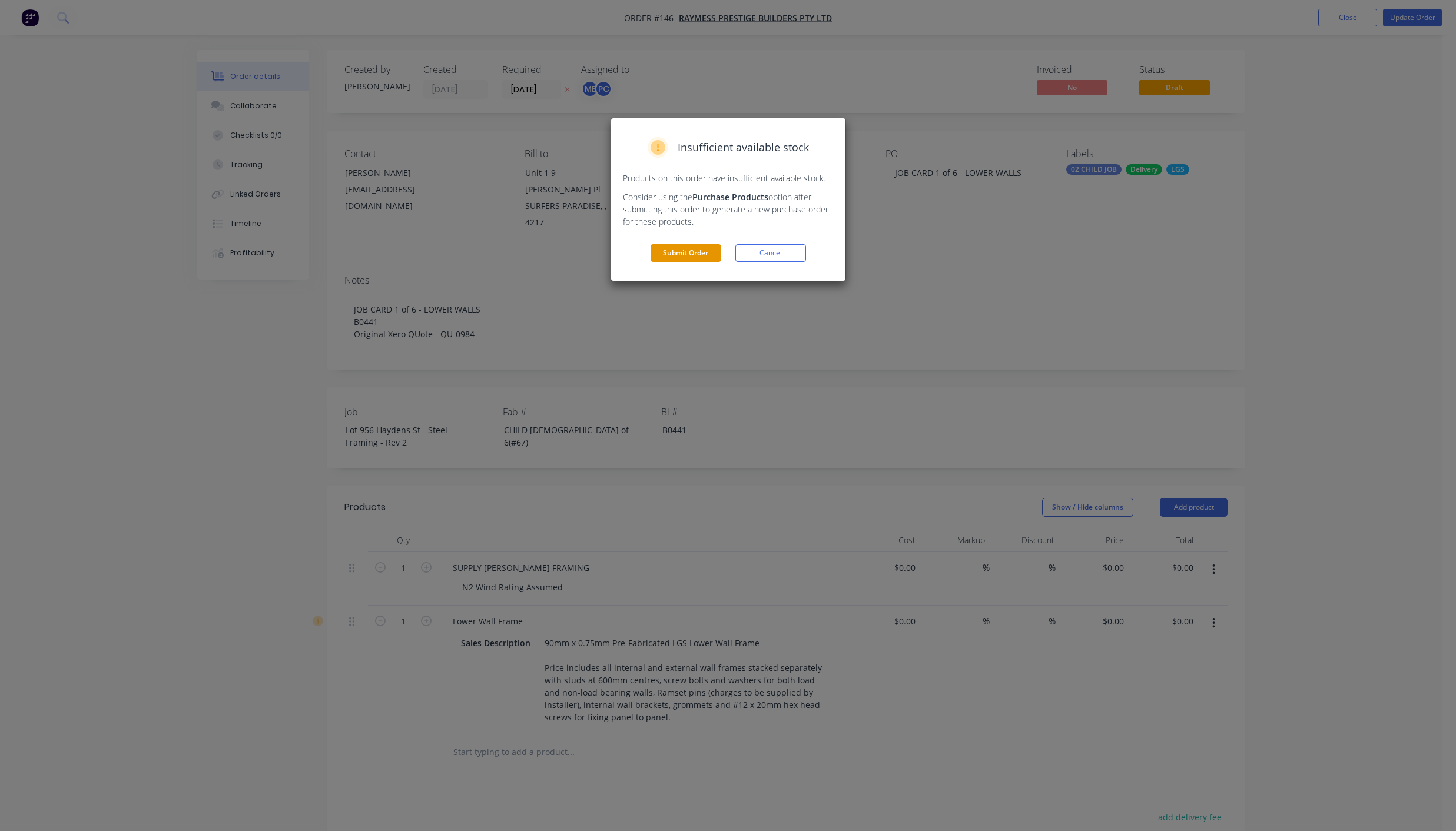
click at [675, 252] on button "Submit Order" at bounding box center [685, 253] width 70 height 18
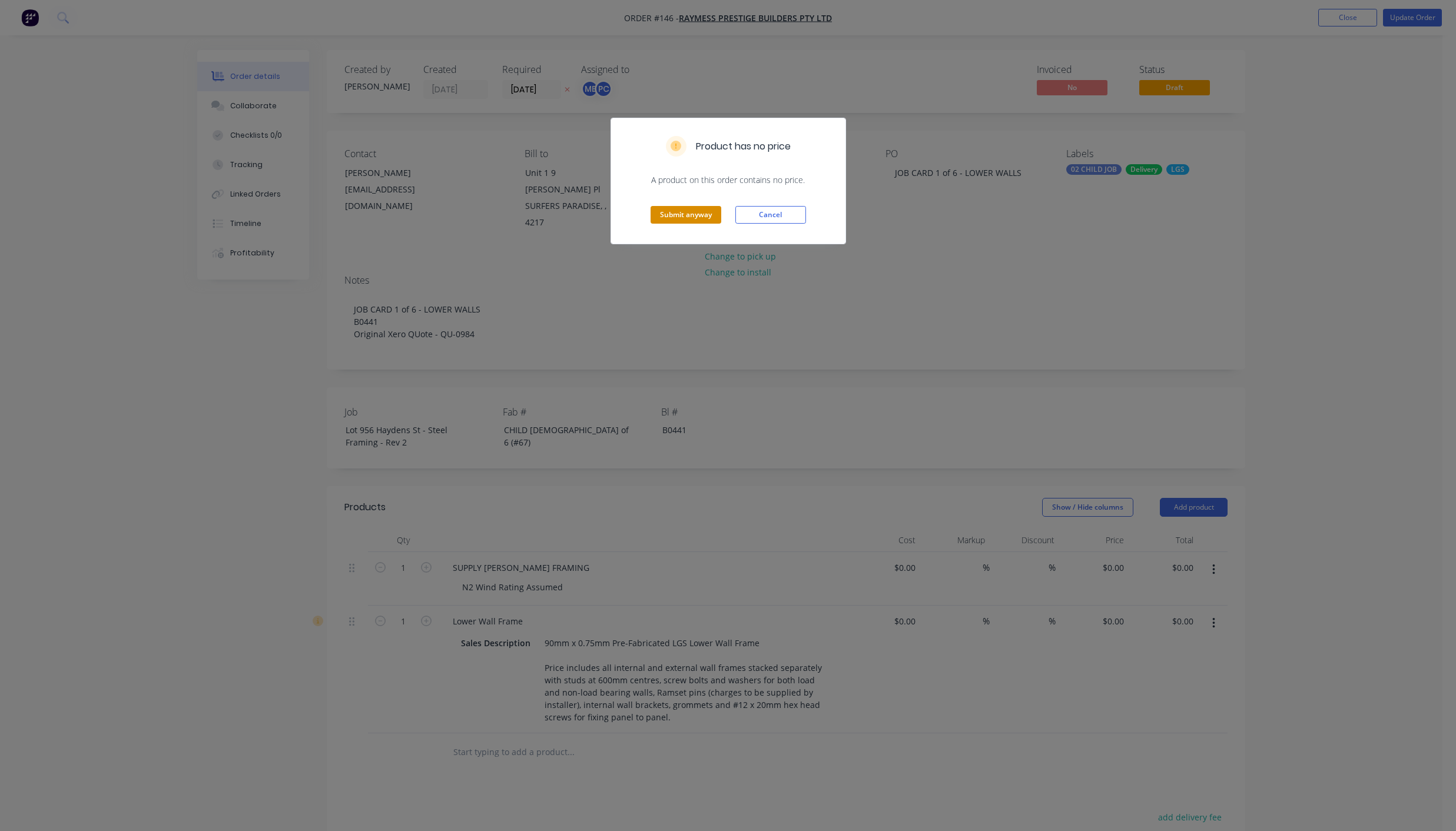
click at [677, 217] on button "Submit anyway" at bounding box center [685, 215] width 70 height 18
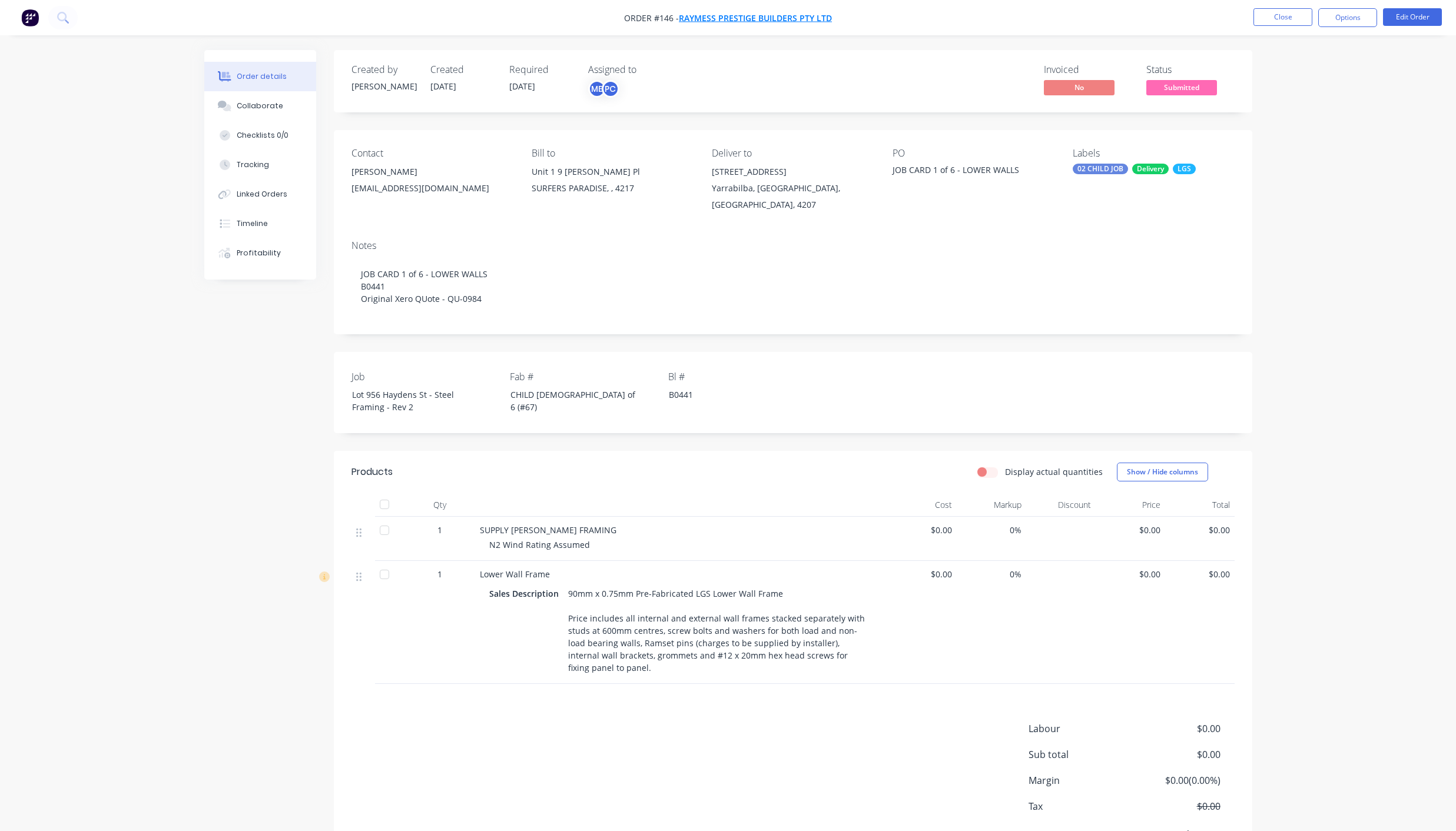
click at [738, 18] on span "Raymess Prestige Builders Pty Ltd" at bounding box center [755, 18] width 153 height 11
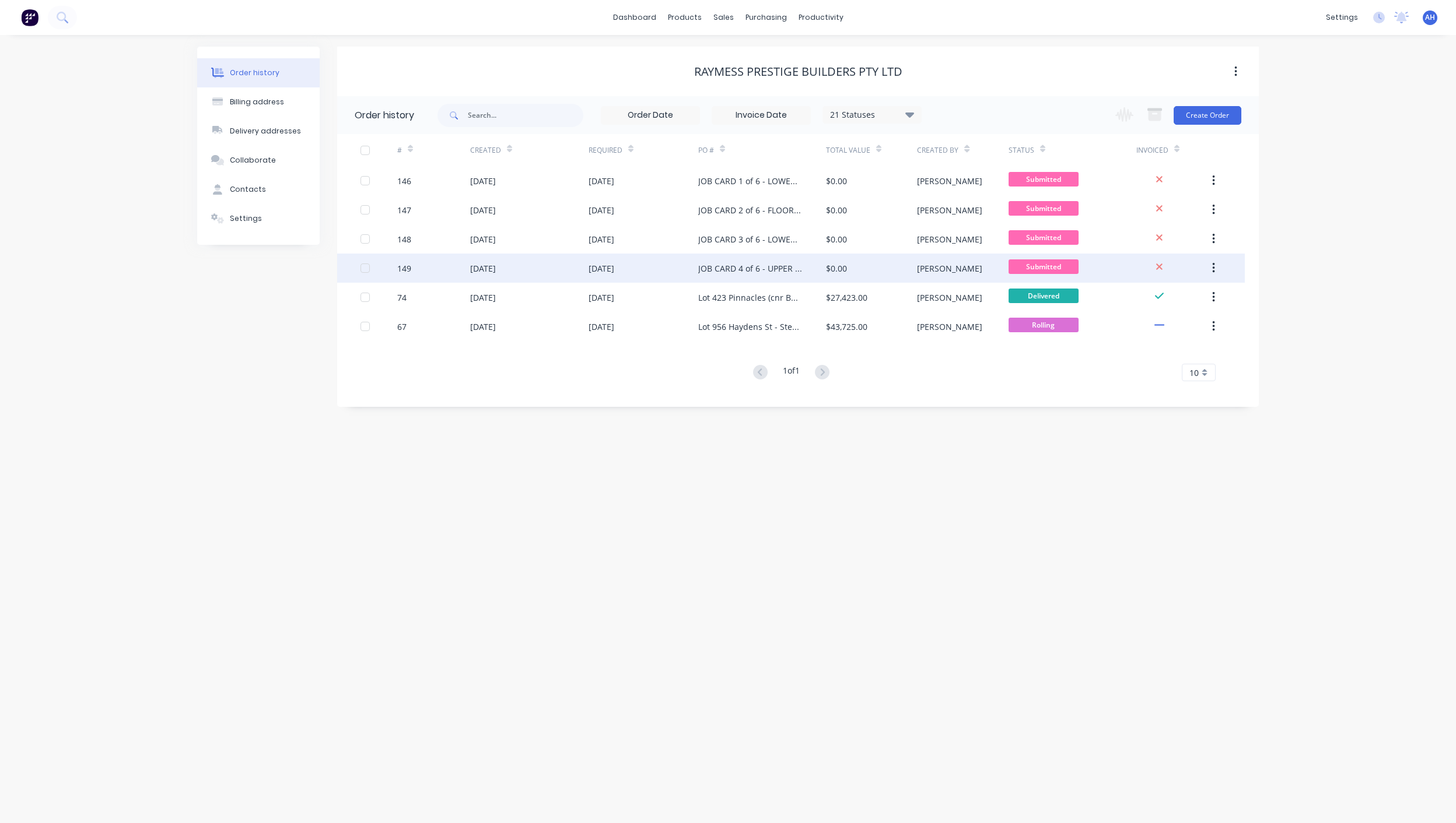
click at [1212, 268] on icon "button" at bounding box center [1212, 268] width 3 height 13
click at [1160, 319] on div "Duplicate" at bounding box center [1171, 322] width 90 height 17
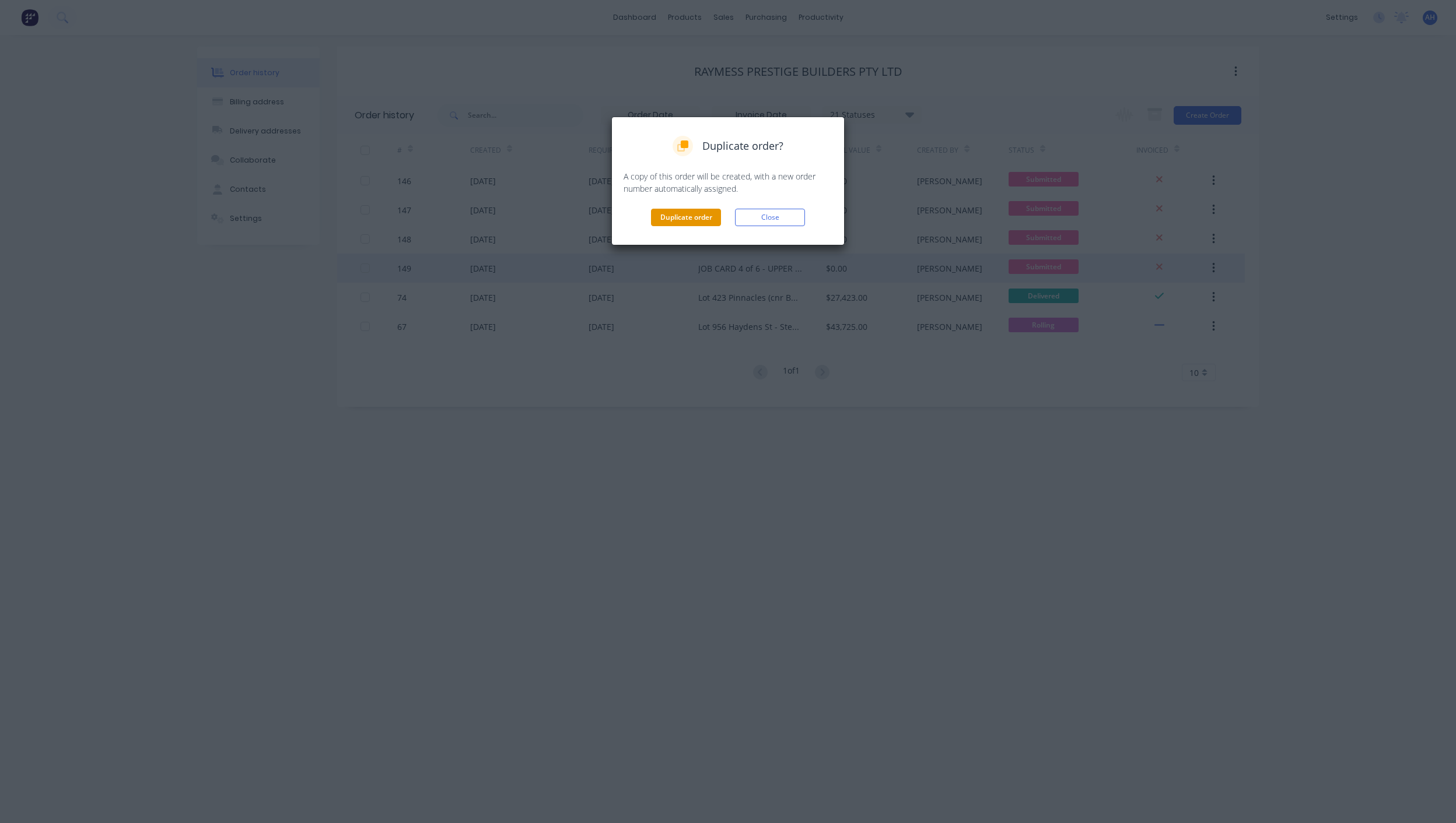
click at [701, 212] on button "Duplicate order" at bounding box center [686, 218] width 70 height 18
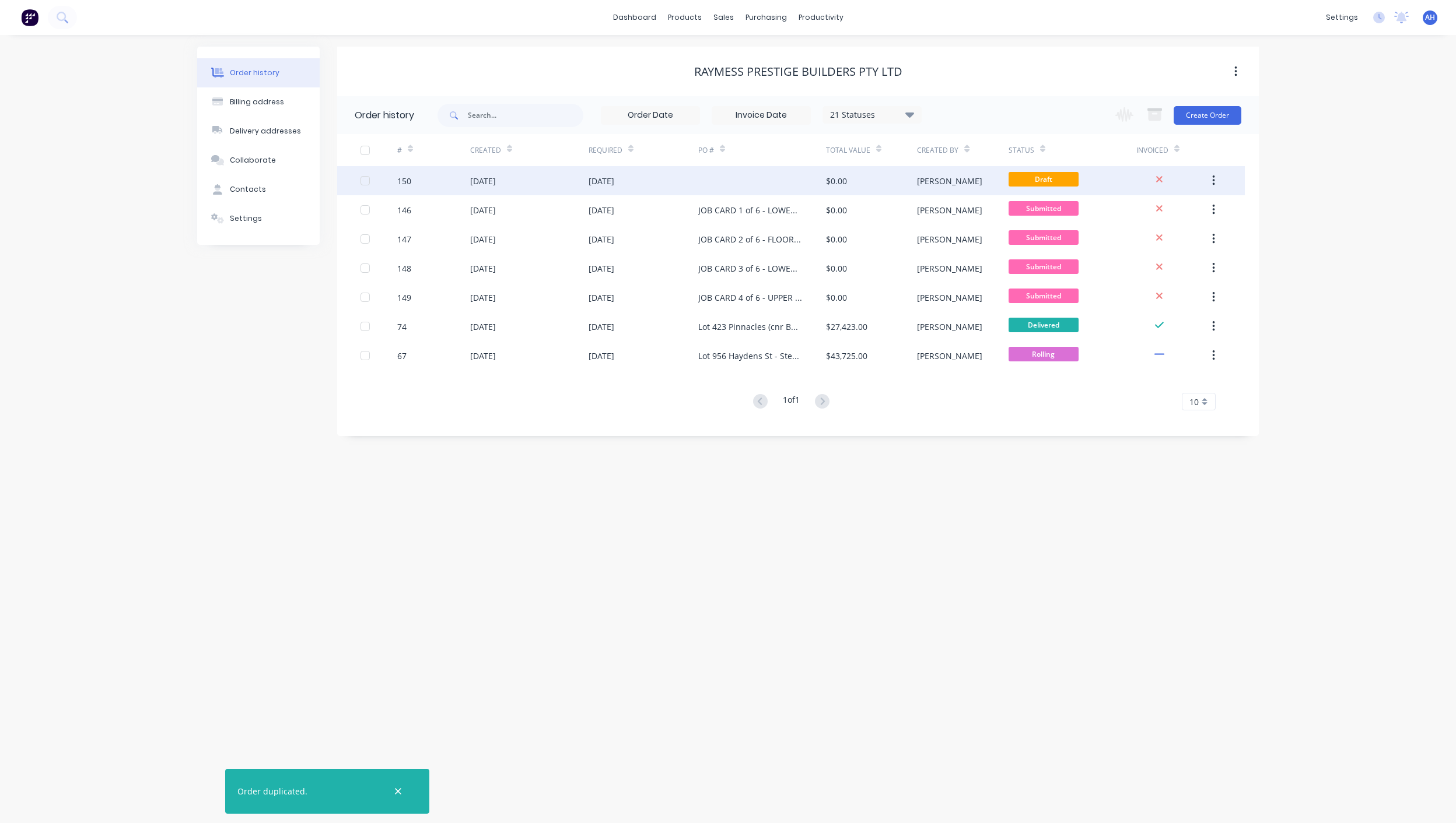
click at [765, 178] on div at bounding box center [762, 181] width 128 height 29
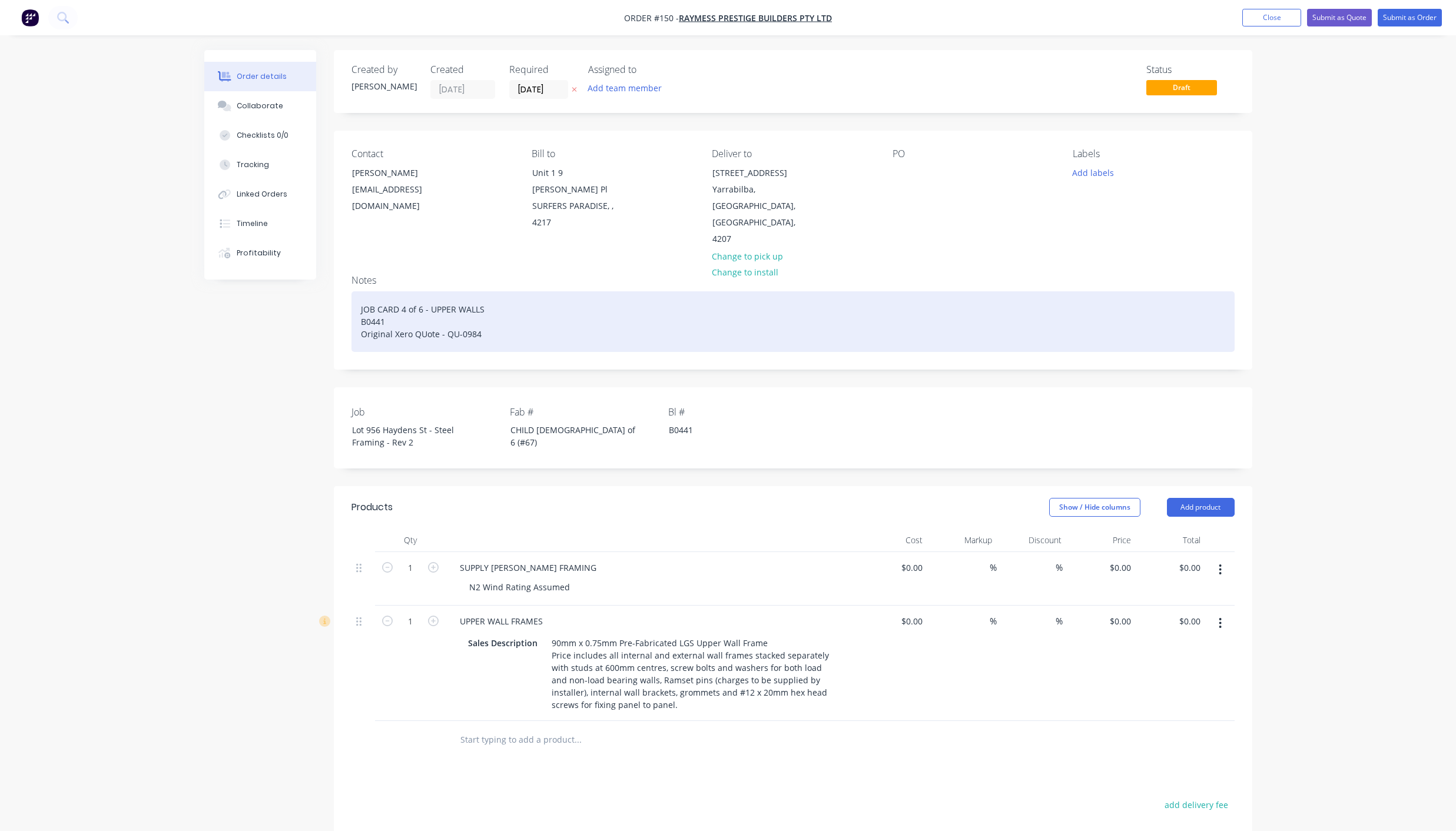
click at [404, 292] on div "JOB CARD 4 of 6 - UPPER WALLS B0441 Original Xero QUote - QU-0984" at bounding box center [792, 322] width 883 height 61
drag, startPoint x: 461, startPoint y: 276, endPoint x: 512, endPoint y: 289, distance: 52.6
click at [512, 292] on div "JOB CARD 5 of 6 - UPPER WALLS B0441 Original Xero QUote - QU-0984" at bounding box center [792, 322] width 883 height 61
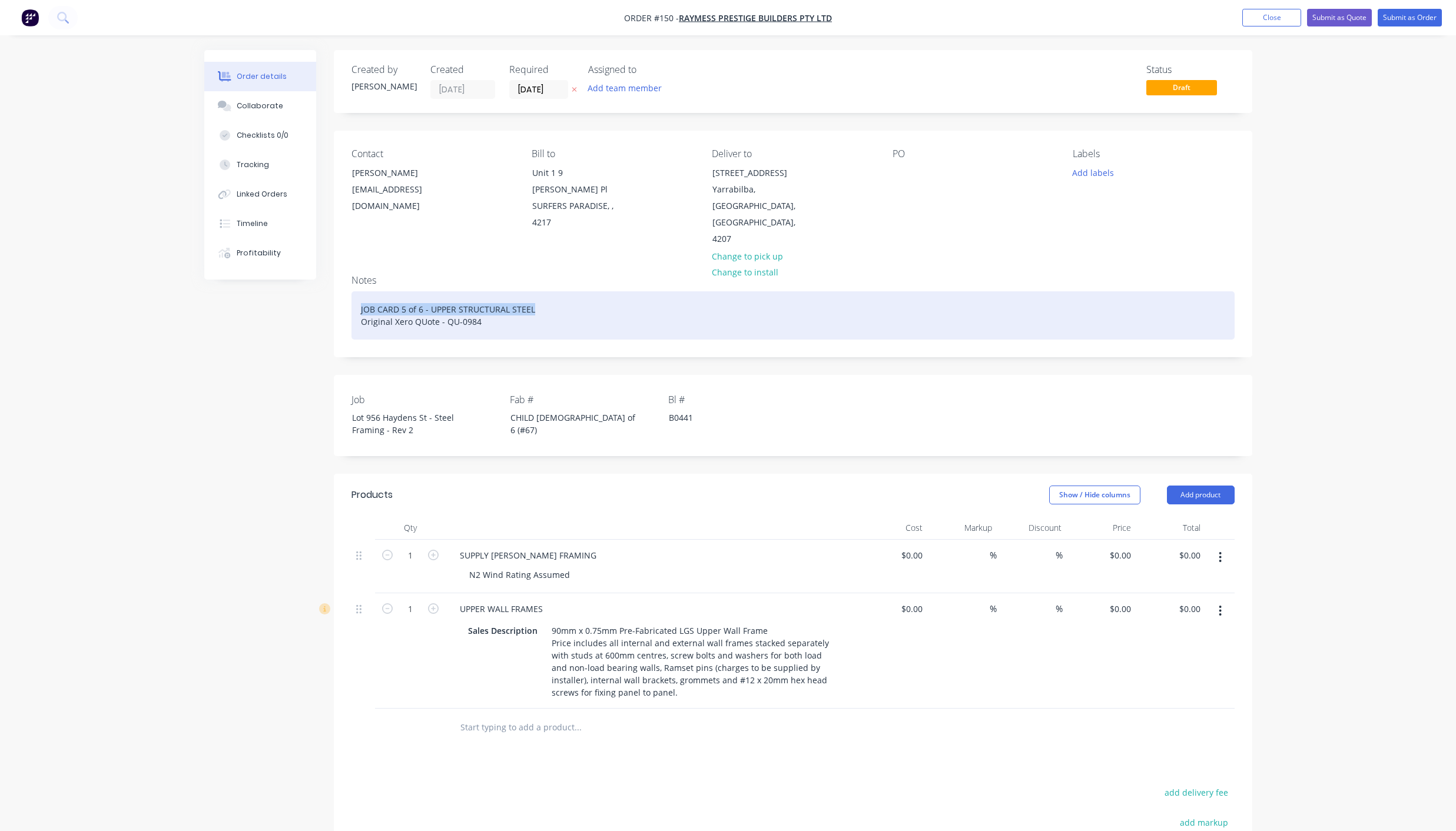
drag, startPoint x: 547, startPoint y: 282, endPoint x: 359, endPoint y: 274, distance: 188.2
click at [359, 292] on div "JOB CARD 5 of 6 - UPPER STRUCTURAL STEEL Original Xero QUote - QU-0984" at bounding box center [792, 315] width 883 height 48
copy div "JOB CARD 5 of 6 - UPPER STRUCTURAL STEEL"
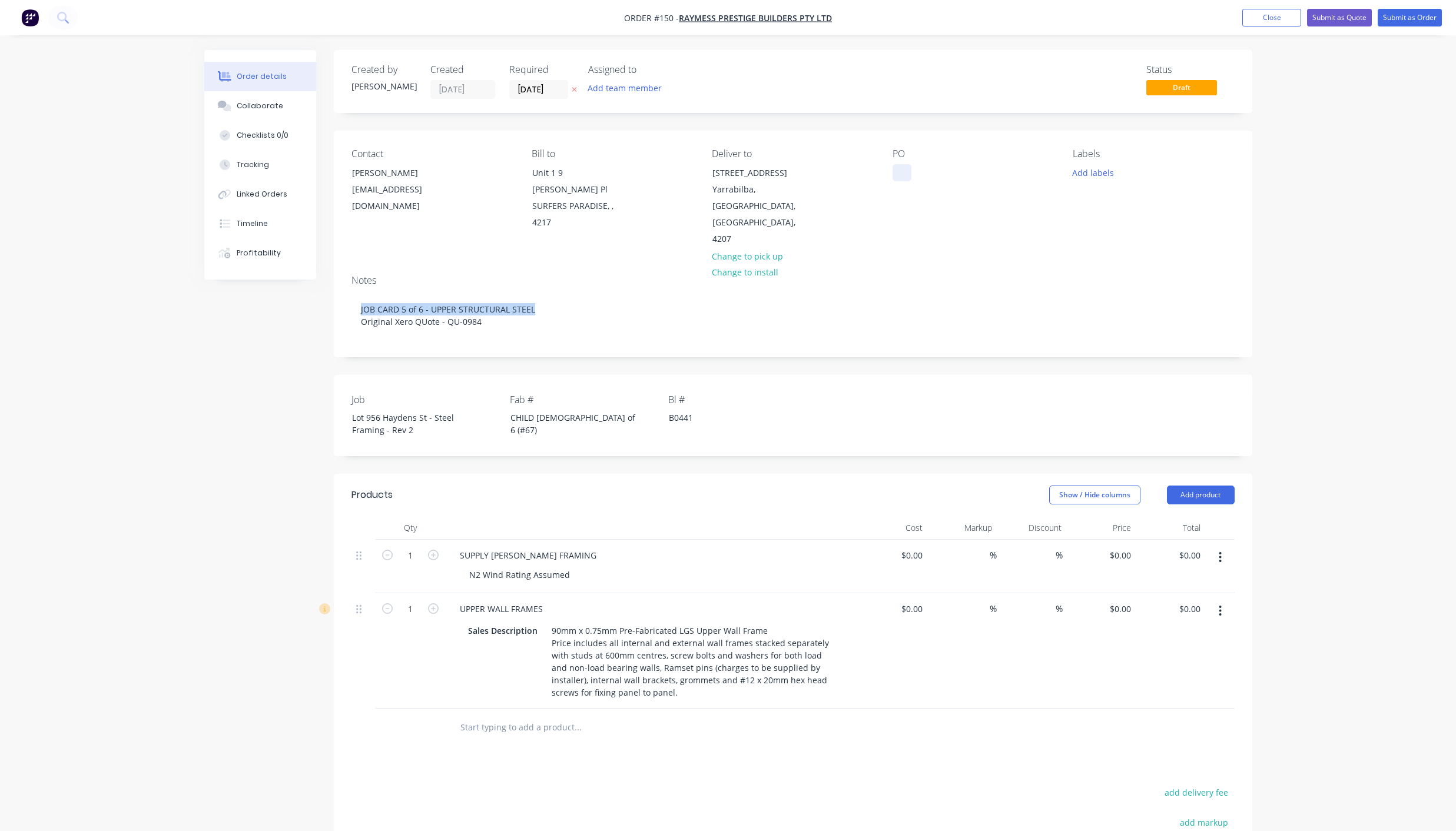
click at [903, 170] on div at bounding box center [901, 173] width 19 height 17
paste div
click at [542, 409] on div "CHILD [DEMOGRAPHIC_DATA] of 6 (#67)" at bounding box center [575, 423] width 148 height 30
click at [1086, 168] on button "Add labels" at bounding box center [1093, 172] width 54 height 16
click at [1111, 297] on div "02 CHILD JOB" at bounding box center [1131, 301] width 55 height 13
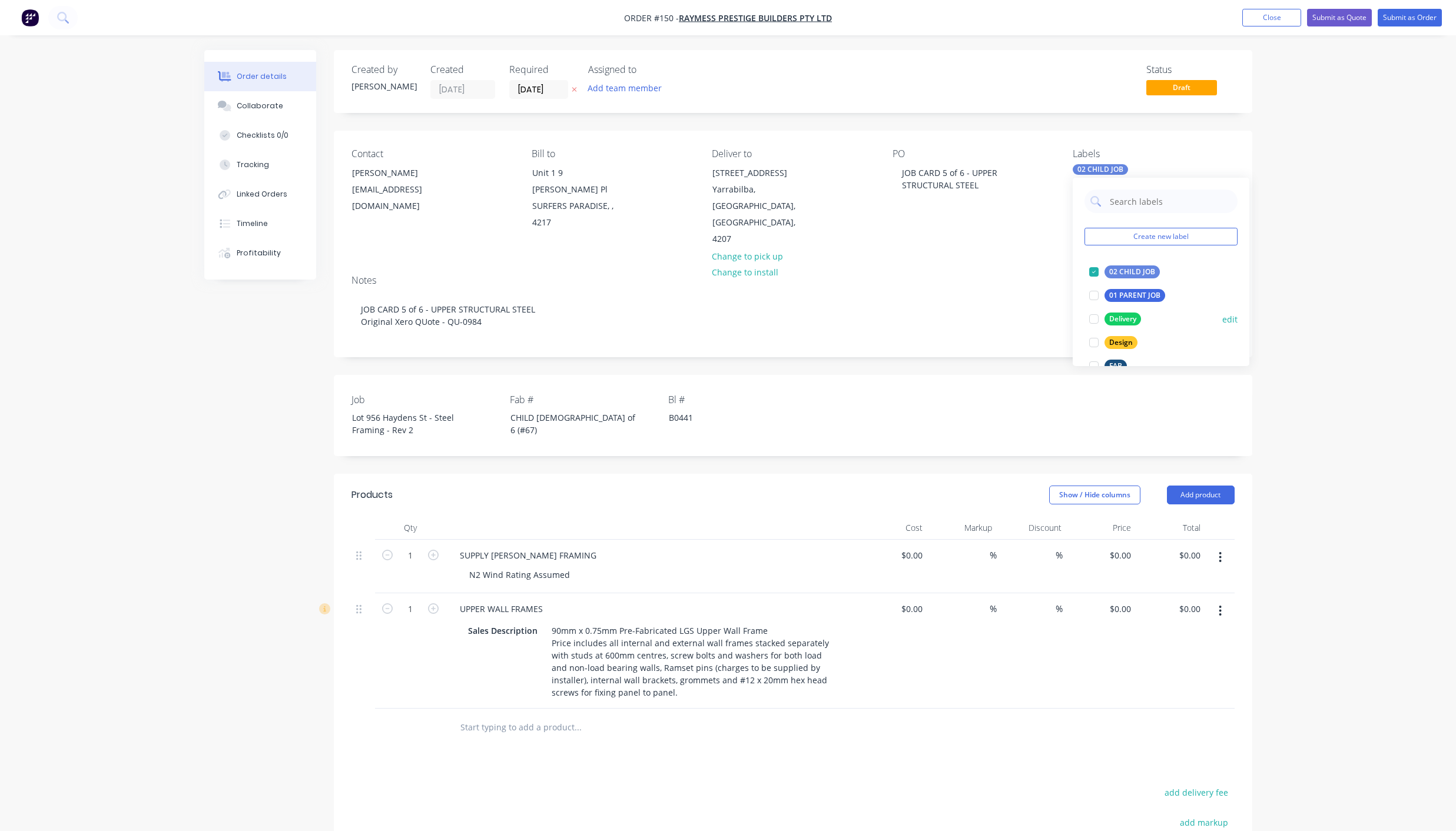
click at [1113, 323] on div "Delivery" at bounding box center [1122, 319] width 36 height 13
click at [1110, 305] on div "FAB" at bounding box center [1115, 305] width 22 height 13
click at [620, 83] on button "Add team member" at bounding box center [624, 87] width 86 height 16
type input "pau"
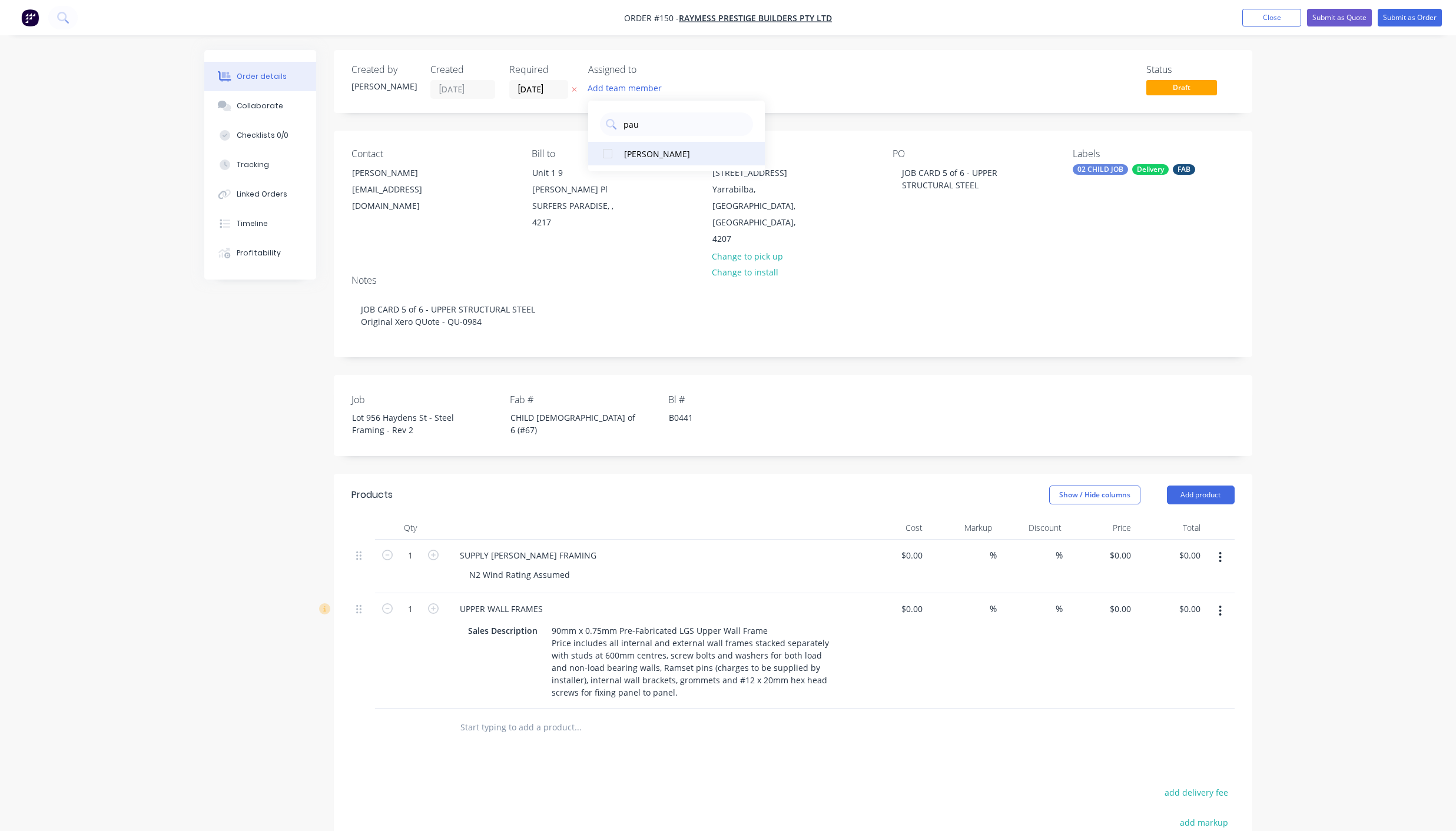
click at [647, 154] on div "[PERSON_NAME]" at bounding box center [683, 153] width 118 height 13
click at [634, 90] on div "PC" at bounding box center [646, 88] width 118 height 18
type input "p"
type input "elm"
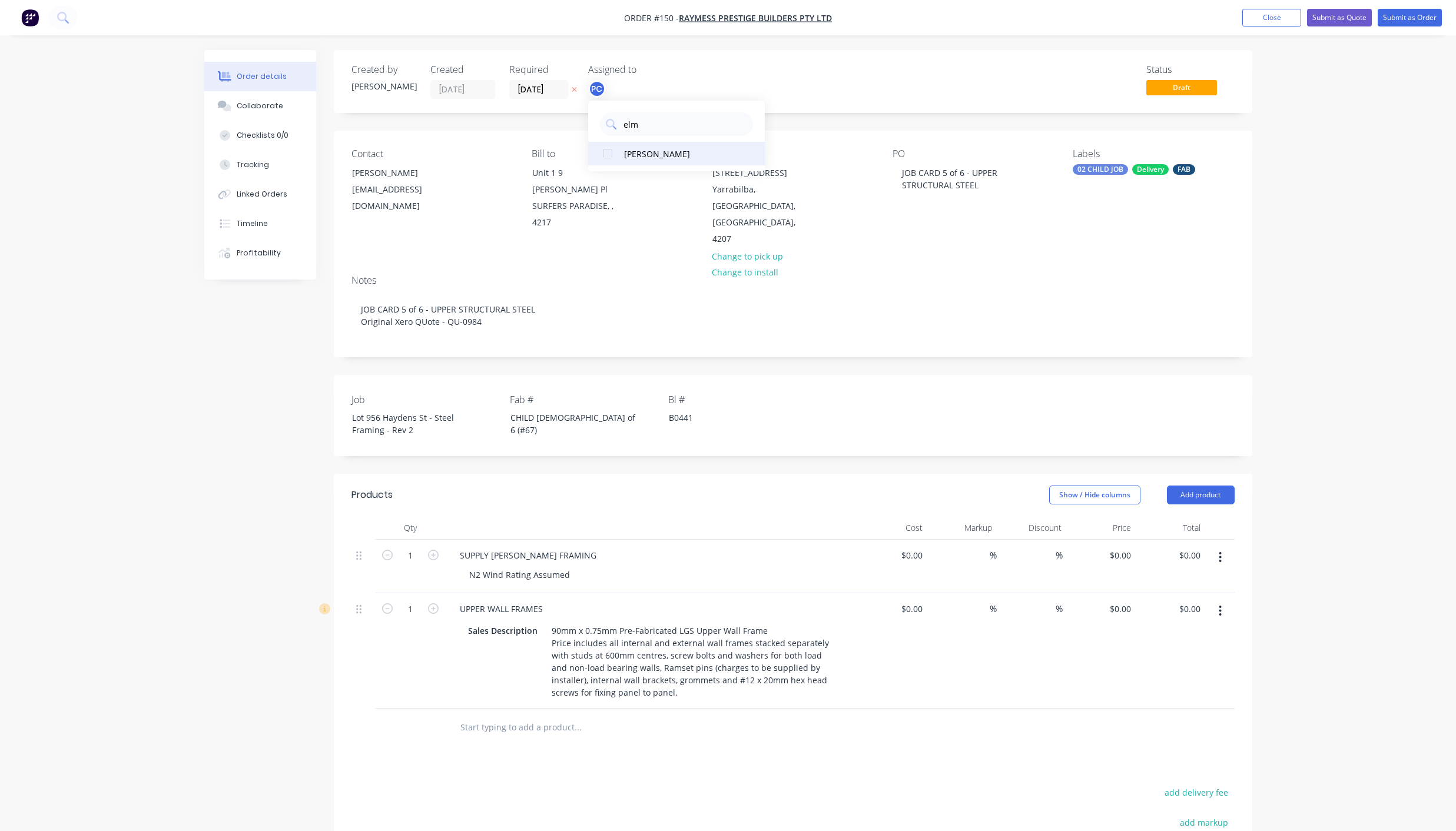
click at [639, 152] on div "[PERSON_NAME]" at bounding box center [683, 153] width 118 height 13
click at [544, 86] on input "[DATE]" at bounding box center [538, 89] width 58 height 18
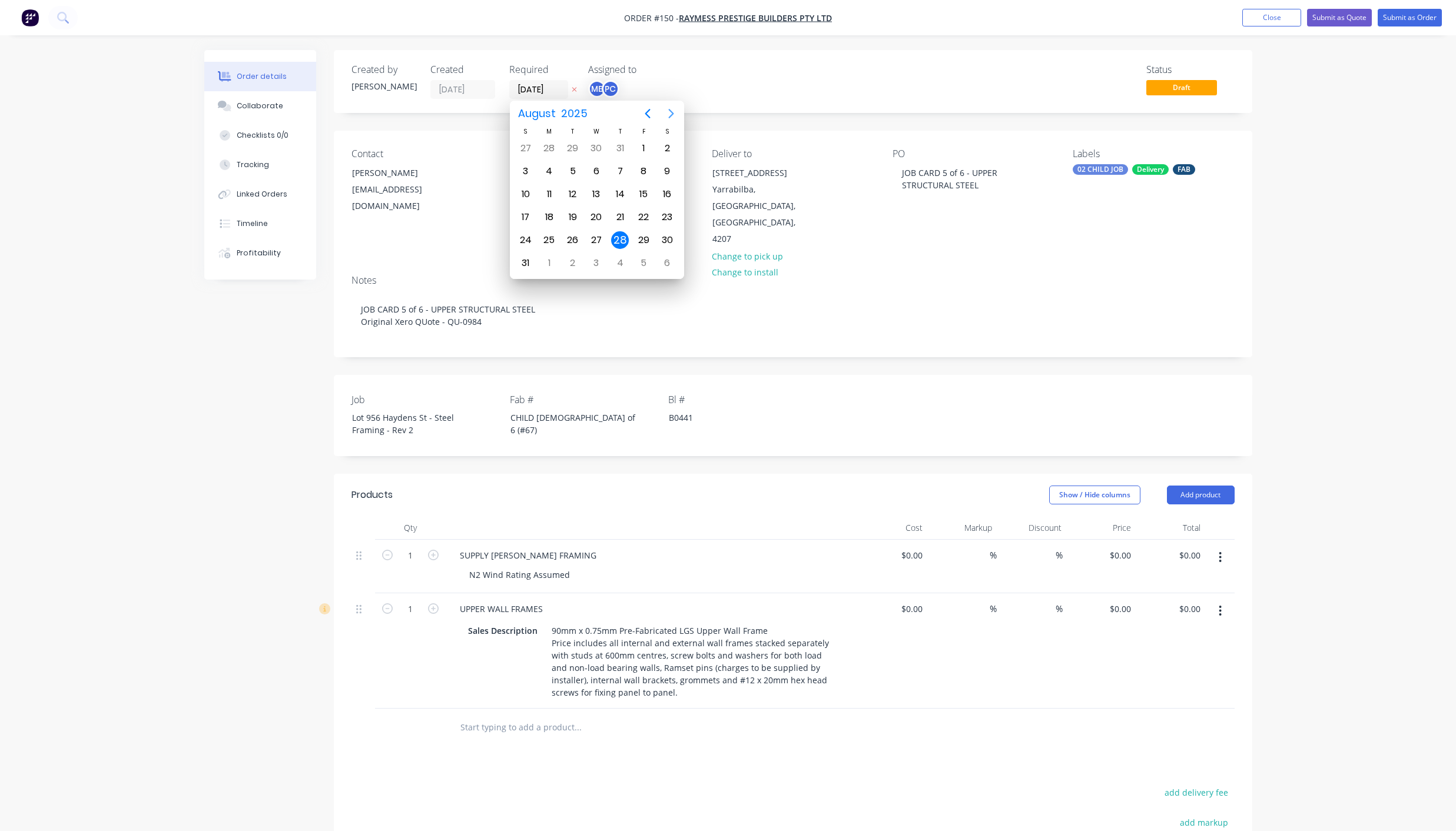
click at [675, 114] on icon "Next page" at bounding box center [671, 114] width 14 height 14
click at [624, 169] on div "11" at bounding box center [620, 171] width 18 height 18
type input "[DATE]"
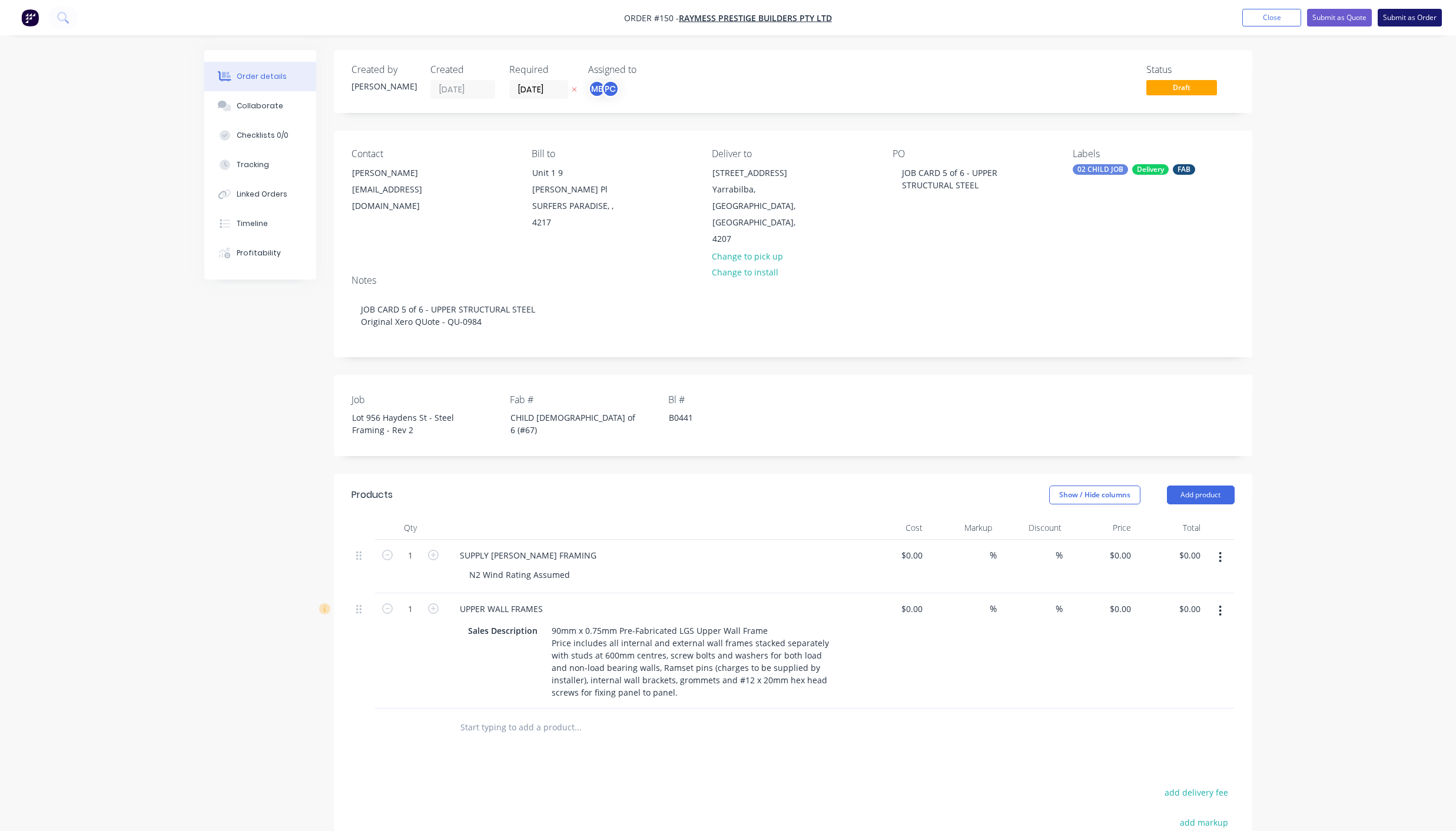
click at [1412, 20] on button "Submit as Order" at bounding box center [1409, 17] width 64 height 18
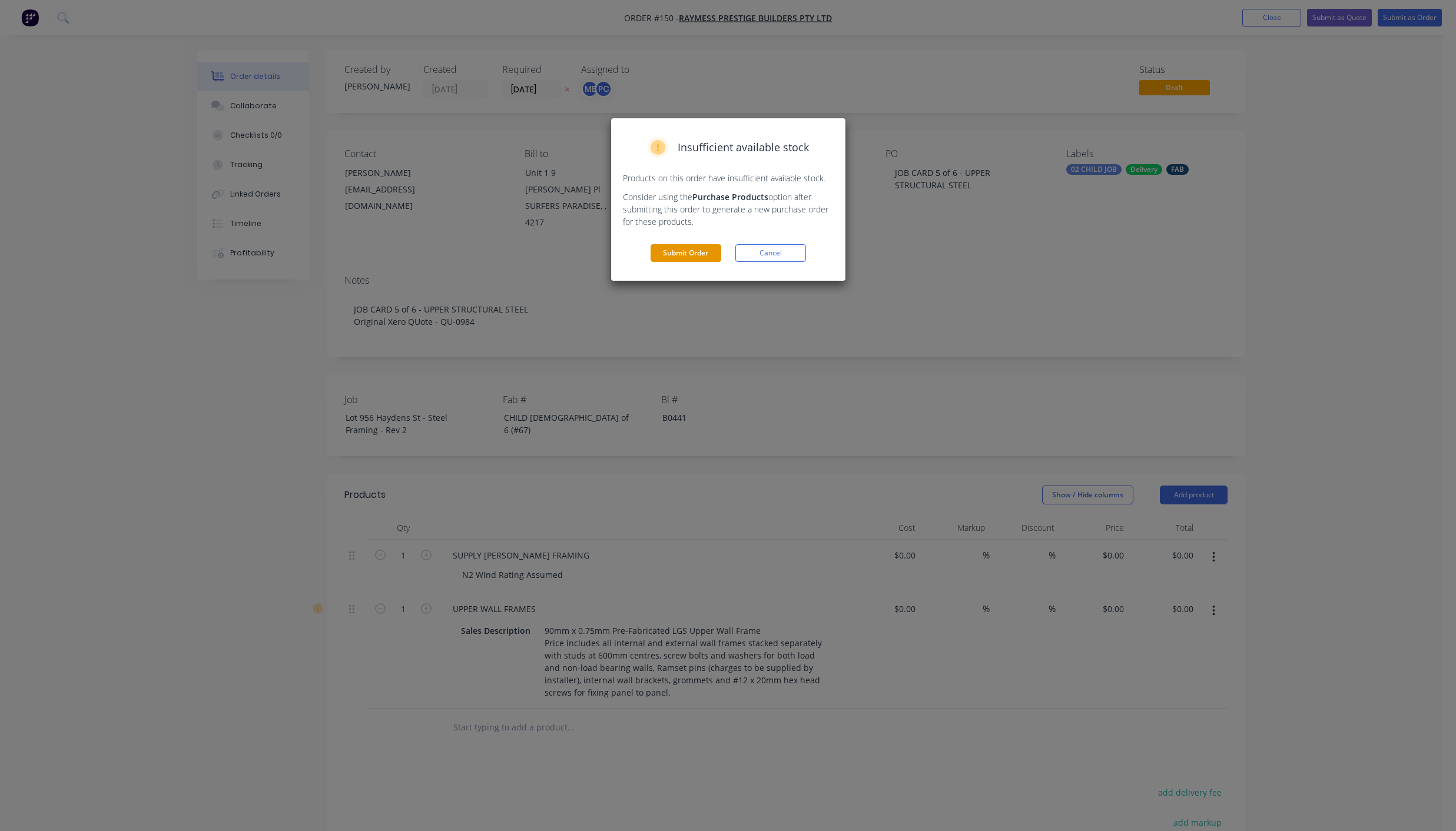
click at [711, 249] on button "Submit Order" at bounding box center [685, 253] width 70 height 18
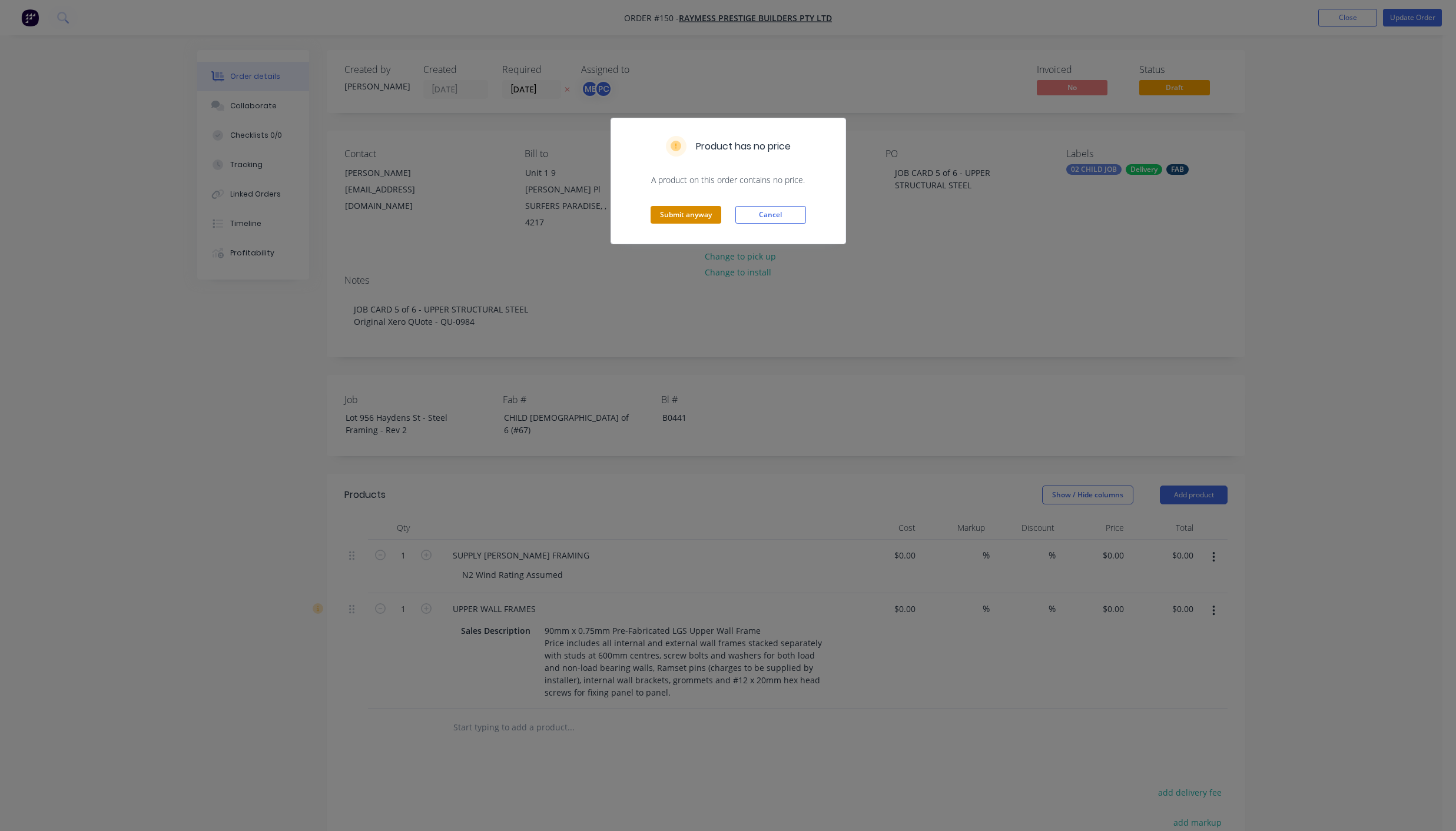
click at [695, 210] on button "Submit anyway" at bounding box center [685, 215] width 70 height 18
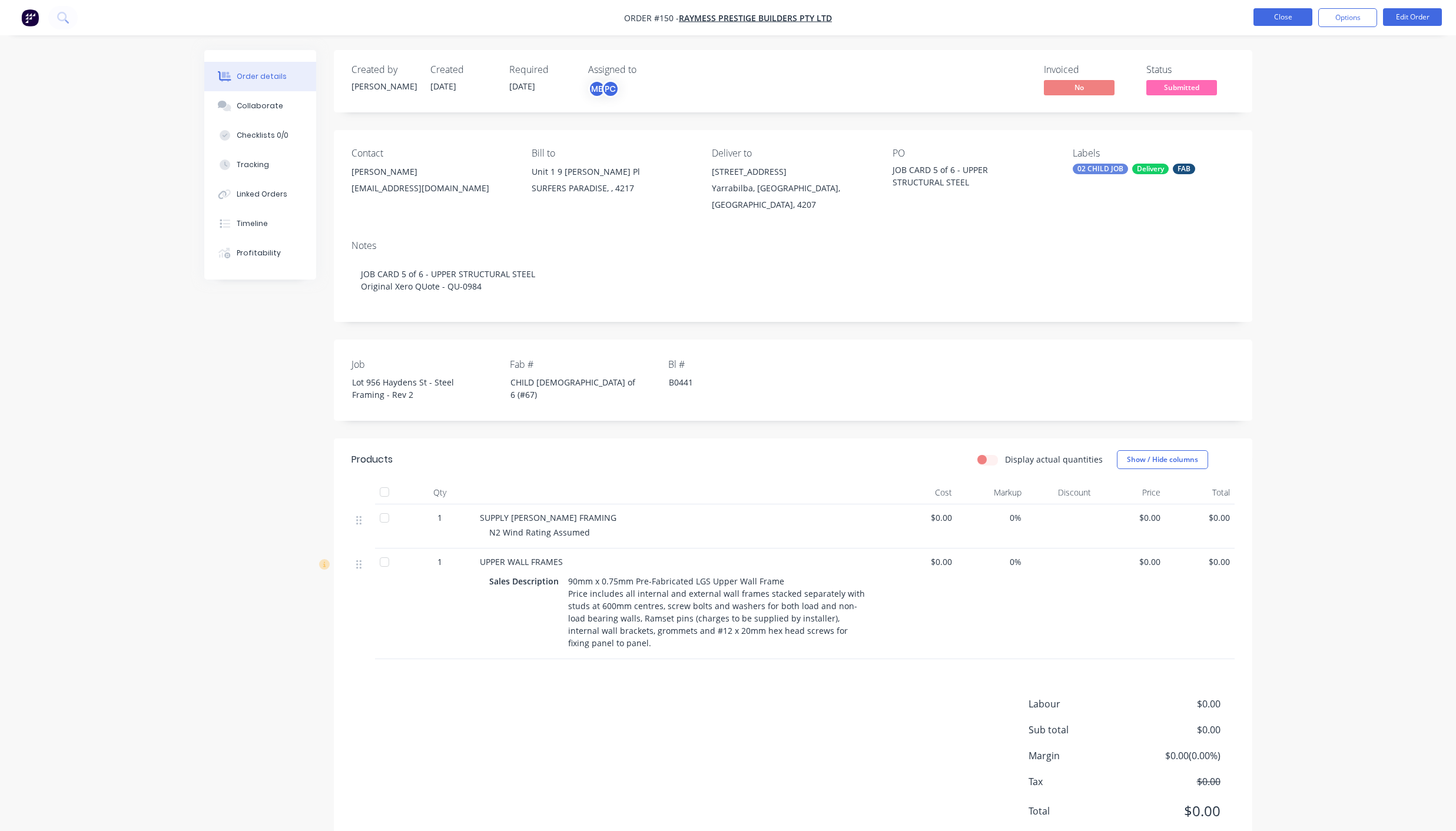
click at [1281, 15] on button "Close" at bounding box center [1282, 17] width 59 height 18
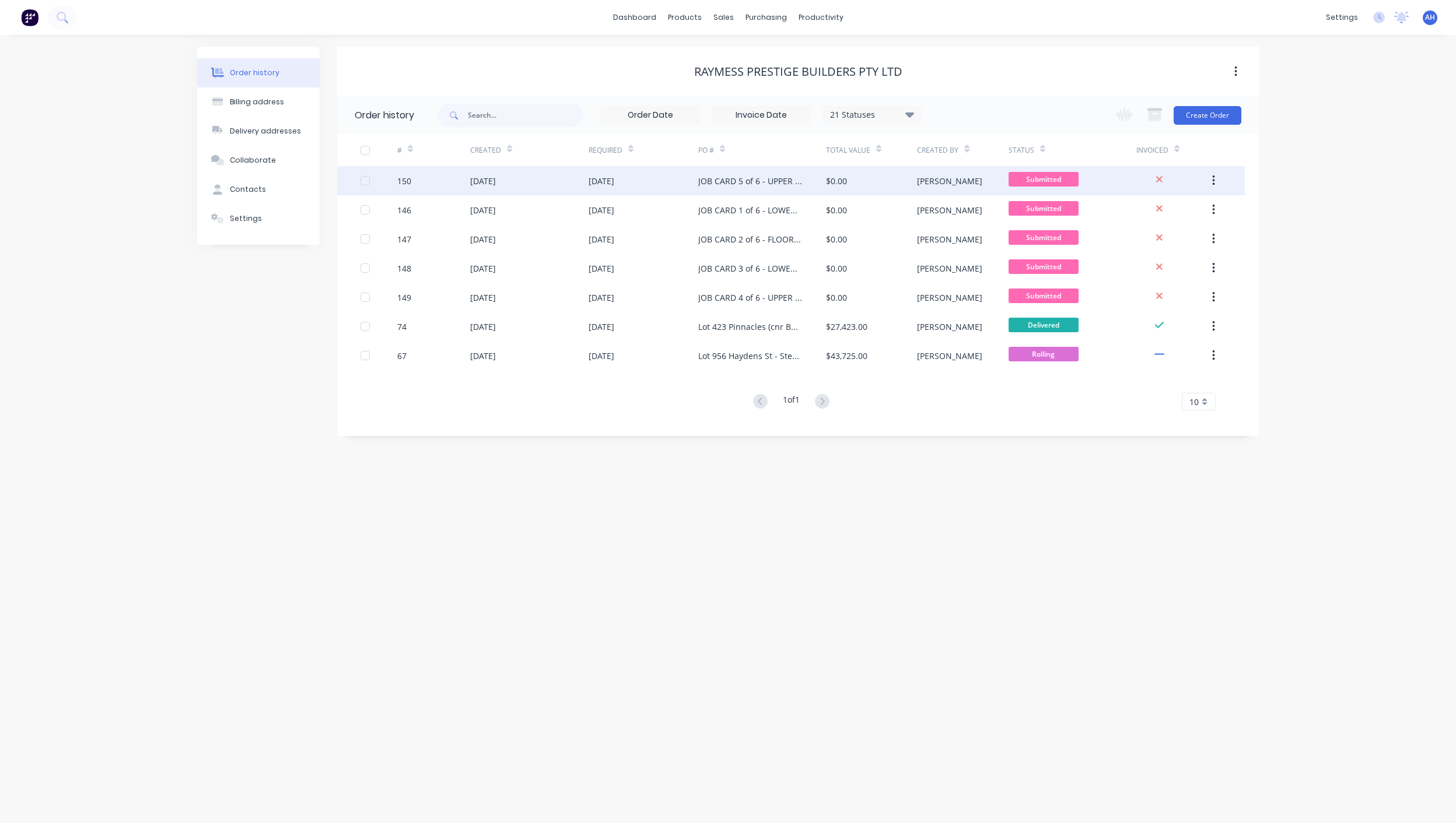
click at [1214, 182] on icon "button" at bounding box center [1212, 181] width 3 height 13
click at [1159, 229] on div "Duplicate" at bounding box center [1171, 234] width 90 height 17
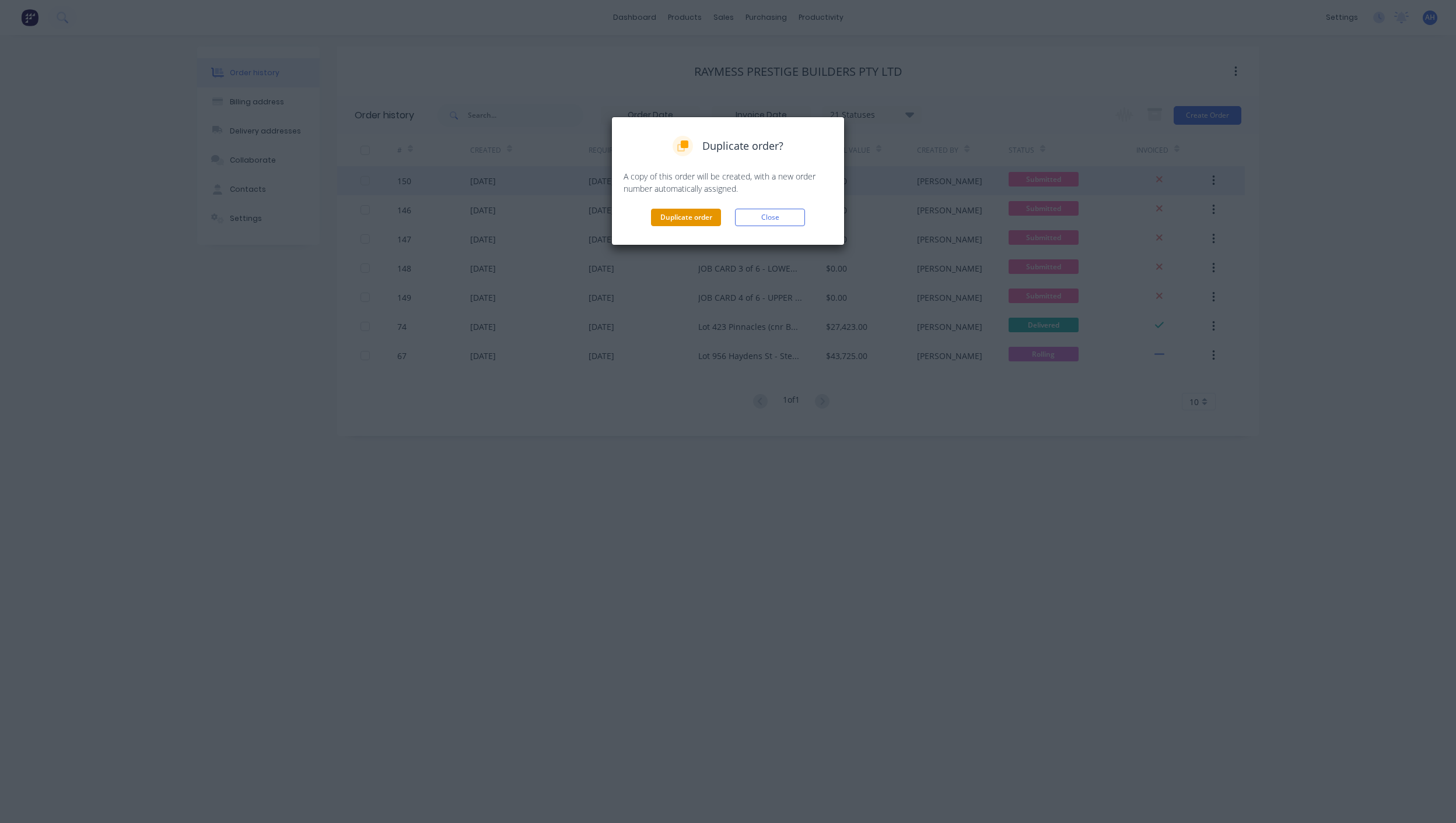
click at [692, 220] on button "Duplicate order" at bounding box center [686, 218] width 70 height 18
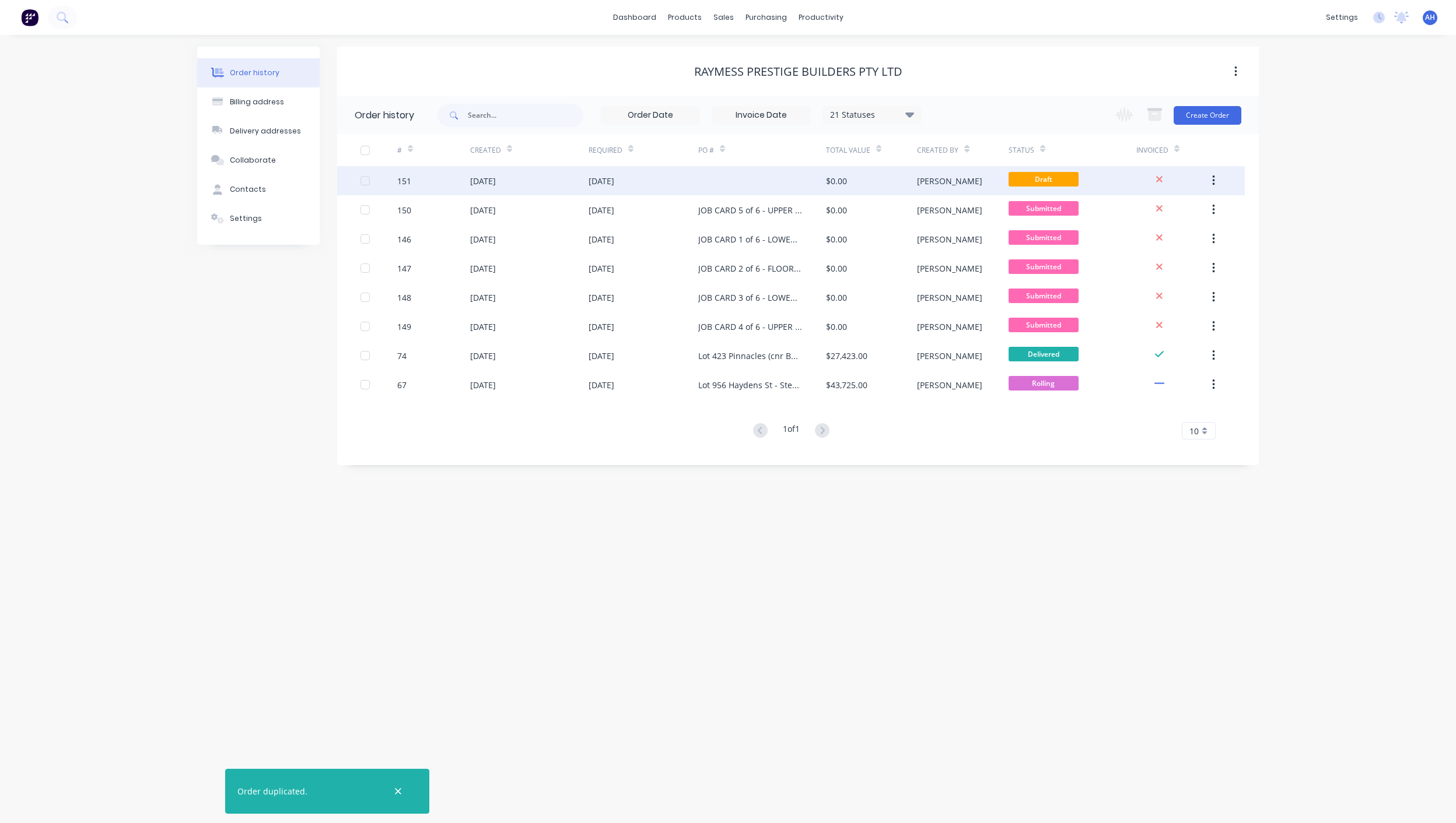
click at [711, 183] on div at bounding box center [762, 181] width 128 height 29
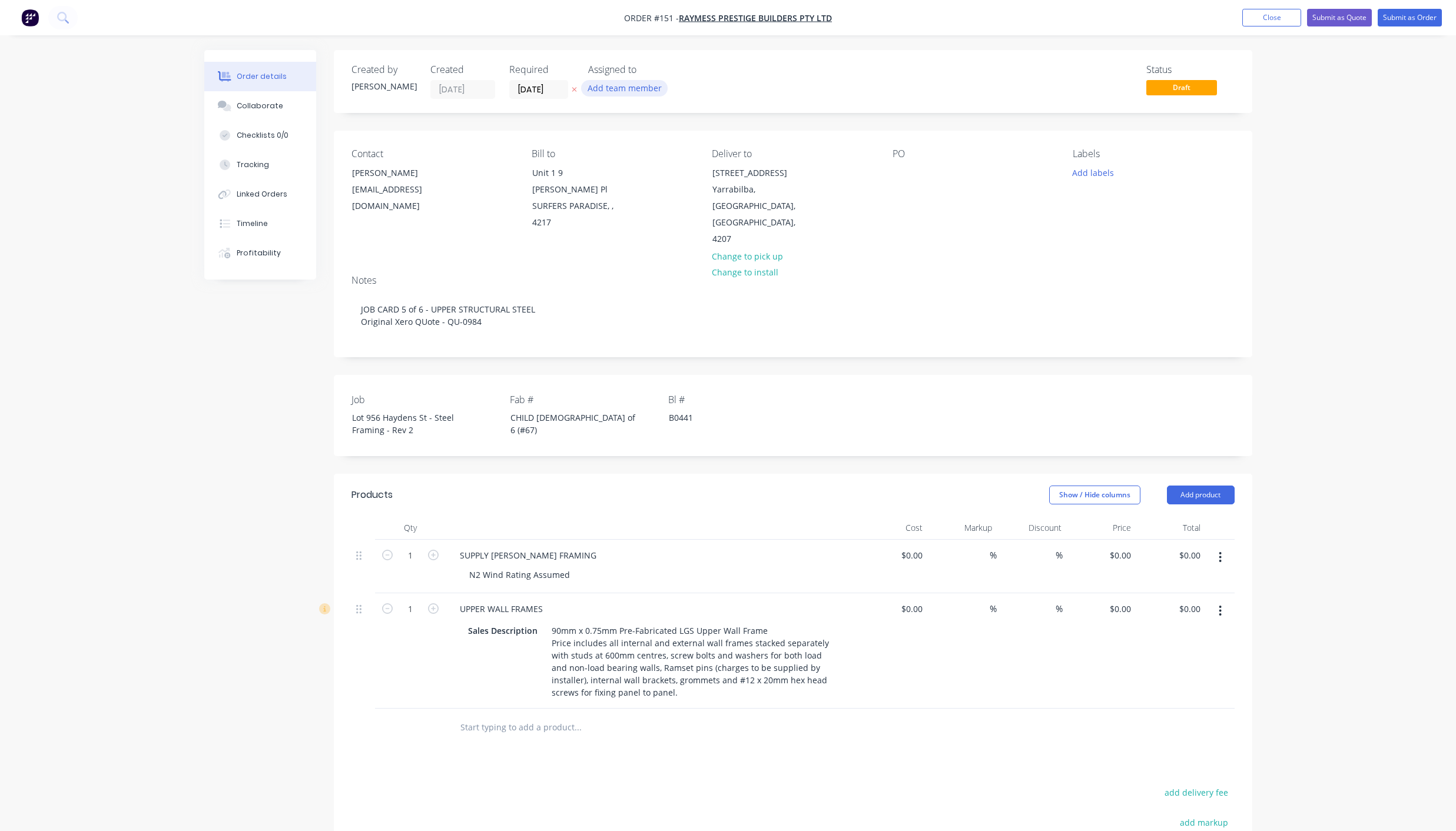
click at [616, 91] on button "Add team member" at bounding box center [624, 87] width 86 height 16
click at [642, 148] on div "[PERSON_NAME]" at bounding box center [683, 153] width 118 height 13
drag, startPoint x: 648, startPoint y: 131, endPoint x: 600, endPoint y: 131, distance: 48.0
click at [600, 131] on div "elm" at bounding box center [676, 121] width 176 height 30
type input "cou"
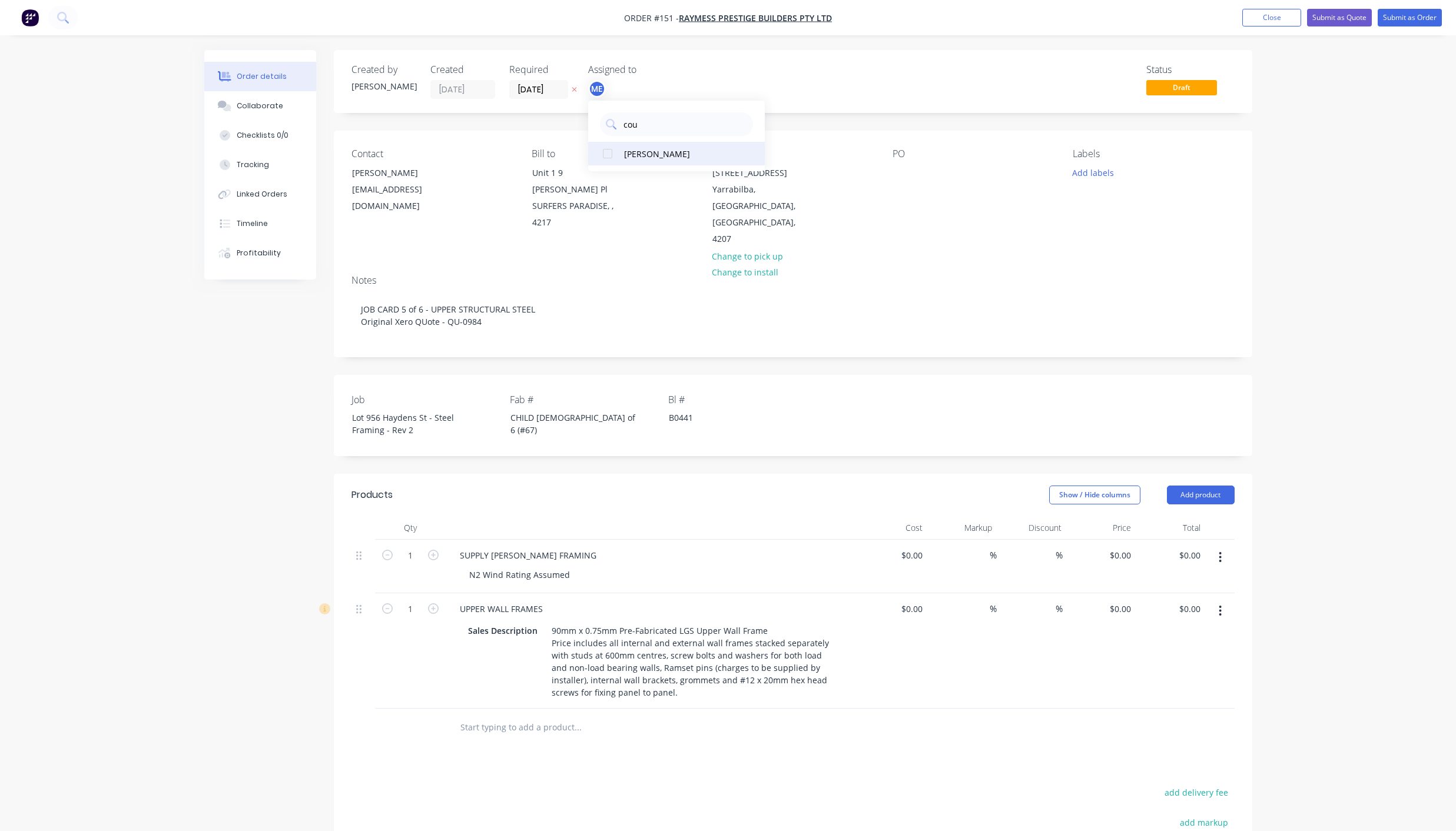
click at [641, 157] on div "[PERSON_NAME]" at bounding box center [683, 153] width 118 height 13
click at [554, 90] on input "[DATE]" at bounding box center [538, 89] width 58 height 18
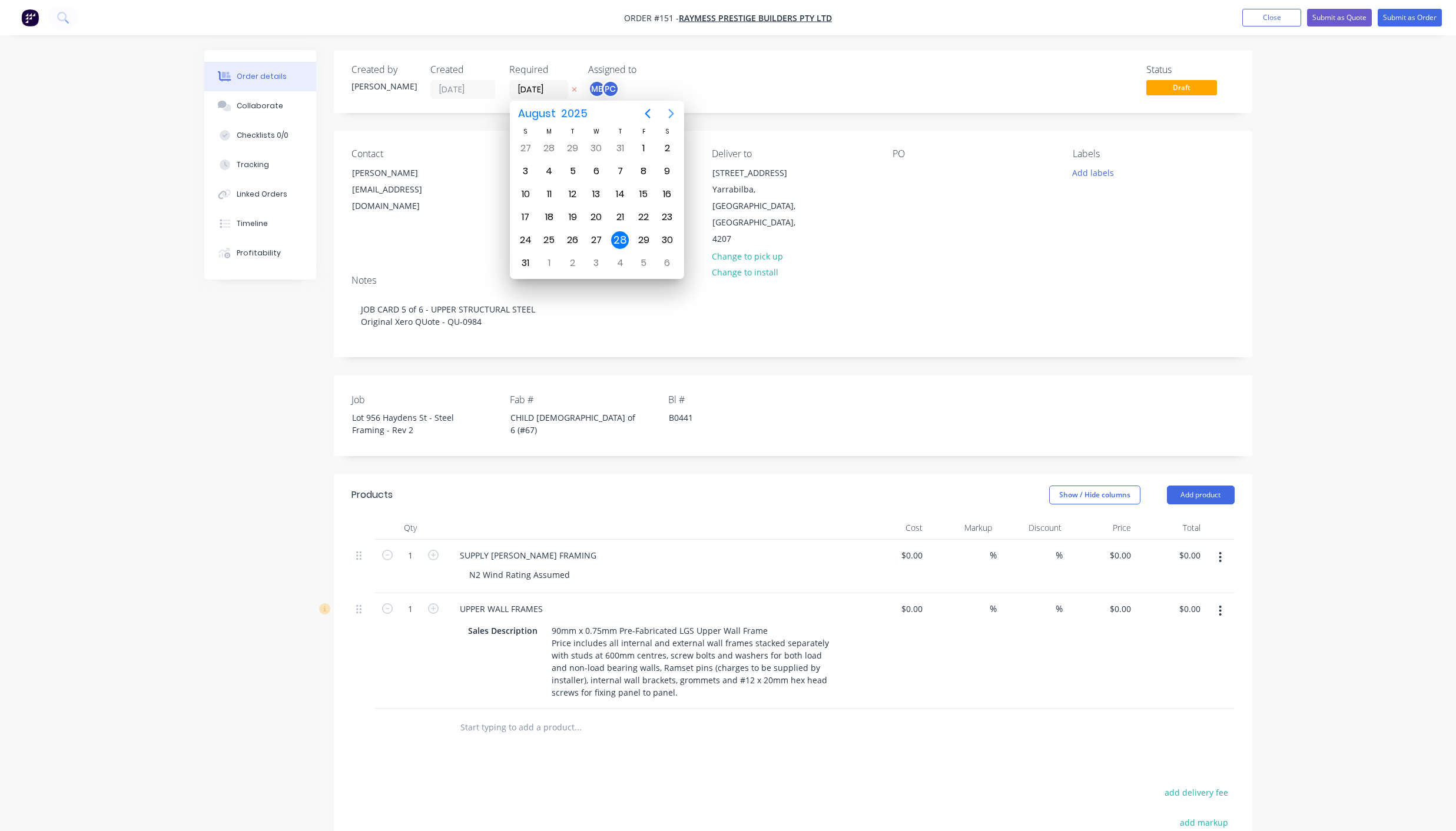
click at [672, 109] on icon "Next page" at bounding box center [671, 114] width 14 height 14
click at [650, 148] on div "5" at bounding box center [643, 148] width 18 height 18
type input "[DATE]"
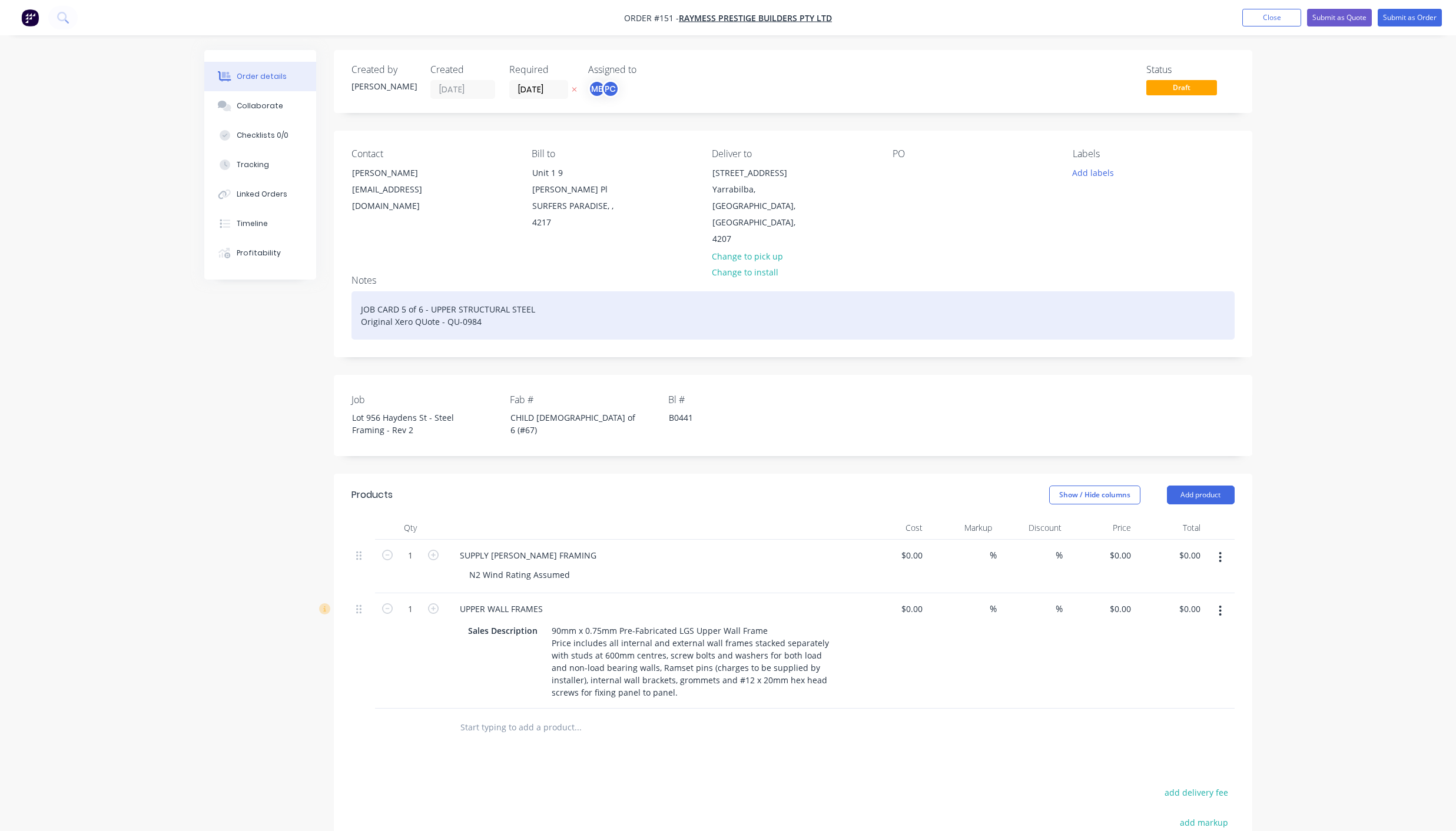
click at [405, 292] on div "JOB CARD 5 of 6 - UPPER STRUCTURAL STEEL Original Xero QUote - QU-0984" at bounding box center [792, 315] width 883 height 48
drag, startPoint x: 538, startPoint y: 274, endPoint x: 430, endPoint y: 276, distance: 108.0
click at [430, 292] on div "JOB CARD 6 of 6 - UPPER STRUCTURAL STEEL Original Xero QUote - QU-0984" at bounding box center [792, 315] width 883 height 48
drag, startPoint x: 490, startPoint y: 272, endPoint x: 340, endPoint y: 269, distance: 150.0
click at [340, 269] on div "Notes JOB CARD 6 of 6 - ROOF TRUSSES Original Xero QUote - QU-0984" at bounding box center [793, 311] width 918 height 92
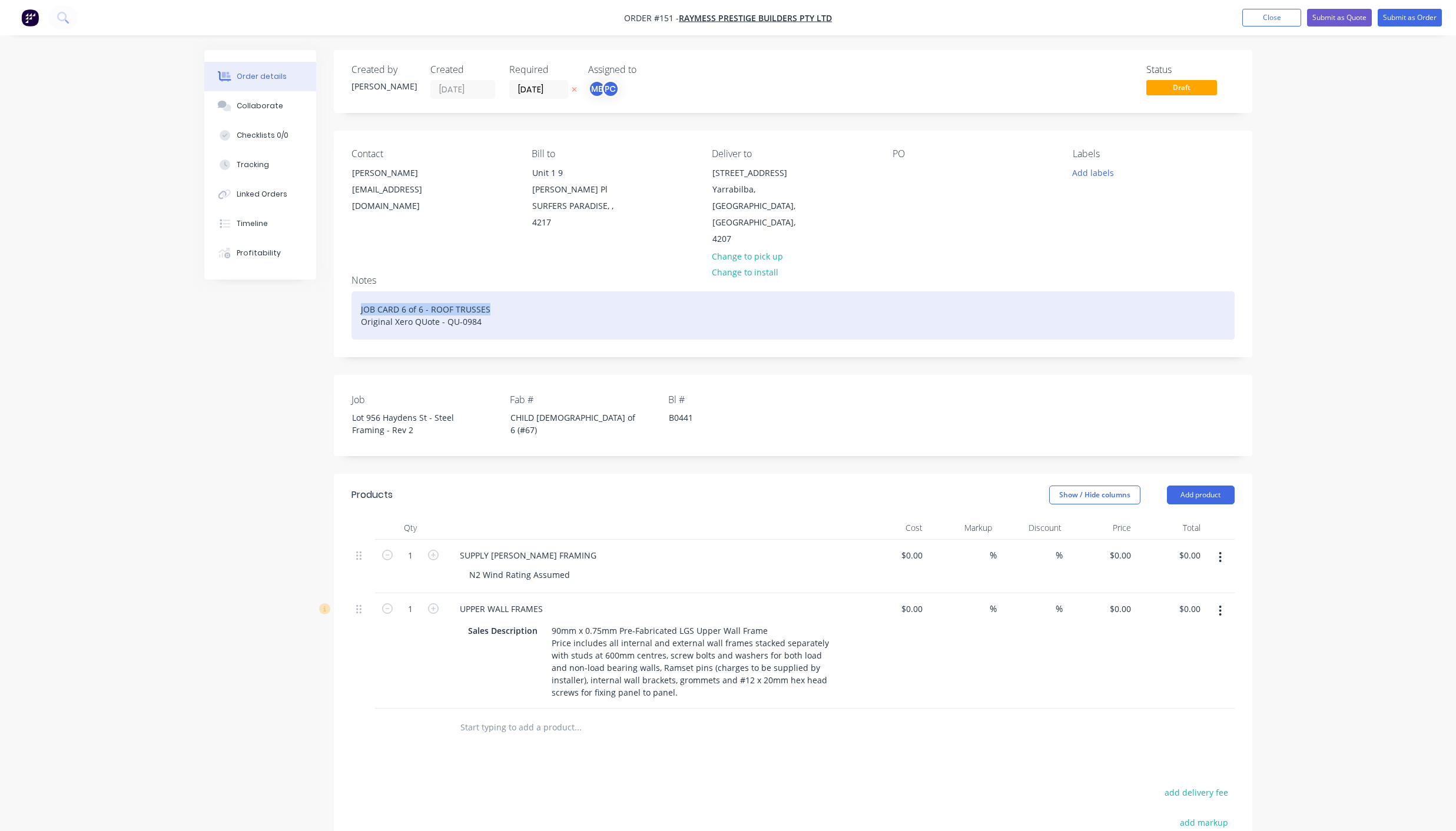
copy div "JOB CARD 6 of 6 - ROOF TRUSSES"
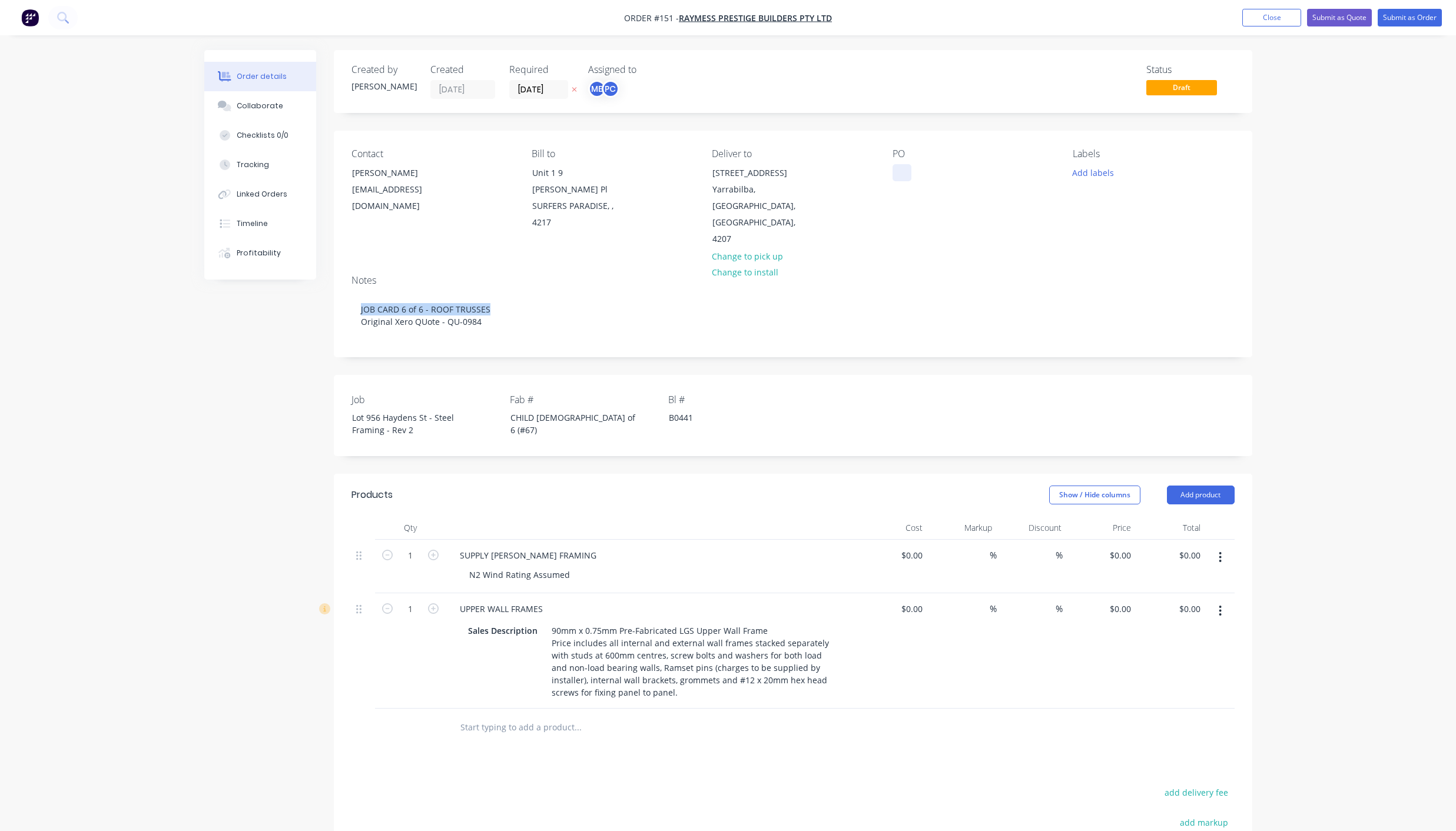
click at [902, 170] on div at bounding box center [901, 173] width 19 height 17
paste div
click at [1082, 171] on button "Add labels" at bounding box center [1093, 172] width 54 height 16
click at [1118, 299] on div "02 CHILD JOB" at bounding box center [1131, 301] width 55 height 13
click at [1119, 321] on div "Delivery" at bounding box center [1122, 319] width 36 height 13
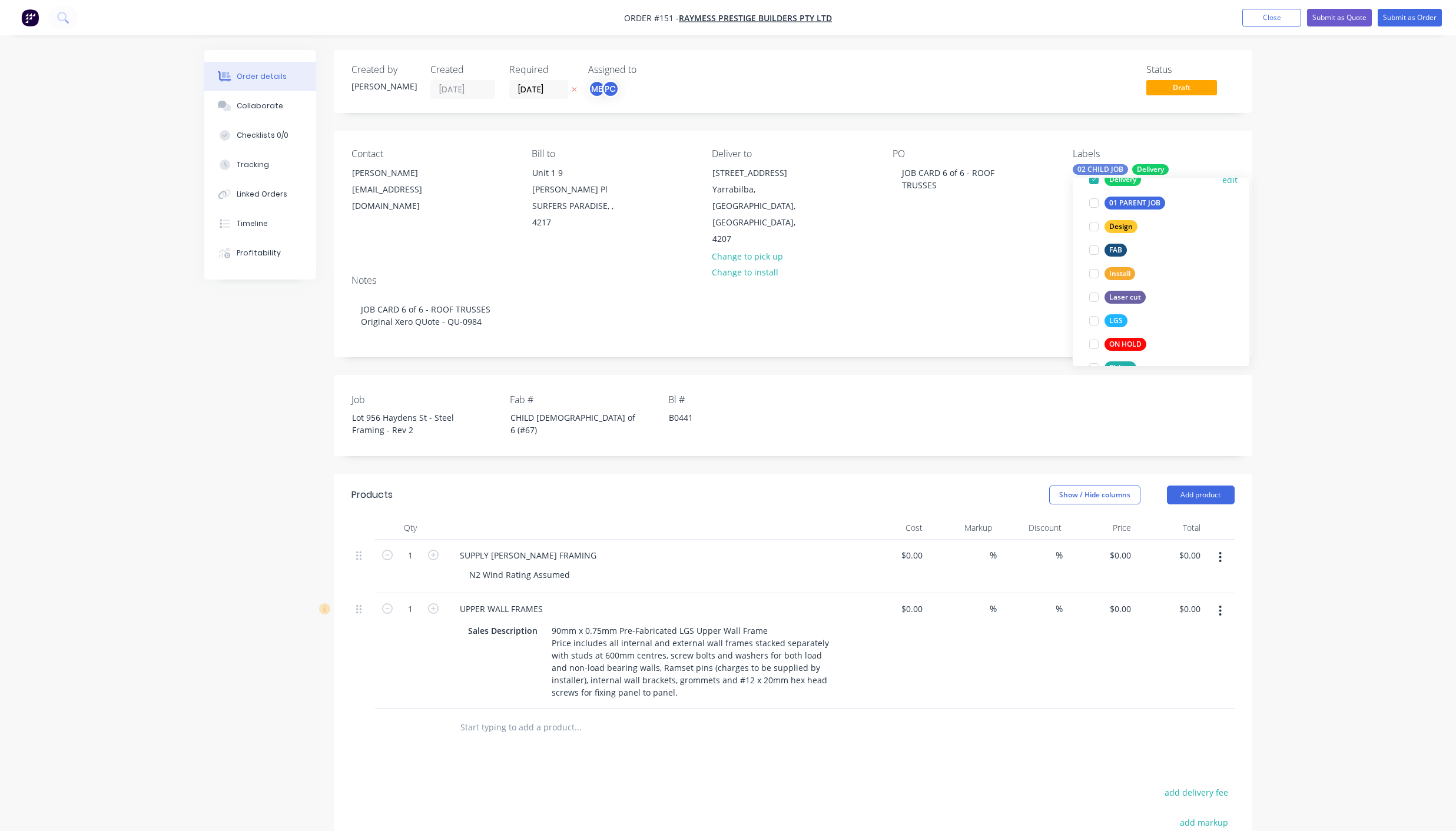
scroll to position [131, 0]
click at [1106, 304] on div "LGS" at bounding box center [1115, 305] width 23 height 13
click at [227, 451] on div "Created by [PERSON_NAME] Created [DATE] Required [DATE] Assigned to ME PC Statu…" at bounding box center [728, 549] width 1048 height 997
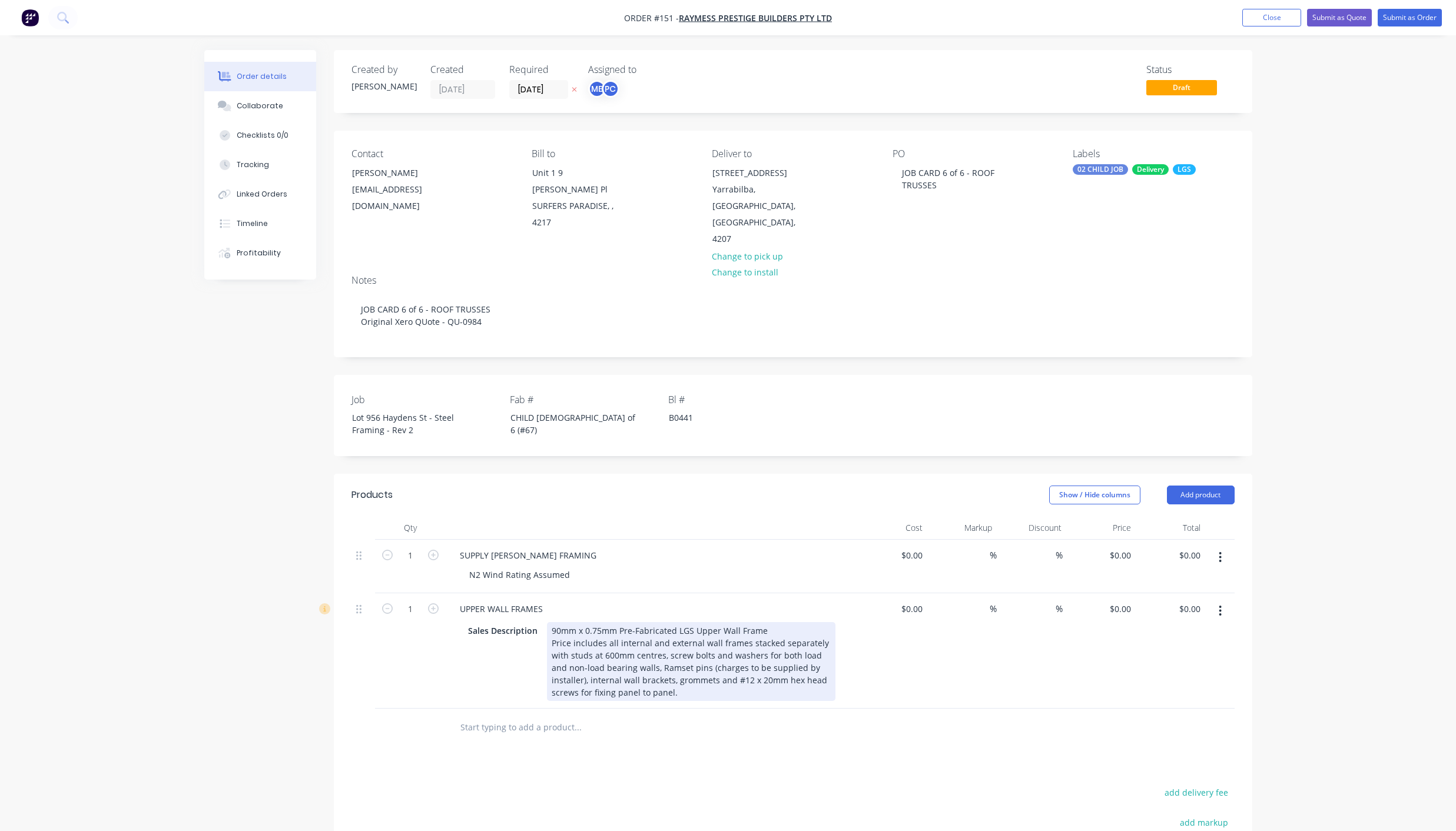
drag, startPoint x: 639, startPoint y: 675, endPoint x: 549, endPoint y: 606, distance: 113.4
click at [549, 622] on div "90mm x 0.75mm Pre-Fabricated LGS Upper Wall Frame Price includes all internal a…" at bounding box center [691, 661] width 288 height 79
paste div
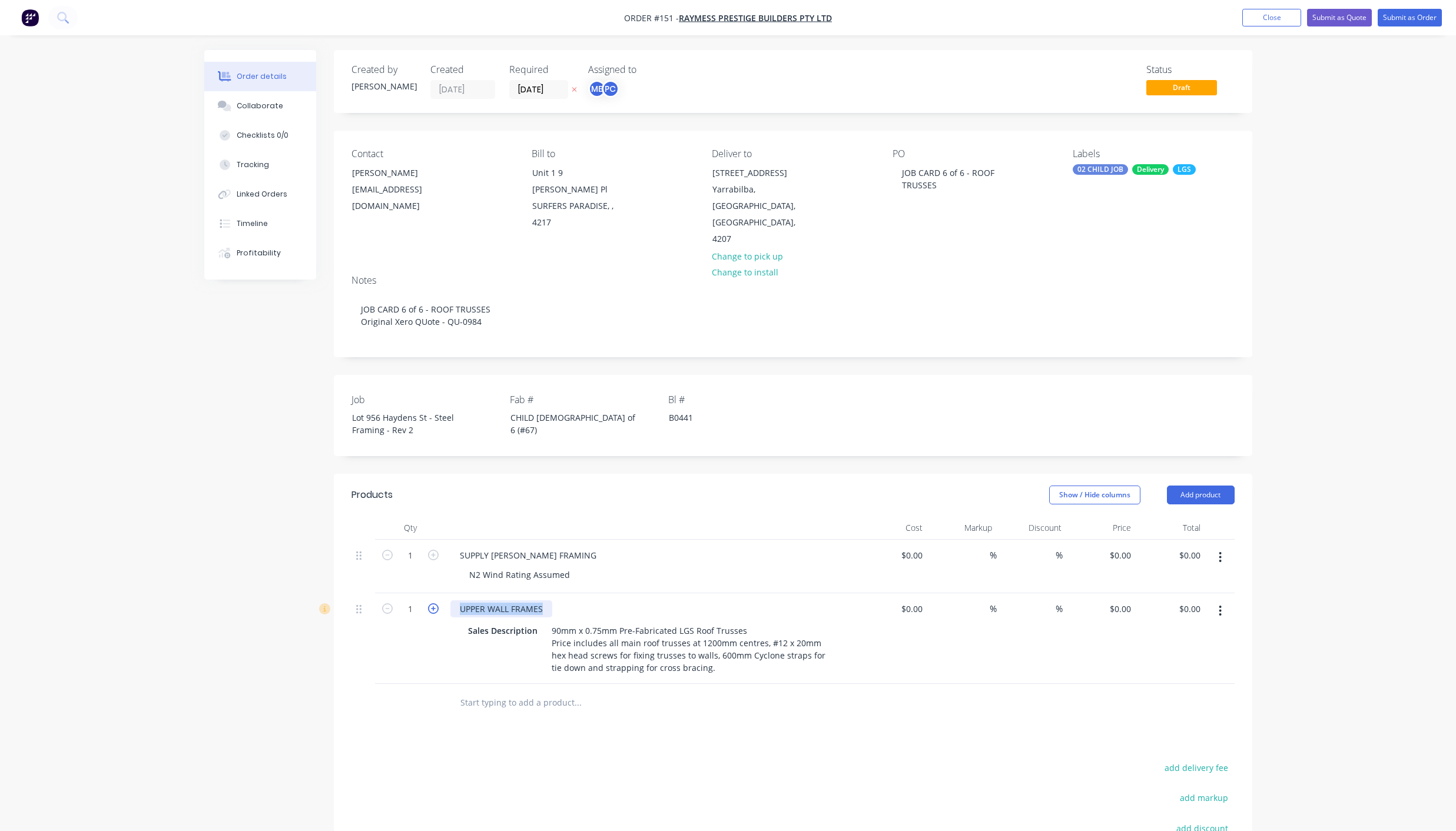
drag, startPoint x: 544, startPoint y: 577, endPoint x: 437, endPoint y: 575, distance: 107.0
click at [437, 594] on div "1 UPPER WALL FRAMES Sales Description 90mm x 0.75mm Pre-Fabricated LGS Roof Tru…" at bounding box center [792, 639] width 883 height 91
click at [1189, 486] on button "Add product" at bounding box center [1201, 495] width 68 height 19
click at [1160, 540] on div "Basic product" at bounding box center [1178, 549] width 91 height 17
click at [498, 691] on div at bounding box center [499, 700] width 98 height 17
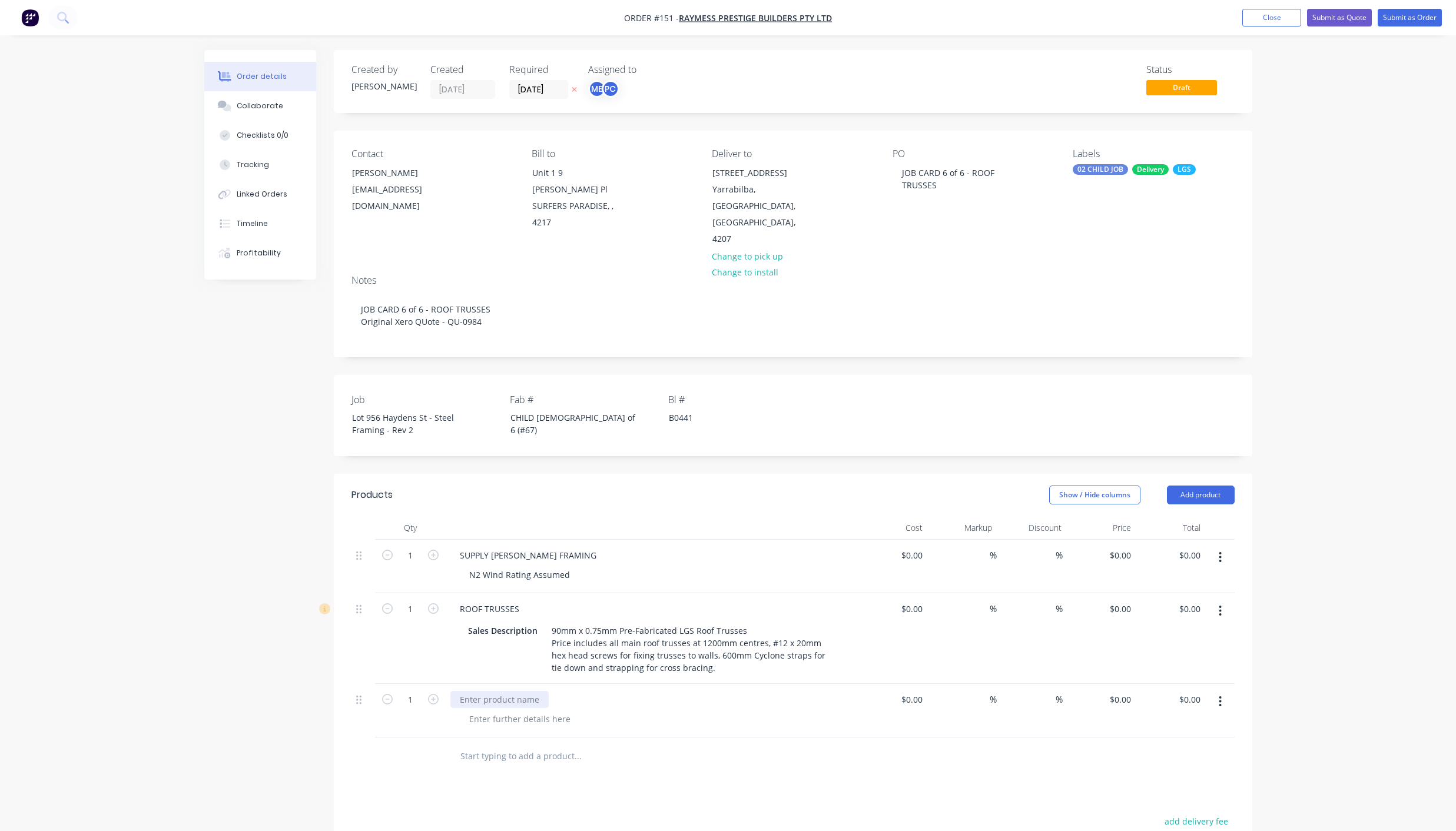
paste div
click at [505, 711] on div at bounding box center [520, 719] width 120 height 17
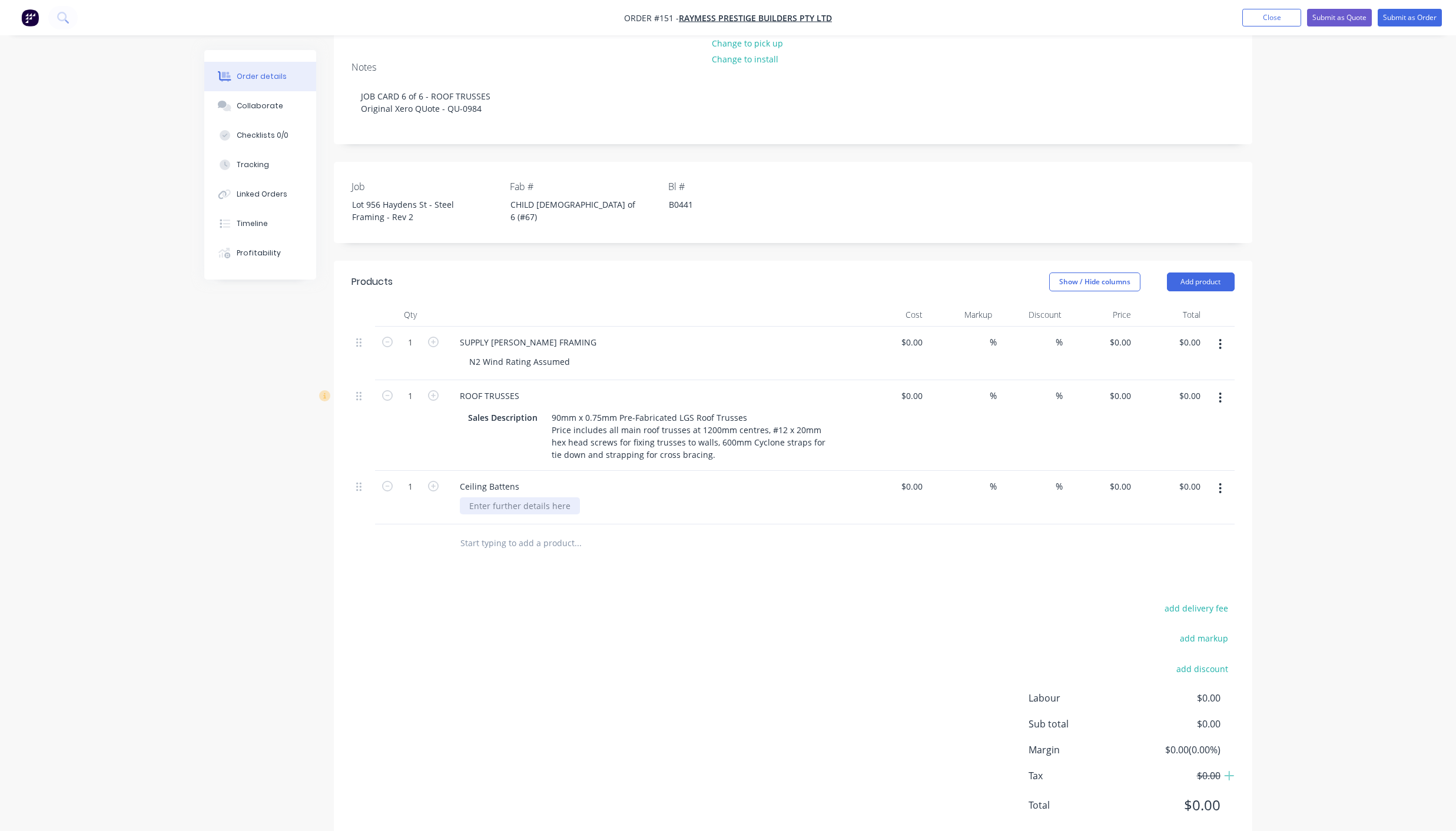
scroll to position [224, 0]
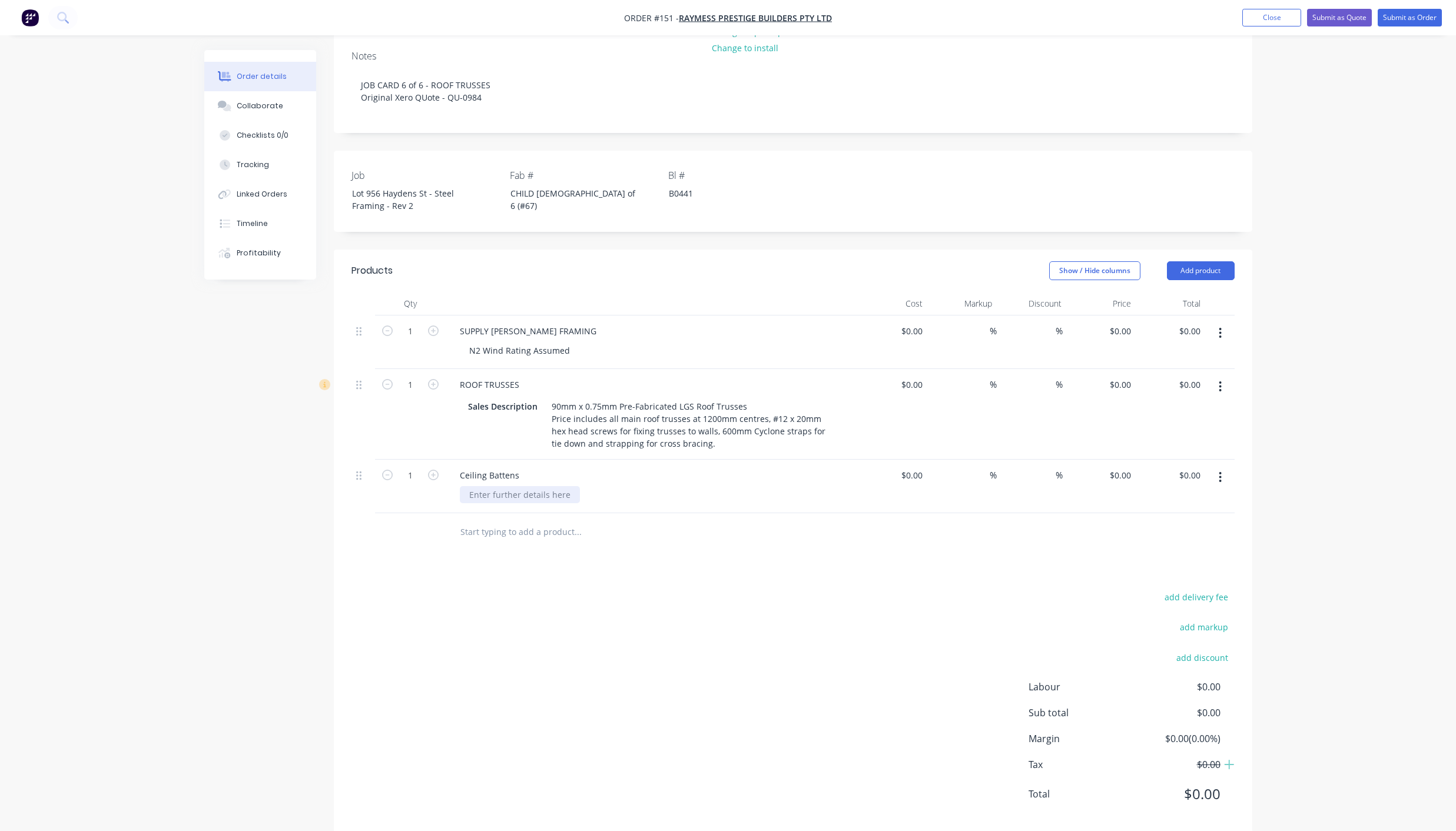
click at [533, 486] on div at bounding box center [520, 494] width 120 height 17
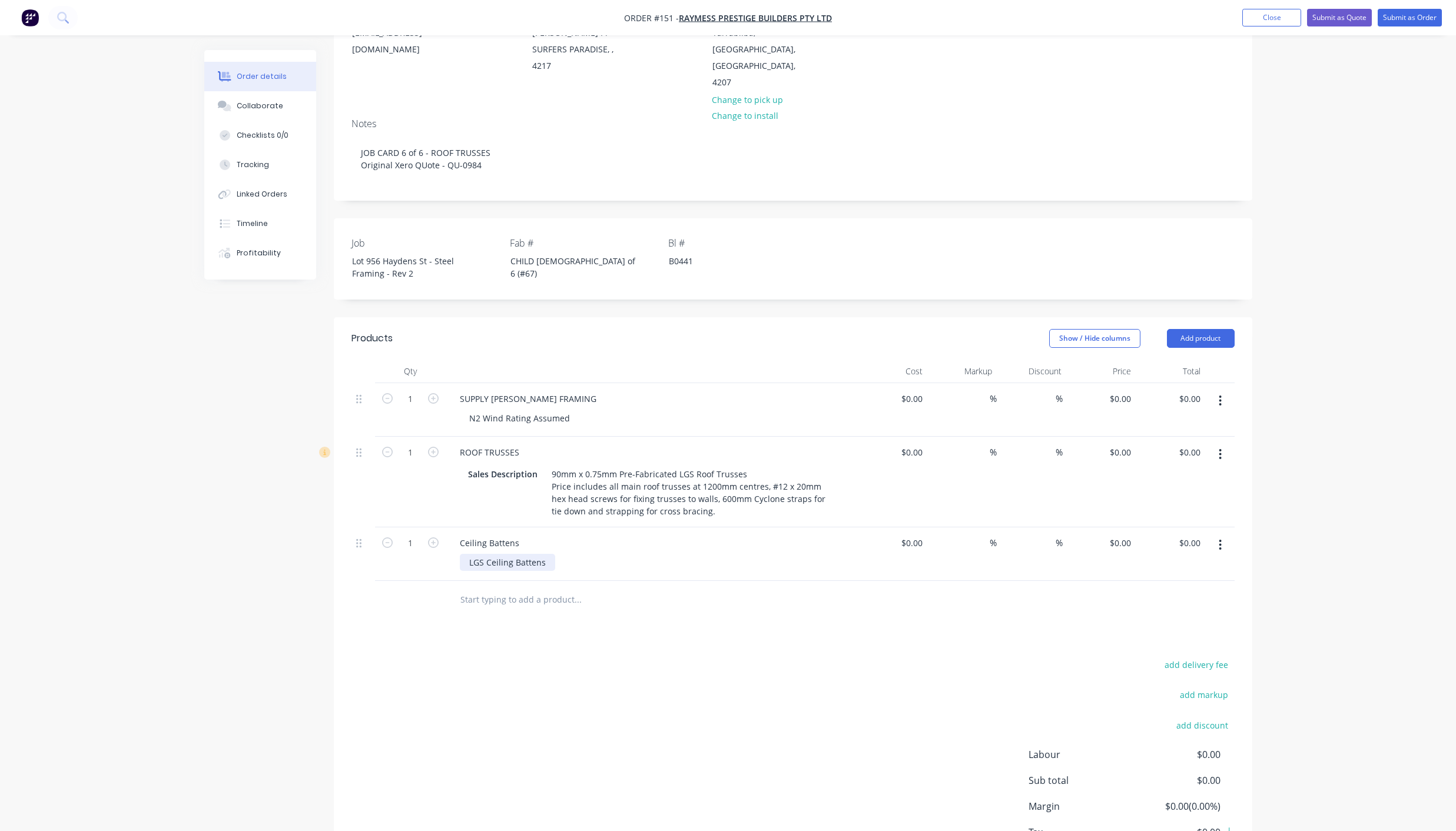
scroll to position [155, 0]
click at [544, 254] on div "CHILD [DEMOGRAPHIC_DATA] of 6 (#67)" at bounding box center [575, 268] width 148 height 30
click at [1381, 221] on div "Order details Collaborate Checklists 0/0 Tracking Linked Orders Timeline Profit…" at bounding box center [728, 382] width 1456 height 1076
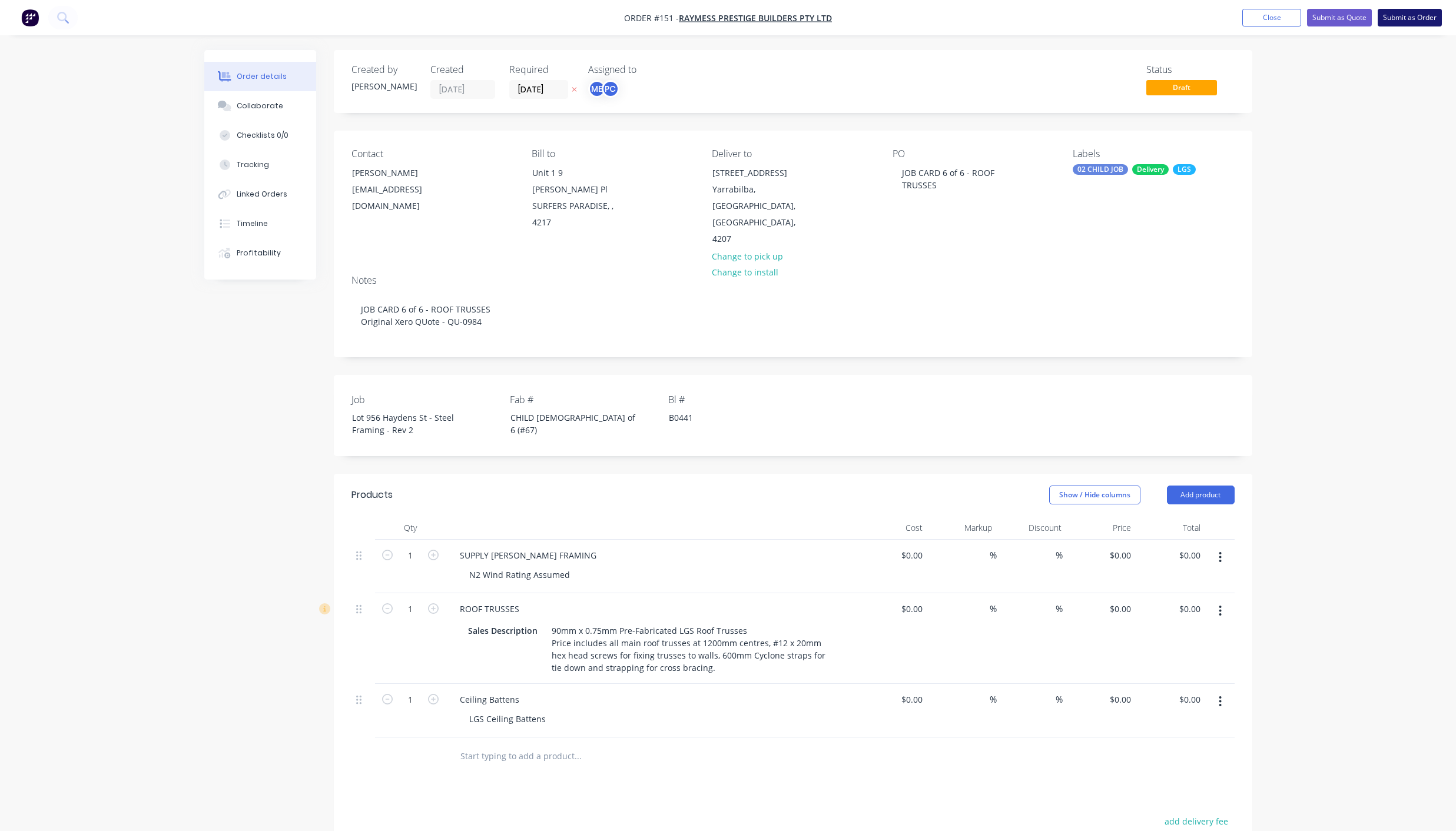
click at [1406, 17] on button "Submit as Order" at bounding box center [1409, 17] width 64 height 18
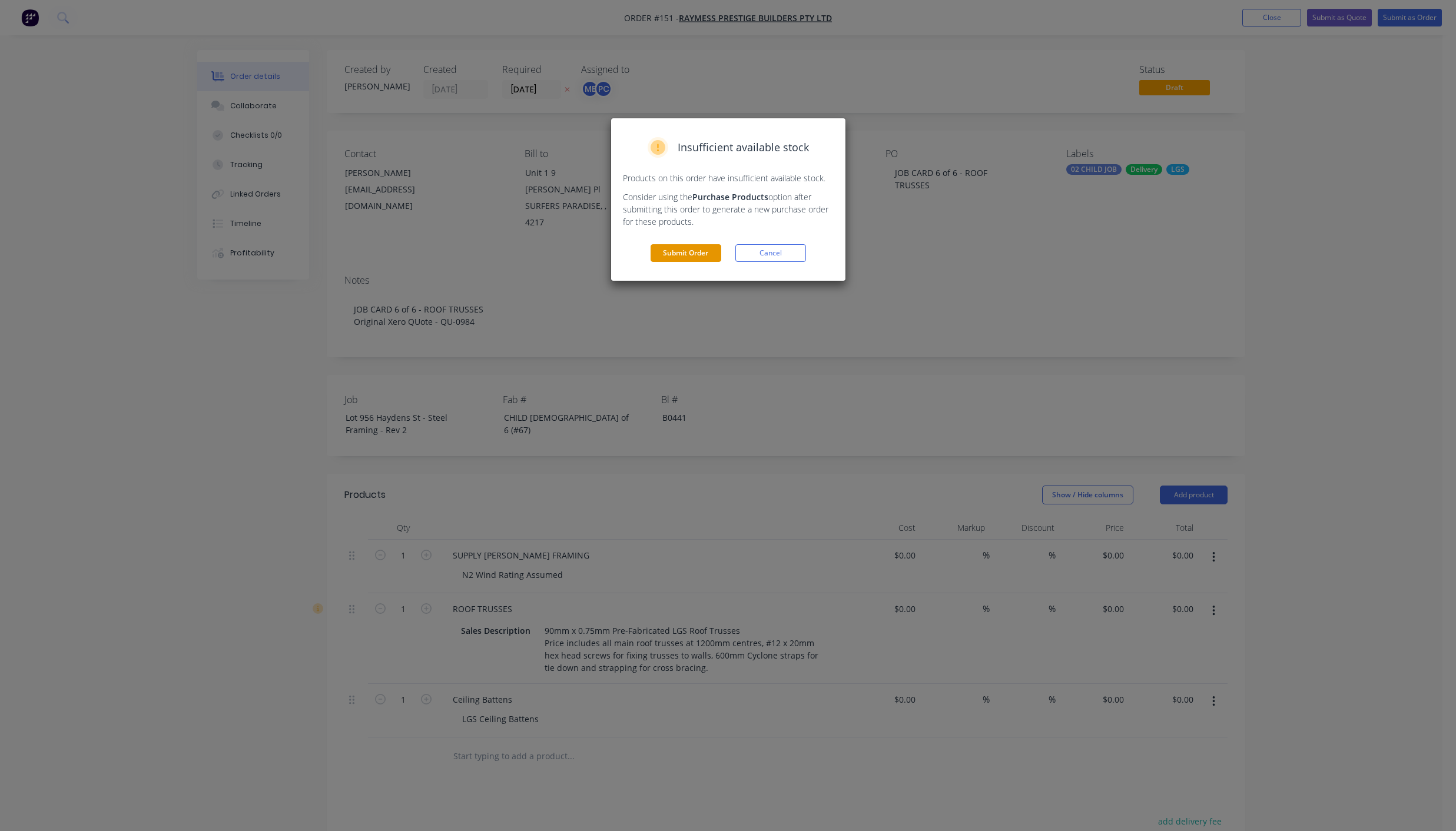
click at [694, 255] on button "Submit Order" at bounding box center [685, 253] width 70 height 18
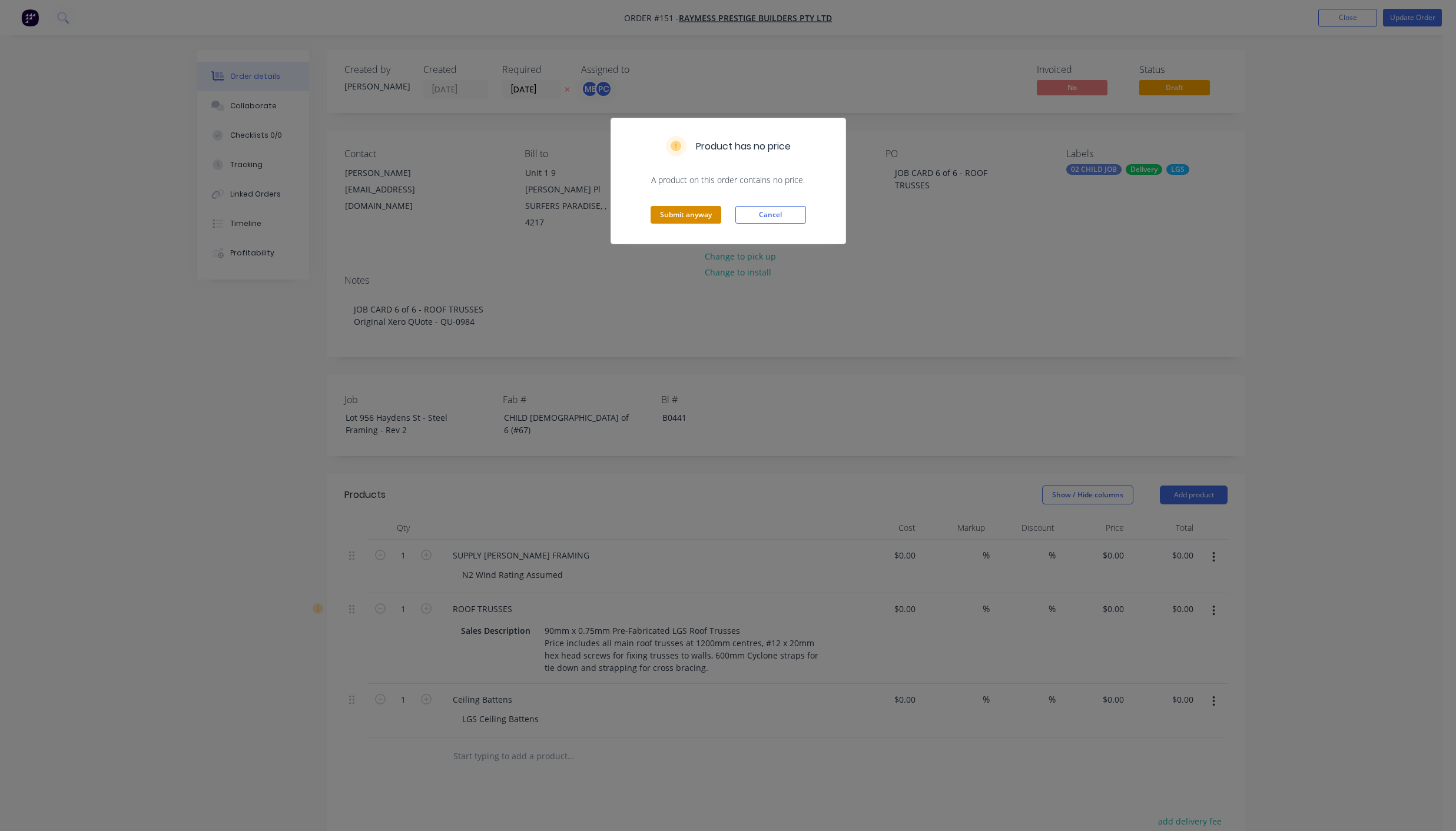
click at [700, 218] on button "Submit anyway" at bounding box center [685, 215] width 70 height 18
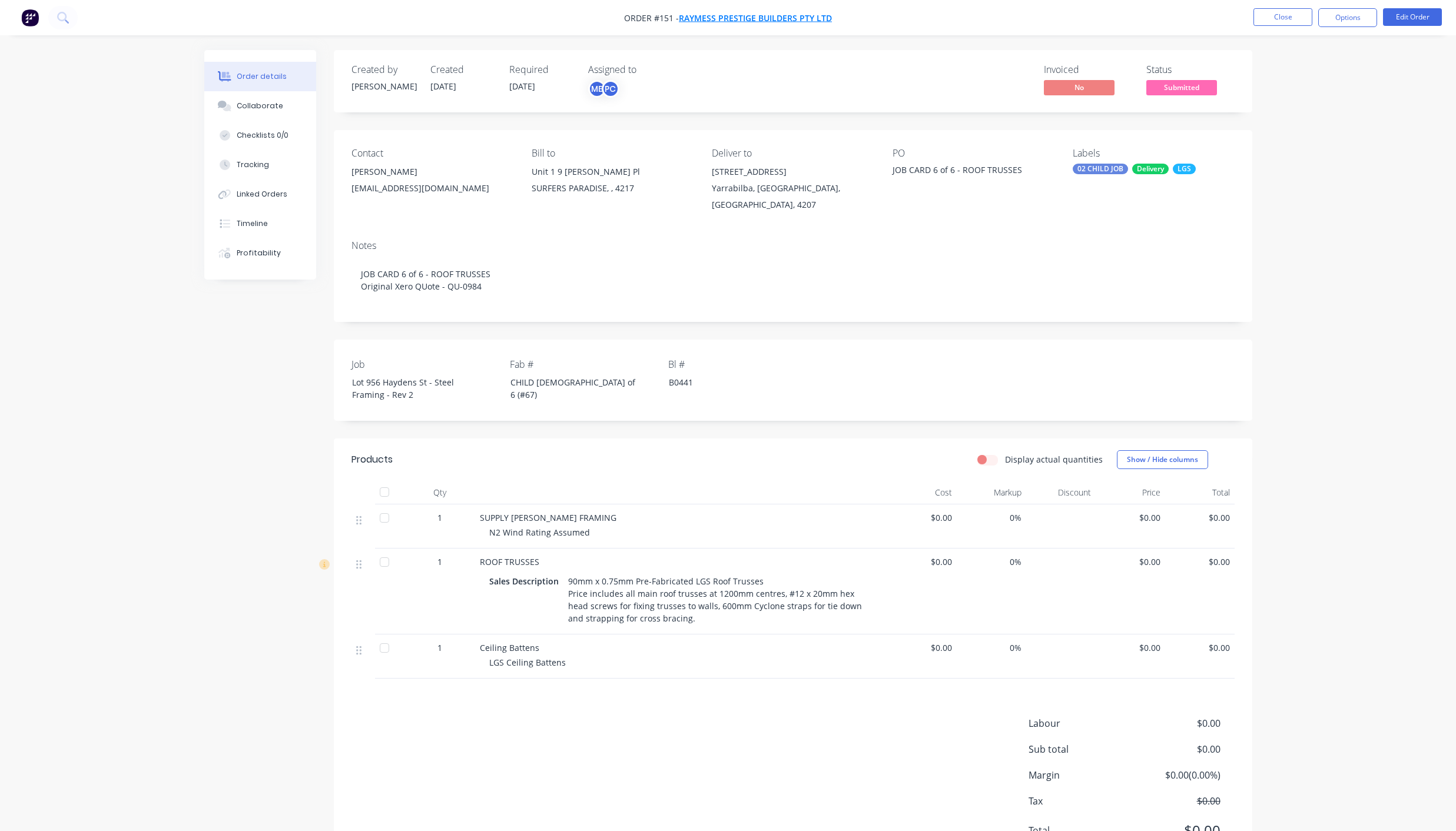
click at [728, 22] on span "Raymess Prestige Builders Pty Ltd" at bounding box center [755, 18] width 153 height 11
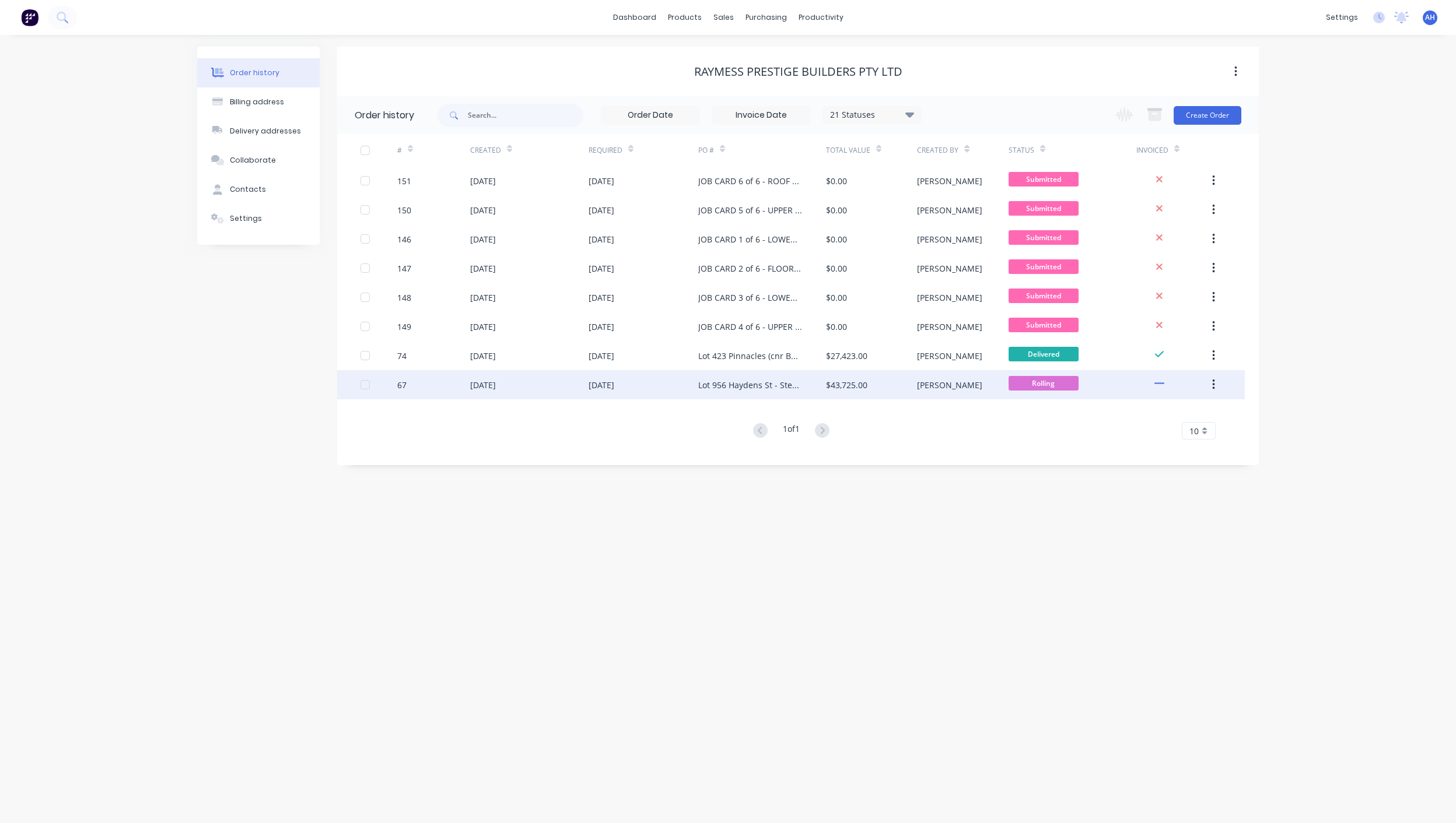
click at [480, 379] on div "[DATE]" at bounding box center [483, 385] width 26 height 13
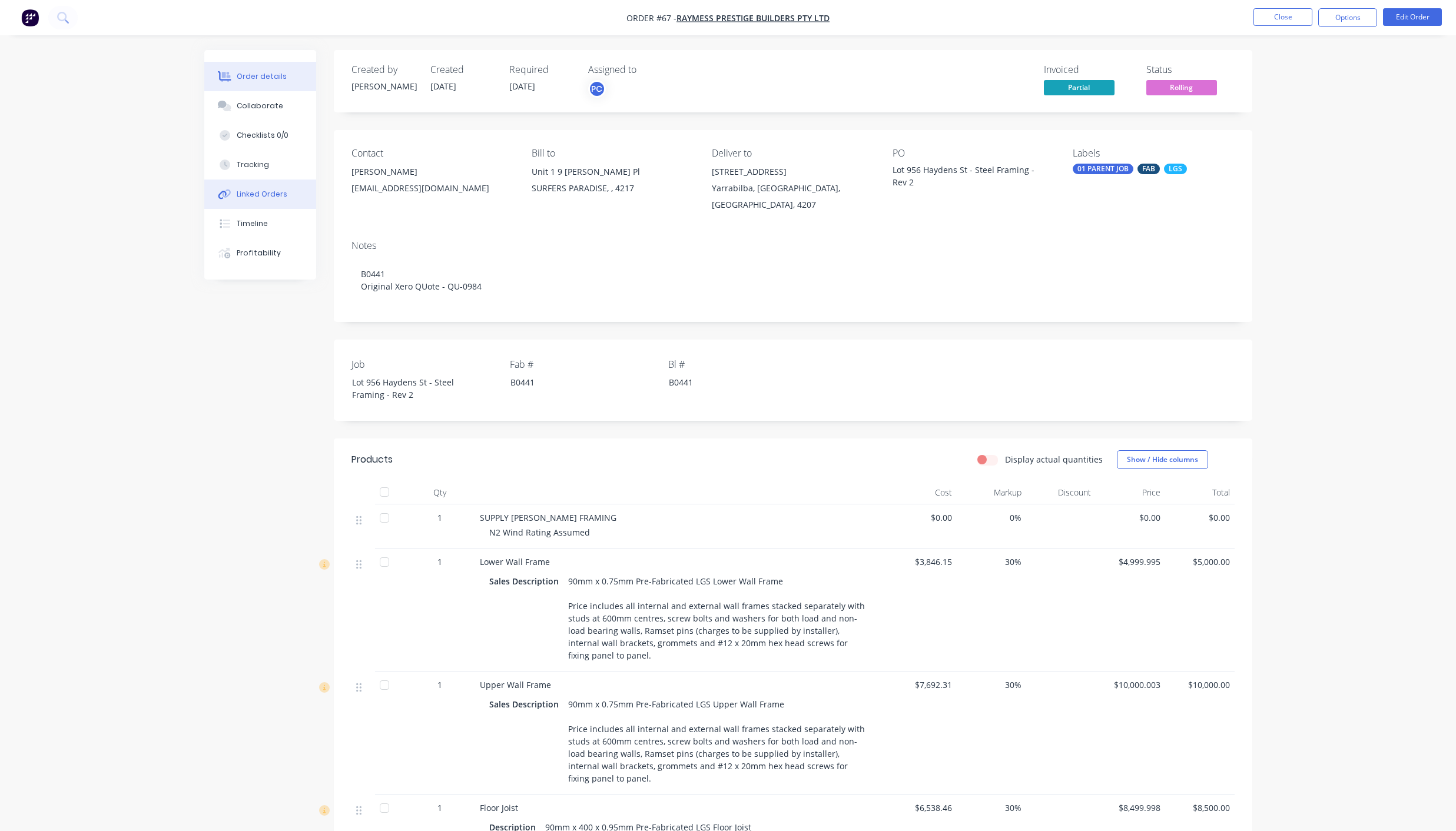
click at [255, 201] on button "Linked Orders" at bounding box center [260, 194] width 112 height 30
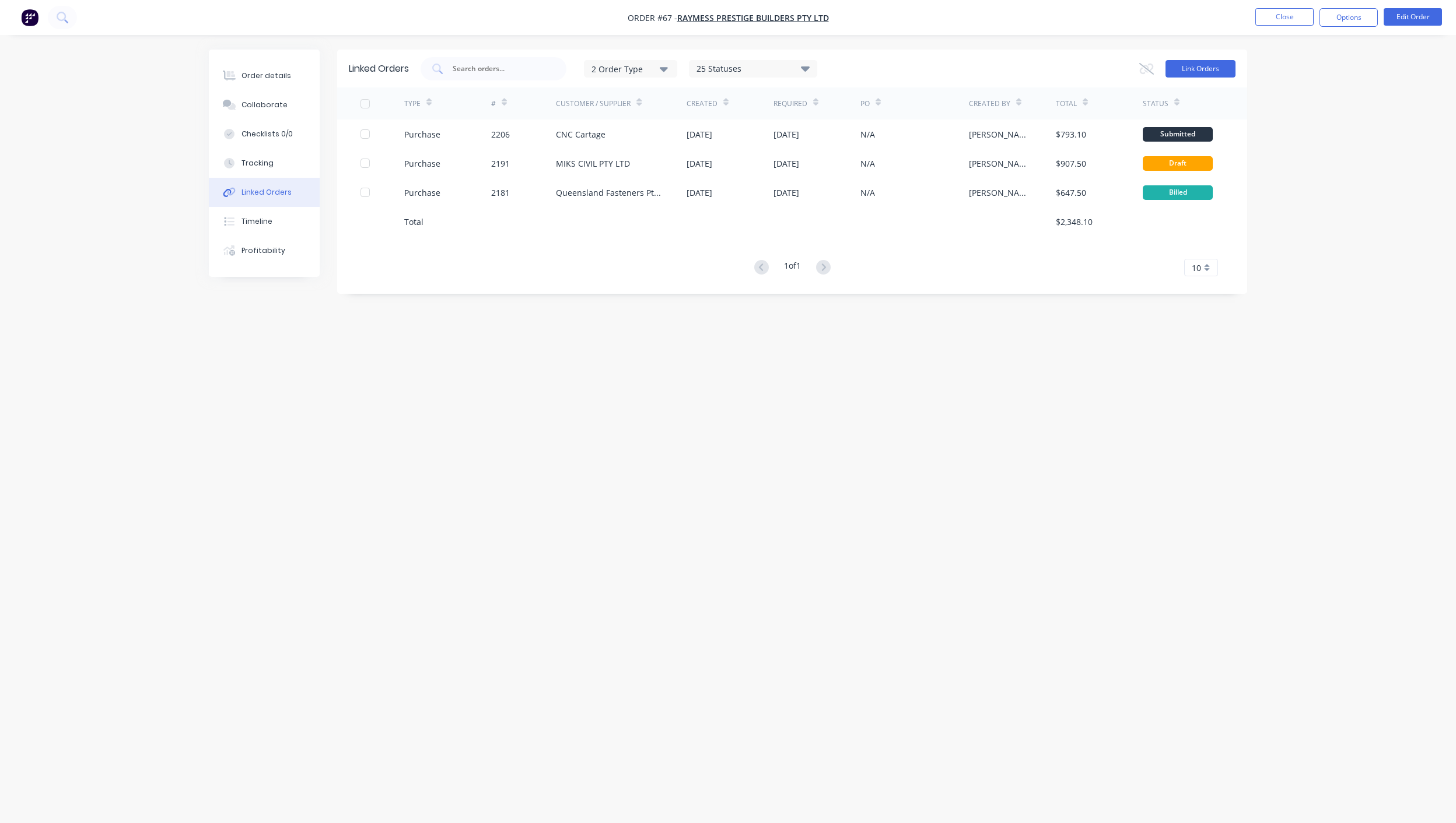
click at [1201, 71] on button "Link Orders" at bounding box center [1200, 69] width 70 height 18
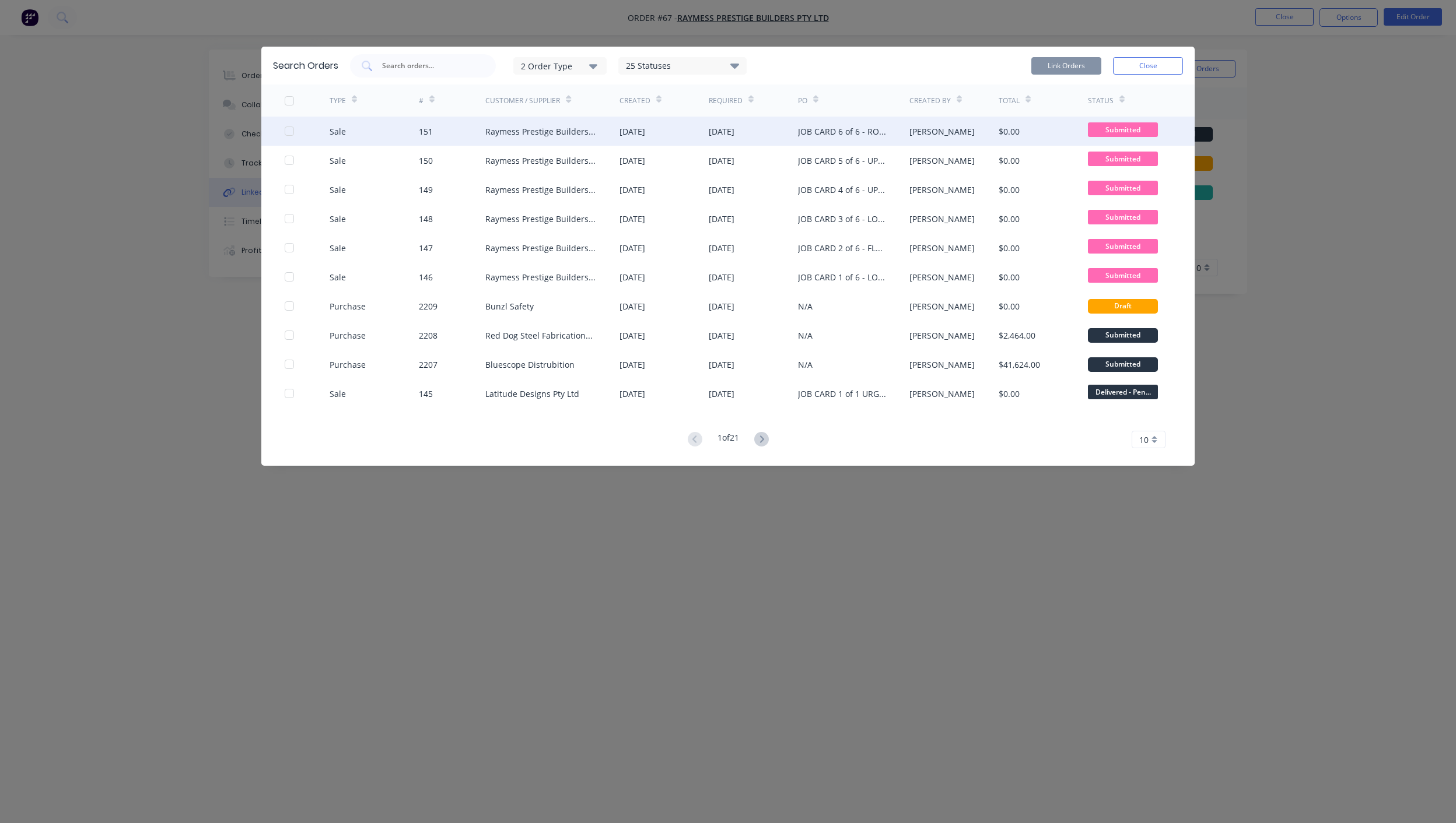
click at [286, 130] on div at bounding box center [289, 131] width 24 height 24
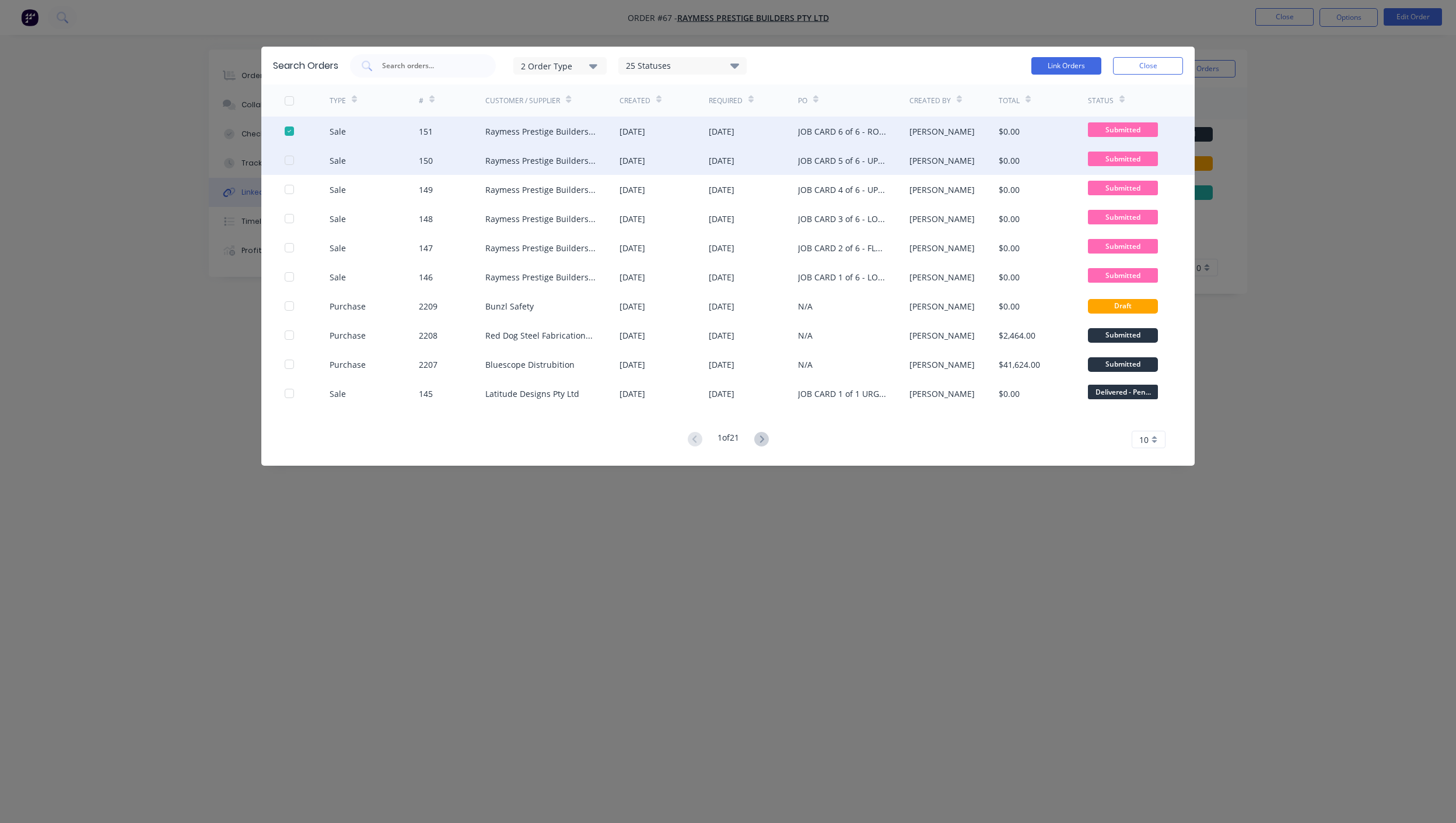
click at [292, 161] on div at bounding box center [289, 160] width 24 height 24
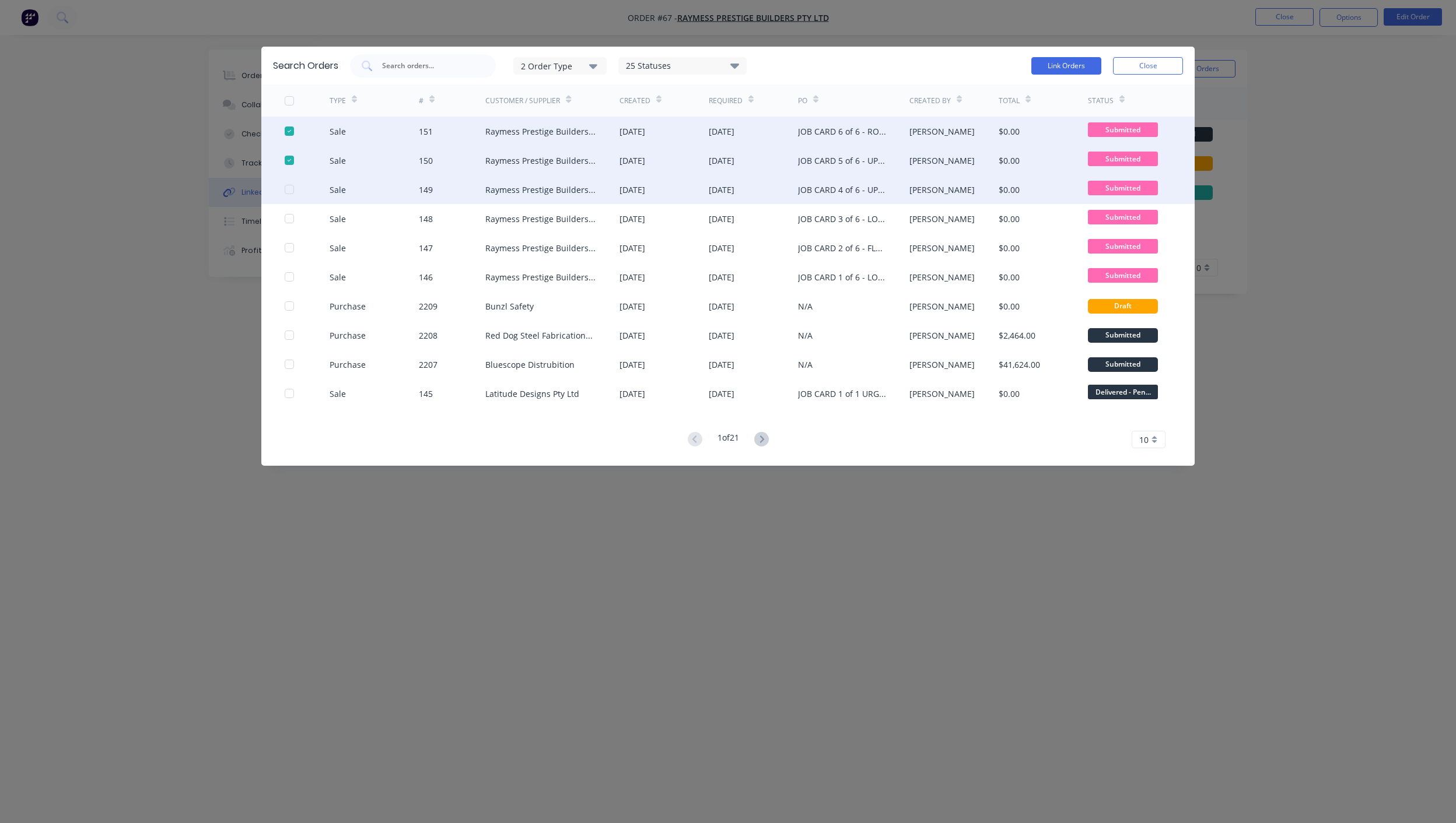
click at [292, 184] on div at bounding box center [289, 190] width 24 height 24
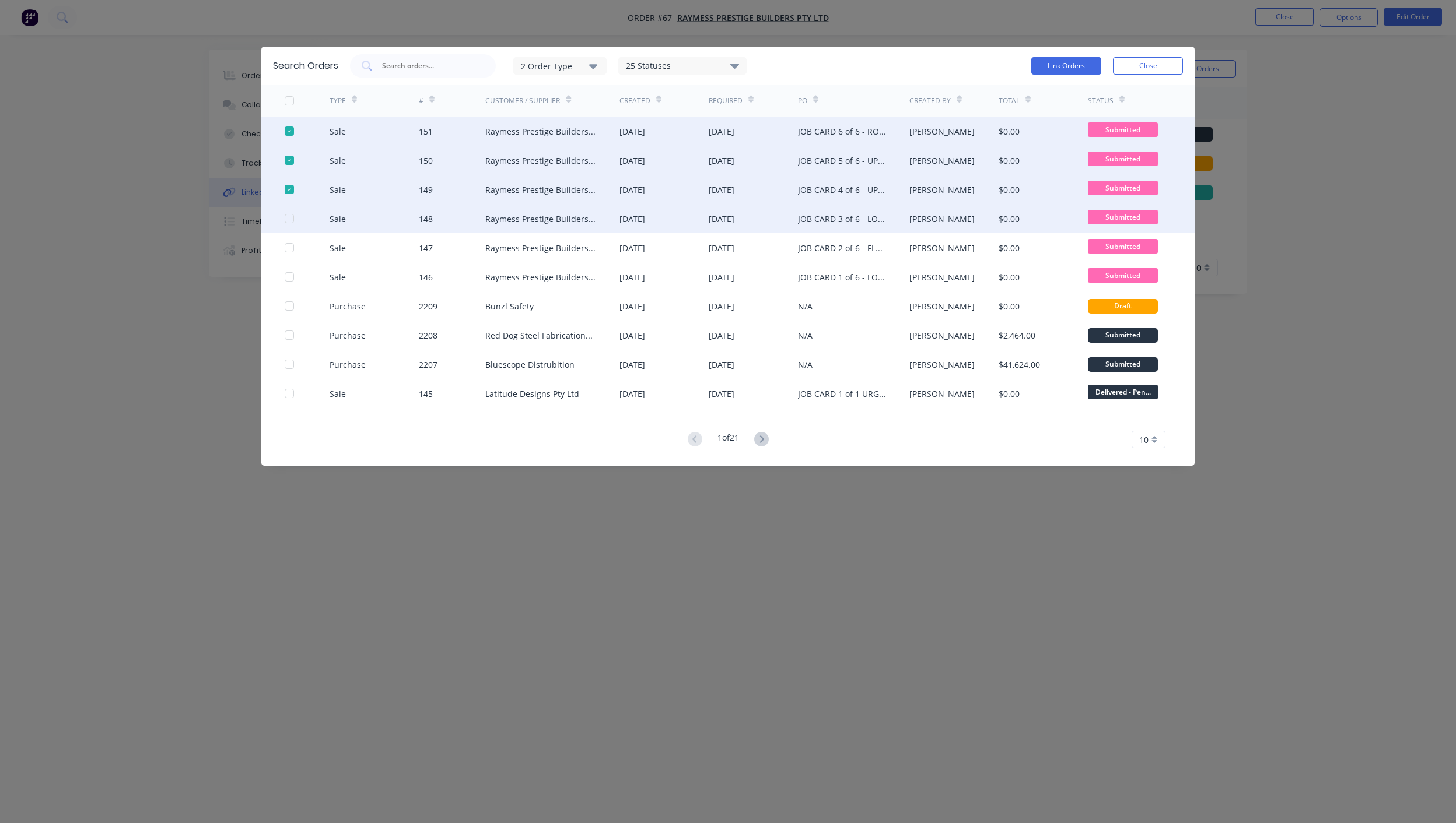
click at [294, 219] on div at bounding box center [307, 218] width 45 height 29
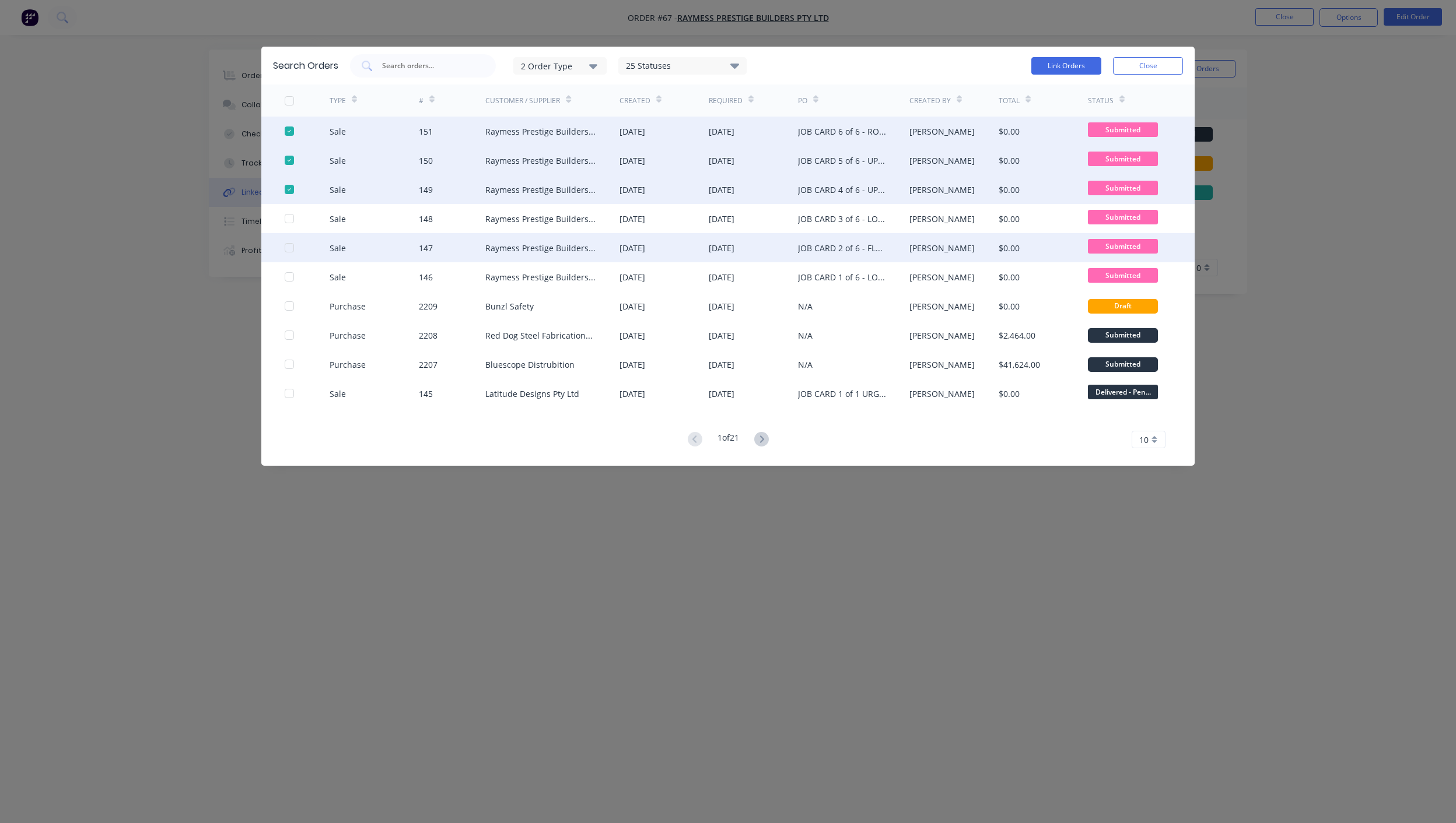
click at [294, 245] on div at bounding box center [307, 248] width 45 height 29
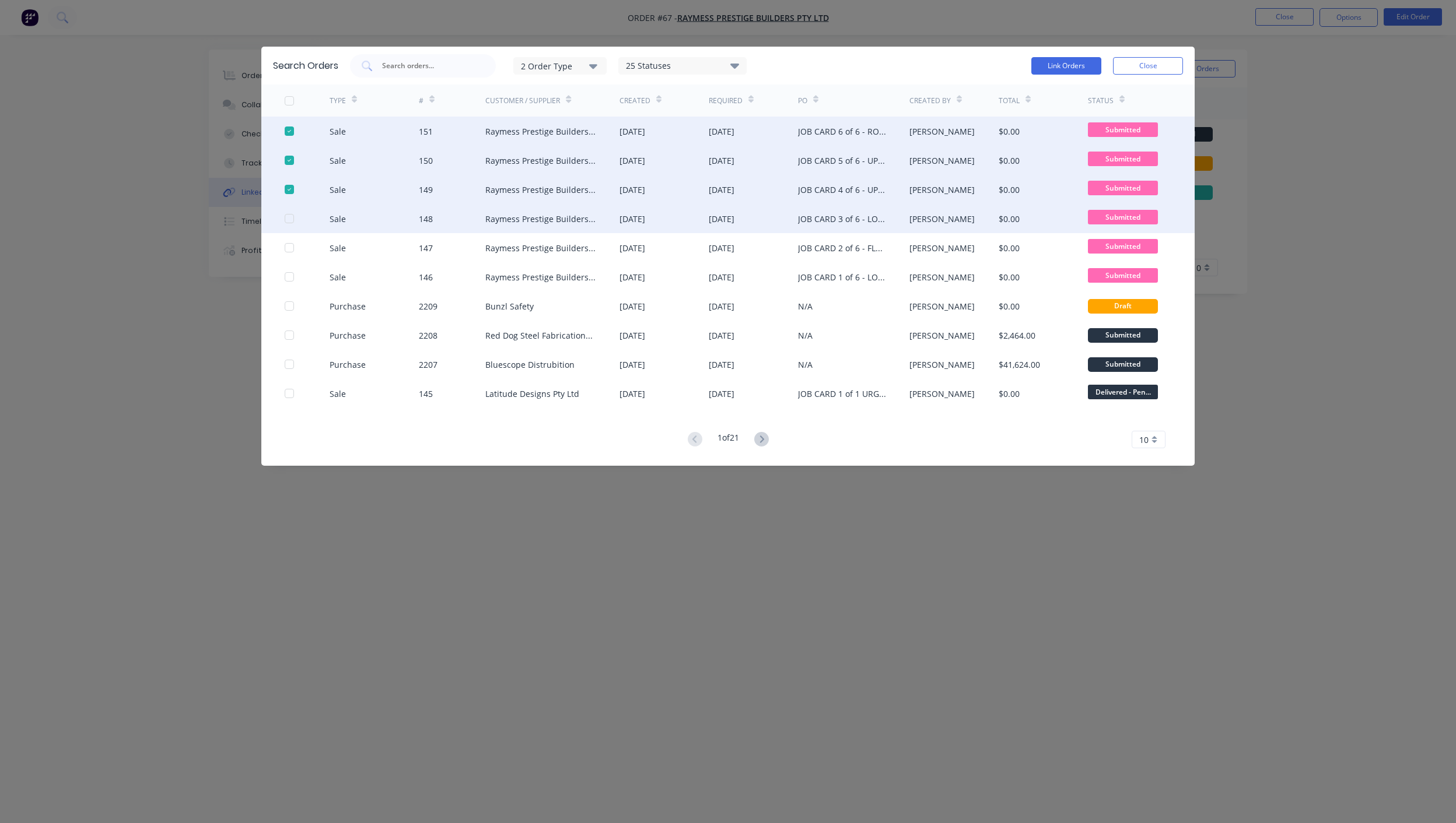
click at [291, 220] on div at bounding box center [289, 218] width 24 height 24
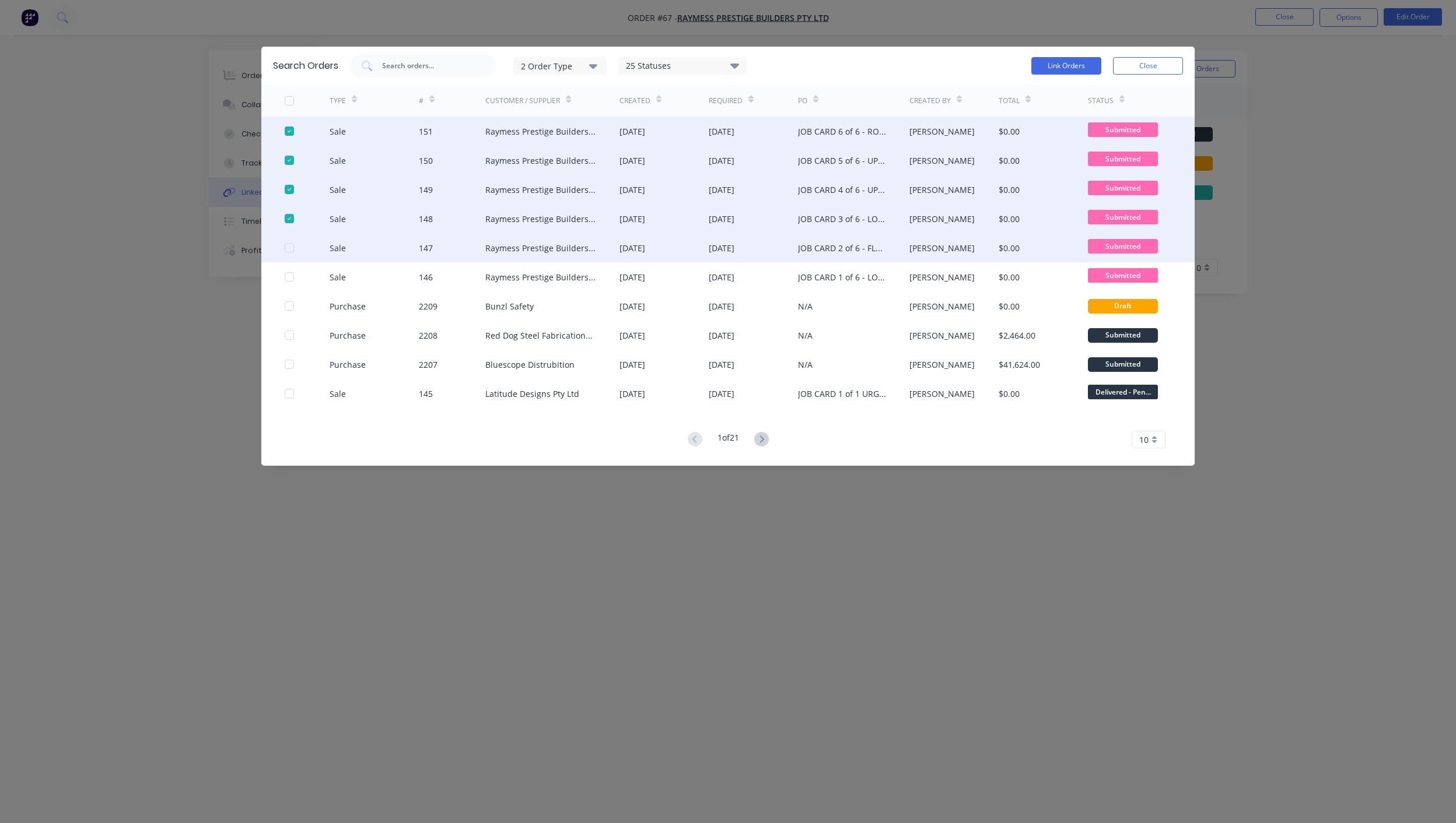
click at [289, 245] on div at bounding box center [289, 248] width 24 height 24
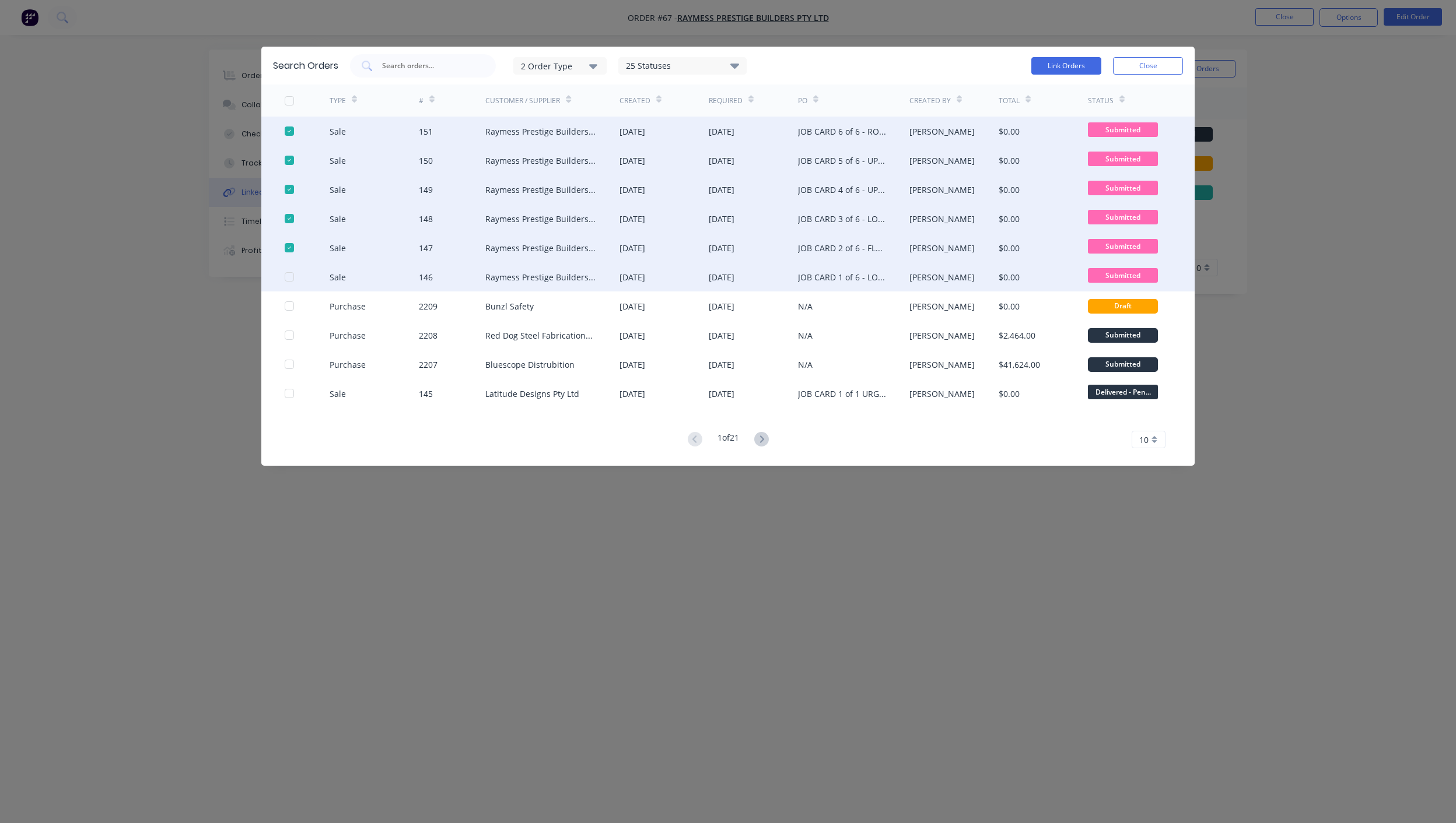
click at [288, 275] on div at bounding box center [289, 277] width 24 height 24
click at [1063, 62] on button "Link Orders" at bounding box center [1065, 66] width 70 height 18
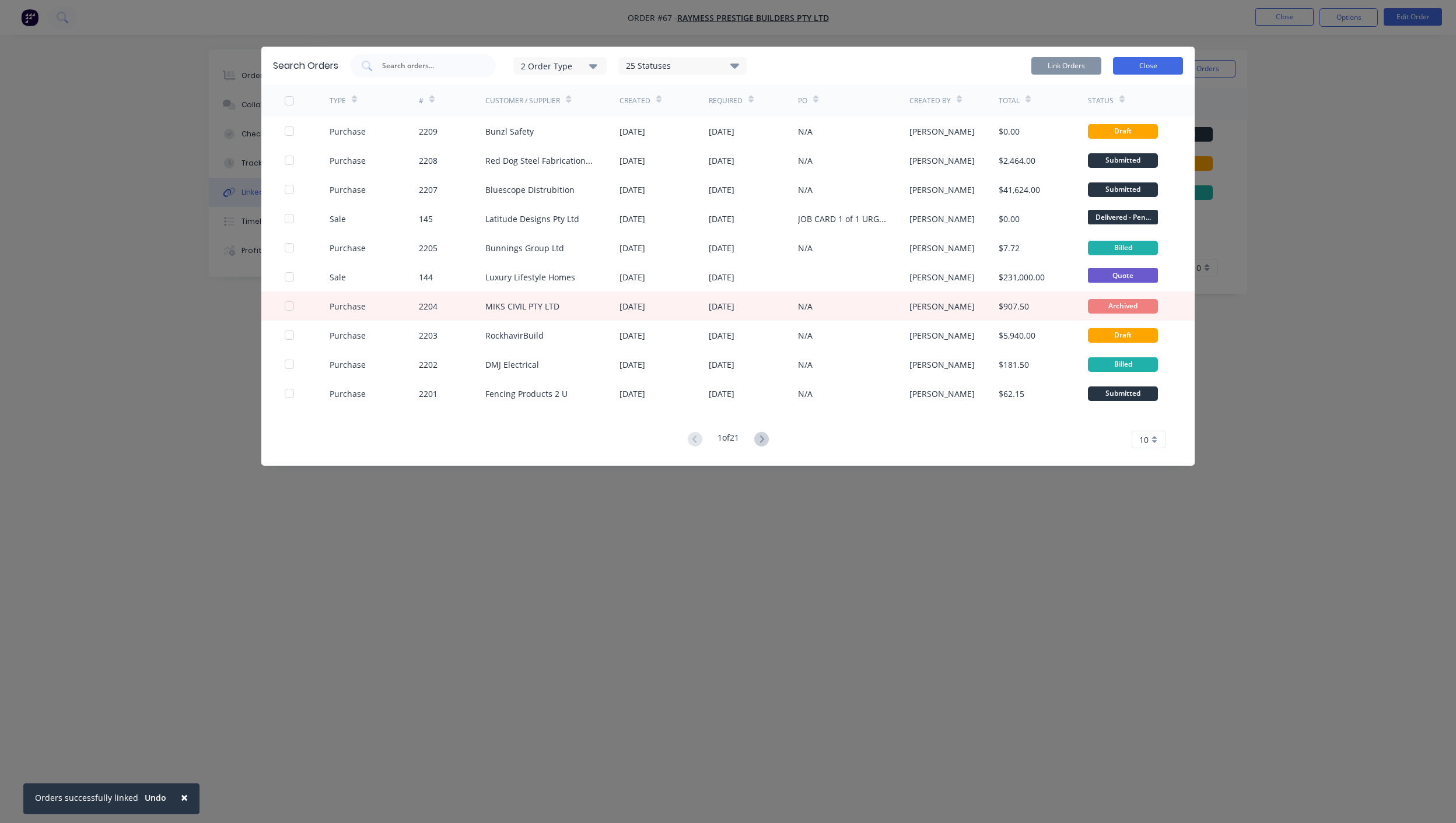
click at [1164, 64] on button "Close" at bounding box center [1147, 66] width 70 height 18
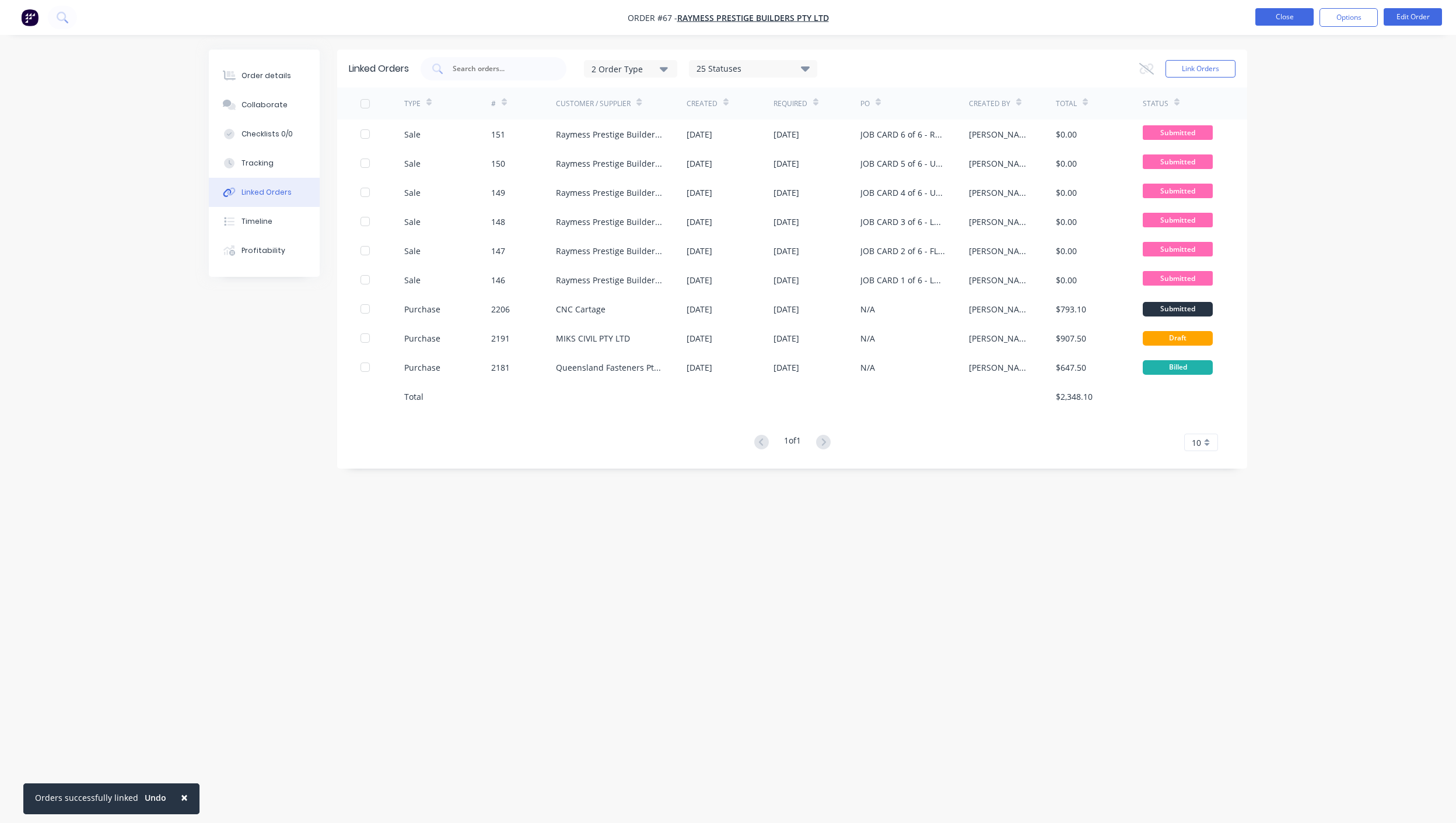
click at [1301, 22] on button "Close" at bounding box center [1284, 17] width 58 height 18
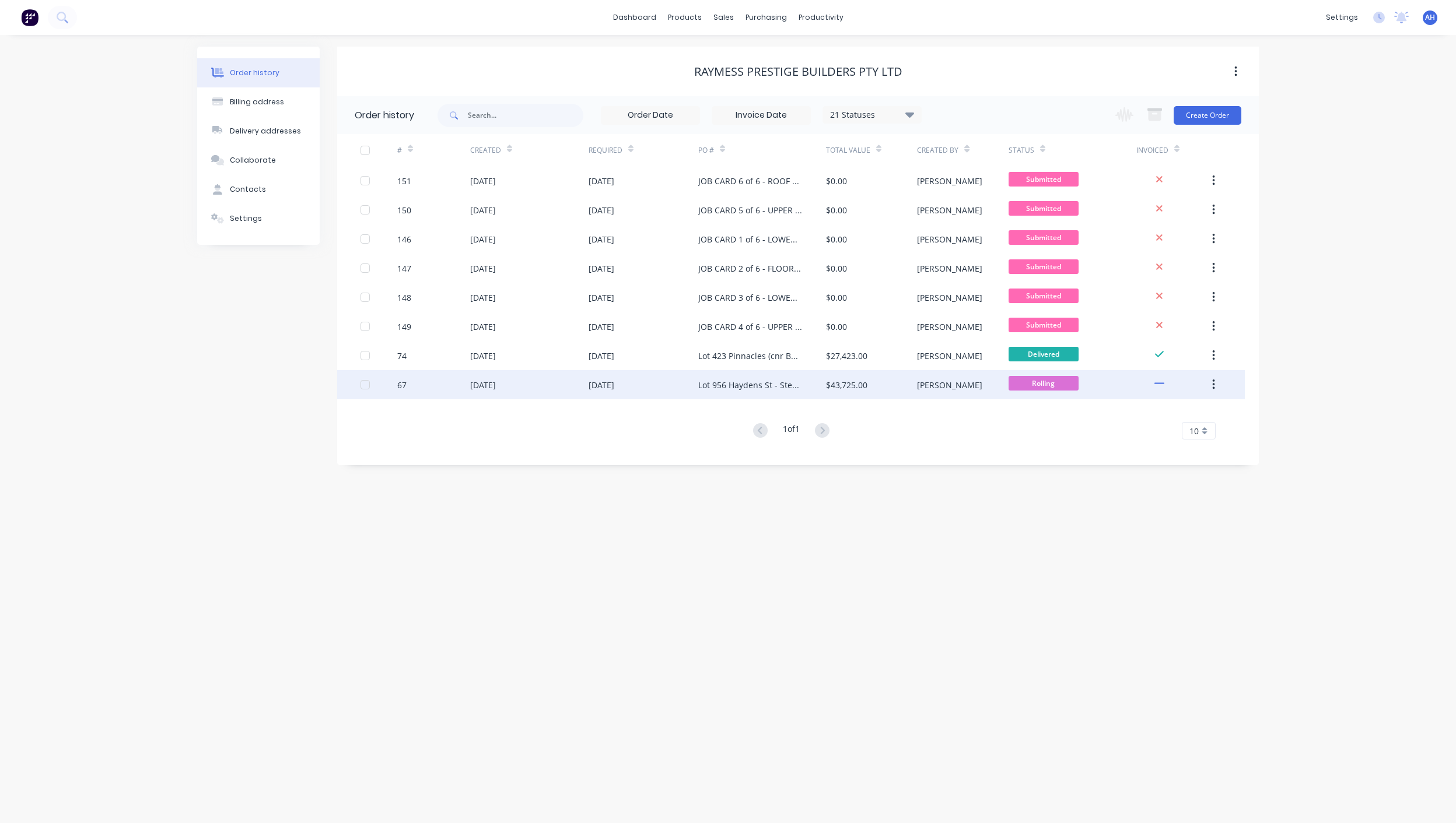
click at [791, 378] on div "Lot 956 Haydens St - Steel Framing - Rev 2" at bounding box center [762, 385] width 128 height 29
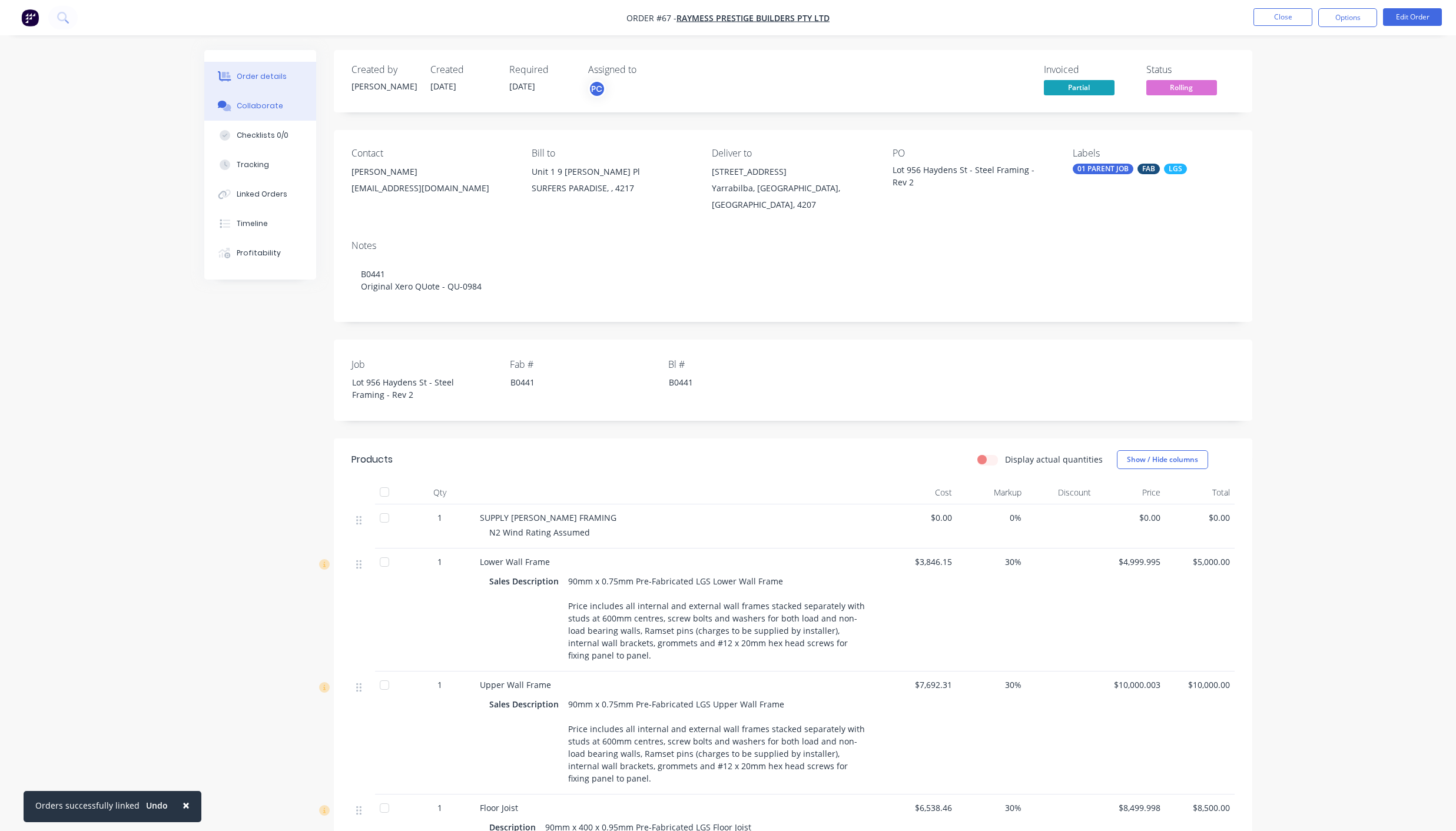
click at [263, 109] on div "Collaborate" at bounding box center [259, 106] width 47 height 10
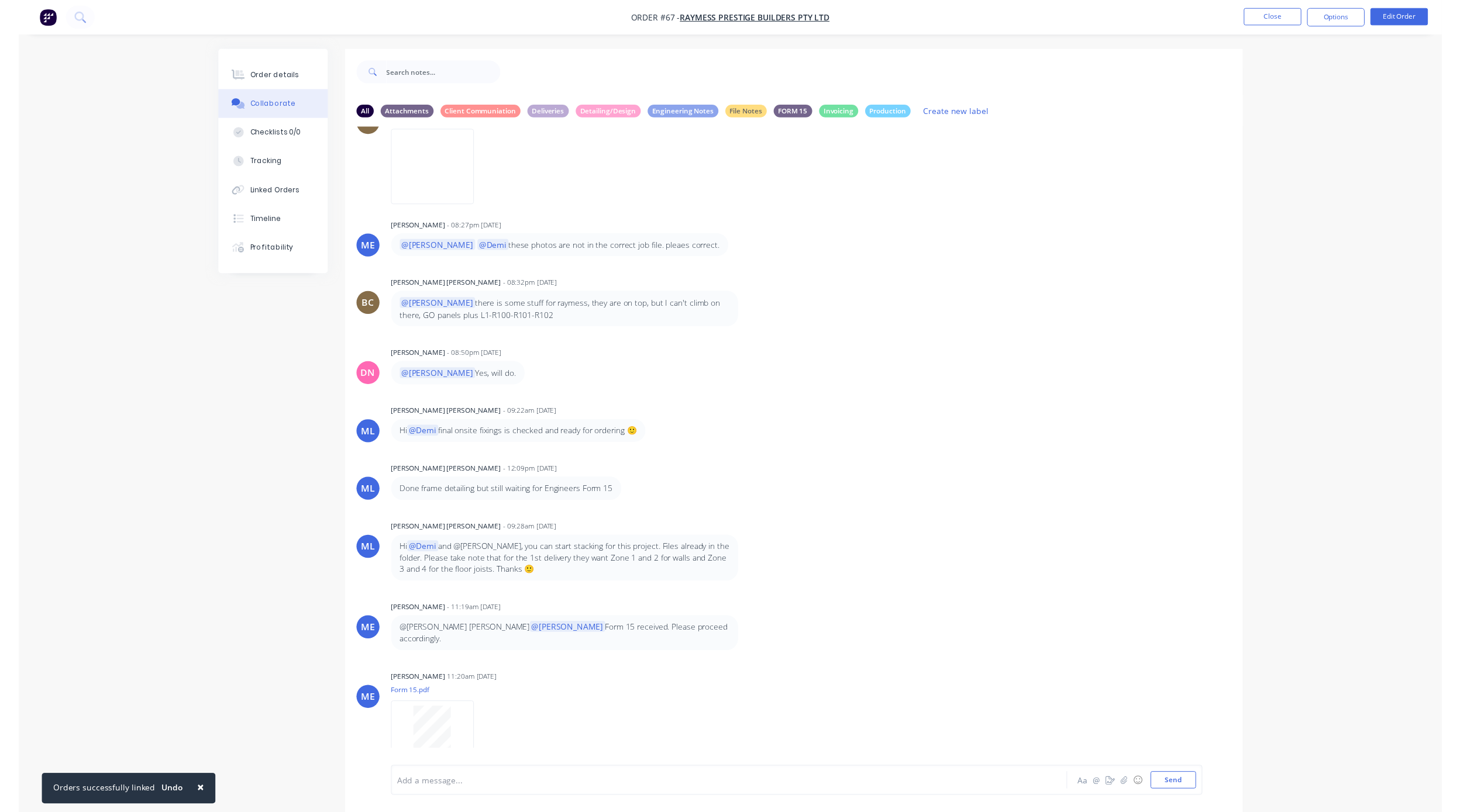
scroll to position [1759, 0]
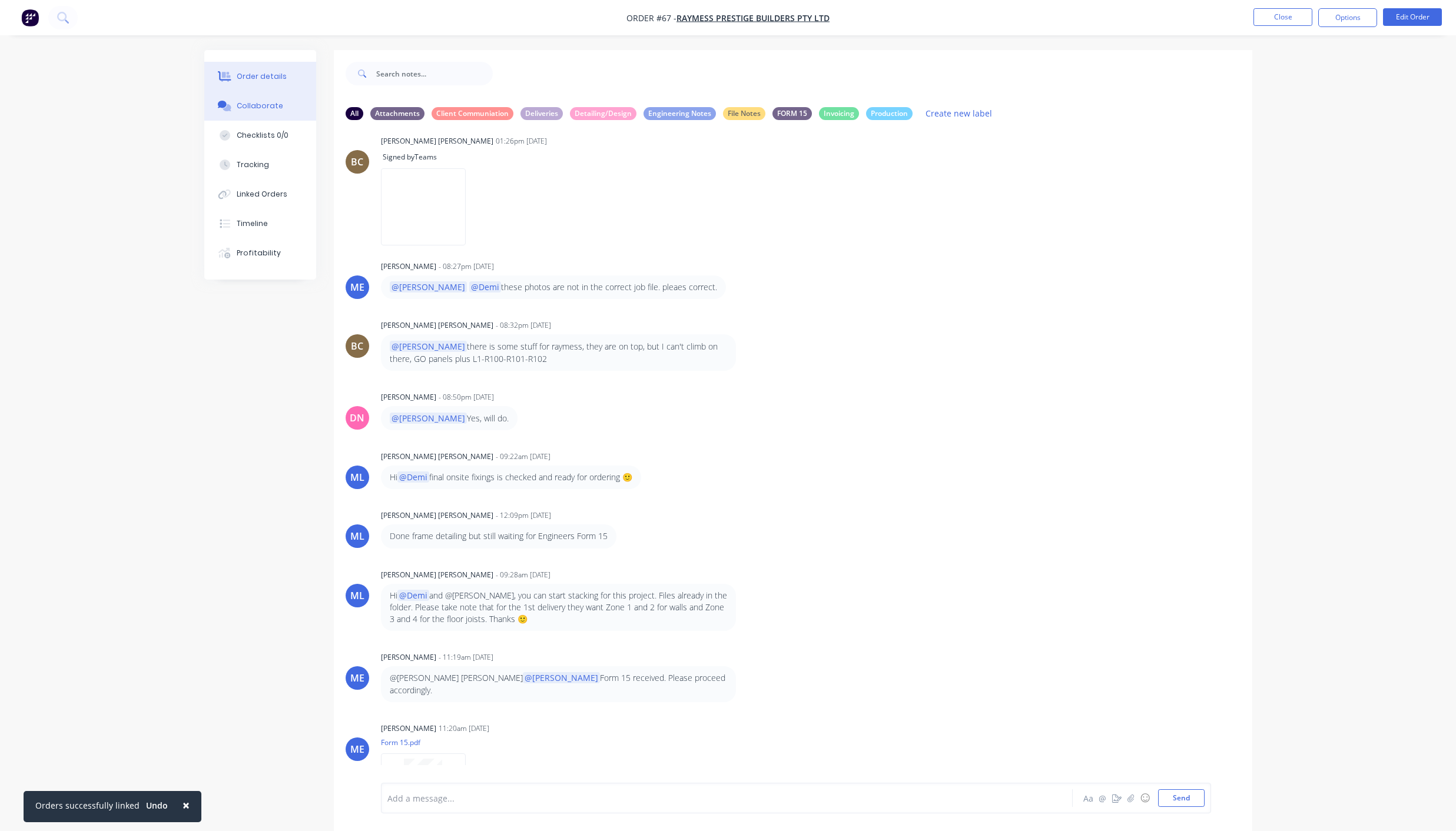
click at [272, 66] on button "Order details" at bounding box center [260, 76] width 112 height 30
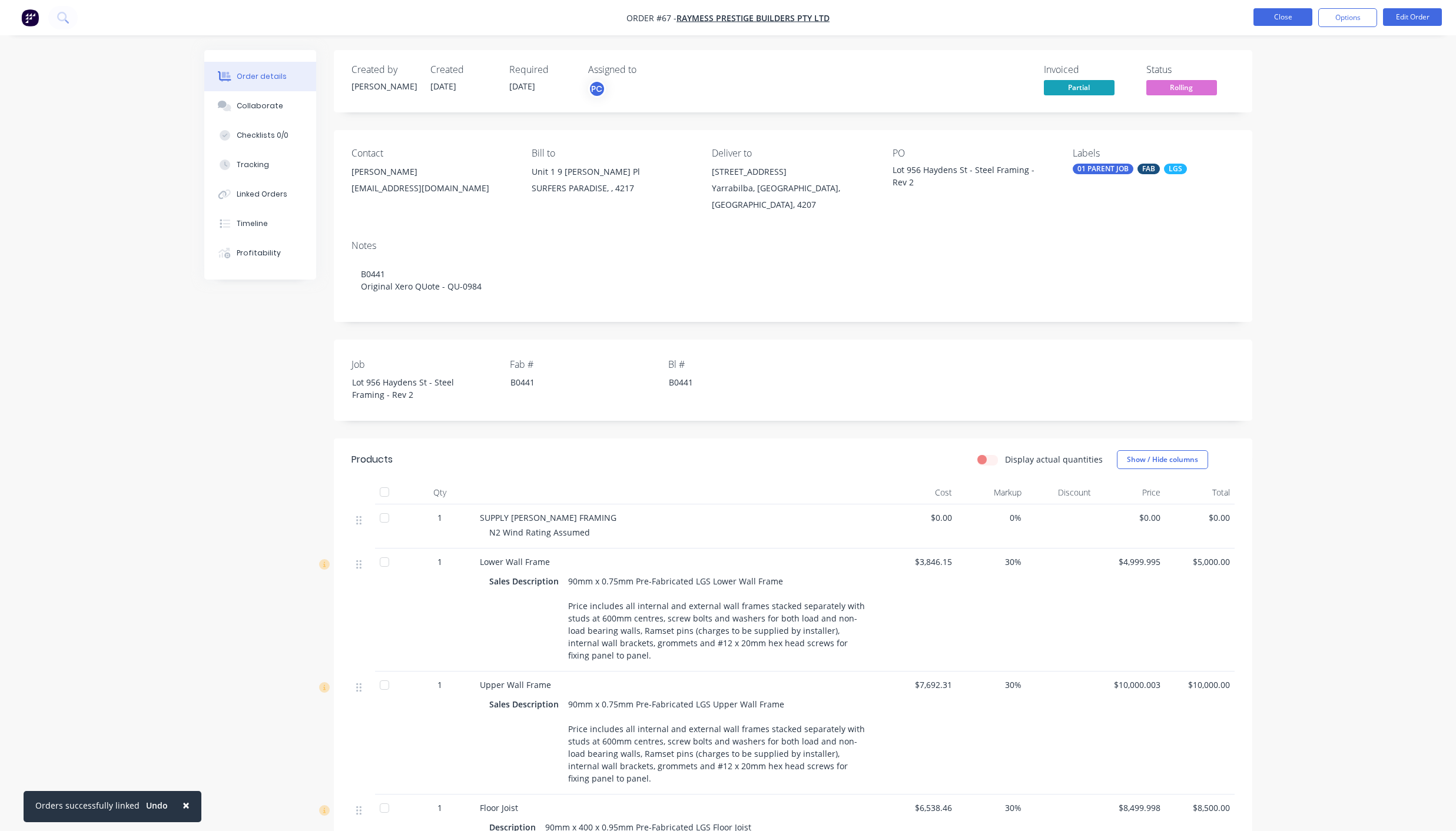
click at [1288, 23] on button "Close" at bounding box center [1282, 17] width 59 height 18
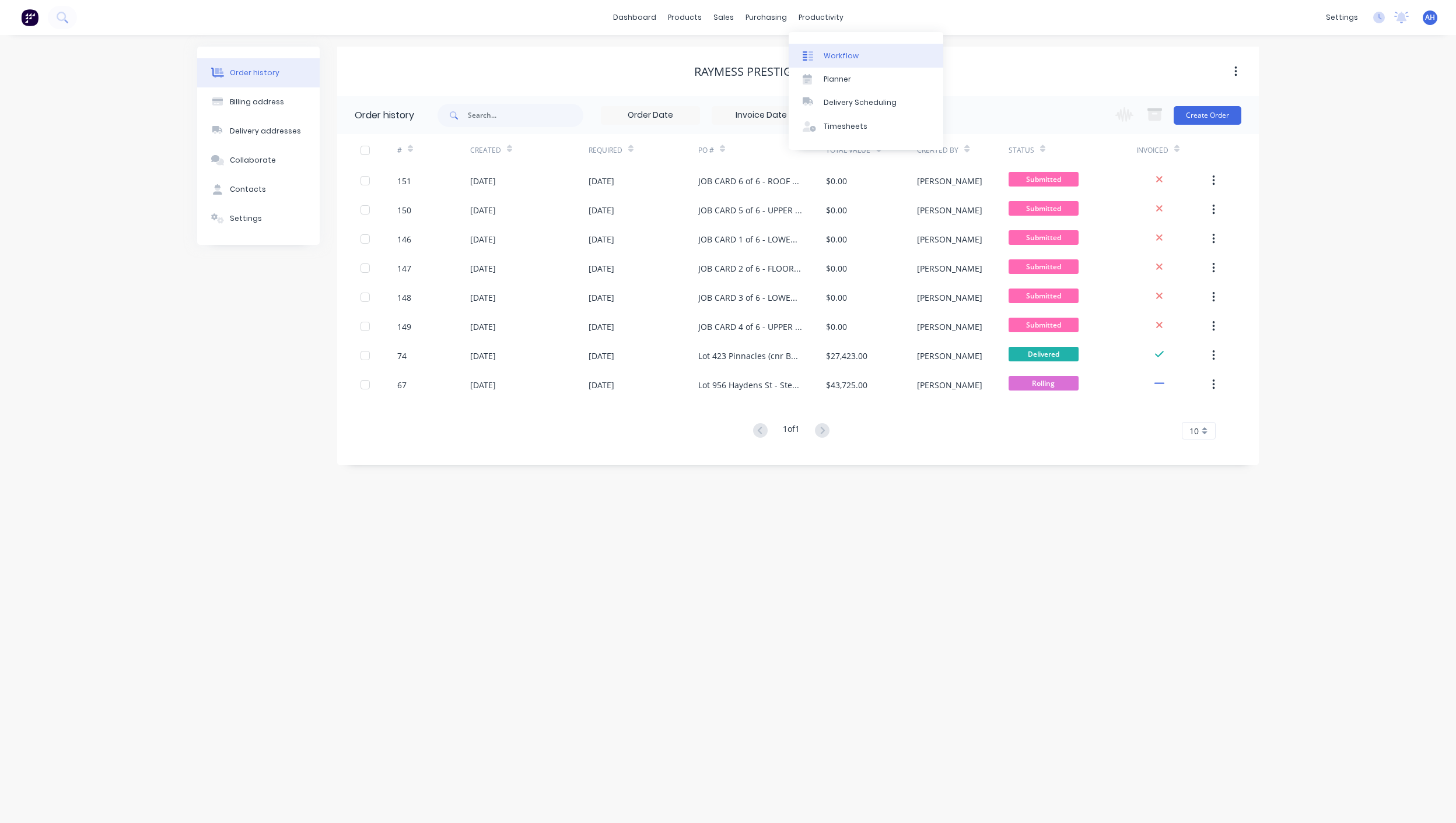
click at [833, 50] on link "Workflow" at bounding box center [866, 55] width 155 height 24
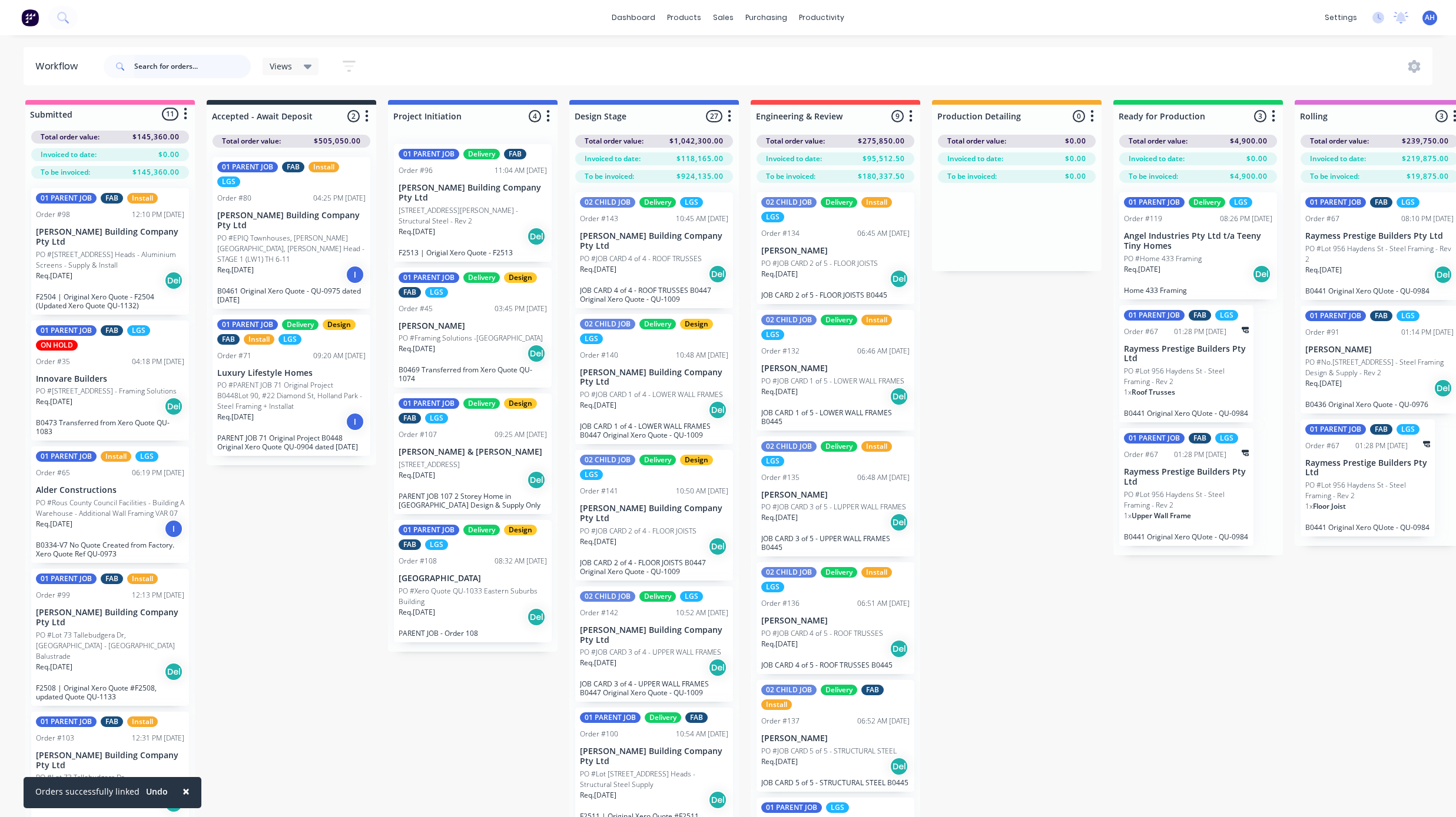
click at [182, 66] on input "text" at bounding box center [192, 67] width 116 height 24
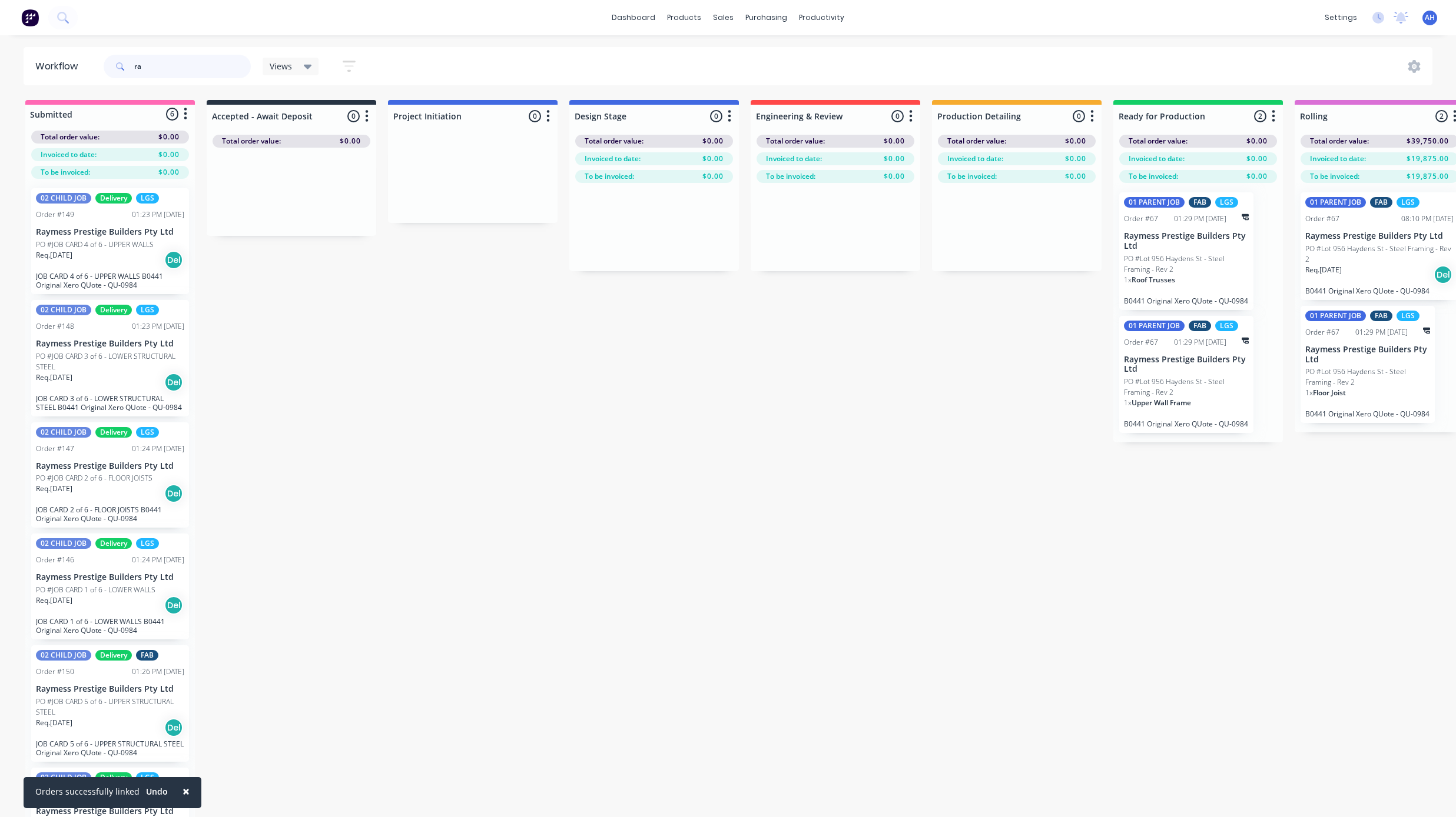
type input "r"
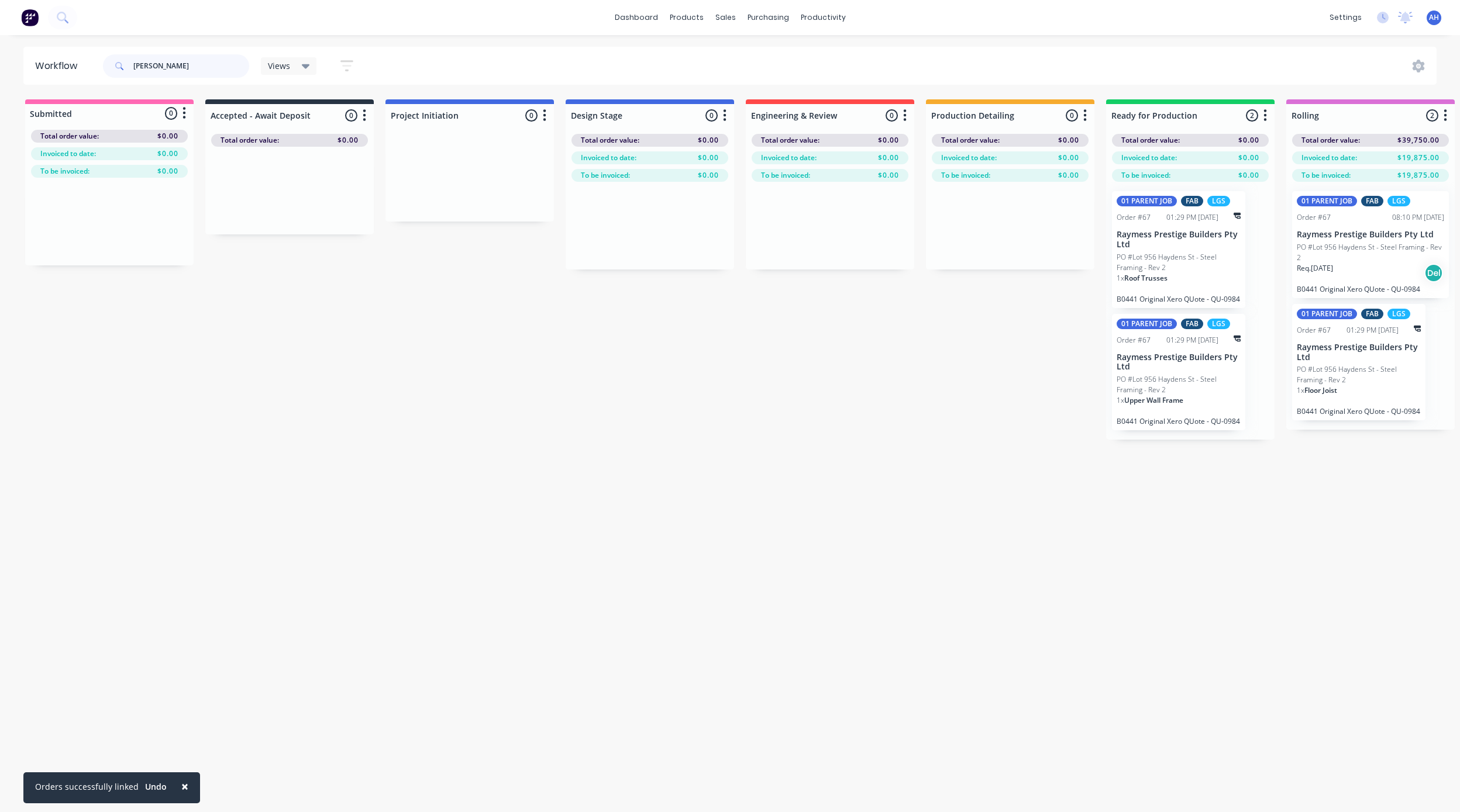
drag, startPoint x: 189, startPoint y: 61, endPoint x: 73, endPoint y: 65, distance: 116.1
click at [73, 65] on header "Workflow hayden Views Save new view None (Default) edit [PERSON_NAME]'s View ed…" at bounding box center [730, 66] width 1414 height 38
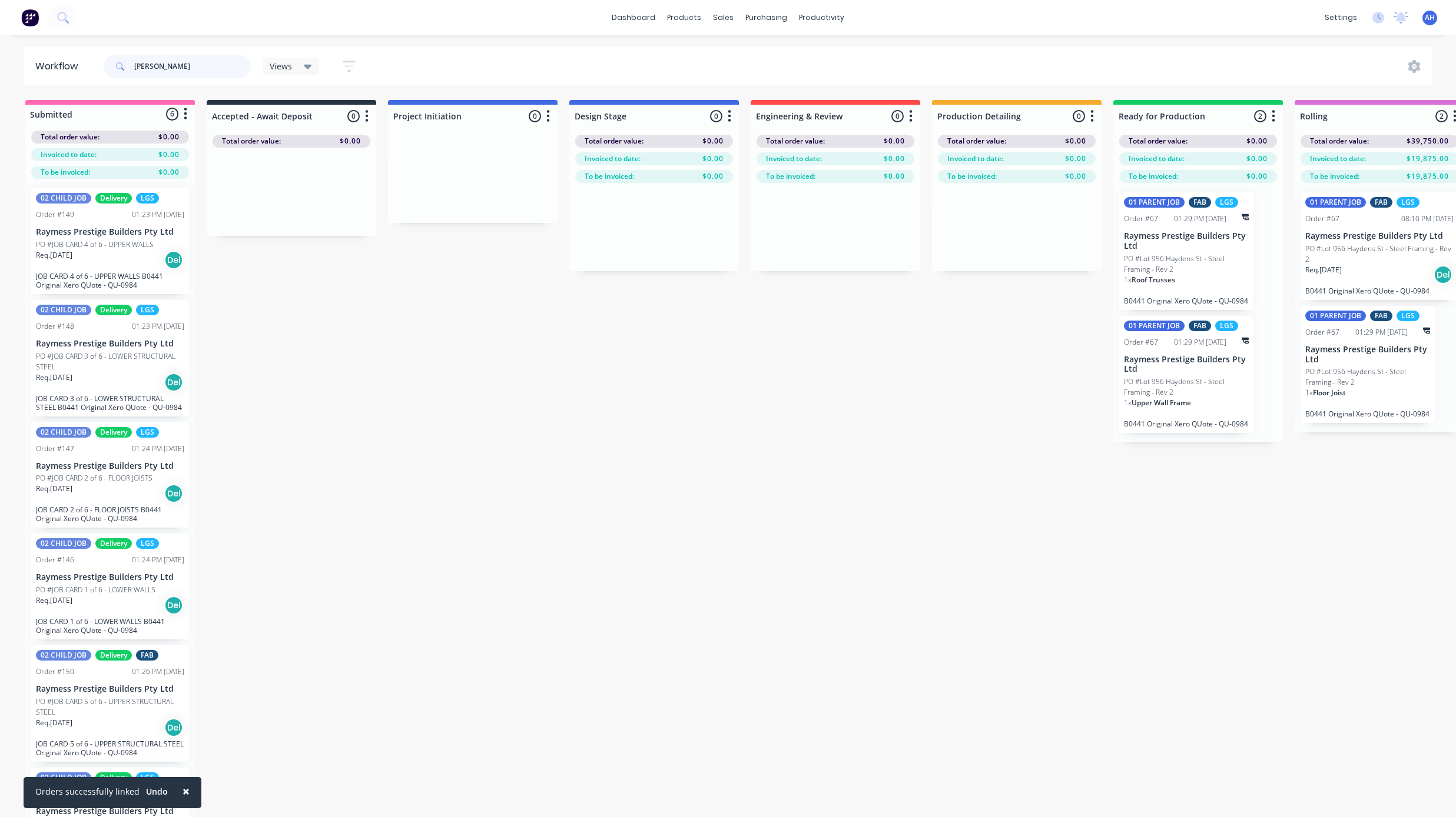
scroll to position [14, 0]
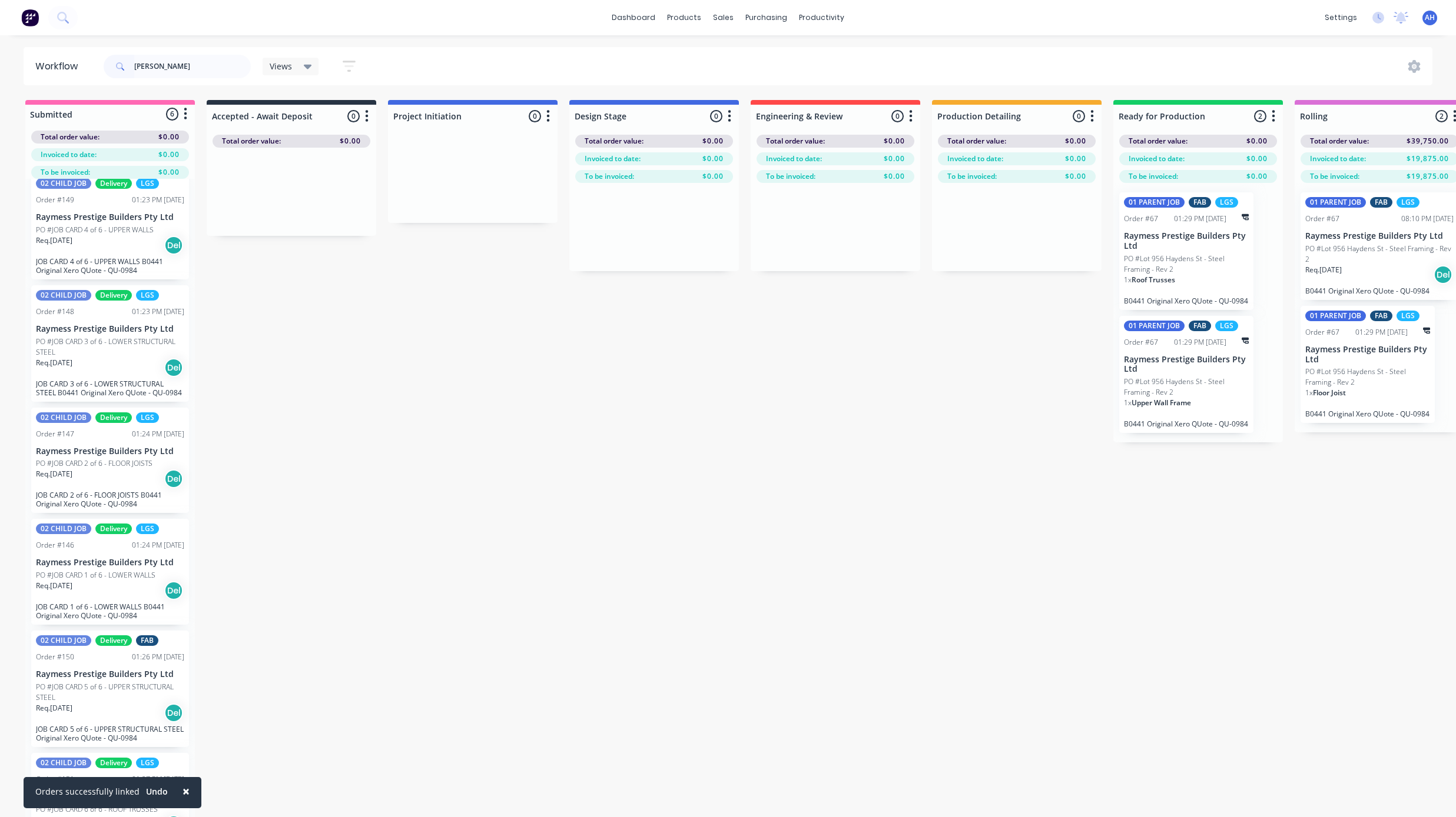
click at [182, 792] on span "×" at bounding box center [186, 791] width 7 height 16
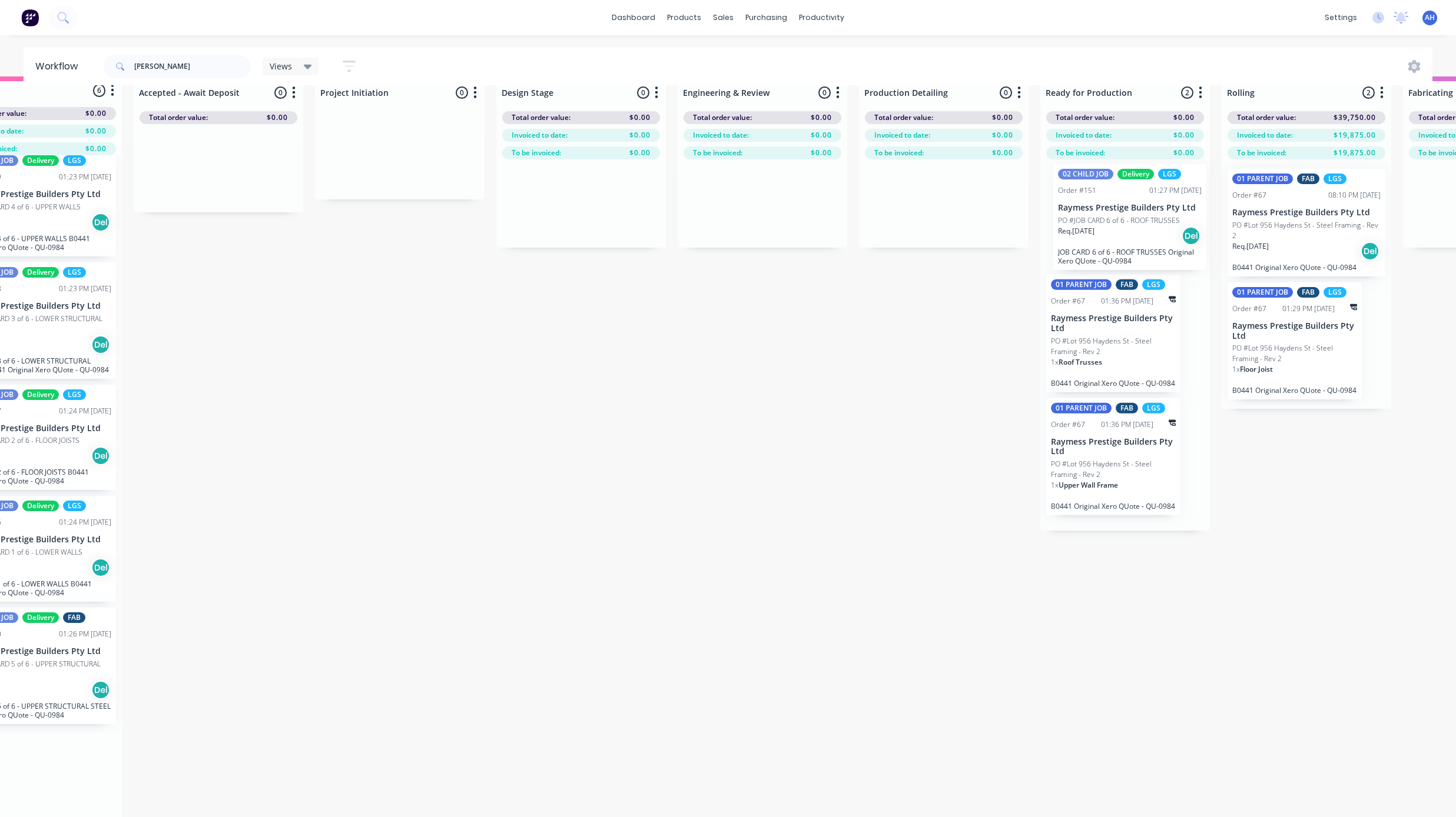
scroll to position [24, 76]
drag, startPoint x: 109, startPoint y: 767, endPoint x: 1135, endPoint y: 194, distance: 1175.2
click at [1135, 194] on div "Submitted 6 Status colour #FF69B4 hex #FF69B4 Save Cancel Summaries Total order…" at bounding box center [1325, 453] width 2817 height 755
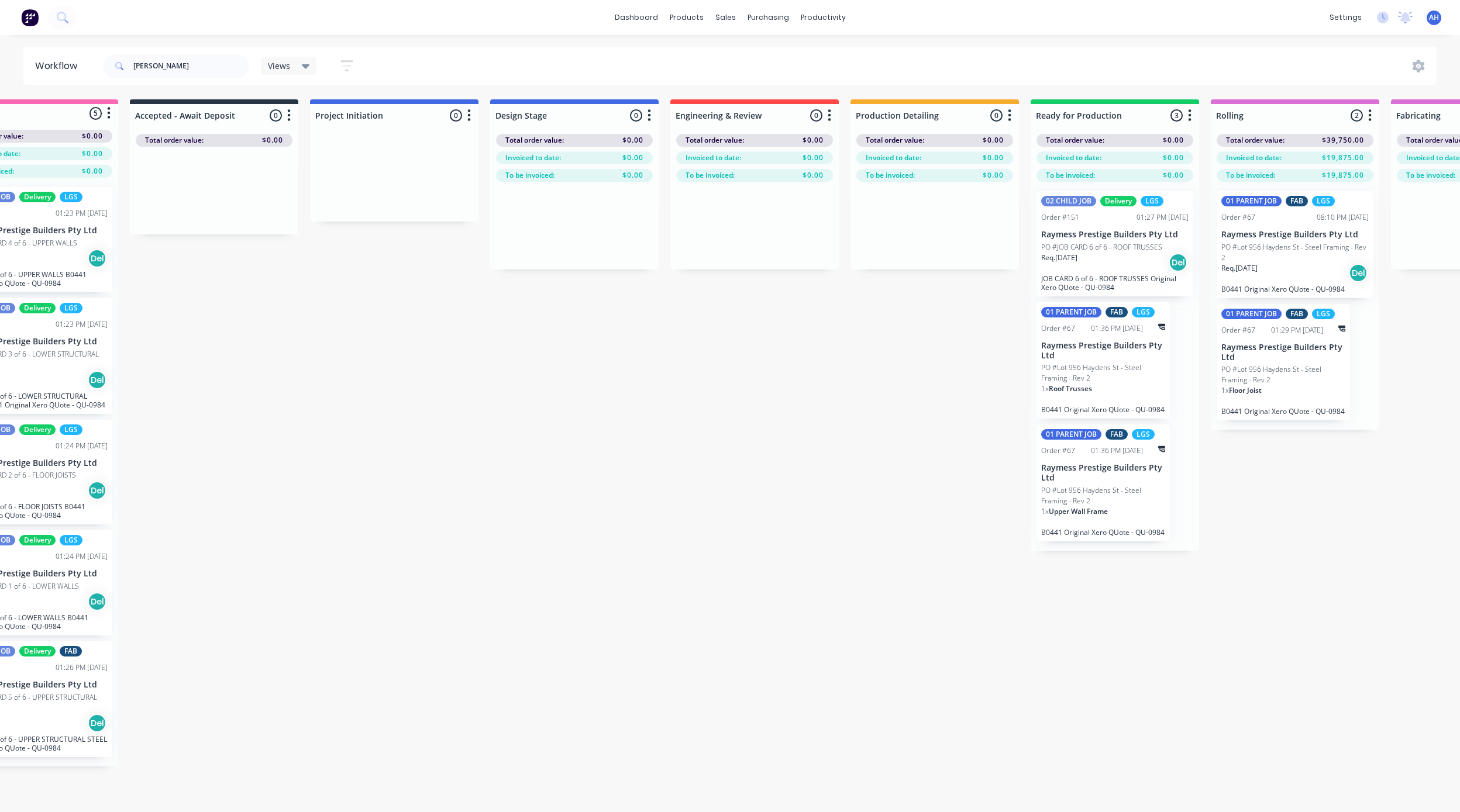
scroll to position [0, 0]
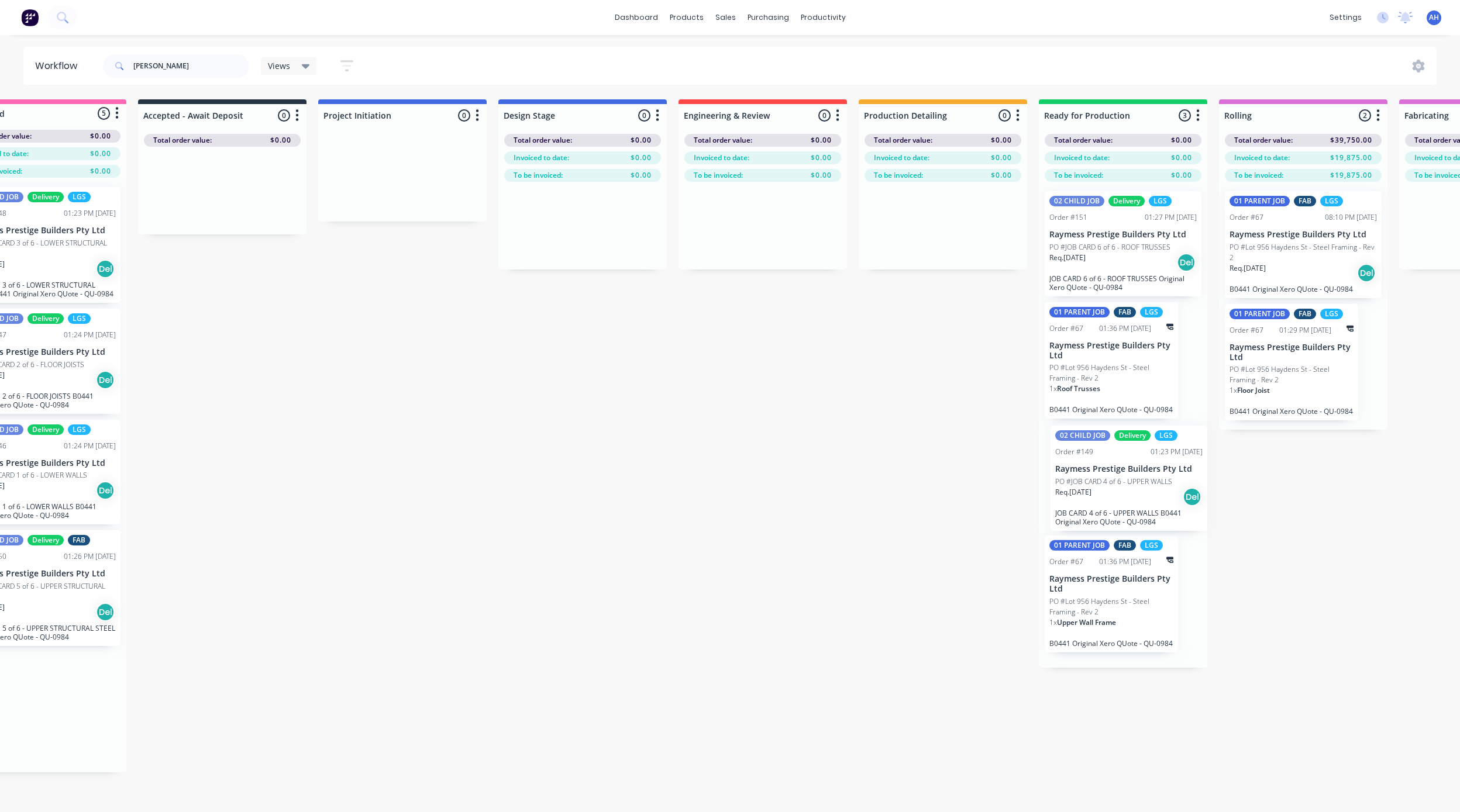
drag, startPoint x: 112, startPoint y: 252, endPoint x: 1144, endPoint y: 496, distance: 1060.5
click at [1144, 496] on div "Submitted 5 Status colour #FF69B4 hex #FF69B4 Save Cancel Summaries Total order…" at bounding box center [1324, 435] width 2799 height 673
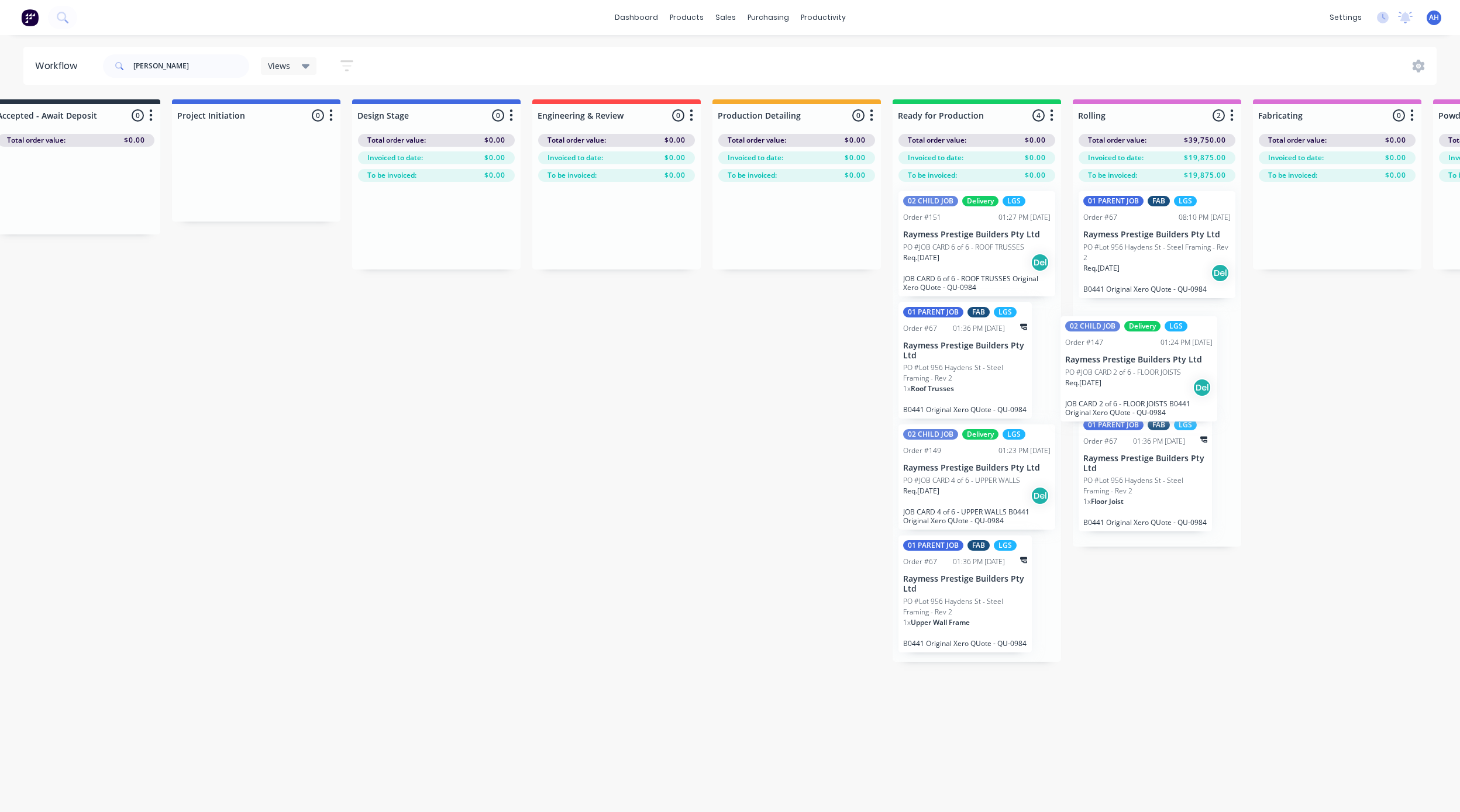
scroll to position [0, 224]
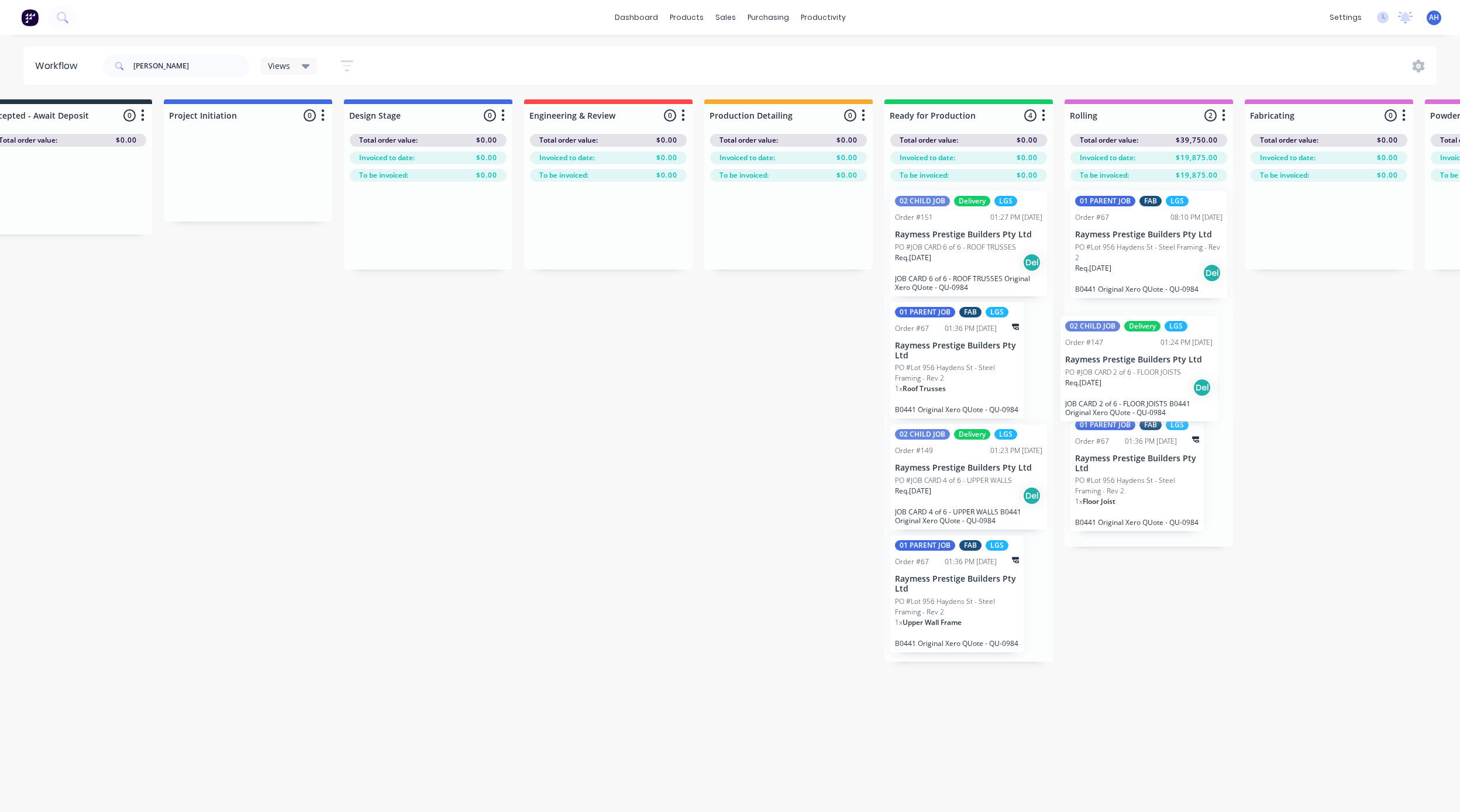
drag, startPoint x: 112, startPoint y: 377, endPoint x: 1156, endPoint y: 385, distance: 1044.0
click at [1156, 385] on div "Submitted 4 Status colour #FF69B4 hex #FF69B4 Save Cancel Summaries Total order…" at bounding box center [1169, 381] width 2799 height 563
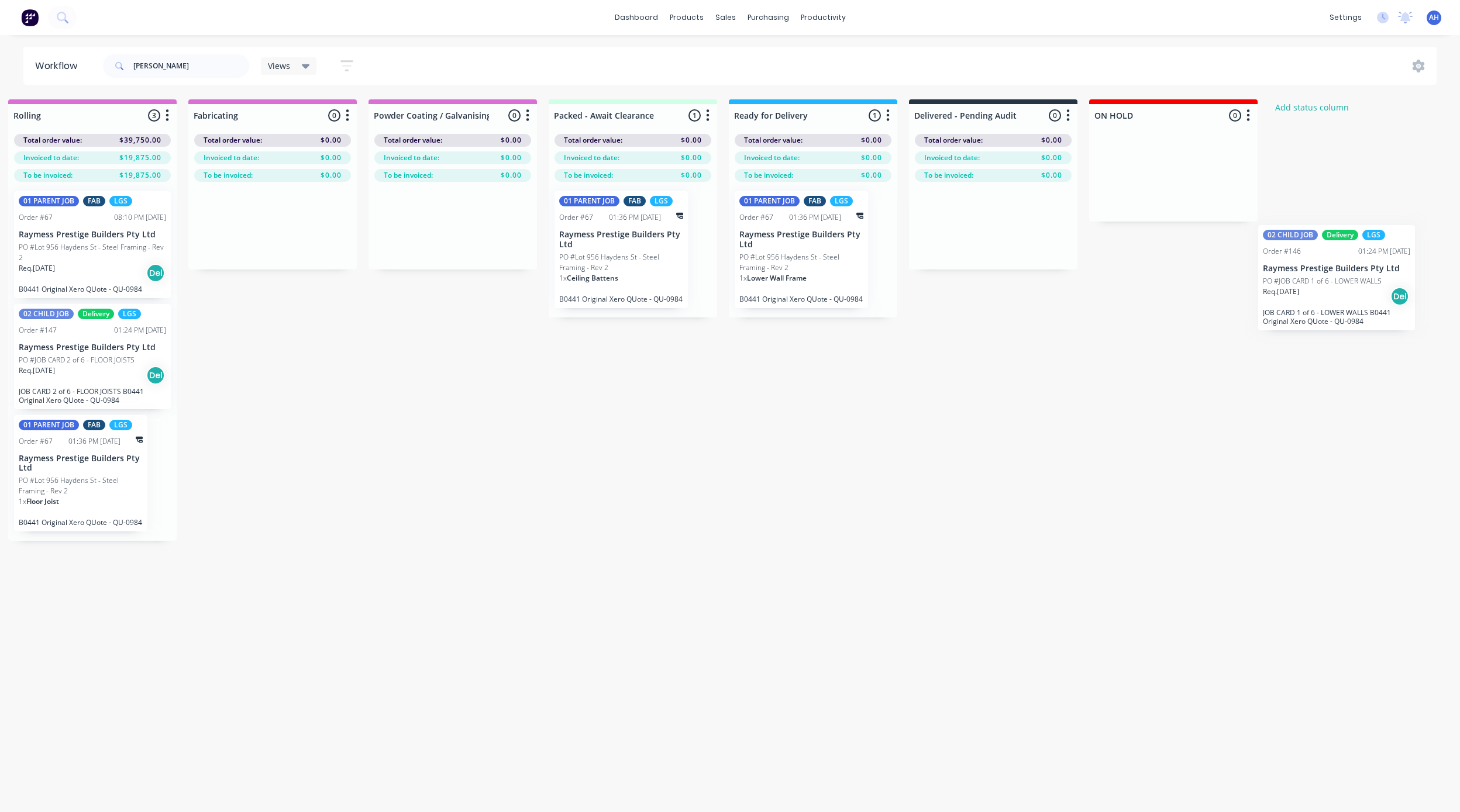
scroll to position [0, 1279]
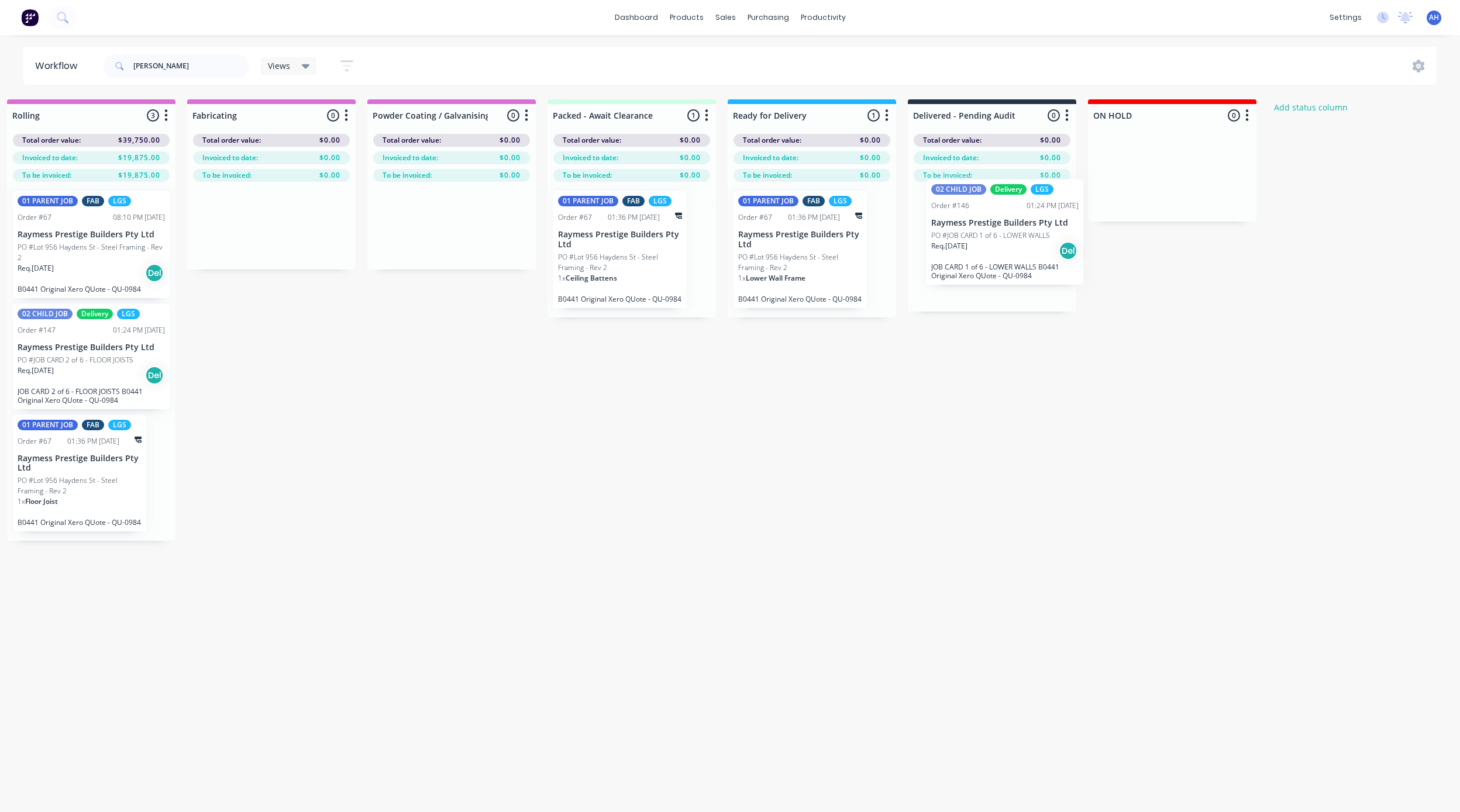
drag, startPoint x: 89, startPoint y: 361, endPoint x: 993, endPoint y: 236, distance: 912.6
click at [993, 236] on div "Submitted 3 Status colour #FF69B4 hex #FF69B4 Save Cancel Summaries Total order…" at bounding box center [111, 381] width 2799 height 563
click at [781, 263] on p "PO #Lot 956 Haydens St - Steel Framing - Rev 2" at bounding box center [800, 262] width 124 height 21
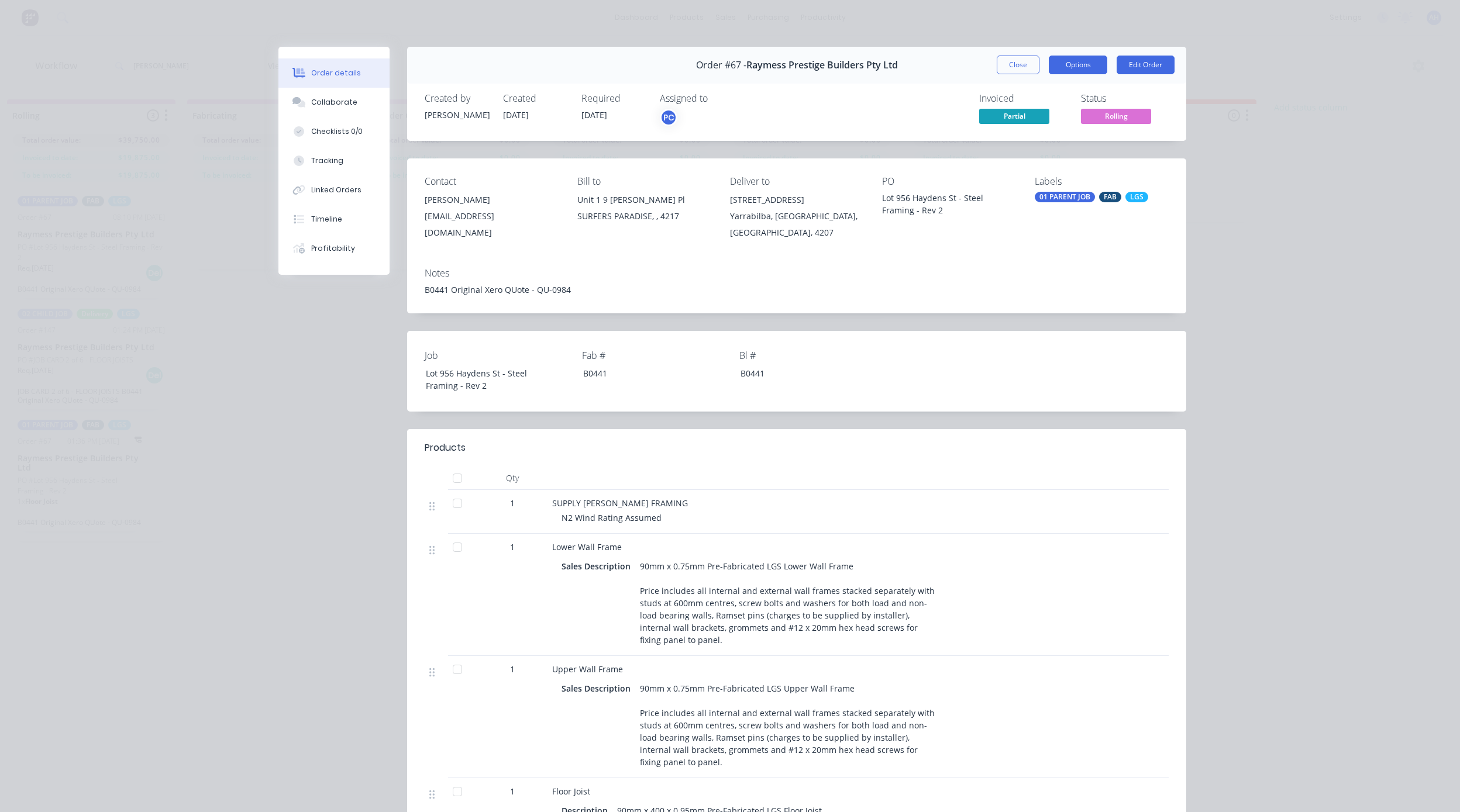
click at [1062, 63] on button "Options" at bounding box center [1078, 65] width 58 height 19
click at [1018, 62] on button "Close" at bounding box center [1018, 65] width 43 height 19
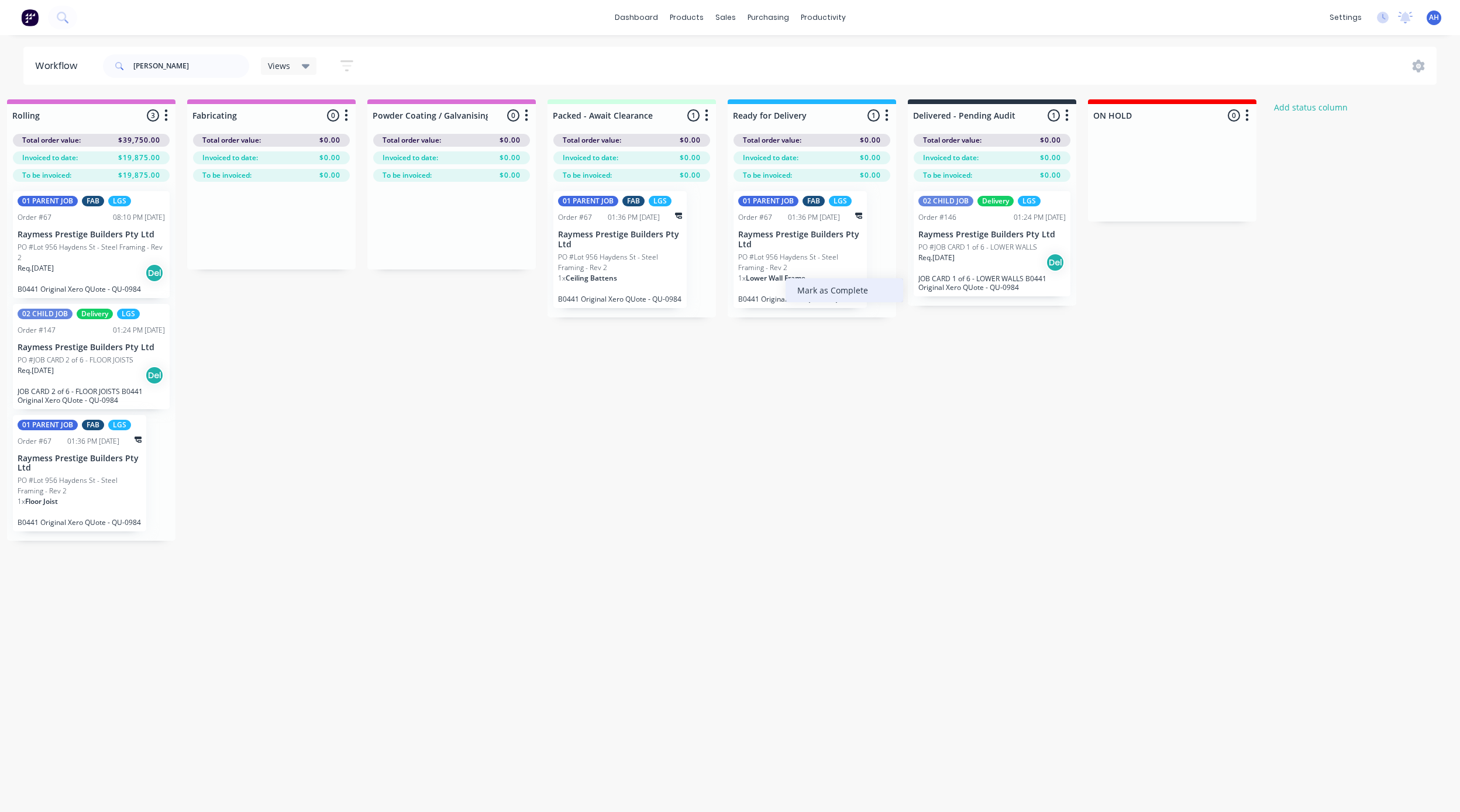
click at [821, 291] on div "Mark as Complete" at bounding box center [844, 290] width 118 height 24
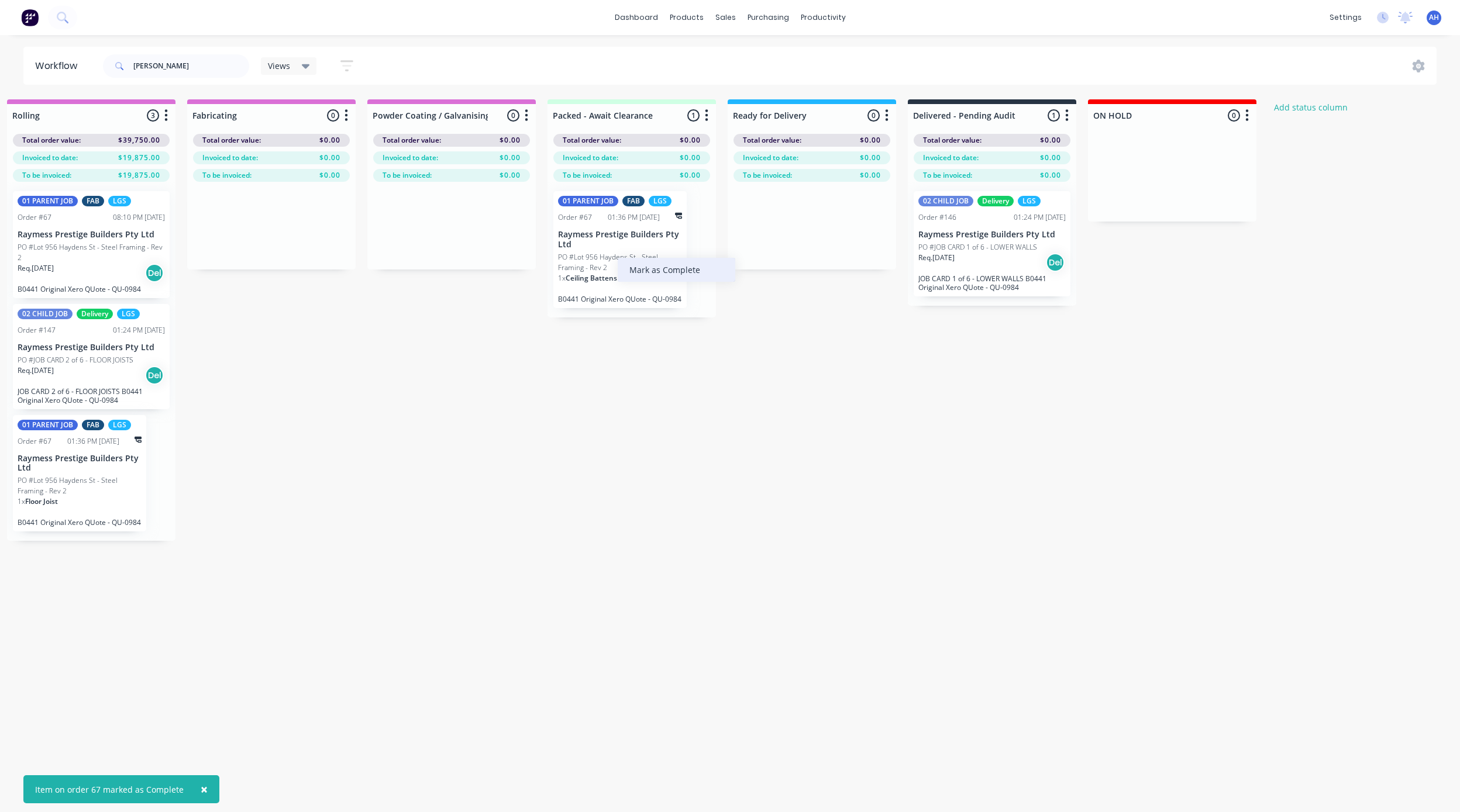
click at [648, 276] on div "Mark as Complete" at bounding box center [677, 270] width 118 height 24
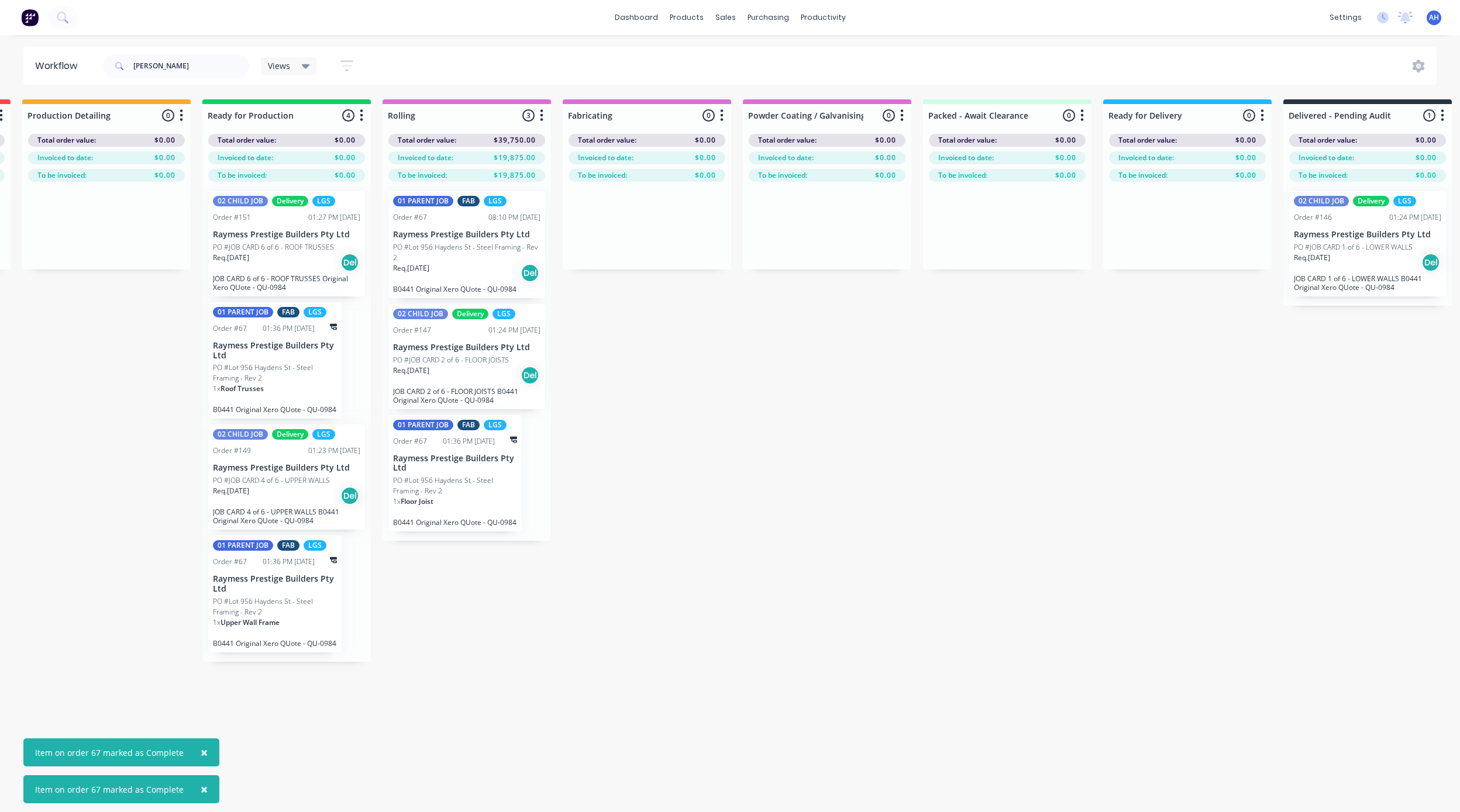
scroll to position [0, 894]
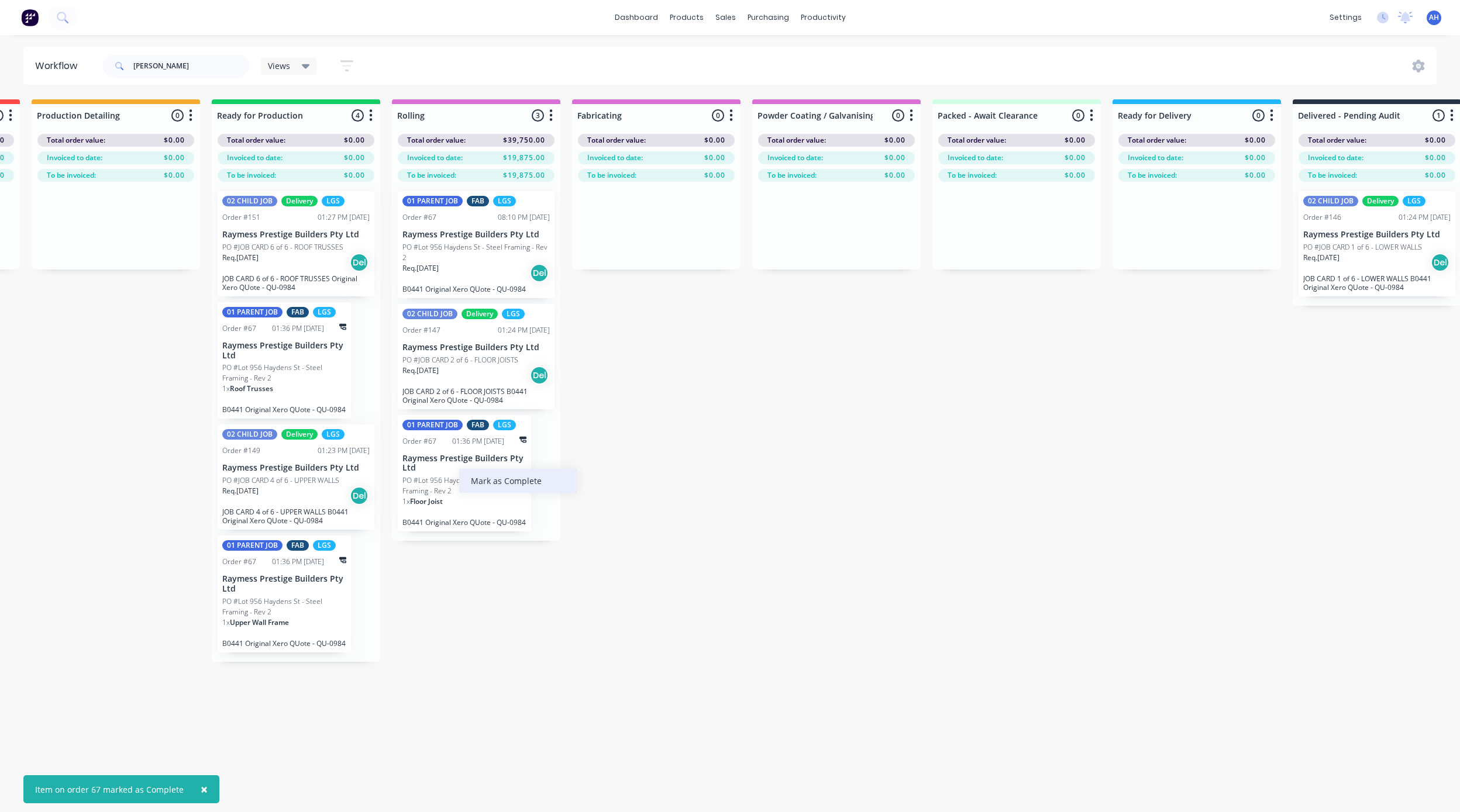
click at [484, 479] on div "Mark as Complete" at bounding box center [518, 481] width 118 height 24
click at [341, 601] on div "Mark as Complete" at bounding box center [370, 596] width 118 height 24
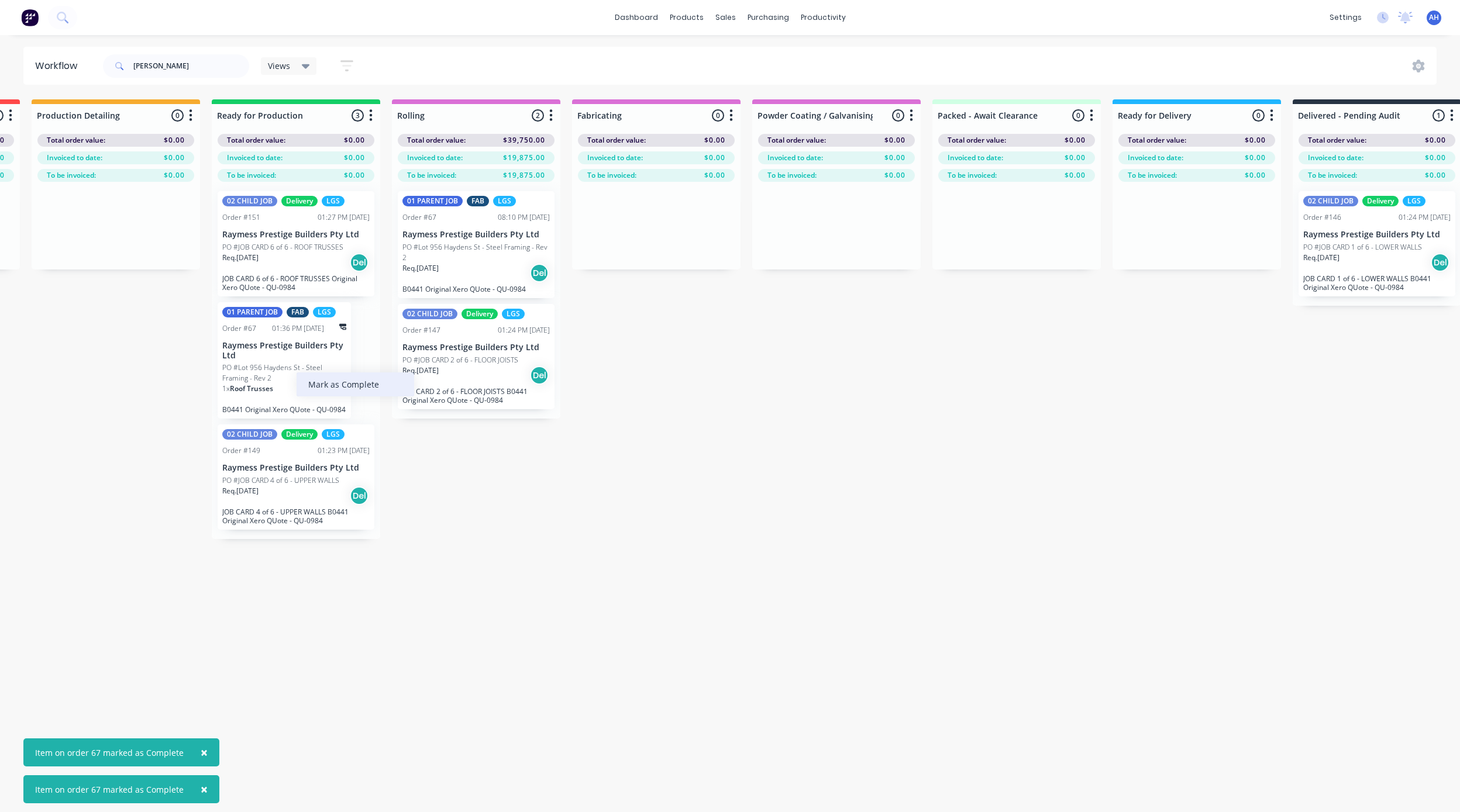
click at [324, 386] on div "Mark as Complete" at bounding box center [356, 384] width 118 height 24
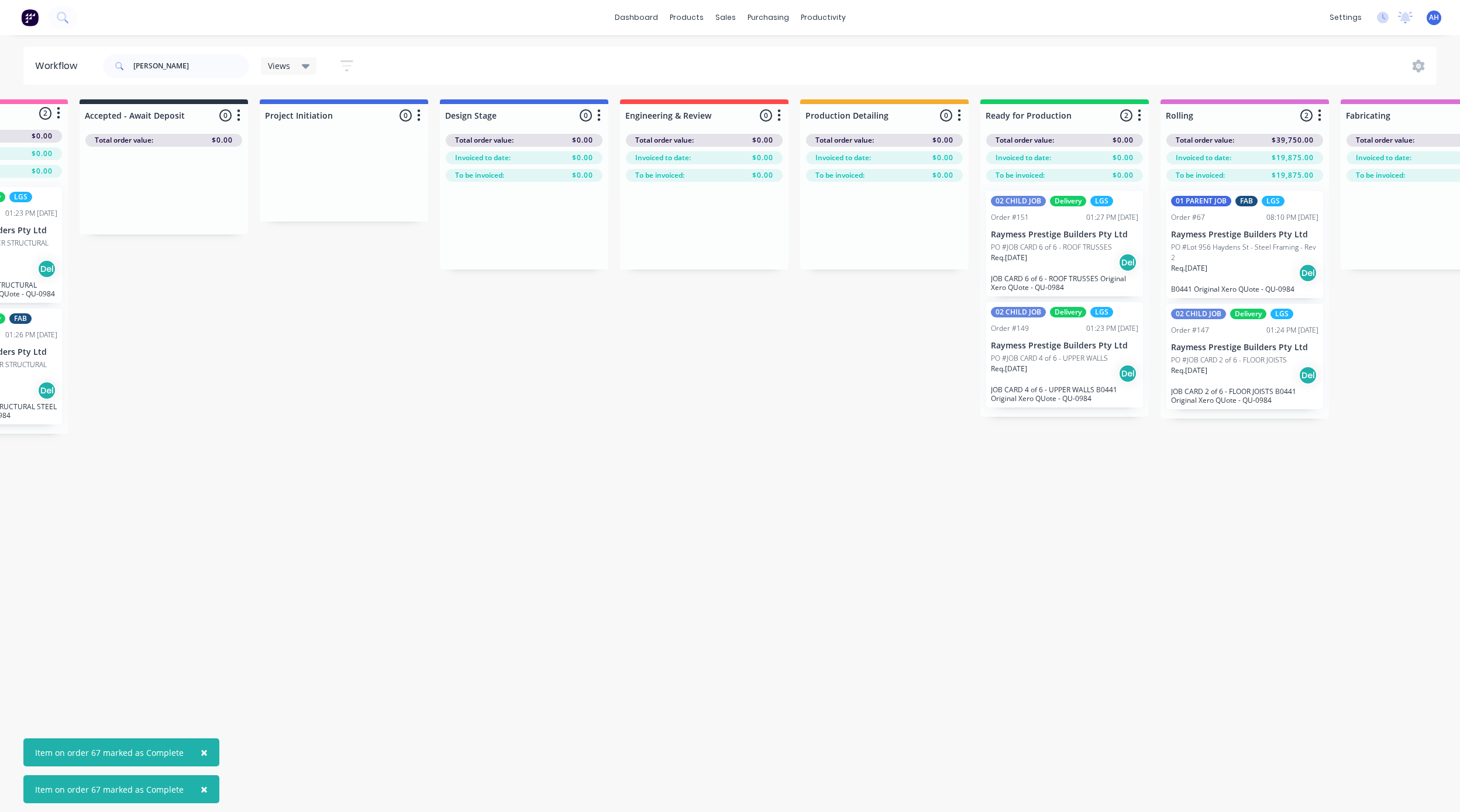
scroll to position [0, 0]
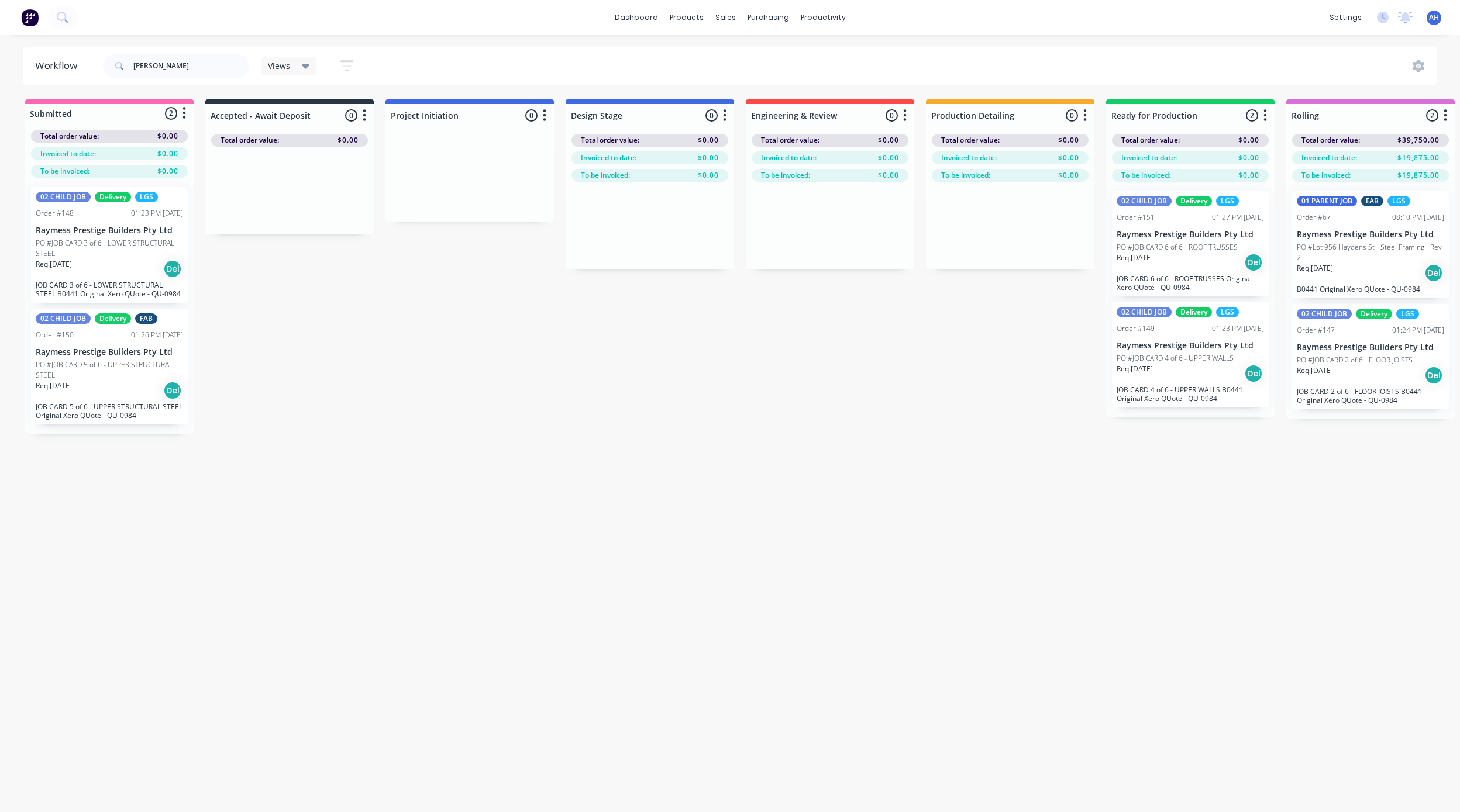
click at [104, 232] on p "Raymess Prestige Builders Pty Ltd" at bounding box center [109, 231] width 147 height 10
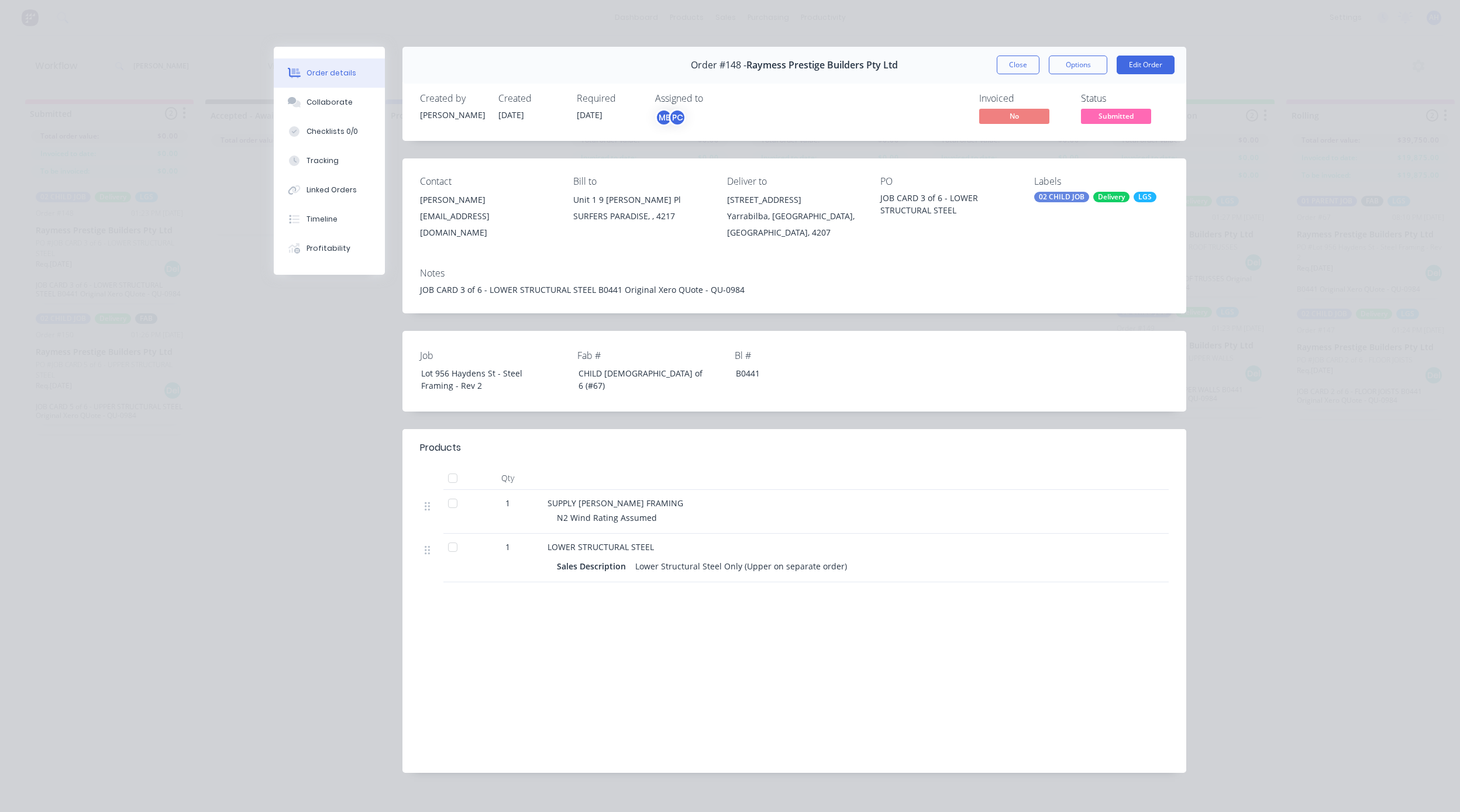
click at [1139, 196] on div "LGS" at bounding box center [1144, 197] width 23 height 10
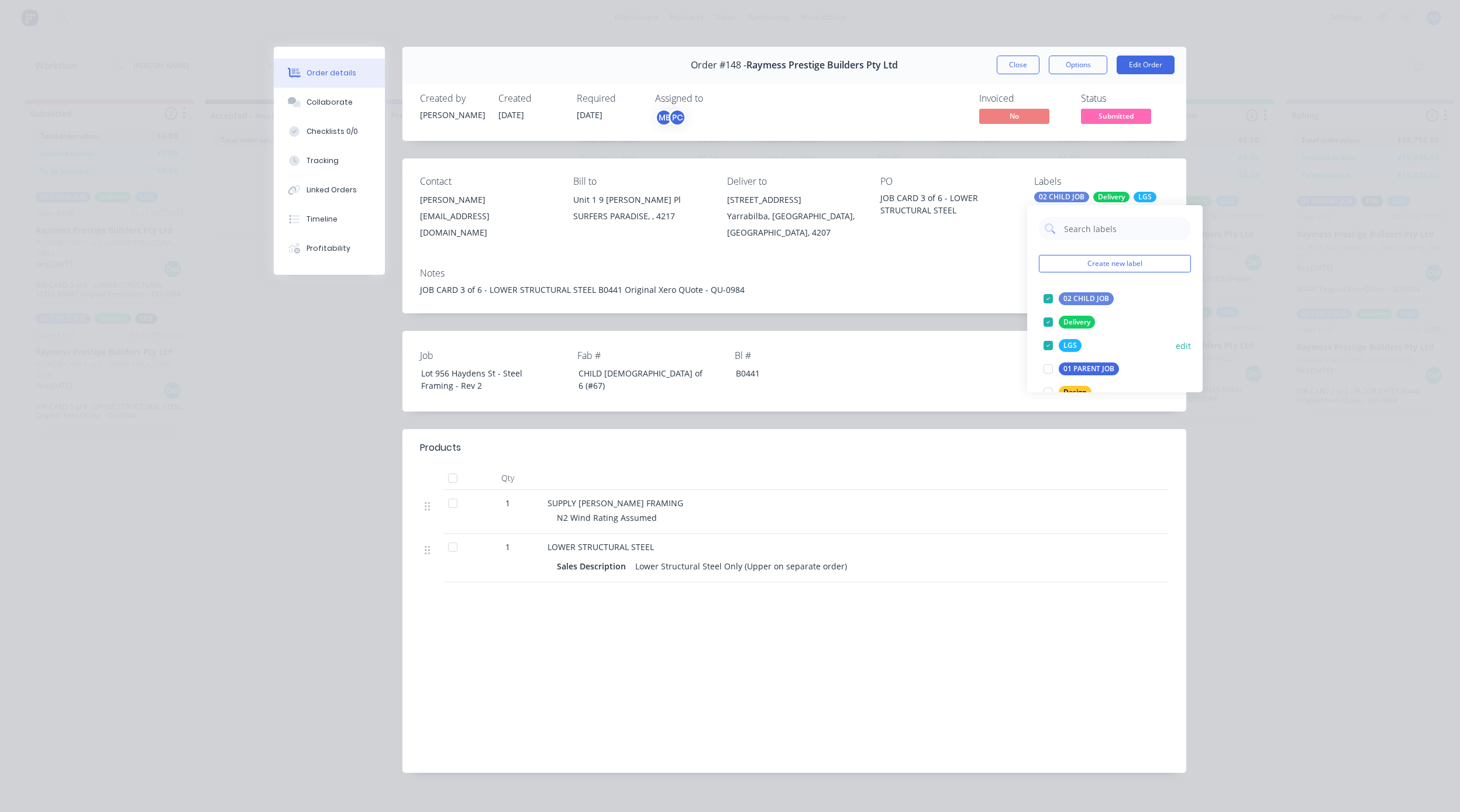
click at [1068, 347] on div "LGS" at bounding box center [1069, 345] width 23 height 13
click at [1072, 314] on div "FAB" at bounding box center [1069, 313] width 22 height 13
click at [1338, 366] on div "Order details Collaborate Checklists 0/0 Tracking Linked Orders Timeline Profit…" at bounding box center [730, 406] width 1460 height 812
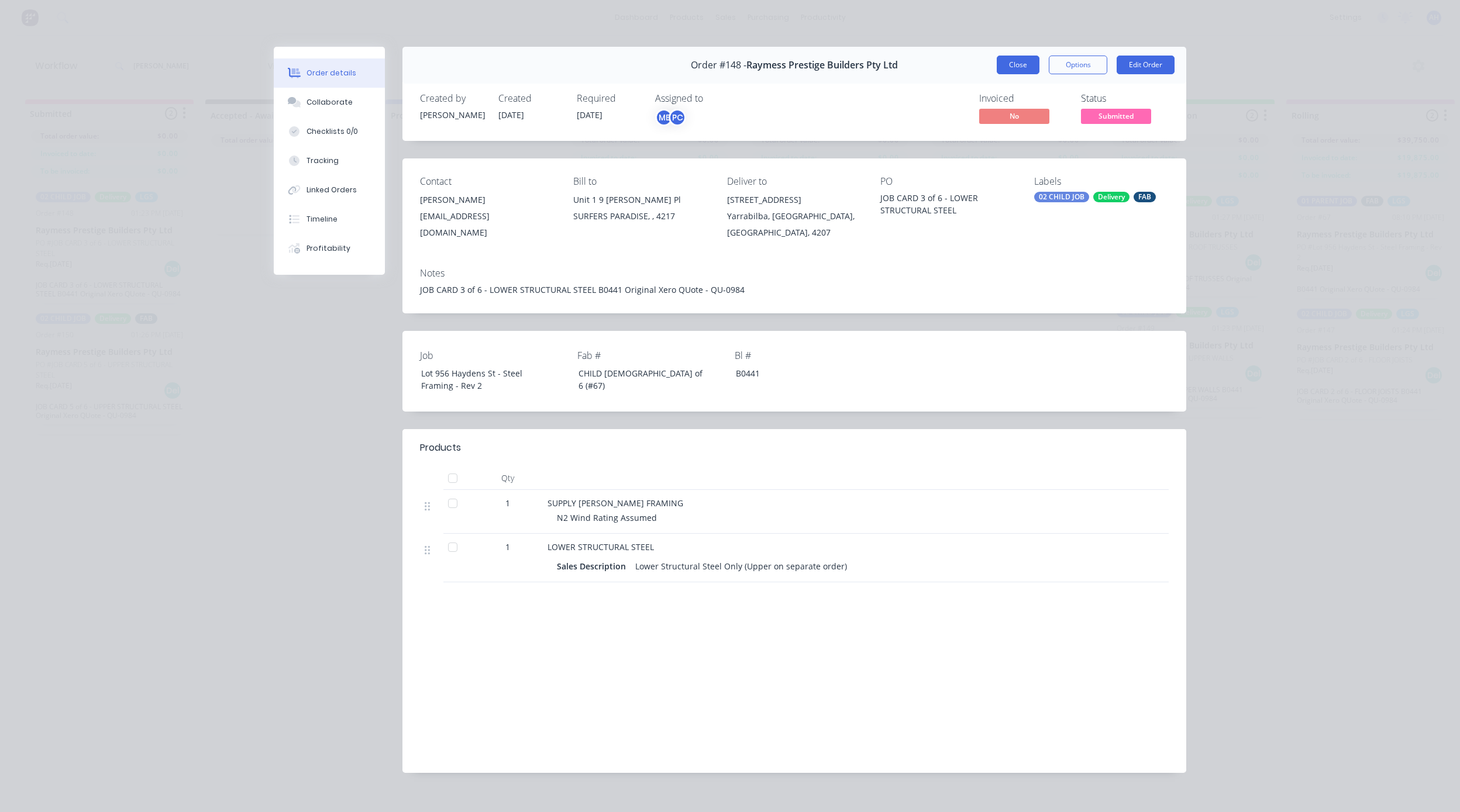
click at [1005, 66] on button "Close" at bounding box center [1018, 65] width 43 height 19
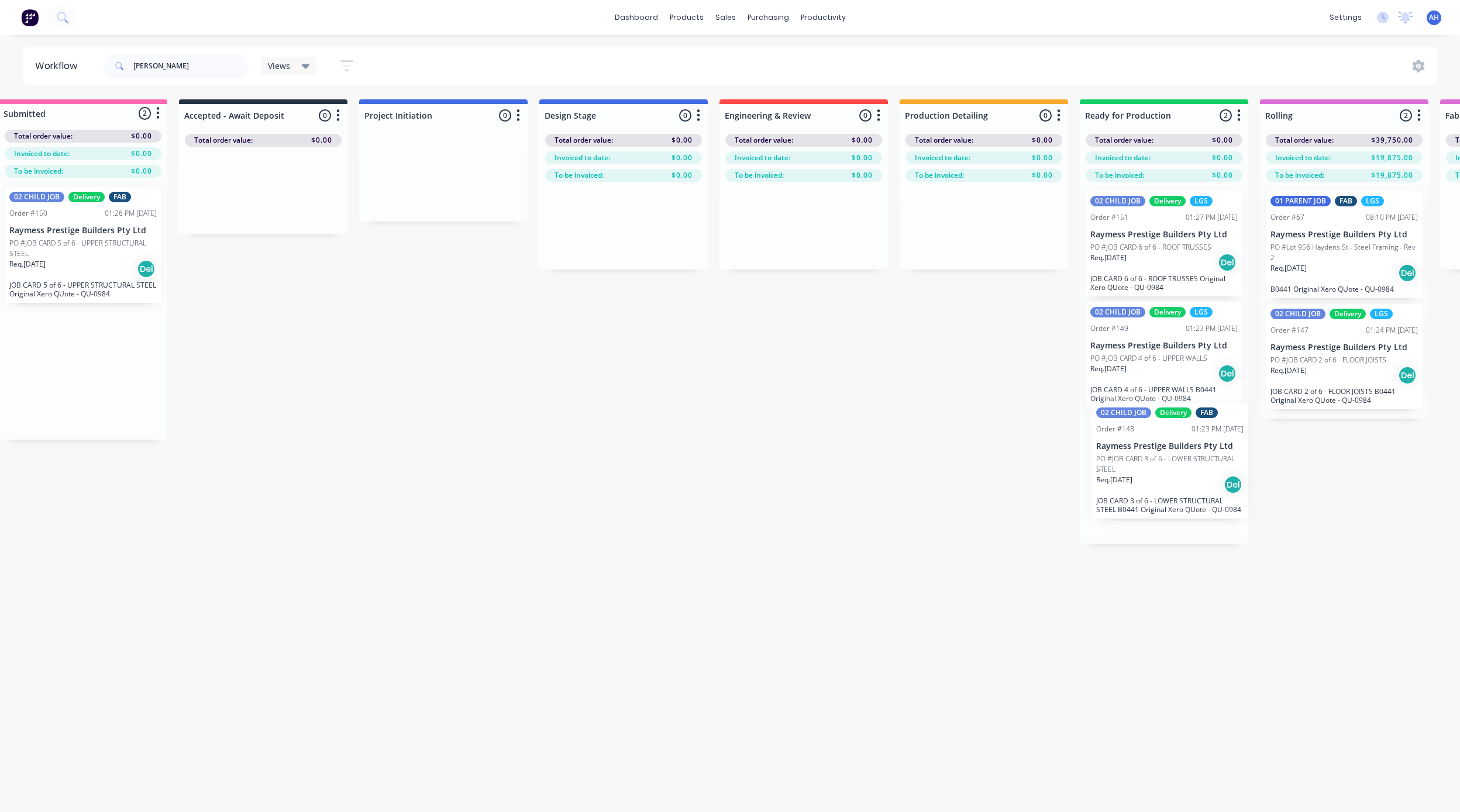
drag, startPoint x: 78, startPoint y: 253, endPoint x: 1144, endPoint y: 470, distance: 1087.9
click at [1144, 470] on div "Submitted 2 Status colour #FF69B4 hex #FF69B4 Save Cancel Summaries Total order…" at bounding box center [1364, 322] width 2799 height 445
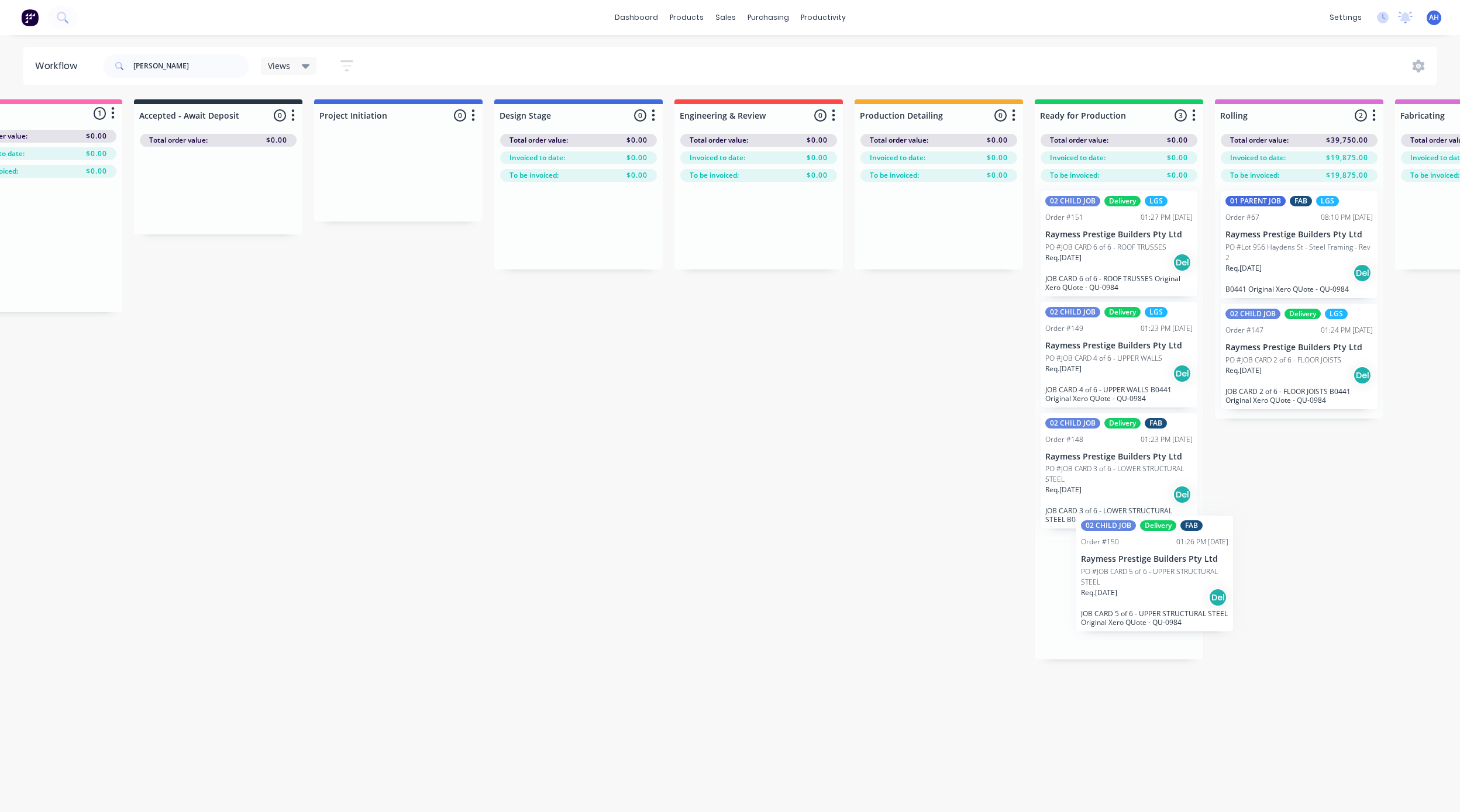
drag, startPoint x: 104, startPoint y: 228, endPoint x: 1211, endPoint y: 574, distance: 1159.8
click at [1211, 574] on div "Submitted 1 Status colour #FF69B4 hex #FF69B4 Save Cancel Summaries Total order…" at bounding box center [1319, 379] width 2799 height 560
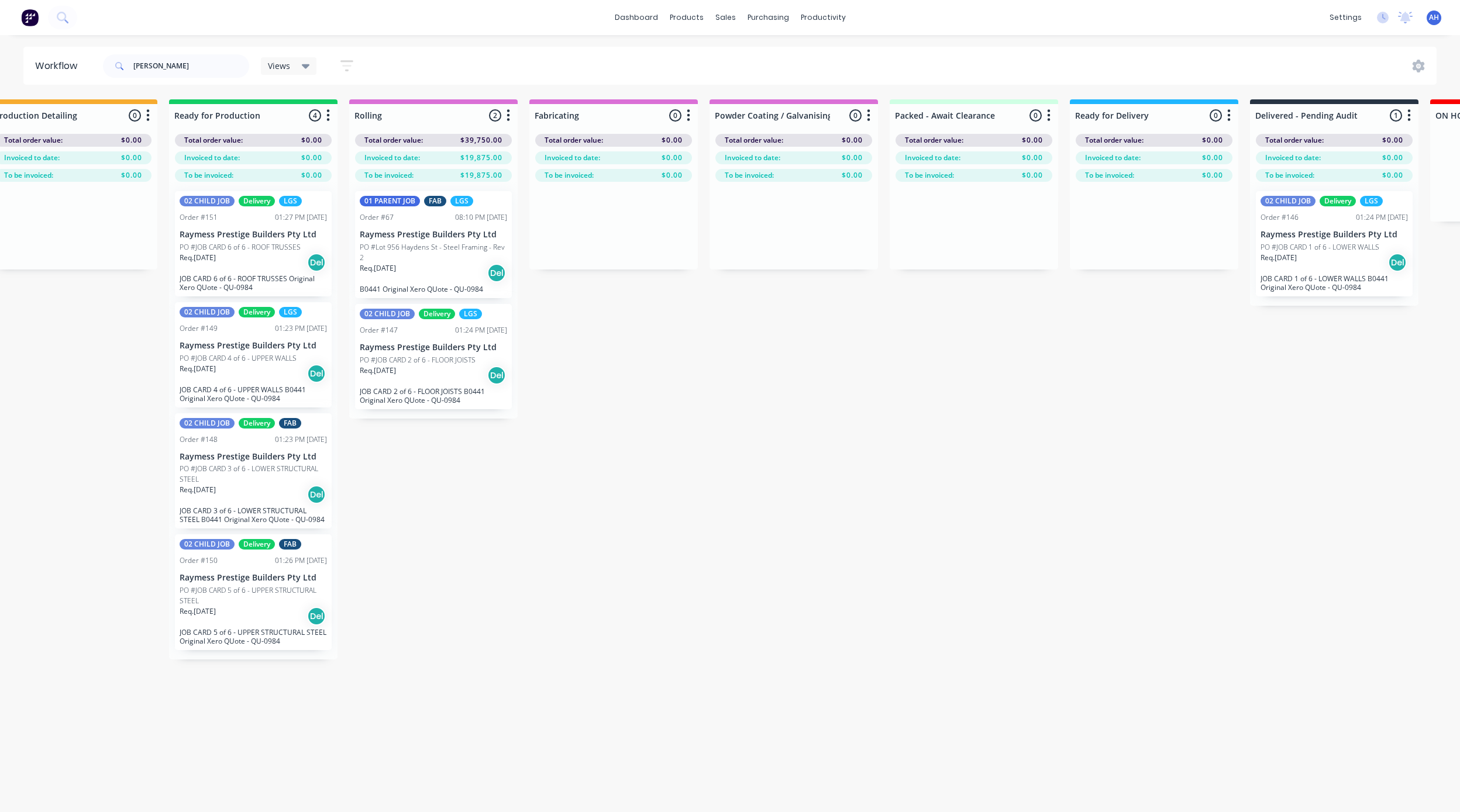
scroll to position [0, 936]
drag, startPoint x: 169, startPoint y: 69, endPoint x: 114, endPoint y: 72, distance: 55.1
click at [114, 72] on div "[PERSON_NAME]" at bounding box center [176, 67] width 147 height 24
type input "alder"
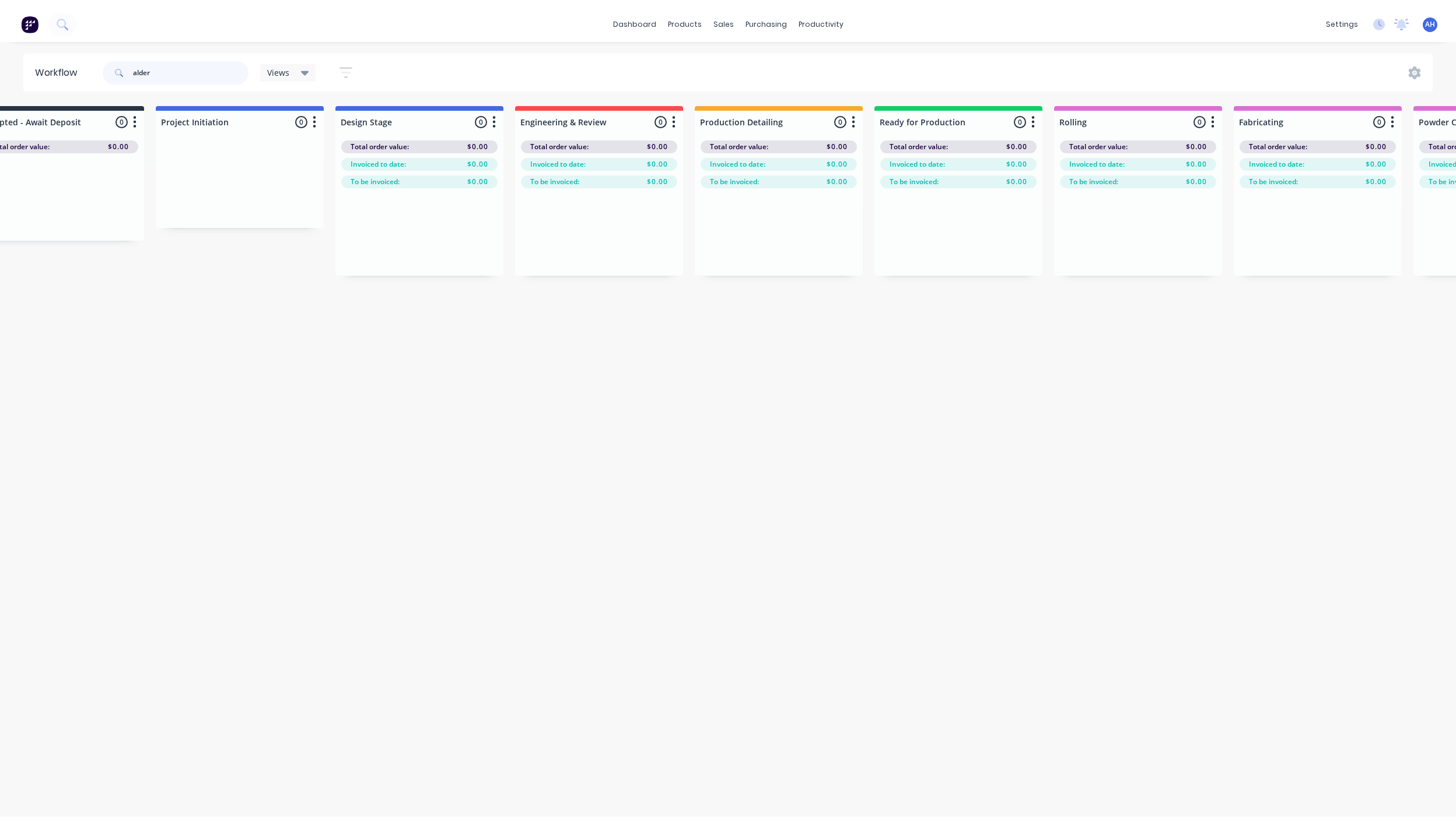
scroll to position [0, 0]
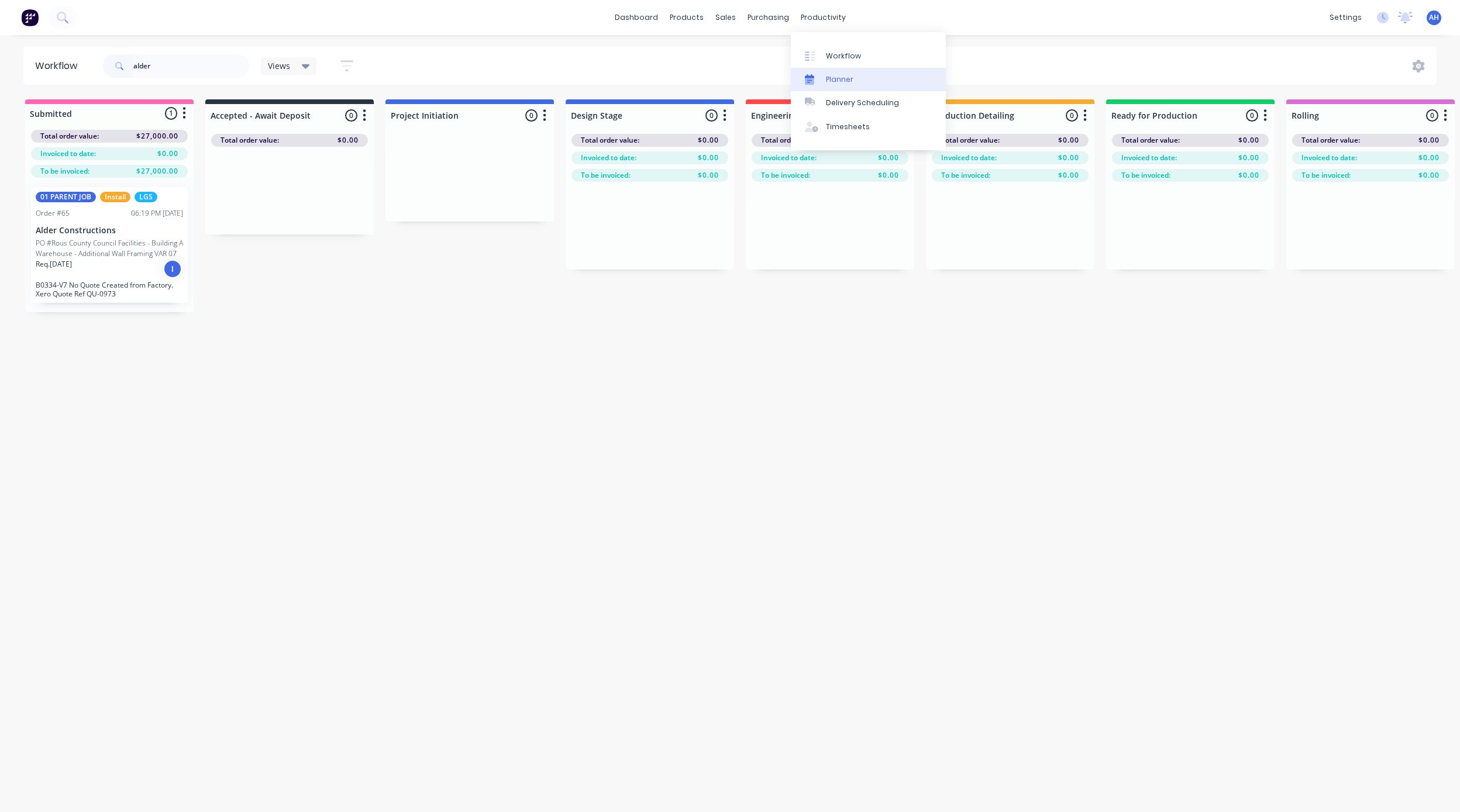
click at [836, 72] on link "Planner" at bounding box center [869, 80] width 155 height 24
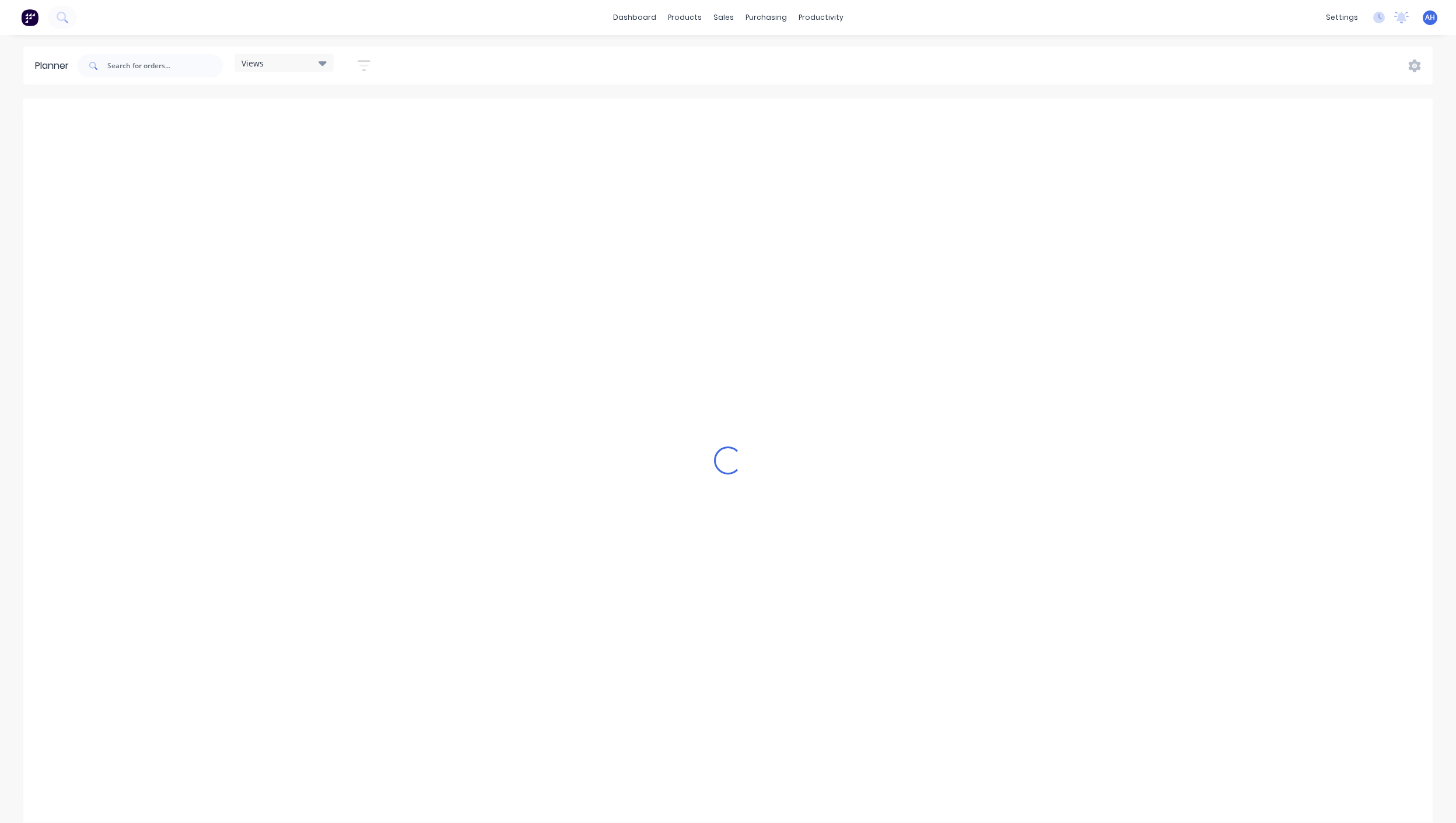
scroll to position [0, 483]
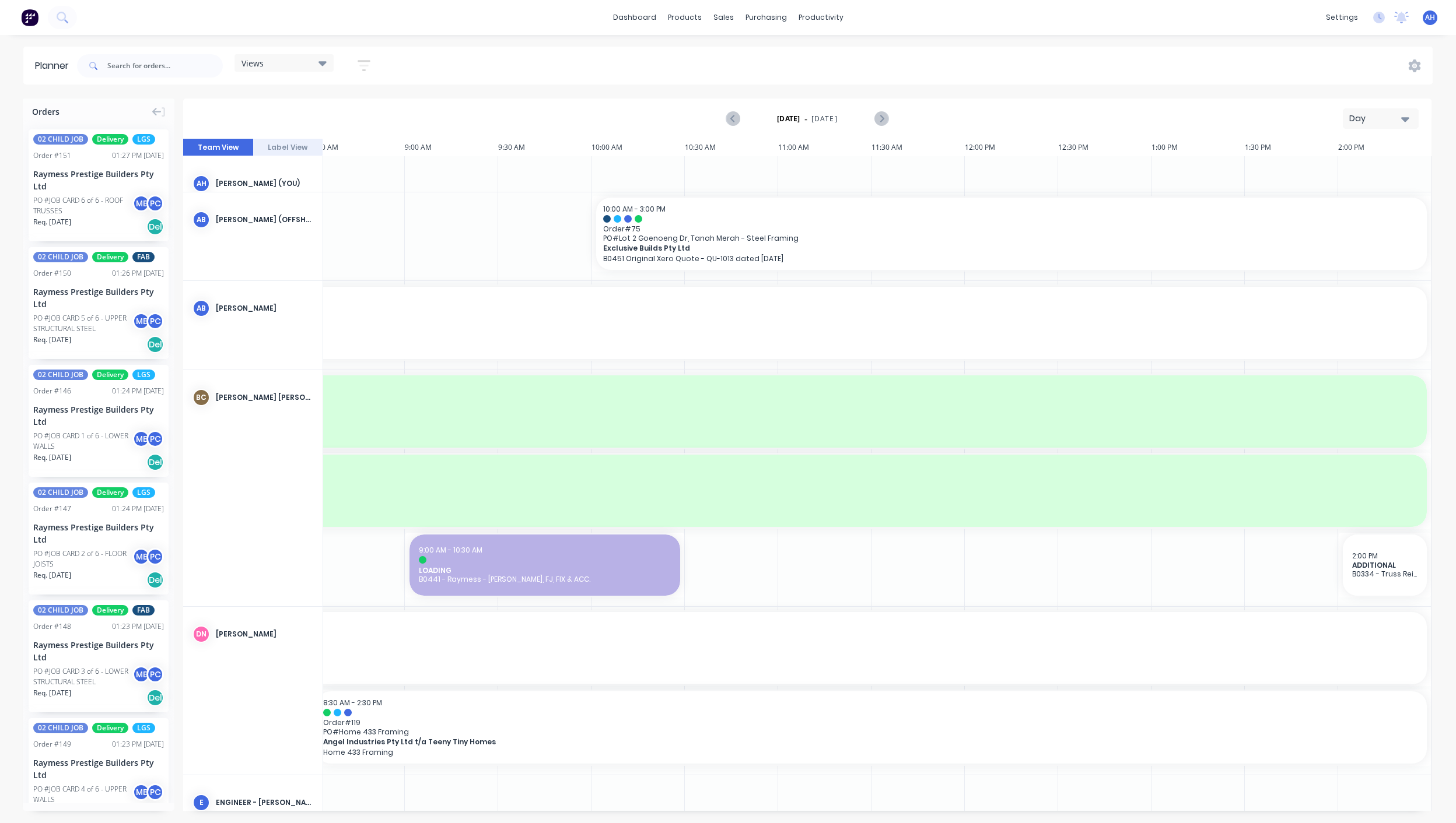
click at [298, 61] on div "Views" at bounding box center [283, 63] width 85 height 10
click at [308, 218] on button "FACTORY - (FRAMCECAD ONLY)" at bounding box center [305, 219] width 124 height 13
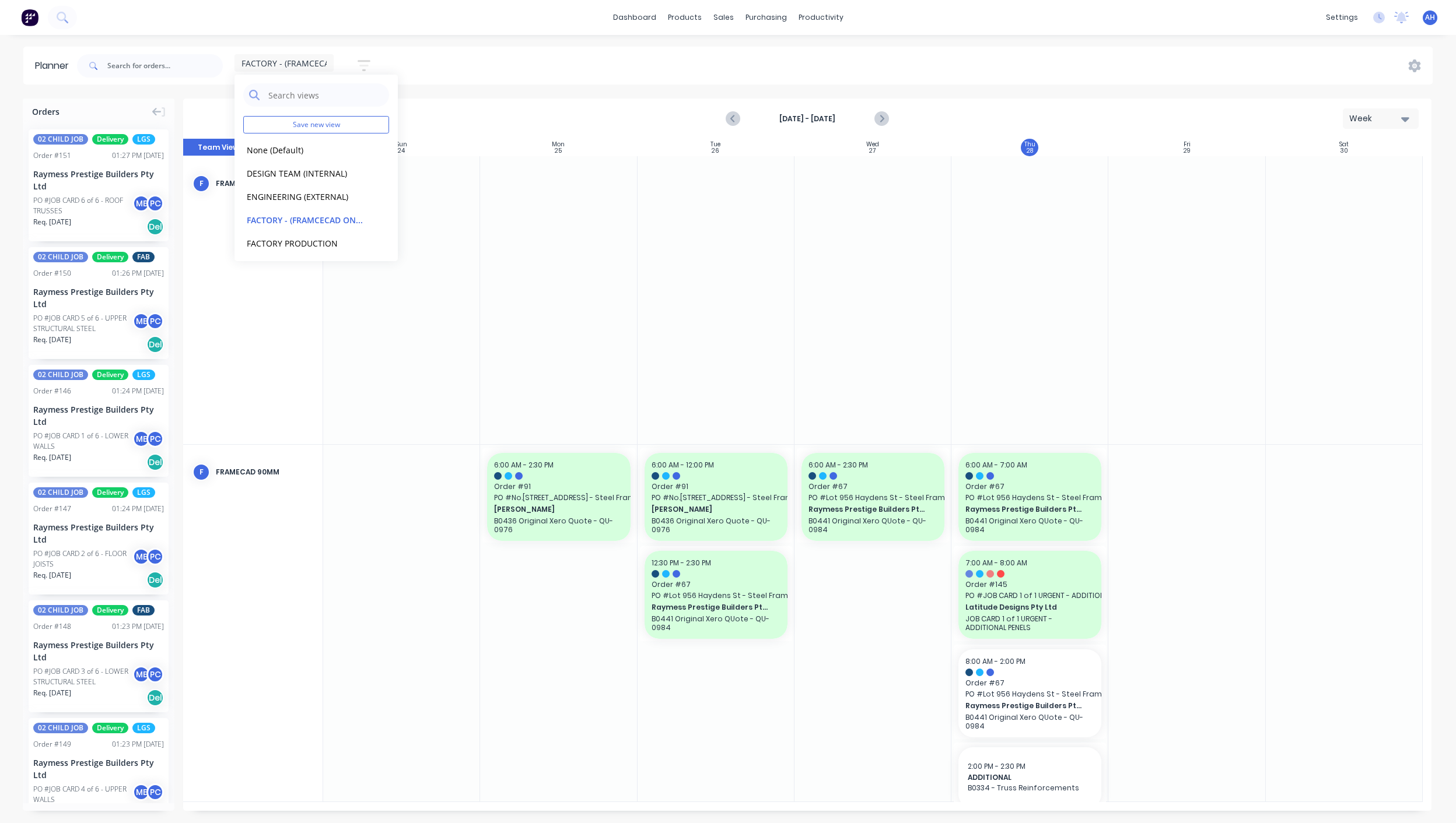
click at [535, 71] on div "FACTORY - (FRAMCECAD ONLY) Save new view None (Default) edit DESIGN TEAM (INTER…" at bounding box center [754, 66] width 1358 height 35
click at [729, 118] on icon "Previous page" at bounding box center [733, 118] width 14 height 14
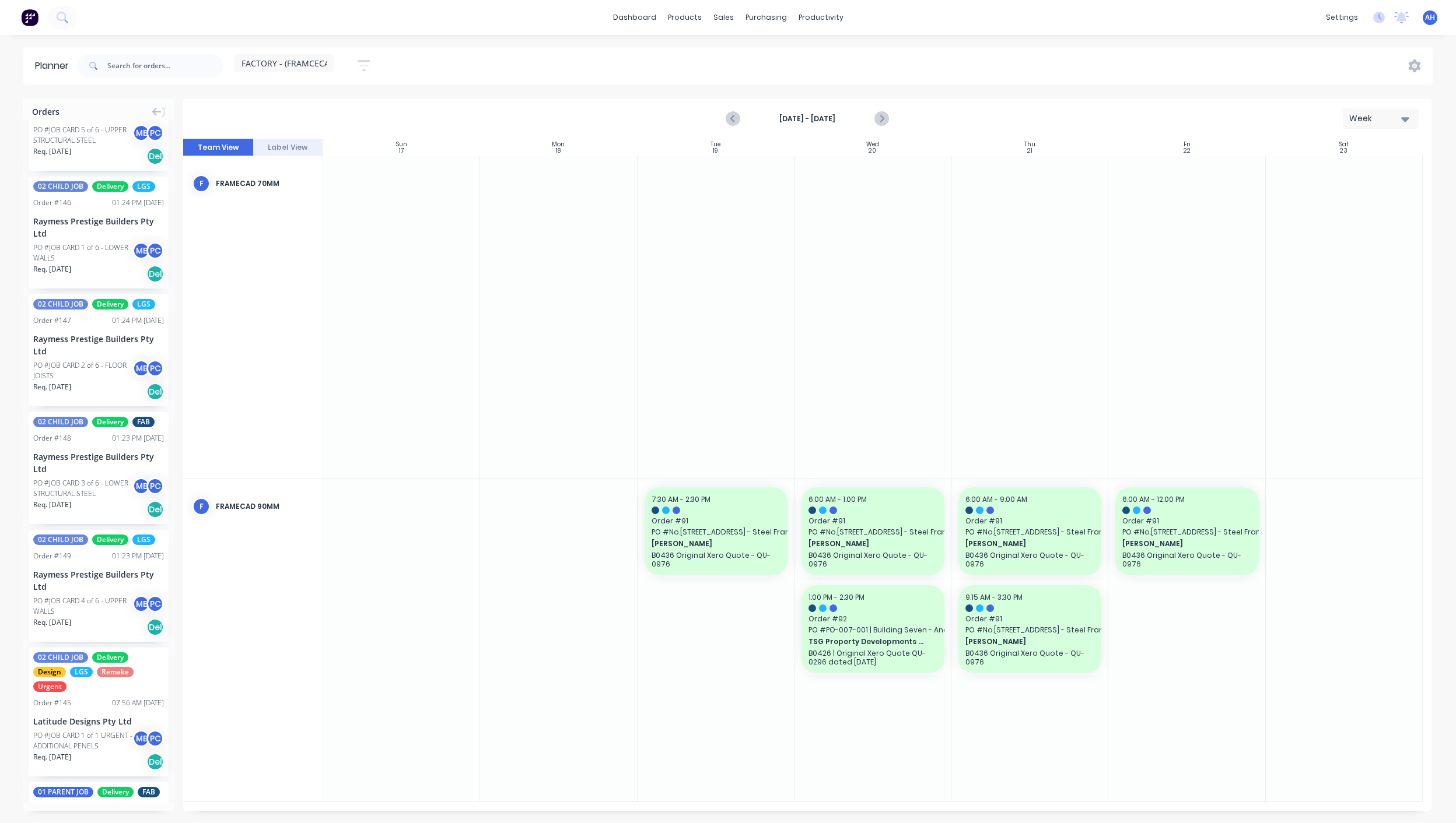
scroll to position [185, 0]
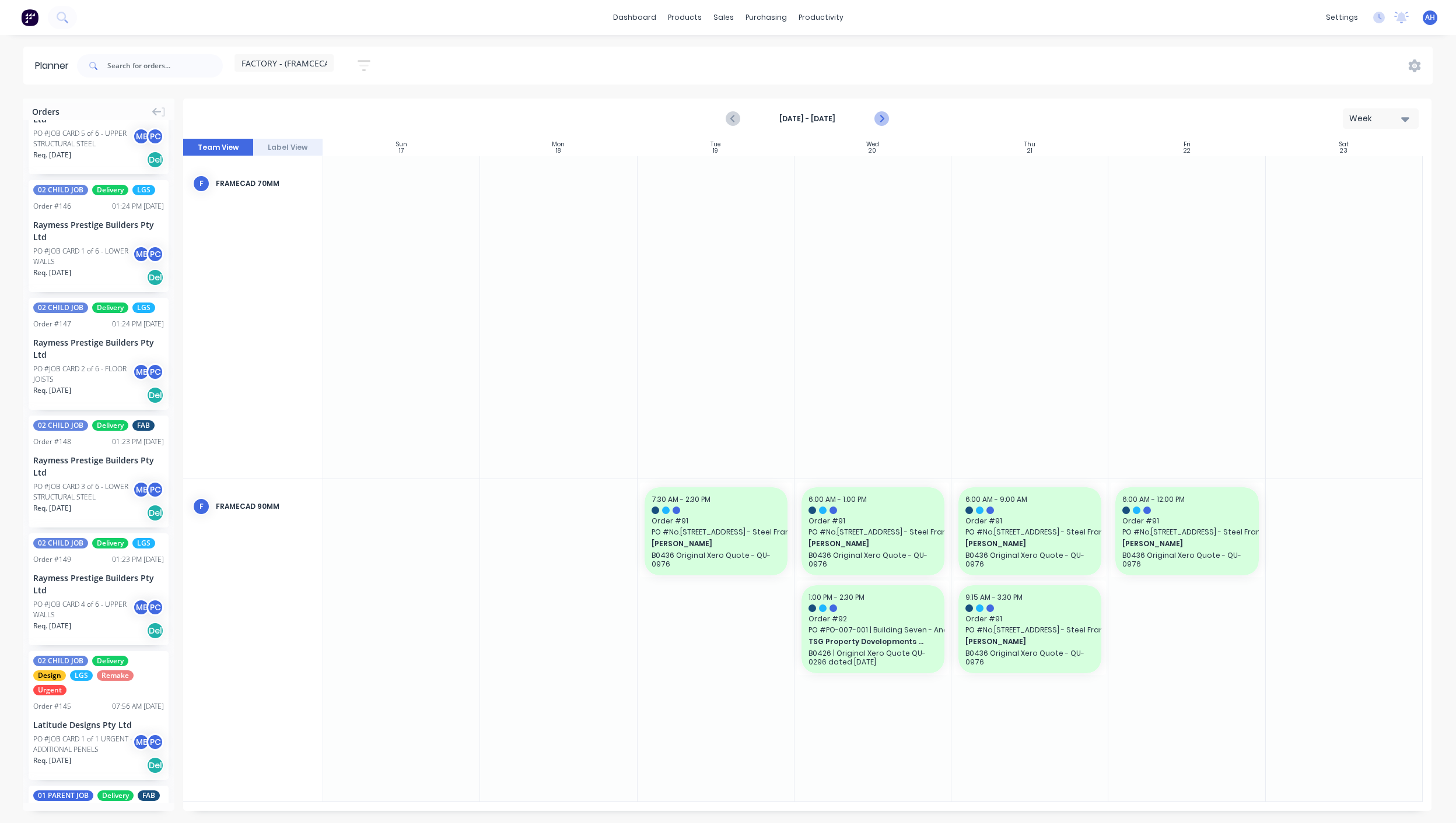
click at [879, 116] on icon "Next page" at bounding box center [880, 118] width 14 height 14
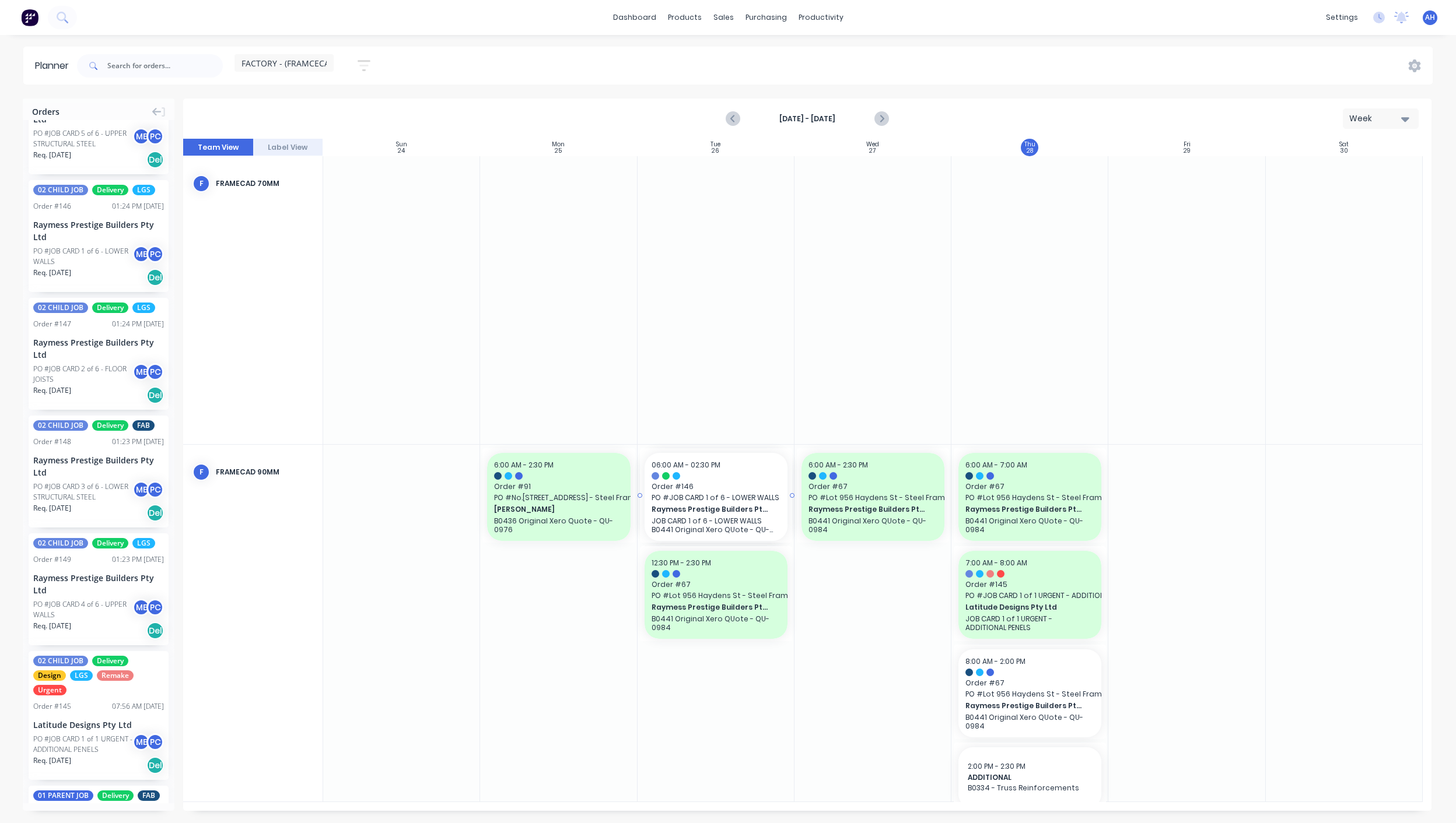
drag, startPoint x: 77, startPoint y: 239, endPoint x: 707, endPoint y: 678, distance: 767.9
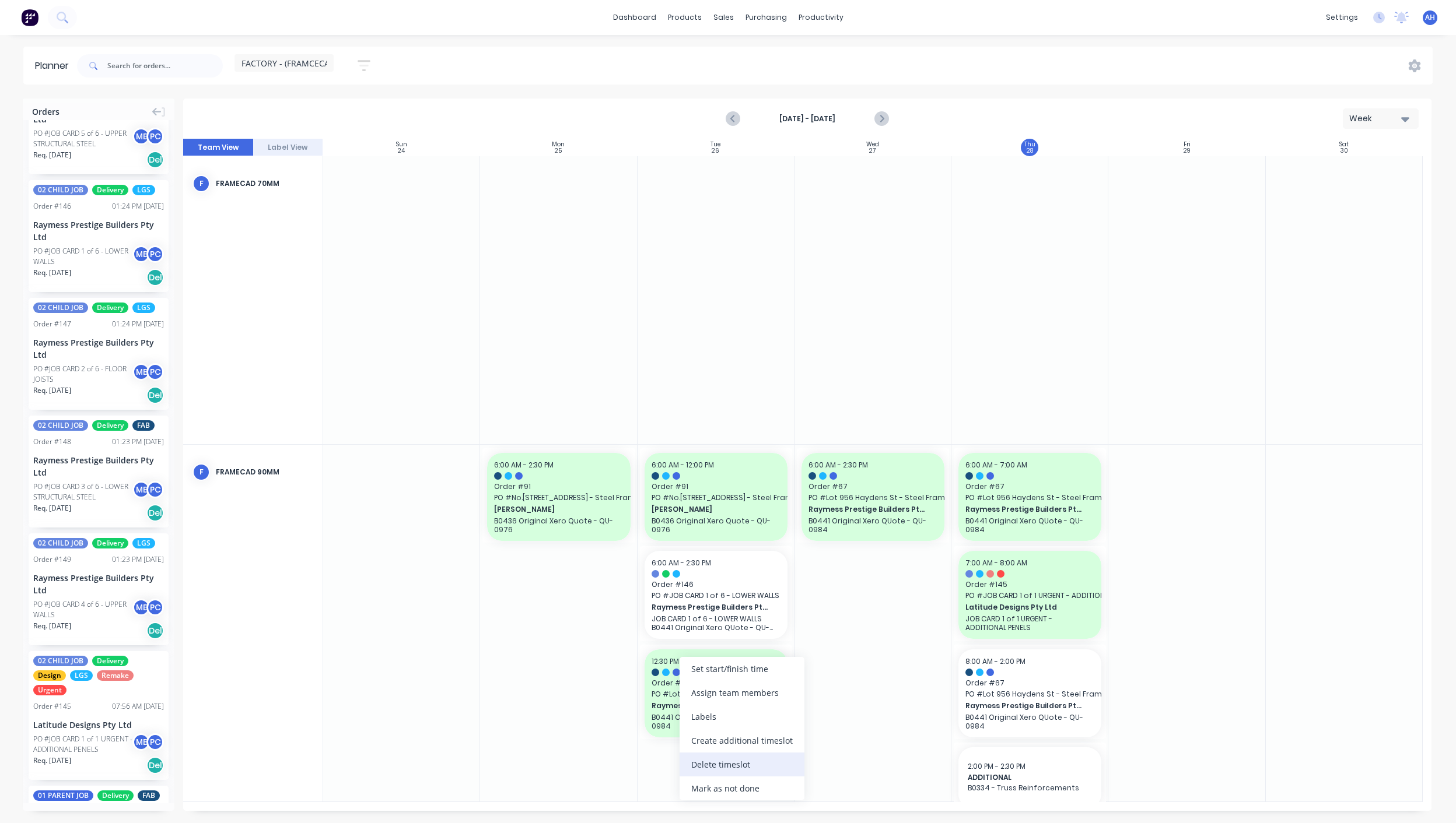
click at [711, 760] on div "Delete timeslot" at bounding box center [742, 764] width 125 height 24
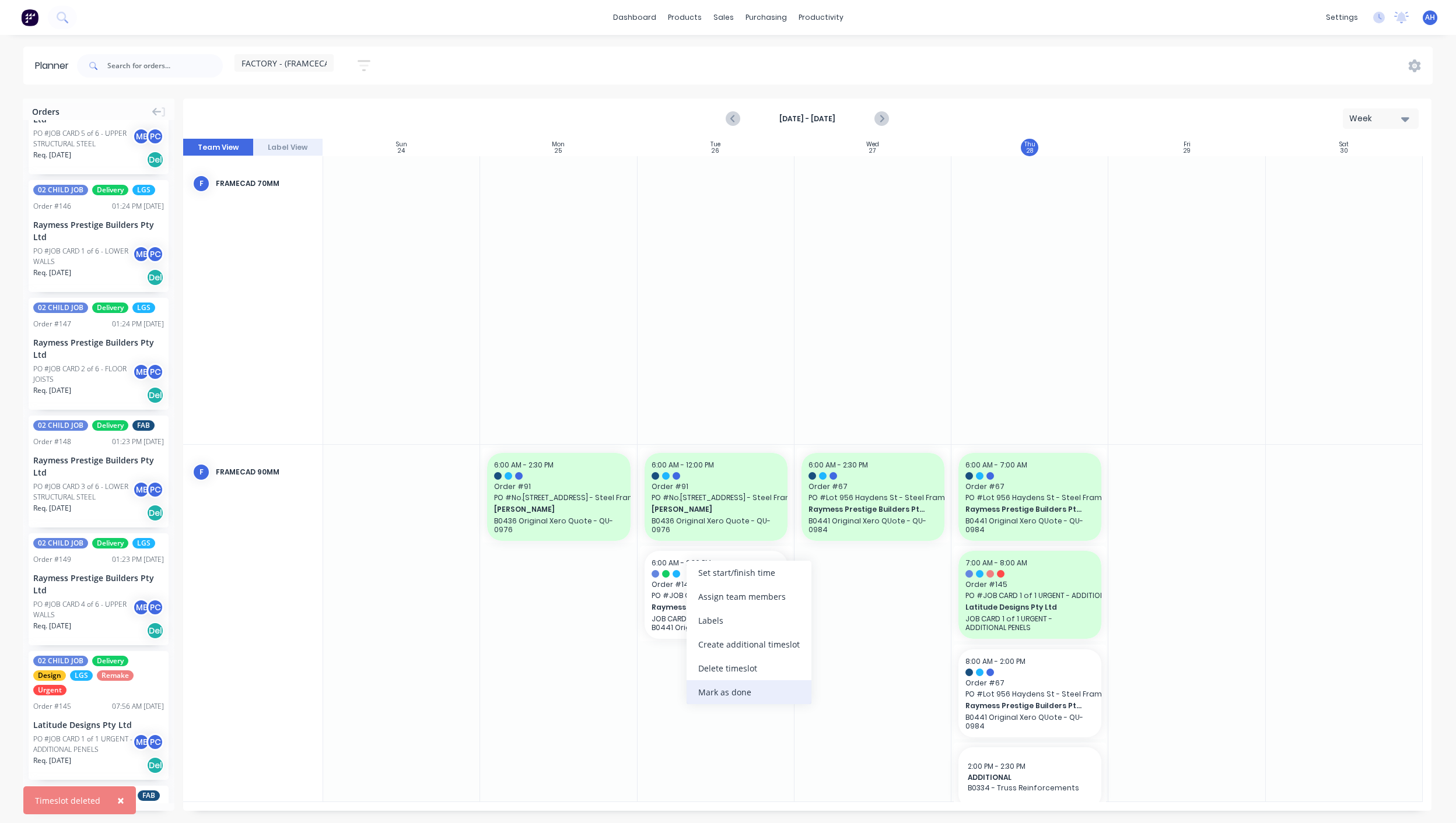
click at [731, 699] on div "Mark as done" at bounding box center [749, 692] width 125 height 24
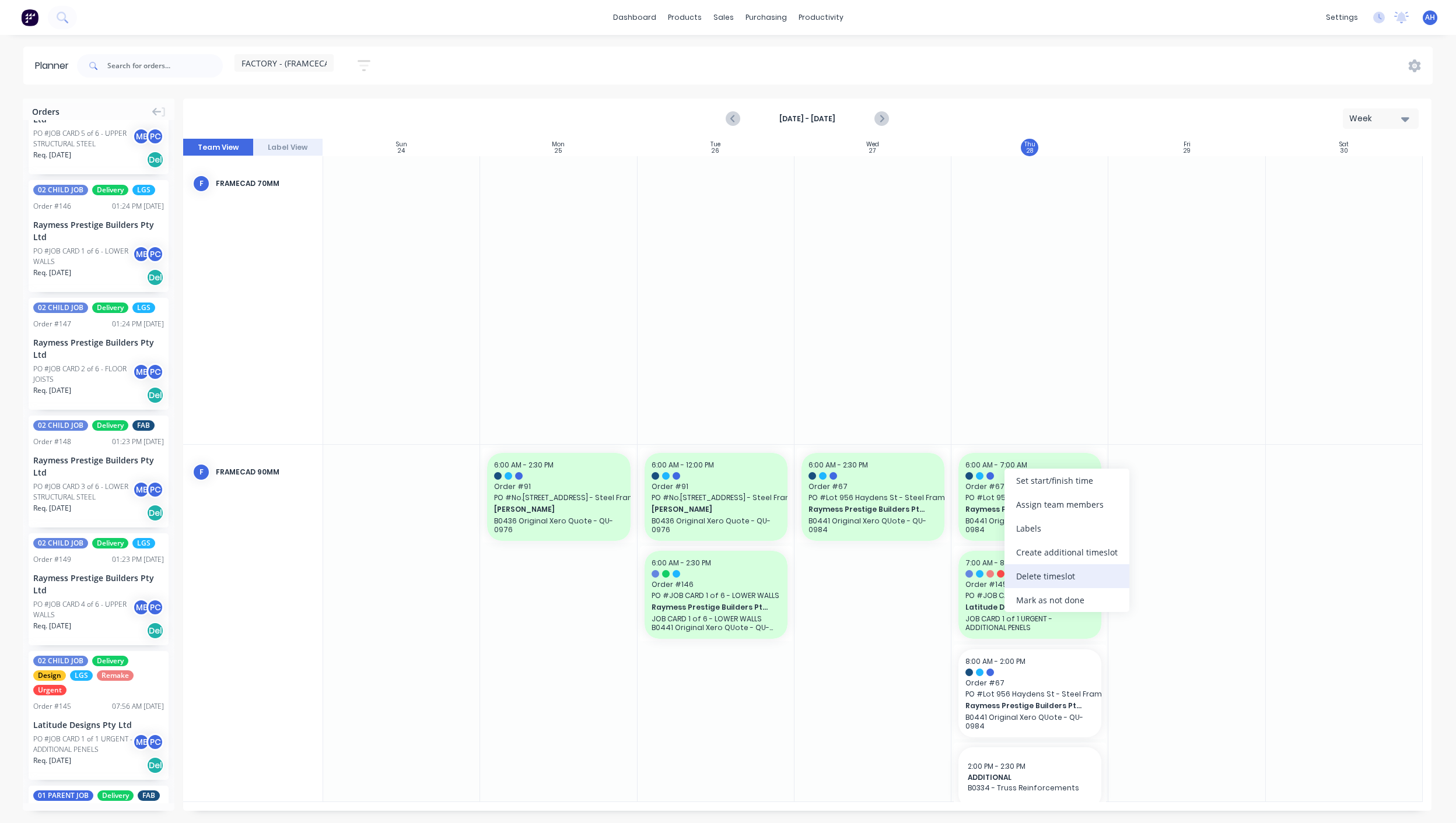
click at [1050, 580] on div "Delete timeslot" at bounding box center [1066, 576] width 125 height 24
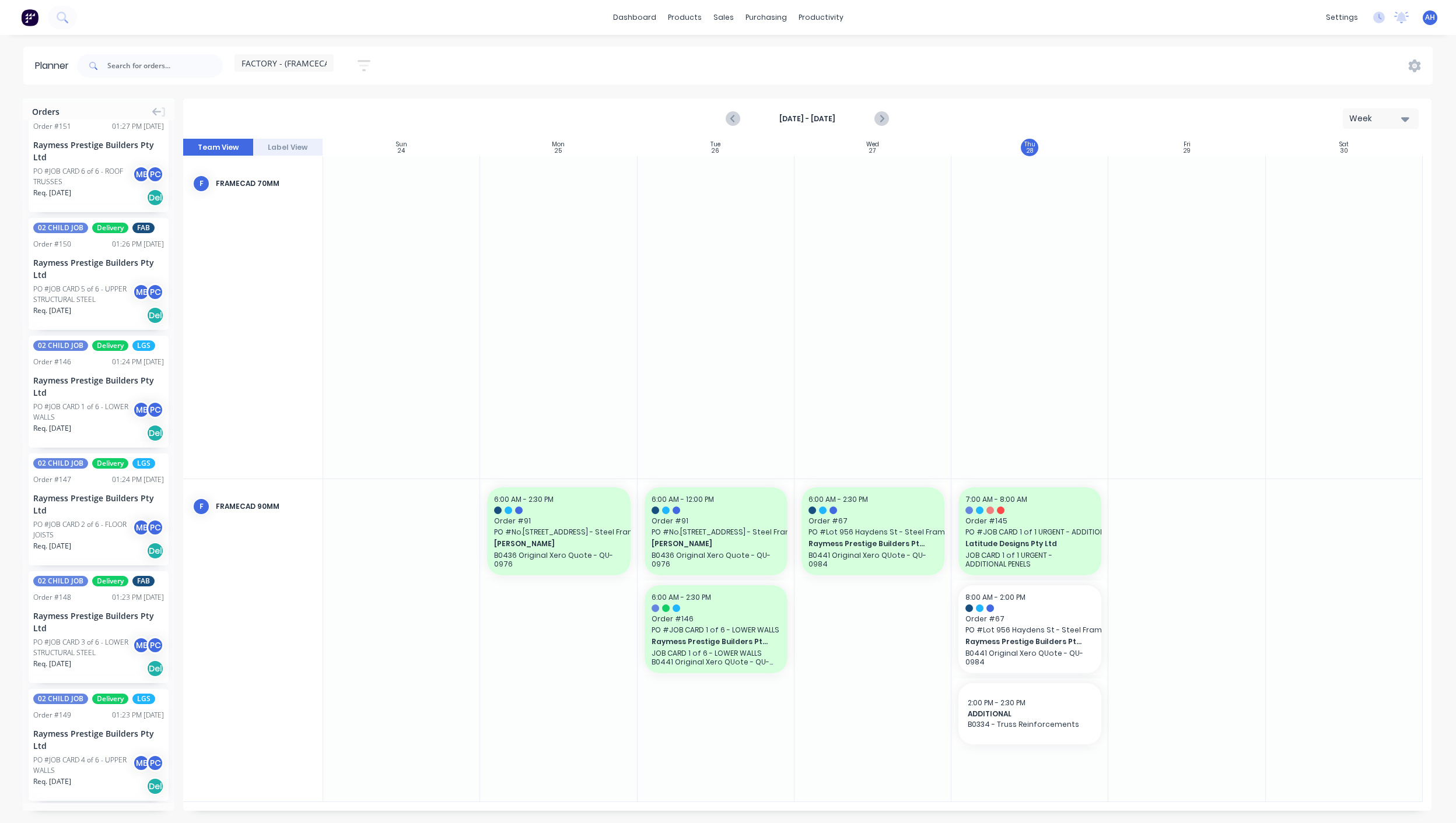
scroll to position [0, 0]
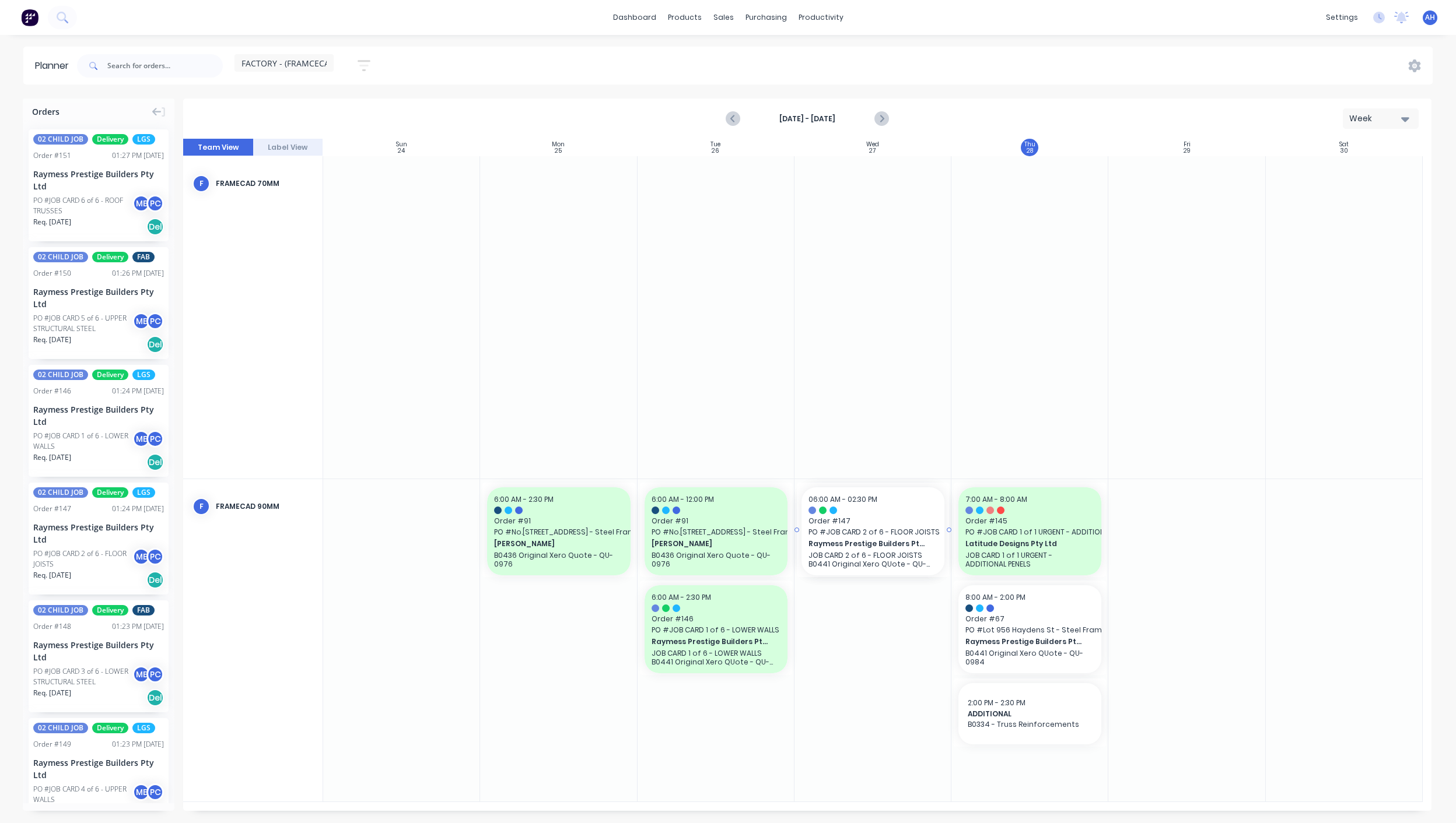
drag, startPoint x: 89, startPoint y: 541, endPoint x: 877, endPoint y: 612, distance: 791.2
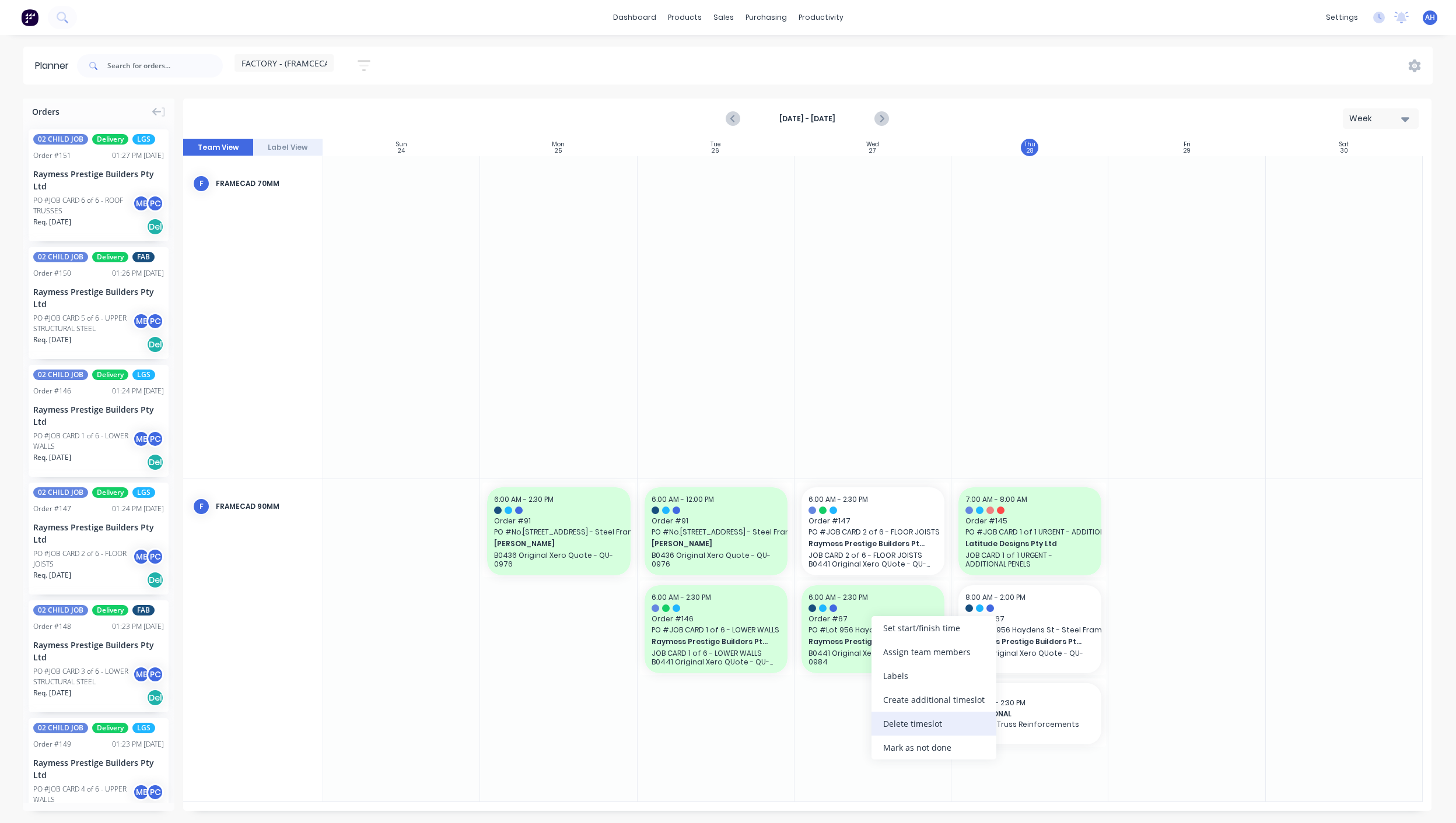
click at [920, 730] on div "Delete timeslot" at bounding box center [933, 724] width 125 height 24
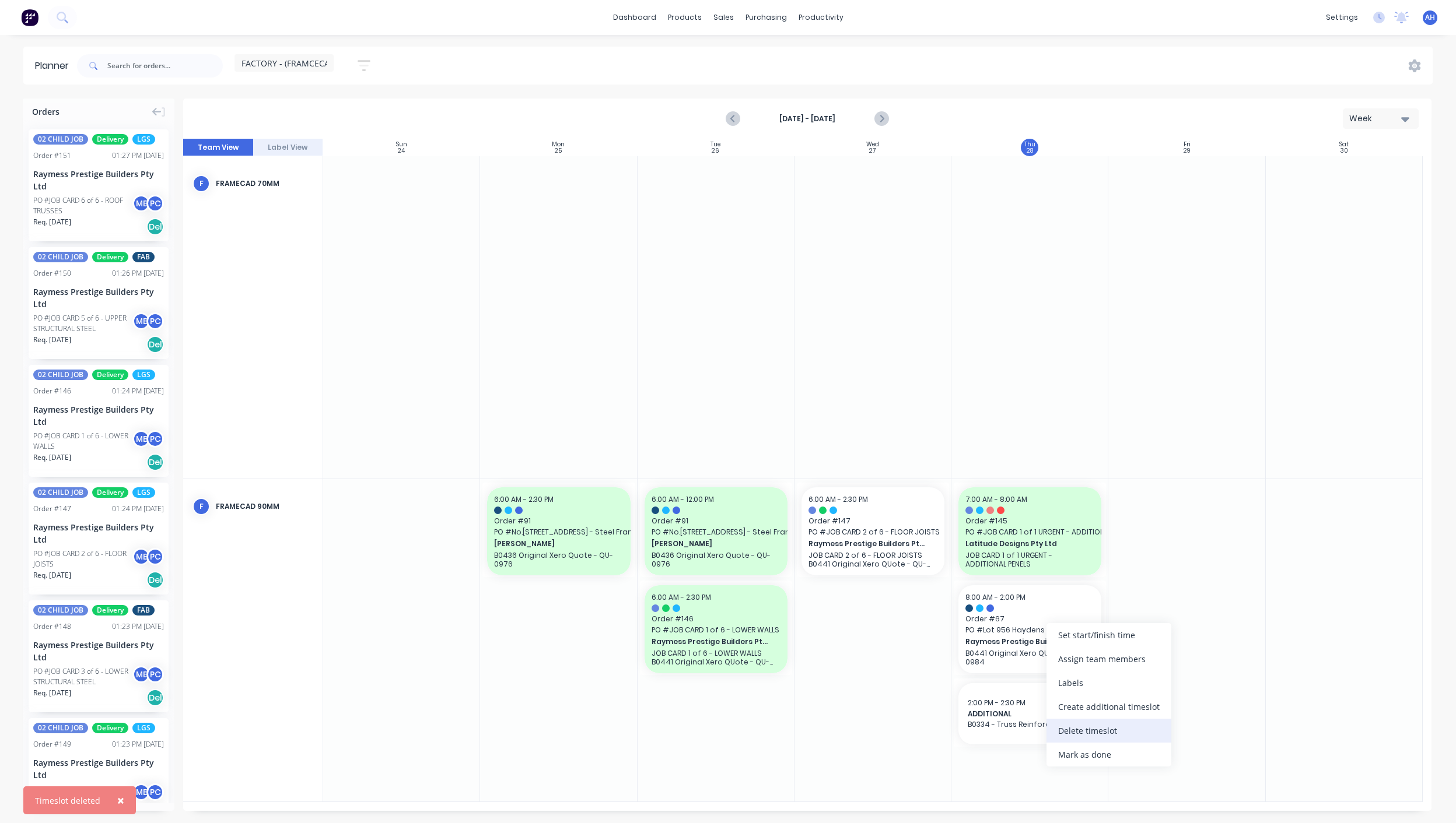
click at [1094, 734] on div "Delete timeslot" at bounding box center [1108, 731] width 125 height 24
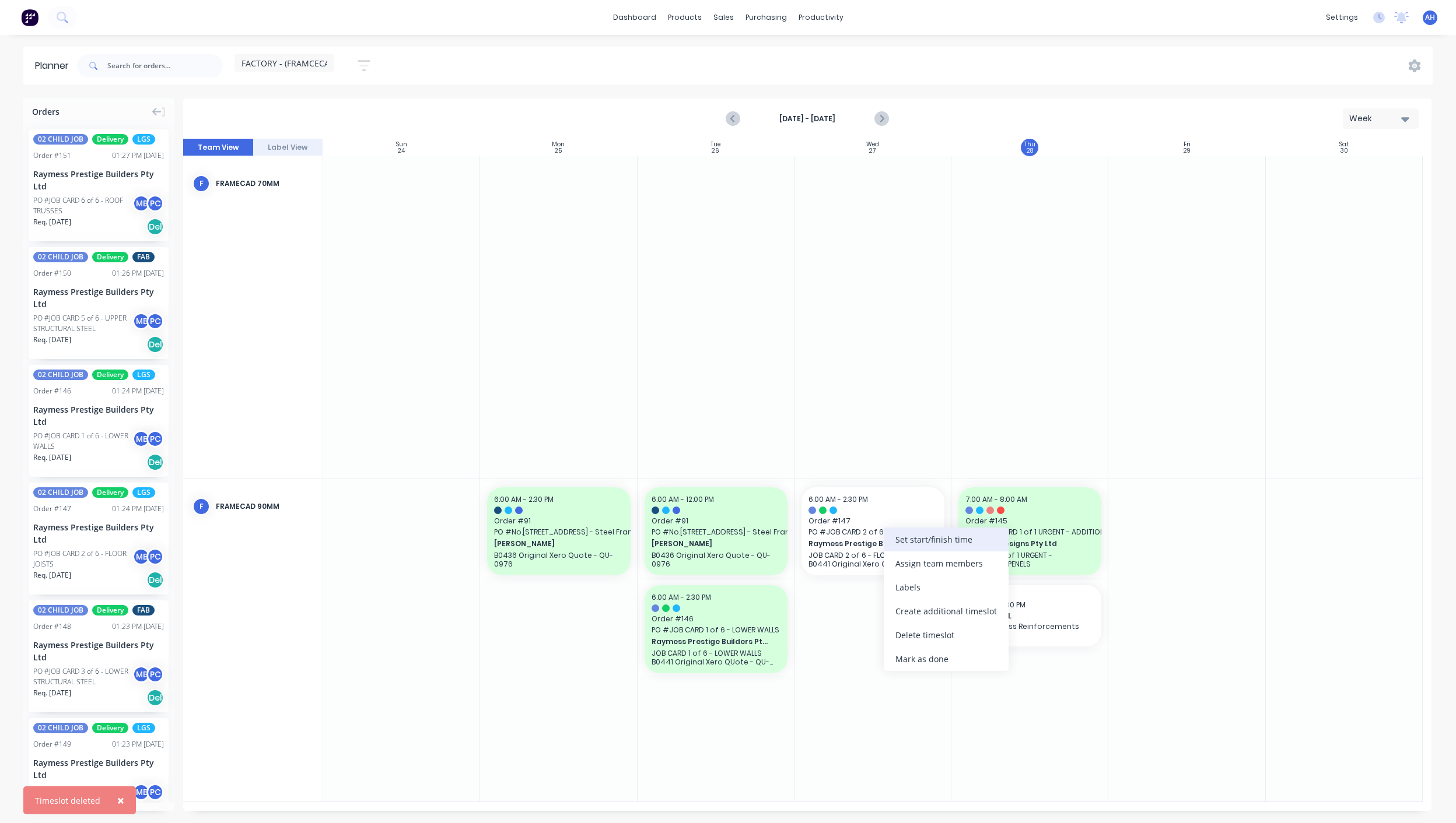
click at [917, 543] on div "Set start/finish time" at bounding box center [946, 539] width 125 height 24
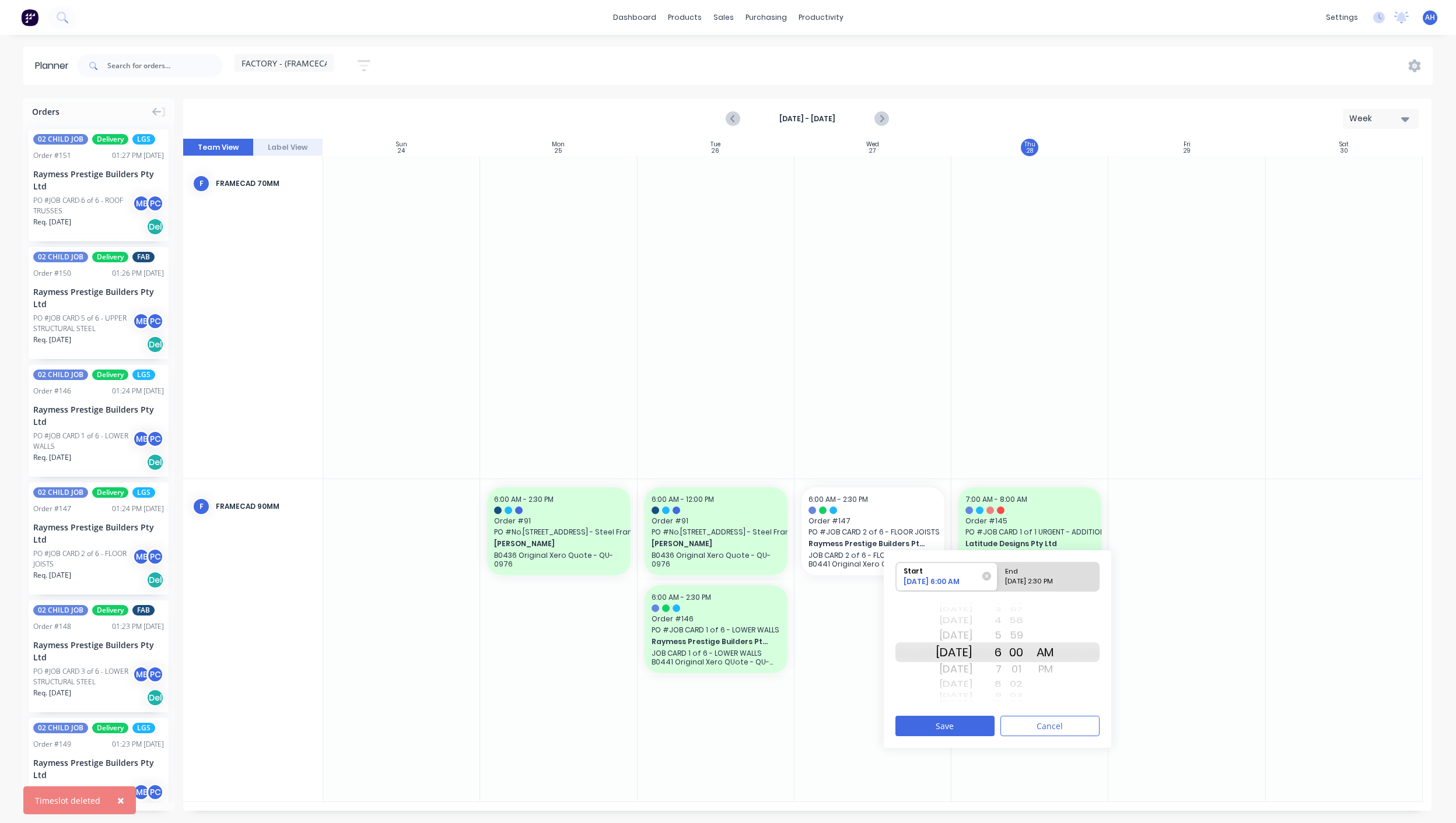
click at [1042, 579] on div "[DATE] 2:30 PM" at bounding box center [1043, 584] width 85 height 14
click at [998, 579] on input "End [DATE] 2:30 PM" at bounding box center [997, 577] width 1 height 29
radio input "true"
click at [1059, 627] on div at bounding box center [1045, 621] width 29 height 15
click at [1059, 632] on div "AM" at bounding box center [1045, 636] width 29 height 18
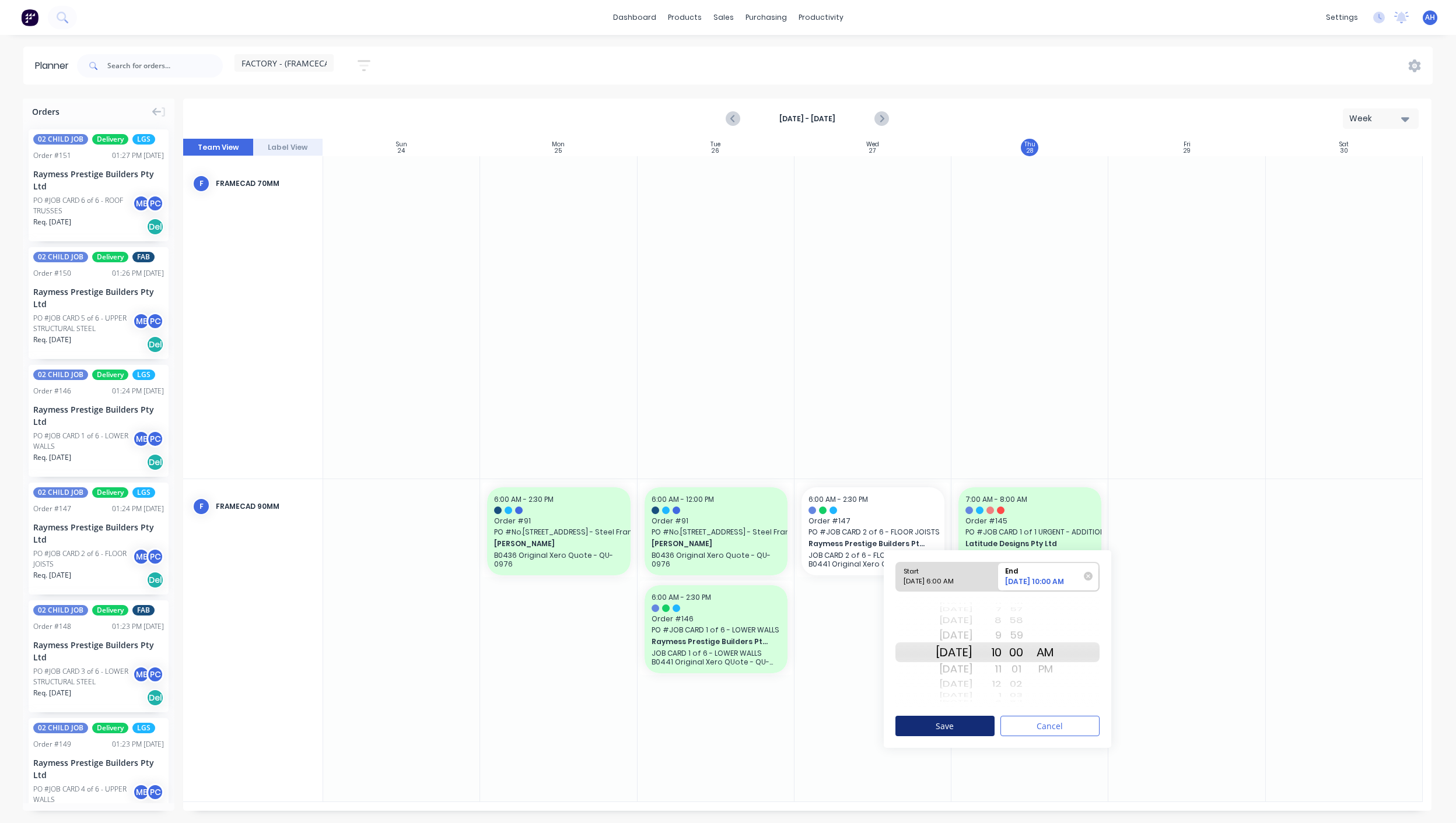
click at [947, 726] on button "Save" at bounding box center [945, 726] width 99 height 20
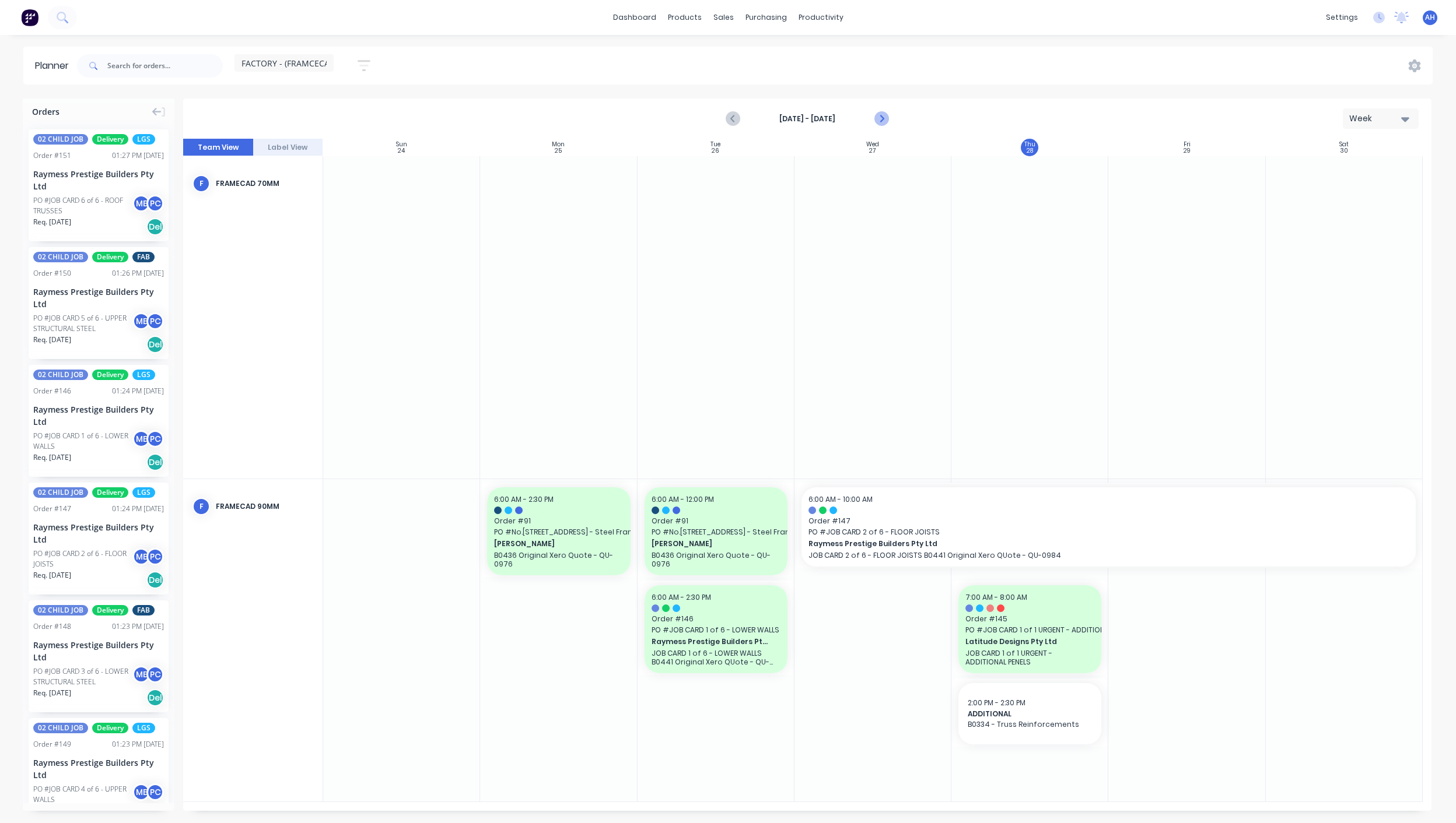
click at [884, 121] on icon "Next page" at bounding box center [880, 118] width 14 height 14
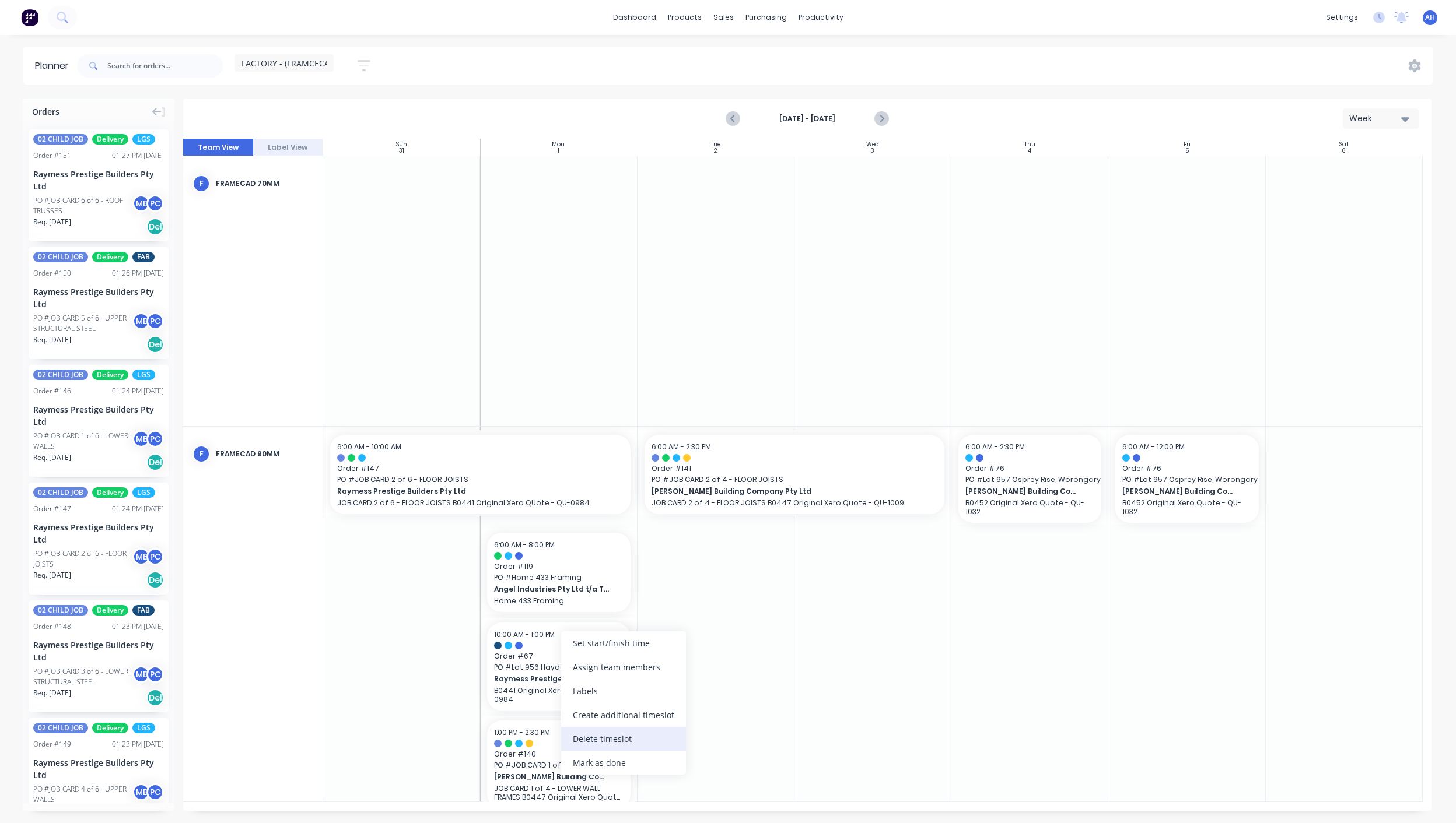
click at [613, 739] on div "Delete timeslot" at bounding box center [623, 739] width 125 height 24
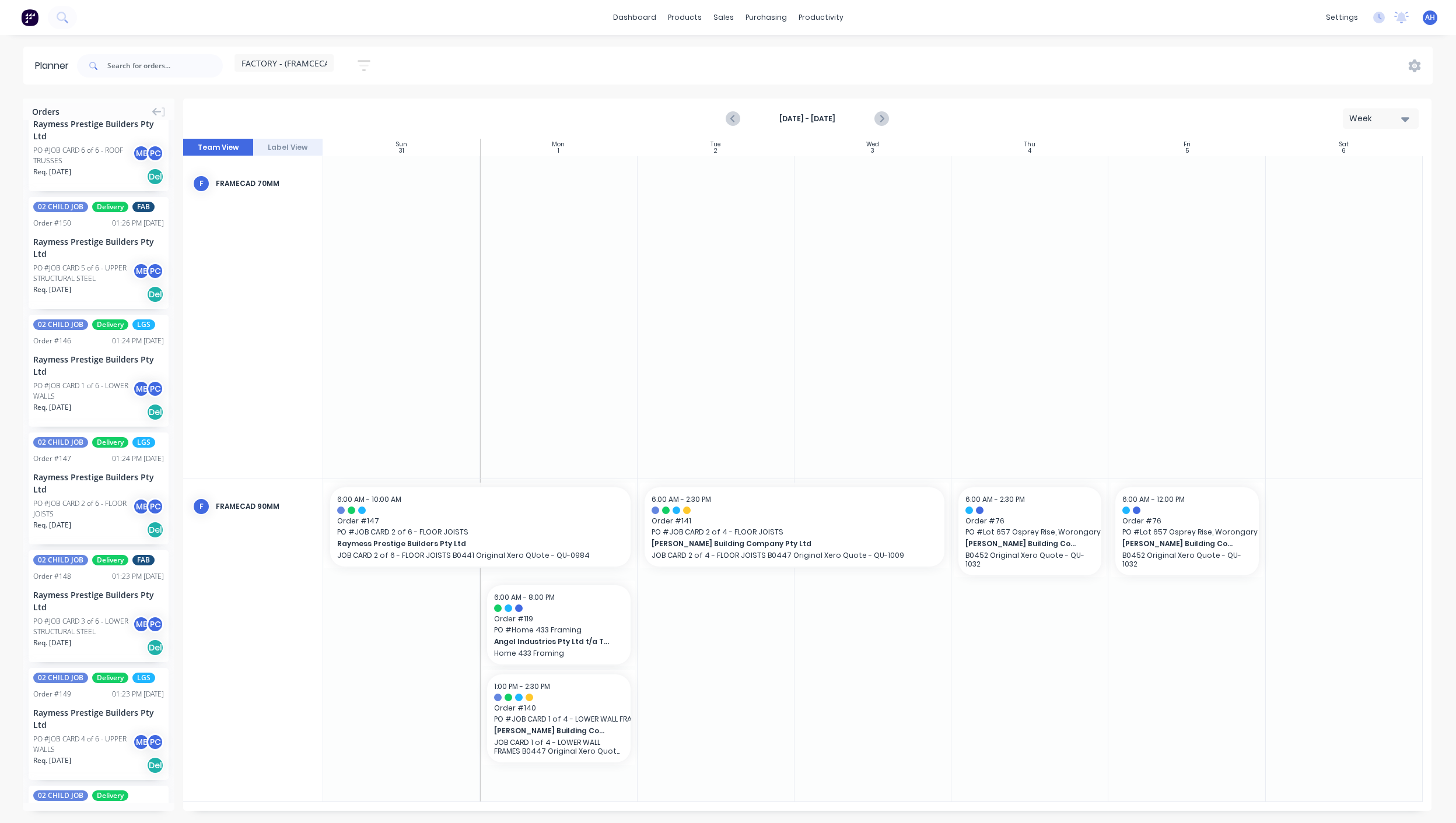
scroll to position [54, 0]
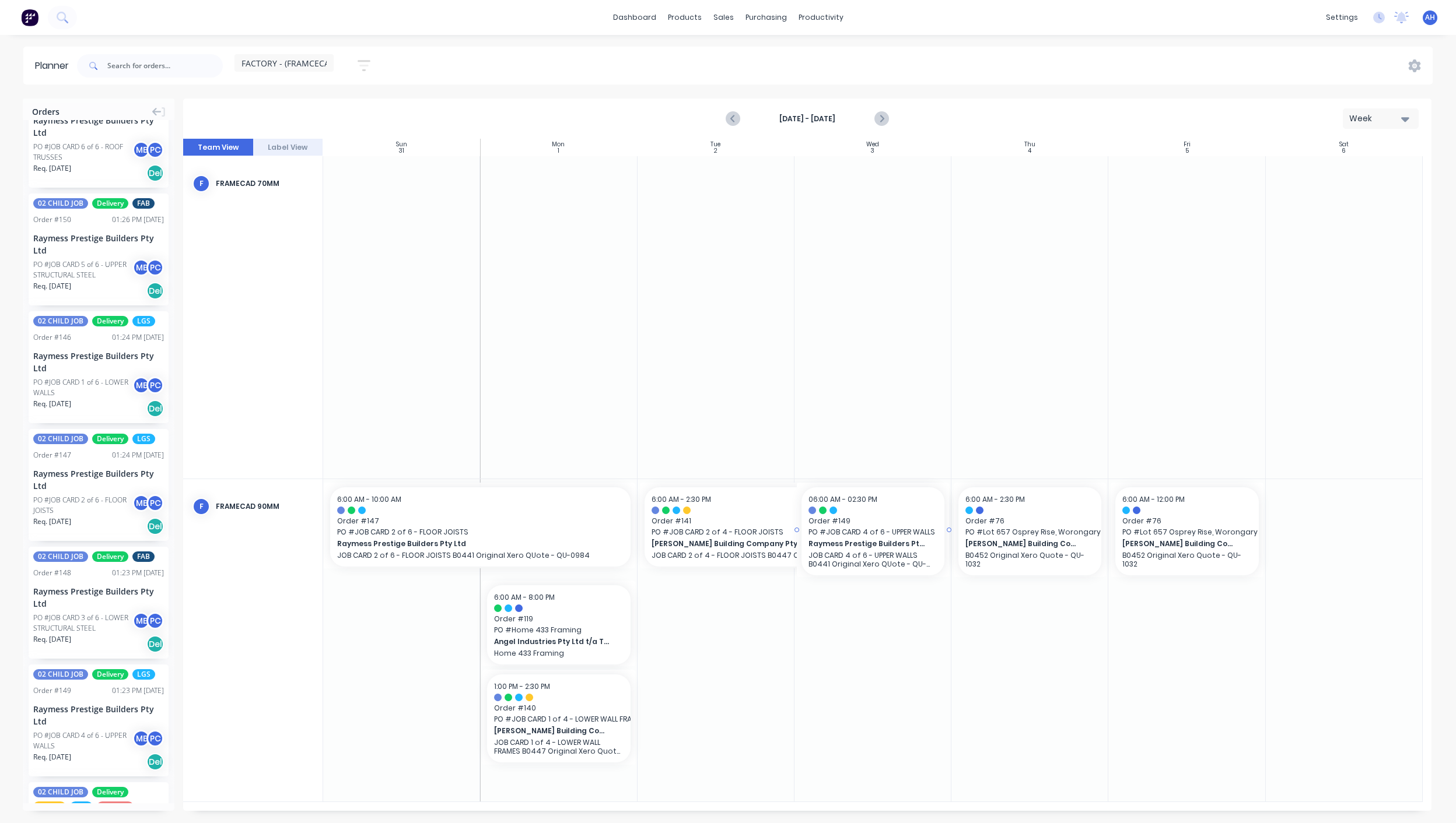
drag, startPoint x: 76, startPoint y: 700, endPoint x: 883, endPoint y: 620, distance: 811.0
drag, startPoint x: 99, startPoint y: 155, endPoint x: 880, endPoint y: 689, distance: 946.1
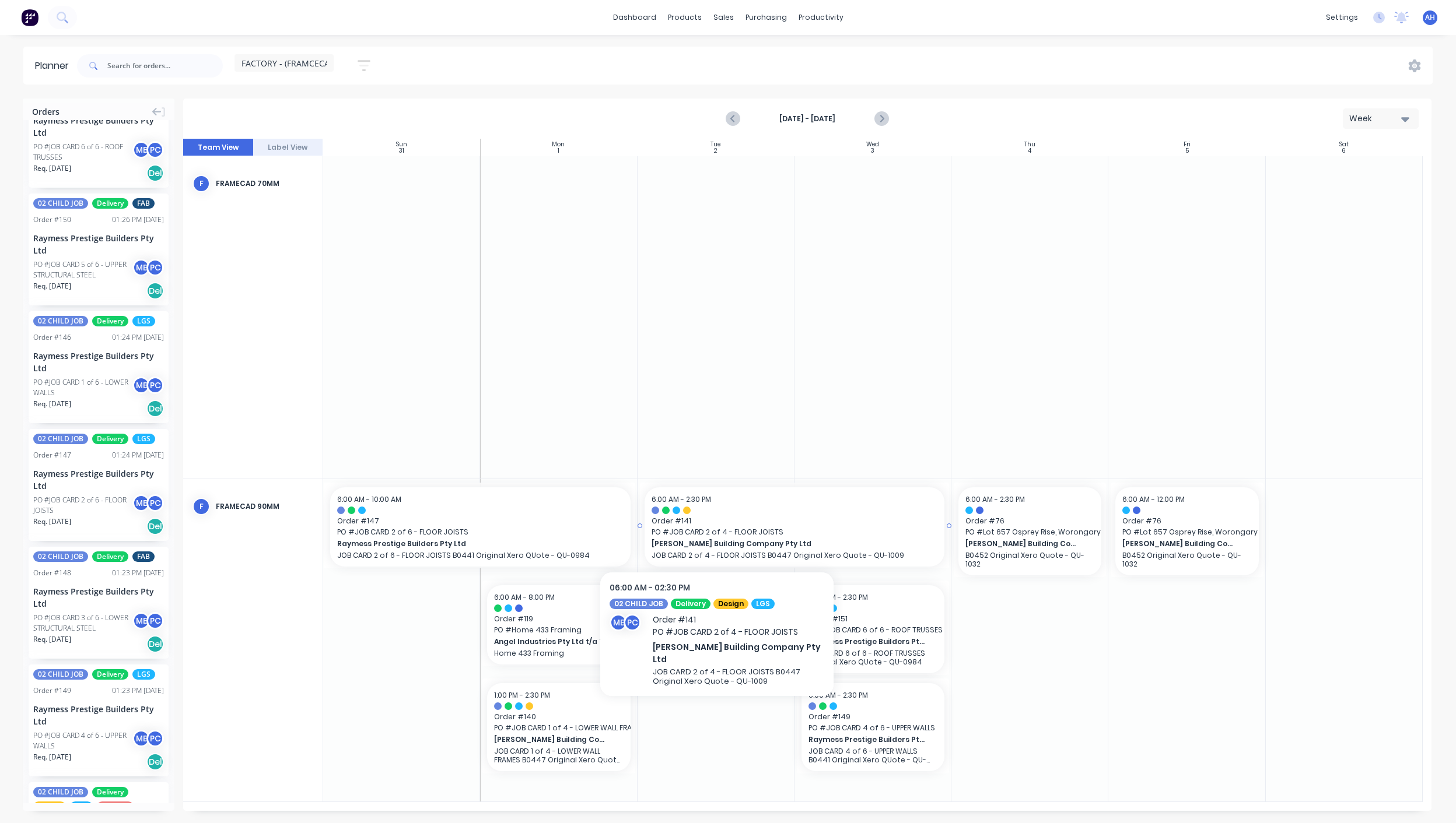
click at [717, 529] on span "PO # JOB CARD 2 of 4 - FLOOR JOISTS" at bounding box center [794, 532] width 286 height 10
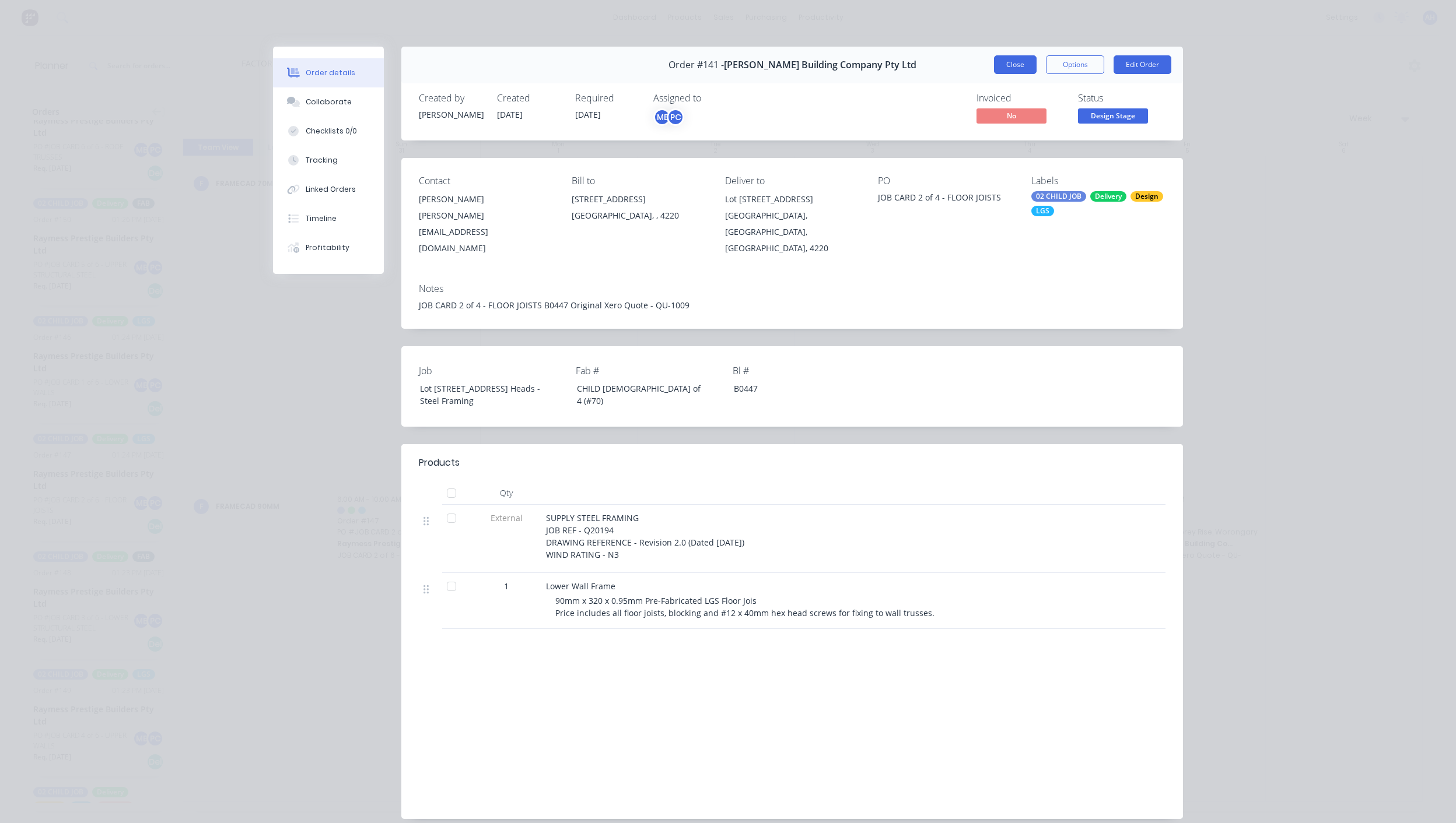
click at [1004, 64] on button "Close" at bounding box center [1015, 65] width 43 height 18
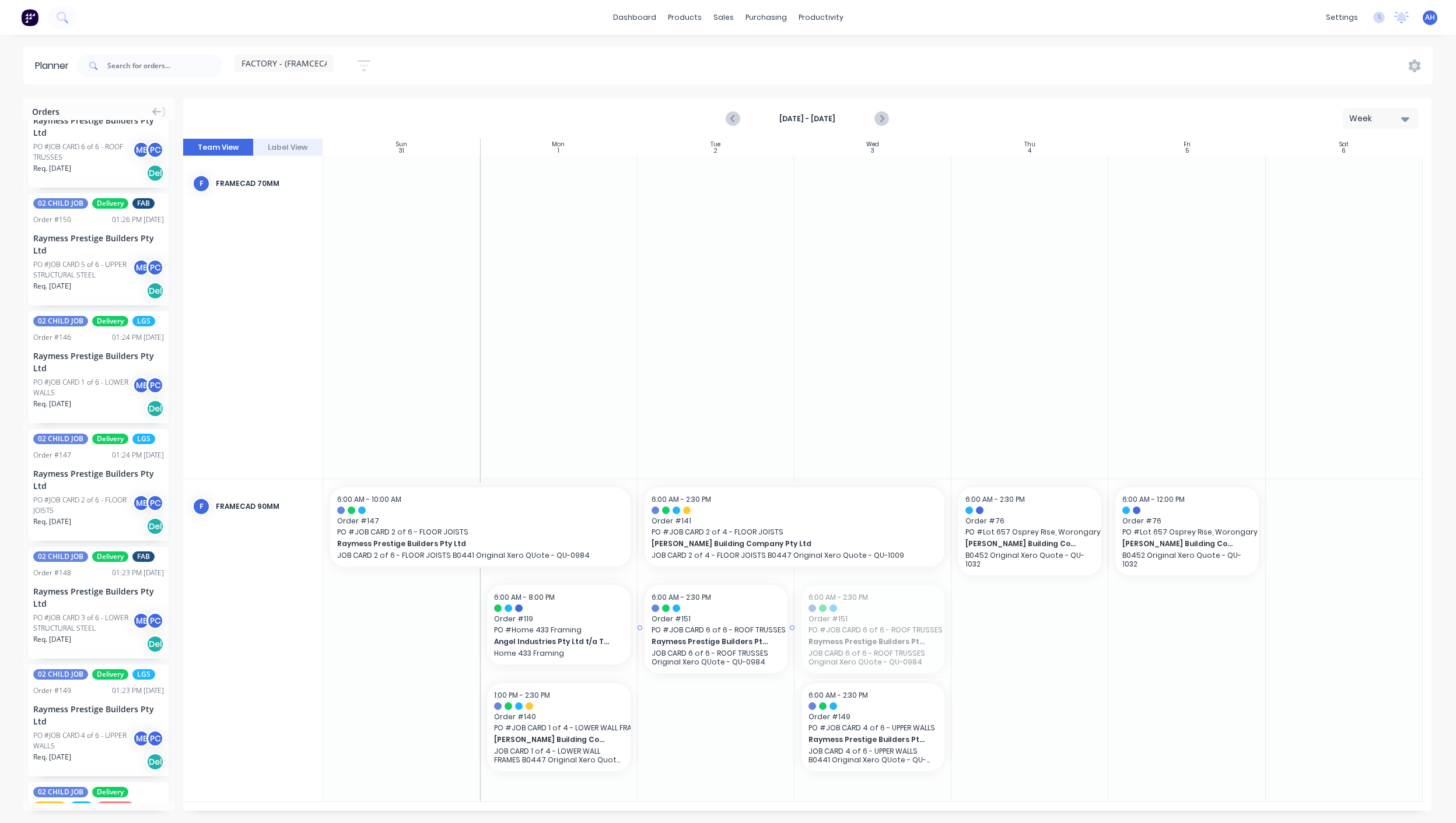
drag, startPoint x: 891, startPoint y: 609, endPoint x: 754, endPoint y: 612, distance: 137.0
drag, startPoint x: 854, startPoint y: 599, endPoint x: 693, endPoint y: 721, distance: 202.0
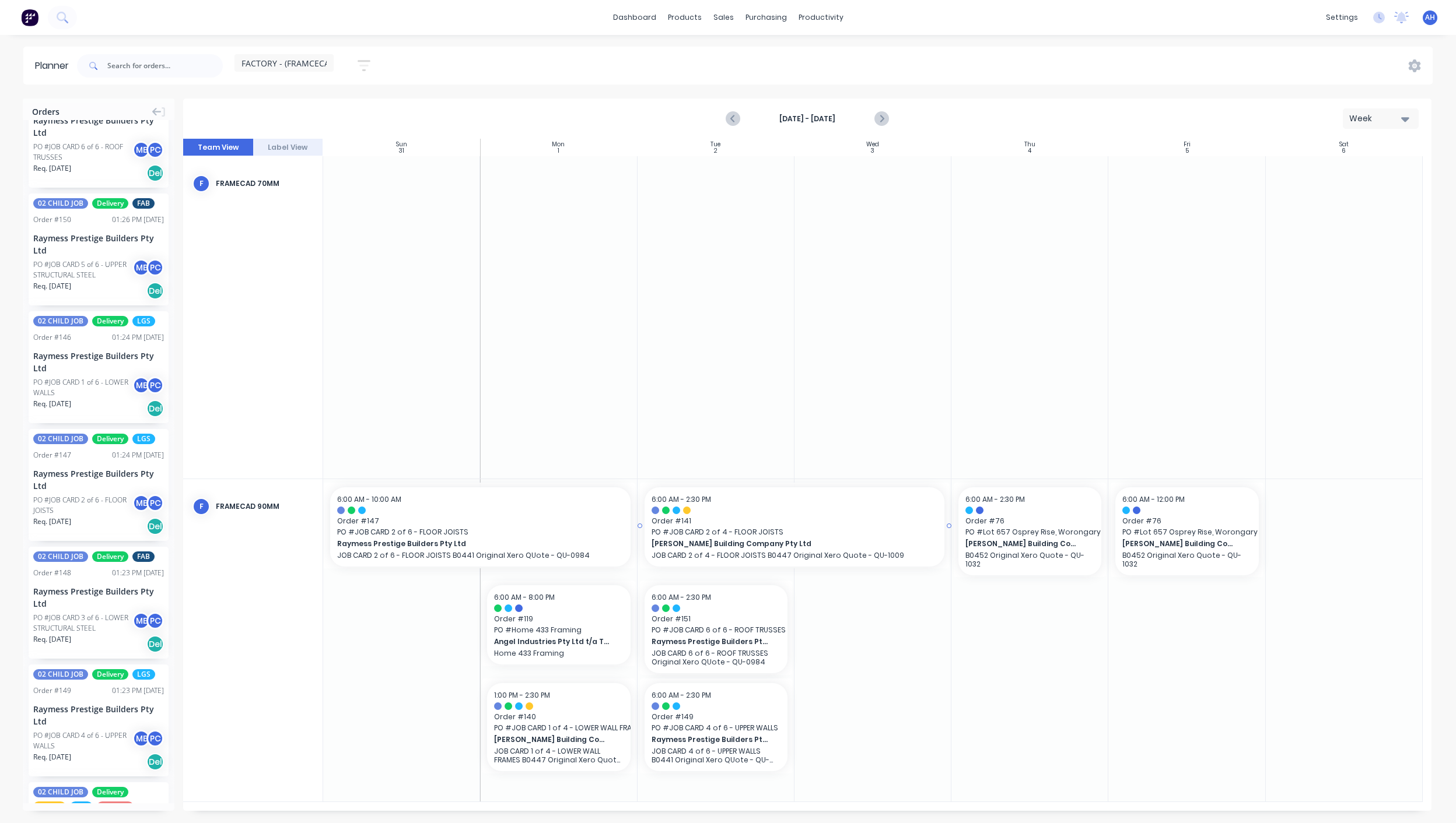
click at [698, 531] on span "PO # JOB CARD 2 of 4 - FLOOR JOISTS" at bounding box center [794, 532] width 286 height 10
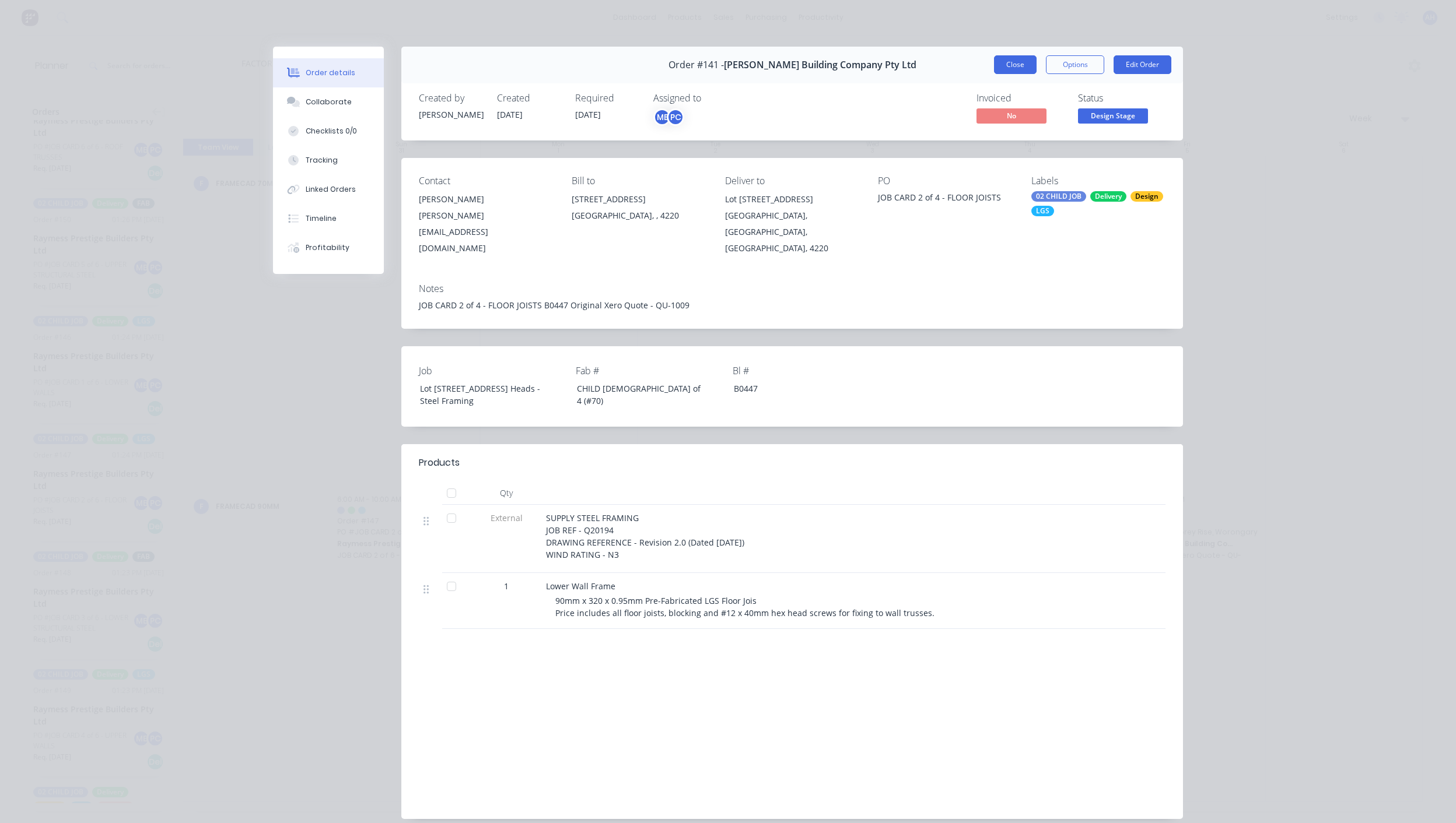
click at [1010, 65] on button "Close" at bounding box center [1015, 65] width 43 height 18
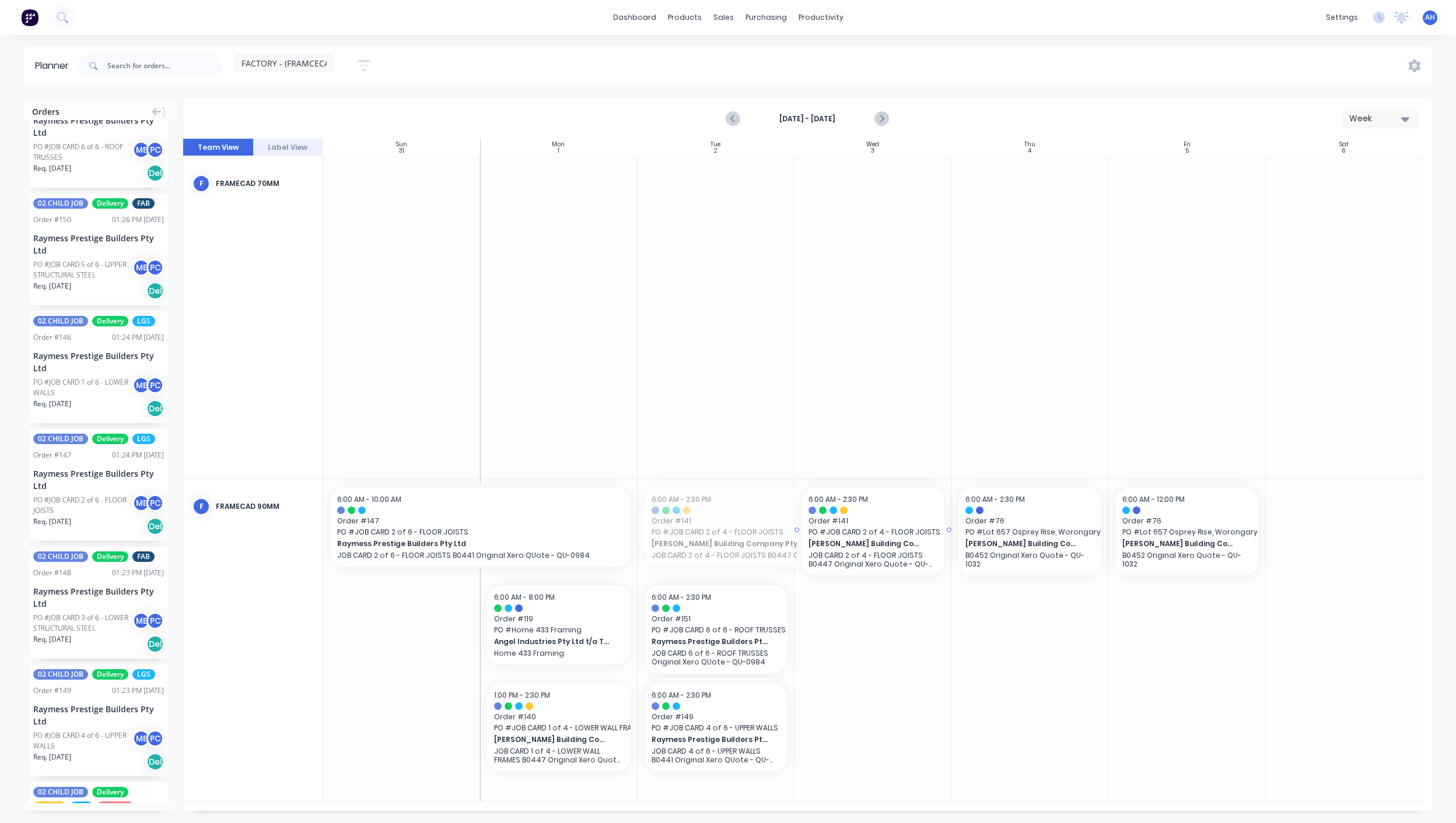
drag, startPoint x: 642, startPoint y: 525, endPoint x: 817, endPoint y: 525, distance: 175.0
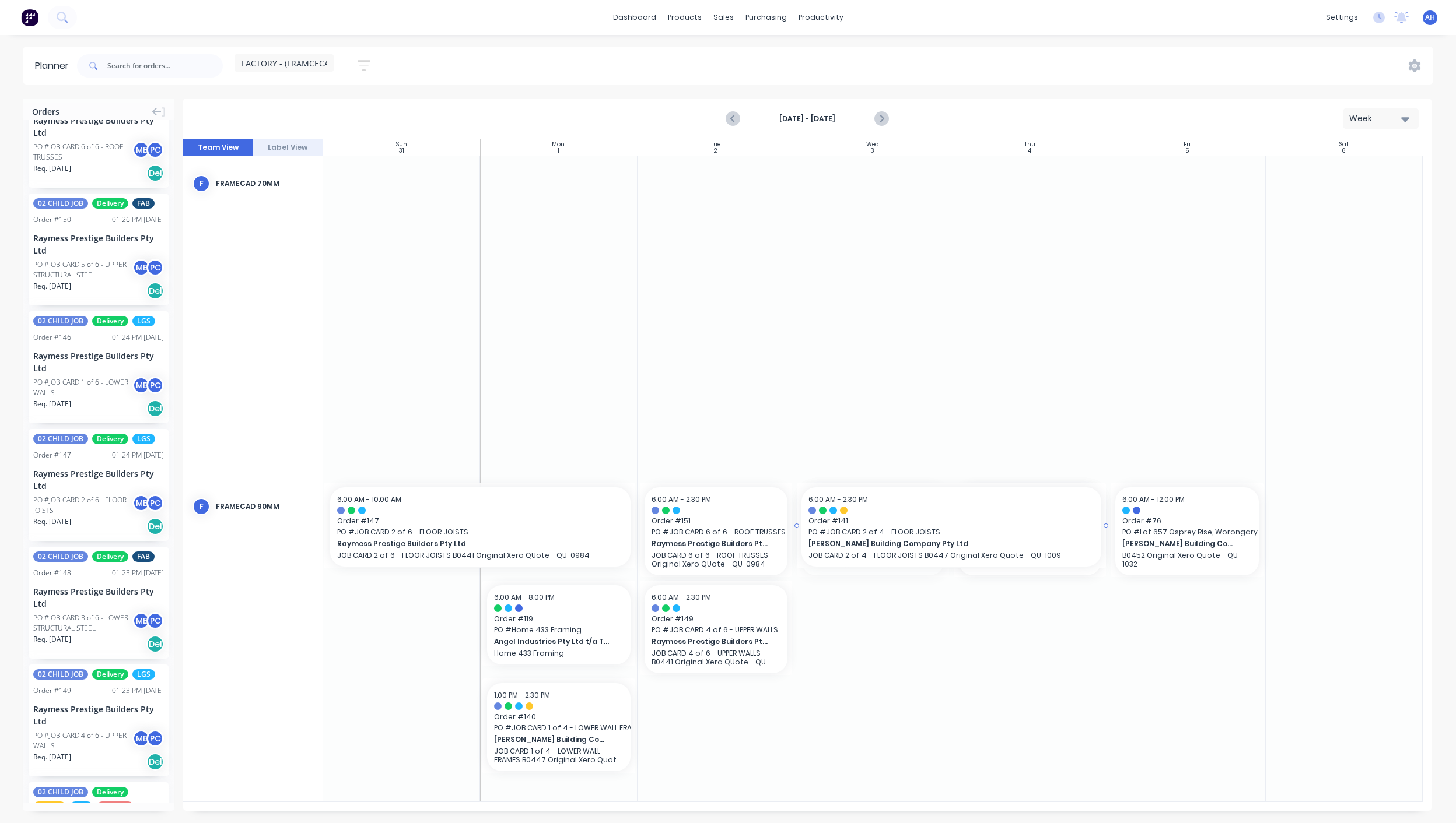
drag, startPoint x: 951, startPoint y: 531, endPoint x: 1036, endPoint y: 516, distance: 86.3
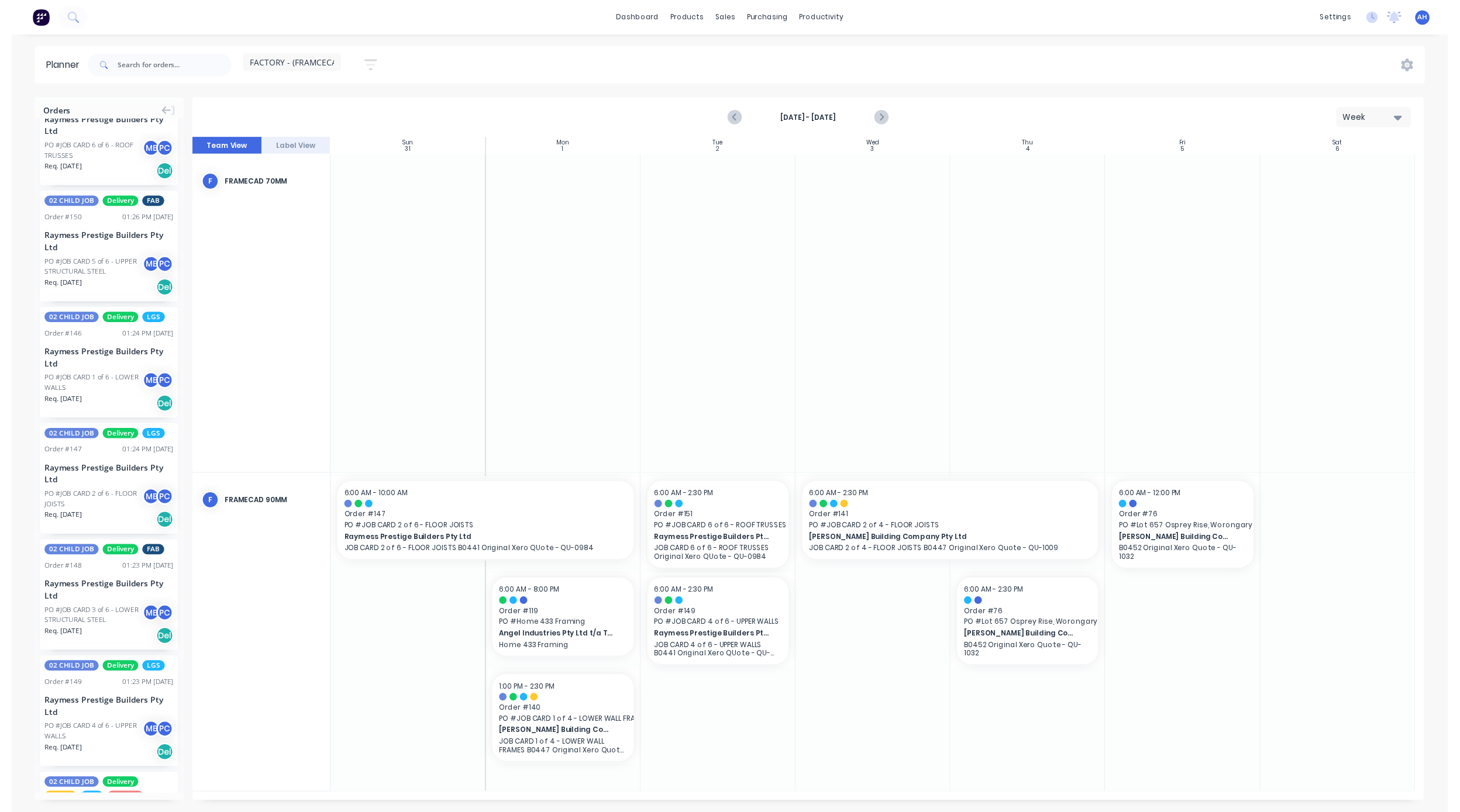
scroll to position [0, 0]
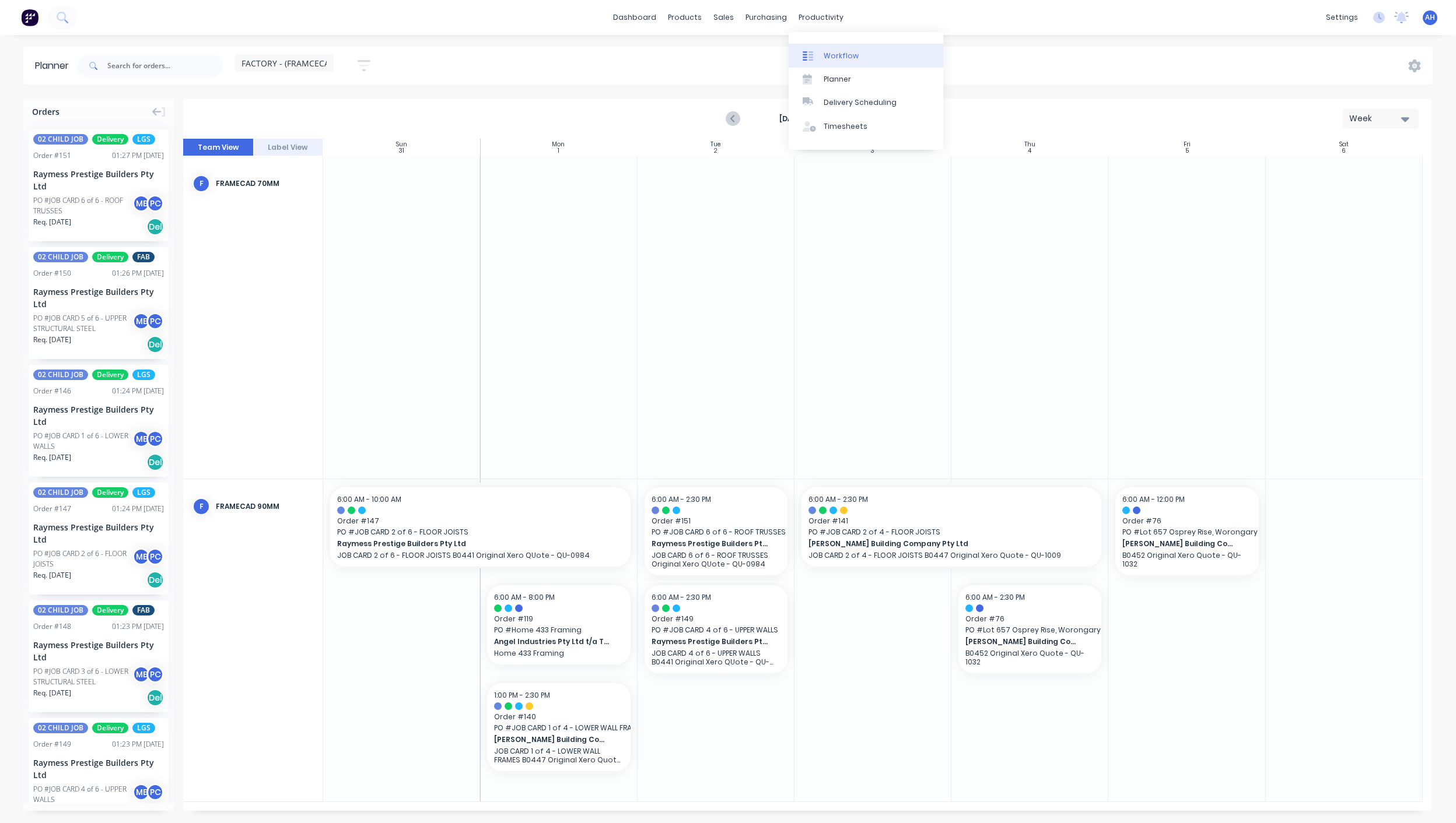
click at [826, 57] on div "Workflow" at bounding box center [841, 55] width 35 height 10
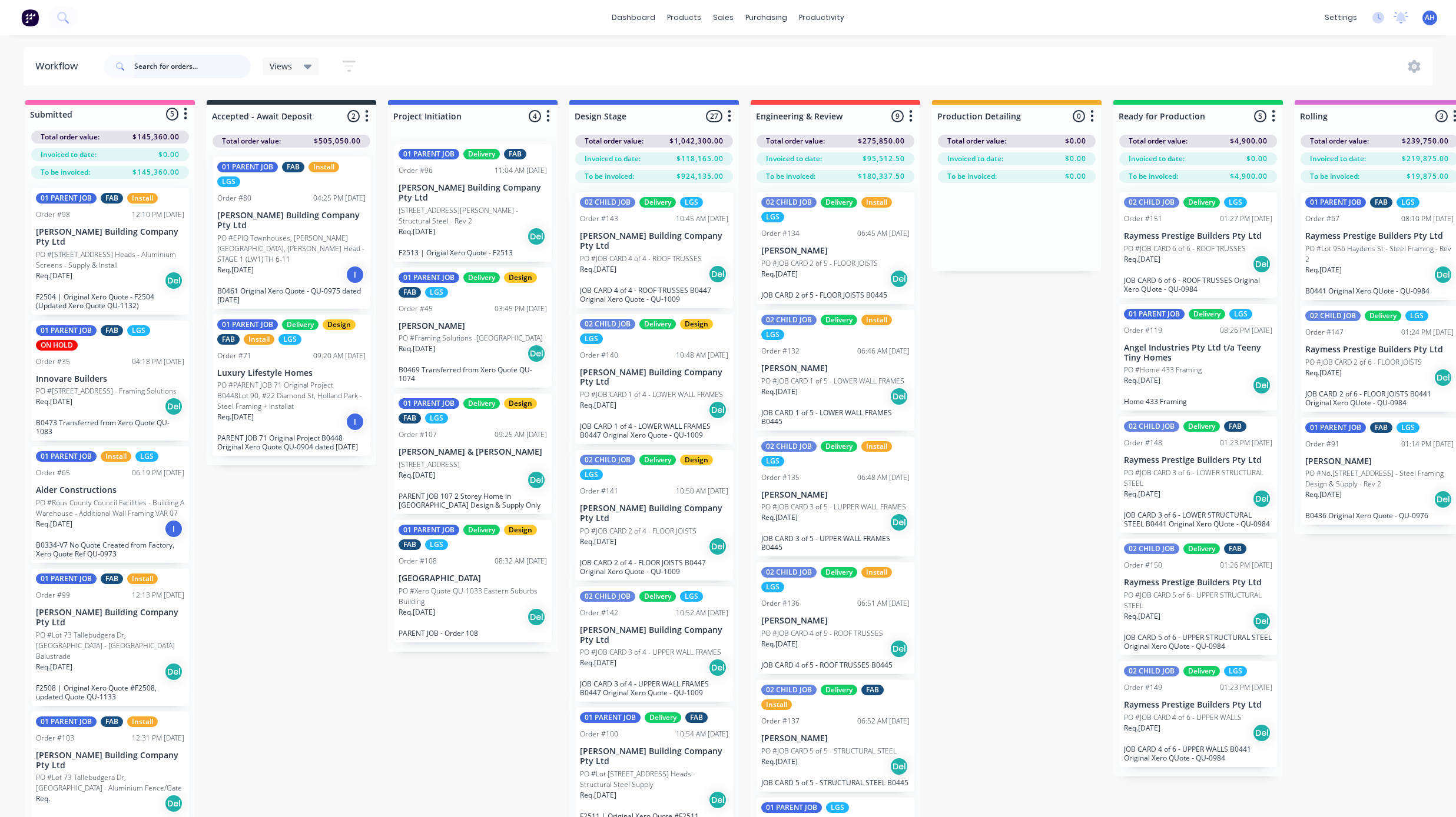
click at [155, 69] on input "text" at bounding box center [192, 67] width 116 height 24
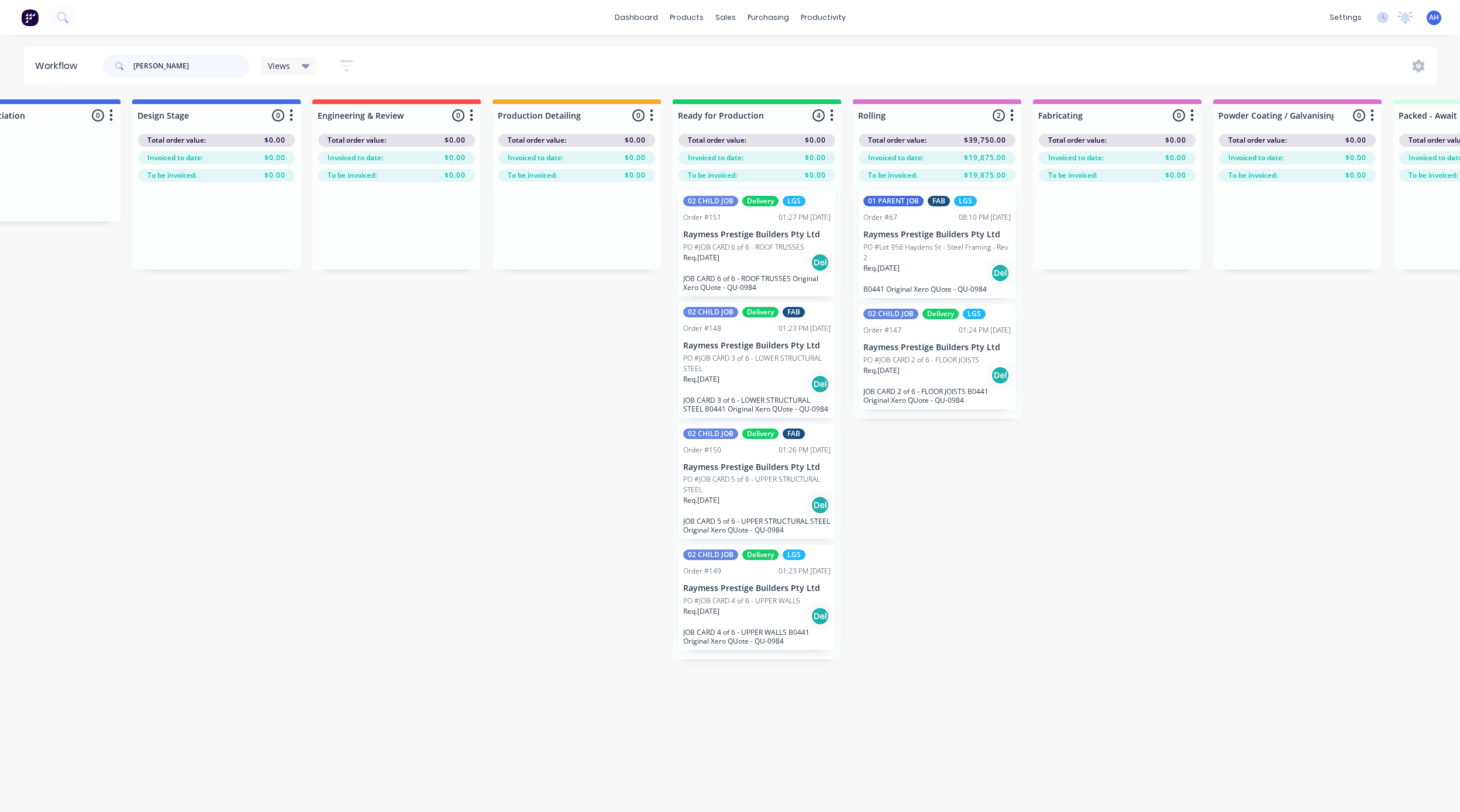
scroll to position [0, 483]
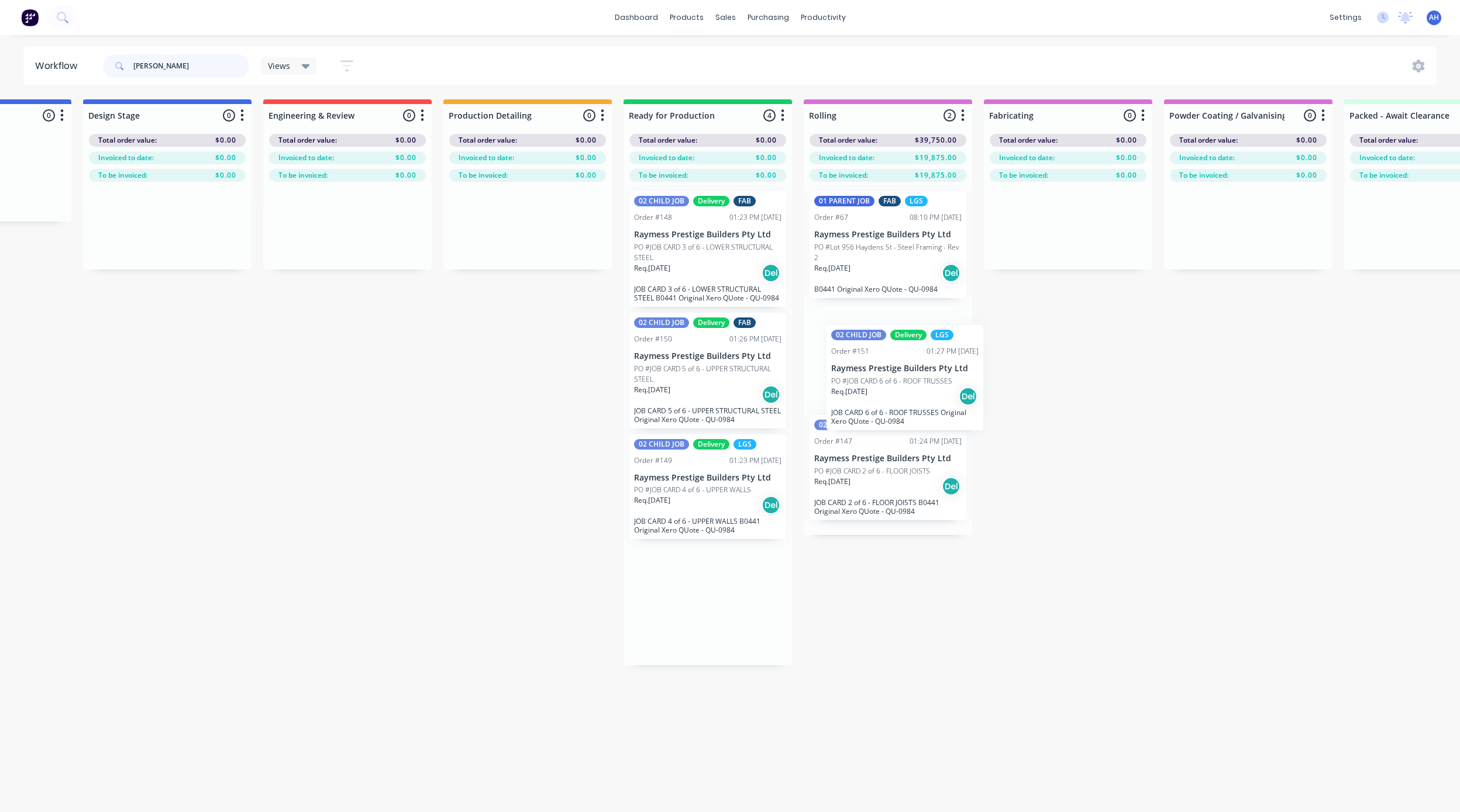
drag, startPoint x: 718, startPoint y: 255, endPoint x: 919, endPoint y: 393, distance: 243.8
click at [919, 393] on div "Submitted 0 Status colour #FF69B4 hex #FF69B4 Save Cancel Summaries Total order…" at bounding box center [908, 382] width 2799 height 566
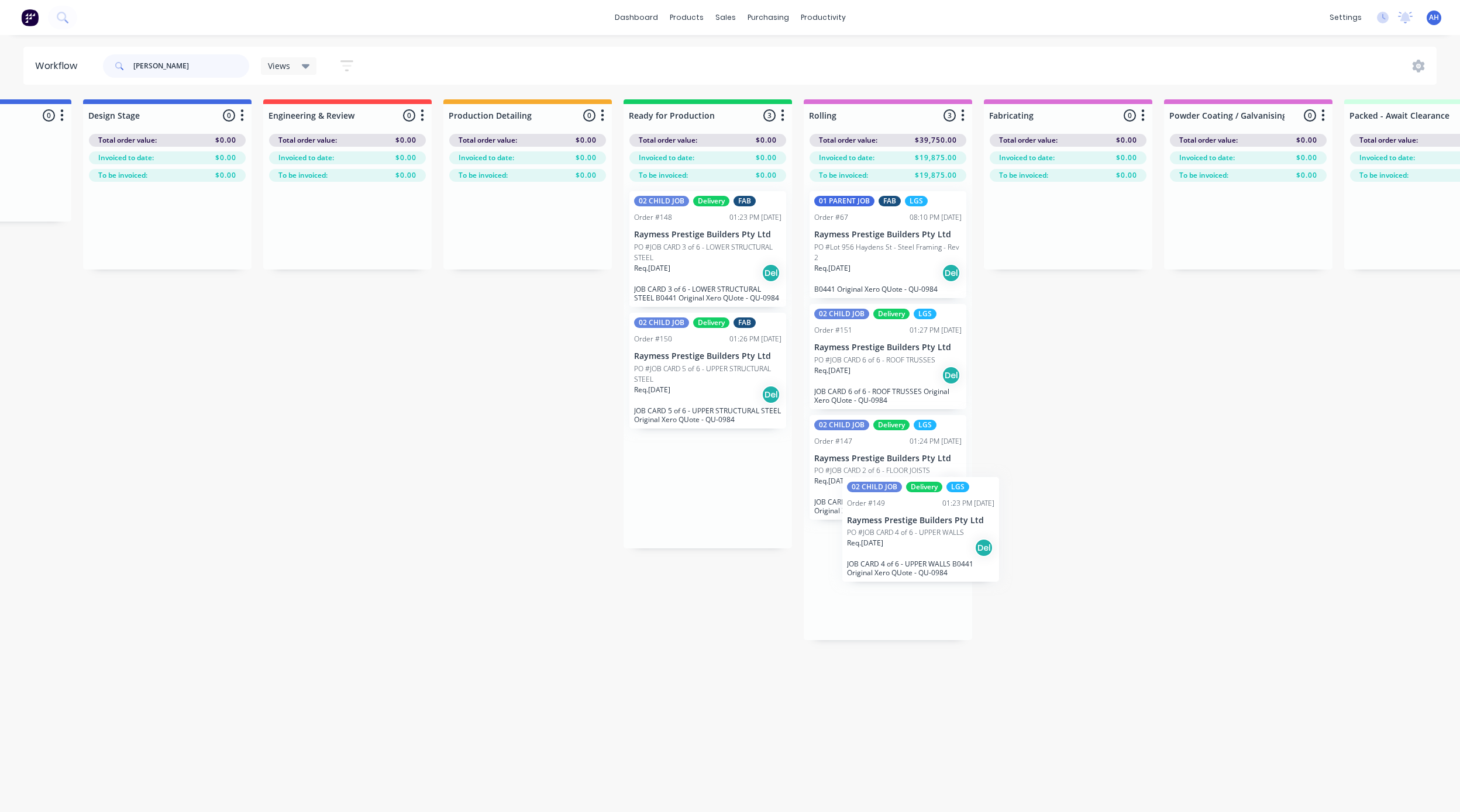
drag, startPoint x: 696, startPoint y: 495, endPoint x: 914, endPoint y: 544, distance: 223.4
click at [914, 544] on div "Submitted 0 Status colour #FF69B4 hex #FF69B4 Save Cancel Summaries Total order…" at bounding box center [908, 370] width 2799 height 541
type input "[PERSON_NAME]"
